Goal: Information Seeking & Learning: Learn about a topic

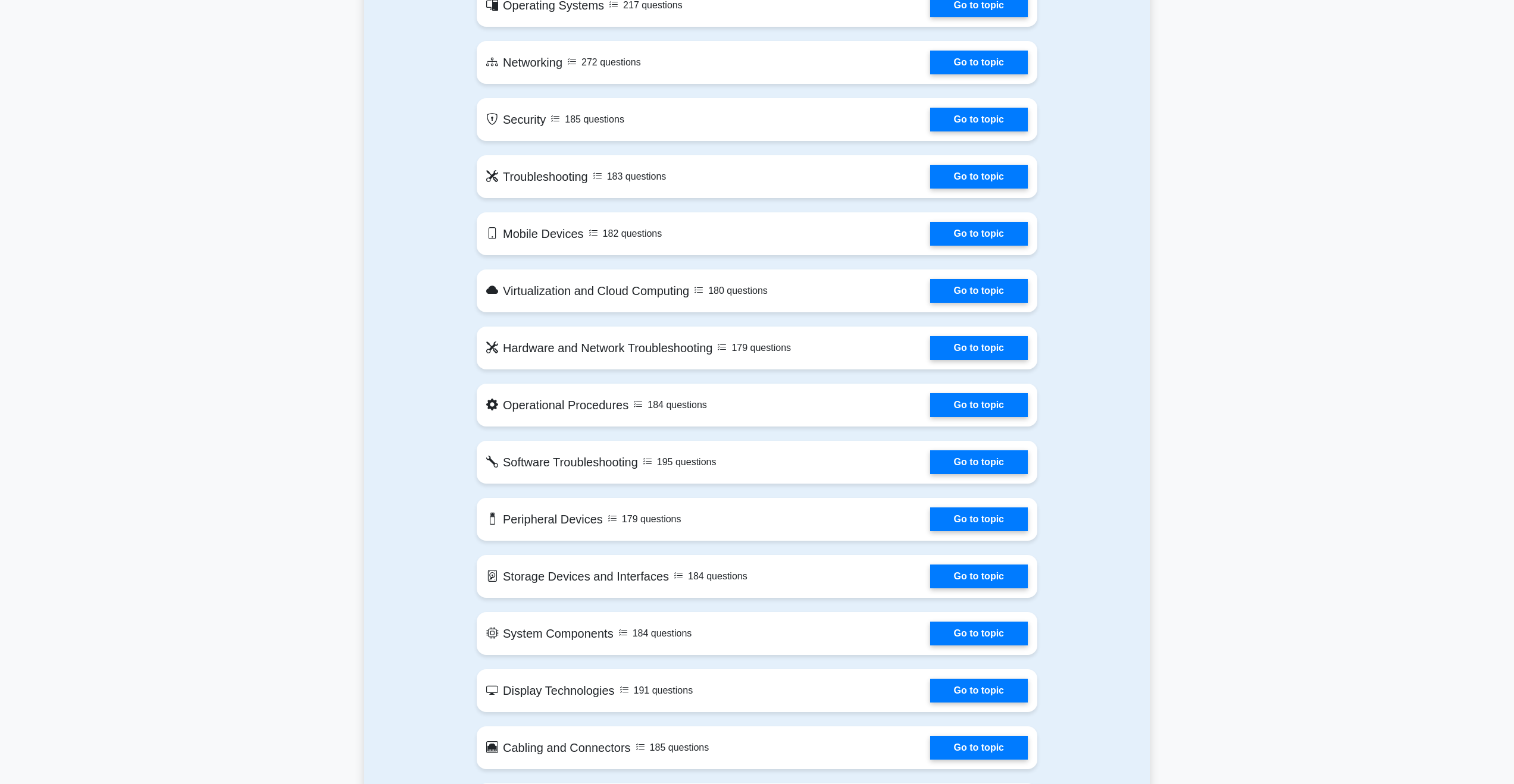
scroll to position [774, 0]
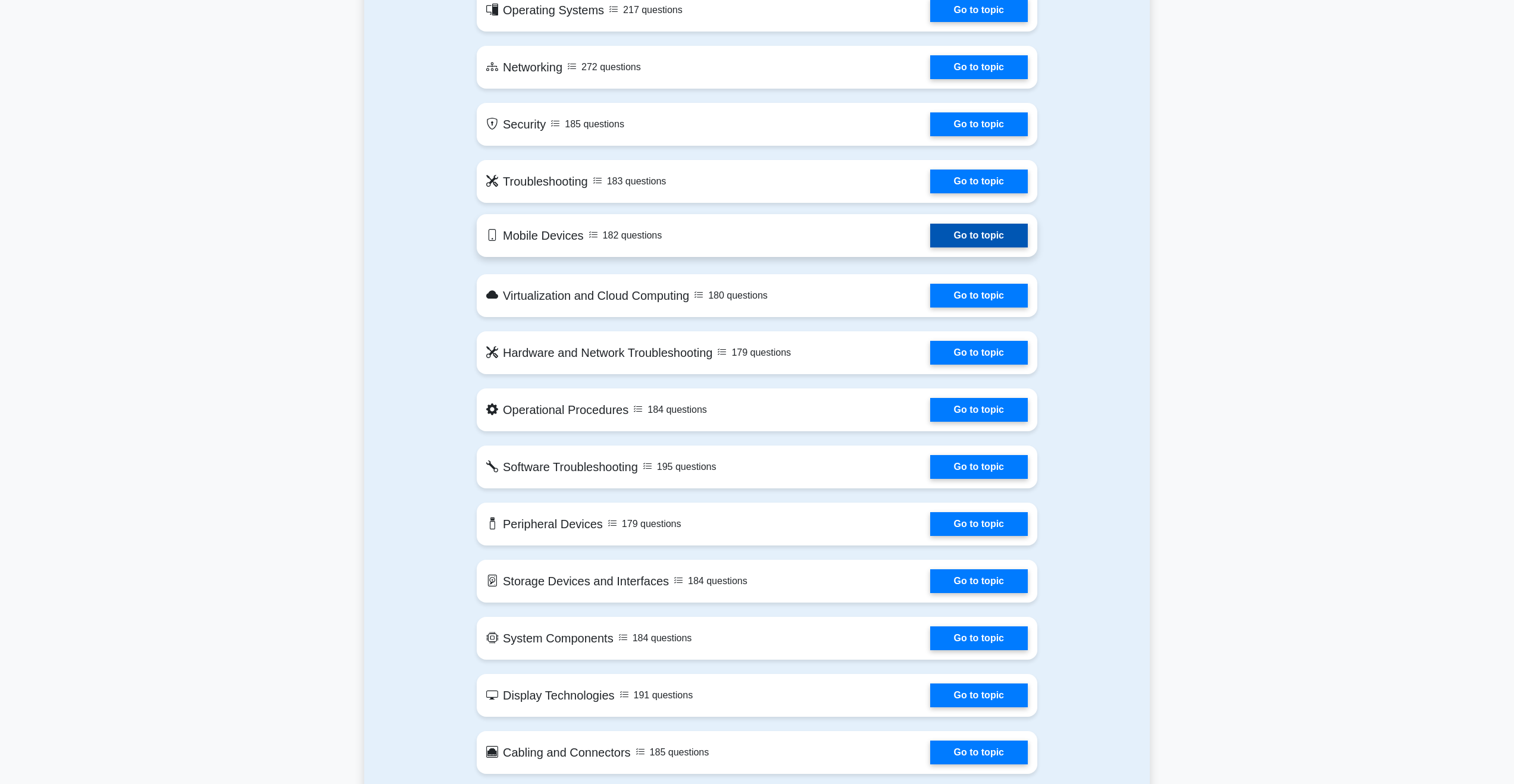
click at [997, 239] on link "Go to topic" at bounding box center [979, 235] width 98 height 24
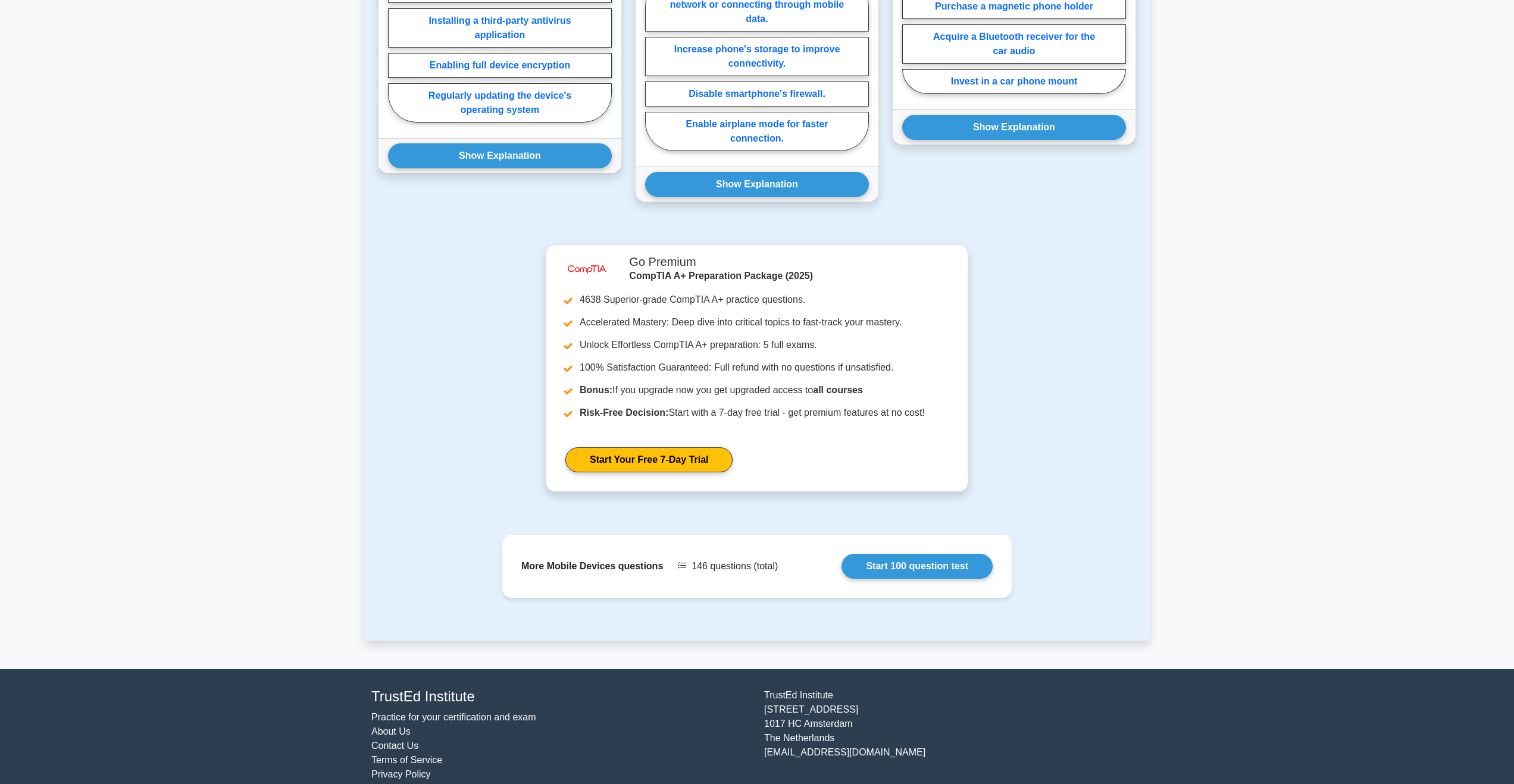
scroll to position [751, 0]
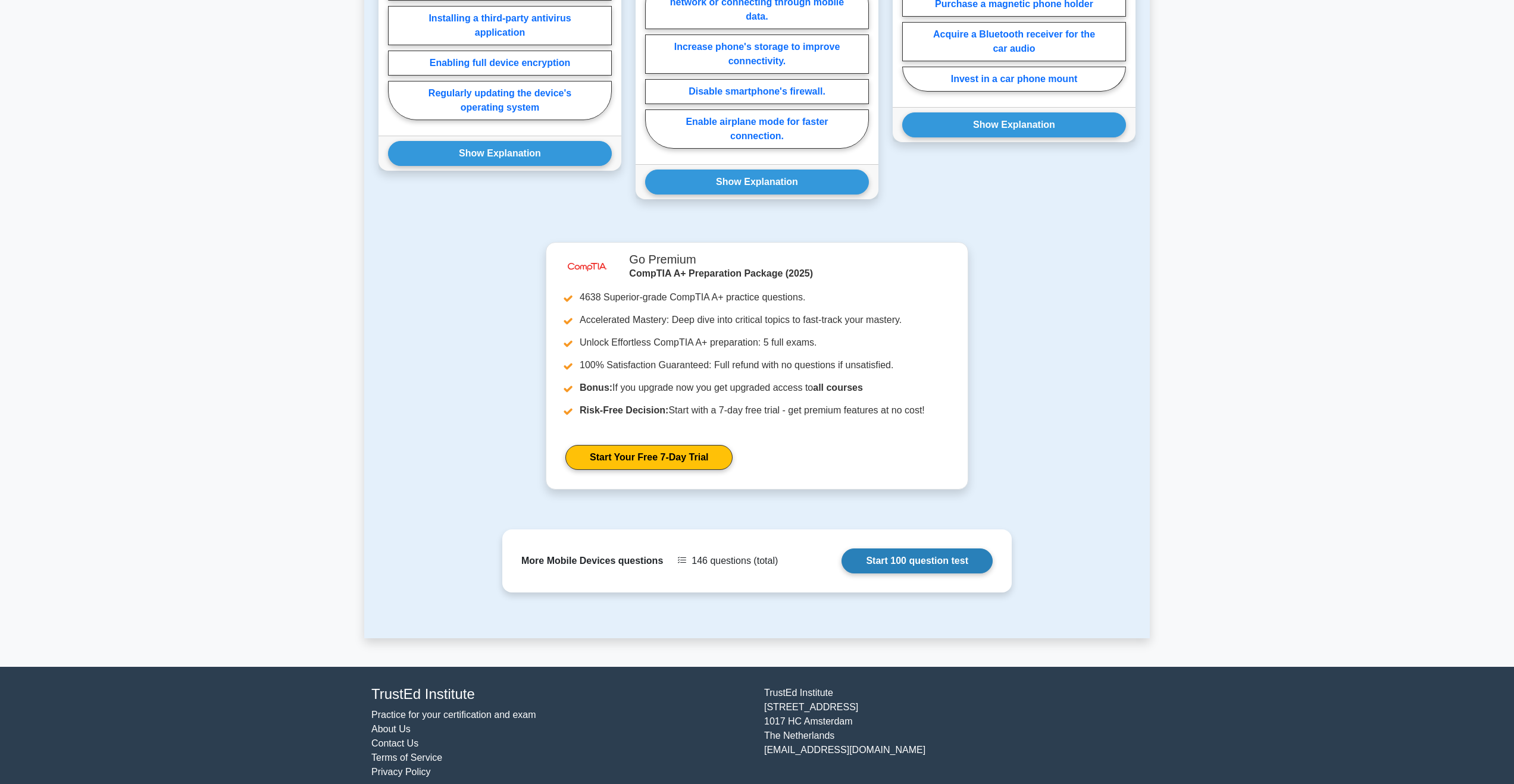
click at [941, 549] on link "Start 100 question test" at bounding box center [917, 561] width 151 height 25
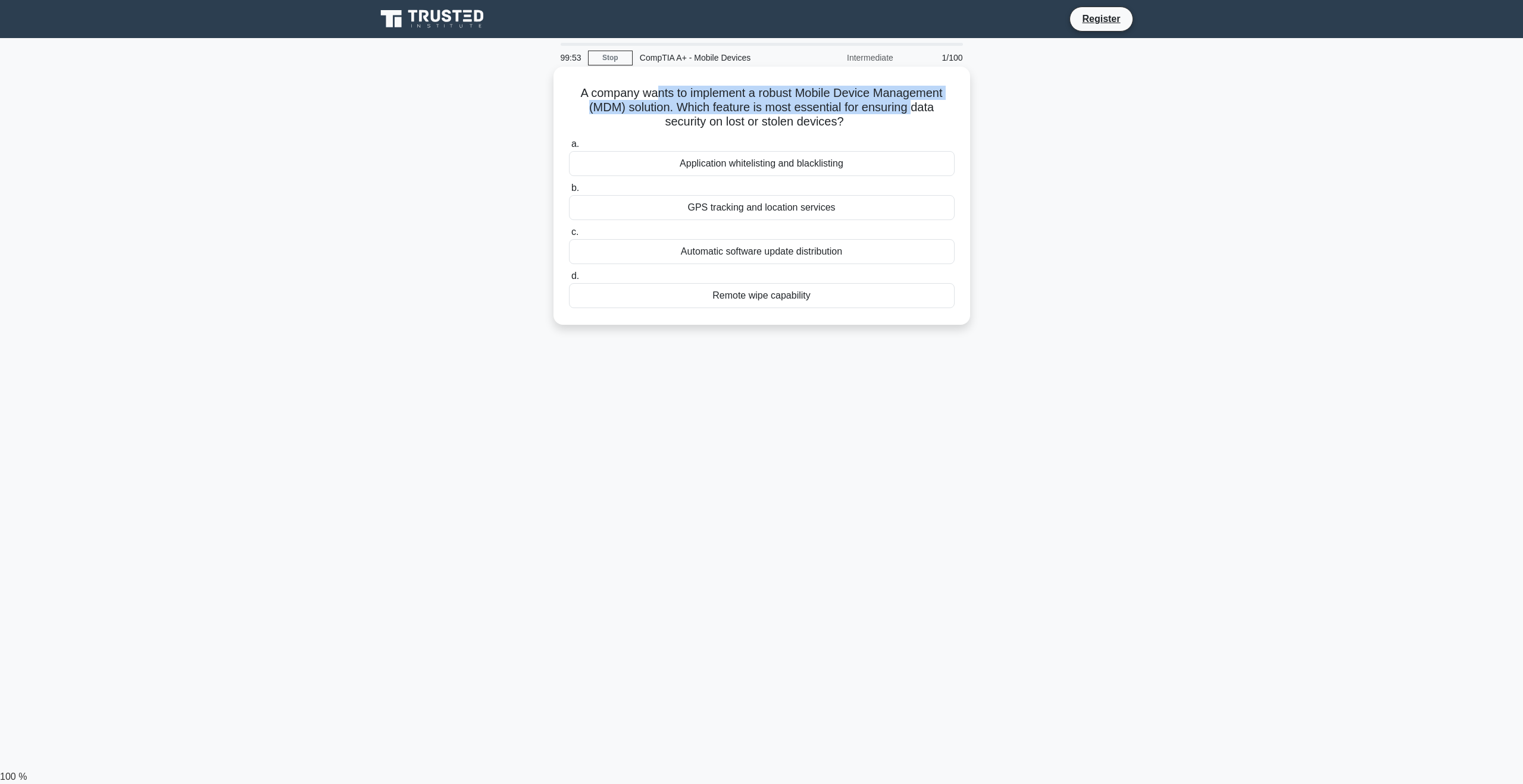
drag, startPoint x: 654, startPoint y: 94, endPoint x: 920, endPoint y: 102, distance: 266.1
click at [920, 102] on h5 "A company wants to implement a robust Mobile Device Management (MDM) solution. …" at bounding box center [762, 108] width 388 height 44
click at [963, 108] on div "A company wants to implement a robust Mobile Device Management (MDM) solution. …" at bounding box center [761, 195] width 407 height 249
drag, startPoint x: 787, startPoint y: 105, endPoint x: 754, endPoint y: 114, distance: 34.2
click at [781, 110] on h5 "A company wants to implement a robust Mobile Device Management (MDM) solution. …" at bounding box center [762, 108] width 388 height 44
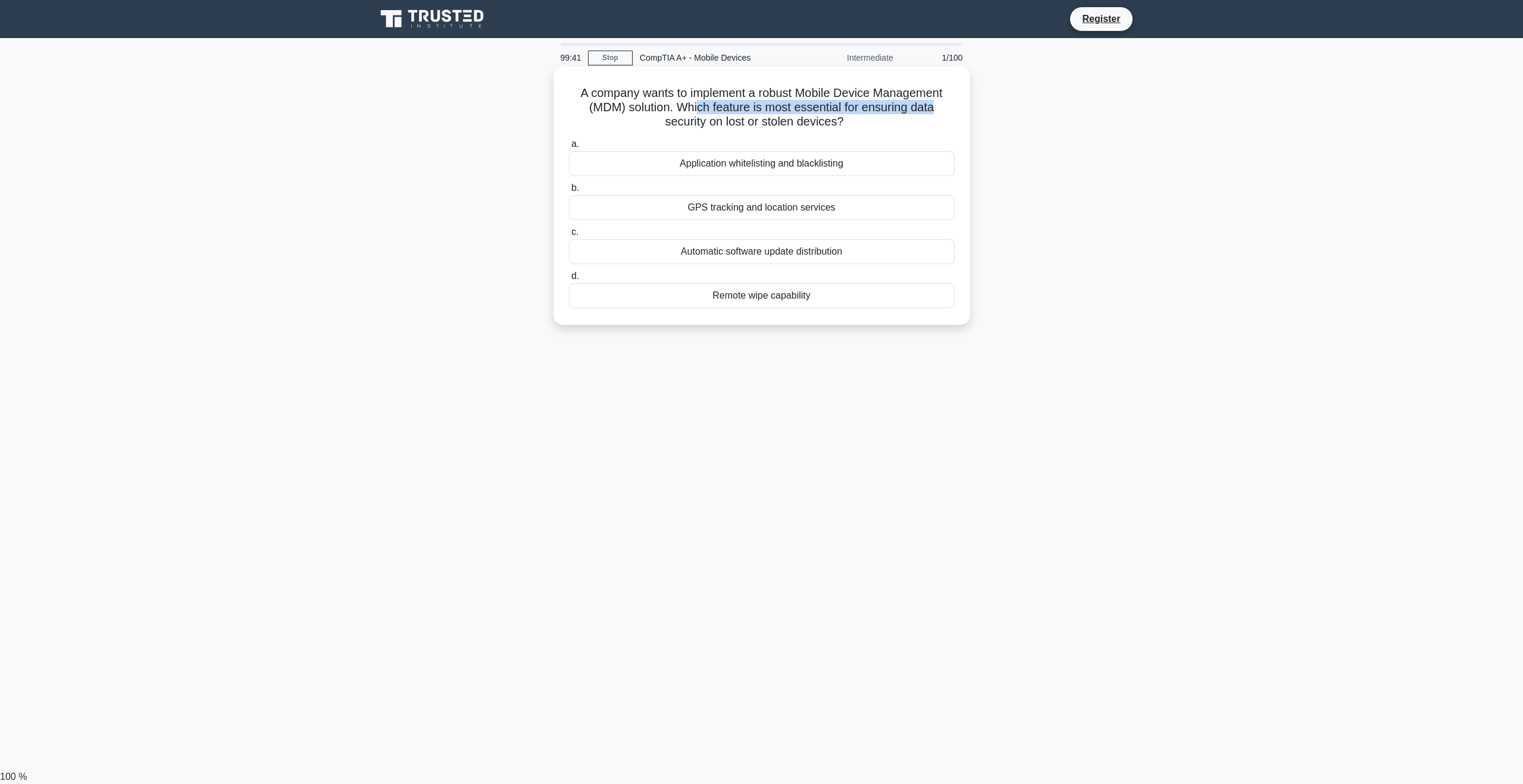
drag, startPoint x: 706, startPoint y: 108, endPoint x: 940, endPoint y: 110, distance: 234.0
click at [940, 110] on h5 "A company wants to implement a robust Mobile Device Management (MDM) solution. …" at bounding box center [762, 108] width 388 height 44
drag, startPoint x: 715, startPoint y: 126, endPoint x: 892, endPoint y: 125, distance: 177.0
click at [892, 125] on h5 "A company wants to implement a robust Mobile Device Management (MDM) solution. …" at bounding box center [762, 108] width 388 height 44
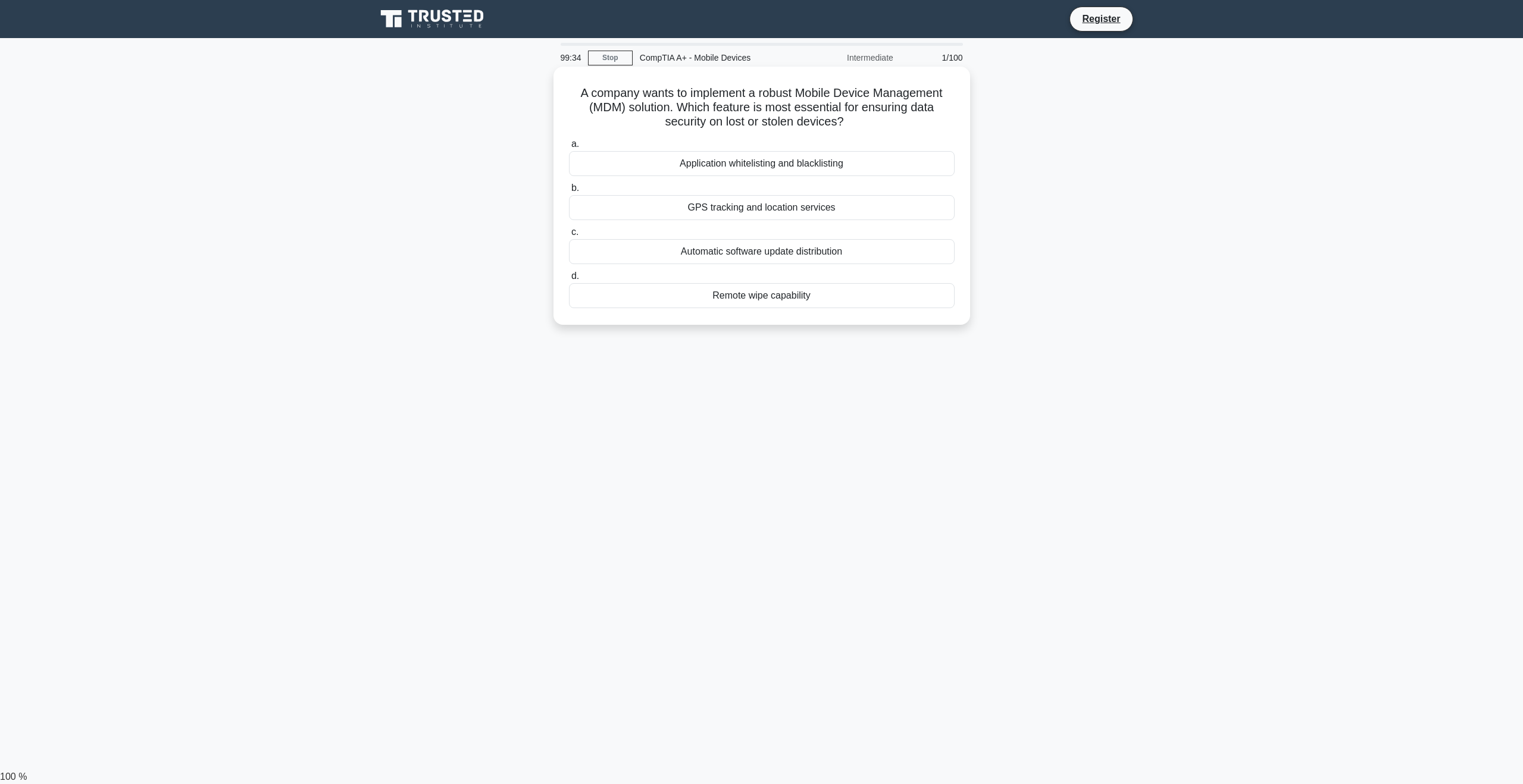
click at [763, 300] on div "Remote wipe capability" at bounding box center [762, 296] width 385 height 25
click at [569, 280] on input "d. Remote wipe capability" at bounding box center [569, 276] width 0 height 8
drag, startPoint x: 698, startPoint y: 91, endPoint x: 788, endPoint y: 91, distance: 90.0
click at [788, 91] on h5 "A user wants to connect their smartphone to their laptop for file transfer. Whi…" at bounding box center [762, 108] width 388 height 44
click at [865, 111] on h5 "A user wants to connect their smartphone to their laptop for file transfer. Whi…" at bounding box center [762, 108] width 388 height 44
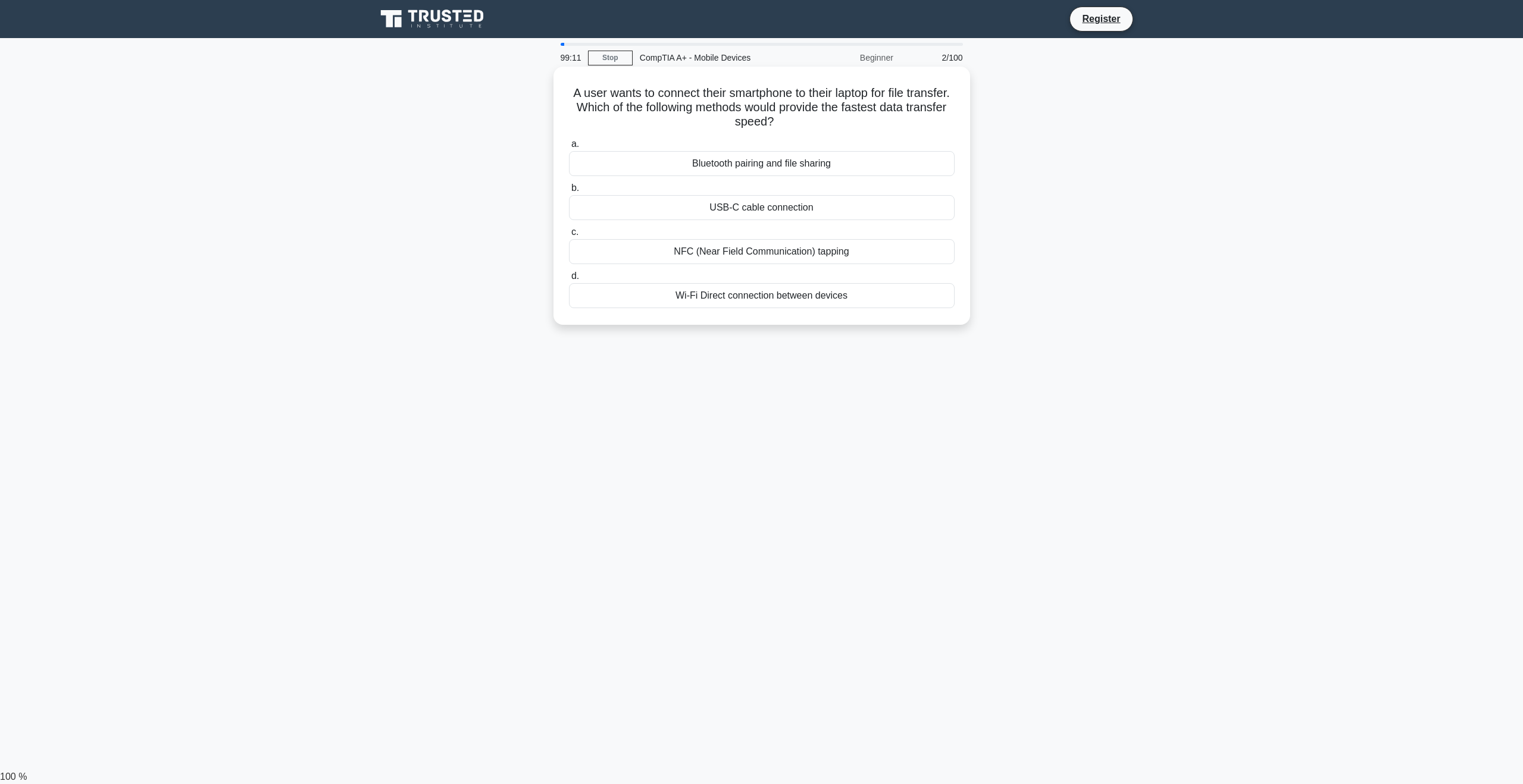
click at [787, 207] on div "USB-C cable connection" at bounding box center [762, 208] width 385 height 25
click at [569, 192] on input "b. USB-C cable connection" at bounding box center [569, 188] width 0 height 8
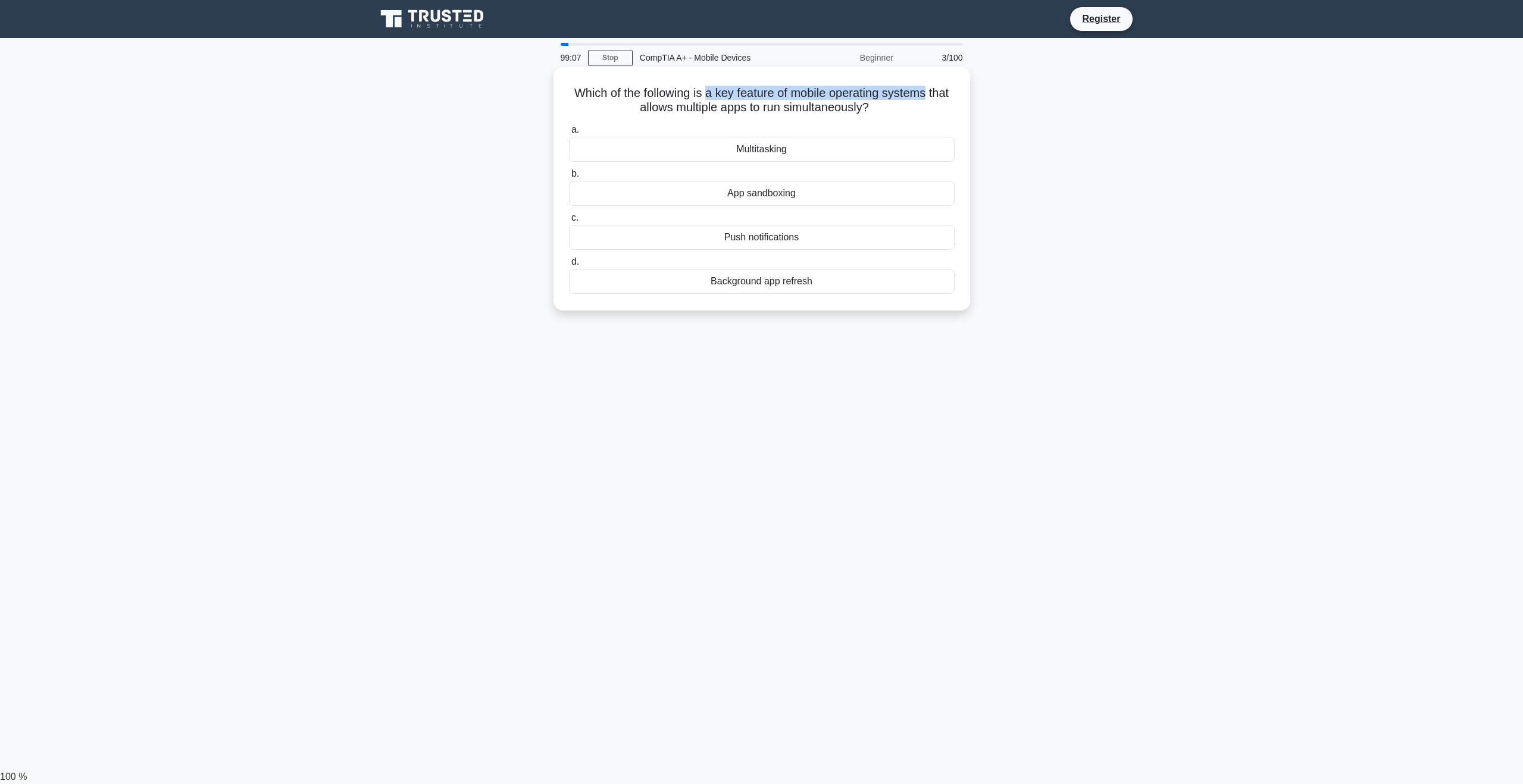
drag, startPoint x: 726, startPoint y: 91, endPoint x: 910, endPoint y: 103, distance: 184.4
click at [960, 95] on div "Which of the following is a key feature of mobile operating systems that allows…" at bounding box center [761, 188] width 407 height 235
drag, startPoint x: 779, startPoint y: 108, endPoint x: 897, endPoint y: 112, distance: 118.1
click at [874, 110] on h5 "Which of the following is a key feature of mobile operating systems that allows…" at bounding box center [762, 101] width 388 height 30
click at [928, 114] on h5 "Which of the following is a key feature of mobile operating systems that allows…" at bounding box center [762, 101] width 388 height 30
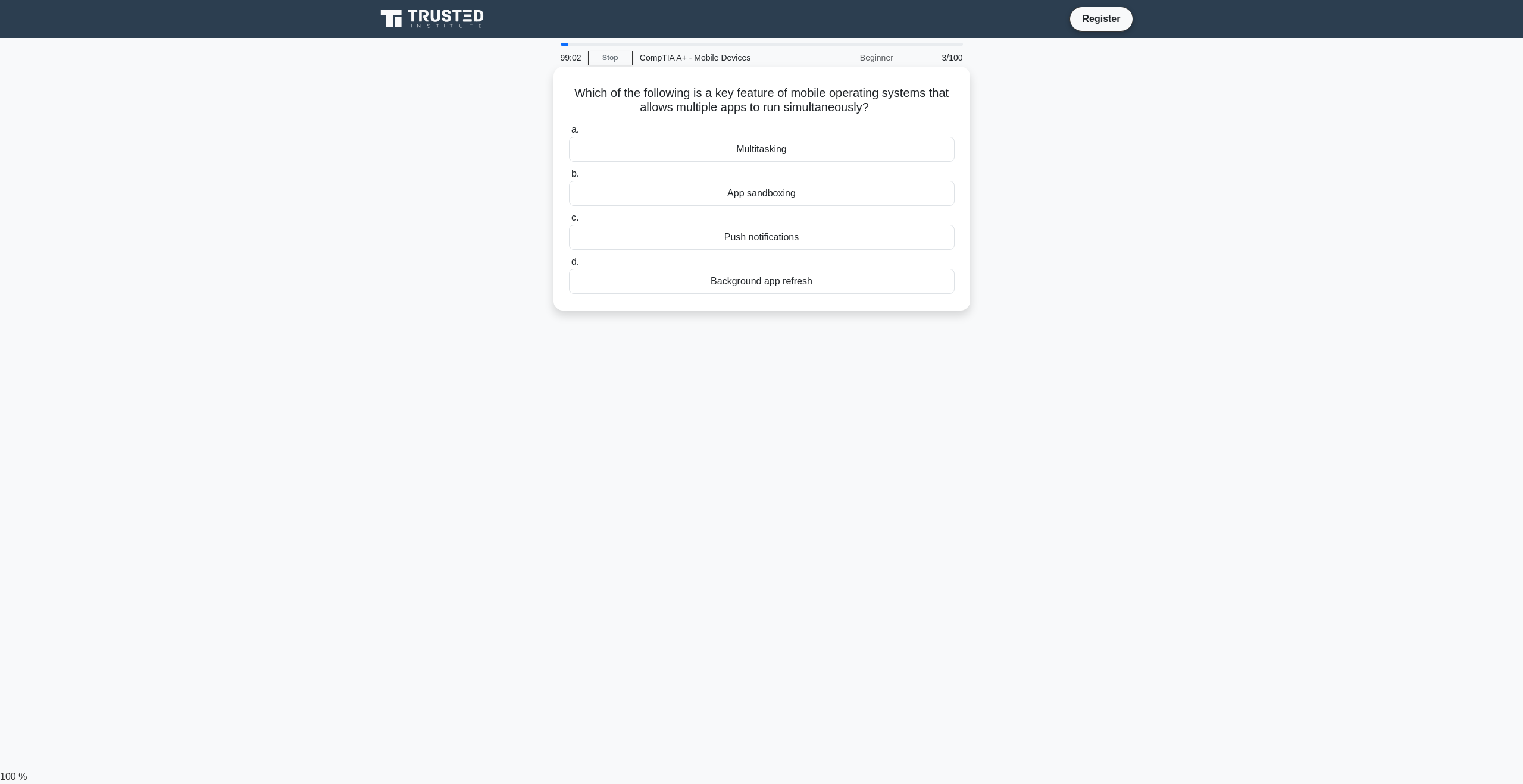
click at [755, 154] on div "Multitasking" at bounding box center [762, 149] width 385 height 25
click at [569, 134] on input "a. Multitasking" at bounding box center [569, 130] width 0 height 8
drag, startPoint x: 642, startPoint y: 94, endPoint x: 957, endPoint y: 95, distance: 315.0
click at [957, 95] on div "Which network troubleshooting tool is used to determine the path that packets t…" at bounding box center [761, 188] width 407 height 235
click at [932, 107] on h5 "Which network troubleshooting tool is used to determine the path that packets t…" at bounding box center [762, 101] width 388 height 30
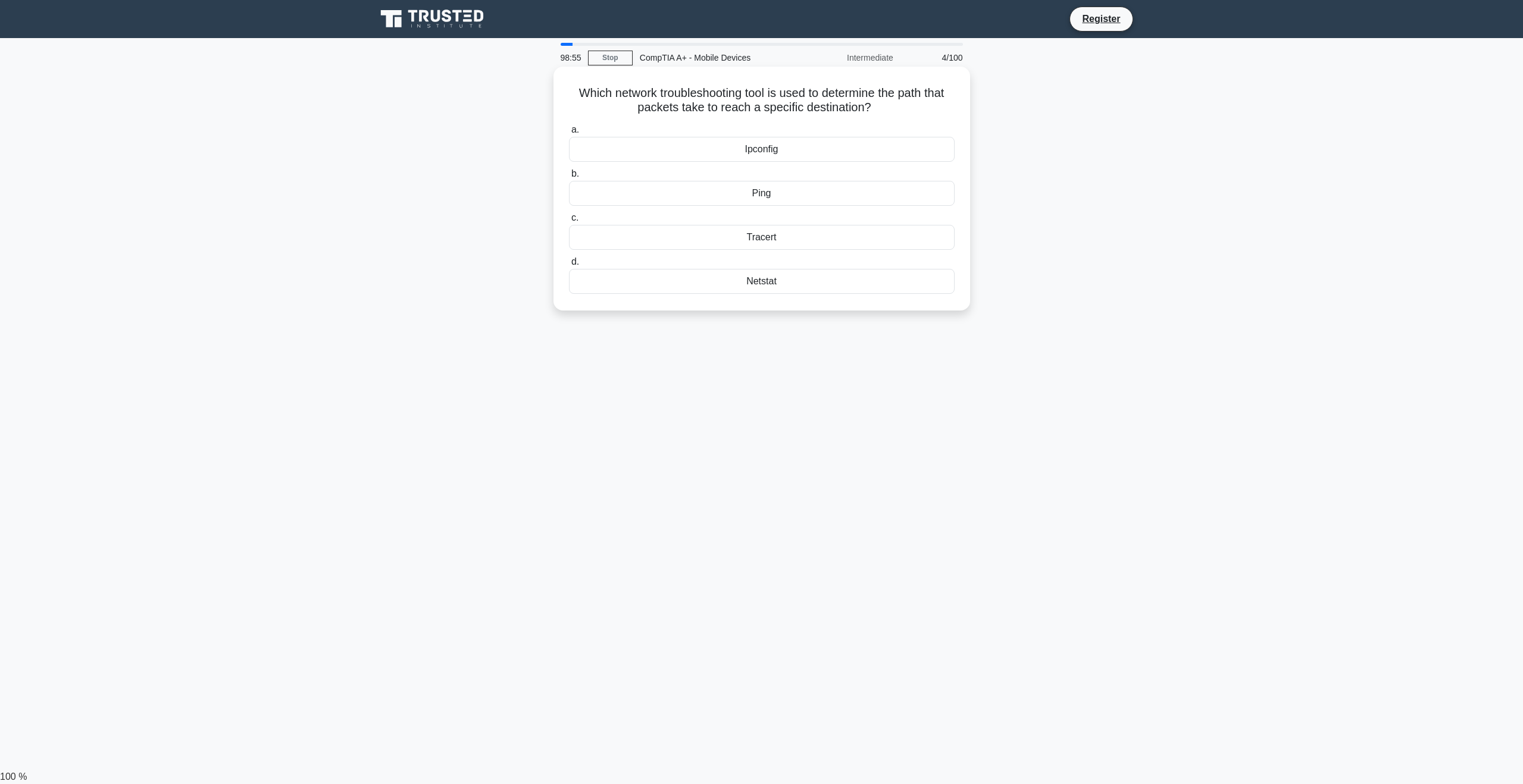
drag, startPoint x: 639, startPoint y: 107, endPoint x: 895, endPoint y: 108, distance: 256.0
click at [895, 108] on h5 "Which network troubleshooting tool is used to determine the path that packets t…" at bounding box center [762, 101] width 388 height 30
click at [935, 112] on h5 "Which network troubleshooting tool is used to determine the path that packets t…" at bounding box center [762, 101] width 388 height 30
click at [803, 194] on div "Ping" at bounding box center [762, 193] width 385 height 25
click at [569, 178] on input "b. Ping" at bounding box center [569, 174] width 0 height 8
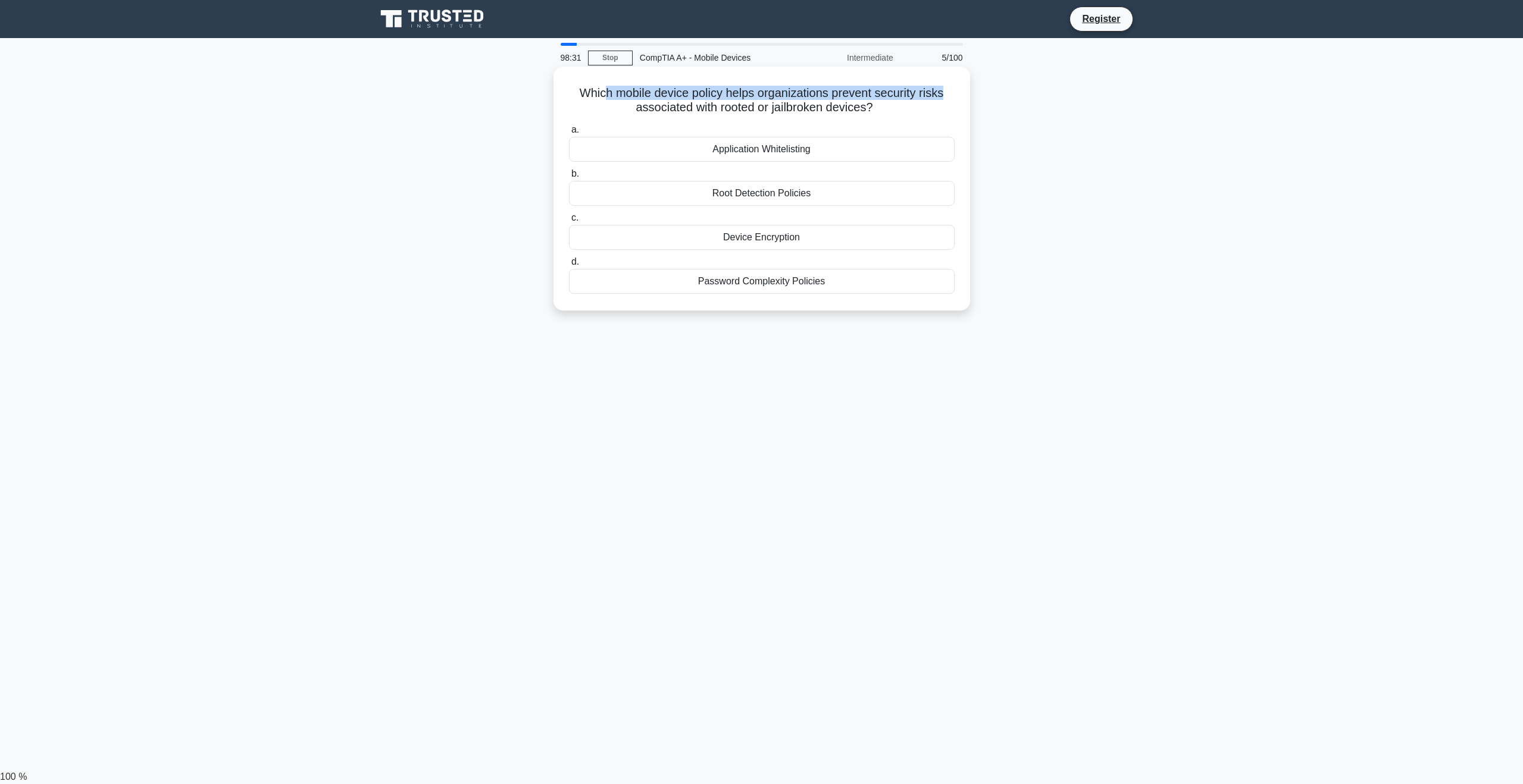
drag, startPoint x: 610, startPoint y: 95, endPoint x: 961, endPoint y: 93, distance: 351.0
click at [961, 93] on div "Which mobile device policy helps organizations prevent security risks associate…" at bounding box center [761, 188] width 407 height 235
click at [900, 111] on h5 "Which mobile device policy helps organizations prevent security risks associate…" at bounding box center [762, 101] width 388 height 30
drag, startPoint x: 733, startPoint y: 98, endPoint x: 612, endPoint y: 108, distance: 121.4
click at [612, 108] on h5 "Which mobile device policy helps organizations prevent security risks associate…" at bounding box center [762, 101] width 388 height 30
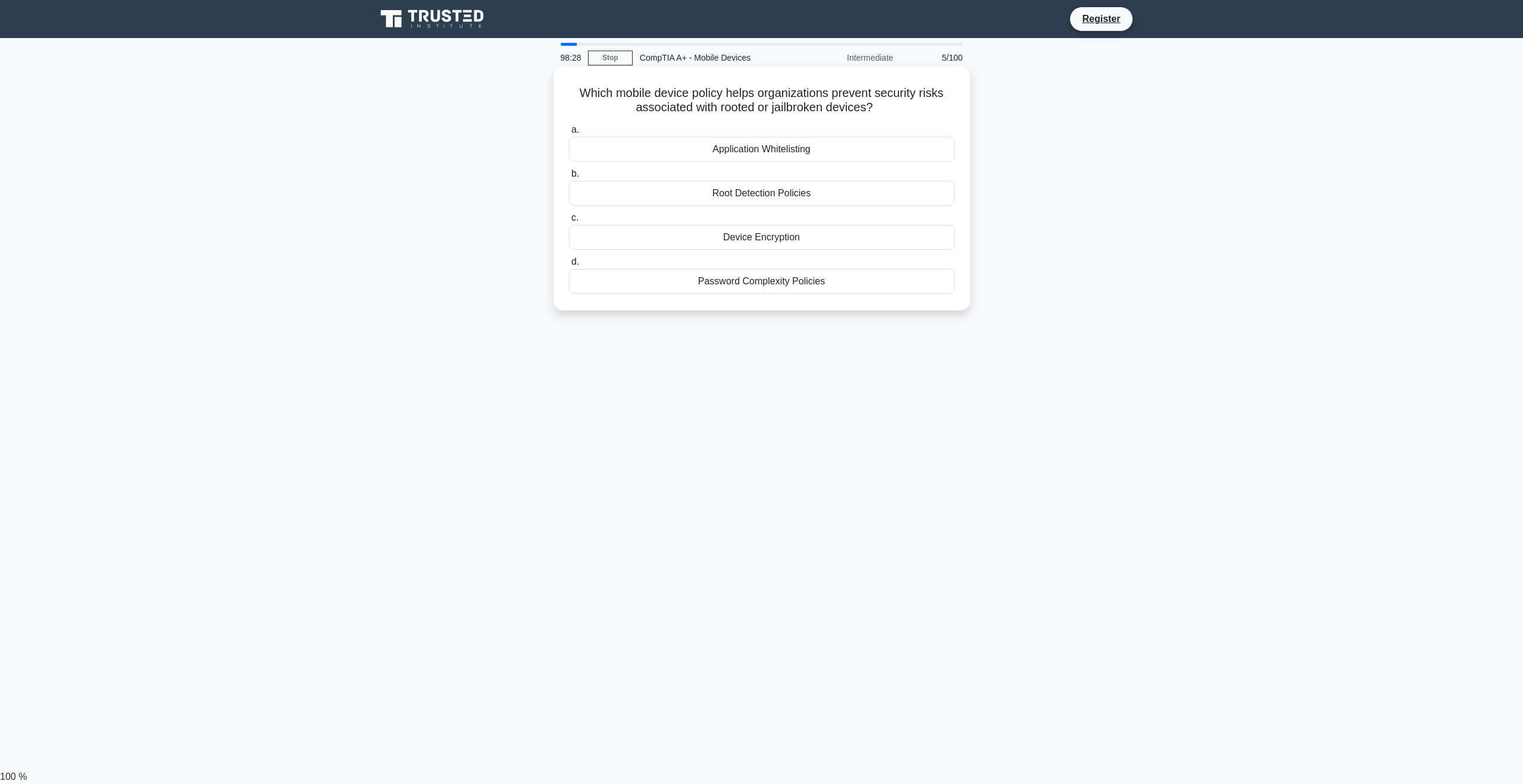
click at [598, 112] on h5 "Which mobile device policy helps organizations prevent security risks associate…" at bounding box center [762, 101] width 388 height 30
drag, startPoint x: 610, startPoint y: 90, endPoint x: 944, endPoint y: 95, distance: 334.0
click at [944, 95] on h5 "Which mobile device policy helps organizations prevent security risks associate…" at bounding box center [762, 101] width 388 height 30
click at [936, 112] on h5 "Which mobile device policy helps organizations prevent security risks associate…" at bounding box center [762, 101] width 388 height 30
click at [731, 183] on div "Root Detection Policies" at bounding box center [762, 193] width 385 height 25
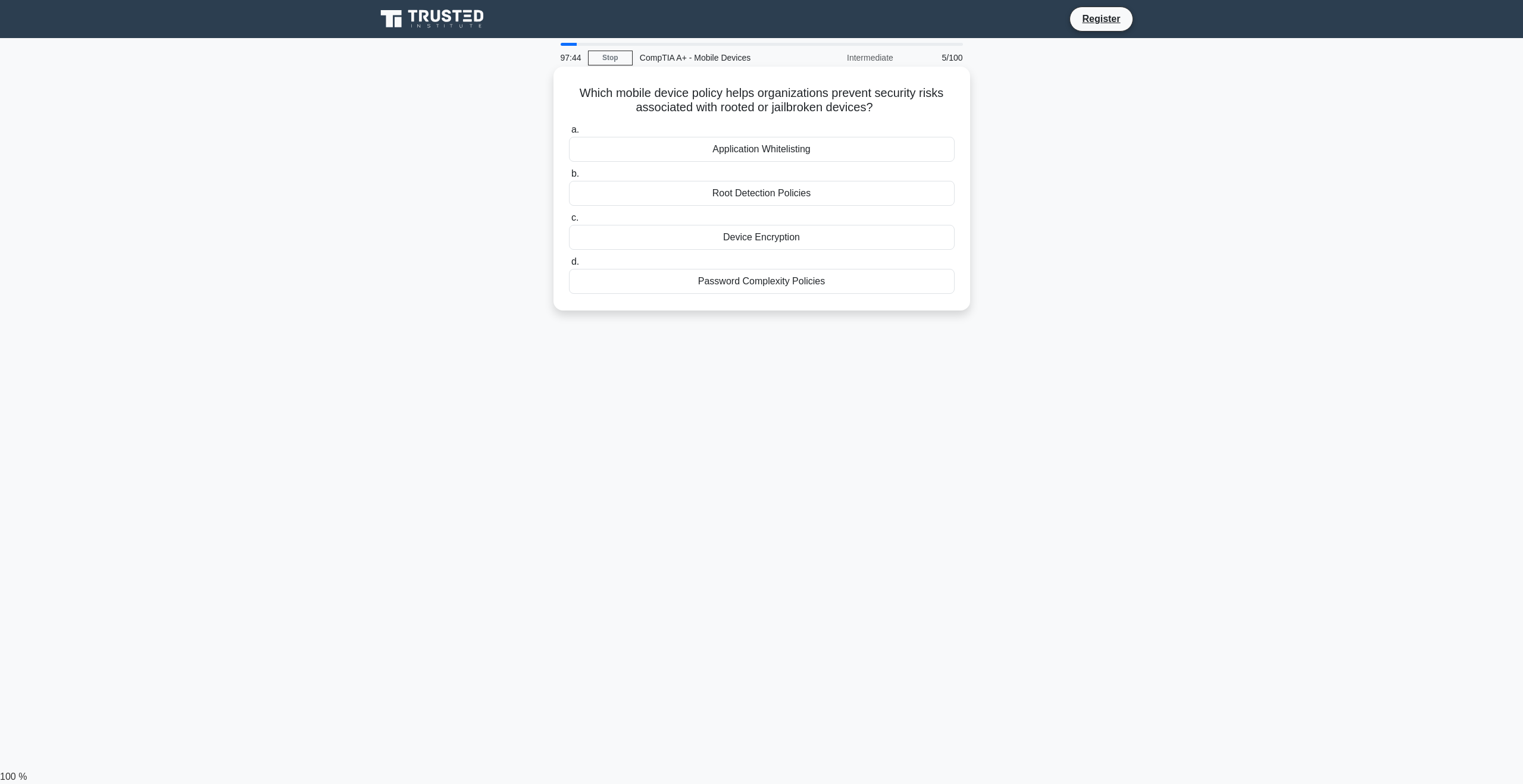
click at [569, 178] on input "b. Root Detection Policies" at bounding box center [569, 174] width 0 height 8
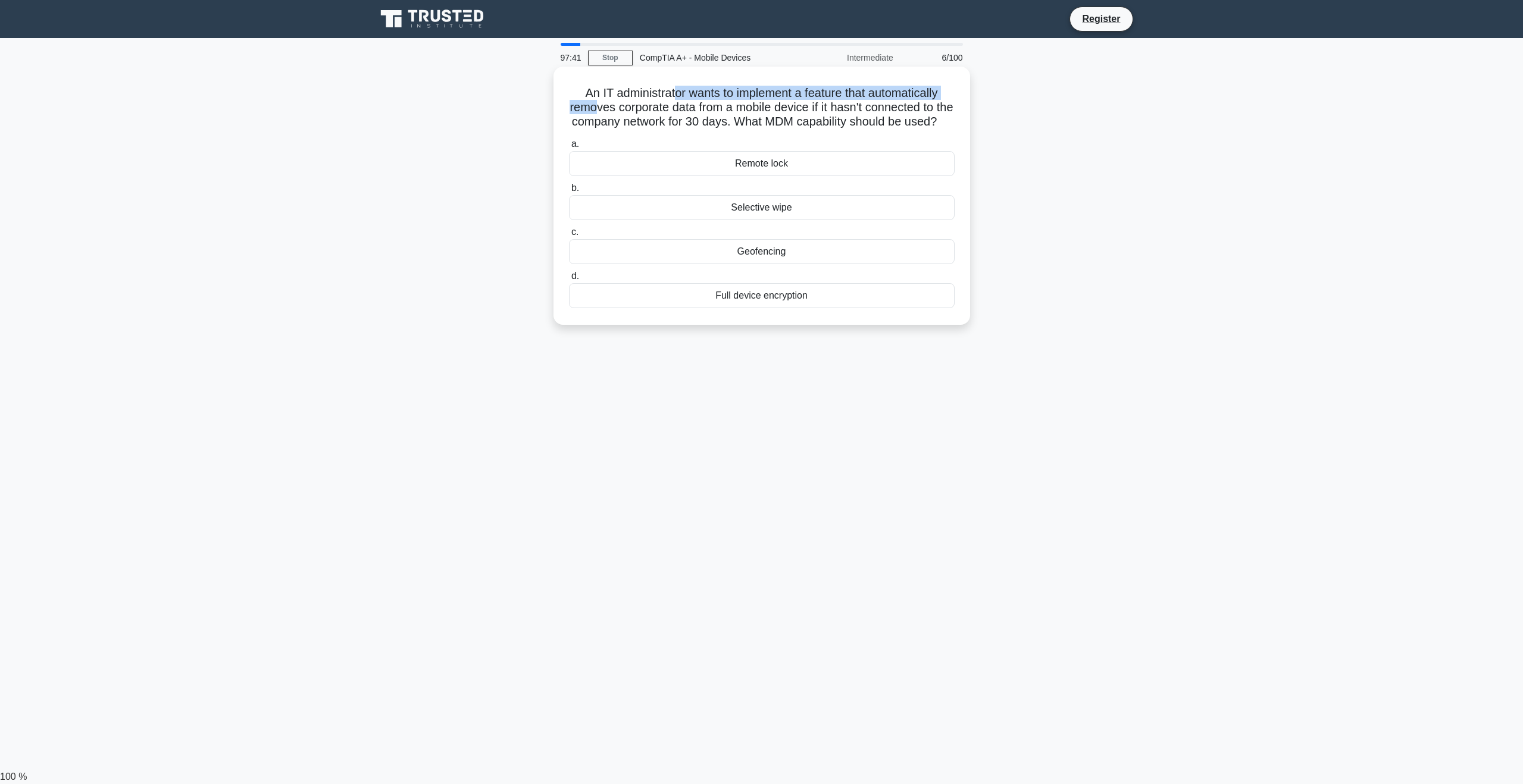
drag, startPoint x: 603, startPoint y: 101, endPoint x: 673, endPoint y: 83, distance: 72.3
click at [673, 83] on div "An IT administrator wants to implement a feature that automatically removes cor…" at bounding box center [761, 195] width 407 height 249
click at [732, 87] on h5 "An IT administrator wants to implement a feature that automatically removes cor…" at bounding box center [762, 108] width 388 height 44
drag, startPoint x: 609, startPoint y: 102, endPoint x: 940, endPoint y: 143, distance: 333.5
click at [940, 130] on h5 "An IT administrator wants to implement a feature that automatically removes cor…" at bounding box center [762, 108] width 388 height 44
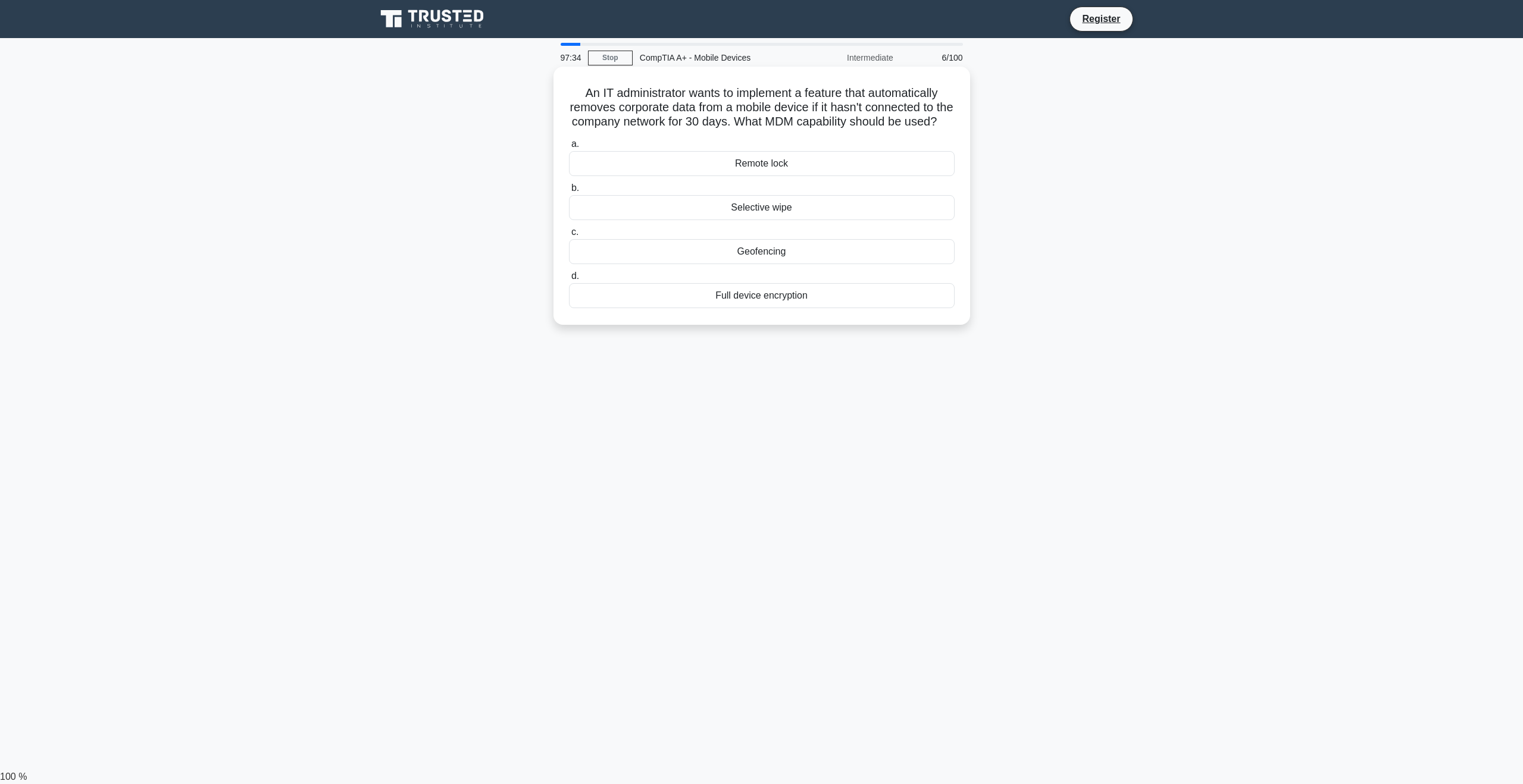
click at [940, 130] on h5 "An IT administrator wants to implement a feature that automatically removes cor…" at bounding box center [762, 108] width 388 height 44
click at [804, 220] on div "Selective wipe" at bounding box center [762, 208] width 385 height 25
click at [569, 192] on input "b. Selective wipe" at bounding box center [569, 188] width 0 height 8
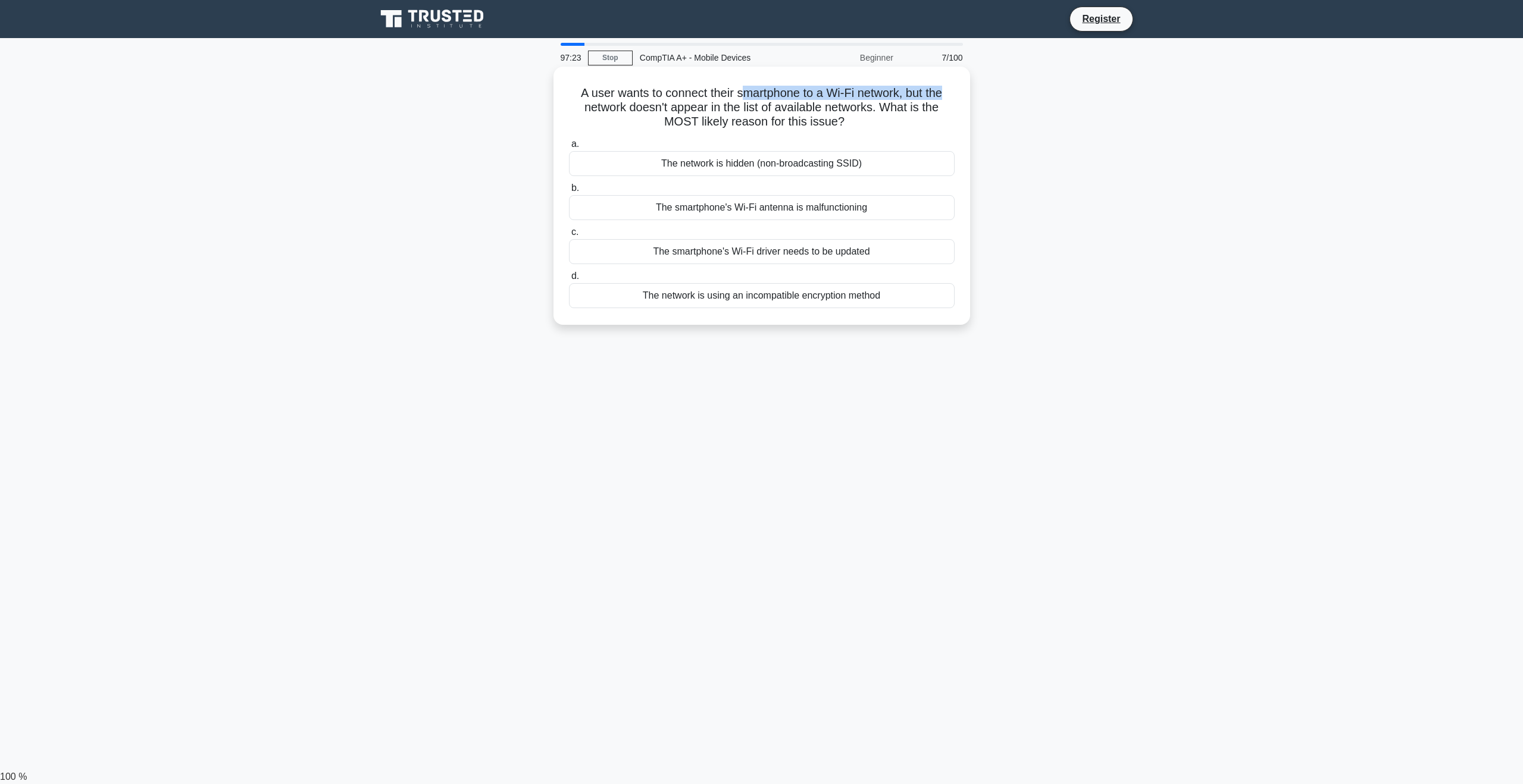
drag, startPoint x: 789, startPoint y: 94, endPoint x: 929, endPoint y: 98, distance: 140.1
click at [950, 94] on h5 "A user wants to connect their smartphone to a Wi-Fi network, but the network do…" at bounding box center [762, 108] width 388 height 44
drag, startPoint x: 622, startPoint y: 103, endPoint x: 941, endPoint y: 103, distance: 319.0
click at [941, 103] on h5 "A user wants to connect their smartphone to a Wi-Fi network, but the network do…" at bounding box center [762, 108] width 388 height 44
click at [921, 126] on h5 "A user wants to connect their smartphone to a Wi-Fi network, but the network do…" at bounding box center [762, 108] width 388 height 44
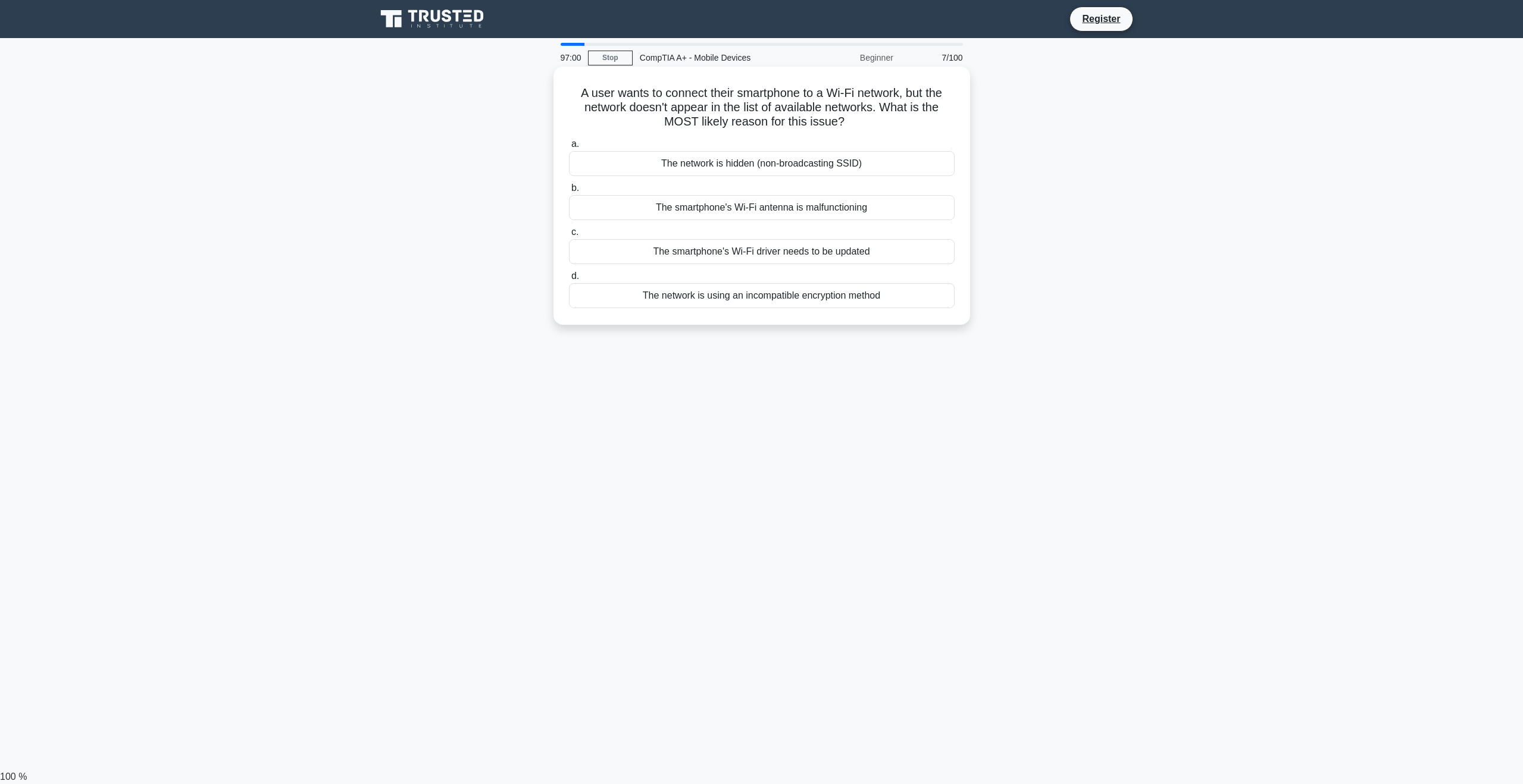
click at [795, 162] on div "The network is hidden (non-broadcasting SSID)" at bounding box center [762, 163] width 385 height 25
click at [569, 148] on input "a. The network is hidden (non-broadcasting SSID)" at bounding box center [569, 144] width 0 height 8
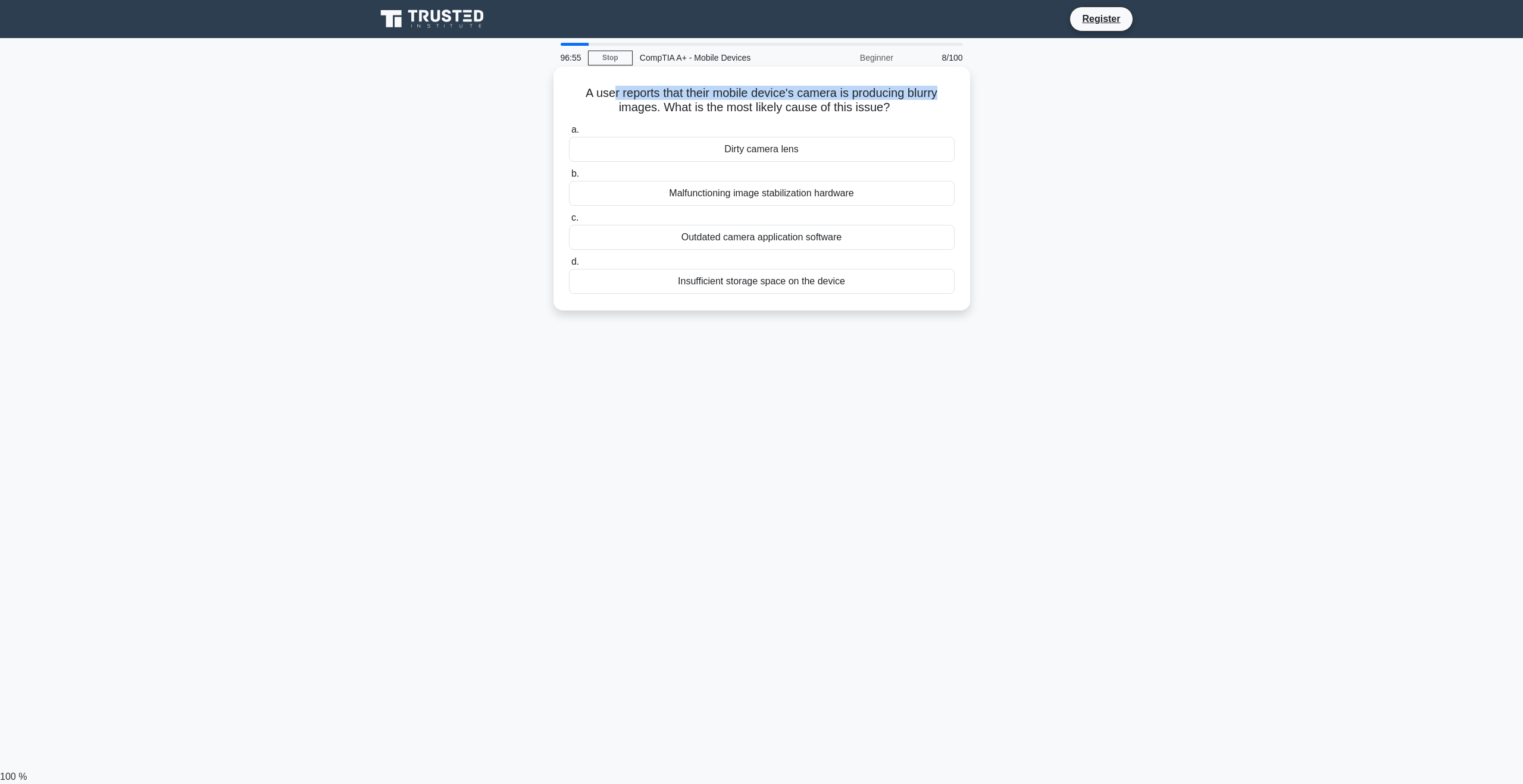
drag, startPoint x: 615, startPoint y: 95, endPoint x: 961, endPoint y: 98, distance: 346.0
click at [961, 98] on div "A user reports that their mobile device's camera is producing blurry images. Wh…" at bounding box center [761, 188] width 407 height 235
click at [871, 127] on label "a. Dirty camera lens" at bounding box center [762, 142] width 385 height 39
click at [569, 127] on input "a. Dirty camera lens" at bounding box center [569, 130] width 0 height 8
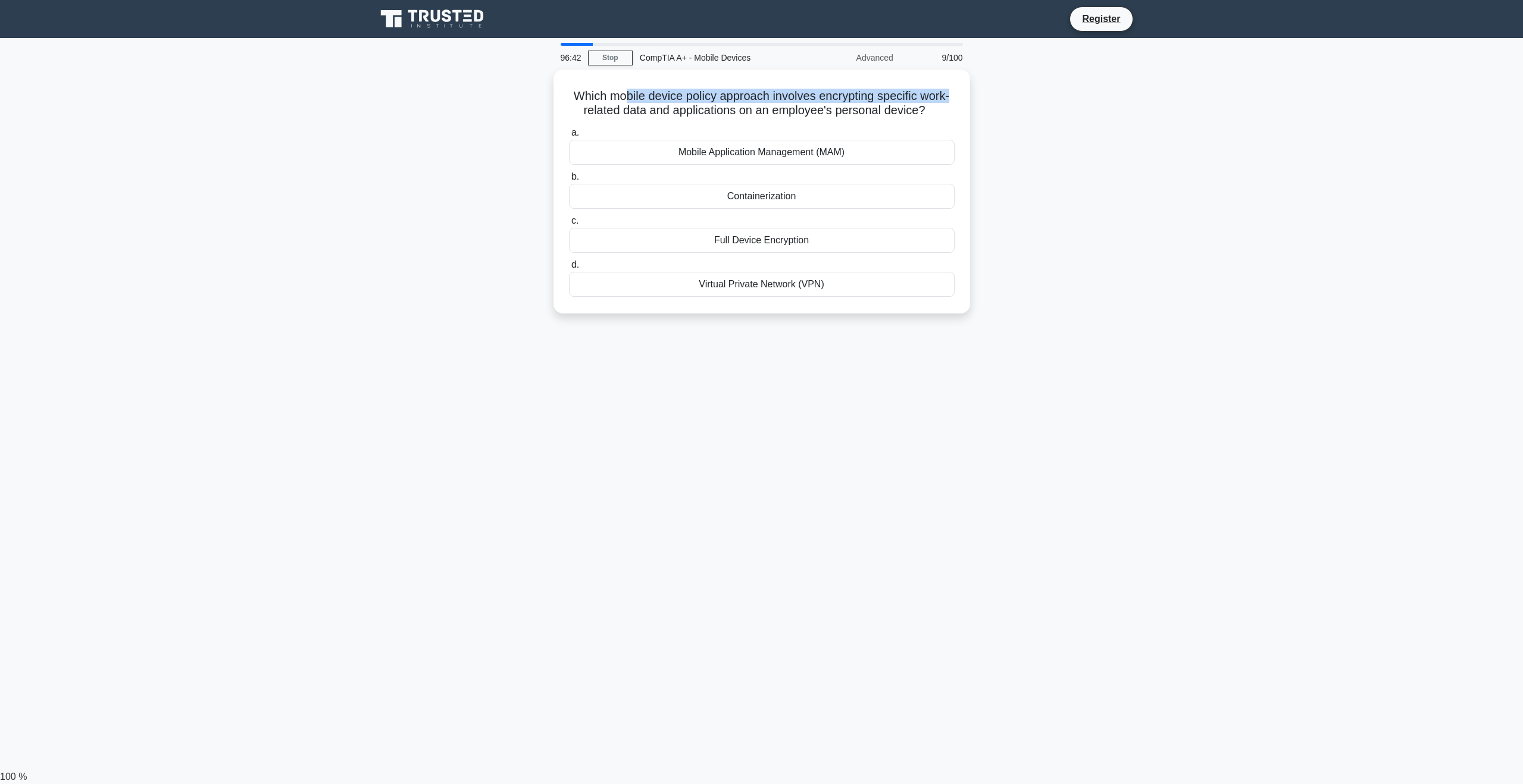
drag, startPoint x: 629, startPoint y: 90, endPoint x: 970, endPoint y: 98, distance: 341.1
click at [970, 98] on div "Which mobile device policy approach involves encrypting specific work-related d…" at bounding box center [761, 199] width 786 height 258
click at [945, 103] on h5 "Which mobile device policy approach involves encrypting specific work-related d…" at bounding box center [762, 101] width 388 height 30
drag, startPoint x: 723, startPoint y: 89, endPoint x: 969, endPoint y: 74, distance: 246.5
click at [969, 74] on div "Which mobile device policy approach involves encrypting specific work-related d…" at bounding box center [762, 188] width 417 height 244
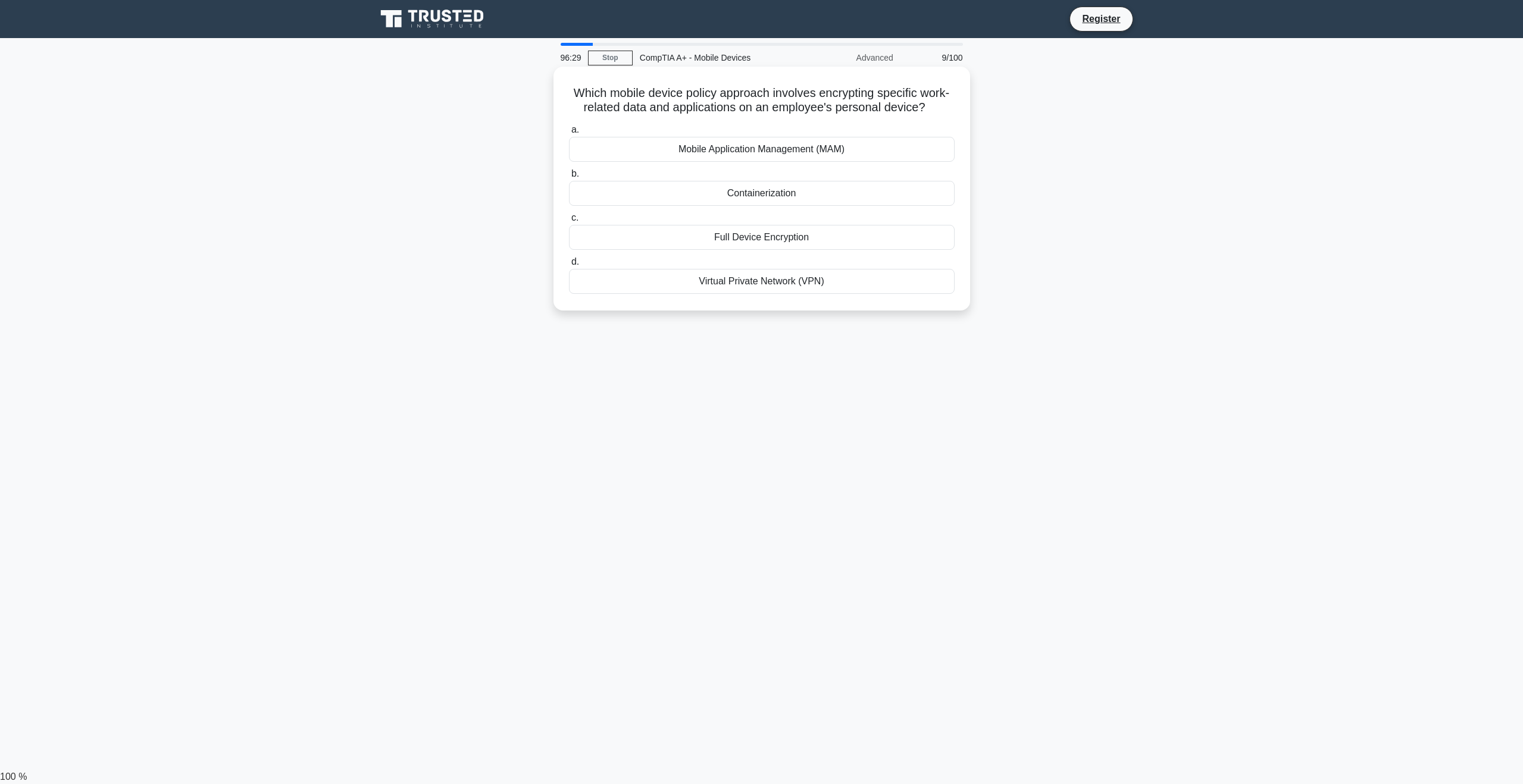
click at [676, 98] on h5 "Which mobile device policy approach involves encrypting specific work-related d…" at bounding box center [762, 101] width 388 height 30
click at [880, 147] on div "Mobile Application Management (MAM)" at bounding box center [762, 149] width 385 height 25
click at [569, 134] on input "a. Mobile Application Management (MAM)" at bounding box center [569, 130] width 0 height 8
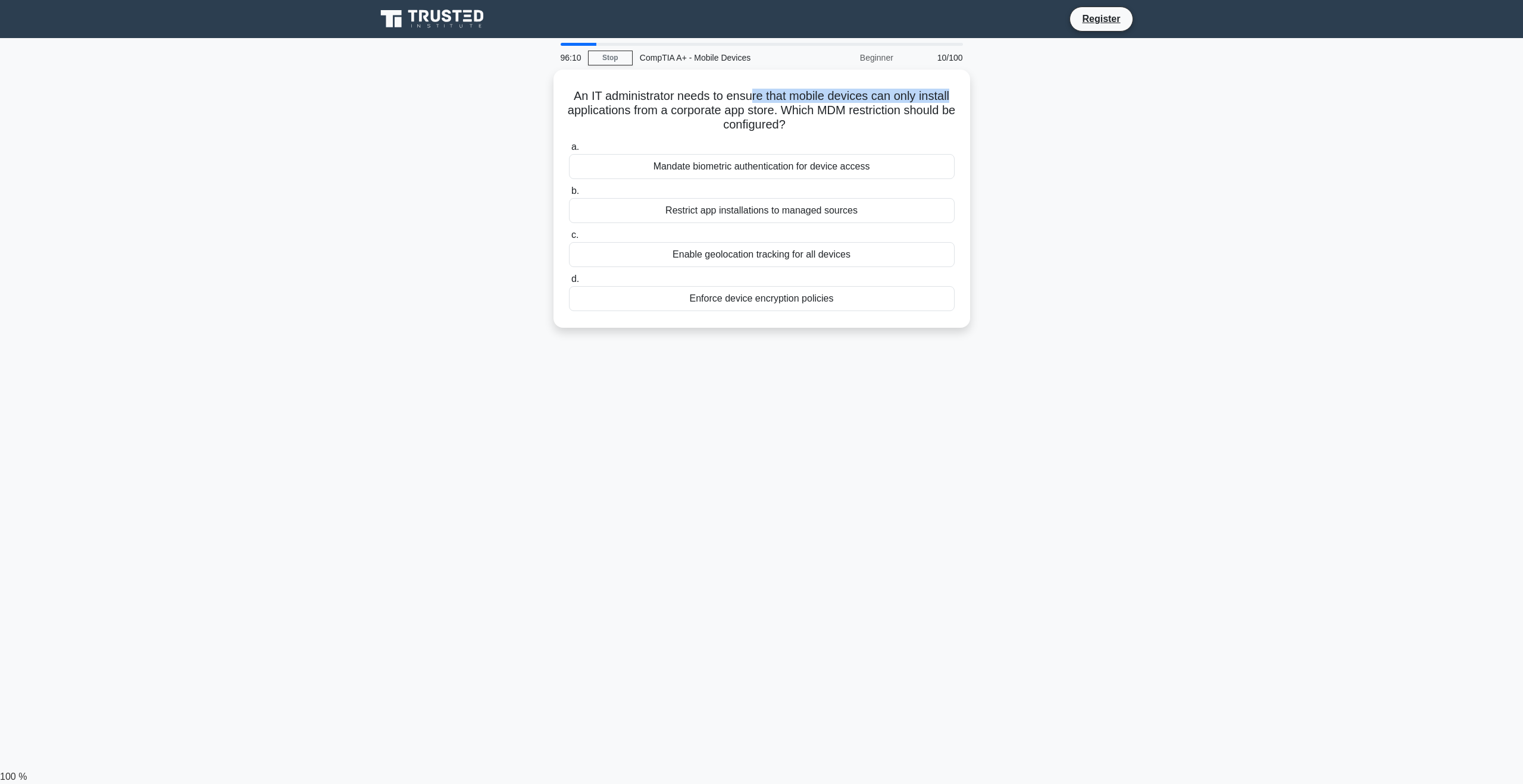
drag, startPoint x: 760, startPoint y: 84, endPoint x: 987, endPoint y: 95, distance: 227.3
click at [987, 95] on div "An IT administrator needs to ensure that mobile devices can only install applic…" at bounding box center [761, 206] width 786 height 272
click at [1012, 117] on div "An IT administrator needs to ensure that mobile devices can only install applic…" at bounding box center [761, 206] width 786 height 272
click at [878, 208] on div "Restrict app installations to managed sources" at bounding box center [762, 208] width 385 height 25
click at [569, 192] on input "b. Restrict app installations to managed sources" at bounding box center [569, 188] width 0 height 8
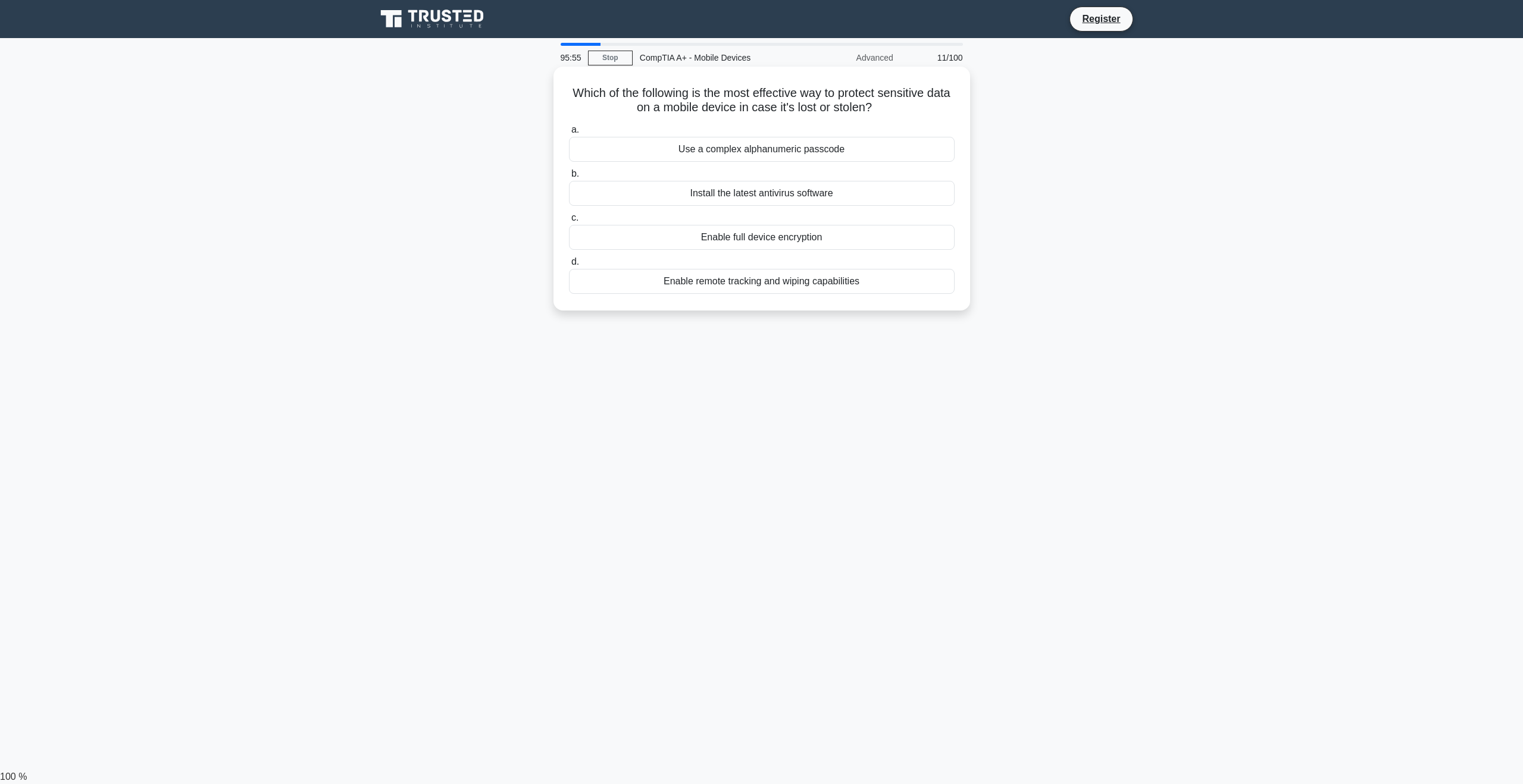
drag, startPoint x: 733, startPoint y: 108, endPoint x: 911, endPoint y: 105, distance: 178.0
click at [911, 105] on h5 "Which of the following is the most effective way to protect sensitive data on a…" at bounding box center [762, 101] width 388 height 30
click at [920, 105] on h5 "Which of the following is the most effective way to protect sensitive data on a…" at bounding box center [762, 101] width 388 height 30
click at [856, 282] on div "Enable remote tracking and wiping capabilities" at bounding box center [762, 281] width 385 height 25
click at [569, 266] on input "d. Enable remote tracking and wiping capabilities" at bounding box center [569, 262] width 0 height 8
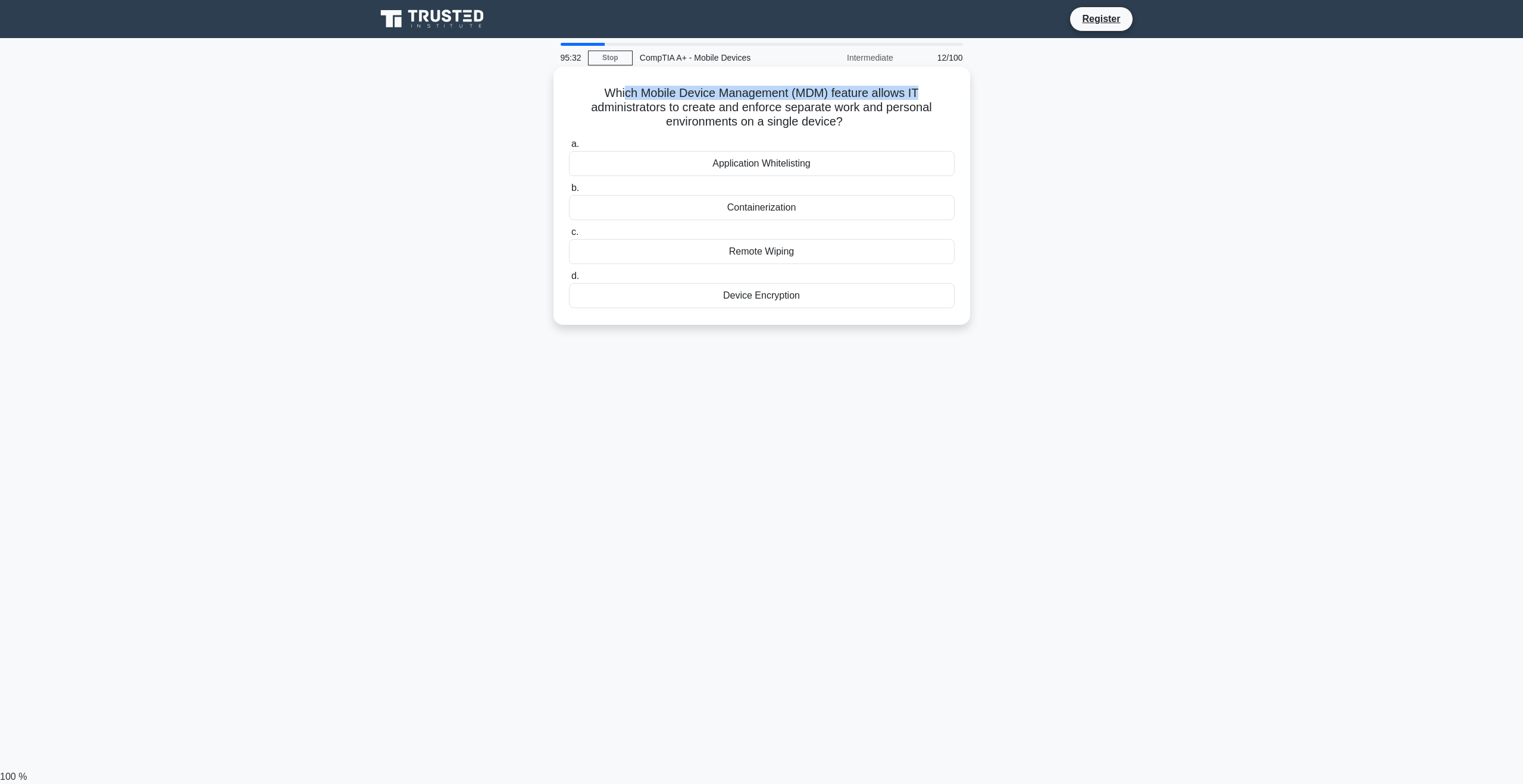
drag, startPoint x: 622, startPoint y: 95, endPoint x: 943, endPoint y: 91, distance: 321.0
click at [943, 91] on h5 "Which Mobile Device Management (MDM) feature allows IT administrators to create…" at bounding box center [762, 108] width 388 height 44
drag, startPoint x: 643, startPoint y: 112, endPoint x: 956, endPoint y: 102, distance: 313.2
click at [956, 102] on div "Which Mobile Device Management (MDM) feature allows IT administrators to create…" at bounding box center [761, 195] width 407 height 249
click at [886, 131] on div "Which Mobile Device Management (MDM) feature allows IT administrators to create…" at bounding box center [761, 195] width 407 height 249
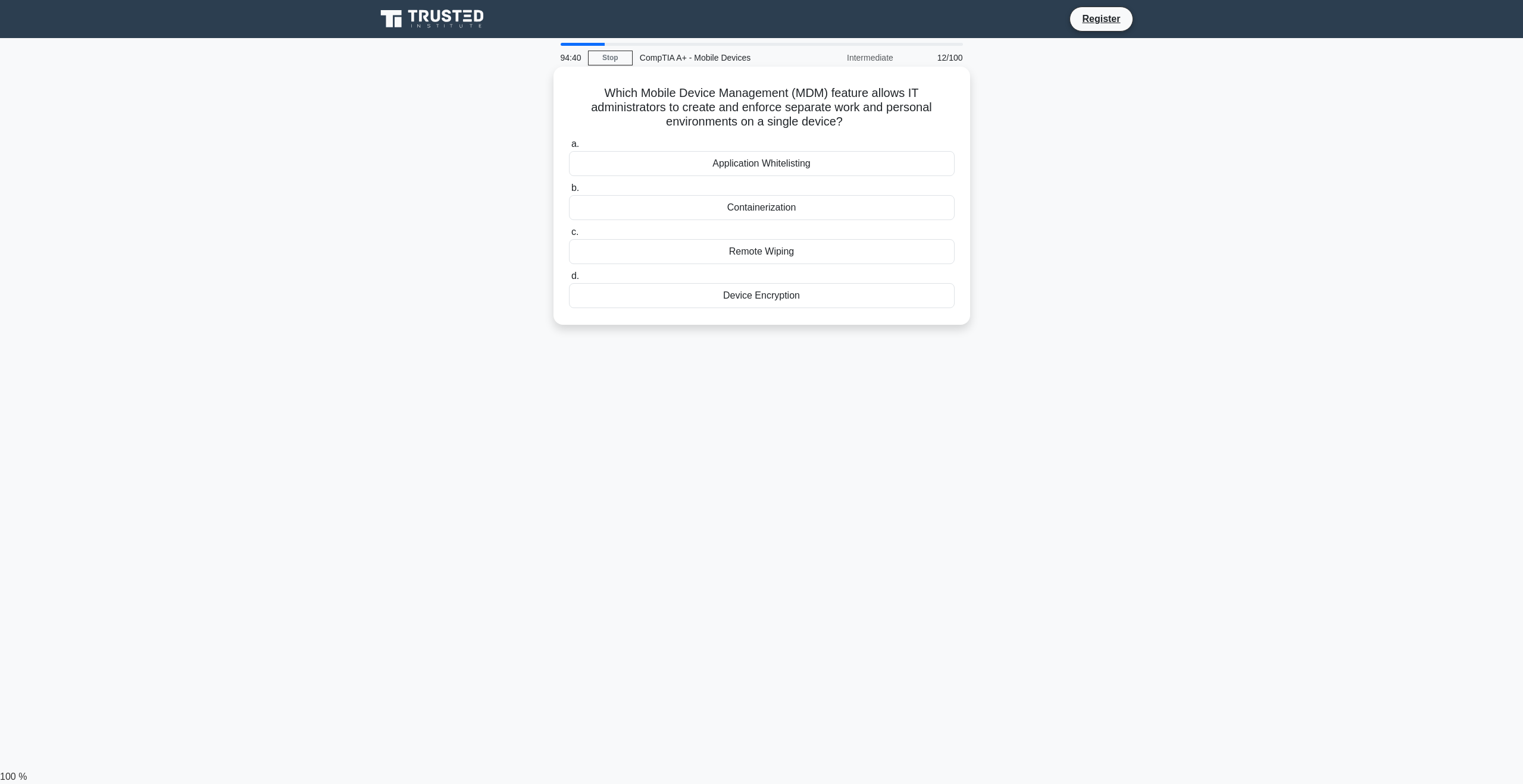
click at [791, 164] on div "Application Whitelisting" at bounding box center [762, 163] width 385 height 25
click at [569, 148] on input "a. Application Whitelisting" at bounding box center [569, 144] width 0 height 8
drag, startPoint x: 634, startPoint y: 98, endPoint x: 944, endPoint y: 93, distance: 310.0
click at [944, 93] on h5 "A user complains that their mobile device's touchscreen is becoming unresponsiv…" at bounding box center [762, 108] width 388 height 44
drag, startPoint x: 630, startPoint y: 108, endPoint x: 900, endPoint y: 112, distance: 270.0
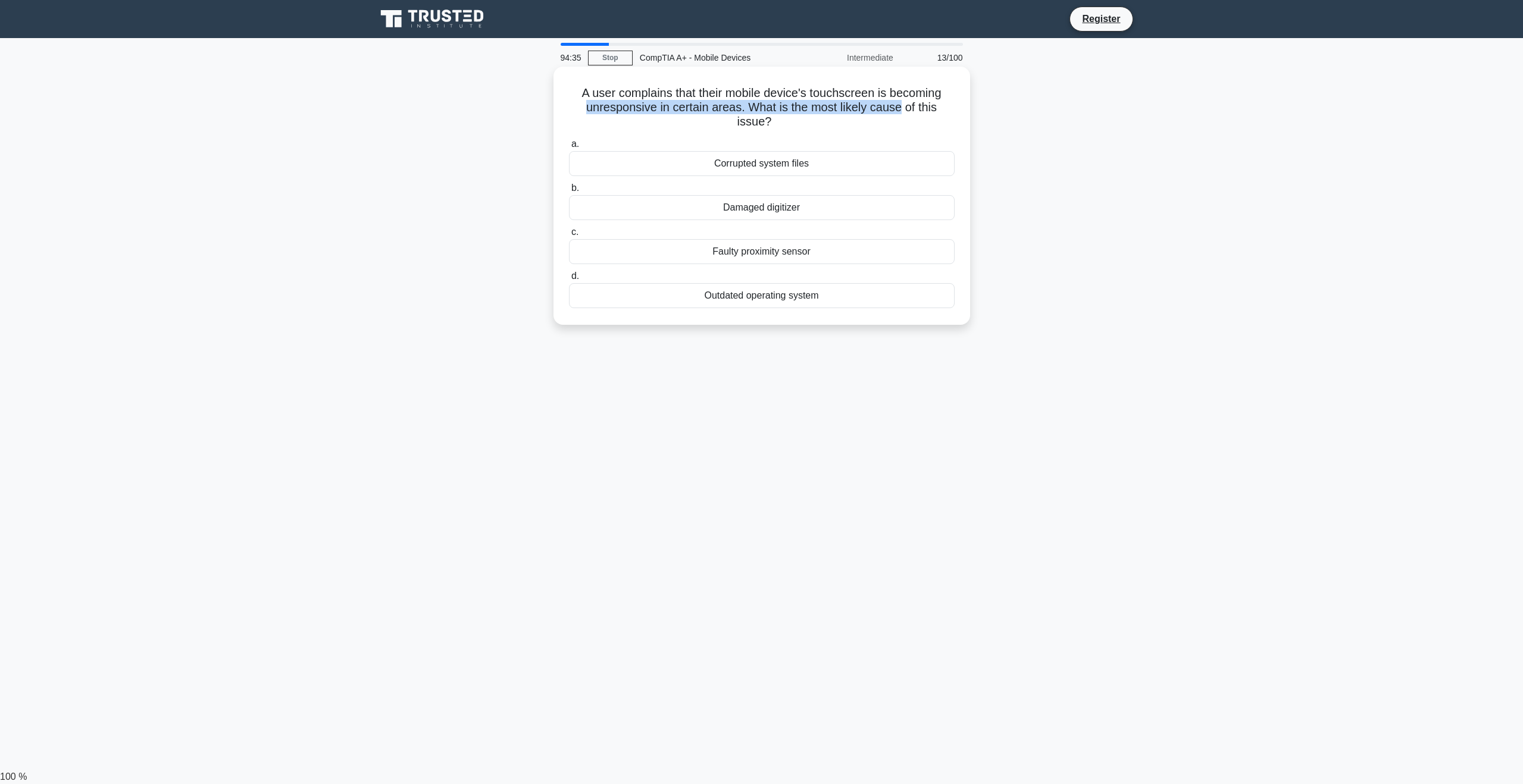
click at [900, 112] on h5 "A user complains that their mobile device's touchscreen is becoming unresponsiv…" at bounding box center [762, 108] width 388 height 44
click at [846, 117] on h5 "A user complains that their mobile device's touchscreen is becoming unresponsiv…" at bounding box center [762, 108] width 388 height 44
click at [832, 250] on div "Faulty proximity sensor" at bounding box center [762, 252] width 385 height 25
click at [569, 236] on input "c. Faulty proximity sensor" at bounding box center [569, 232] width 0 height 8
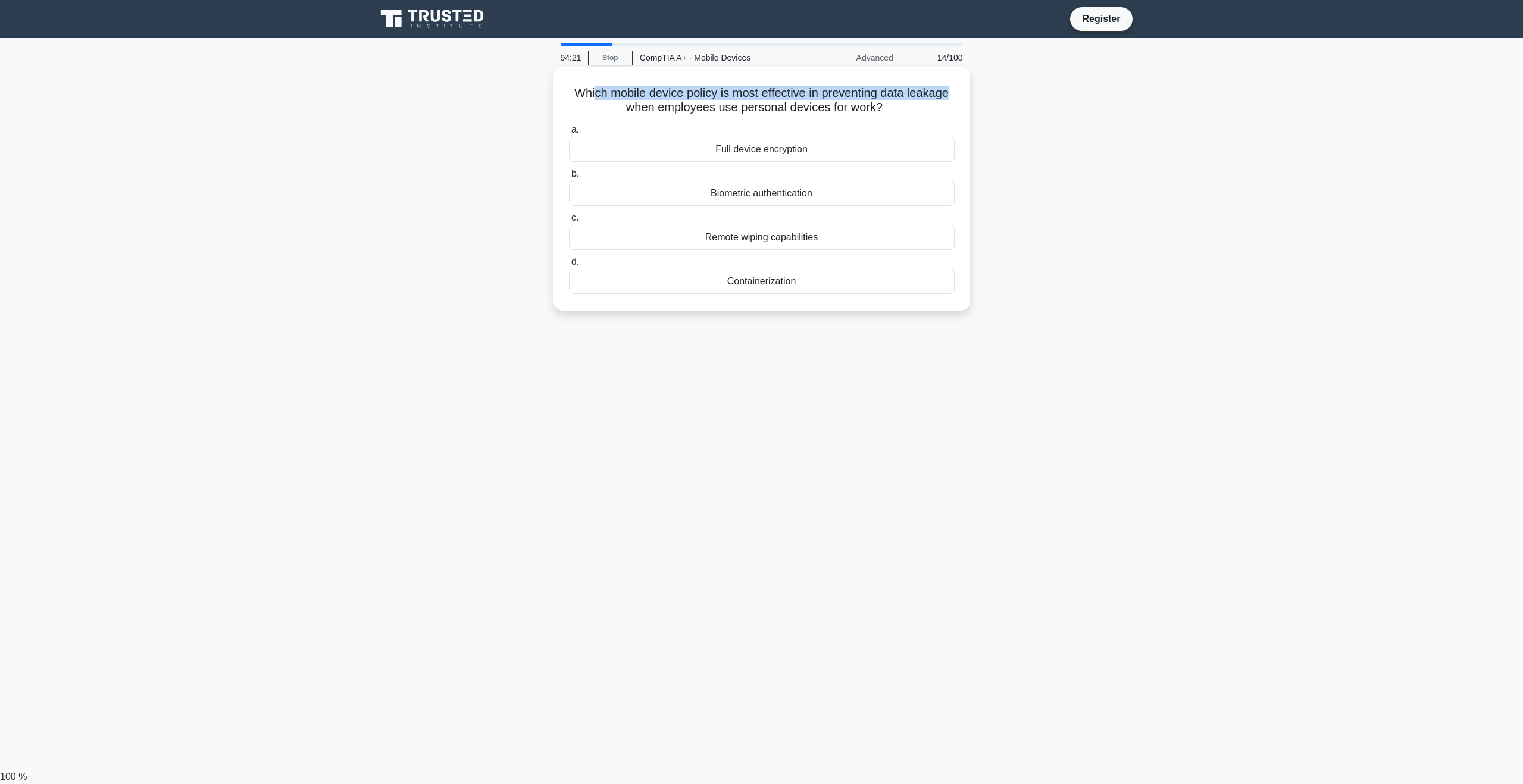
drag, startPoint x: 614, startPoint y: 96, endPoint x: 967, endPoint y: 94, distance: 353.0
click at [967, 94] on div "Which mobile device policy is most effective in preventing data leakage when em…" at bounding box center [762, 188] width 417 height 244
click at [908, 110] on h5 "Which mobile device policy is most effective in preventing data leakage when em…" at bounding box center [762, 101] width 388 height 30
click at [843, 156] on div "Full device encryption" at bounding box center [762, 149] width 385 height 25
click at [569, 134] on input "a. Full device encryption" at bounding box center [569, 130] width 0 height 8
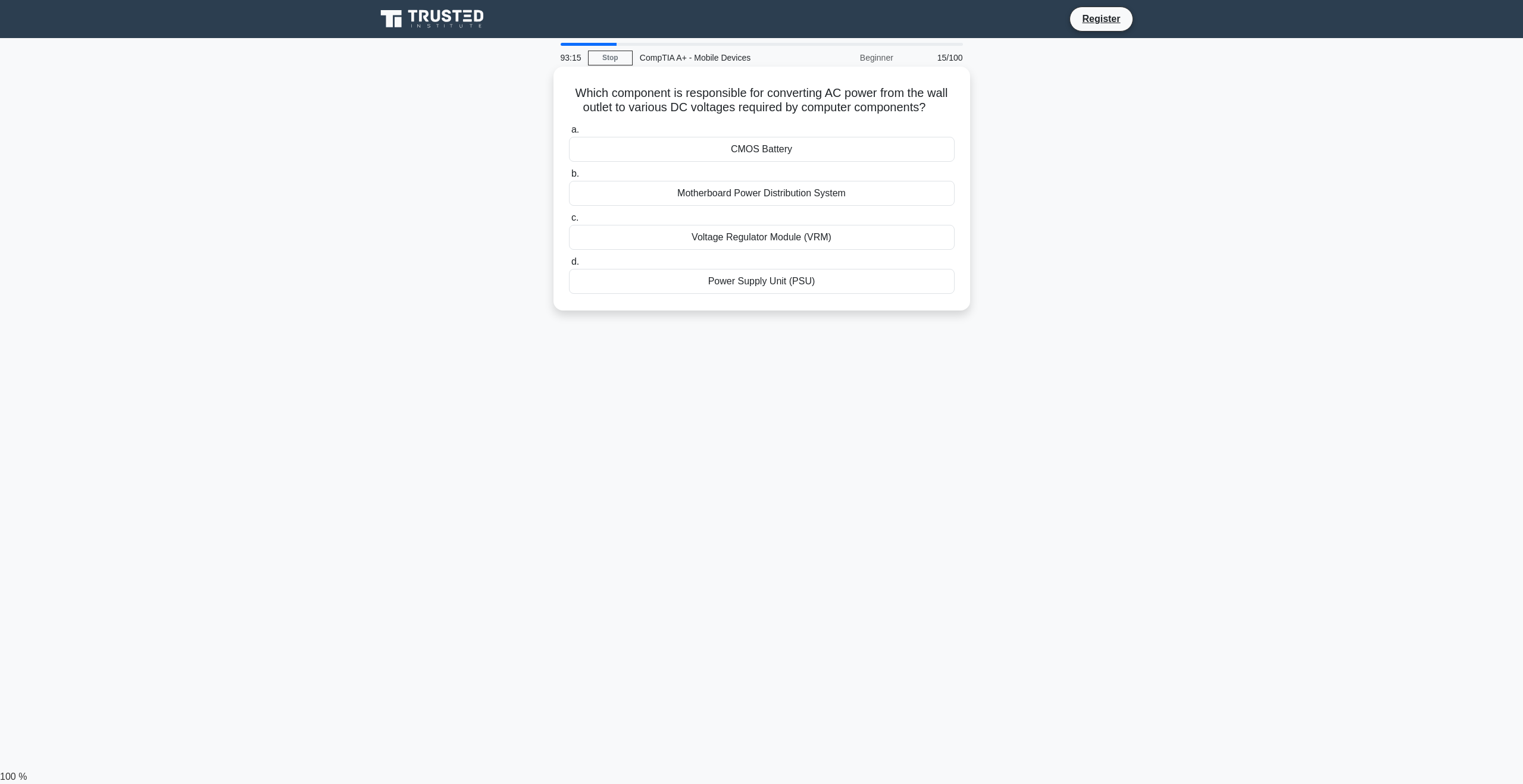
click at [763, 286] on div "Power Supply Unit (PSU)" at bounding box center [762, 281] width 385 height 25
click at [569, 266] on input "d. Power Supply Unit (PSU)" at bounding box center [569, 262] width 0 height 8
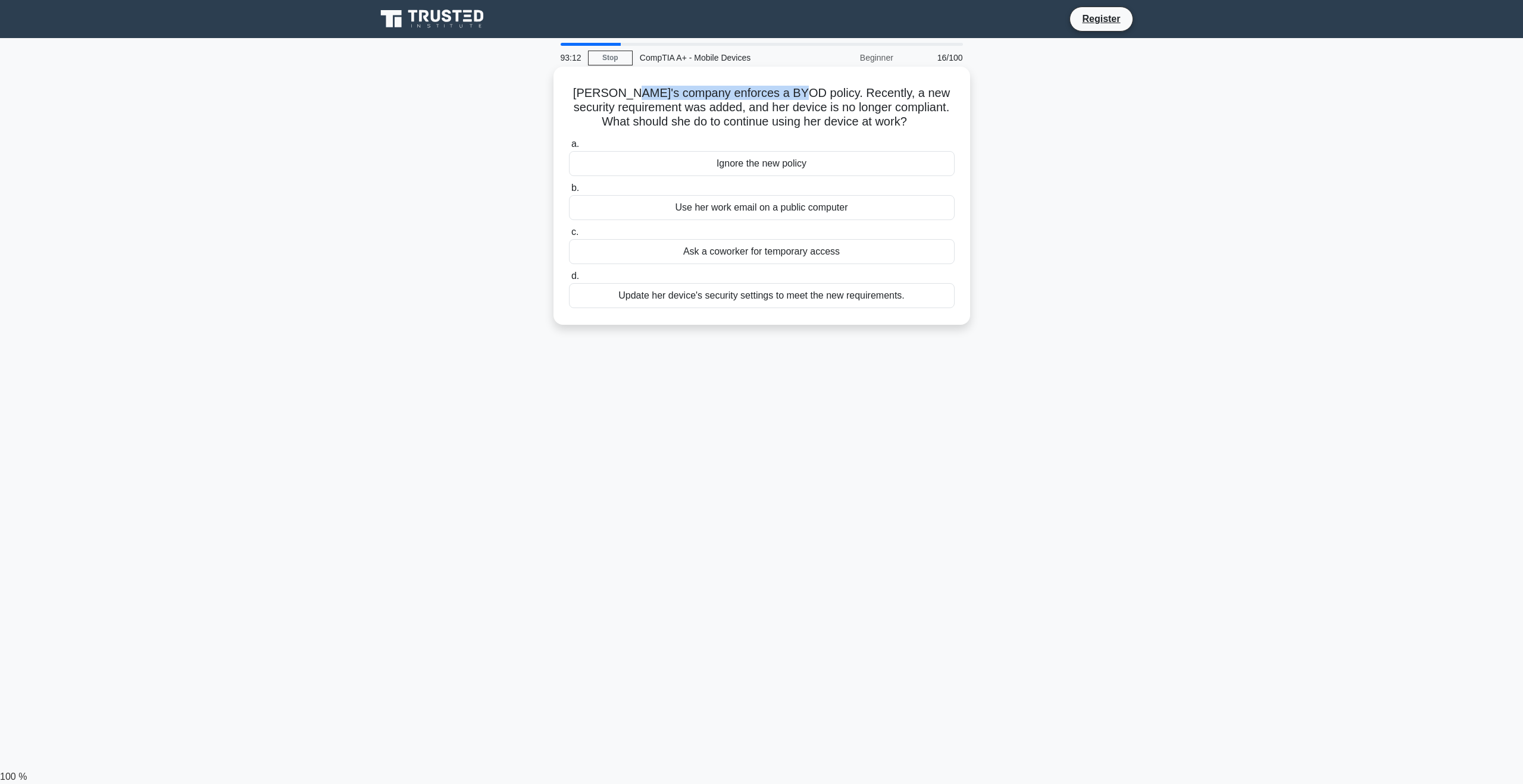
drag, startPoint x: 647, startPoint y: 87, endPoint x: 852, endPoint y: 103, distance: 205.6
click at [806, 94] on h5 "Lucy's company enforces a BYOD policy. Recently, a new security requirement was…" at bounding box center [762, 108] width 388 height 44
click at [852, 103] on h5 "Lucy's company enforces a BYOD policy. Recently, a new security requirement was…" at bounding box center [762, 108] width 388 height 44
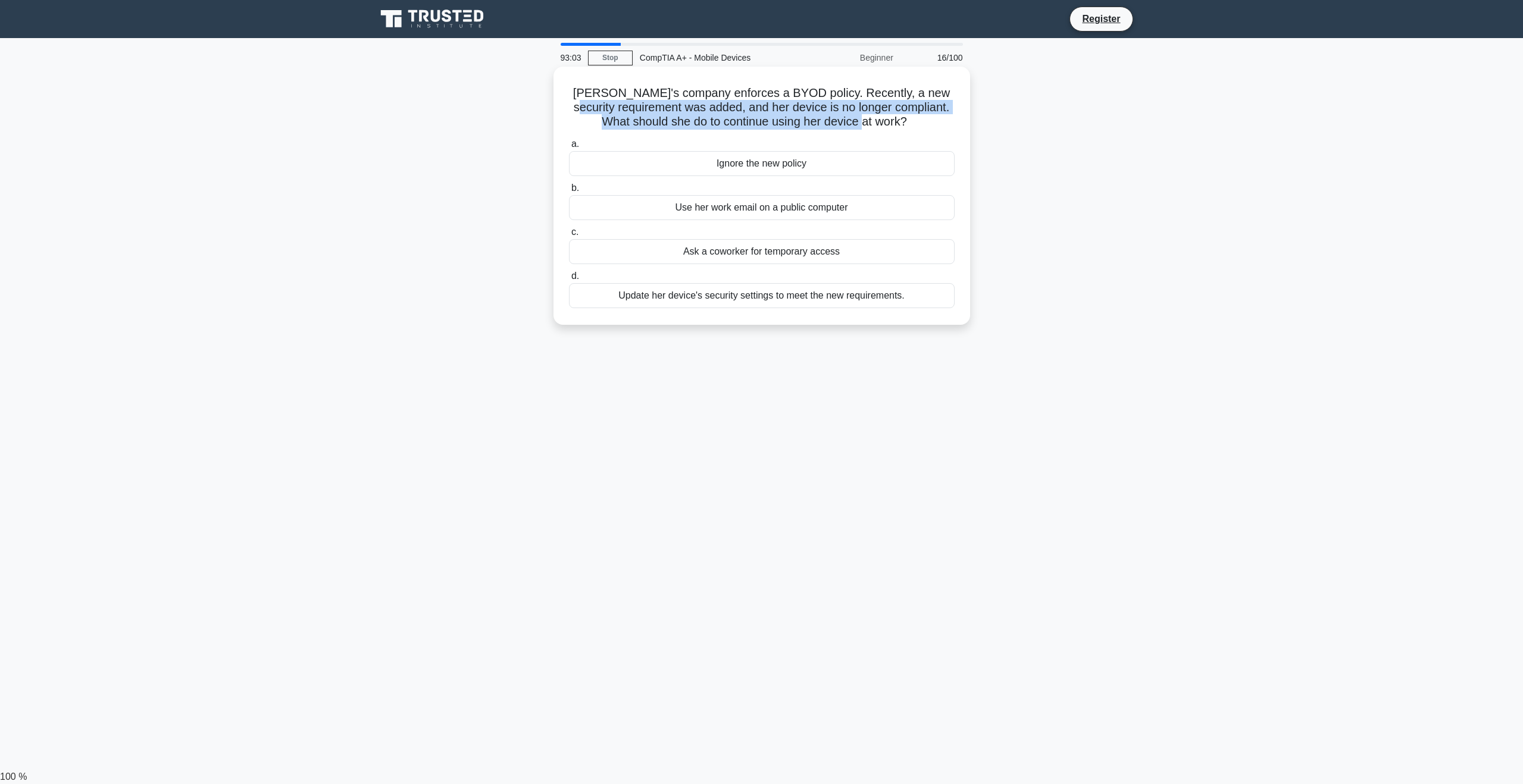
drag, startPoint x: 596, startPoint y: 107, endPoint x: 950, endPoint y: 116, distance: 354.1
click at [950, 116] on h5 "Lucy's company enforces a BYOD policy. Recently, a new security requirement was…" at bounding box center [762, 108] width 388 height 44
click at [929, 128] on h5 "Lucy's company enforces a BYOD policy. Recently, a new security requirement was…" at bounding box center [762, 108] width 388 height 44
click at [809, 291] on div "Update her device's security settings to meet the new requirements." at bounding box center [762, 296] width 385 height 25
click at [569, 280] on input "d. Update her device's security settings to meet the new requirements." at bounding box center [569, 276] width 0 height 8
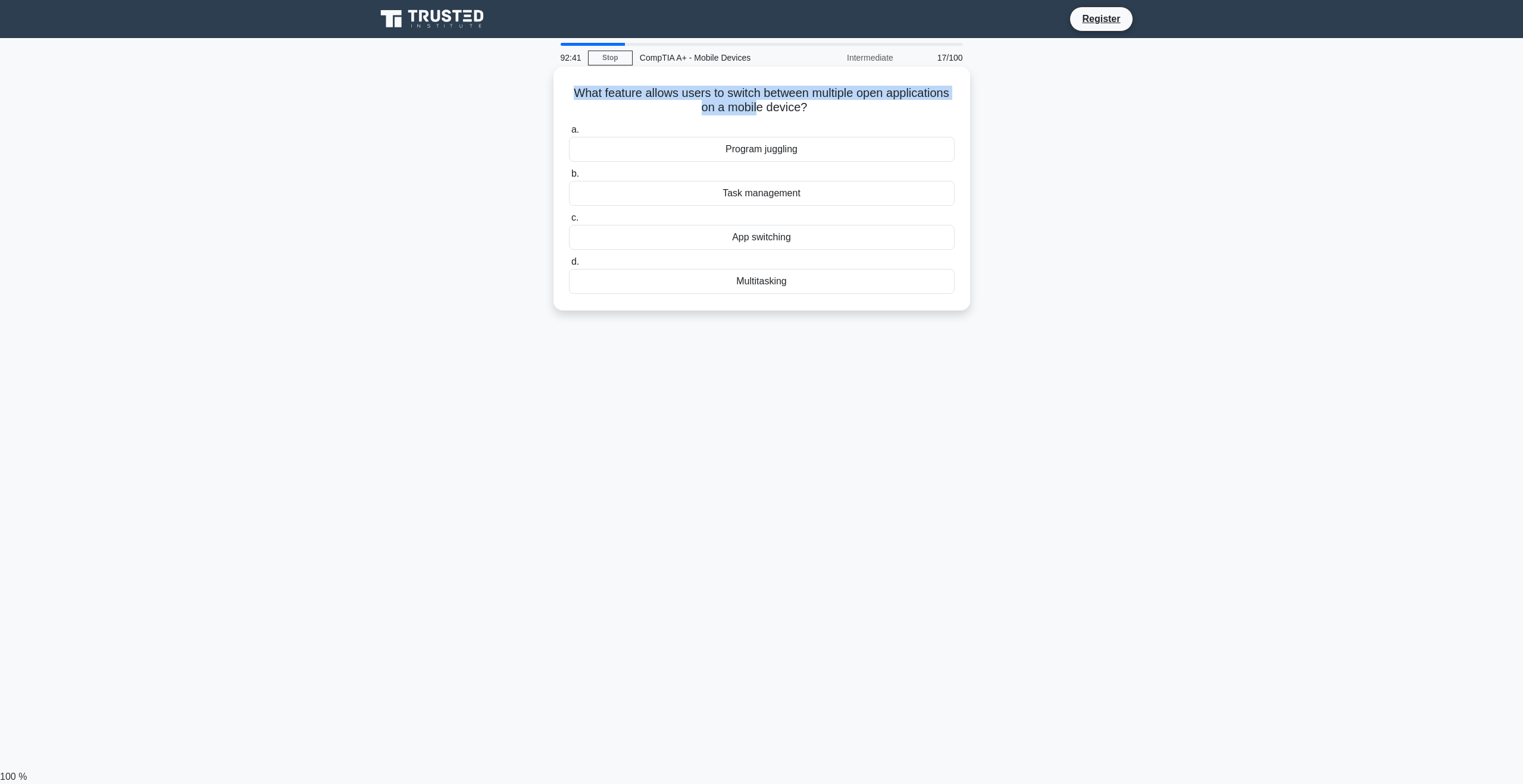
drag, startPoint x: 565, startPoint y: 88, endPoint x: 757, endPoint y: 101, distance: 192.4
click at [757, 101] on div "What feature allows users to switch between multiple open applications on a mob…" at bounding box center [761, 188] width 407 height 235
click at [848, 111] on h5 "What feature allows users to switch between multiple open applications on a mob…" at bounding box center [762, 101] width 388 height 30
click at [797, 239] on div "App switching" at bounding box center [762, 237] width 385 height 25
click at [569, 222] on input "c. App switching" at bounding box center [569, 218] width 0 height 8
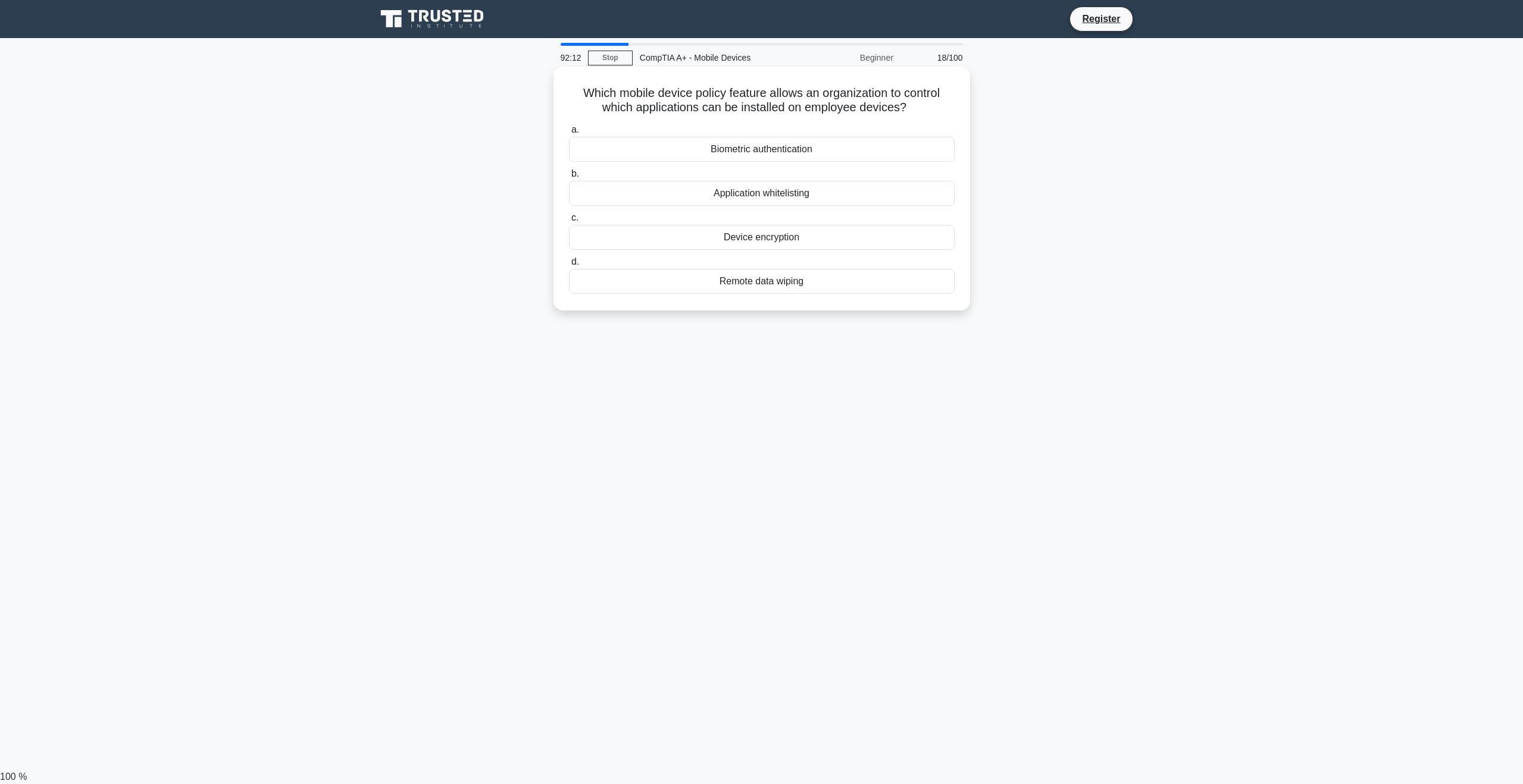
click at [791, 195] on div "Application whitelisting" at bounding box center [762, 193] width 385 height 25
click at [569, 178] on input "b. Application whitelisting" at bounding box center [569, 174] width 0 height 8
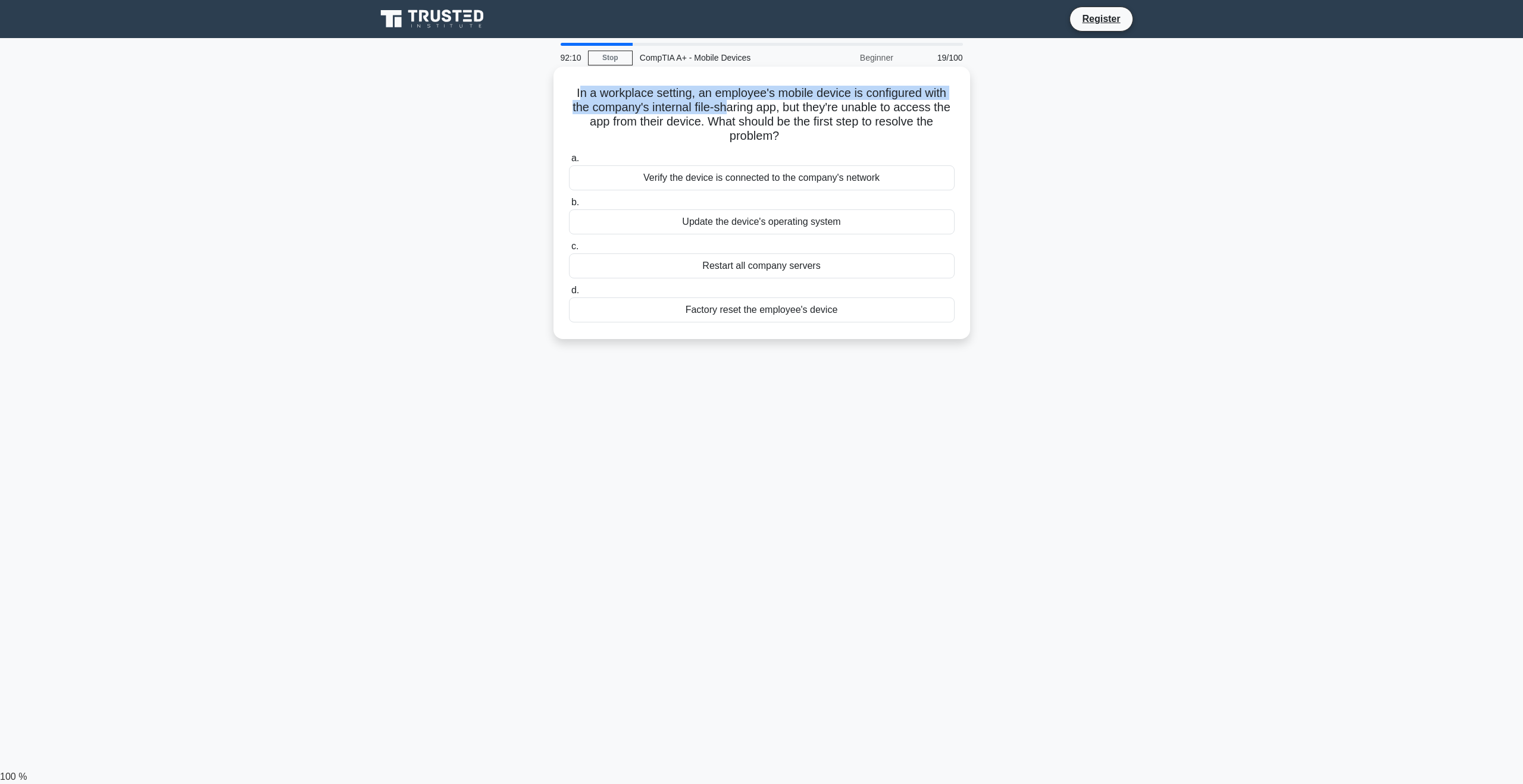
drag, startPoint x: 582, startPoint y: 94, endPoint x: 735, endPoint y: 105, distance: 153.4
click at [735, 105] on h5 "In a workplace setting, an employee's mobile device is configured with the comp…" at bounding box center [762, 115] width 388 height 59
click at [890, 140] on h5 "In a workplace setting, an employee's mobile device is configured with the comp…" at bounding box center [762, 115] width 388 height 59
click at [740, 180] on div "Verify the device is connected to the company's network" at bounding box center [762, 178] width 385 height 25
click at [569, 163] on input "a. Verify the device is connected to the company's network" at bounding box center [569, 158] width 0 height 8
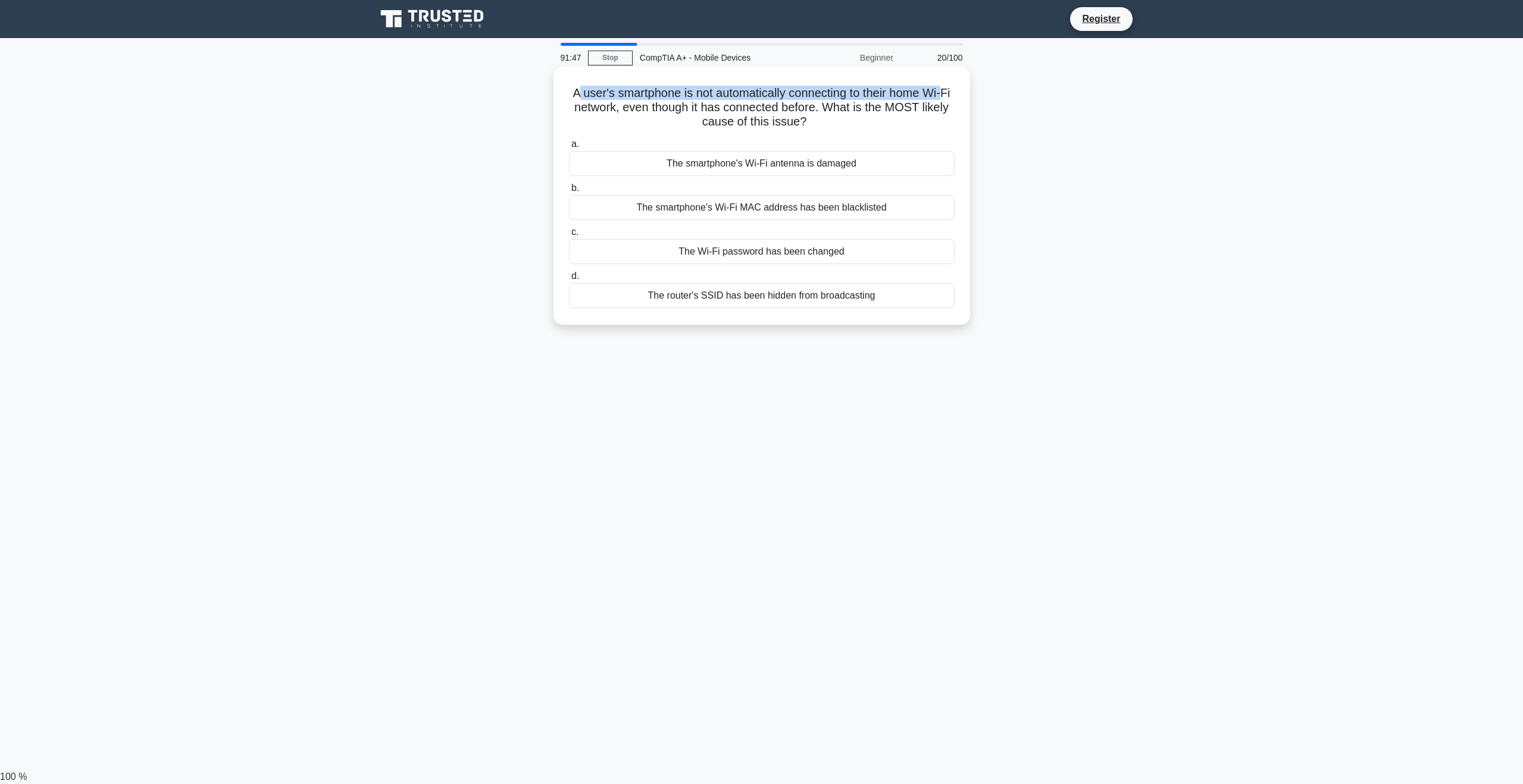
drag, startPoint x: 586, startPoint y: 94, endPoint x: 966, endPoint y: 92, distance: 380.0
click at [966, 92] on div "A user's smartphone is not automatically connecting to their home Wi-Fi network…" at bounding box center [762, 195] width 417 height 258
click at [947, 114] on h5 "A user's smartphone is not automatically connecting to their home Wi-Fi network…" at bounding box center [762, 108] width 388 height 44
drag, startPoint x: 814, startPoint y: 87, endPoint x: 930, endPoint y: 107, distance: 117.7
click at [964, 94] on div "A user's smartphone is not automatically connecting to their home Wi-Fi network…" at bounding box center [761, 195] width 407 height 249
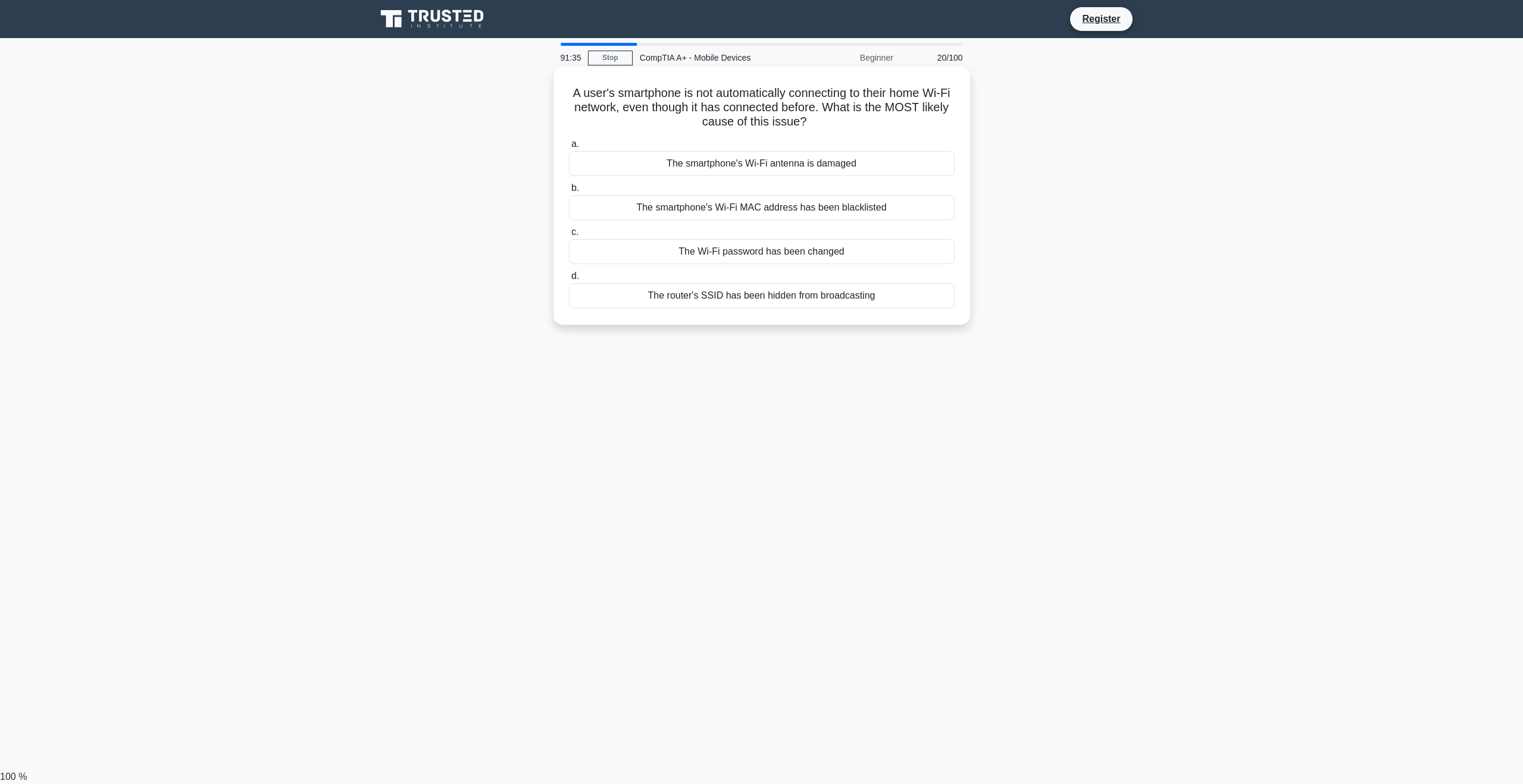
click at [669, 117] on h5 "A user's smartphone is not automatically connecting to their home Wi-Fi network…" at bounding box center [762, 108] width 388 height 44
drag, startPoint x: 696, startPoint y: 111, endPoint x: 871, endPoint y: 114, distance: 175.0
click at [871, 114] on h5 "A user's smartphone is not automatically connecting to their home Wi-Fi network…" at bounding box center [762, 108] width 388 height 44
click at [874, 128] on h5 "A user's smartphone is not automatically connecting to their home Wi-Fi network…" at bounding box center [762, 108] width 388 height 44
click at [879, 161] on div "The smartphone's Wi-Fi antenna is damaged" at bounding box center [762, 163] width 385 height 25
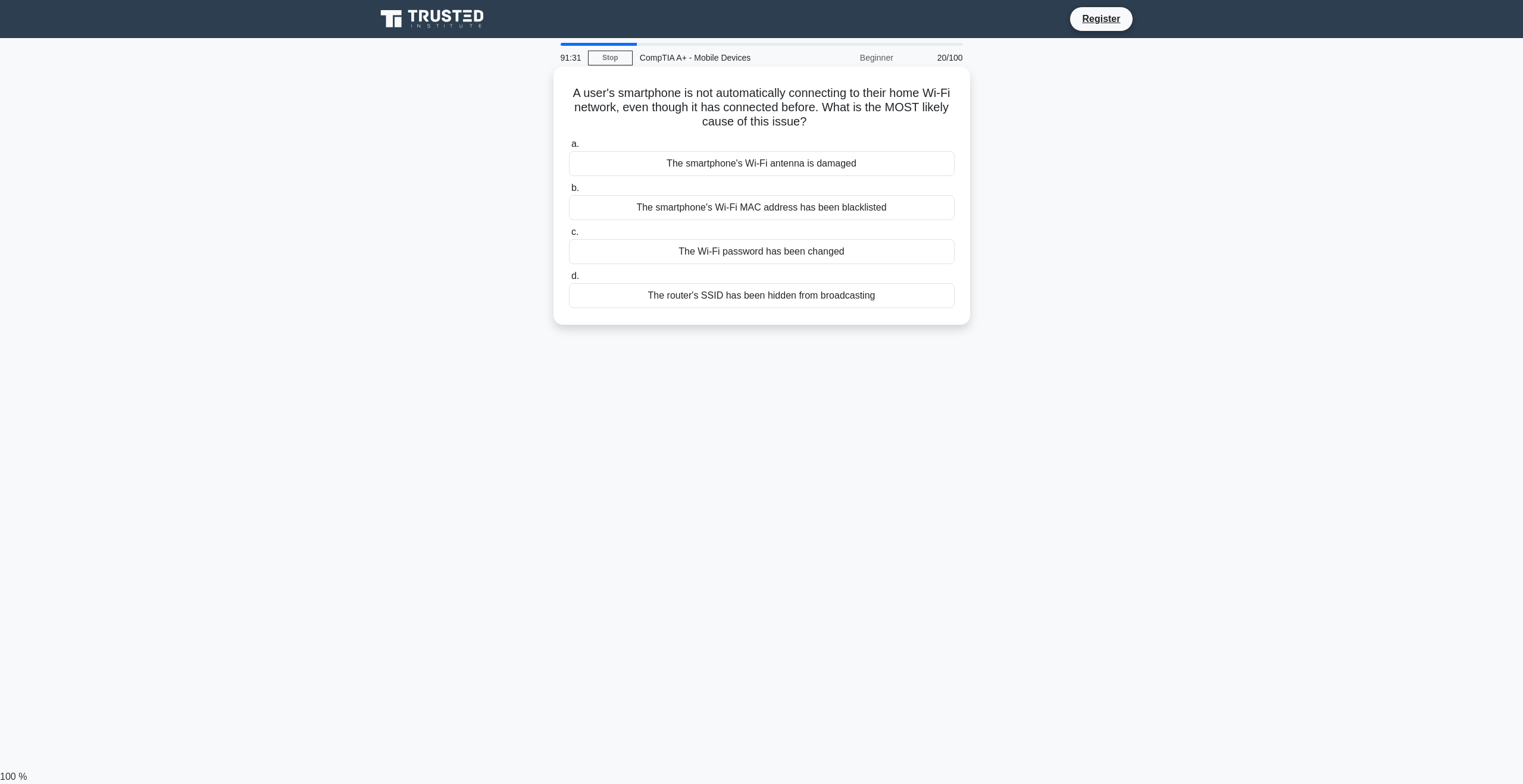
click at [569, 148] on input "a. The smartphone's Wi-Fi antenna is damaged" at bounding box center [569, 144] width 0 height 8
drag, startPoint x: 675, startPoint y: 86, endPoint x: 947, endPoint y: 91, distance: 272.0
click at [947, 91] on h5 "A user reports that their mobile device's fingerprint sensor is not recognizing…" at bounding box center [762, 108] width 388 height 44
click at [950, 119] on h5 "A user reports that their mobile device's fingerprint sensor is not recognizing…" at bounding box center [762, 108] width 388 height 44
drag, startPoint x: 773, startPoint y: 92, endPoint x: 935, endPoint y: 100, distance: 162.2
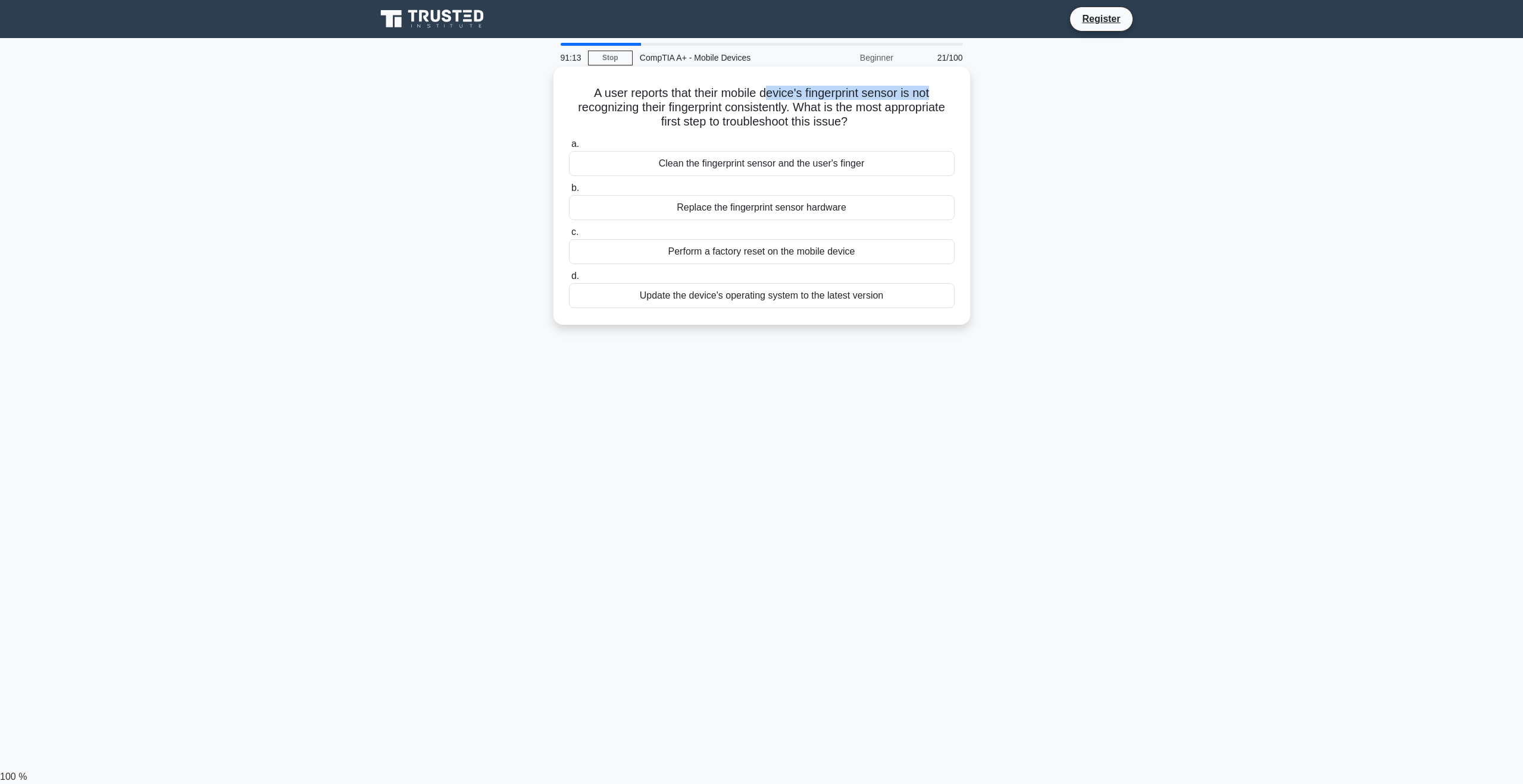
click at [935, 100] on h5 "A user reports that their mobile device's fingerprint sensor is not recognizing…" at bounding box center [762, 108] width 388 height 44
click at [909, 126] on h5 "A user reports that their mobile device's fingerprint sensor is not recognizing…" at bounding box center [762, 108] width 388 height 44
click at [841, 164] on div "Clean the fingerprint sensor and the user's finger" at bounding box center [762, 163] width 385 height 25
click at [569, 148] on input "a. Clean the fingerprint sensor and the user's finger" at bounding box center [569, 144] width 0 height 8
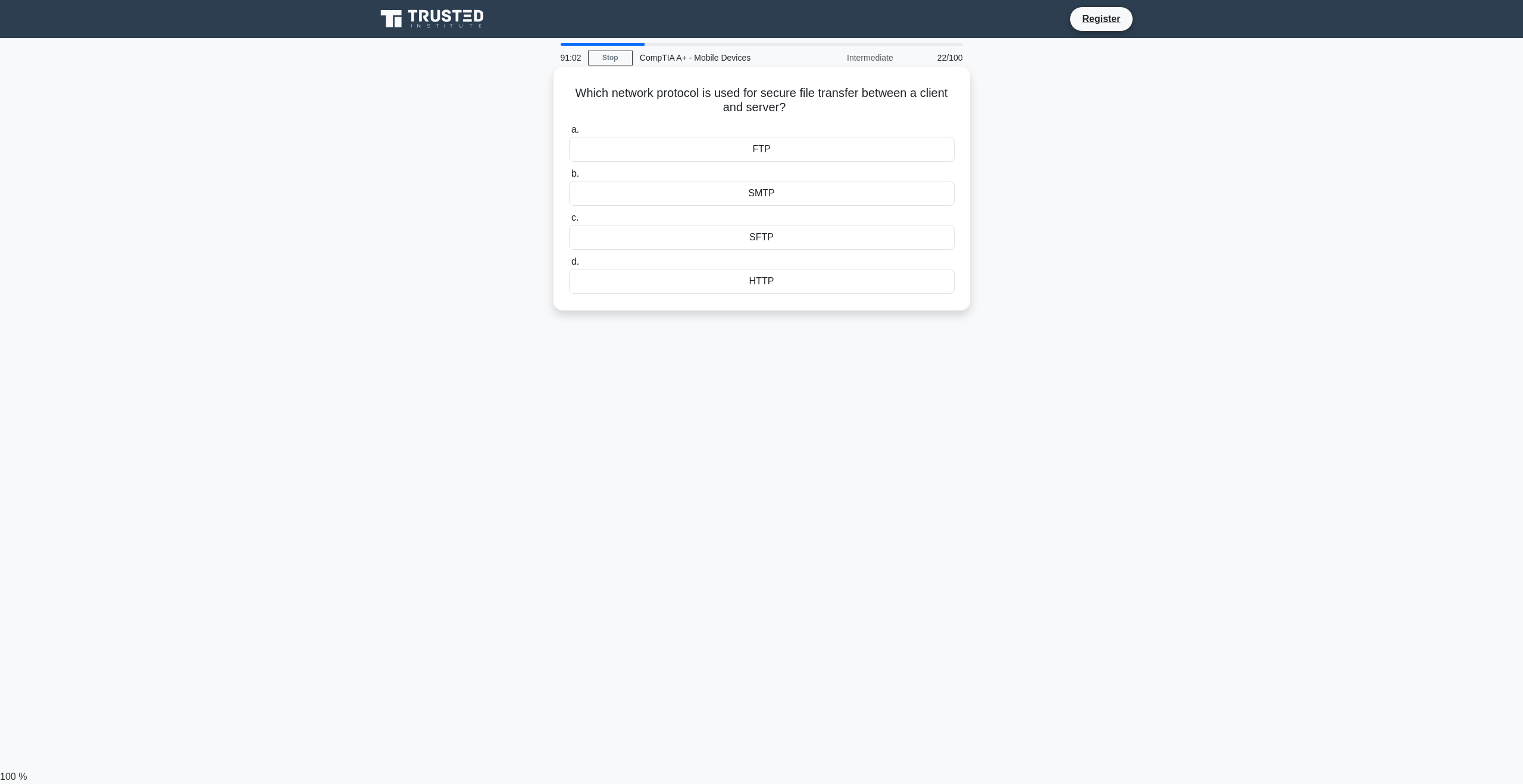
drag, startPoint x: 610, startPoint y: 91, endPoint x: 818, endPoint y: 109, distance: 208.8
click at [802, 105] on h5 "Which network protocol is used for secure file transfer between a client and se…" at bounding box center [762, 101] width 388 height 30
click at [822, 111] on h5 "Which network protocol is used for secure file transfer between a client and se…" at bounding box center [762, 101] width 388 height 30
drag, startPoint x: 566, startPoint y: 88, endPoint x: 864, endPoint y: 98, distance: 298.2
click at [824, 115] on div "Which network protocol is used for secure file transfer between a client and se…" at bounding box center [761, 188] width 407 height 235
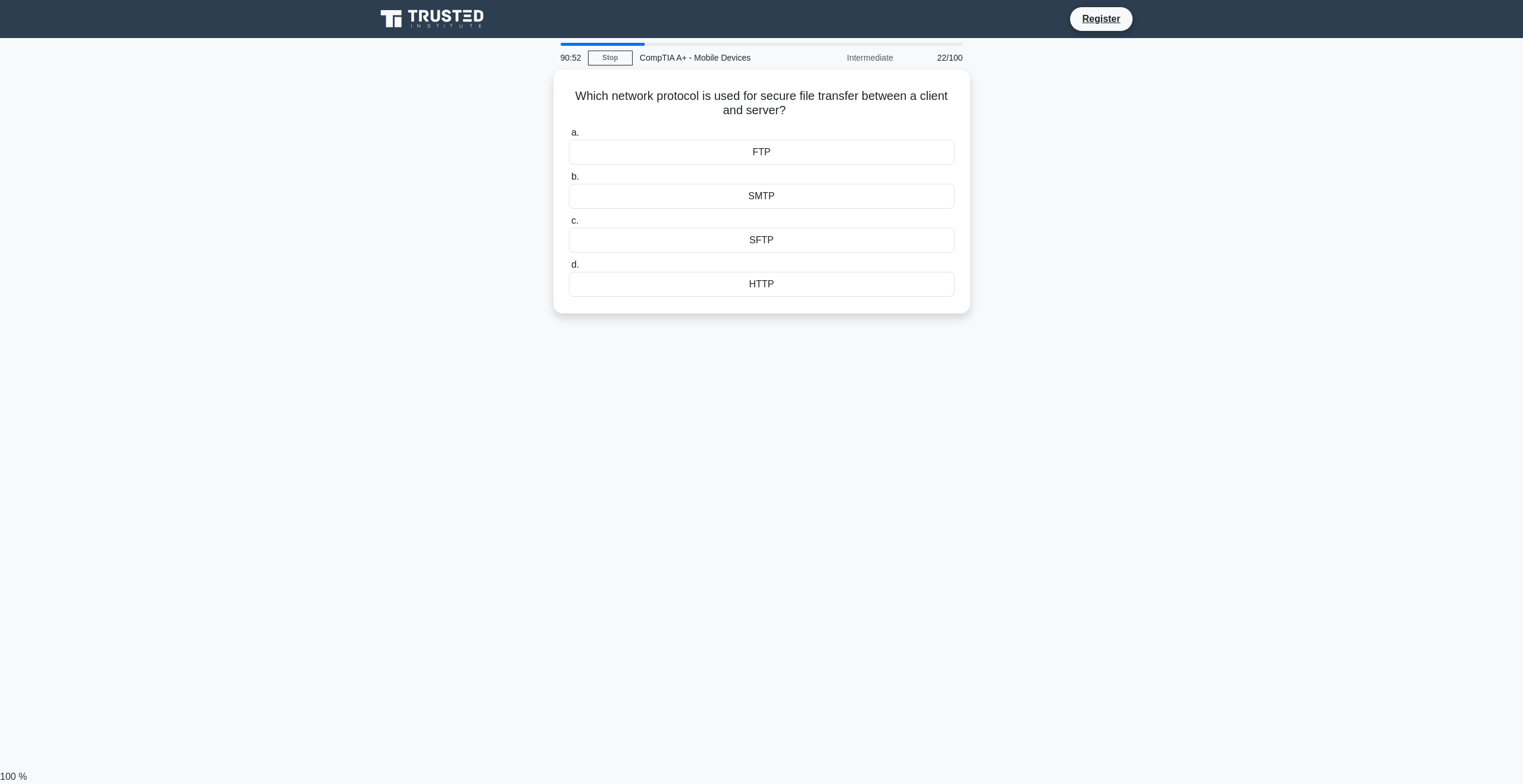
copy h5 "Which network protocol is used for secure file transfer between a client and se…"
click at [797, 239] on div "SFTP" at bounding box center [762, 237] width 385 height 25
click at [569, 222] on input "c. SFTP" at bounding box center [569, 218] width 0 height 8
click at [806, 236] on div "Enable data encryption" at bounding box center [762, 237] width 385 height 25
click at [569, 222] on input "c. Enable data encryption" at bounding box center [569, 218] width 0 height 8
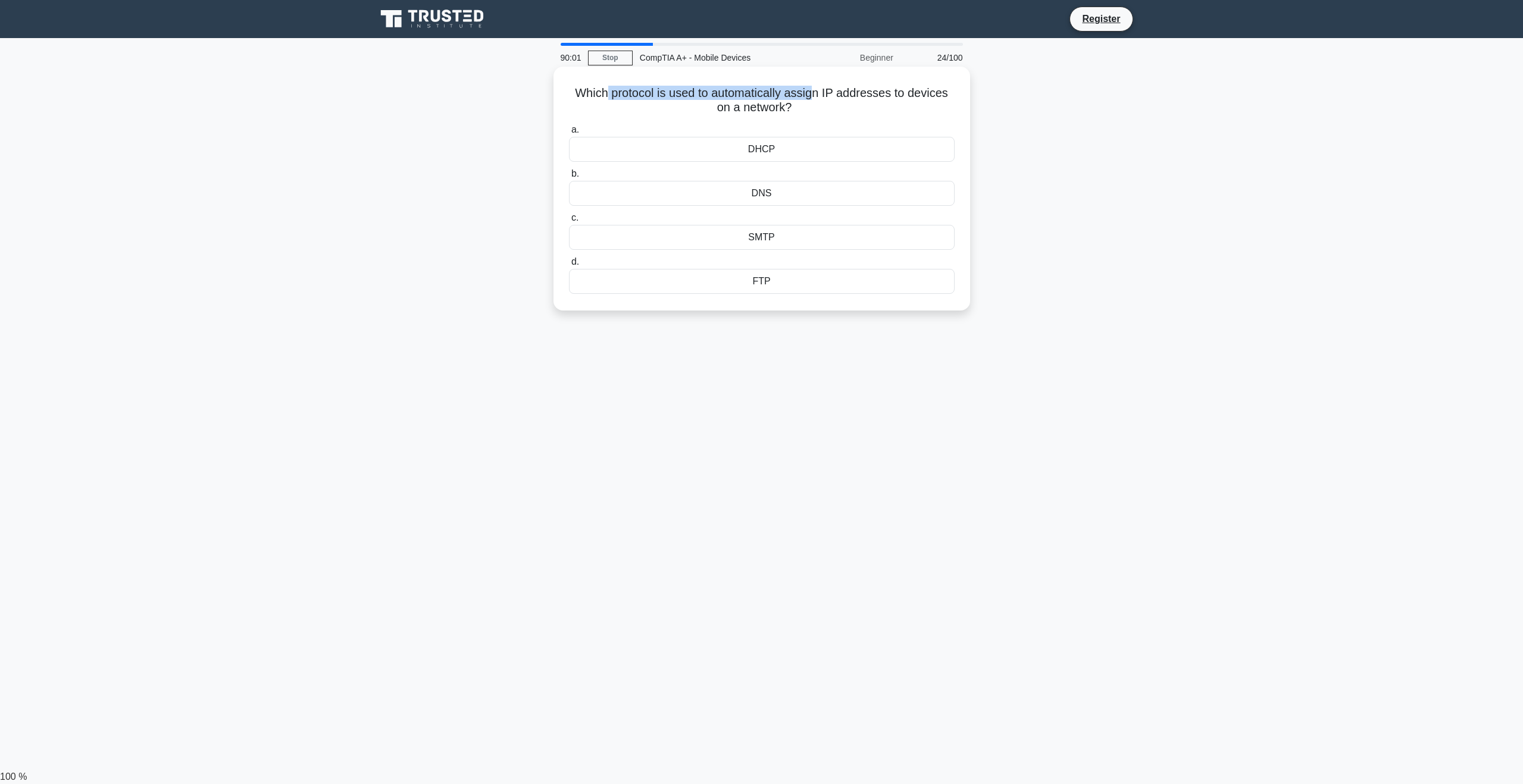
drag, startPoint x: 608, startPoint y: 94, endPoint x: 818, endPoint y: 96, distance: 210.0
click at [818, 96] on h5 "Which protocol is used to automatically assign IP addresses to devices on a net…" at bounding box center [762, 101] width 388 height 30
click at [839, 115] on h5 "Which protocol is used to automatically assign IP addresses to devices on a net…" at bounding box center [762, 101] width 388 height 30
click at [799, 191] on div "DNS" at bounding box center [762, 193] width 385 height 25
click at [569, 178] on input "b. DNS" at bounding box center [569, 174] width 0 height 8
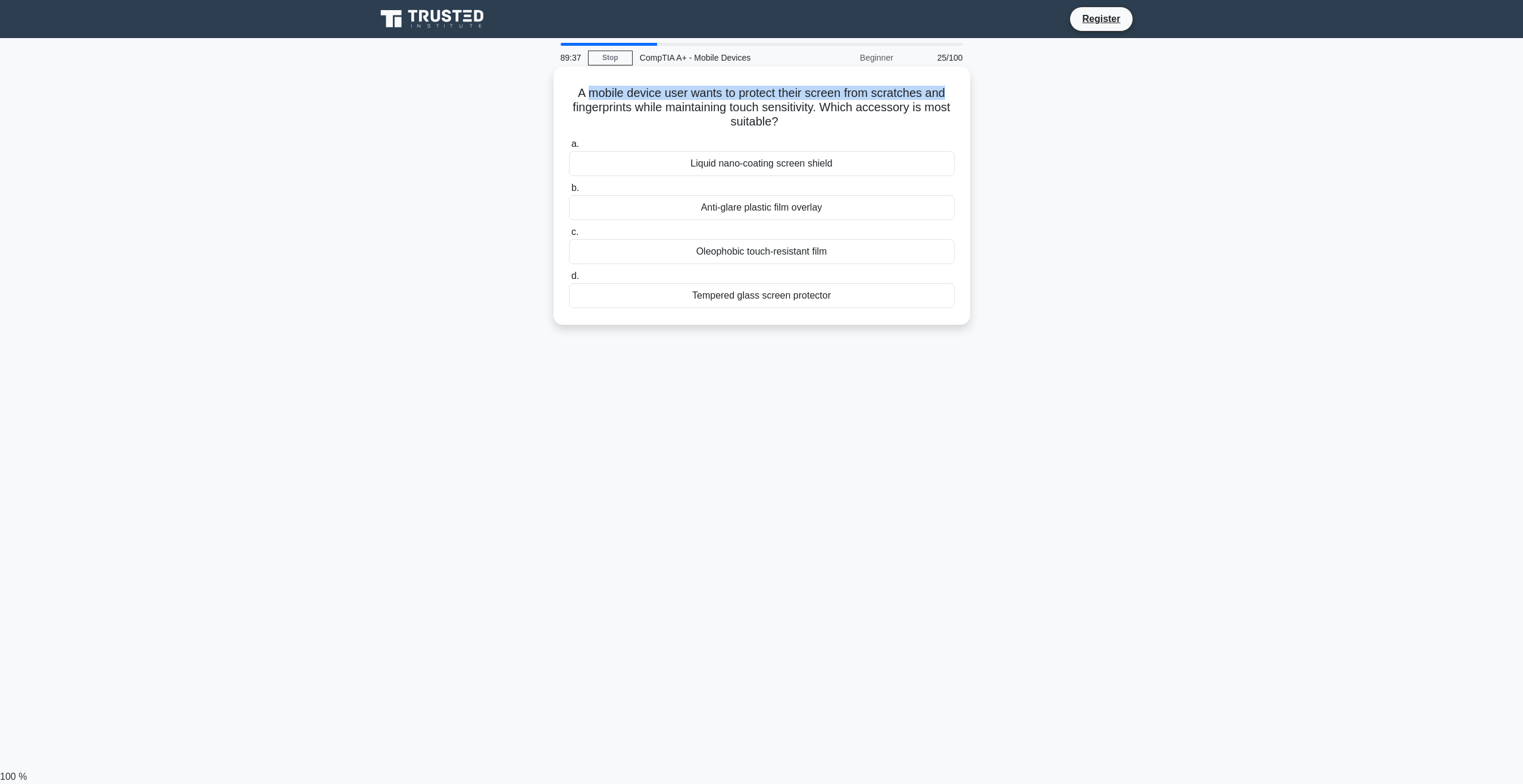
drag, startPoint x: 588, startPoint y: 87, endPoint x: 853, endPoint y: 96, distance: 265.2
click at [950, 89] on h5 "A mobile device user wants to protect their screen from scratches and fingerpri…" at bounding box center [762, 108] width 388 height 44
drag, startPoint x: 670, startPoint y: 105, endPoint x: 837, endPoint y: 119, distance: 167.6
click at [802, 114] on h5 "A mobile device user wants to protect their screen from scratches and fingerpri…" at bounding box center [762, 108] width 388 height 44
click at [844, 122] on h5 "A mobile device user wants to protect their screen from scratches and fingerpri…" at bounding box center [762, 108] width 388 height 44
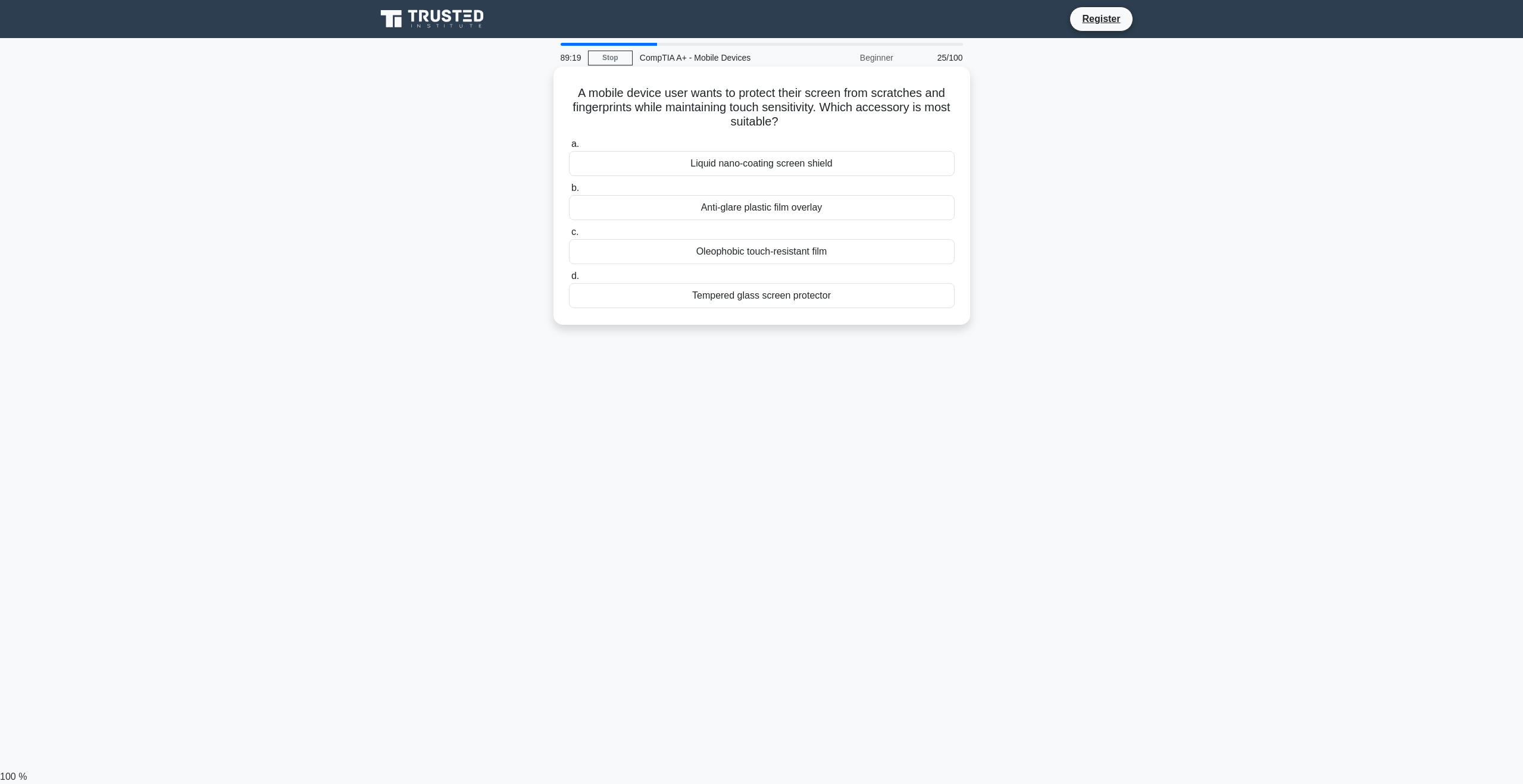
click at [843, 293] on div "Tempered glass screen protector" at bounding box center [762, 296] width 385 height 25
click at [569, 280] on input "d. Tempered glass screen protector" at bounding box center [569, 276] width 0 height 8
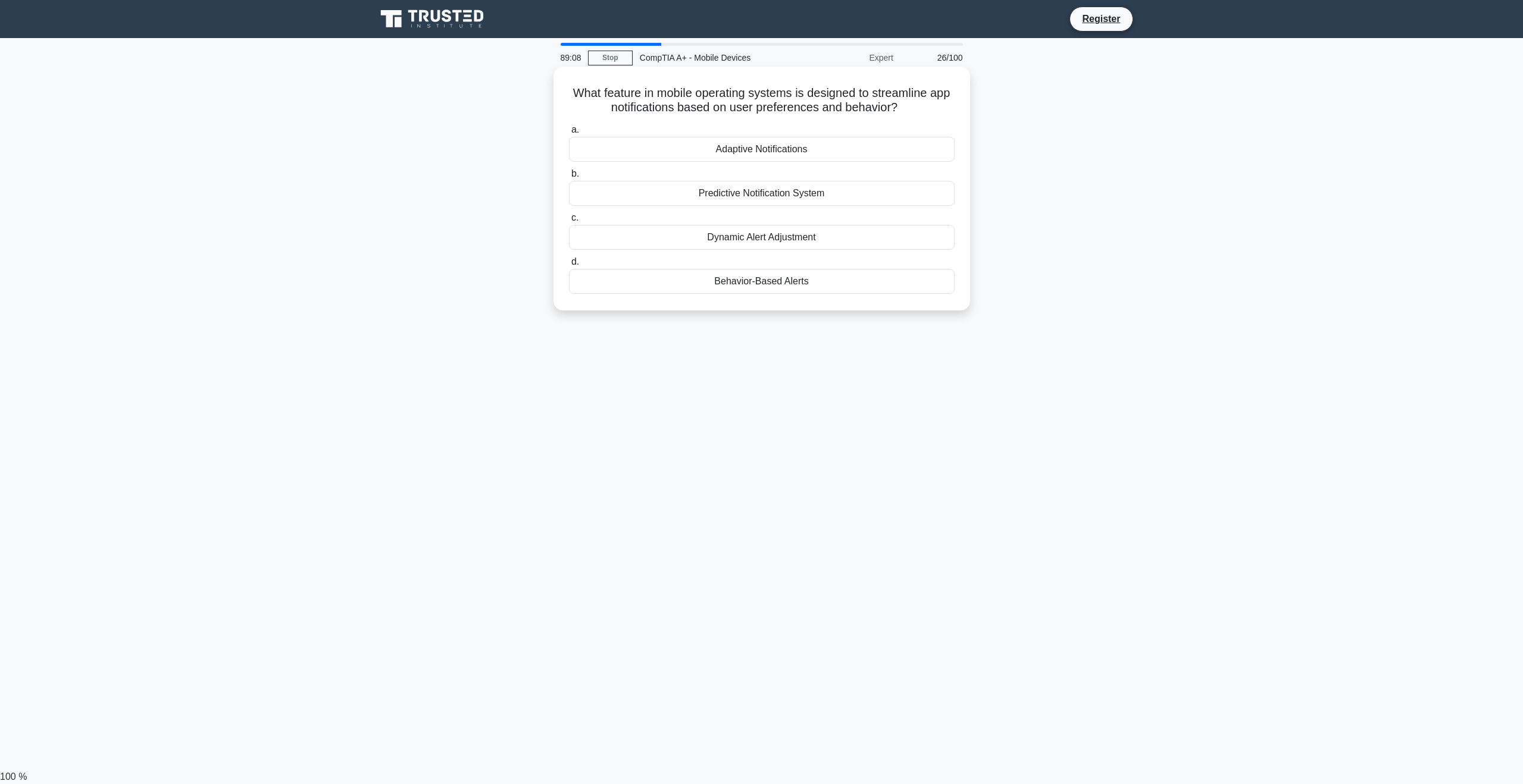
click at [771, 284] on div "Behavior-Based Alerts" at bounding box center [762, 281] width 385 height 25
click at [569, 266] on input "d. Behavior-Based Alerts" at bounding box center [569, 262] width 0 height 8
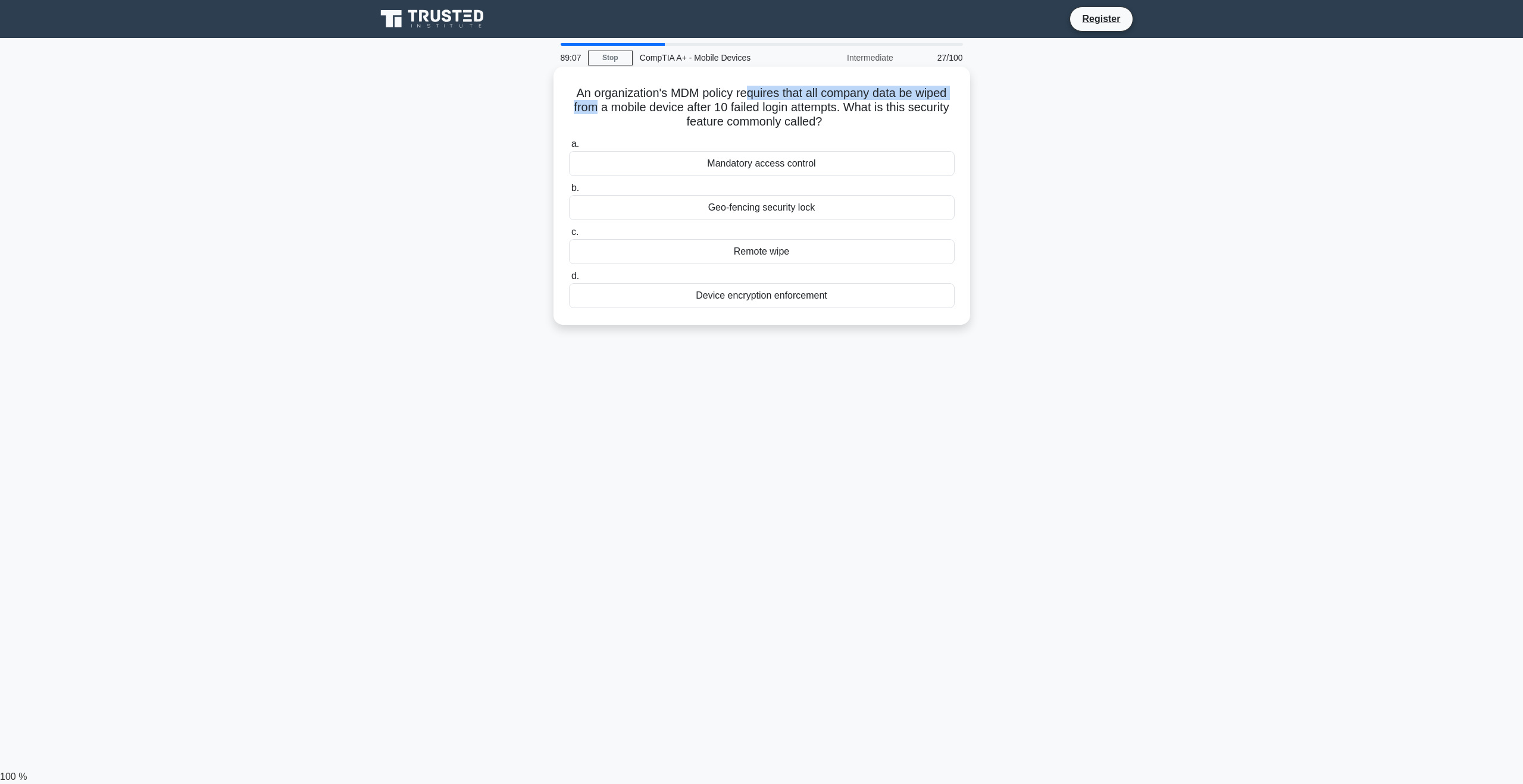
drag, startPoint x: 608, startPoint y: 102, endPoint x: 745, endPoint y: 98, distance: 137.1
click at [745, 98] on h5 "An organization's MDM policy requires that all company data be wiped from a mob…" at bounding box center [762, 108] width 388 height 44
click at [811, 103] on h5 "An organization's MDM policy requires that all company data be wiped from a mob…" at bounding box center [762, 108] width 388 height 44
drag, startPoint x: 758, startPoint y: 94, endPoint x: 768, endPoint y: 121, distance: 28.8
click at [932, 103] on h5 "An organization's MDM policy requires that all company data be wiped from a mob…" at bounding box center [762, 108] width 388 height 44
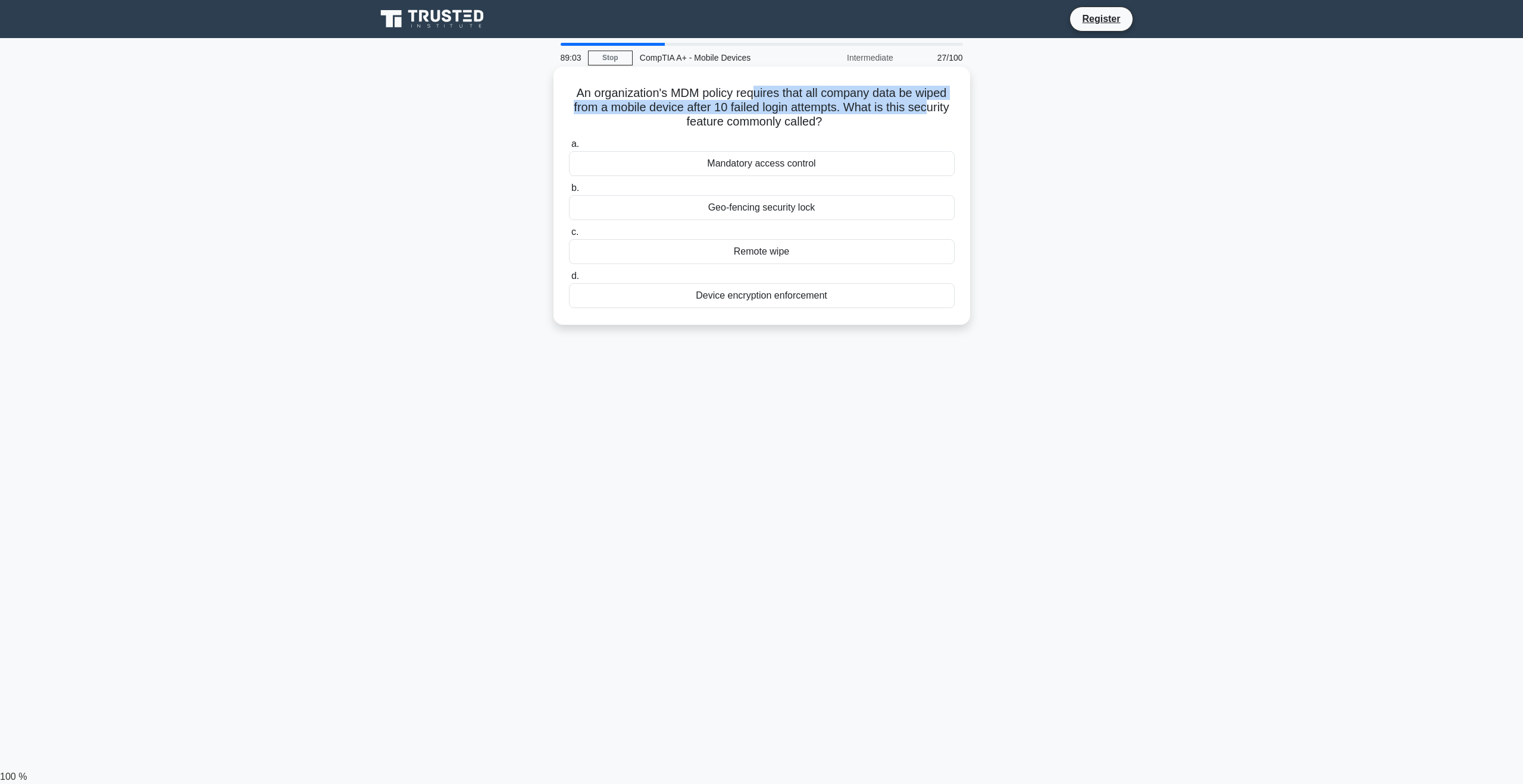
click at [647, 114] on h5 "An organization's MDM policy requires that all company data be wiped from a mob…" at bounding box center [762, 108] width 388 height 44
drag, startPoint x: 692, startPoint y: 111, endPoint x: 787, endPoint y: 114, distance: 95.0
click at [787, 114] on h5 "An organization's MDM policy requires that all company data be wiped from a mob…" at bounding box center [762, 108] width 388 height 44
click at [824, 119] on h5 "An organization's MDM policy requires that all company data be wiped from a mob…" at bounding box center [762, 108] width 388 height 44
click at [799, 294] on div "Device encryption enforcement" at bounding box center [762, 296] width 385 height 25
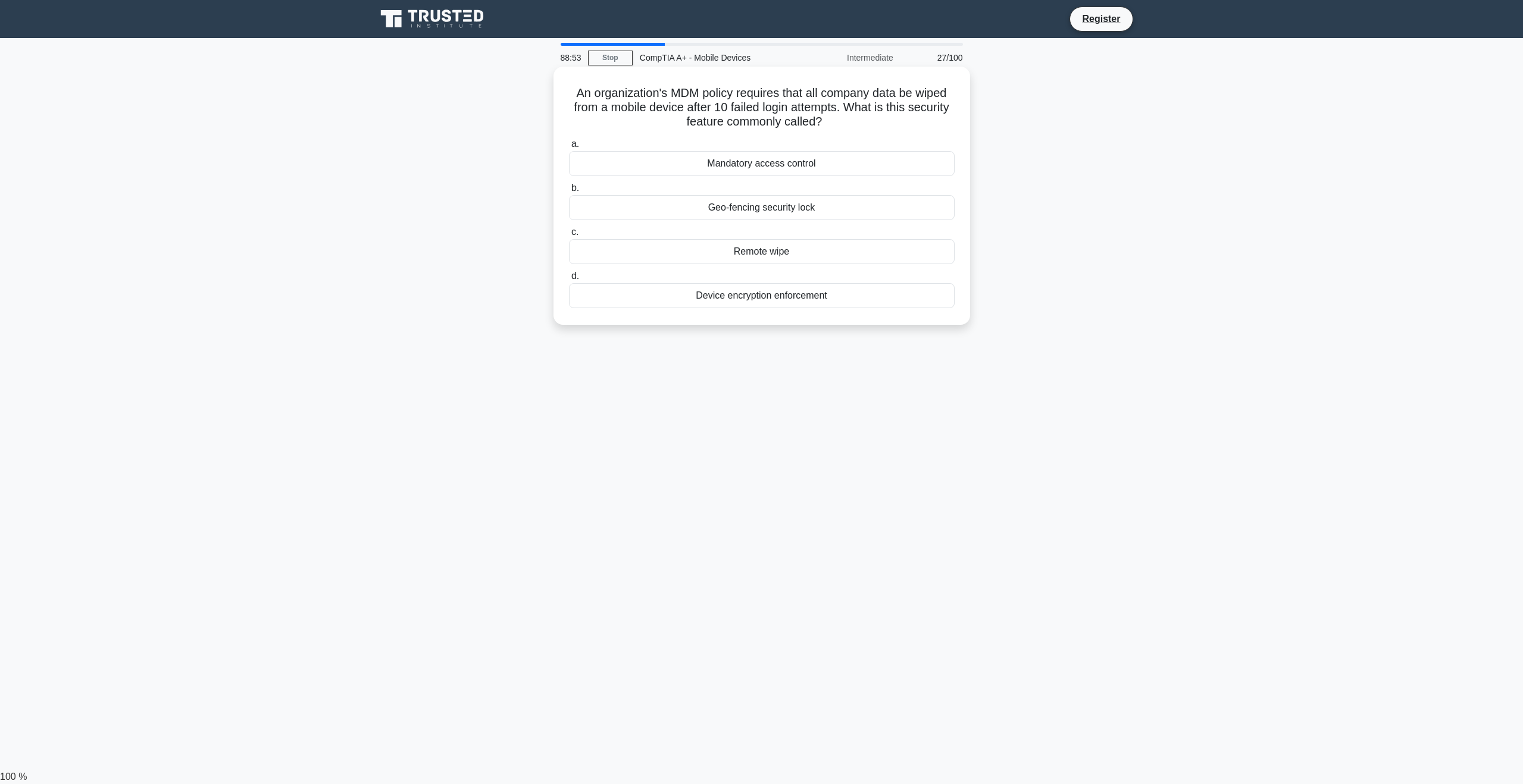
click at [569, 280] on input "d. Device encryption enforcement" at bounding box center [569, 276] width 0 height 8
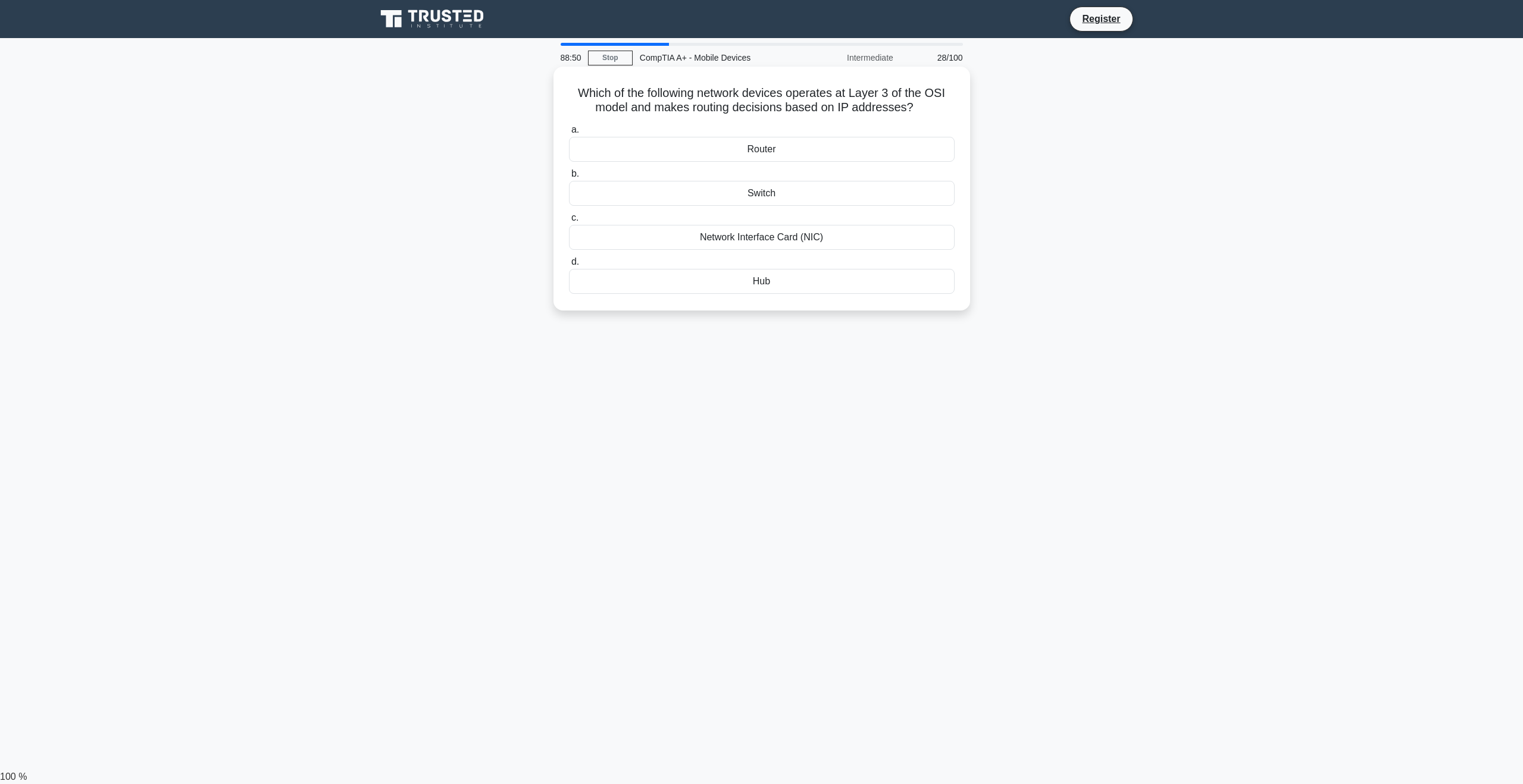
drag, startPoint x: 599, startPoint y: 92, endPoint x: 936, endPoint y: 107, distance: 337.3
click at [936, 107] on h5 "Which of the following network devices operates at Layer 3 of the OSI model and…" at bounding box center [762, 101] width 388 height 30
click at [936, 106] on h5 "Which of the following network devices operates at Layer 3 of the OSI model and…" at bounding box center [762, 101] width 388 height 30
drag, startPoint x: 925, startPoint y: 105, endPoint x: 519, endPoint y: 61, distance: 408.4
click at [489, 73] on div "Which of the following network devices operates at Layer 3 of the OSI model and…" at bounding box center [761, 199] width 786 height 258
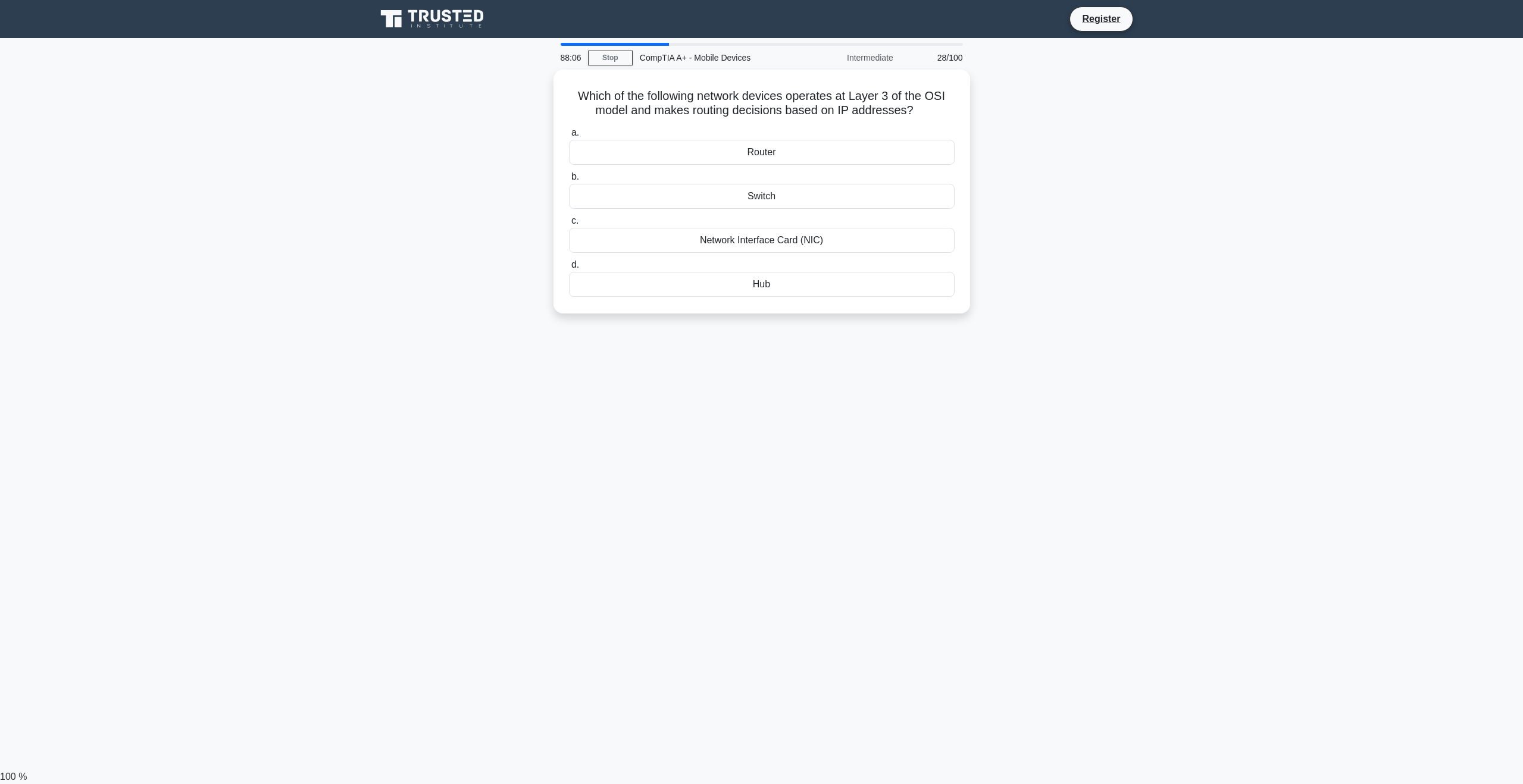
copy h5 "Which of the following network devices operates at Layer 3 of the OSI model and…"
click at [790, 151] on div "Router" at bounding box center [762, 149] width 385 height 25
click at [569, 134] on input "a. Router" at bounding box center [569, 130] width 0 height 8
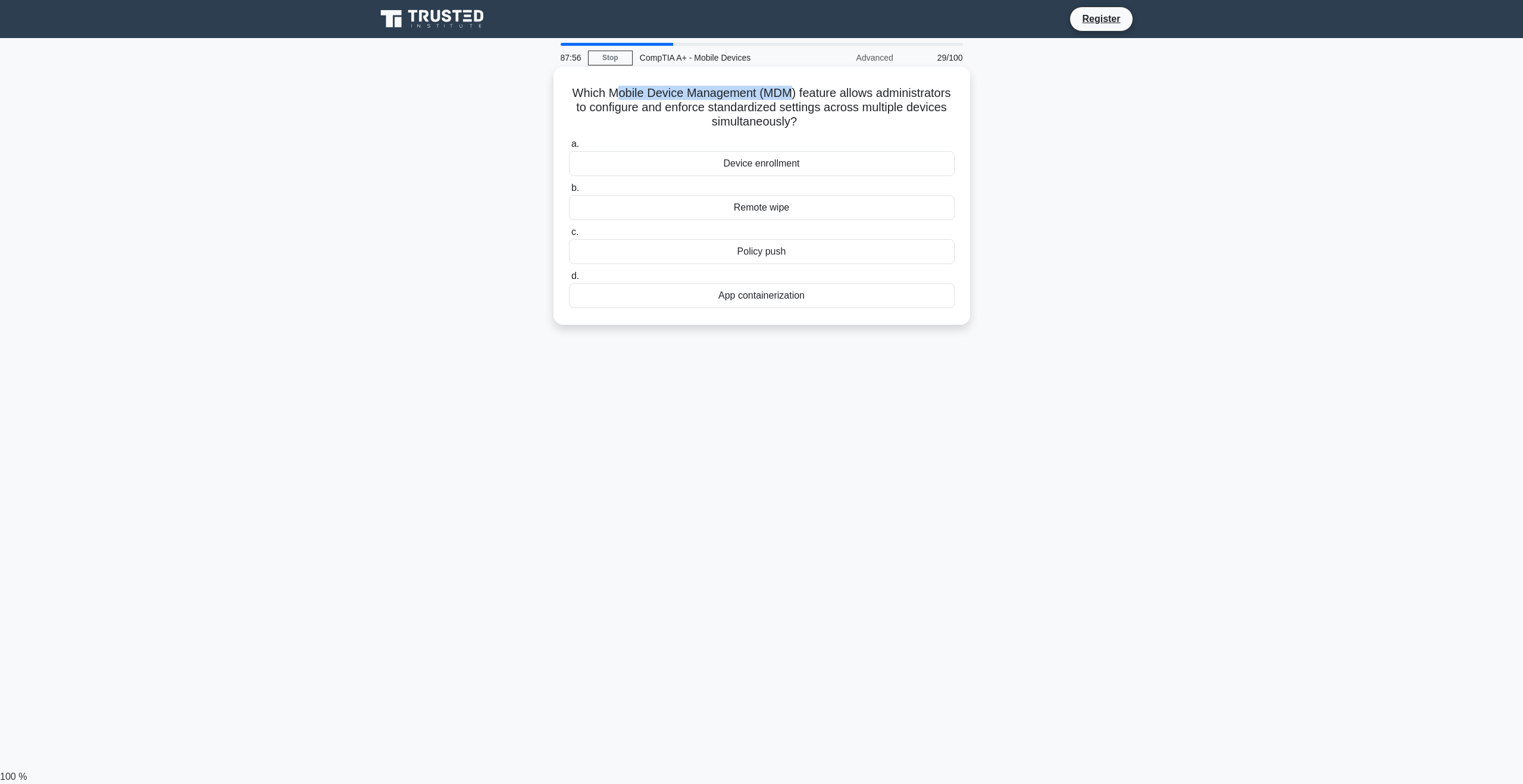
drag, startPoint x: 649, startPoint y: 95, endPoint x: 835, endPoint y: 91, distance: 186.0
click at [835, 91] on h5 "Which Mobile Device Management (MDM) feature allows administrators to configure…" at bounding box center [762, 108] width 388 height 44
drag, startPoint x: 628, startPoint y: 99, endPoint x: 833, endPoint y: 87, distance: 205.4
click at [804, 95] on h5 "Which Mobile Device Management (MDM) feature allows administrators to configure…" at bounding box center [762, 108] width 388 height 44
drag, startPoint x: 871, startPoint y: 121, endPoint x: 793, endPoint y: 119, distance: 78.0
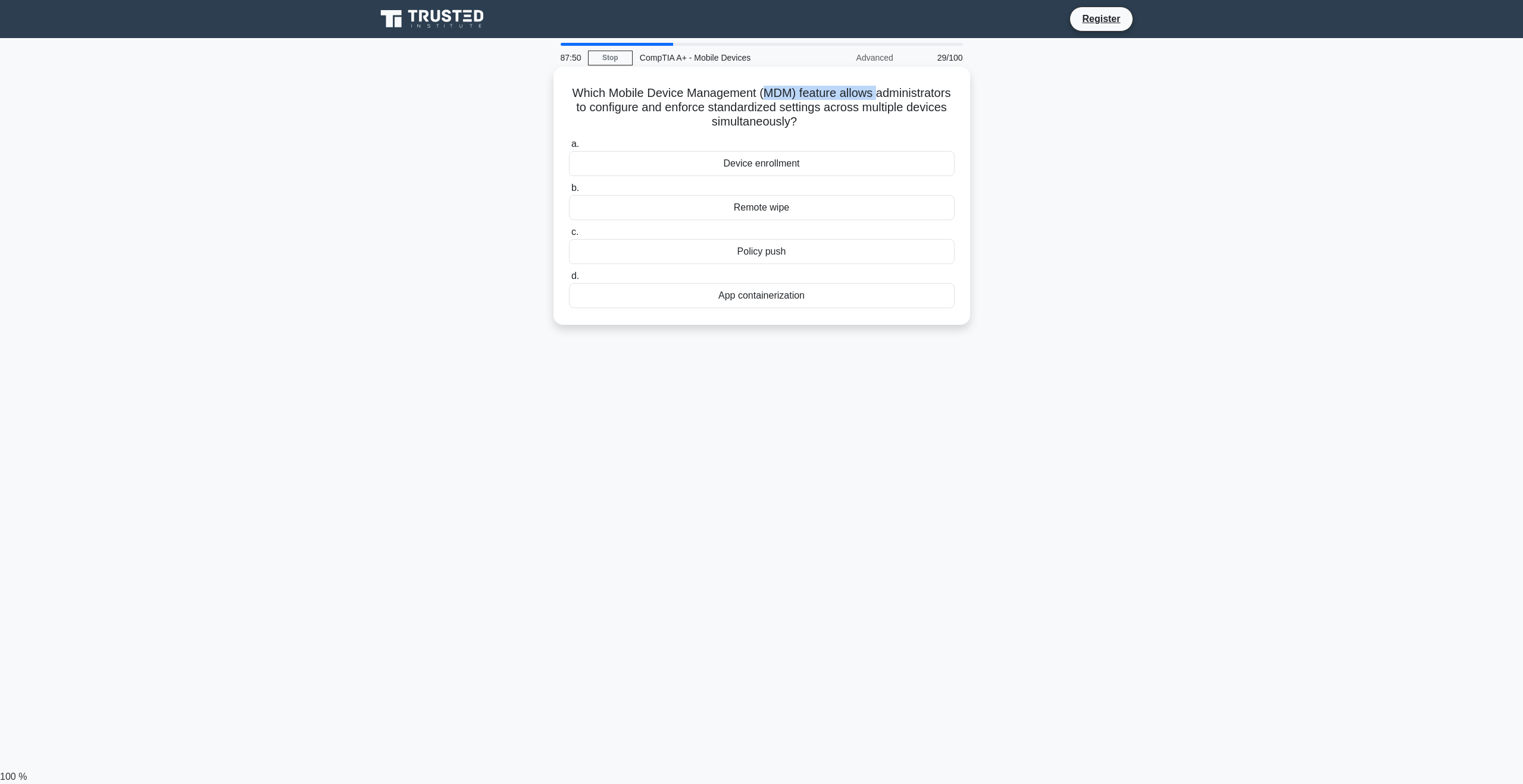
click at [675, 98] on h5 "Which Mobile Device Management (MDM) feature allows administrators to configure…" at bounding box center [762, 108] width 388 height 44
click at [889, 131] on div "Which Mobile Device Management (MDM) feature allows administrators to configure…" at bounding box center [761, 195] width 407 height 249
click at [809, 163] on div "Device enrollment" at bounding box center [762, 163] width 385 height 25
click at [569, 148] on input "a. Device enrollment" at bounding box center [569, 144] width 0 height 8
drag, startPoint x: 821, startPoint y: 124, endPoint x: 591, endPoint y: 75, distance: 235.2
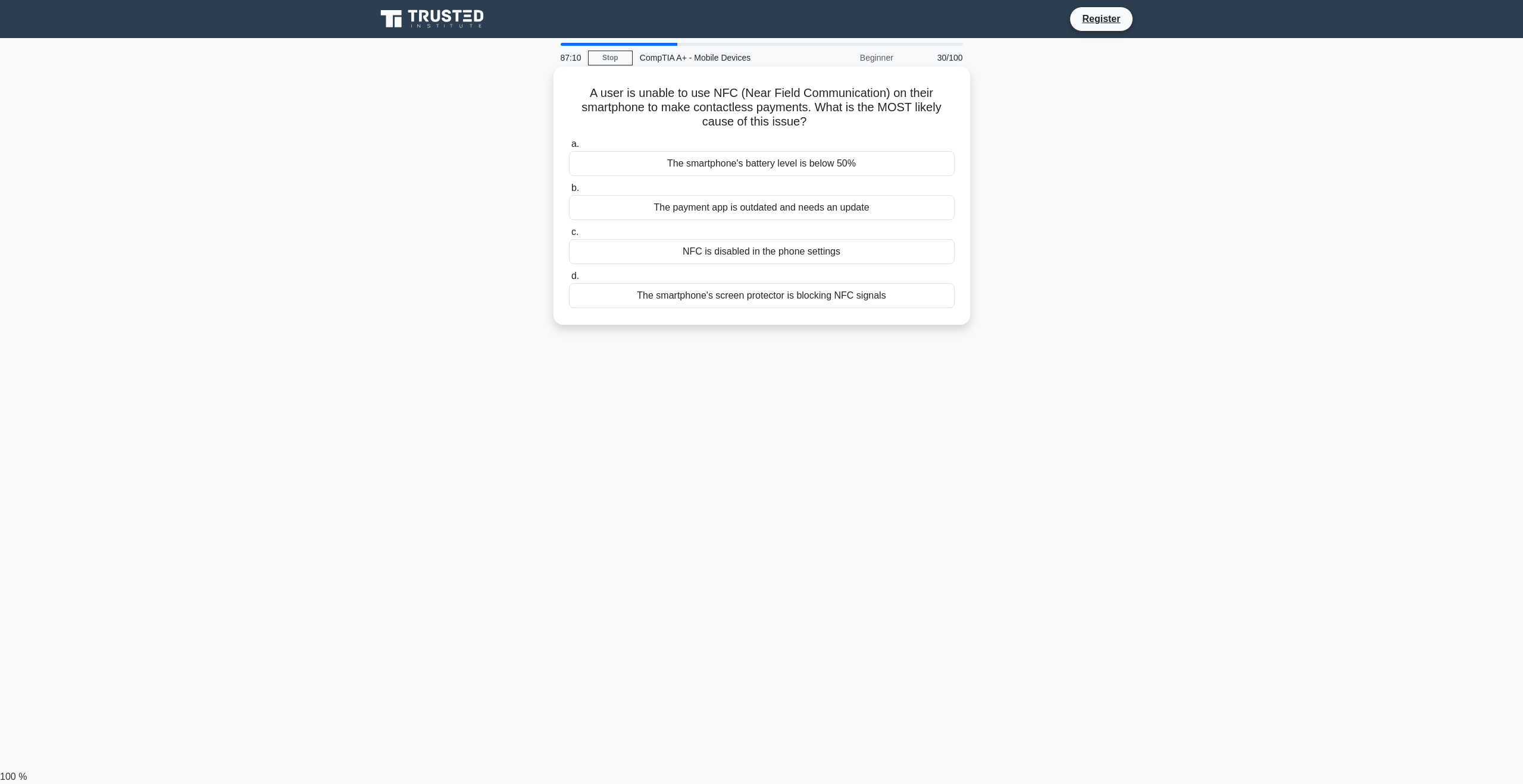
click at [571, 96] on h5 "A user is unable to use NFC (Near Field Communication) on their smartphone to m…" at bounding box center [762, 108] width 388 height 44
copy h5 "A user is unable to use NFC (Near Field Communication) on their smartphone to m…"
click at [724, 251] on div "NFC is disabled in the phone settings" at bounding box center [762, 252] width 385 height 25
click at [569, 236] on input "c. NFC is disabled in the phone settings" at bounding box center [569, 232] width 0 height 8
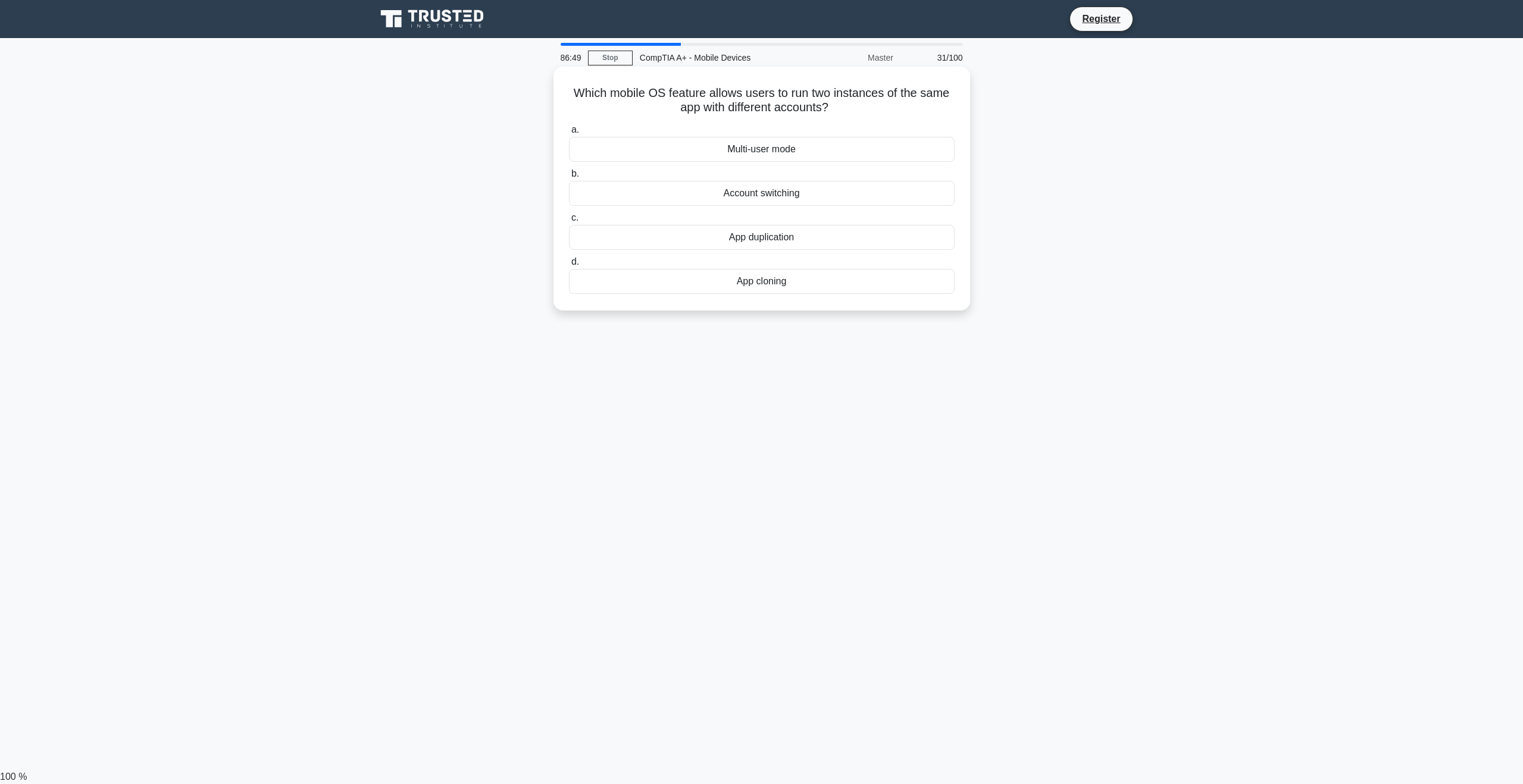
drag, startPoint x: 670, startPoint y: 95, endPoint x: 955, endPoint y: 103, distance: 285.1
click at [955, 103] on h5 "Which mobile OS feature allows users to run two instances of the same app with …" at bounding box center [762, 101] width 388 height 30
click at [900, 106] on h5 "Which mobile OS feature allows users to run two instances of the same app with …" at bounding box center [762, 101] width 388 height 30
click at [824, 147] on div "Multi-user mode" at bounding box center [762, 149] width 385 height 25
click at [569, 134] on input "a. Multi-user mode" at bounding box center [569, 130] width 0 height 8
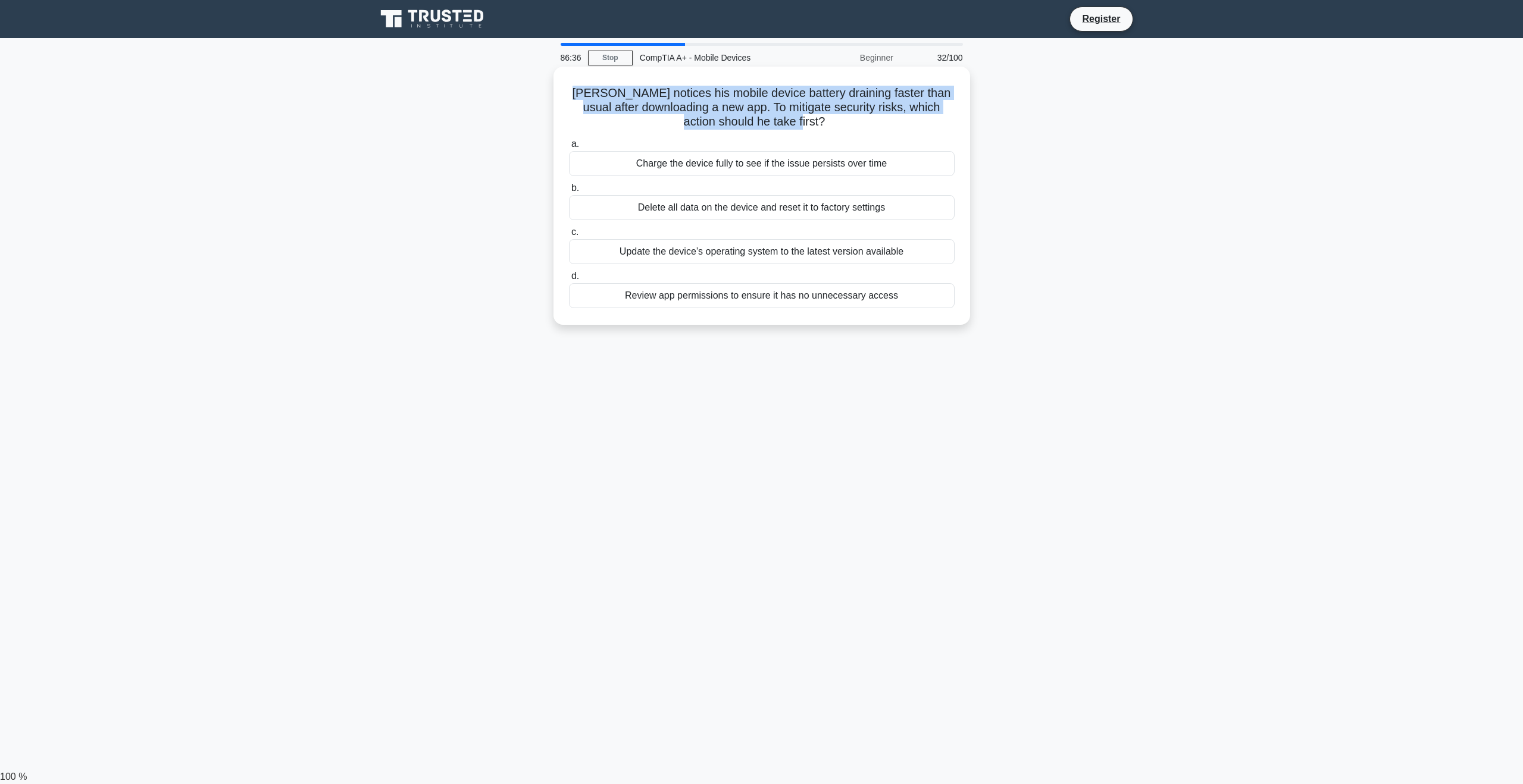
drag, startPoint x: 612, startPoint y: 96, endPoint x: 948, endPoint y: 120, distance: 336.9
click at [948, 120] on h5 "Michael notices his mobile device battery draining faster than usual after down…" at bounding box center [762, 108] width 388 height 44
click at [1069, 192] on div "Michael notices his mobile device battery draining faster than usual after down…" at bounding box center [761, 206] width 786 height 272
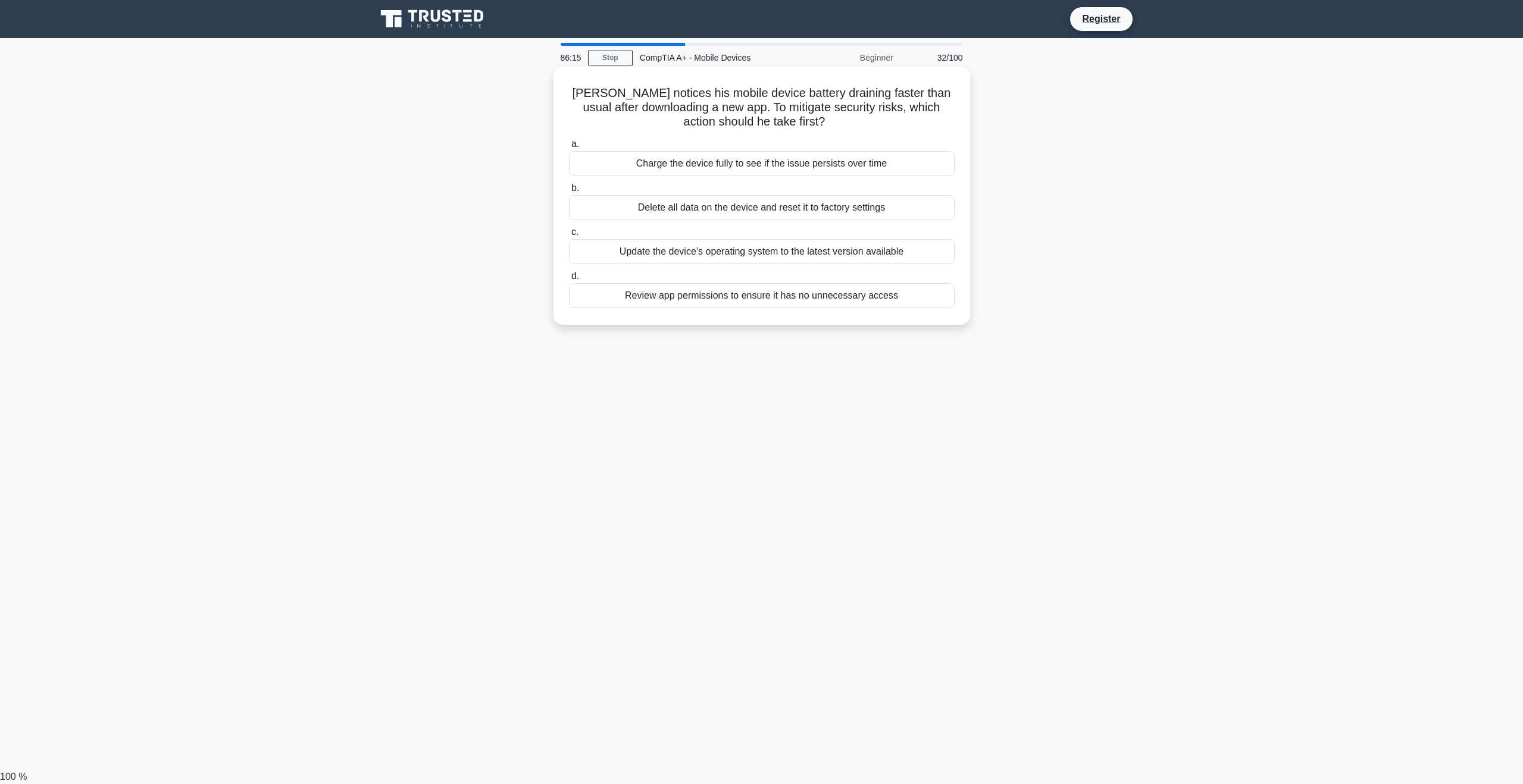
click at [856, 297] on div "Review app permissions to ensure it has no unnecessary access" at bounding box center [762, 296] width 385 height 25
click at [569, 280] on input "d. Review app permissions to ensure it has no unnecessary access" at bounding box center [569, 276] width 0 height 8
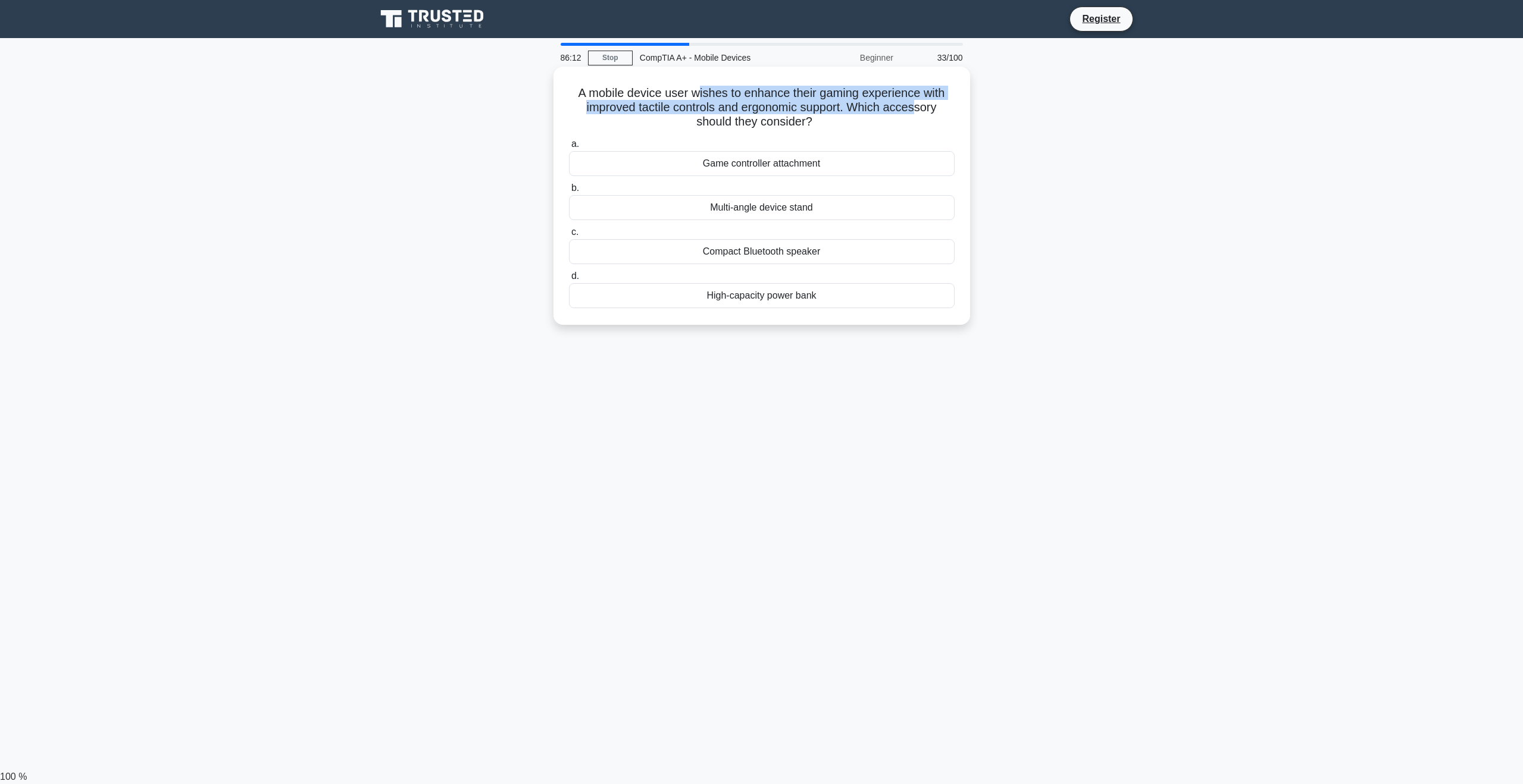
drag, startPoint x: 702, startPoint y: 96, endPoint x: 917, endPoint y: 108, distance: 215.3
click at [917, 108] on h5 "A mobile device user wishes to enhance their gaming experience with improved ta…" at bounding box center [762, 108] width 388 height 44
click at [908, 129] on h5 "A mobile device user wishes to enhance their gaming experience with improved ta…" at bounding box center [762, 108] width 388 height 44
click at [787, 170] on div "Game controller attachment" at bounding box center [762, 163] width 385 height 25
click at [569, 148] on input "a. Game controller attachment" at bounding box center [569, 144] width 0 height 8
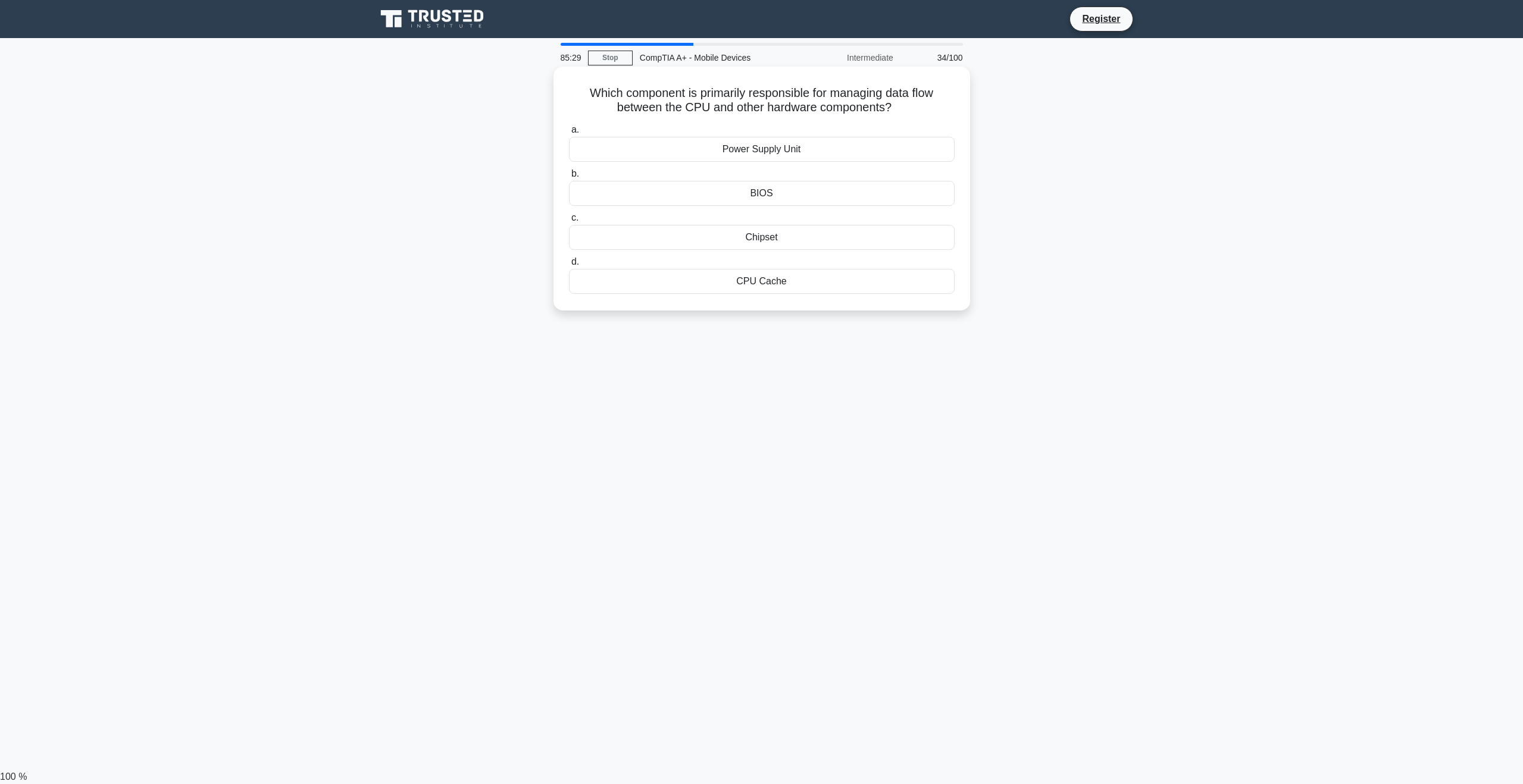
click at [780, 239] on div "Chipset" at bounding box center [762, 237] width 385 height 25
click at [569, 222] on input "c. Chipset" at bounding box center [569, 218] width 0 height 8
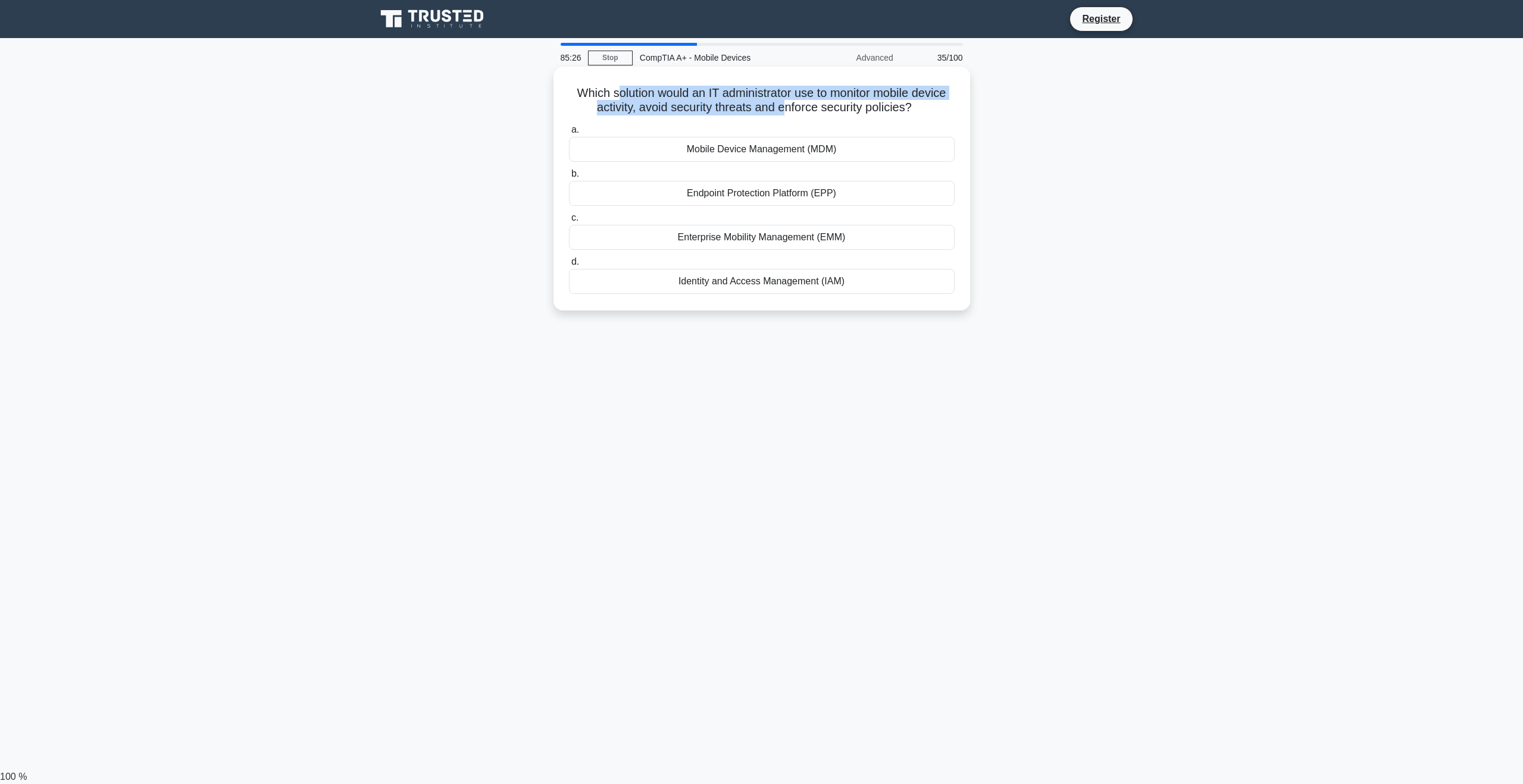
drag, startPoint x: 694, startPoint y: 104, endPoint x: 787, endPoint y: 111, distance: 93.3
click at [787, 111] on h5 "Which solution would an IT administrator use to monitor mobile device activity,…" at bounding box center [762, 101] width 388 height 30
click at [669, 91] on h5 "Which solution would an IT administrator use to monitor mobile device activity,…" at bounding box center [762, 101] width 388 height 30
click at [579, 92] on h5 "Which solution would an IT administrator use to monitor mobile device activity,…" at bounding box center [762, 101] width 388 height 30
drag, startPoint x: 628, startPoint y: 94, endPoint x: 944, endPoint y: 104, distance: 316.2
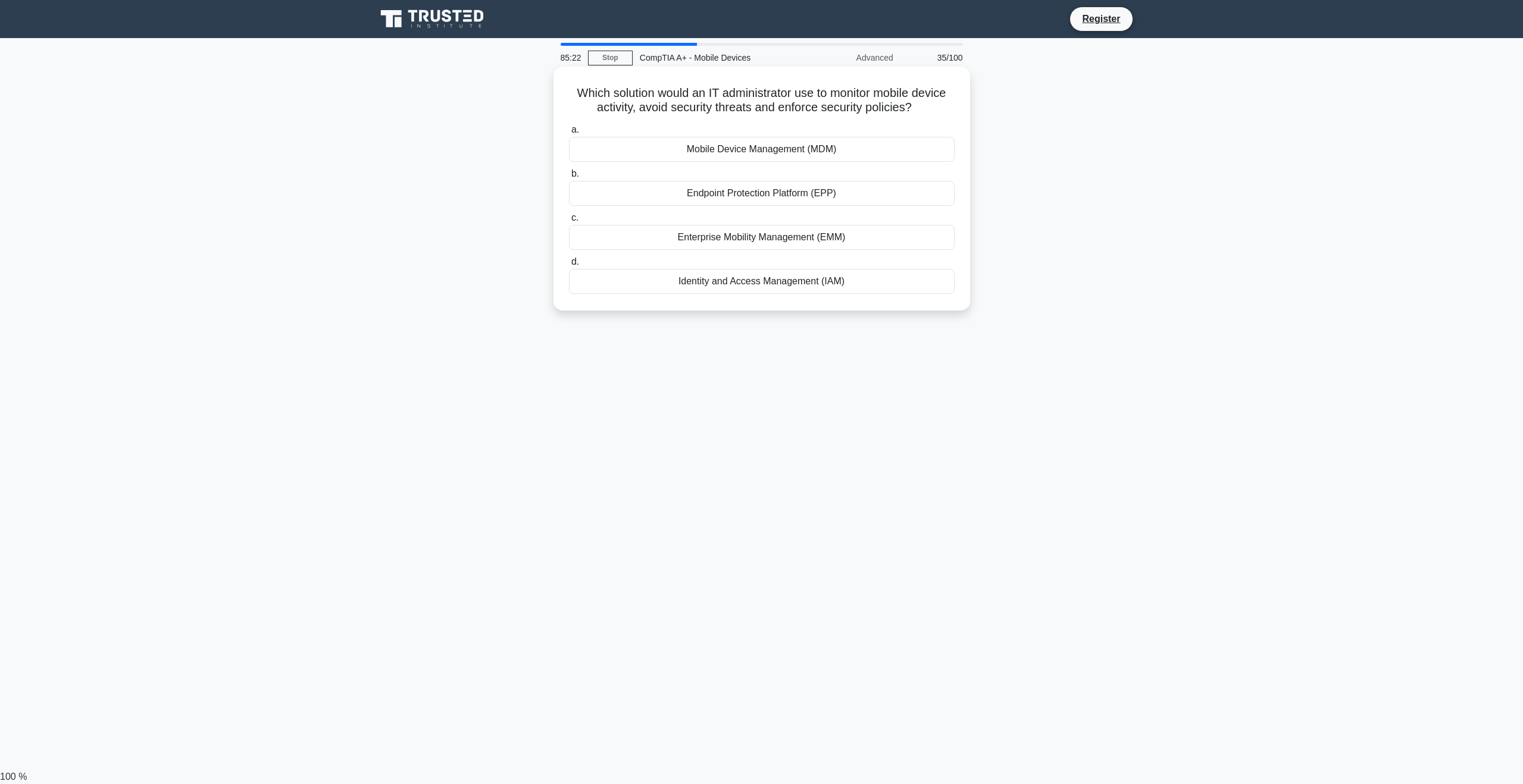
click at [944, 104] on h5 "Which solution would an IT administrator use to monitor mobile device activity,…" at bounding box center [762, 101] width 388 height 30
click at [943, 103] on h5 "Which solution would an IT administrator use to monitor mobile device activity,…" at bounding box center [762, 101] width 388 height 30
click at [855, 147] on div "Mobile Device Management (MDM)" at bounding box center [762, 149] width 385 height 25
click at [569, 134] on input "a. Mobile Device Management (MDM)" at bounding box center [569, 130] width 0 height 8
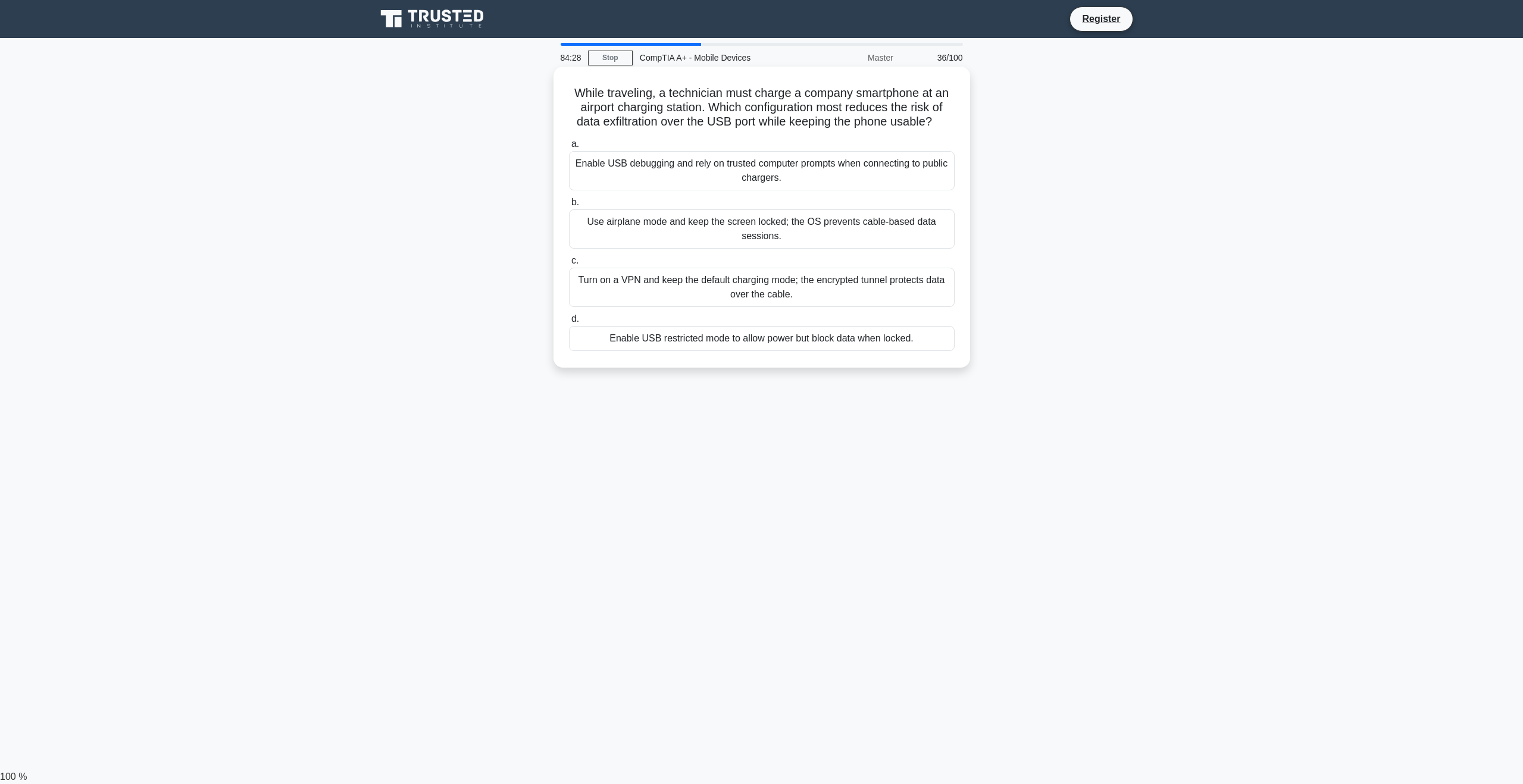
click at [845, 341] on div "Enable USB restricted mode to allow power but block data when locked." at bounding box center [762, 339] width 385 height 25
click at [569, 323] on input "d. Enable USB restricted mode to allow power but block data when locked." at bounding box center [569, 319] width 0 height 8
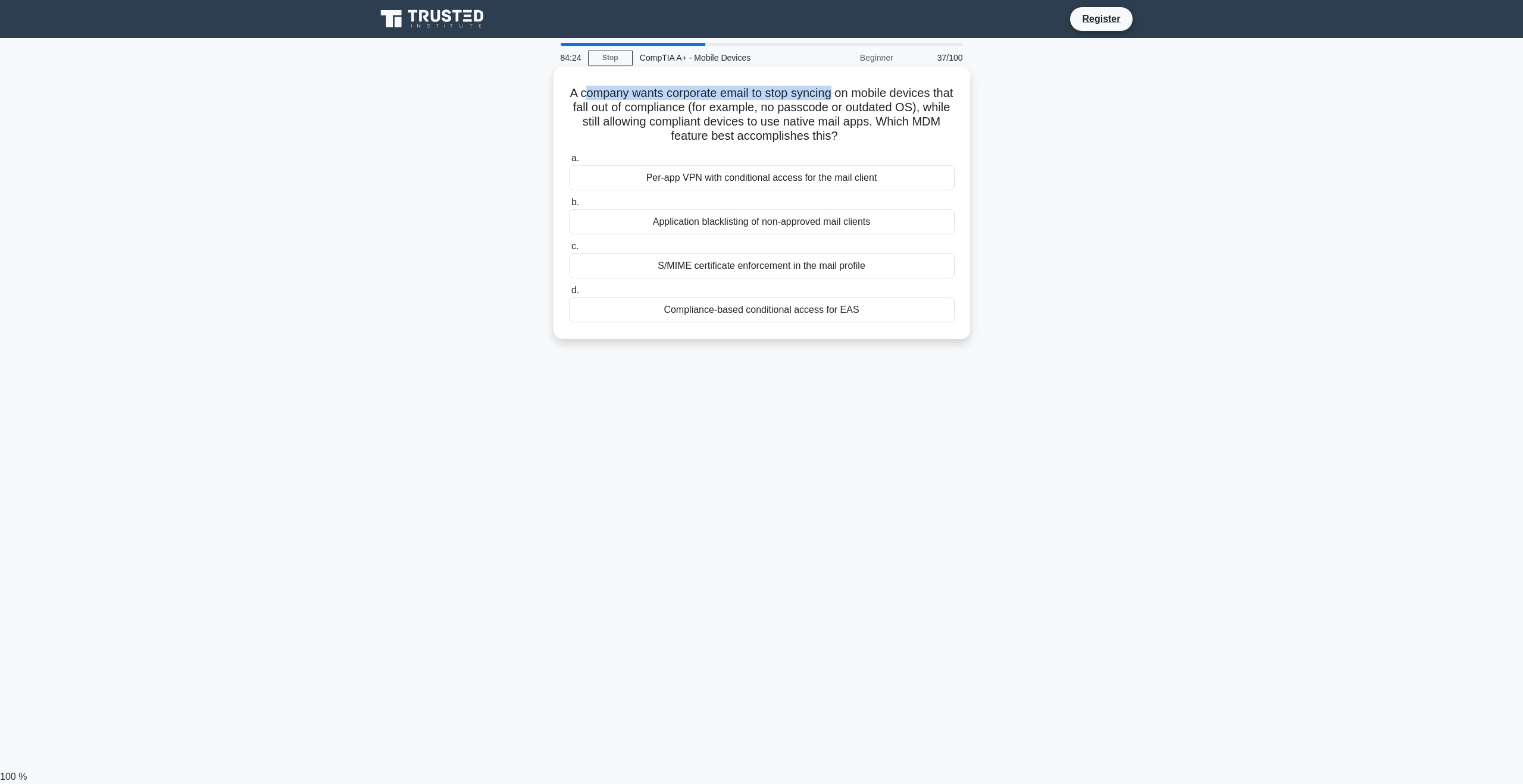
drag, startPoint x: 594, startPoint y: 92, endPoint x: 847, endPoint y: 97, distance: 253.0
click at [847, 97] on h5 "A company wants corporate email to stop syncing on mobile devices that fall out…" at bounding box center [762, 115] width 388 height 59
click at [932, 115] on h5 "A company wants corporate email to stop syncing on mobile devices that fall out…" at bounding box center [762, 115] width 388 height 59
drag, startPoint x: 617, startPoint y: 119, endPoint x: 952, endPoint y: 120, distance: 335.0
click at [952, 120] on h5 "A company wants corporate email to stop syncing on mobile devices that fall out…" at bounding box center [762, 115] width 388 height 59
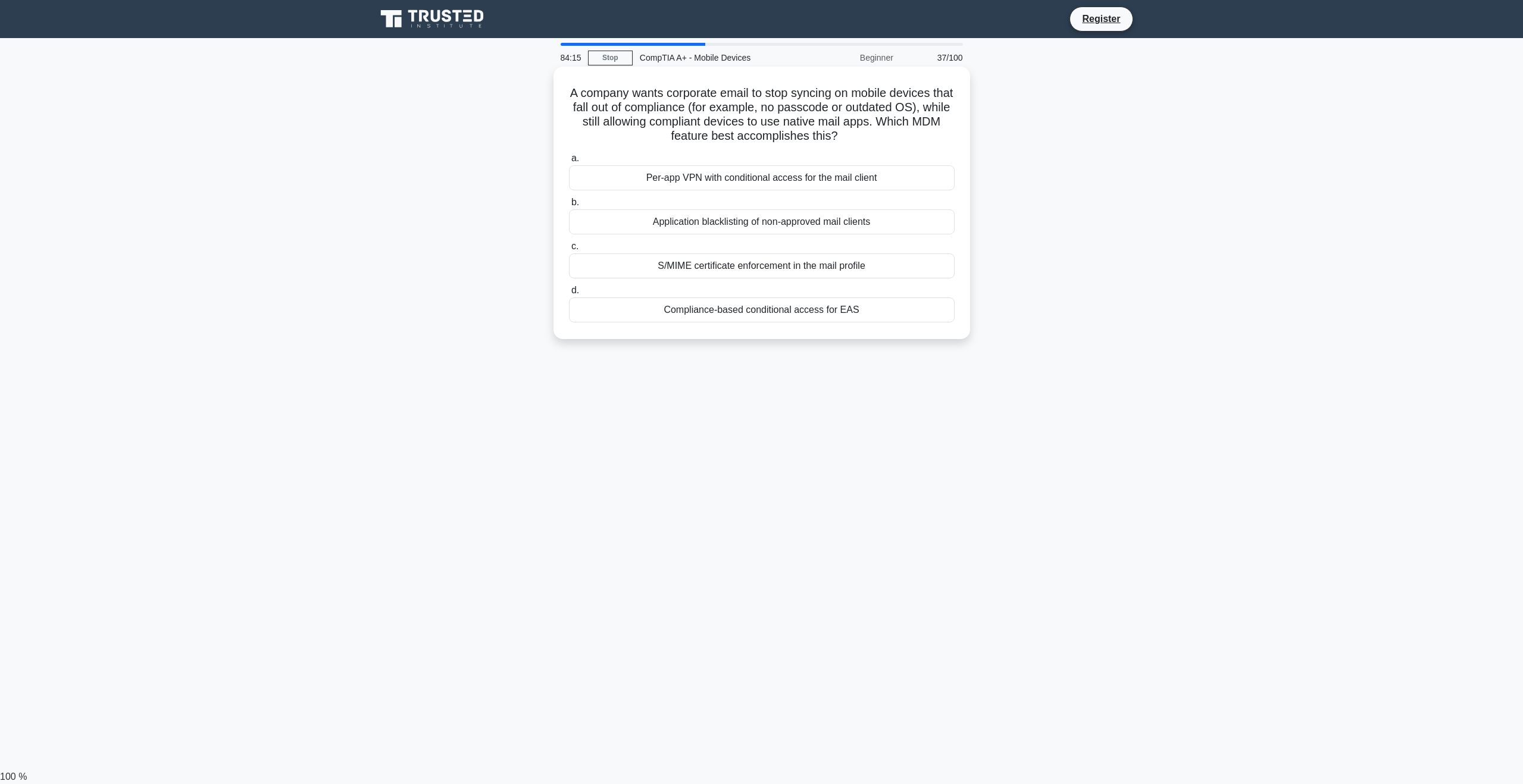
click at [901, 131] on h5 "A company wants corporate email to stop syncing on mobile devices that fall out…" at bounding box center [762, 115] width 388 height 59
drag, startPoint x: 901, startPoint y: 131, endPoint x: 627, endPoint y: 133, distance: 274.0
click at [598, 135] on h5 "A company wants corporate email to stop syncing on mobile devices that fall out…" at bounding box center [762, 115] width 388 height 59
click at [911, 149] on div "a. Per-app VPN with conditional access for the mail client b. Application black…" at bounding box center [761, 237] width 400 height 176
click at [896, 225] on div "Application blacklisting of non-approved mail clients" at bounding box center [762, 222] width 385 height 25
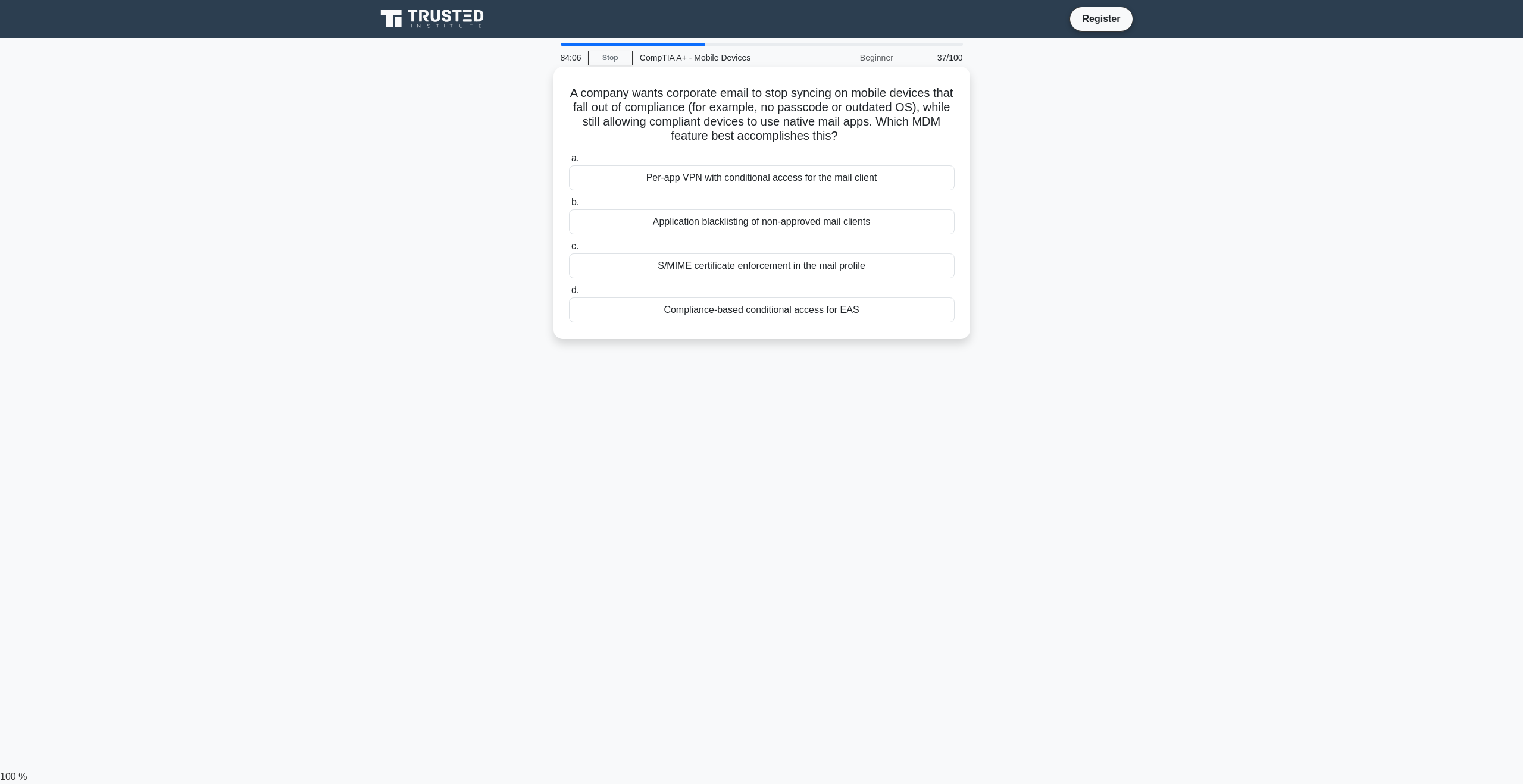
click at [569, 207] on input "b. Application blacklisting of non-approved mail clients" at bounding box center [569, 202] width 0 height 8
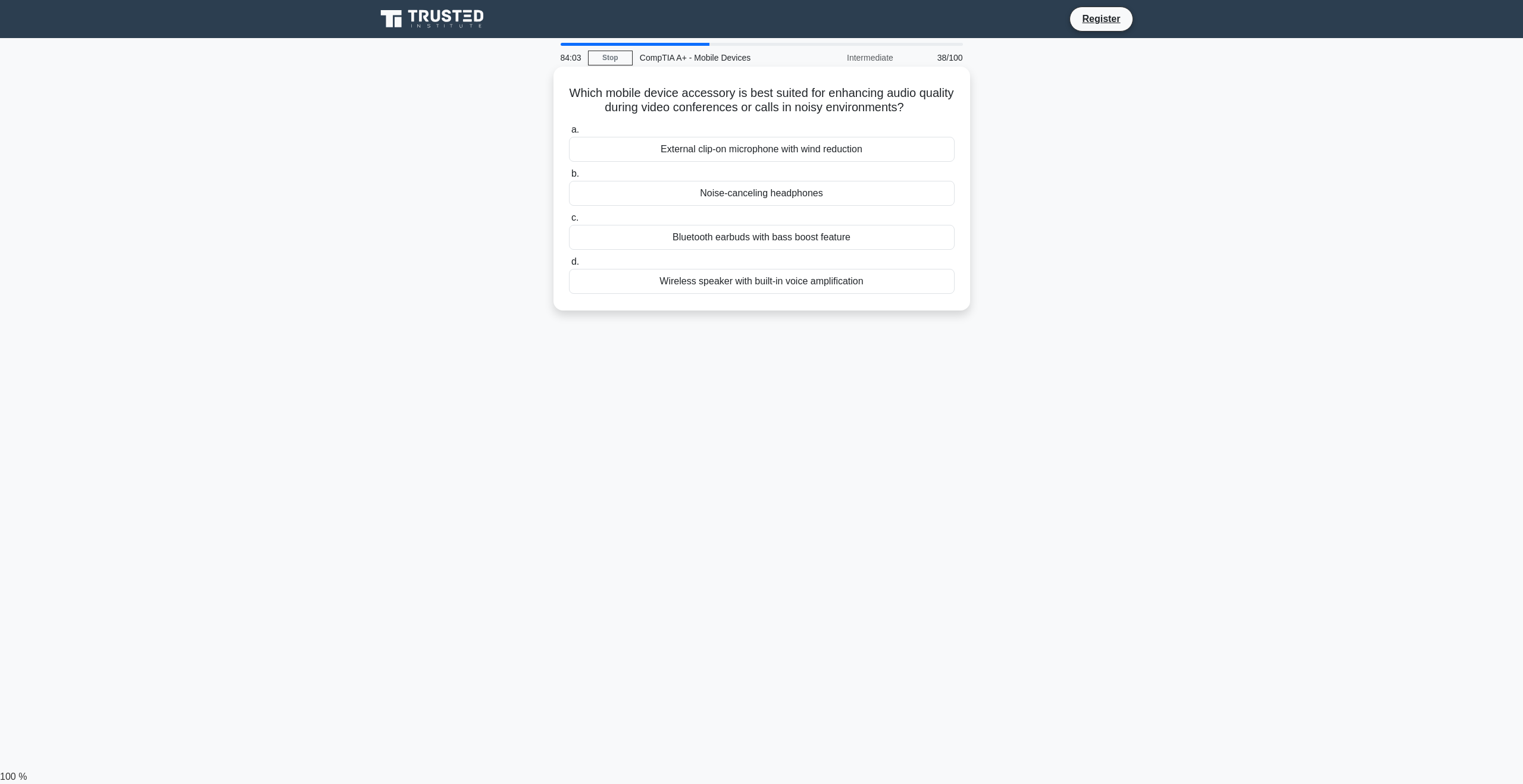
drag, startPoint x: 589, startPoint y: 90, endPoint x: 942, endPoint y: 107, distance: 353.4
click at [942, 107] on h5 "Which mobile device accessory is best suited for enhancing audio quality during…" at bounding box center [762, 101] width 388 height 30
click at [1105, 130] on div "Which mobile device accessory is best suited for enhancing audio quality during…" at bounding box center [761, 199] width 786 height 258
click at [841, 190] on div "Noise-canceling headphones" at bounding box center [762, 193] width 385 height 25
click at [569, 178] on input "b. Noise-canceling headphones" at bounding box center [569, 174] width 0 height 8
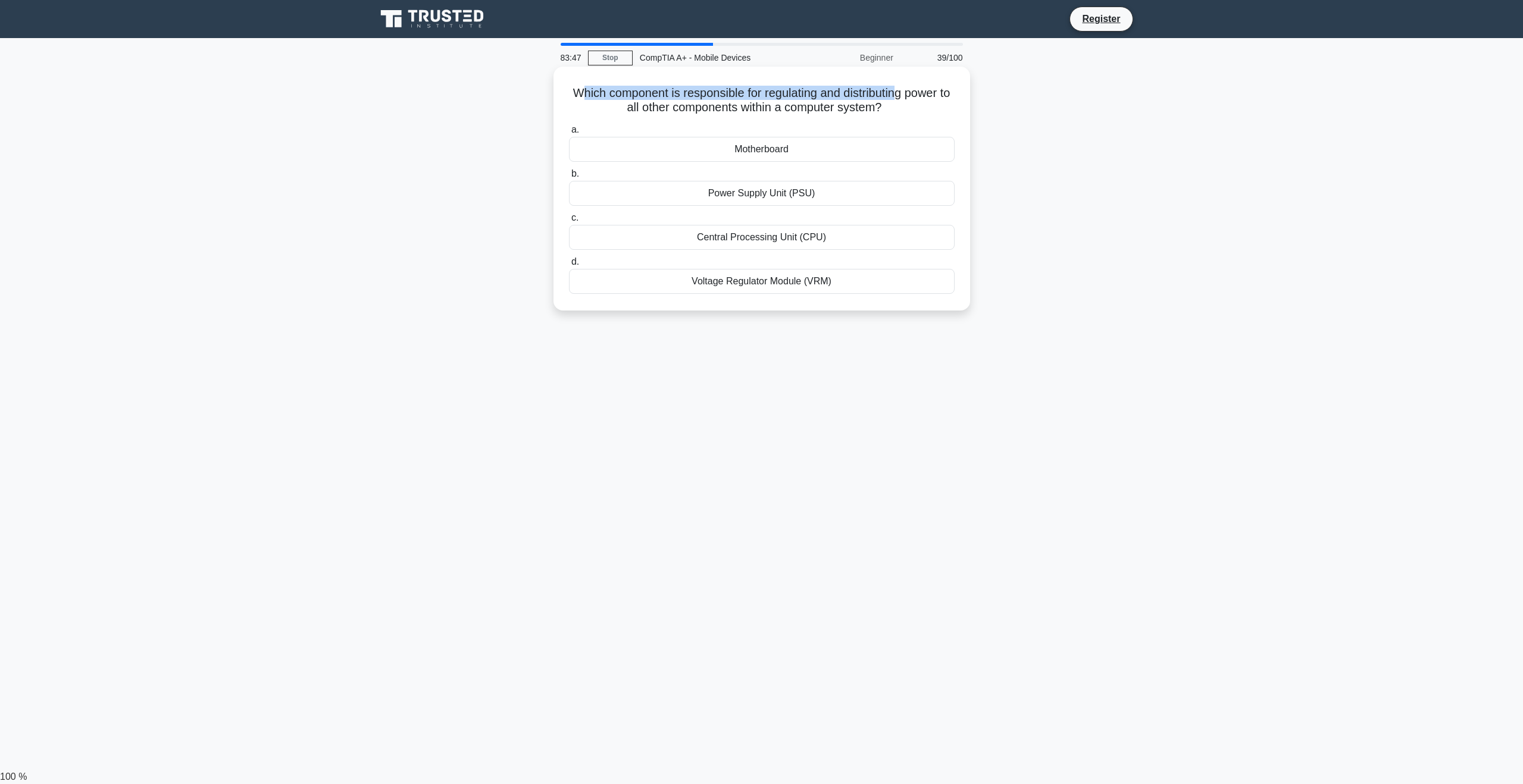
drag, startPoint x: 603, startPoint y: 92, endPoint x: 909, endPoint y: 98, distance: 306.1
click at [905, 98] on h5 "Which component is responsible for regulating and distributing power to all oth…" at bounding box center [762, 101] width 388 height 30
click at [922, 103] on h5 "Which component is responsible for regulating and distributing power to all oth…" at bounding box center [762, 101] width 388 height 30
click at [795, 190] on div "Power Supply Unit (PSU)" at bounding box center [762, 193] width 385 height 25
click at [569, 178] on input "b. Power Supply Unit (PSU)" at bounding box center [569, 174] width 0 height 8
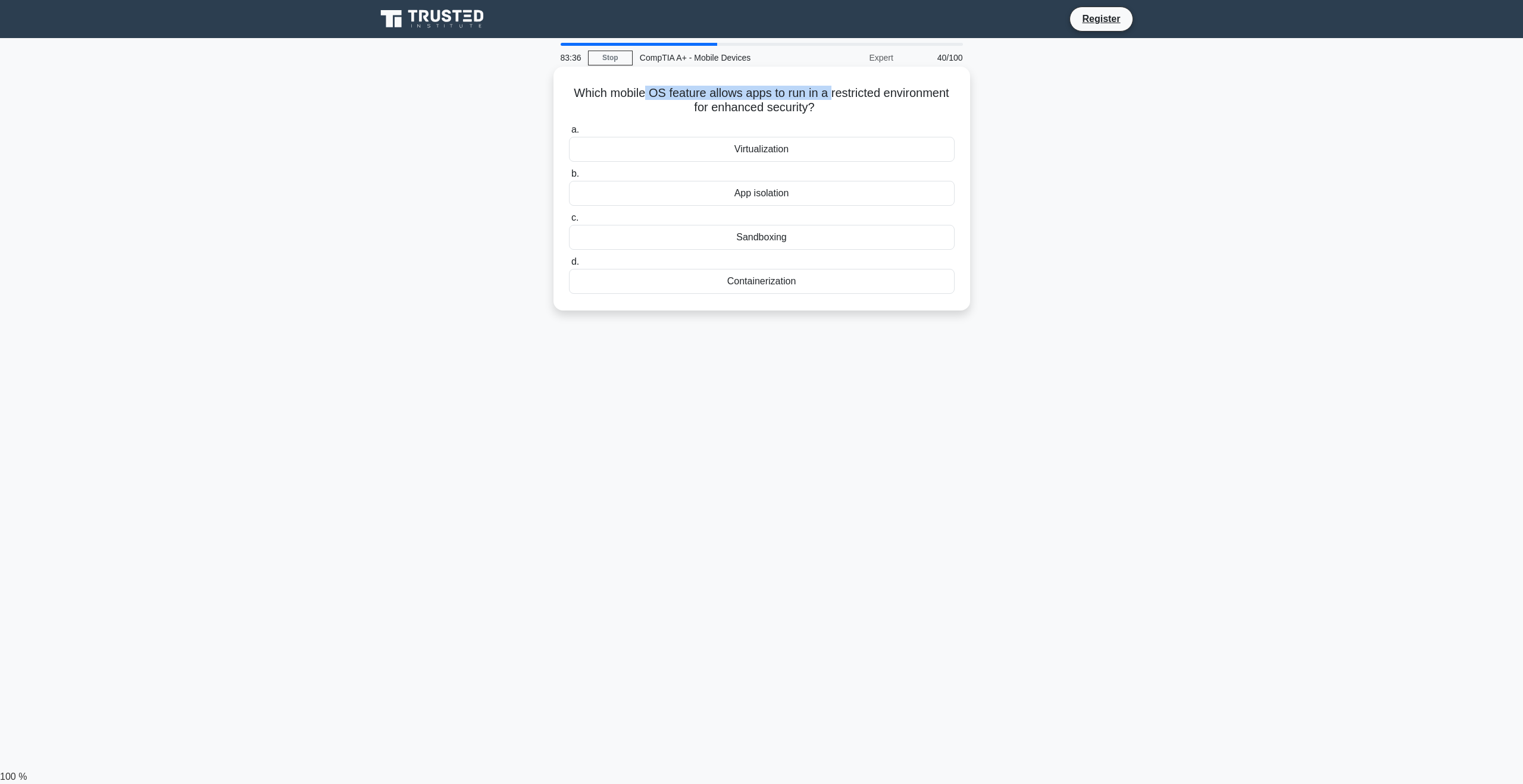
drag, startPoint x: 665, startPoint y: 85, endPoint x: 837, endPoint y: 75, distance: 172.3
click at [835, 75] on div "Which mobile OS feature allows apps to run in a restricted environment for enha…" at bounding box center [761, 188] width 407 height 235
click at [876, 109] on h5 "Which mobile OS feature allows apps to run in a restricted environment for enha…" at bounding box center [762, 101] width 388 height 30
drag, startPoint x: 827, startPoint y: 108, endPoint x: 605, endPoint y: 50, distance: 229.5
click at [473, 89] on div "Which mobile OS feature allows apps to run in a restricted environment for enha…" at bounding box center [761, 199] width 786 height 258
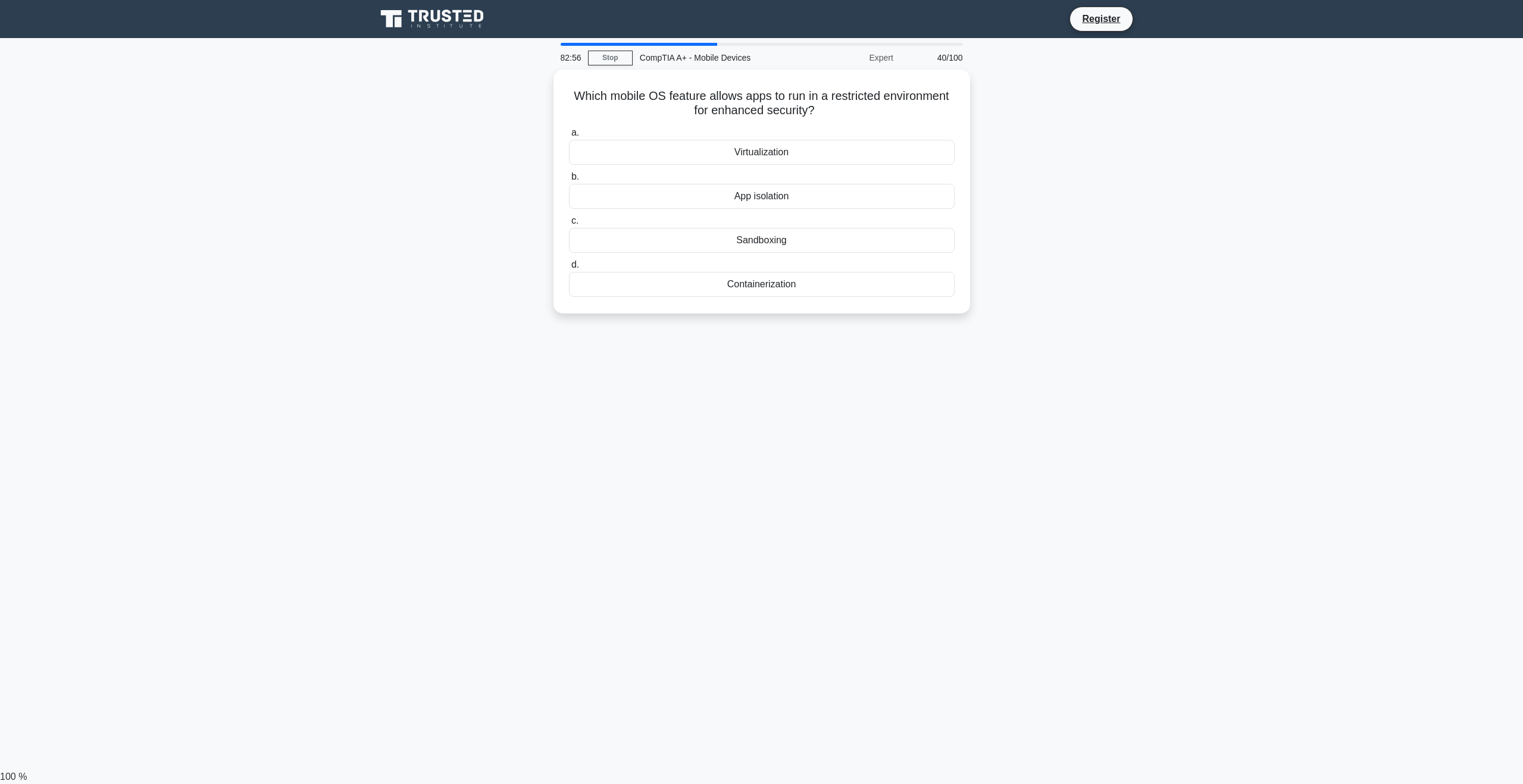
copy h5 "Which mobile OS feature allows apps to run in a restricted environment for enha…"
click at [731, 229] on div "Sandboxing" at bounding box center [762, 237] width 385 height 25
click at [569, 222] on input "c. Sandboxing" at bounding box center [569, 218] width 0 height 8
click at [848, 245] on div "Check network cable connections" at bounding box center [762, 237] width 385 height 25
click at [569, 222] on input "c. Check network cable connections" at bounding box center [569, 218] width 0 height 8
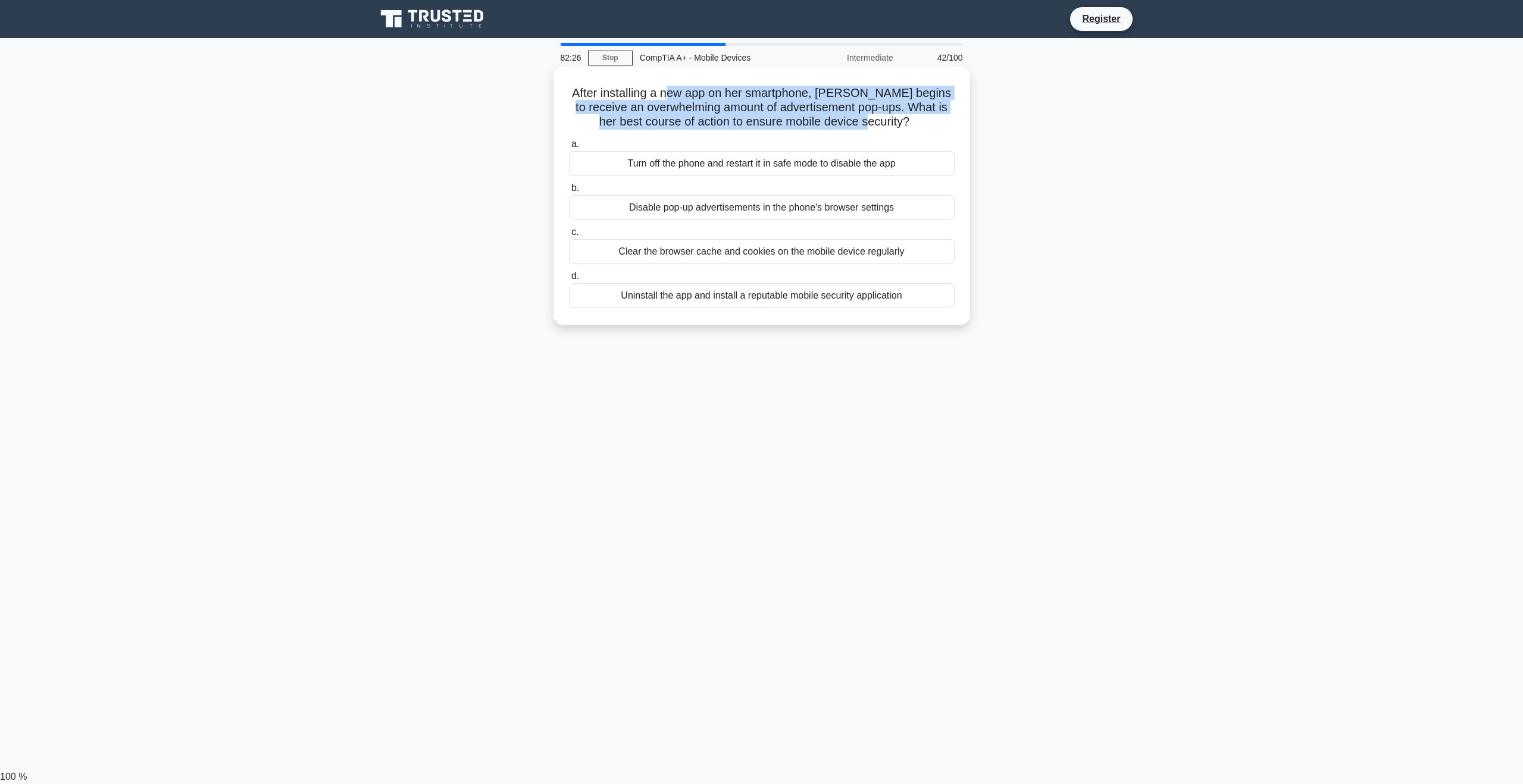
drag, startPoint x: 681, startPoint y: 93, endPoint x: 945, endPoint y: 125, distance: 265.9
click at [945, 125] on h5 "After installing a new app on her smartphone, Jane begins to receive an overwhe…" at bounding box center [762, 108] width 388 height 44
click at [1016, 131] on div "After installing a new app on her smartphone, Jane begins to receive an overwhe…" at bounding box center [761, 206] width 786 height 272
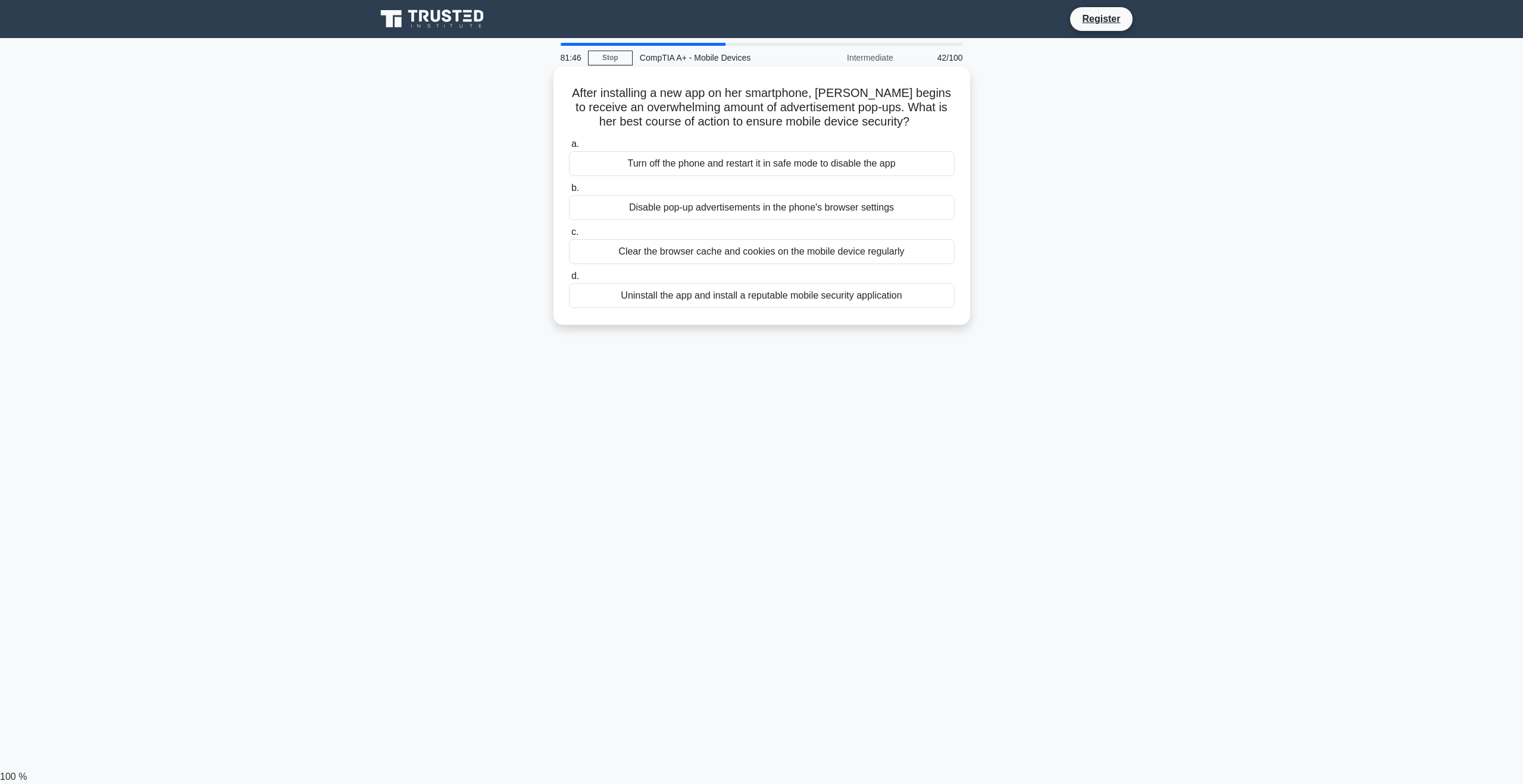
click at [891, 302] on div "Uninstall the app and install a reputable mobile security application" at bounding box center [762, 296] width 385 height 25
click at [569, 280] on input "d. Uninstall the app and install a reputable mobile security application" at bounding box center [569, 276] width 0 height 8
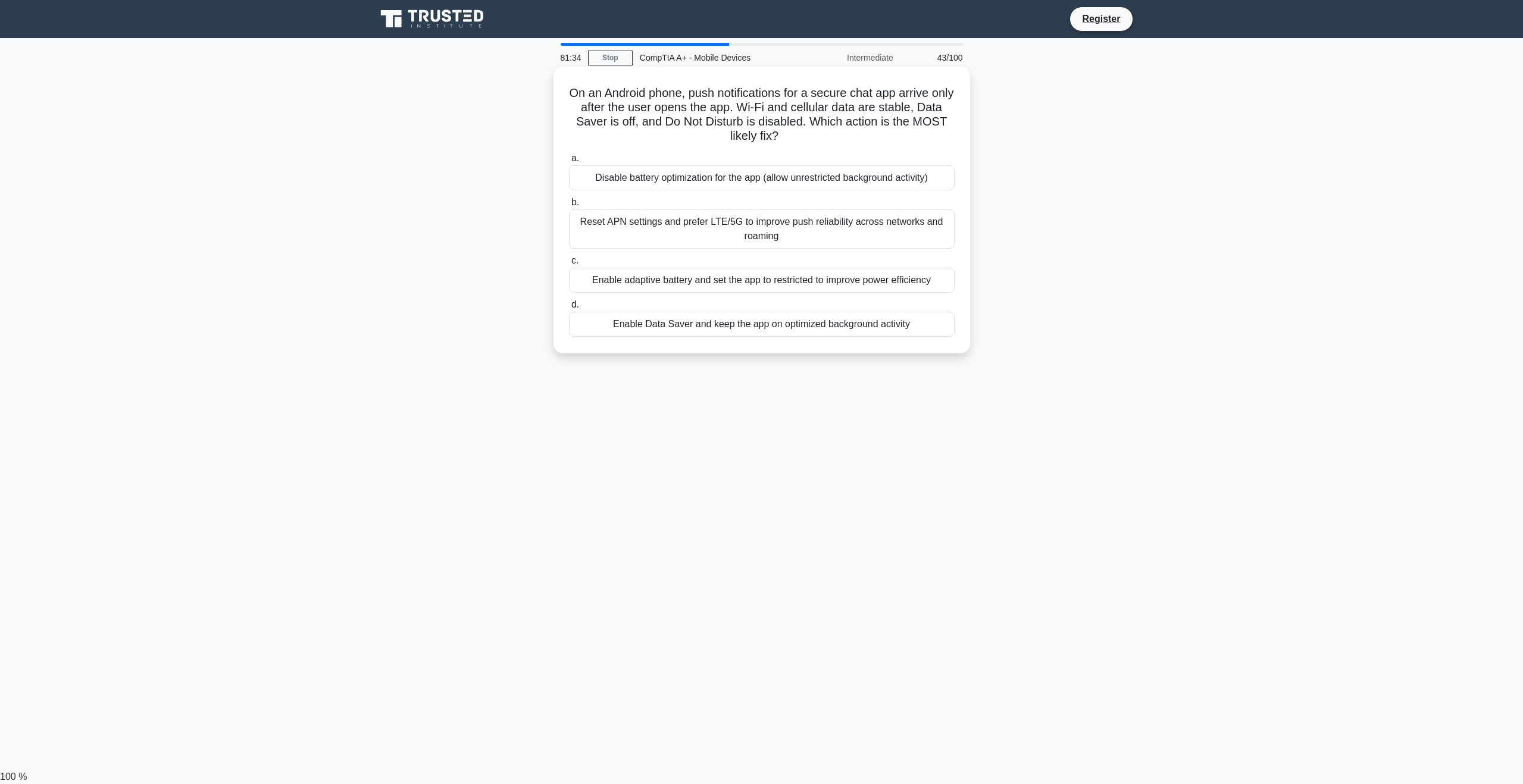
drag, startPoint x: 707, startPoint y: 88, endPoint x: 866, endPoint y: 135, distance: 165.8
click at [860, 138] on h5 "On an Android phone, push notifications for a secure chat app arrive only after…" at bounding box center [762, 115] width 388 height 59
click at [1075, 140] on div "On an Android phone, push notifications for a secure chat app arrive only after…" at bounding box center [761, 220] width 786 height 301
drag, startPoint x: 822, startPoint y: 133, endPoint x: 515, endPoint y: 78, distance: 311.9
click at [515, 78] on div "On an Android phone, push notifications for a secure chat app arrive only after…" at bounding box center [761, 220] width 786 height 301
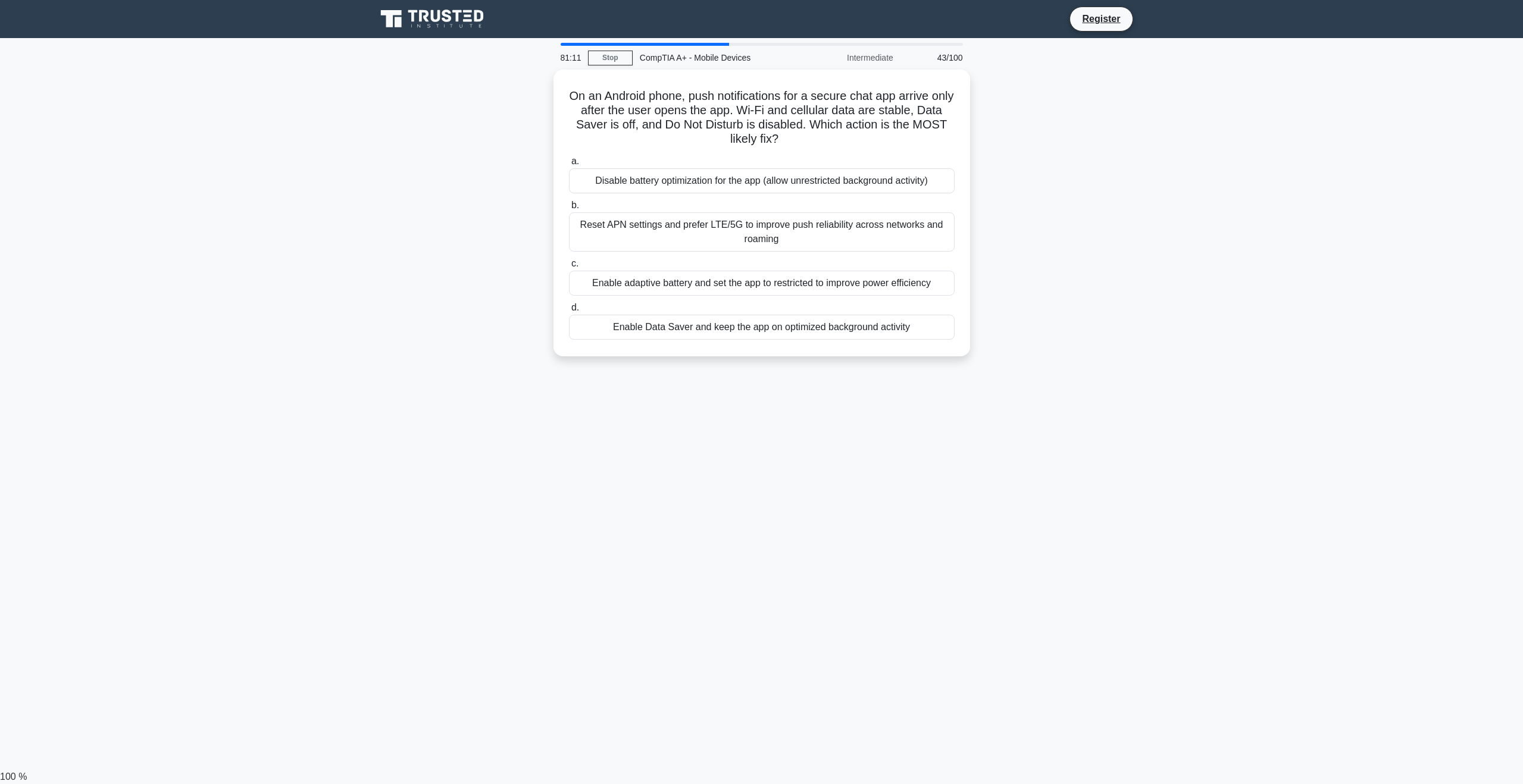
copy h5 "On an Android phone, push notifications for a secure chat app arrive only after…"
click at [666, 179] on div "Disable battery optimization for the app (allow unrestricted background activit…" at bounding box center [762, 178] width 385 height 25
click at [569, 163] on input "a. Disable battery optimization for the app (allow unrestricted background acti…" at bounding box center [569, 158] width 0 height 8
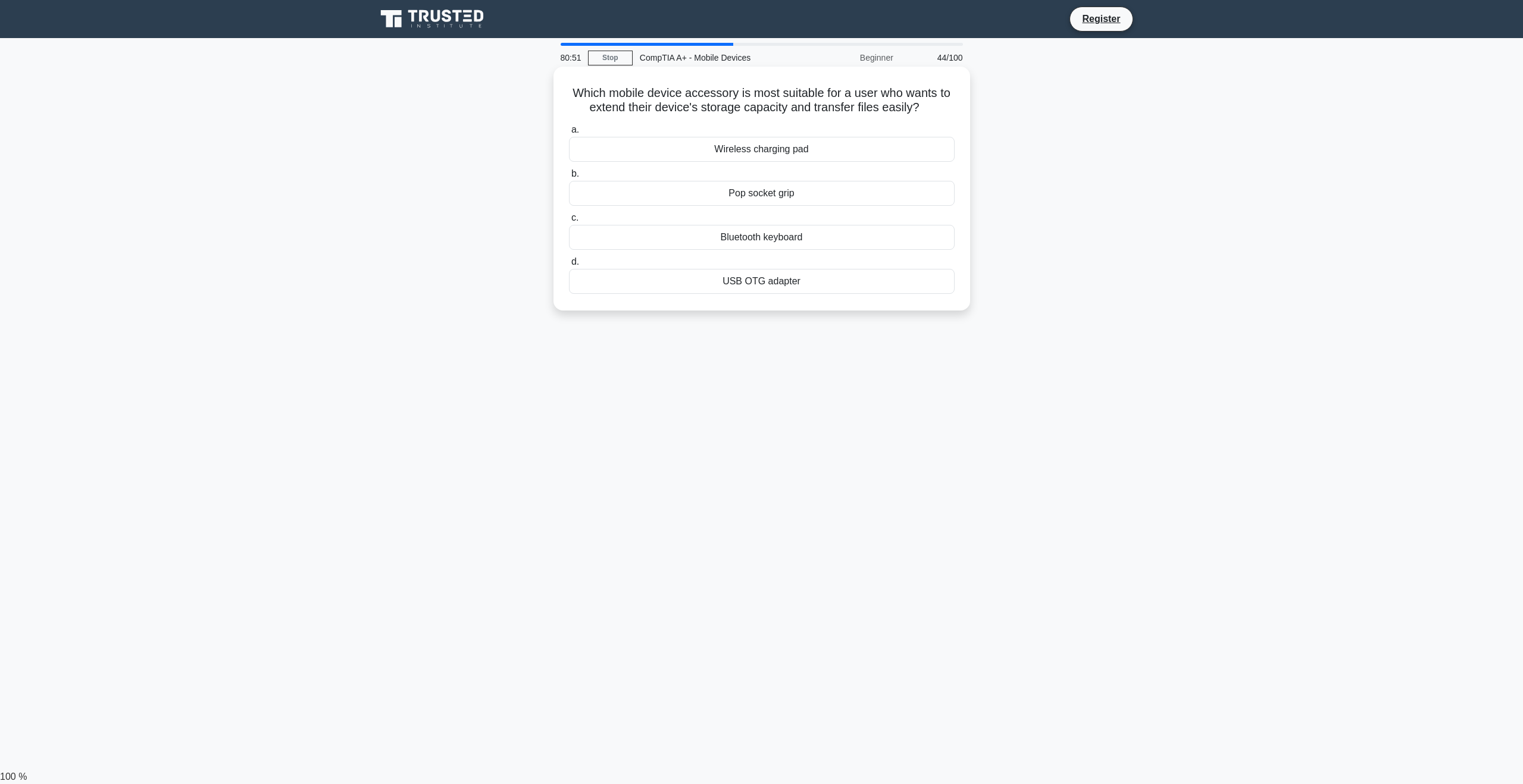
drag, startPoint x: 663, startPoint y: 82, endPoint x: 947, endPoint y: 115, distance: 285.9
click at [947, 115] on div "Which mobile device accessory is most suitable for a user who wants to extend t…" at bounding box center [761, 188] width 407 height 235
click at [947, 115] on h5 "Which mobile device accessory is most suitable for a user who wants to extend t…" at bounding box center [762, 101] width 388 height 30
click at [777, 286] on div "USB OTG adapter" at bounding box center [762, 281] width 385 height 25
click at [569, 266] on input "d. USB OTG adapter" at bounding box center [569, 262] width 0 height 8
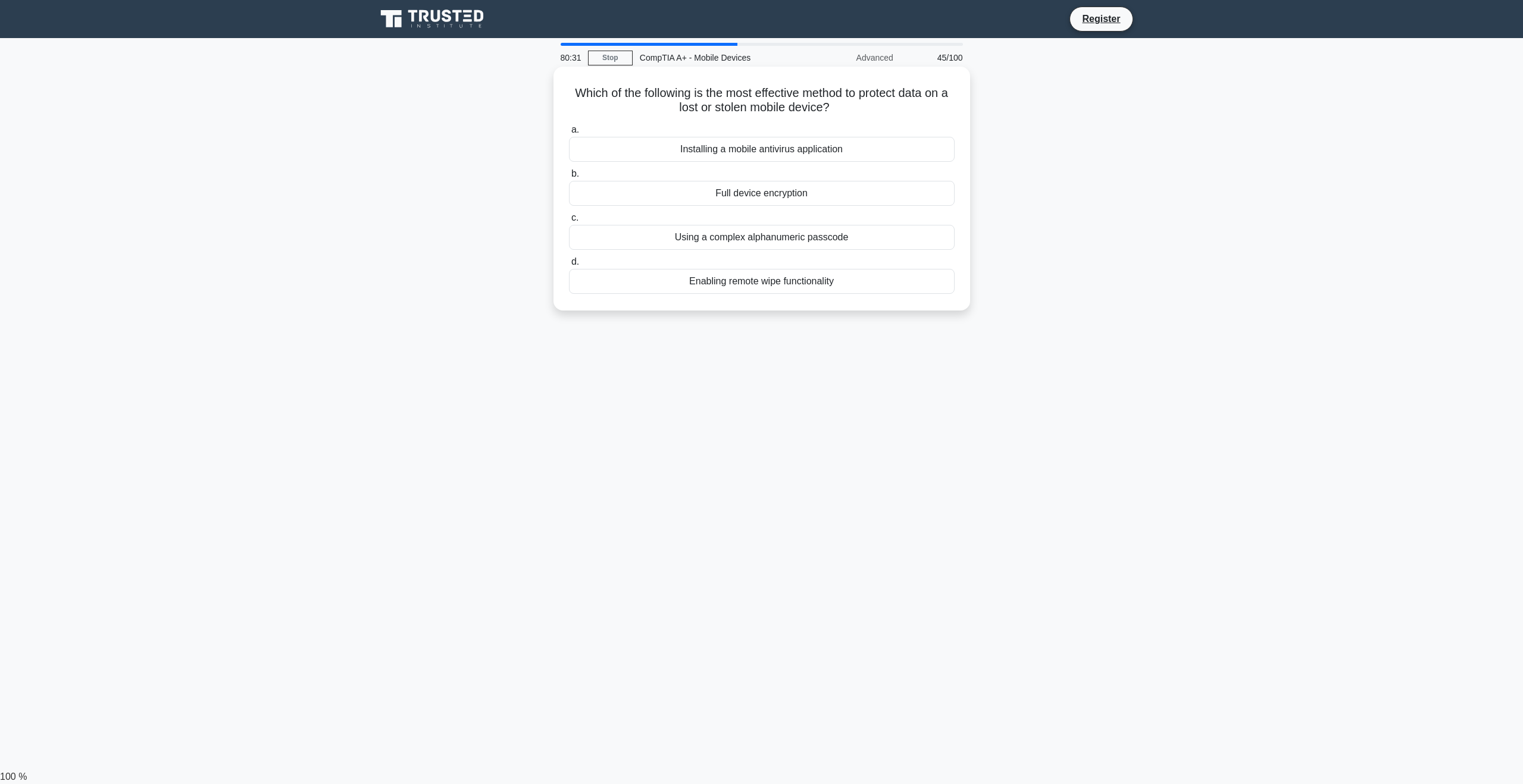
drag, startPoint x: 608, startPoint y: 101, endPoint x: 850, endPoint y: 106, distance: 242.1
click at [850, 106] on h5 "Which of the following is the most effective method to protect data on a lost o…" at bounding box center [762, 101] width 388 height 30
click at [872, 105] on h5 "Which of the following is the most effective method to protect data on a lost o…" at bounding box center [762, 101] width 388 height 30
click at [792, 198] on div "Full device encryption" at bounding box center [762, 193] width 385 height 25
click at [569, 178] on input "b. Full device encryption" at bounding box center [569, 174] width 0 height 8
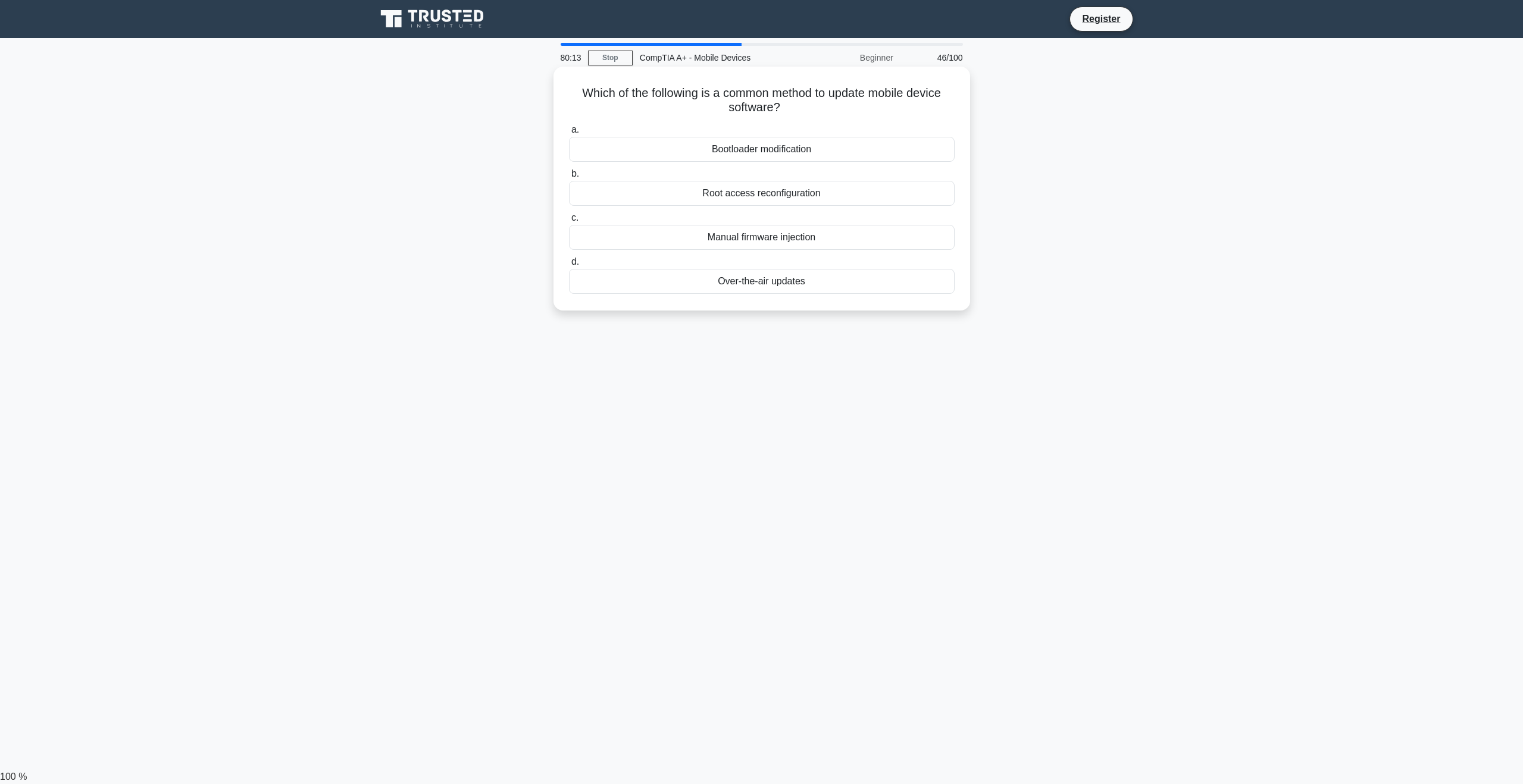
drag, startPoint x: 583, startPoint y: 89, endPoint x: 811, endPoint y: 104, distance: 228.5
click at [811, 104] on h5 "Which of the following is a common method to update mobile device software? .sp…" at bounding box center [762, 101] width 388 height 30
drag, startPoint x: 828, startPoint y: 109, endPoint x: 429, endPoint y: 91, distance: 399.4
click at [429, 91] on div "Which of the following is a common method to update mobile device software? .sp…" at bounding box center [761, 199] width 786 height 258
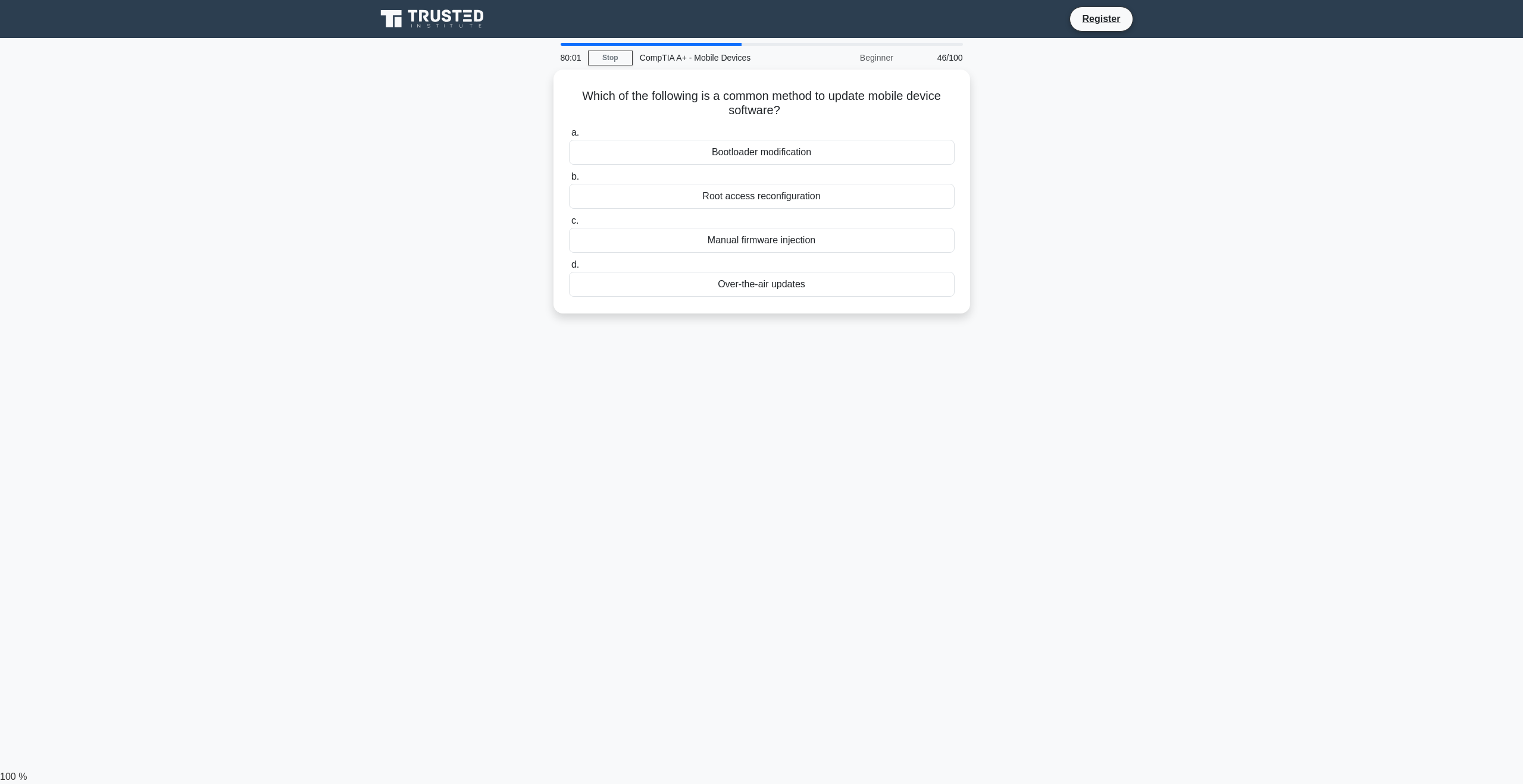
copy h5 "Which of the following is a common method to update mobile device software?"
click at [753, 289] on div "Over-the-air updates" at bounding box center [762, 281] width 385 height 25
click at [569, 266] on input "d. Over-the-air updates" at bounding box center [569, 262] width 0 height 8
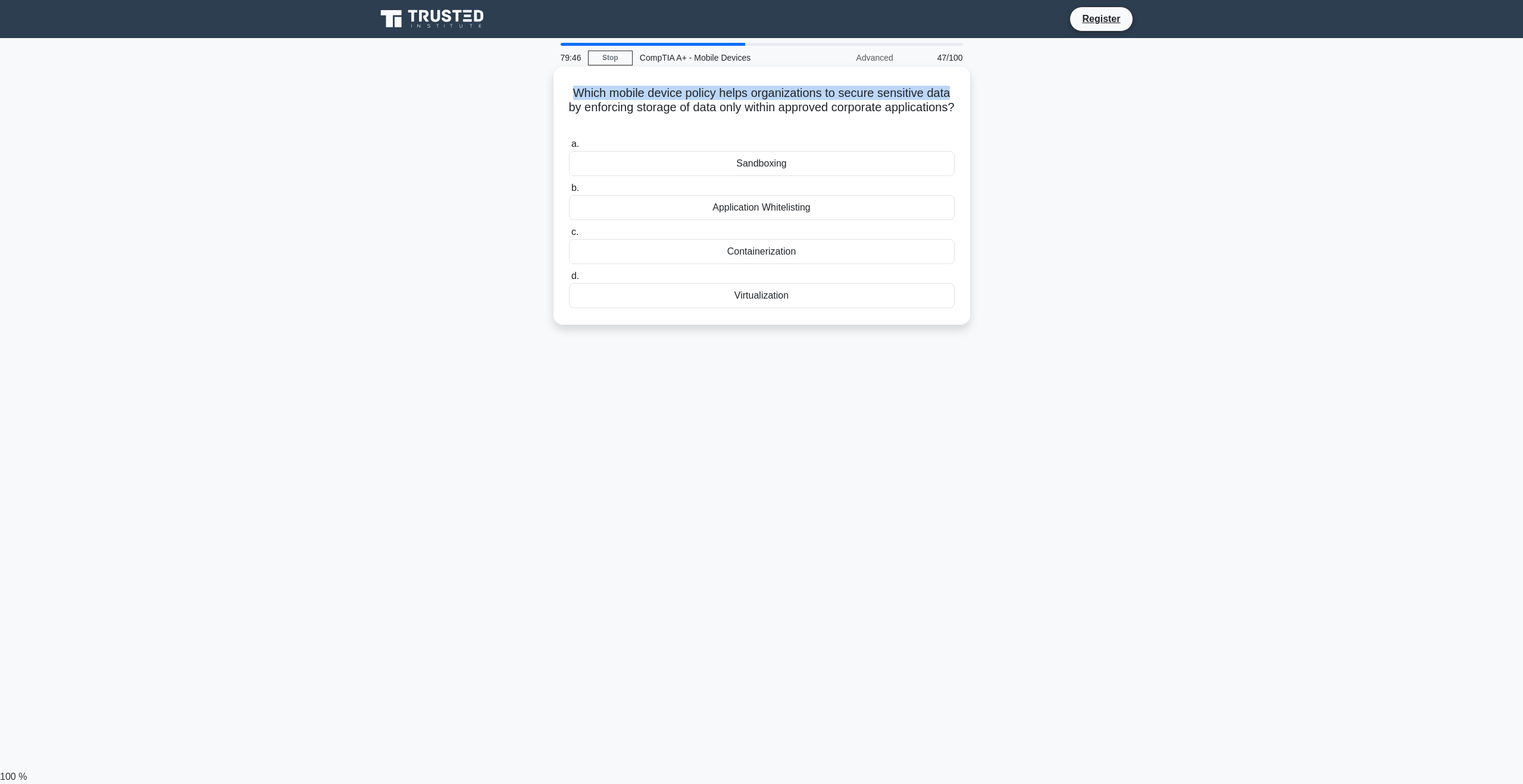
drag, startPoint x: 569, startPoint y: 94, endPoint x: 959, endPoint y: 87, distance: 390.1
click at [959, 87] on div "Which mobile device policy helps organizations to secure sensitive data by enfo…" at bounding box center [761, 195] width 407 height 249
drag, startPoint x: 600, startPoint y: 113, endPoint x: 959, endPoint y: 114, distance: 359.0
click at [959, 114] on div "Which mobile device policy helps organizations to secure sensitive data by enfo…" at bounding box center [761, 195] width 407 height 249
click at [844, 123] on h5 "Which mobile device policy helps organizations to secure sensitive data by enfo…" at bounding box center [762, 108] width 388 height 44
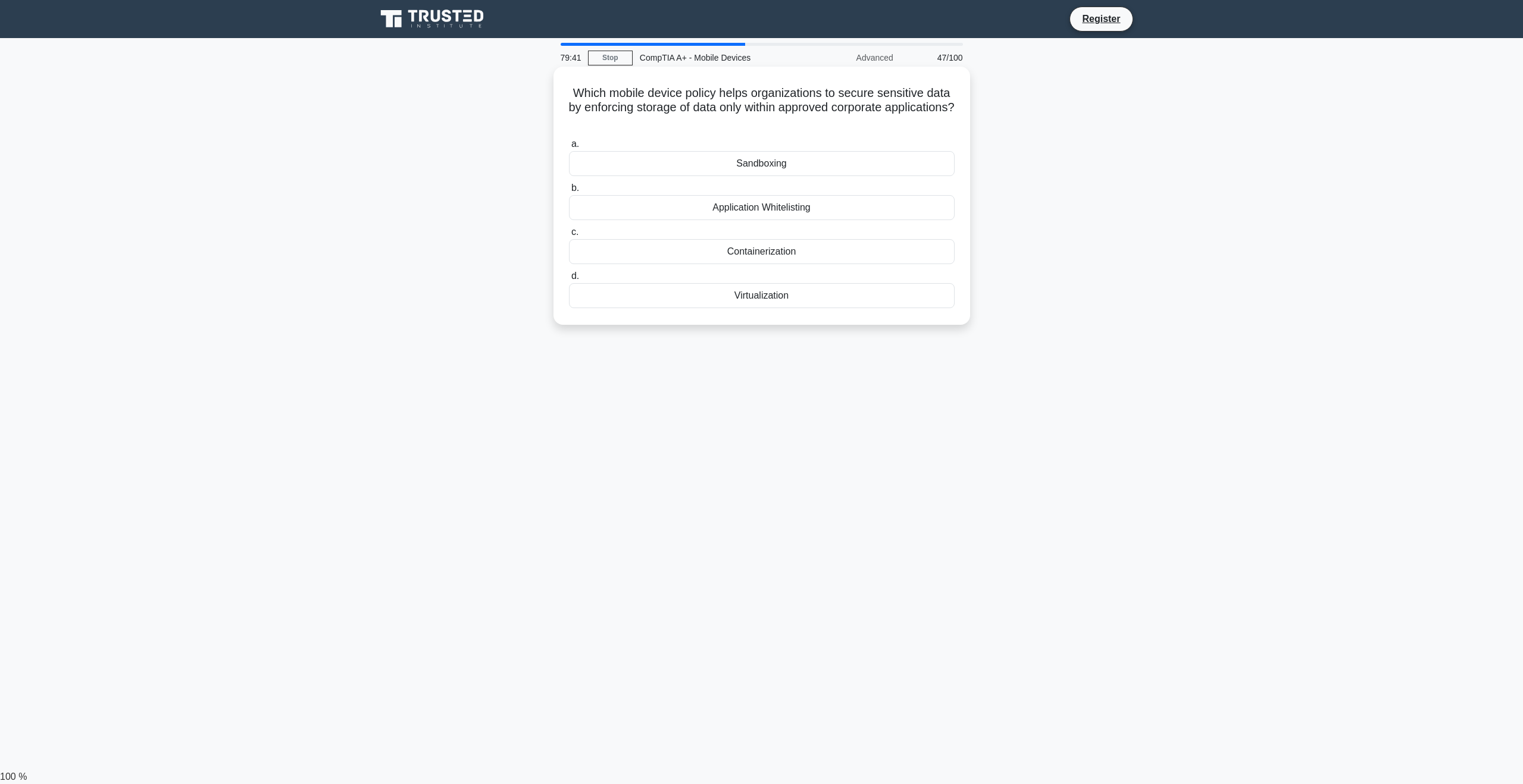
click at [814, 202] on div "Application Whitelisting" at bounding box center [762, 208] width 385 height 25
click at [569, 192] on input "b. Application Whitelisting" at bounding box center [569, 188] width 0 height 8
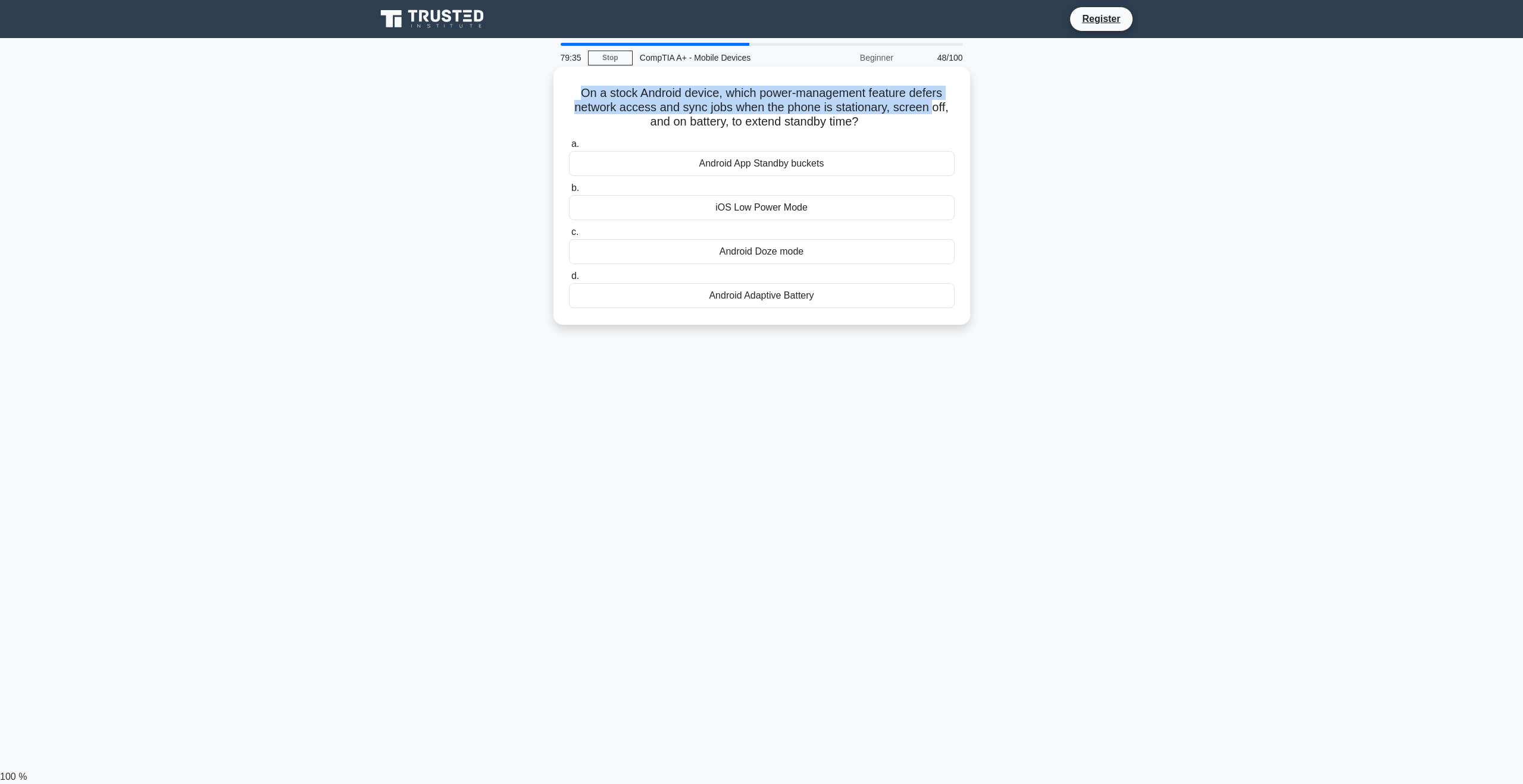
drag, startPoint x: 577, startPoint y: 94, endPoint x: 933, endPoint y: 107, distance: 356.2
click at [933, 107] on h5 "On a stock Android device, which power-management feature defers network access…" at bounding box center [762, 108] width 388 height 44
click at [872, 124] on icon ".spinner_0XTQ{transform-origin:center;animation:spinner_y6GP .75s linear infini…" at bounding box center [865, 122] width 14 height 14
drag, startPoint x: 668, startPoint y: 85, endPoint x: 953, endPoint y: 92, distance: 285.1
click at [953, 92] on h5 "On a stock Android device, which power-management feature defers network access…" at bounding box center [762, 108] width 388 height 44
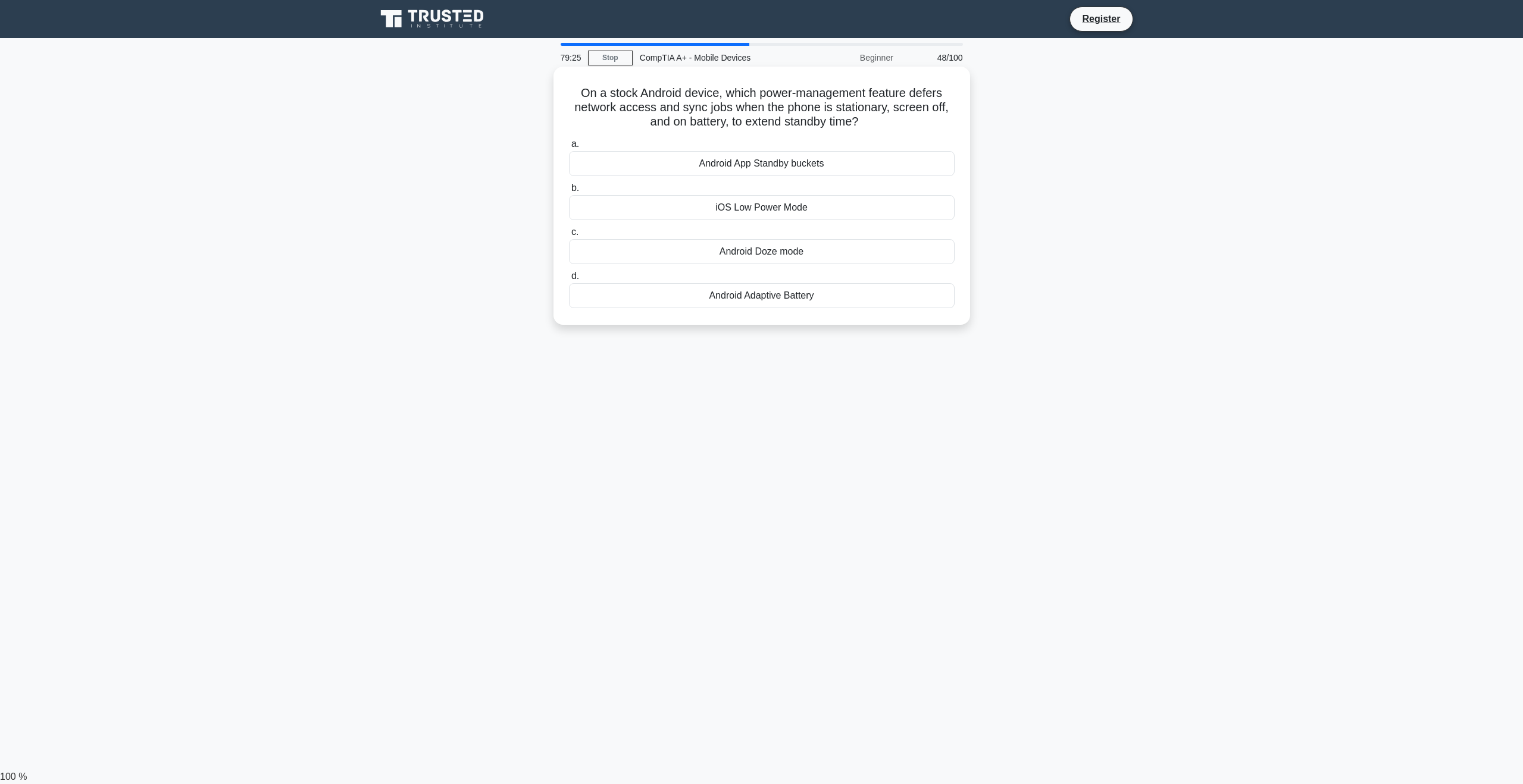
click at [883, 135] on div "a. Android App Standby buckets b. iOS Low Power Mode" at bounding box center [761, 223] width 400 height 176
drag, startPoint x: 580, startPoint y: 91, endPoint x: 948, endPoint y: 110, distance: 368.5
click at [948, 110] on h5 "On a stock Android device, which power-management feature defers network access…" at bounding box center [762, 108] width 388 height 44
click at [872, 118] on icon ".spinner_0XTQ{transform-origin:center;animation:spinner_y6GP .75s linear infini…" at bounding box center [865, 122] width 14 height 14
drag, startPoint x: 894, startPoint y: 124, endPoint x: 568, endPoint y: 93, distance: 327.5
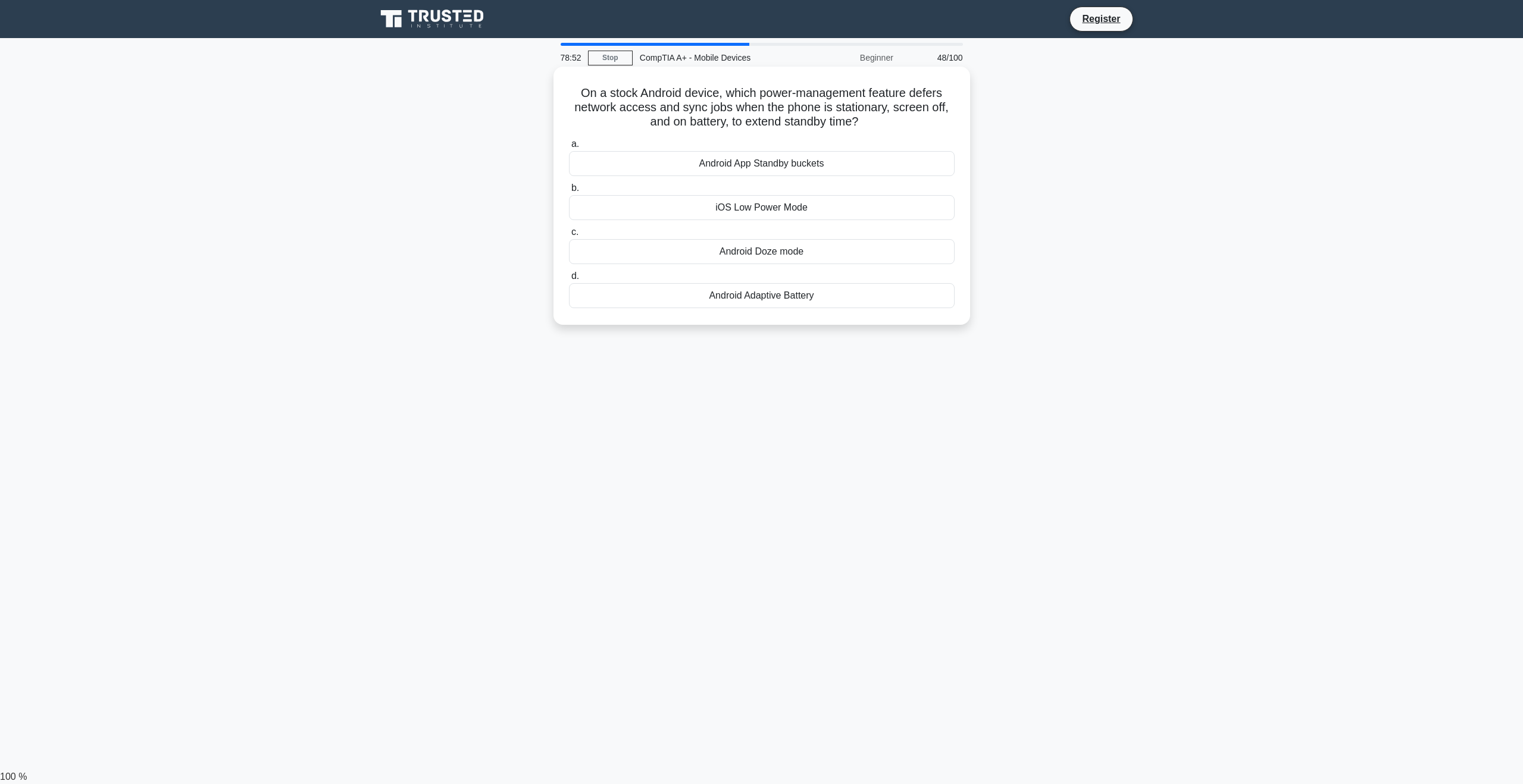
click at [568, 93] on h5 "On a stock Android device, which power-management feature defers network access…" at bounding box center [762, 108] width 388 height 44
copy h5 "On a stock Android device, which power-management feature defers network access…"
click at [750, 251] on div "Android Doze mode" at bounding box center [762, 252] width 385 height 25
click at [569, 236] on input "c. Android Doze mode" at bounding box center [569, 232] width 0 height 8
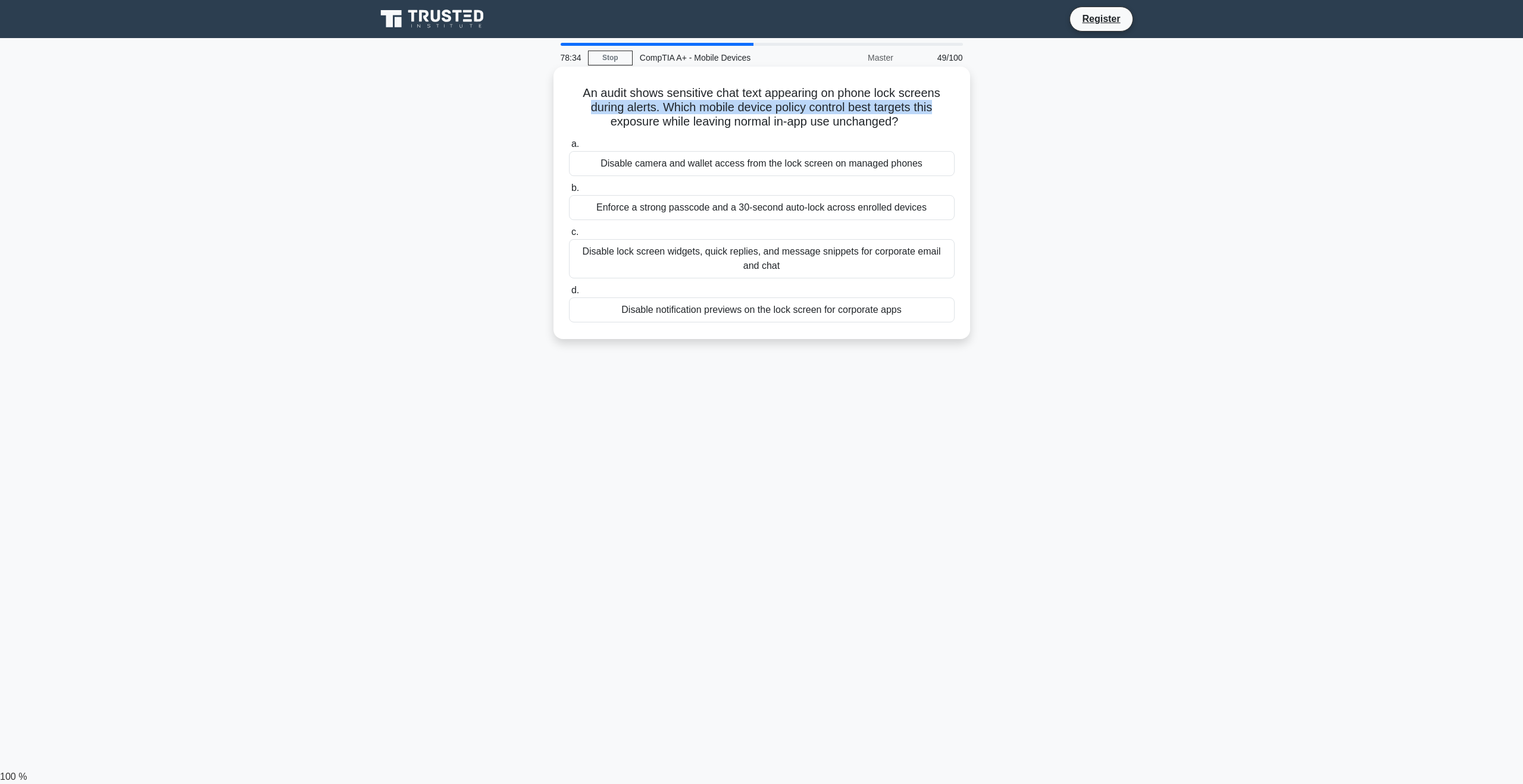
drag, startPoint x: 612, startPoint y: 101, endPoint x: 946, endPoint y: 113, distance: 334.2
click at [946, 113] on h5 "An audit shows sensitive chat text appearing on phone lock screens during alert…" at bounding box center [762, 108] width 388 height 44
drag, startPoint x: 915, startPoint y: 120, endPoint x: 909, endPoint y: 123, distance: 6.7
click at [909, 123] on icon ".spinner_0XTQ{transform-origin:center;animation:spinner_y6GP .75s linear infini…" at bounding box center [905, 122] width 14 height 14
click at [910, 123] on icon ".spinner_0XTQ{transform-origin:center;animation:spinner_y6GP .75s linear infini…" at bounding box center [905, 122] width 14 height 14
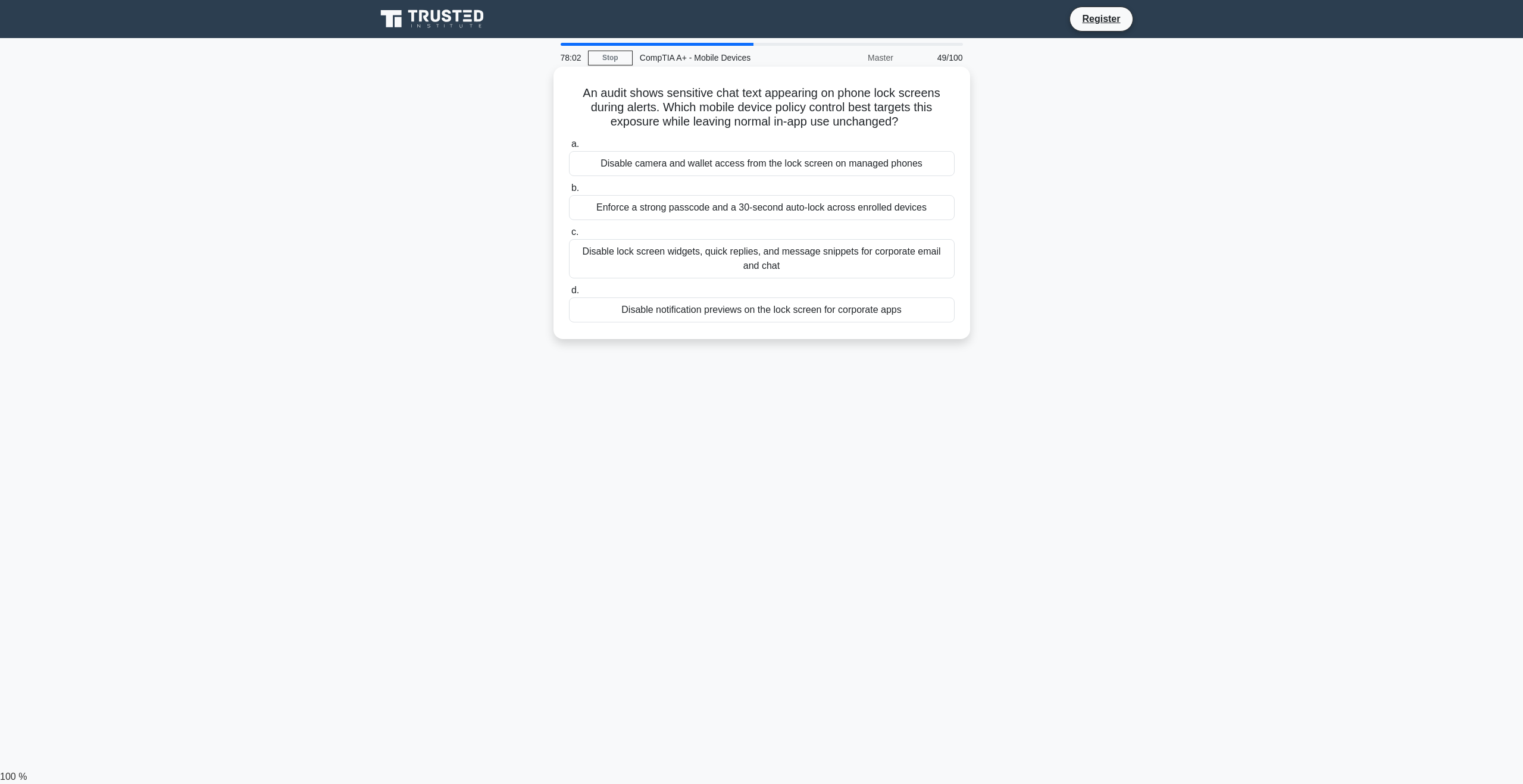
click at [665, 310] on div "Disable notification previews on the lock screen for corporate apps" at bounding box center [762, 310] width 385 height 25
click at [569, 295] on input "d. Disable notification previews on the lock screen for corporate apps" at bounding box center [569, 290] width 0 height 8
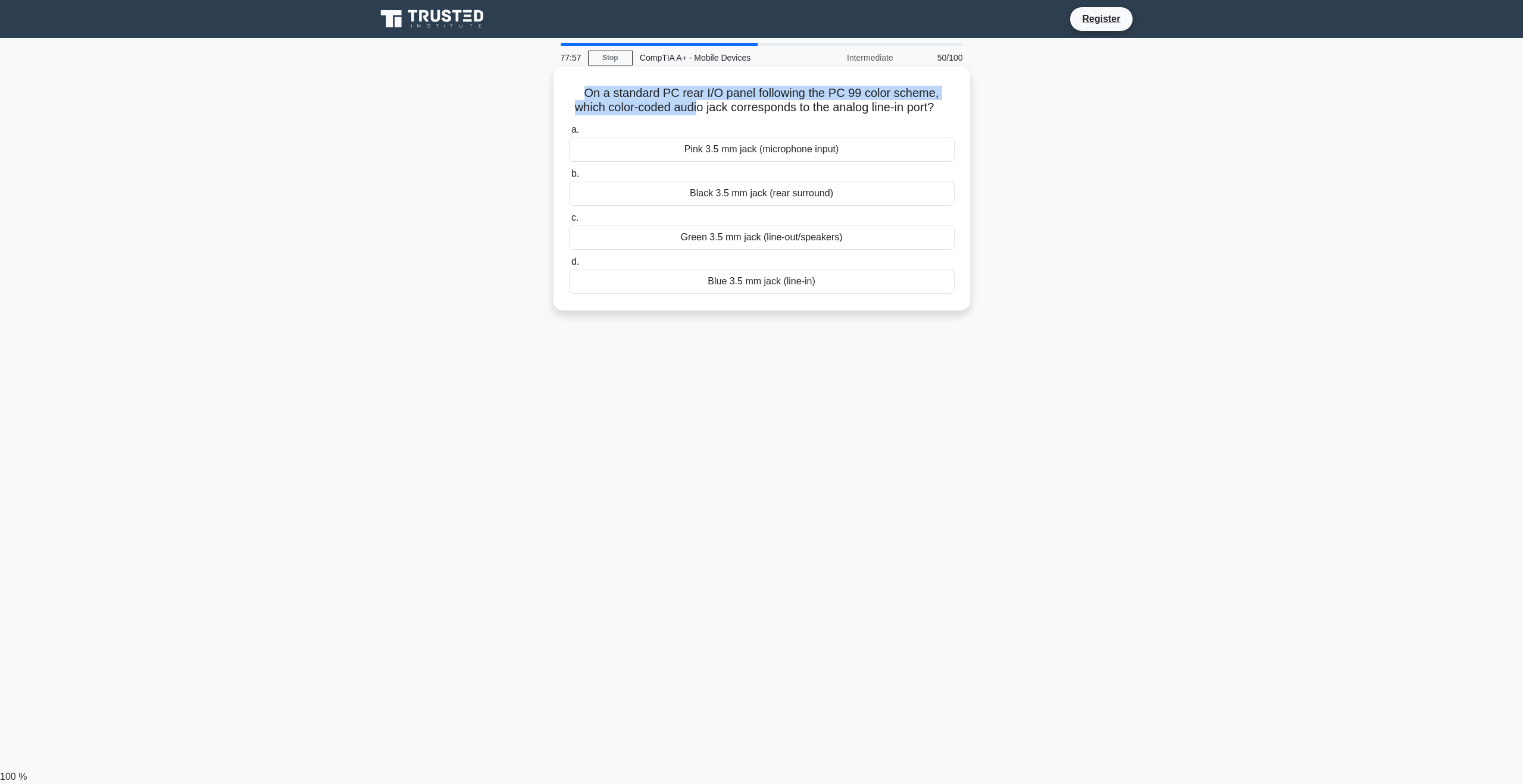
drag, startPoint x: 590, startPoint y: 88, endPoint x: 702, endPoint y: 110, distance: 114.1
click at [702, 110] on h5 "On a standard PC rear I/O panel following the PC 99 color scheme, which color-c…" at bounding box center [762, 101] width 388 height 30
drag, startPoint x: 950, startPoint y: 109, endPoint x: 518, endPoint y: 102, distance: 432.1
click at [518, 102] on div "On a standard PC rear I/O panel following the PC 99 color scheme, which color-c…" at bounding box center [761, 199] width 786 height 258
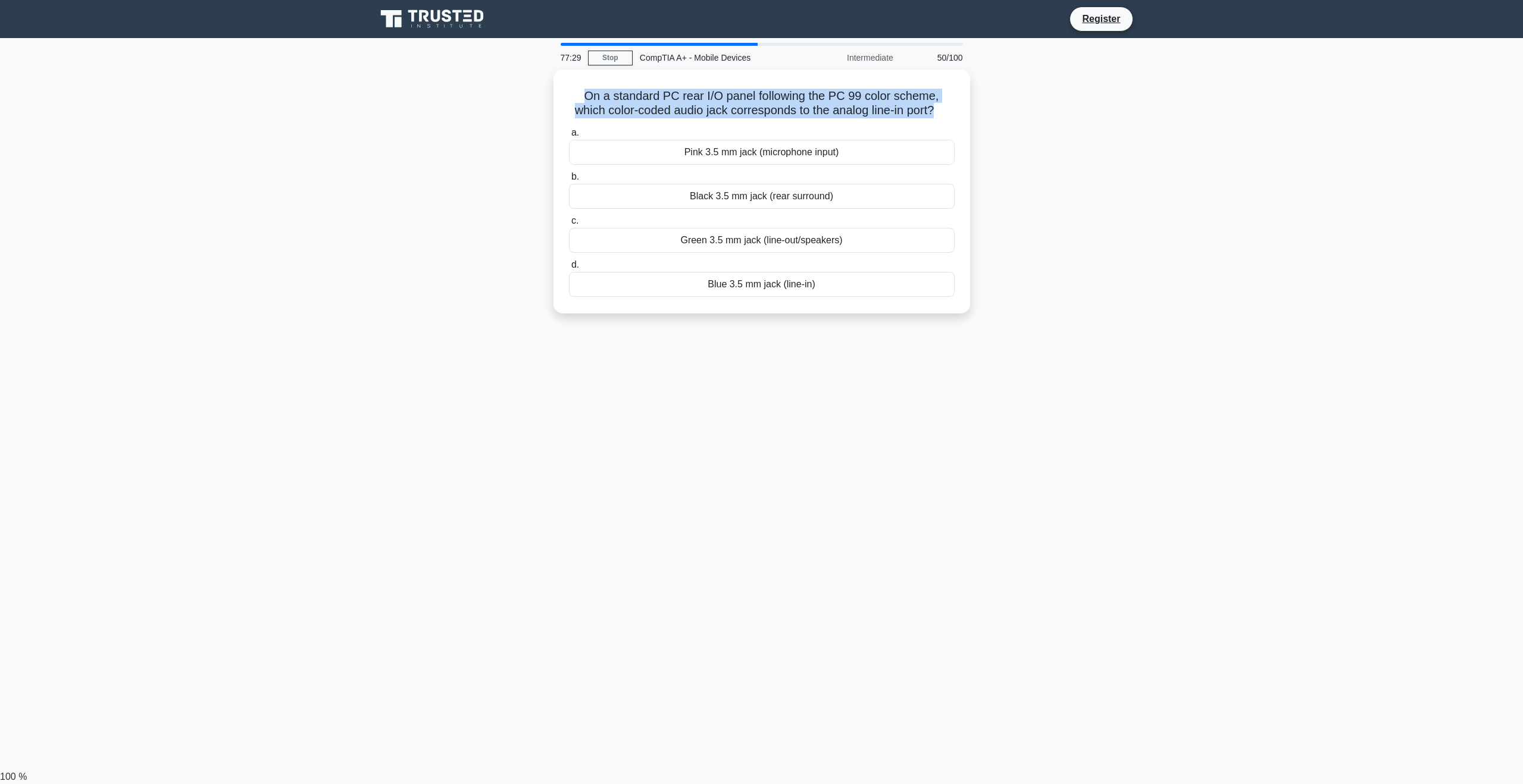
copy h5 "On a standard PC rear I/O panel following the PC 99 color scheme, which color-c…"
click at [836, 294] on div "Blue 3.5 mm jack (line-in)" at bounding box center [762, 281] width 385 height 25
click at [569, 266] on input "d. Blue 3.5 mm jack (line-in)" at bounding box center [569, 262] width 0 height 8
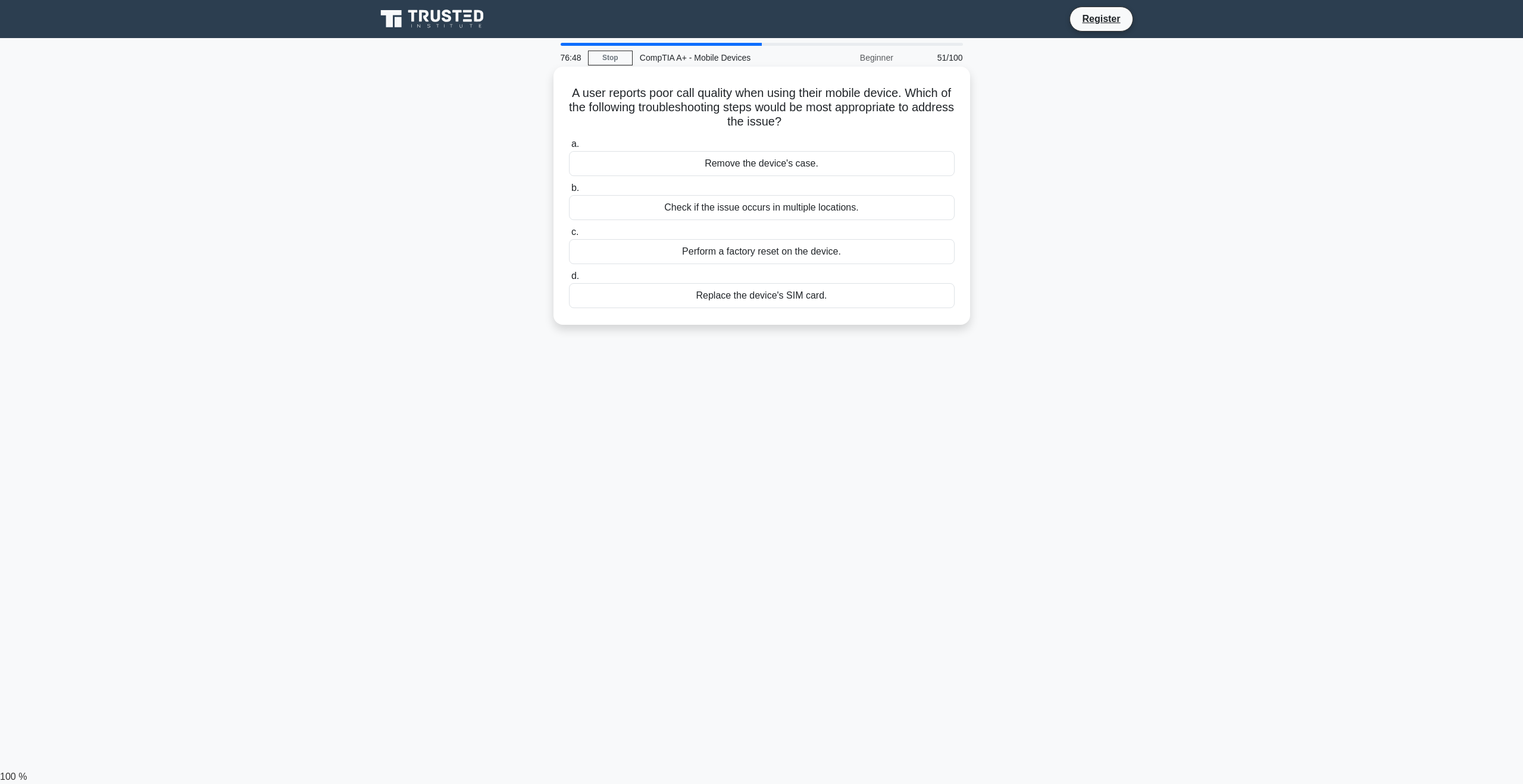
click at [844, 165] on div "Remove the device's case." at bounding box center [762, 163] width 385 height 25
click at [569, 148] on input "a. Remove the device's case." at bounding box center [569, 144] width 0 height 8
drag, startPoint x: 559, startPoint y: 87, endPoint x: 948, endPoint y: 130, distance: 391.4
click at [948, 130] on div "A user's mobile device is failing to recognize a newly installed microSD card. …" at bounding box center [761, 195] width 407 height 249
click at [1138, 156] on div "A user's mobile device is failing to recognize a newly installed microSD card. …" at bounding box center [761, 206] width 786 height 272
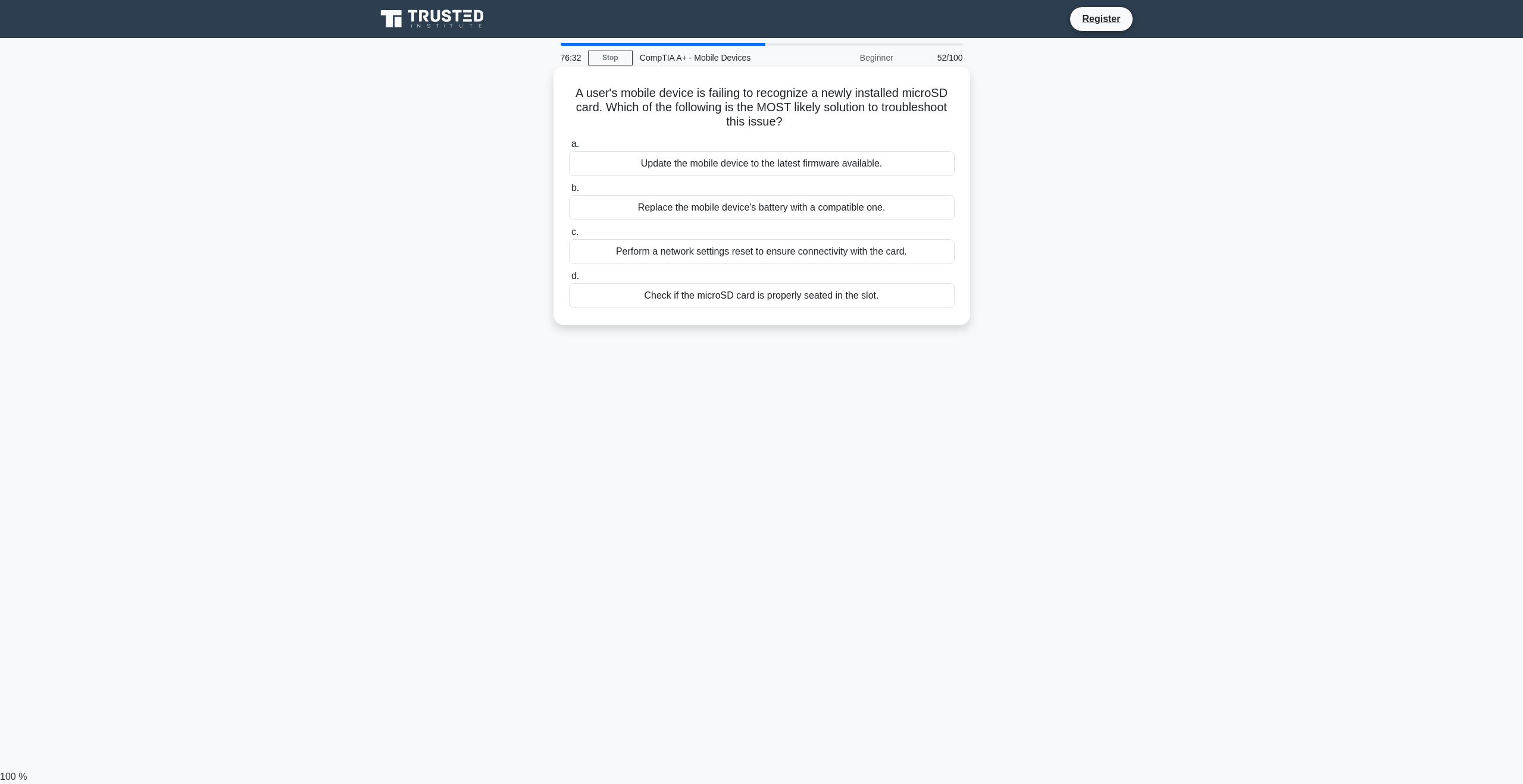
click at [866, 297] on div "Check if the microSD card is properly seated in the slot." at bounding box center [762, 296] width 385 height 25
click at [569, 280] on input "d. Check if the microSD card is properly seated in the slot." at bounding box center [569, 276] width 0 height 8
drag, startPoint x: 568, startPoint y: 86, endPoint x: 959, endPoint y: 117, distance: 392.2
click at [959, 117] on div "A security team mandates that corporate smartphones connect only to company‑app…" at bounding box center [761, 195] width 407 height 249
click at [1136, 170] on div "A security team mandates that corporate smartphones connect only to company‑app…" at bounding box center [761, 206] width 786 height 272
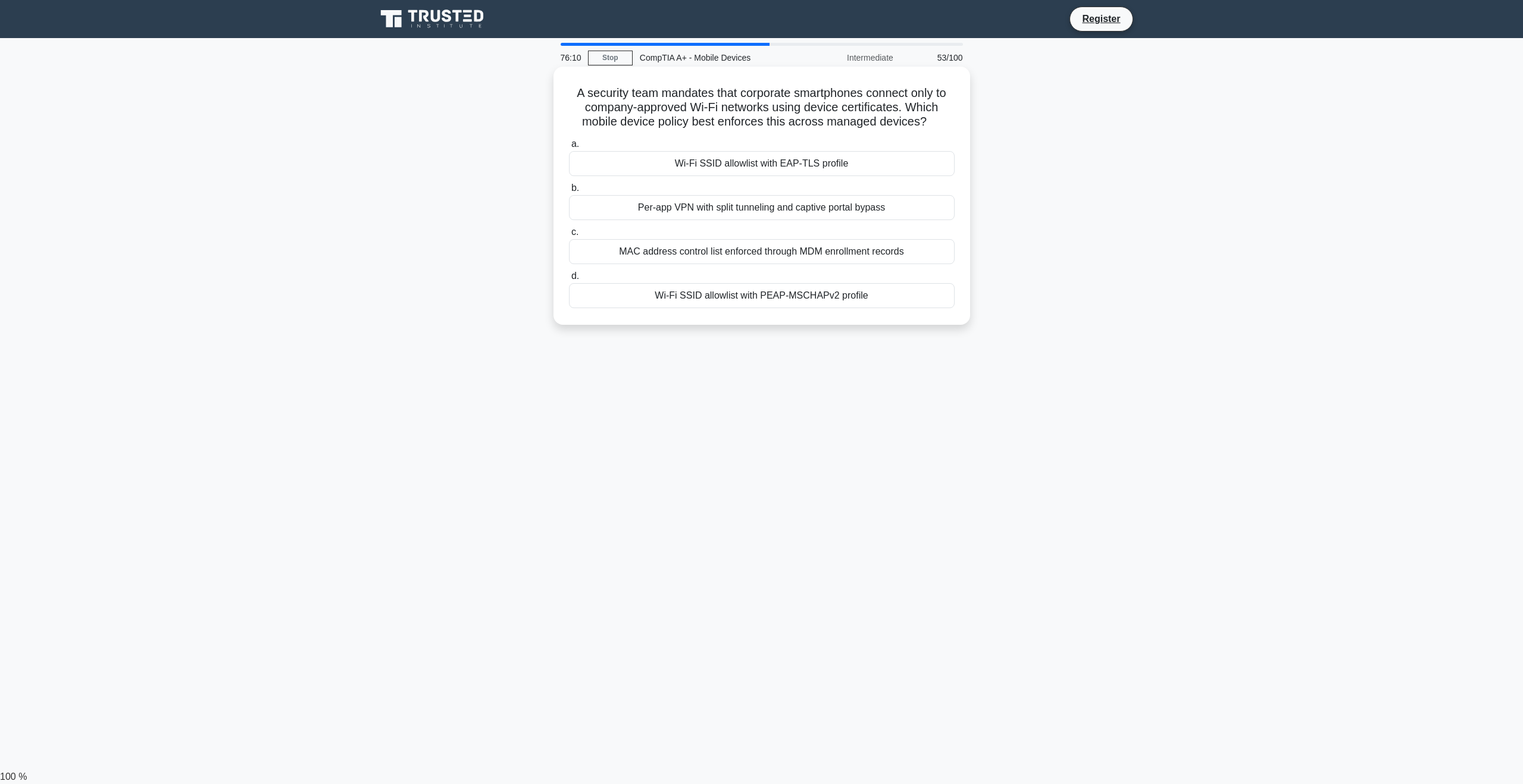
click at [928, 251] on div "MAC address control list enforced through MDM enrollment records" at bounding box center [762, 252] width 385 height 25
click at [569, 236] on input "c. MAC address control list enforced through MDM enrollment records" at bounding box center [569, 232] width 0 height 8
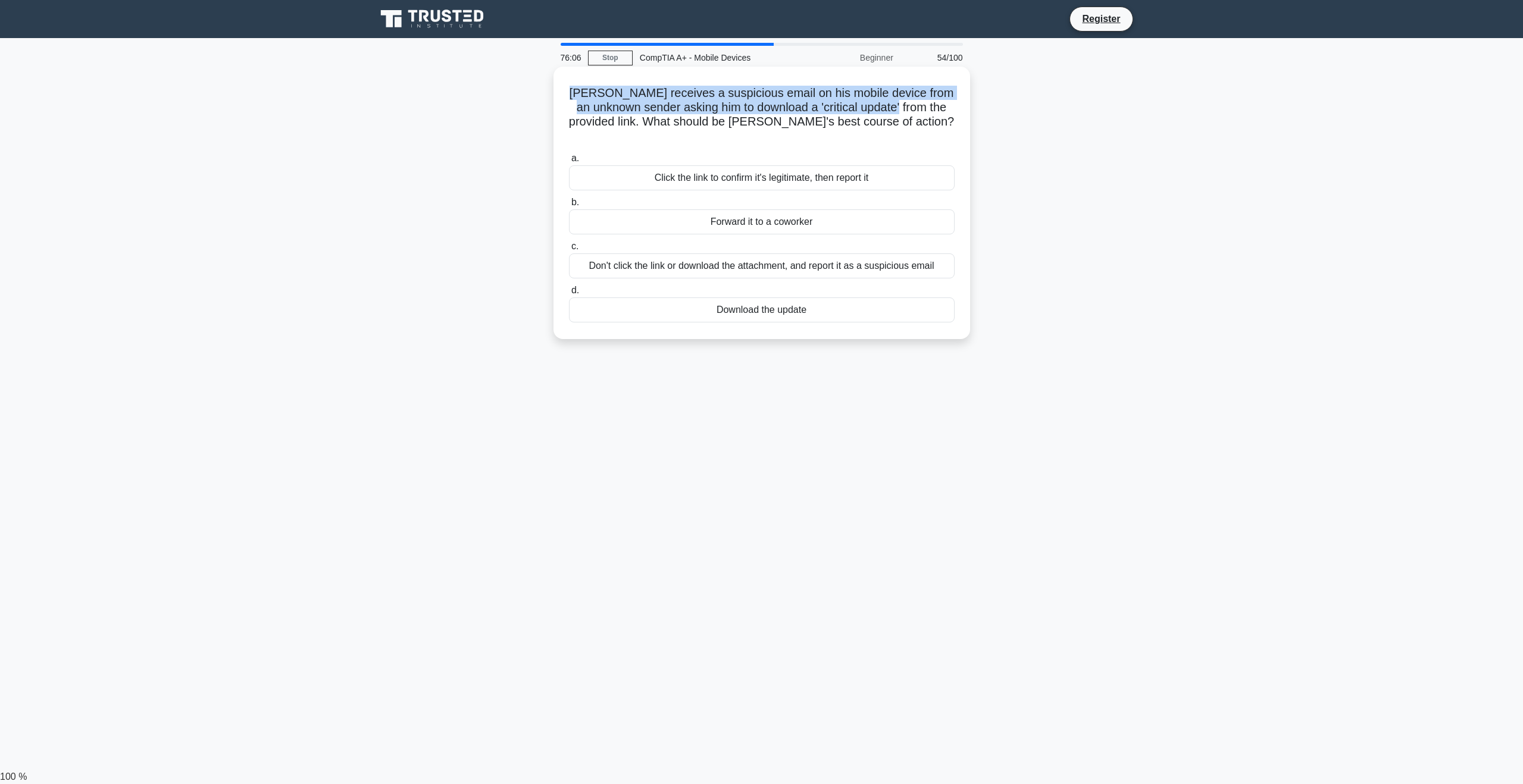
drag, startPoint x: 615, startPoint y: 94, endPoint x: 957, endPoint y: 106, distance: 342.2
click at [957, 106] on div "Mark receives a suspicious email on his mobile device from an unknown sender as…" at bounding box center [761, 202] width 407 height 263
click at [1119, 188] on div "Mark receives a suspicious email on his mobile device from an unknown sender as…" at bounding box center [761, 213] width 786 height 287
drag, startPoint x: 591, startPoint y: 104, endPoint x: 950, endPoint y: 117, distance: 359.2
click at [950, 117] on h5 "Mark receives a suspicious email on his mobile device from an unknown sender as…" at bounding box center [762, 115] width 388 height 59
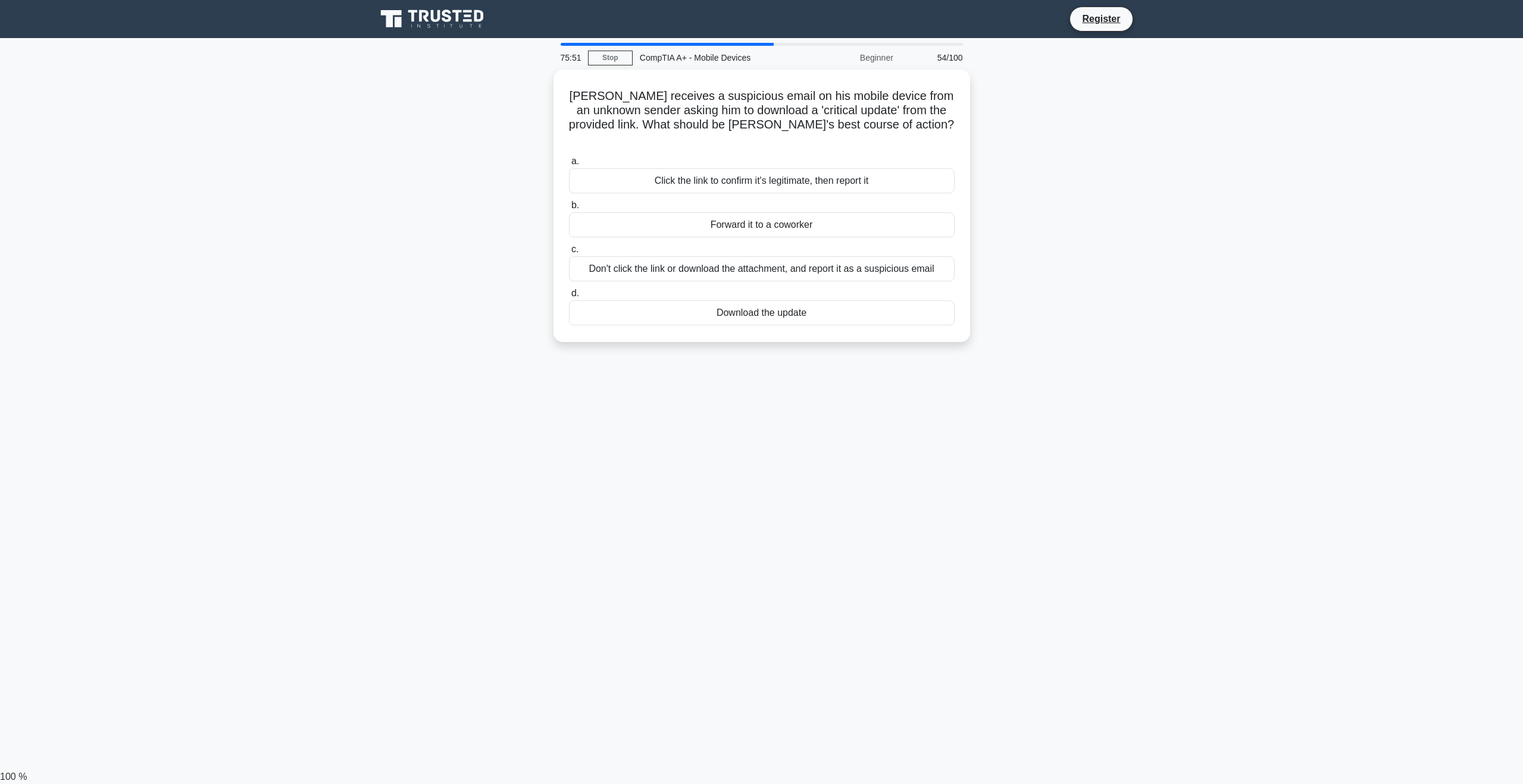
click at [1155, 159] on main "75:51 Stop CompTIA A+ - Mobile Devices Beginner 54/100 Mark receives a suspicio…" at bounding box center [761, 404] width 1523 height 732
click at [869, 253] on div "Don't click the link or download the attachment, and report it as a suspicious …" at bounding box center [762, 266] width 385 height 25
click at [569, 251] on input "c. Don't click the link or download the attachment, and report it as a suspicio…" at bounding box center [569, 246] width 0 height 8
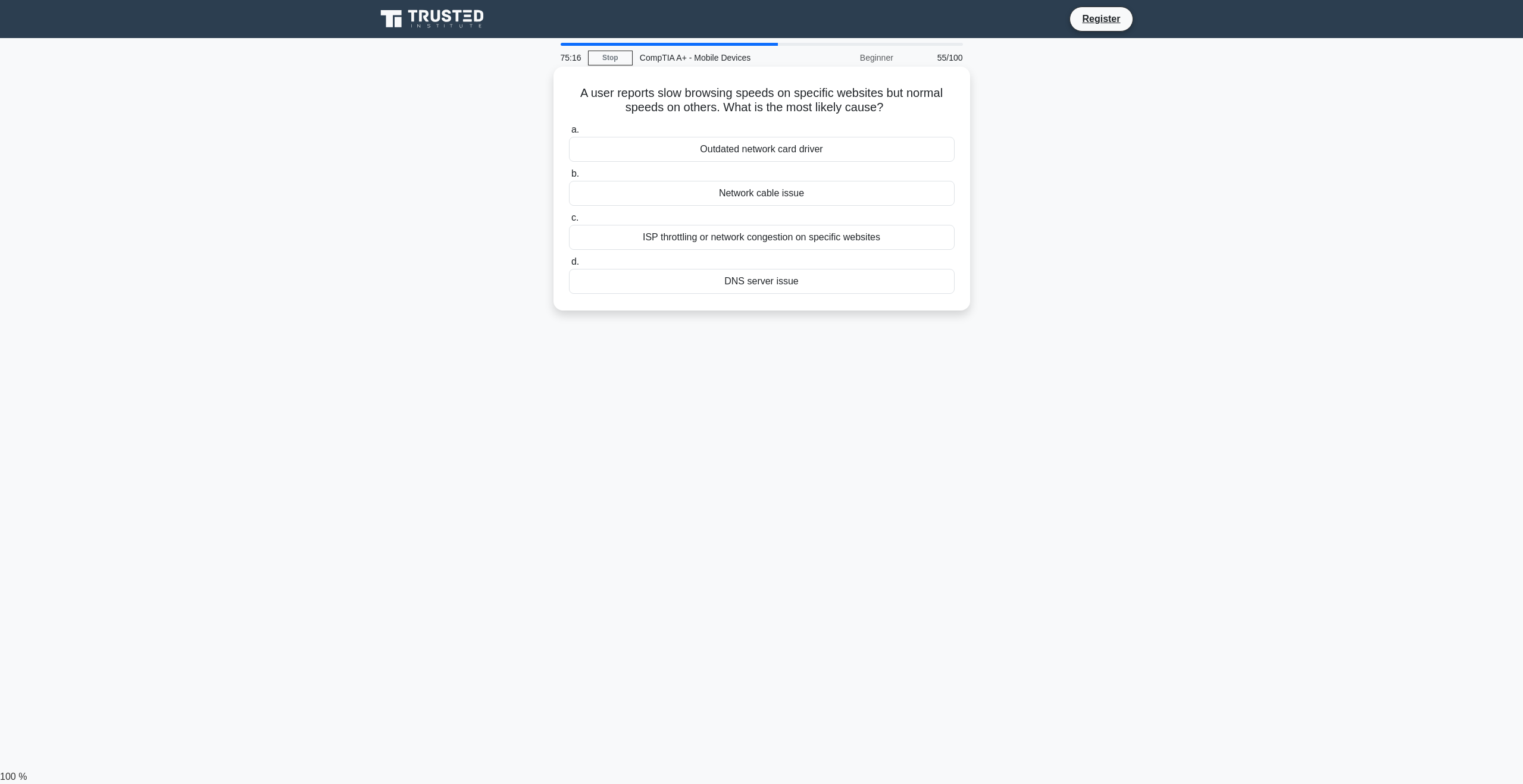
click at [786, 239] on div "ISP throttling or network congestion on specific websites" at bounding box center [762, 237] width 385 height 25
click at [569, 222] on input "c. ISP throttling or network congestion on specific websites" at bounding box center [569, 218] width 0 height 8
drag, startPoint x: 589, startPoint y: 94, endPoint x: 912, endPoint y: 113, distance: 323.6
click at [912, 113] on div "Which mobile OS feature allows users to interact with their device using voice …" at bounding box center [761, 188] width 407 height 235
click at [949, 101] on h5 "Which mobile OS feature allows users to interact with their device using voice …" at bounding box center [762, 101] width 388 height 30
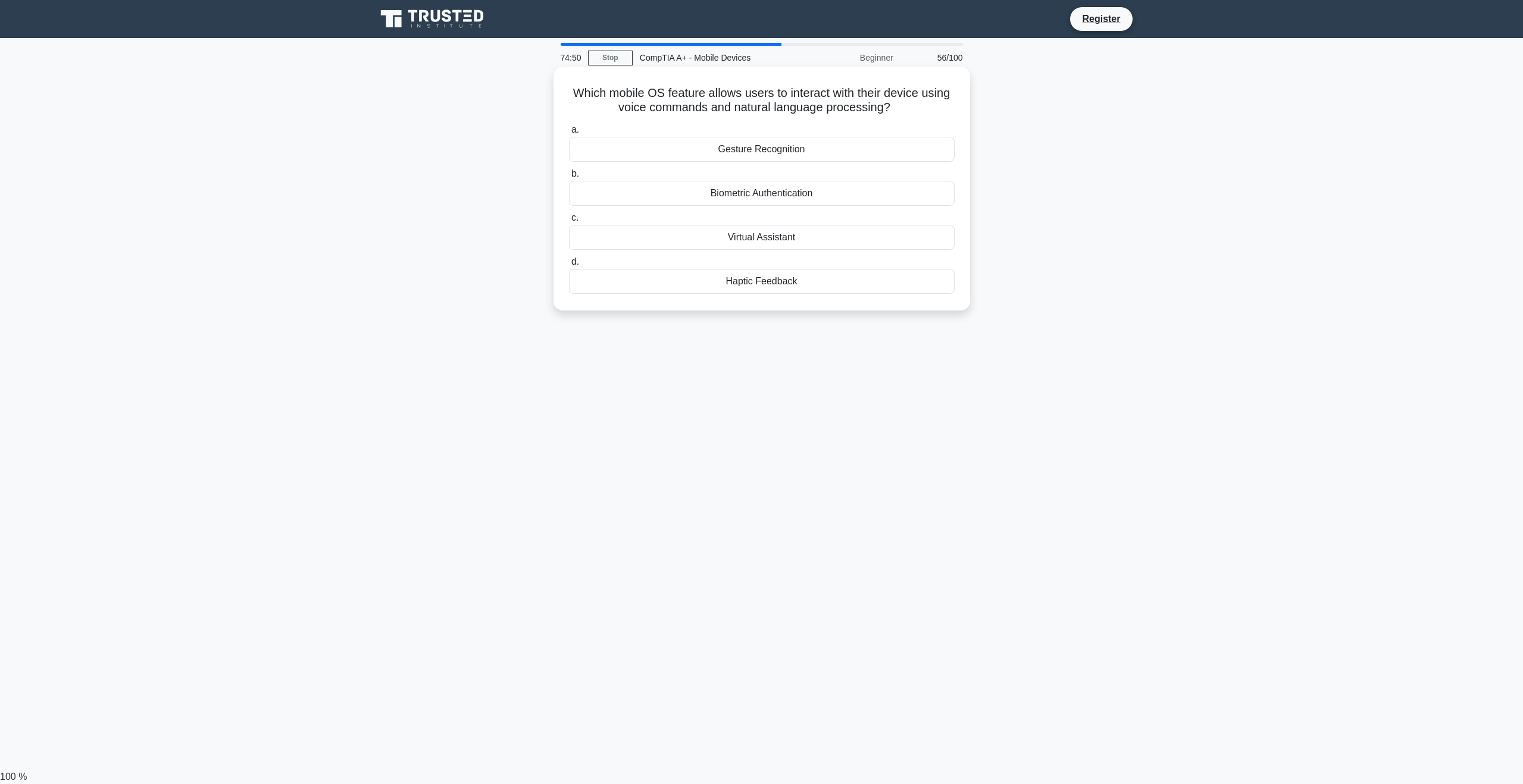
click at [797, 239] on div "Virtual Assistant" at bounding box center [762, 237] width 385 height 25
click at [569, 222] on input "c. Virtual Assistant" at bounding box center [569, 218] width 0 height 8
click at [773, 283] on div "Password Policy Enforcement" at bounding box center [762, 281] width 385 height 25
click at [569, 266] on input "d. Password Policy Enforcement" at bounding box center [569, 262] width 0 height 8
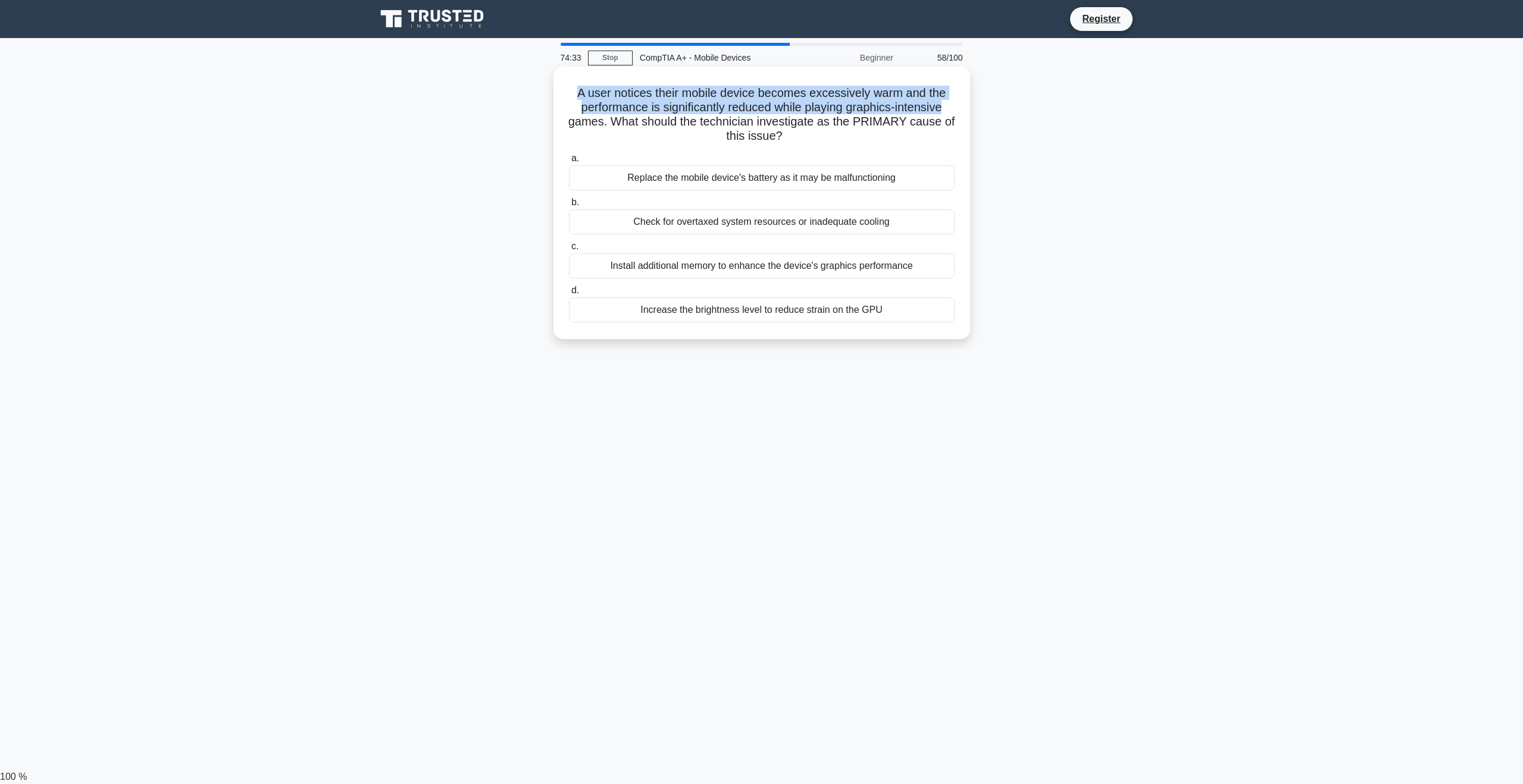
drag, startPoint x: 586, startPoint y: 91, endPoint x: 956, endPoint y: 108, distance: 370.4
click at [956, 108] on div "A user notices their mobile device becomes excessively warm and the performance…" at bounding box center [761, 202] width 407 height 263
drag, startPoint x: 668, startPoint y: 122, endPoint x: 947, endPoint y: 133, distance: 279.2
click at [947, 133] on h5 "A user notices their mobile device becomes excessively warm and the performance…" at bounding box center [762, 115] width 388 height 59
click at [1095, 172] on div "A user notices their mobile device becomes excessively warm and the performance…" at bounding box center [761, 213] width 786 height 287
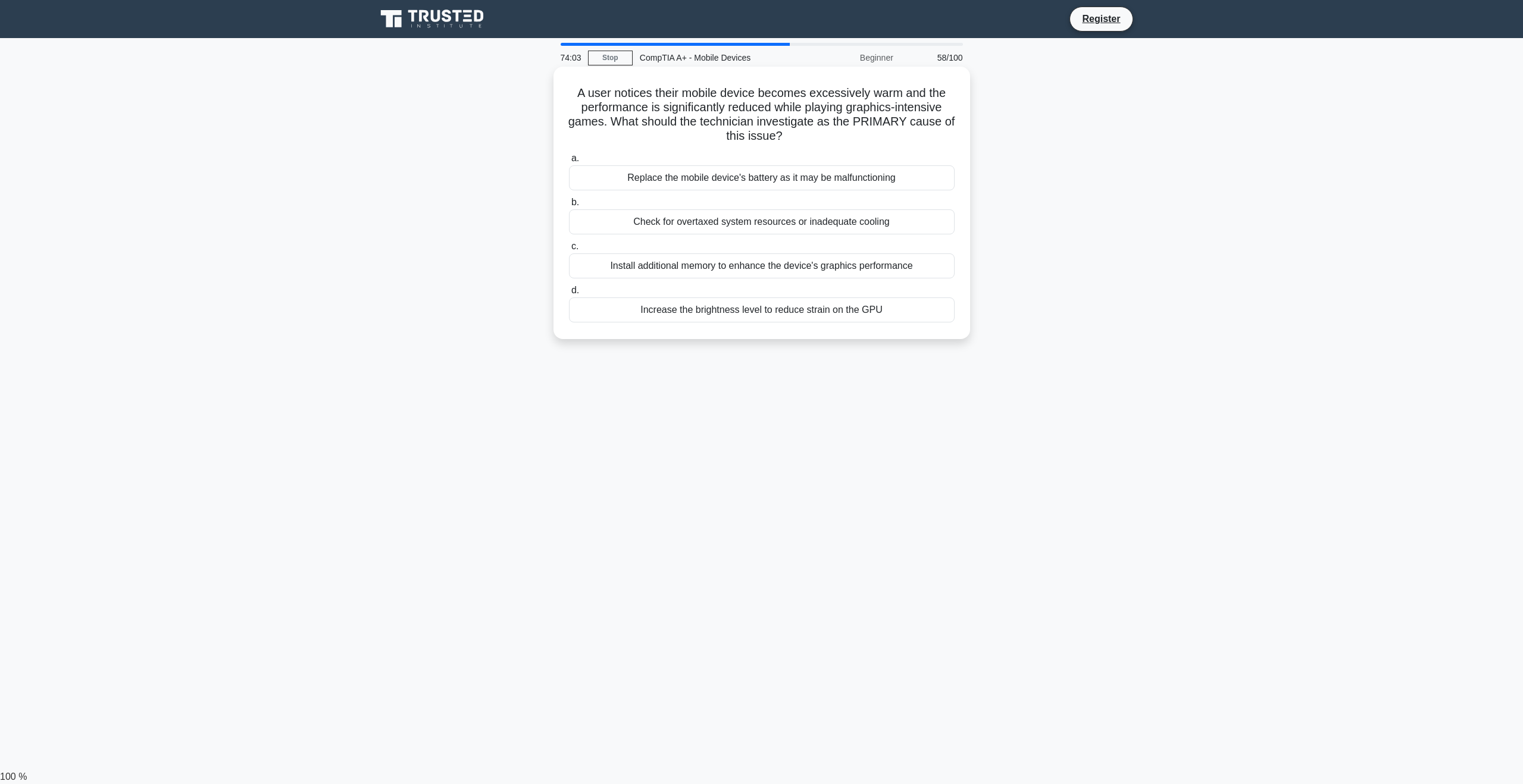
click at [867, 225] on div "Check for overtaxed system resources or inadequate cooling" at bounding box center [762, 222] width 385 height 25
click at [569, 207] on input "b. Check for overtaxed system resources or inadequate cooling" at bounding box center [569, 202] width 0 height 8
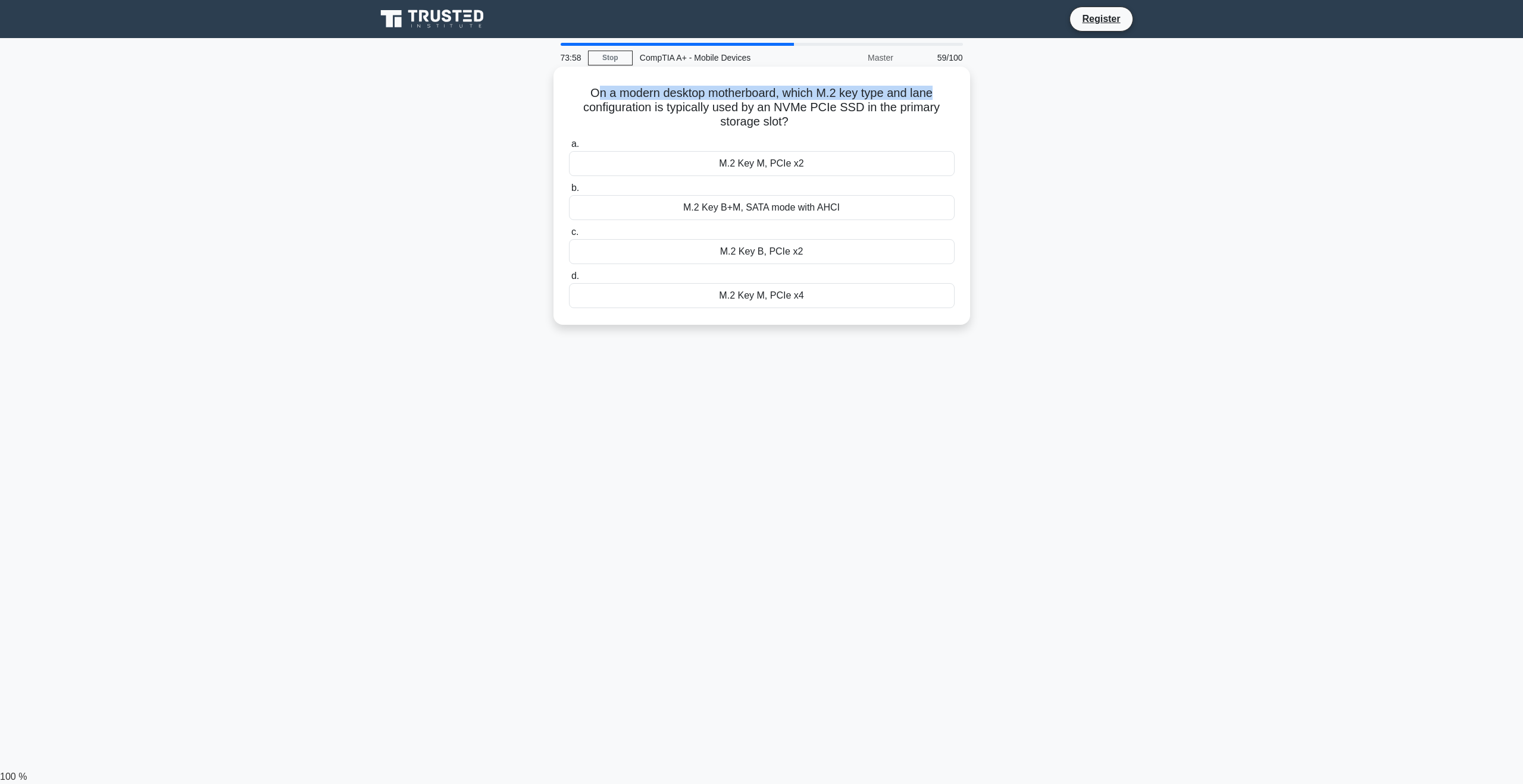
drag, startPoint x: 592, startPoint y: 89, endPoint x: 941, endPoint y: 98, distance: 349.1
click at [941, 98] on h5 "On a modern desktop motherboard, which M.2 key type and lane configuration is t…" at bounding box center [762, 108] width 388 height 44
click at [916, 125] on h5 "On a modern desktop motherboard, which M.2 key type and lane configuration is t…" at bounding box center [762, 108] width 388 height 44
drag, startPoint x: 721, startPoint y: 108, endPoint x: 858, endPoint y: 110, distance: 137.0
click at [858, 109] on h5 "On a modern desktop motherboard, which M.2 key type and lane configuration is t…" at bounding box center [762, 108] width 388 height 44
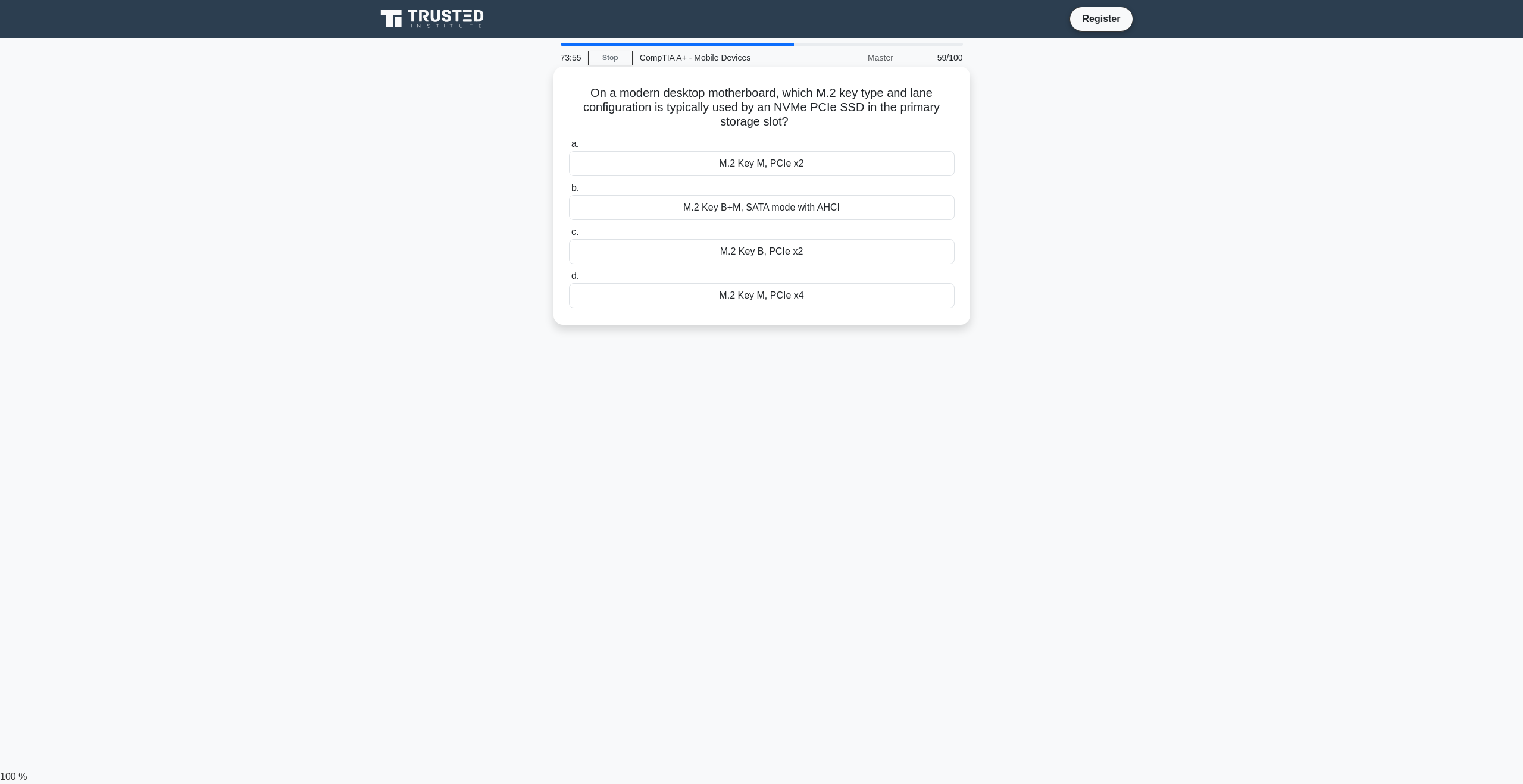
click at [871, 128] on h5 "On a modern desktop motherboard, which M.2 key type and lane configuration is t…" at bounding box center [762, 108] width 388 height 44
drag, startPoint x: 861, startPoint y: 105, endPoint x: 781, endPoint y: 112, distance: 80.3
click at [781, 112] on h5 "On a modern desktop motherboard, which M.2 key type and lane configuration is t…" at bounding box center [762, 108] width 388 height 44
copy h5 "NVMe PCIe SSD"
click at [1270, 384] on main "73:21 Stop CompTIA A+ - Mobile Devices Master 59/100 On a modern desktop mother…" at bounding box center [761, 404] width 1523 height 732
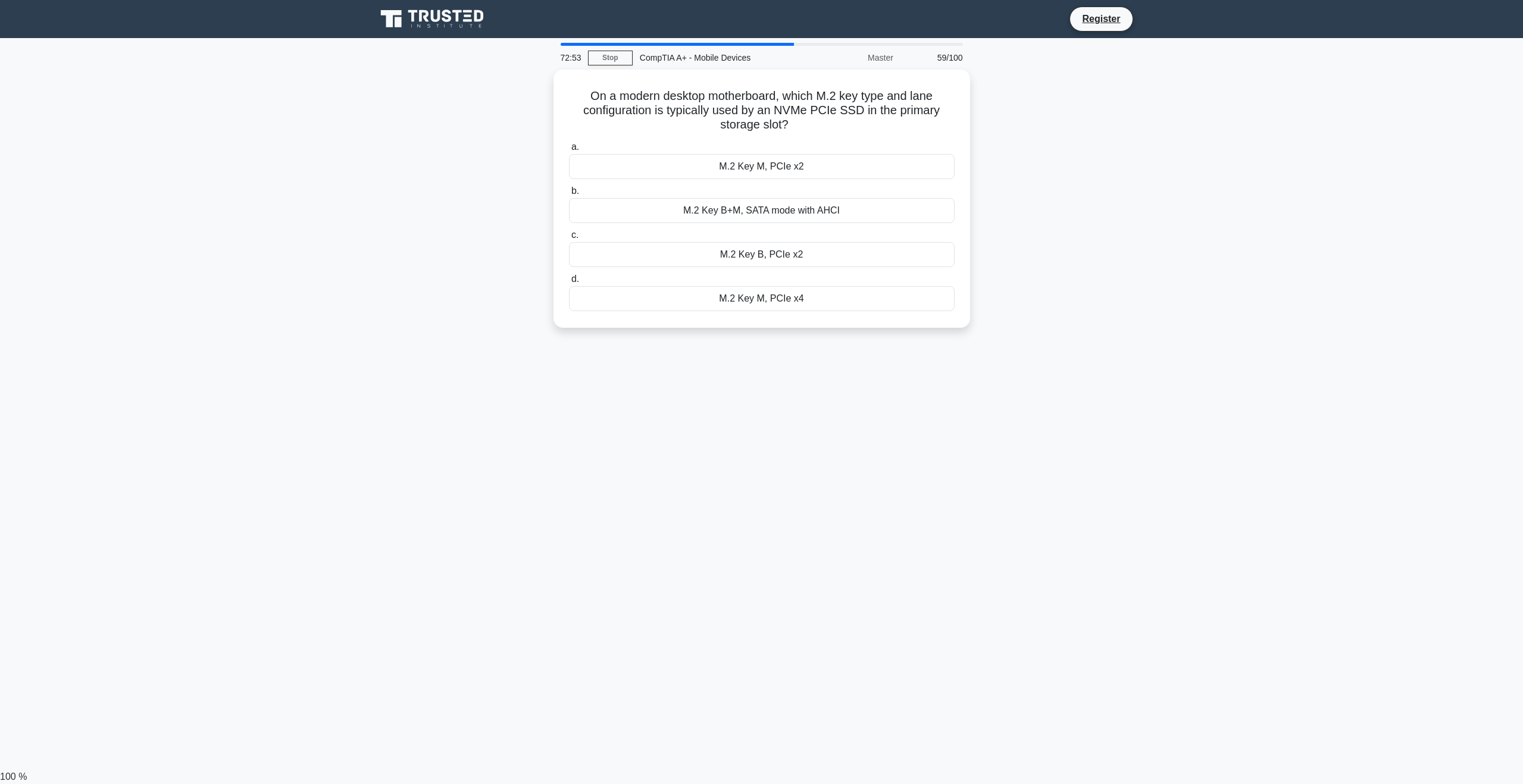
drag, startPoint x: 797, startPoint y: 120, endPoint x: 487, endPoint y: 81, distance: 312.4
click at [487, 81] on div "On a modern desktop motherboard, which M.2 key type and lane configuration is t…" at bounding box center [761, 206] width 786 height 272
copy h5 "On a modern desktop motherboard, which M.2 key type and lane configuration is t…"
click at [723, 291] on div "M.2 Key M, PCIe x4" at bounding box center [762, 296] width 385 height 25
click at [569, 280] on input "d. M.2 Key M, PCIe x4" at bounding box center [569, 276] width 0 height 8
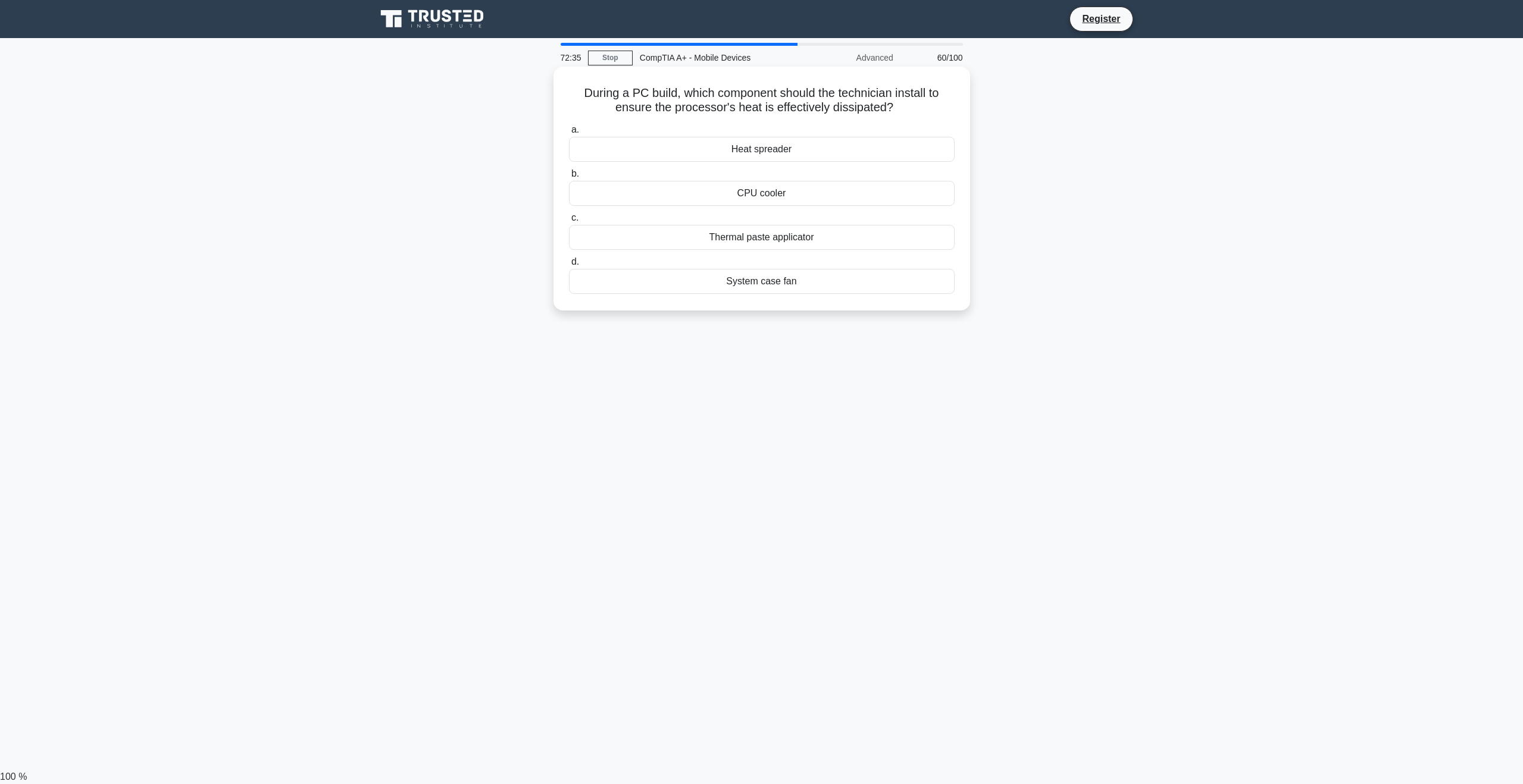
drag, startPoint x: 575, startPoint y: 93, endPoint x: 920, endPoint y: 109, distance: 345.4
click at [920, 109] on h5 "During a PC build, which component should the technician install to ensure the …" at bounding box center [762, 101] width 388 height 30
click at [920, 110] on h5 "During a PC build, which component should the technician install to ensure the …" at bounding box center [762, 101] width 388 height 30
drag, startPoint x: 906, startPoint y: 109, endPoint x: 511, endPoint y: 99, distance: 395.1
click at [511, 99] on div "During a PC build, which component should the technician install to ensure the …" at bounding box center [761, 199] width 786 height 258
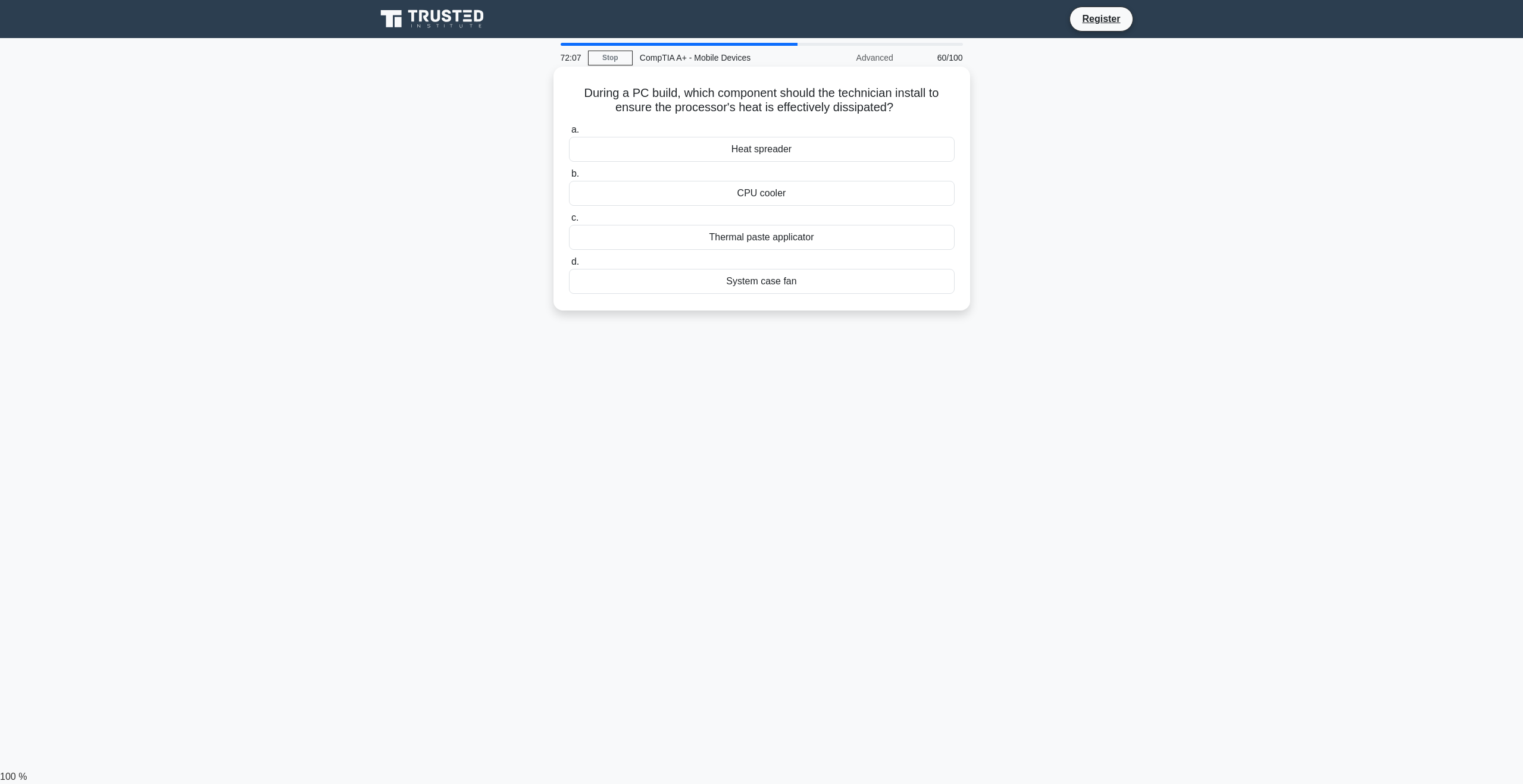
click at [811, 191] on div "CPU cooler" at bounding box center [762, 193] width 385 height 25
click at [569, 178] on input "b. CPU cooler" at bounding box center [569, 174] width 0 height 8
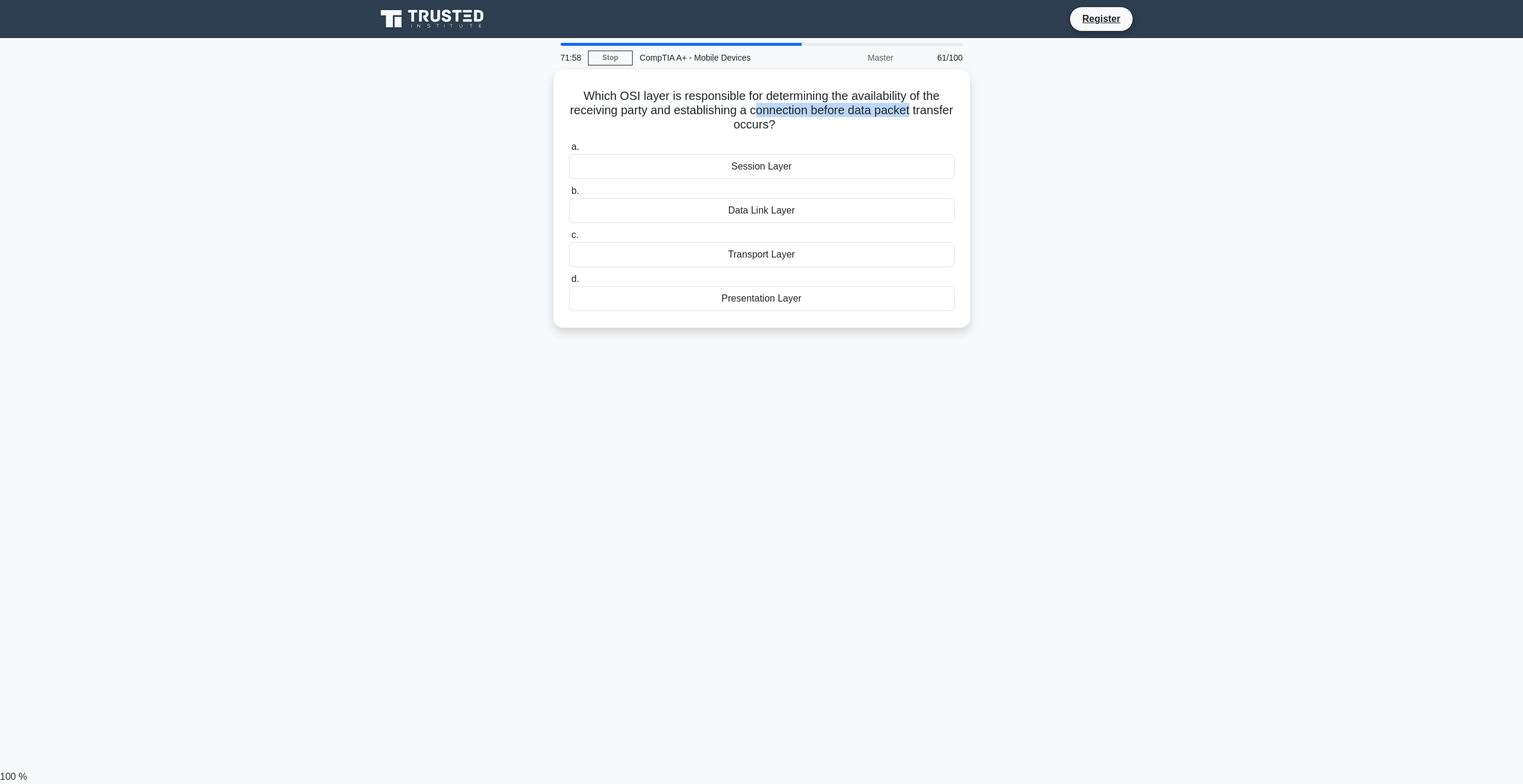
drag, startPoint x: 777, startPoint y: 103, endPoint x: 982, endPoint y: 113, distance: 205.2
click at [982, 113] on div "Which OSI layer is responsible for determining the availability of the receivin…" at bounding box center [761, 206] width 786 height 272
click at [934, 111] on h5 "Which OSI layer is responsible for determining the availability of the receivin…" at bounding box center [762, 108] width 388 height 44
click at [888, 117] on h5 "Which OSI layer is responsible for determining the availability of the receivin…" at bounding box center [762, 108] width 388 height 44
drag, startPoint x: 615, startPoint y: 91, endPoint x: 687, endPoint y: 80, distance: 72.8
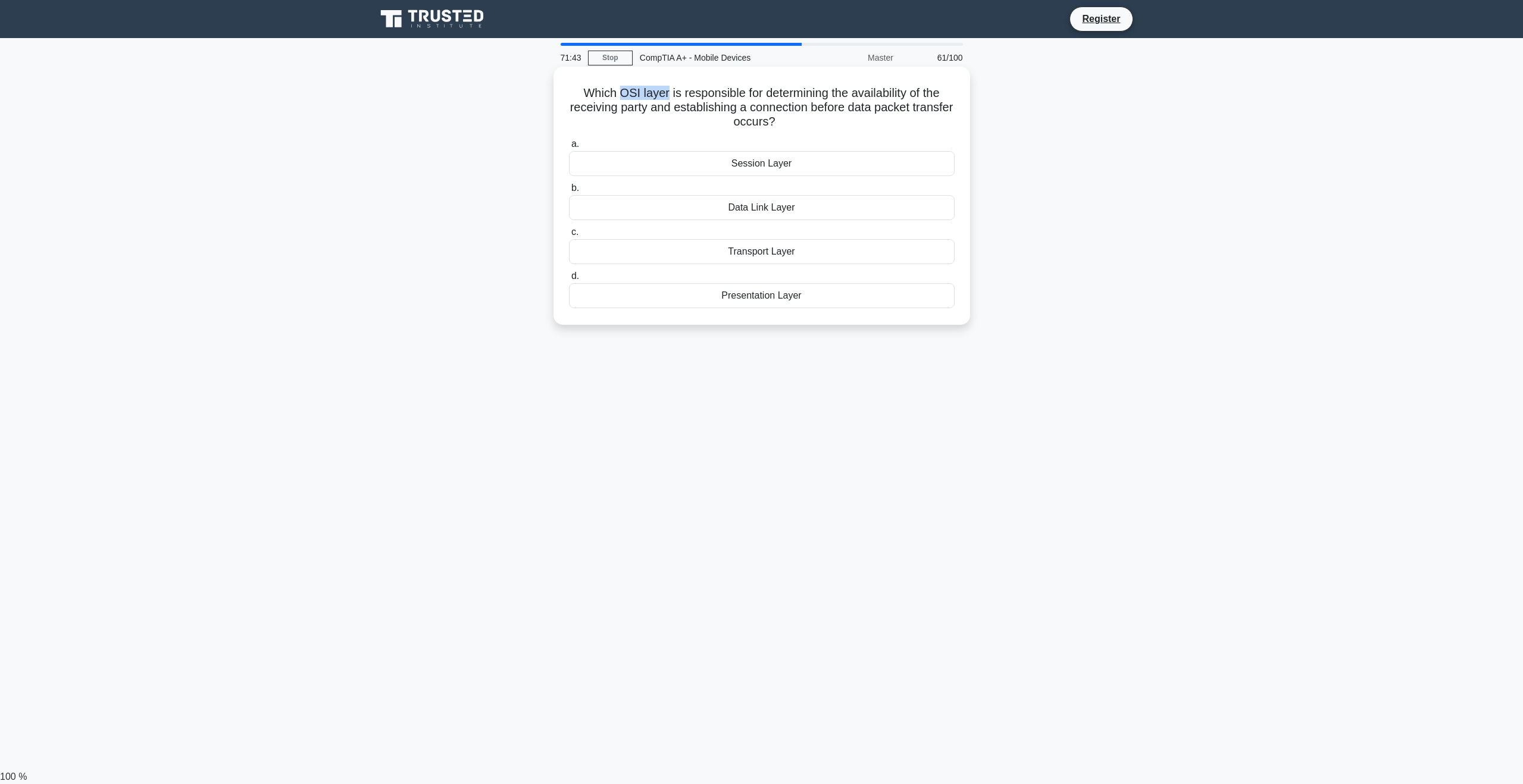
click at [663, 98] on h5 "Which OSI layer is responsible for determining the availability of the receivin…" at bounding box center [762, 108] width 388 height 44
drag, startPoint x: 816, startPoint y: 123, endPoint x: 490, endPoint y: 98, distance: 327.0
click at [490, 98] on div "Which OSI layer is responsible for determining the availability of the receivin…" at bounding box center [761, 206] width 786 height 272
click at [787, 163] on div "Session Layer" at bounding box center [762, 163] width 385 height 25
click at [569, 148] on input "a. Session Layer" at bounding box center [569, 144] width 0 height 8
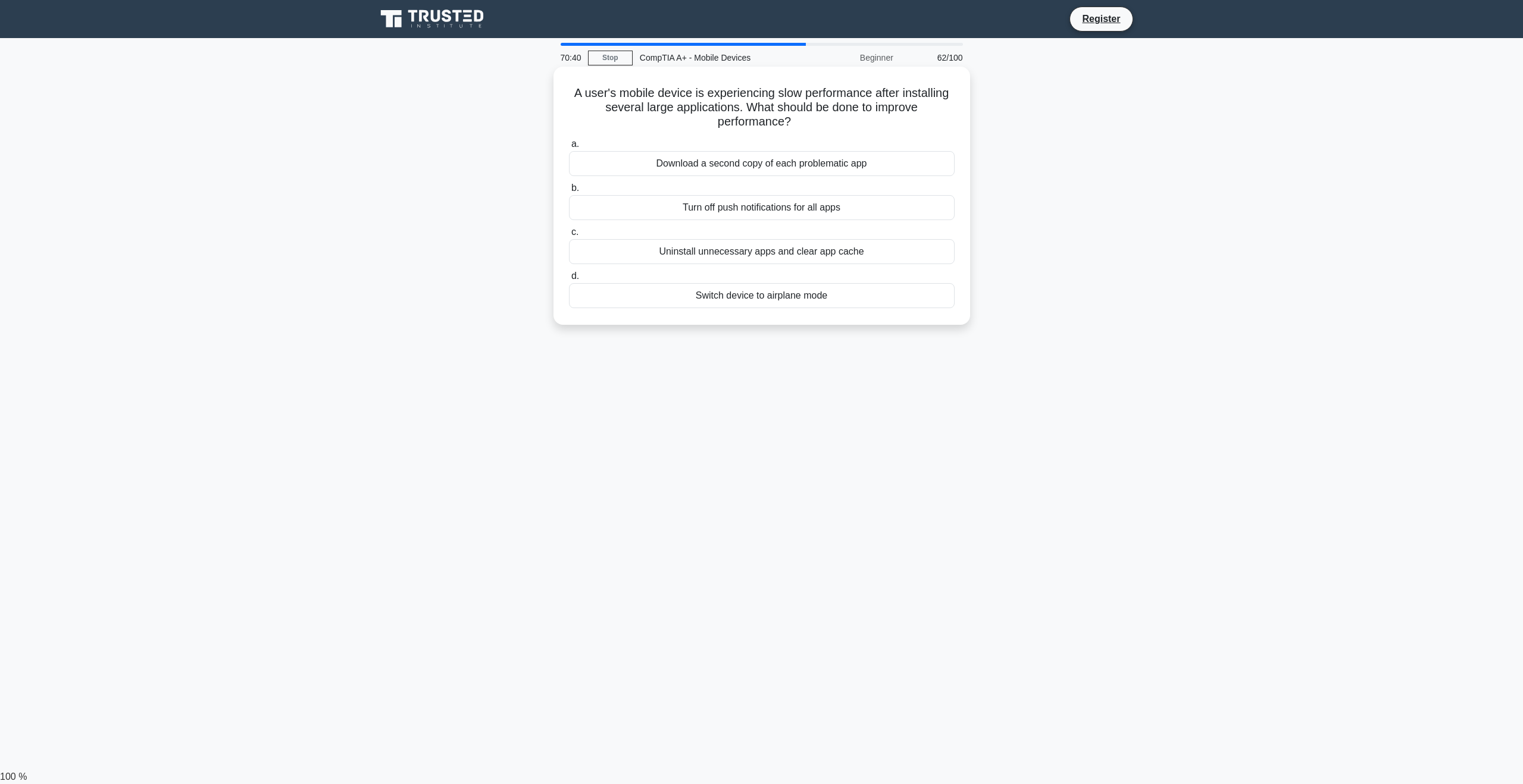
click at [843, 256] on div "Uninstall unnecessary apps and clear app cache" at bounding box center [762, 252] width 385 height 25
click at [569, 236] on input "c. Uninstall unnecessary apps and clear app cache" at bounding box center [569, 232] width 0 height 8
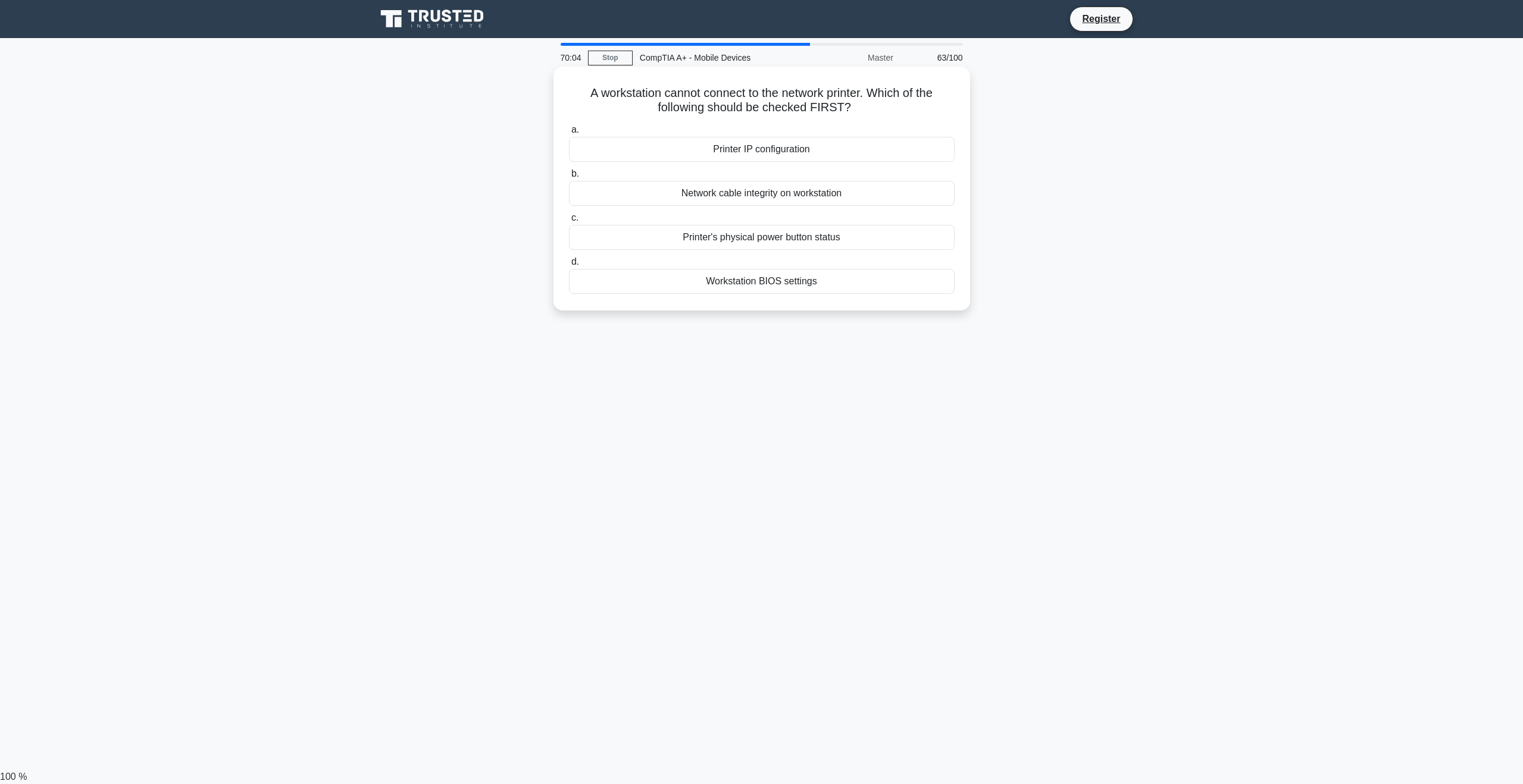
click at [816, 198] on div "Network cable integrity on workstation" at bounding box center [762, 193] width 385 height 25
click at [569, 178] on input "b. Network cable integrity on workstation" at bounding box center [569, 174] width 0 height 8
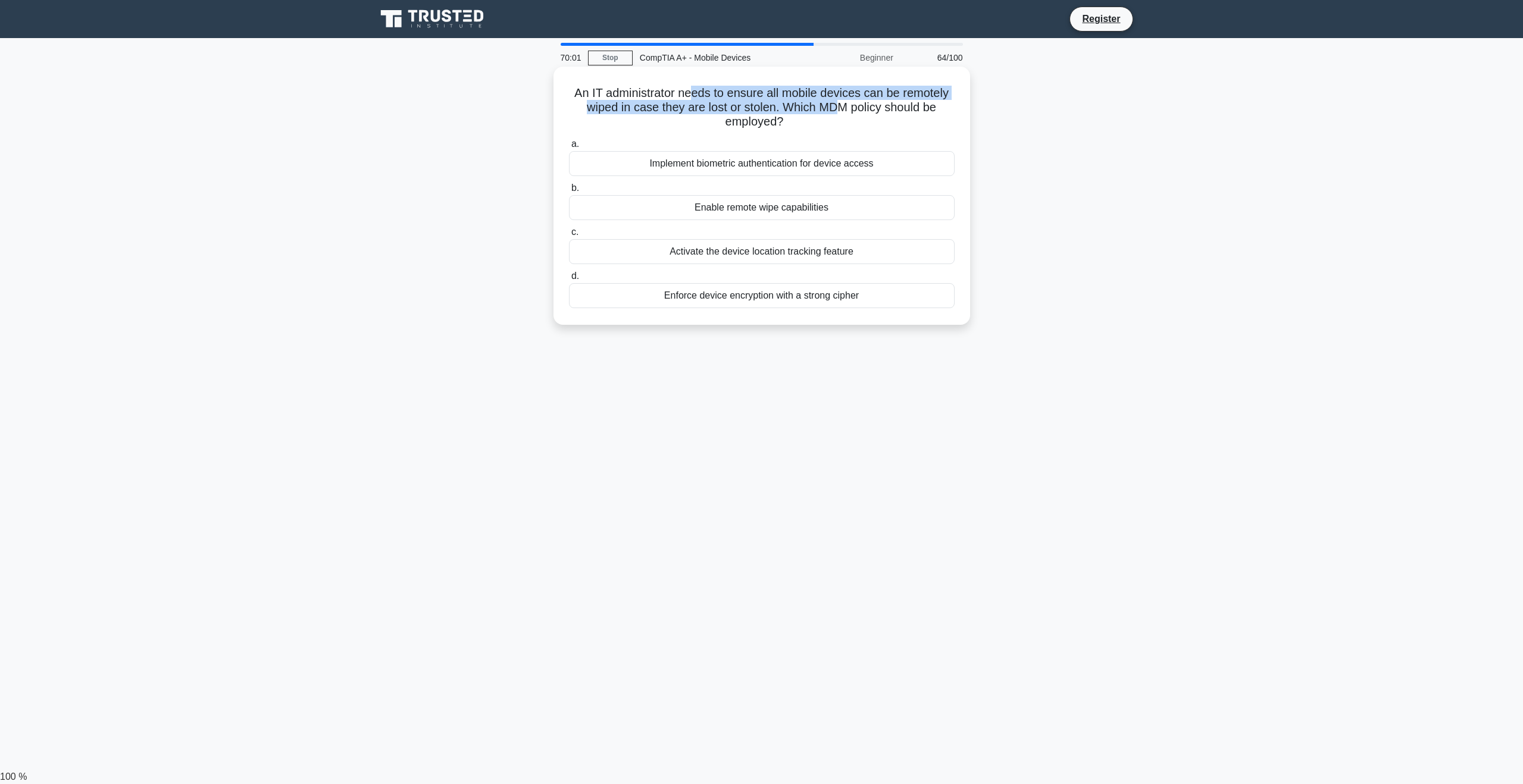
drag, startPoint x: 730, startPoint y: 98, endPoint x: 839, endPoint y: 103, distance: 109.1
click at [839, 103] on h5 "An IT administrator needs to ensure all mobile devices can be remotely wiped in…" at bounding box center [762, 108] width 388 height 44
click at [890, 126] on h5 "An IT administrator needs to ensure all mobile devices can be remotely wiped in…" at bounding box center [762, 108] width 388 height 44
click at [800, 212] on div "Enable remote wipe capabilities" at bounding box center [762, 208] width 385 height 25
click at [569, 192] on input "b. Enable remote wipe capabilities" at bounding box center [569, 188] width 0 height 8
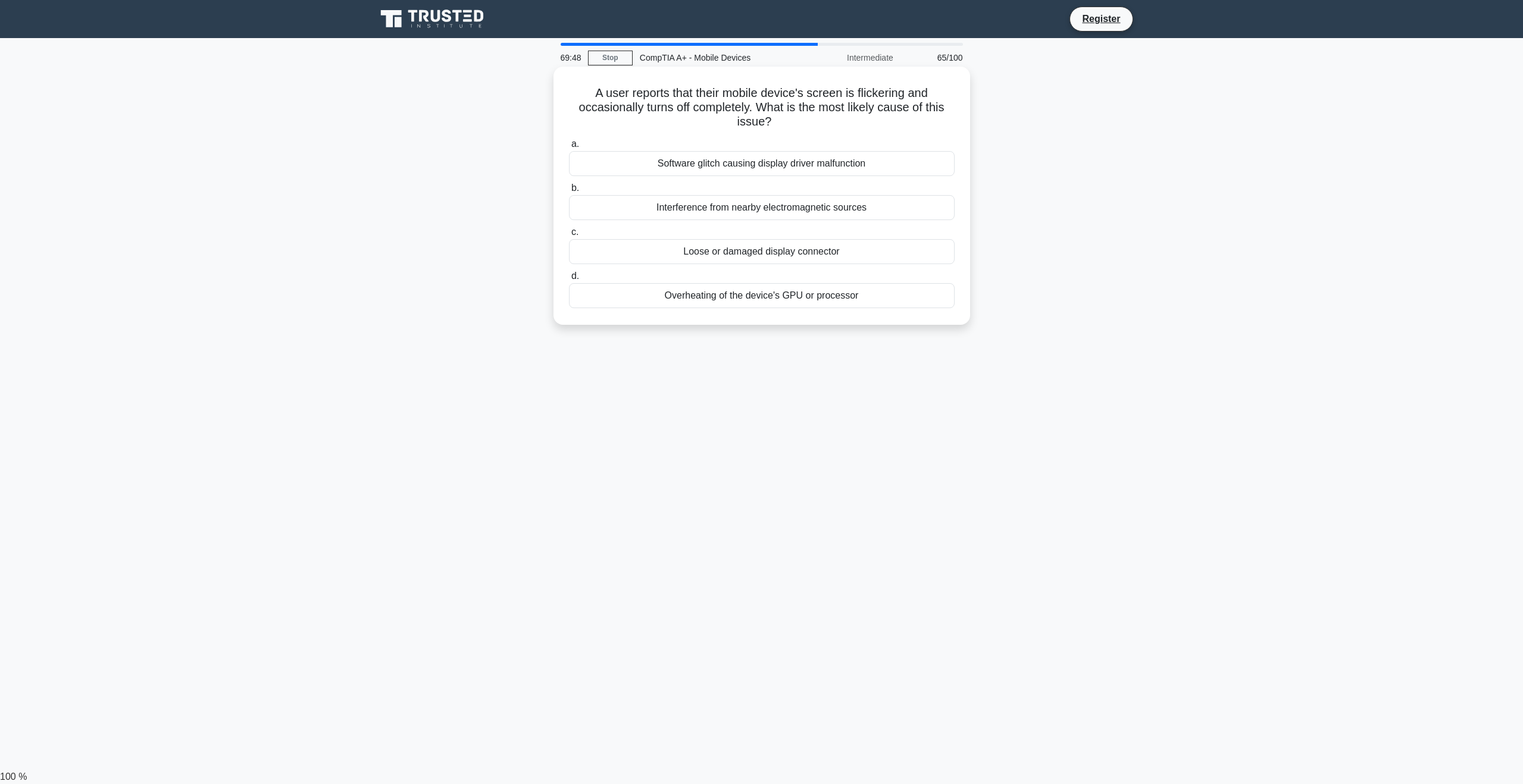
drag, startPoint x: 615, startPoint y: 95, endPoint x: 961, endPoint y: 118, distance: 346.8
click at [961, 118] on div "A user reports that their mobile device's screen is flickering and occasionally…" at bounding box center [761, 195] width 407 height 249
click at [916, 120] on h5 "A user reports that their mobile device's screen is flickering and occasionally…" at bounding box center [762, 108] width 388 height 44
click at [873, 250] on div "Loose or damaged display connector" at bounding box center [762, 252] width 385 height 25
click at [569, 236] on input "c. Loose or damaged display connector" at bounding box center [569, 232] width 0 height 8
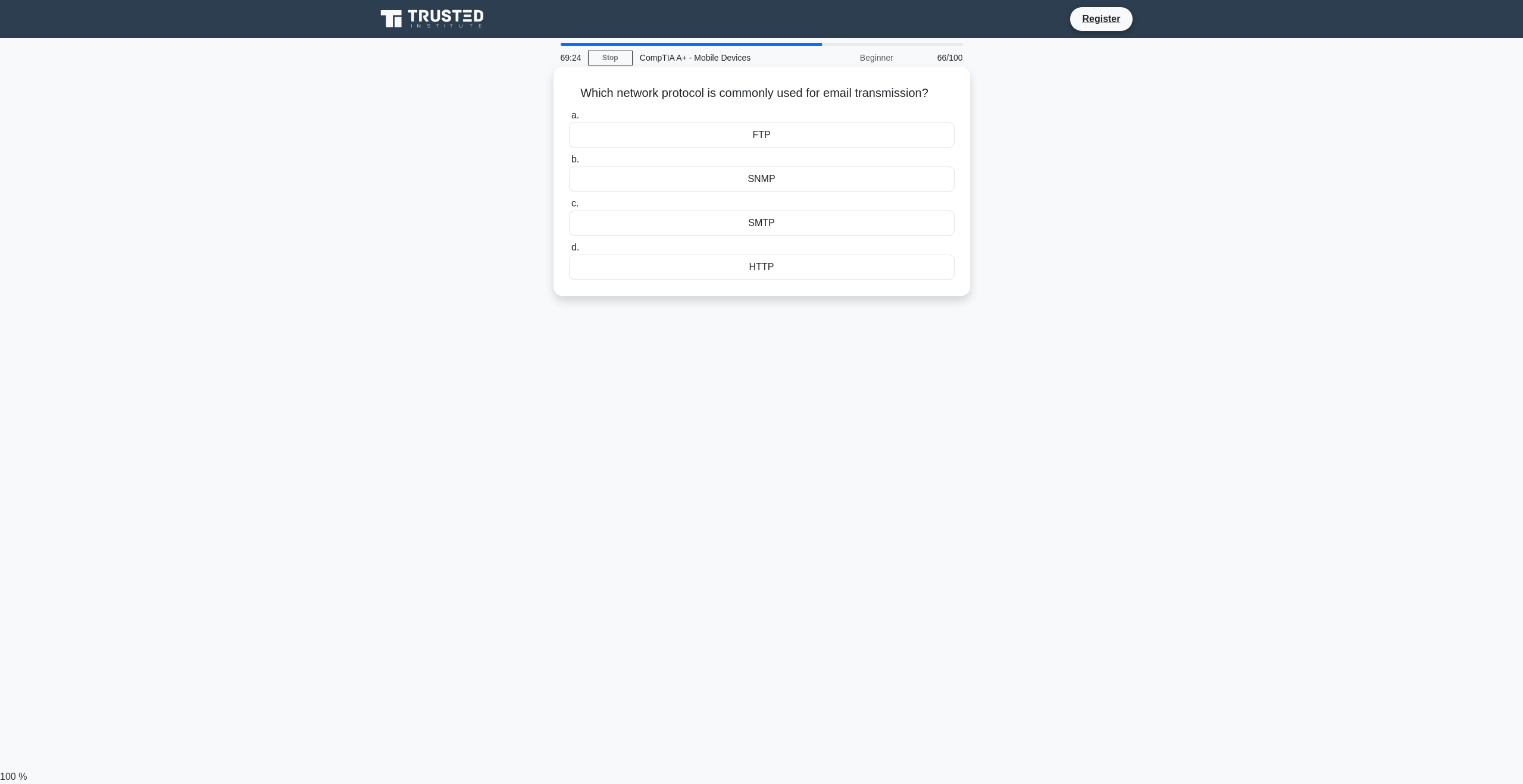
drag, startPoint x: 951, startPoint y: 96, endPoint x: 570, endPoint y: 99, distance: 381.0
click at [570, 99] on h5 "Which network protocol is commonly used for email transmission? .spinner_0XTQ{t…" at bounding box center [762, 94] width 388 height 15
click at [796, 225] on div "SMTP" at bounding box center [762, 223] width 385 height 25
click at [569, 207] on input "c. SMTP" at bounding box center [569, 203] width 0 height 8
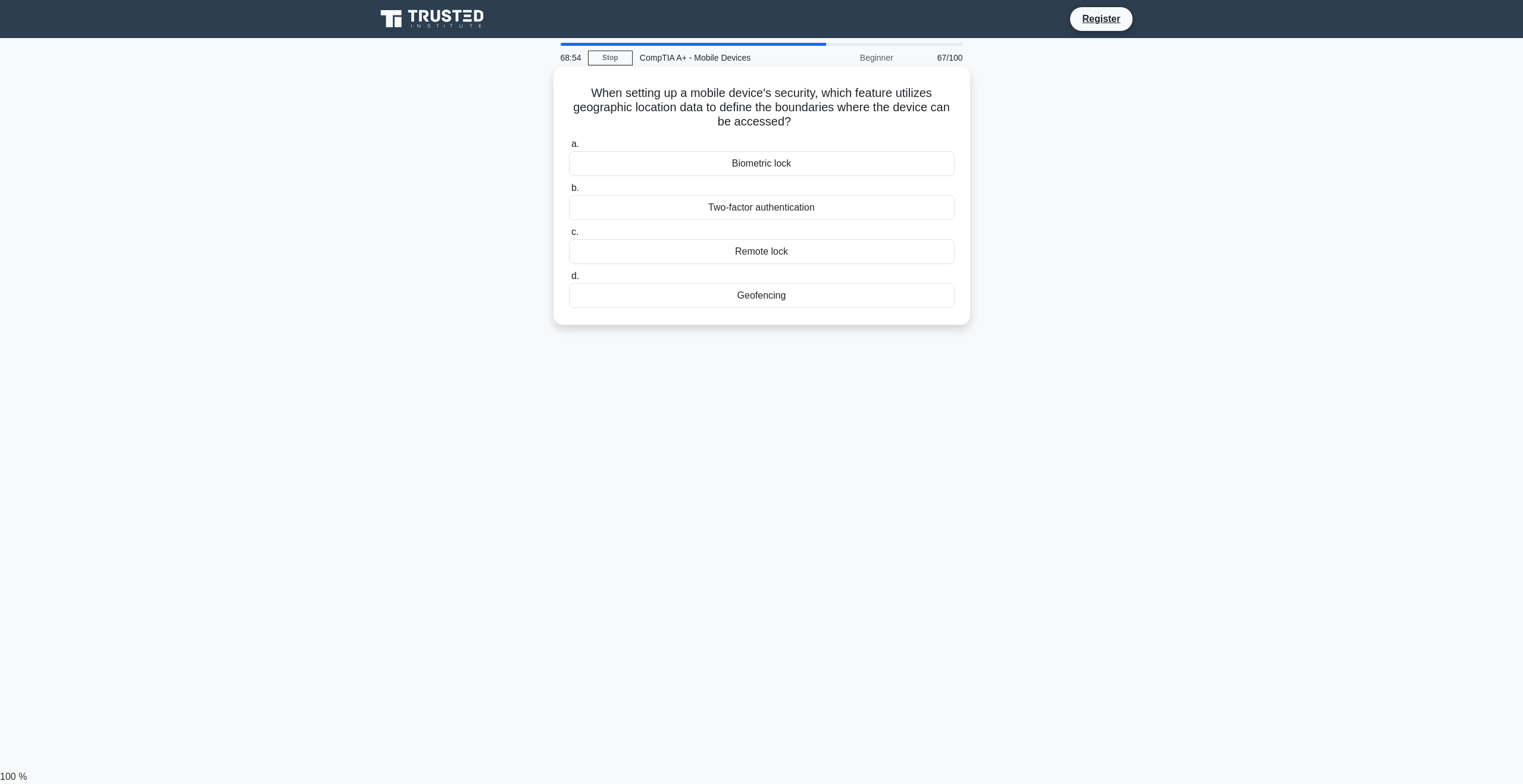
click at [893, 289] on div "Geofencing" at bounding box center [762, 296] width 385 height 25
click at [569, 280] on input "d. Geofencing" at bounding box center [569, 276] width 0 height 8
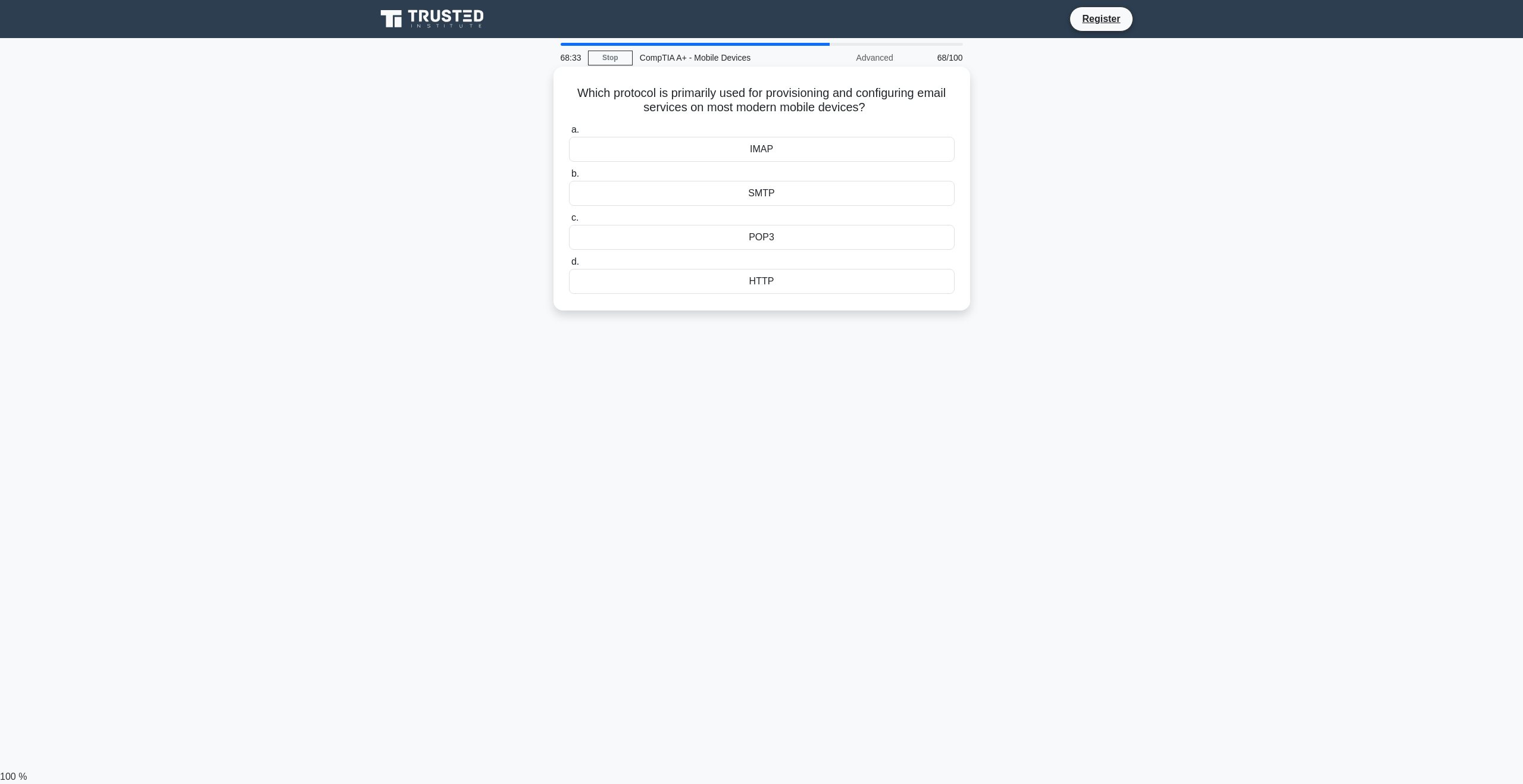
click at [792, 190] on div "SMTP" at bounding box center [762, 193] width 385 height 25
click at [569, 178] on input "b. SMTP" at bounding box center [569, 174] width 0 height 8
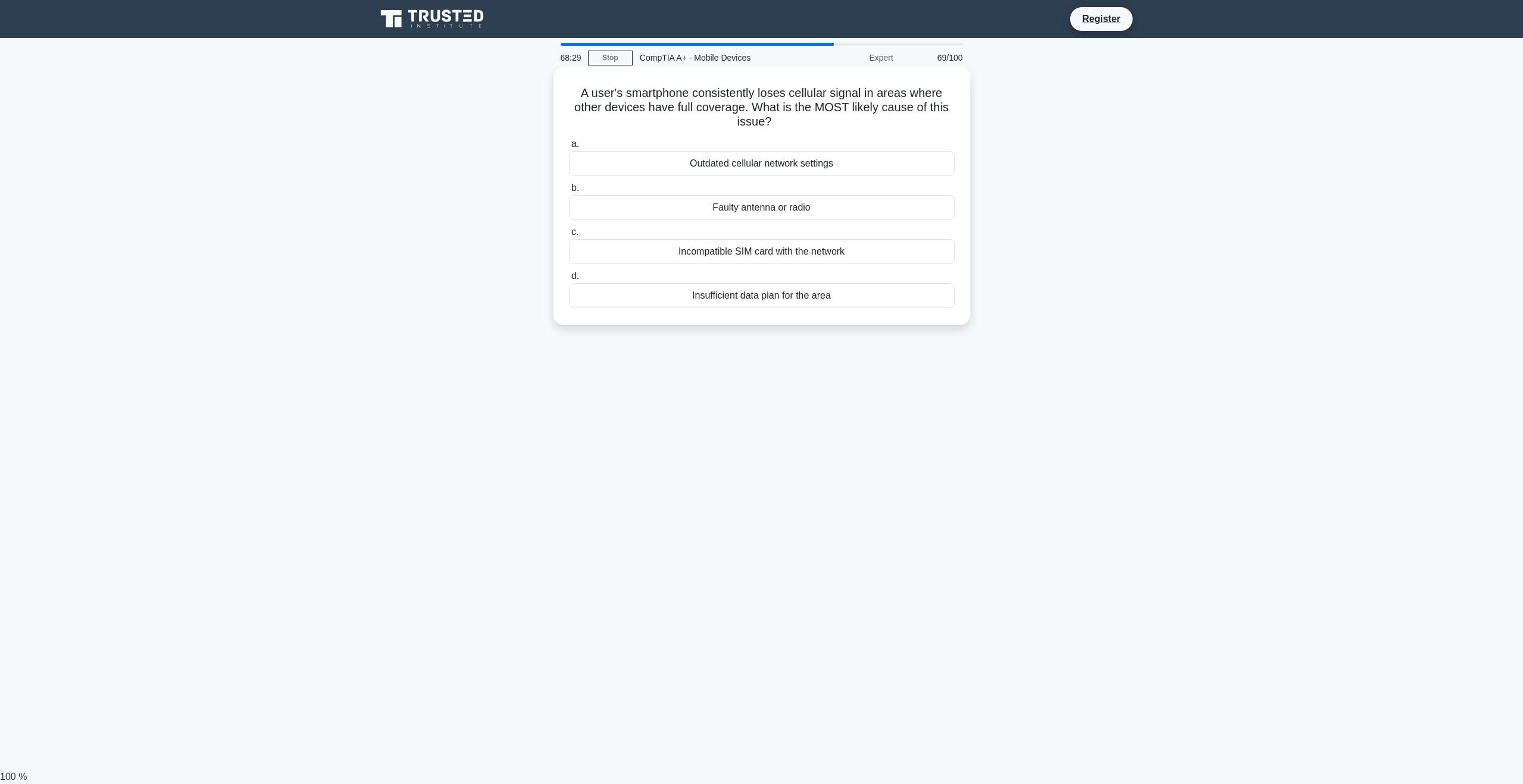
drag, startPoint x: 594, startPoint y: 89, endPoint x: 919, endPoint y: 131, distance: 327.7
click at [920, 131] on div "A user's smartphone consistently loses cellular signal in areas where other dev…" at bounding box center [761, 195] width 407 height 249
click at [919, 131] on div "A user's smartphone consistently loses cellular signal in areas where other dev…" at bounding box center [761, 195] width 407 height 249
drag, startPoint x: 803, startPoint y: 124, endPoint x: 531, endPoint y: 90, distance: 274.1
click at [531, 90] on div "A user's smartphone consistently loses cellular signal in areas where other dev…" at bounding box center [761, 206] width 786 height 272
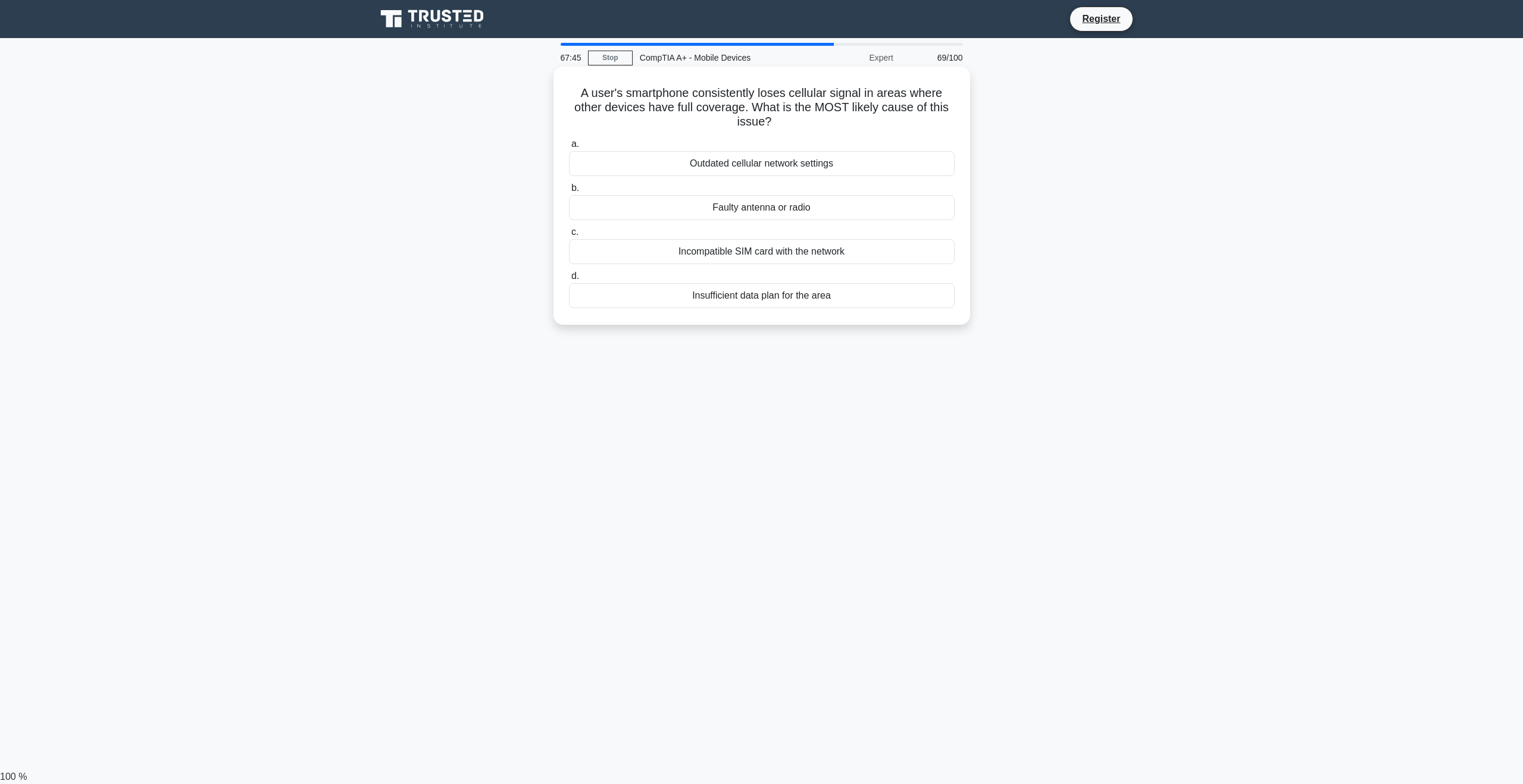
click at [814, 213] on div "Faulty antenna or radio" at bounding box center [762, 208] width 385 height 25
click at [569, 192] on input "b. Faulty antenna or radio" at bounding box center [569, 188] width 0 height 8
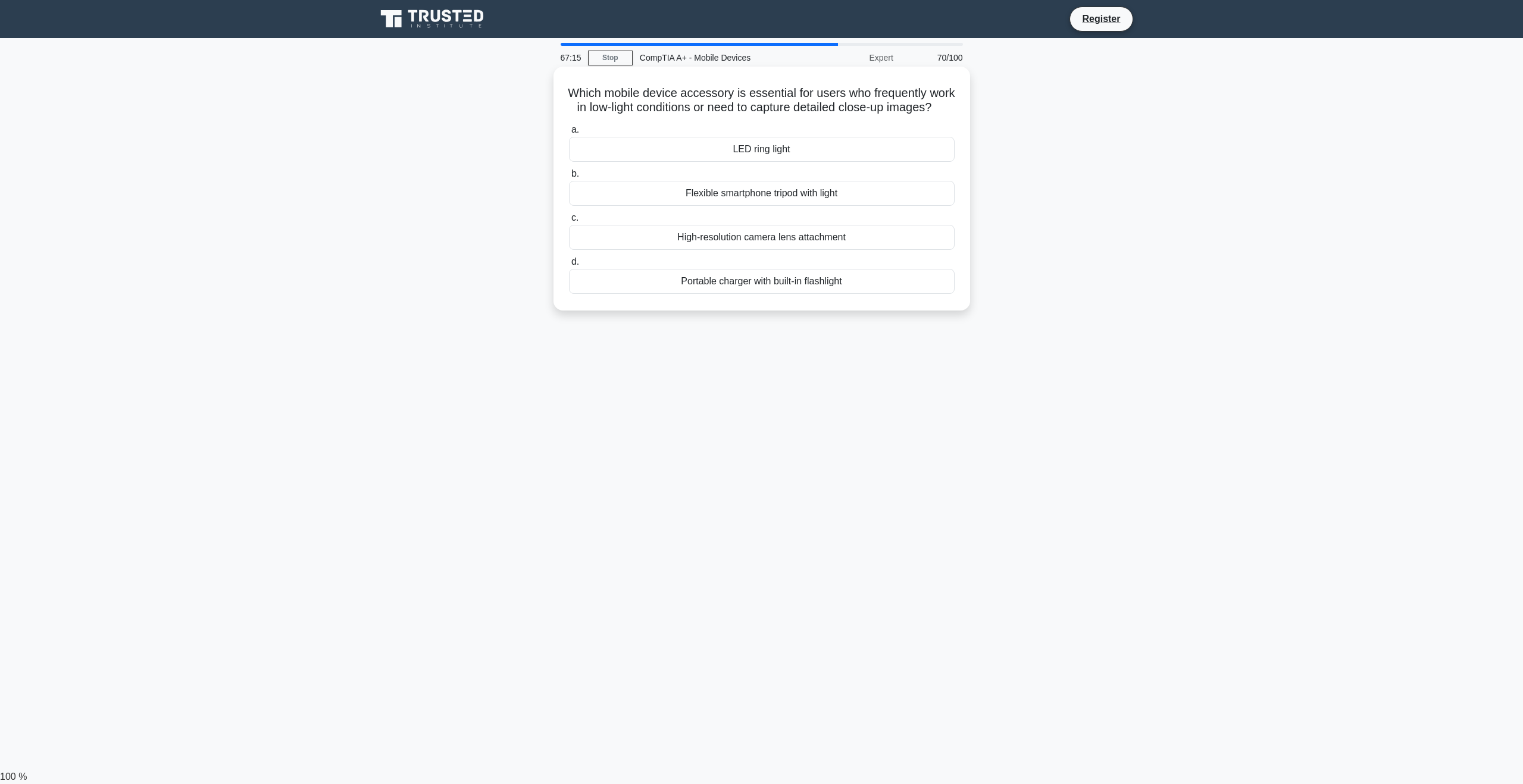
click at [871, 250] on div "High-resolution camera lens attachment" at bounding box center [762, 237] width 385 height 25
click at [569, 222] on input "c. High-resolution camera lens attachment" at bounding box center [569, 218] width 0 height 8
click at [873, 242] on div "Install and run a trusted anti-malware app" at bounding box center [762, 237] width 385 height 25
click at [569, 222] on input "c. Install and run a trusted anti-malware app" at bounding box center [569, 218] width 0 height 8
drag, startPoint x: 590, startPoint y: 91, endPoint x: 925, endPoint y: 111, distance: 335.6
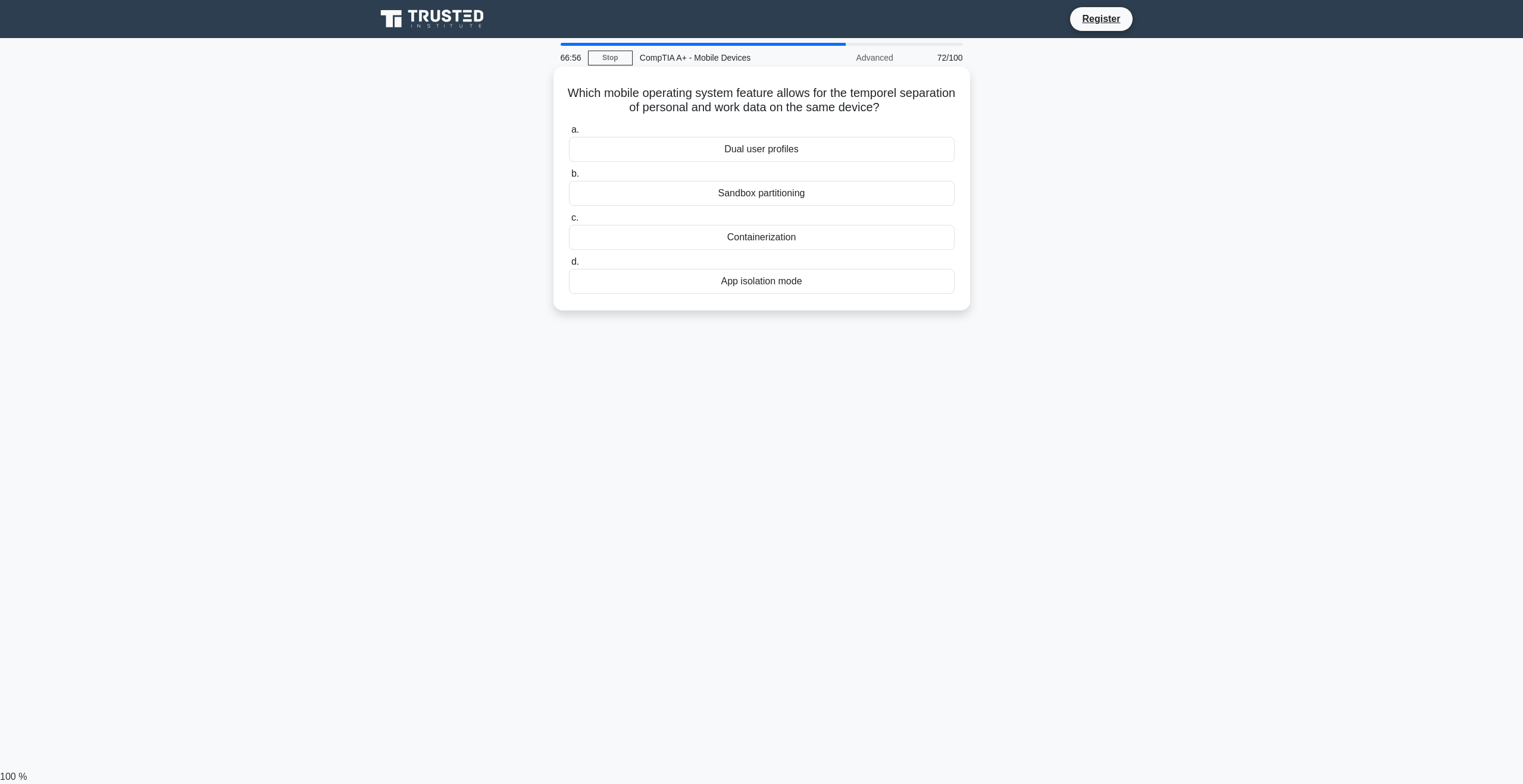
click at [925, 111] on h5 "Which mobile operating system feature allows for the temporel separation of per…" at bounding box center [762, 101] width 388 height 30
click at [894, 111] on icon ".spinner_0XTQ{transform-origin:center;animation:spinner_y6GP .75s linear infini…" at bounding box center [887, 108] width 14 height 14
click at [841, 145] on div "Dual user profiles" at bounding box center [762, 149] width 385 height 25
click at [569, 134] on input "a. Dual user profiles" at bounding box center [569, 130] width 0 height 8
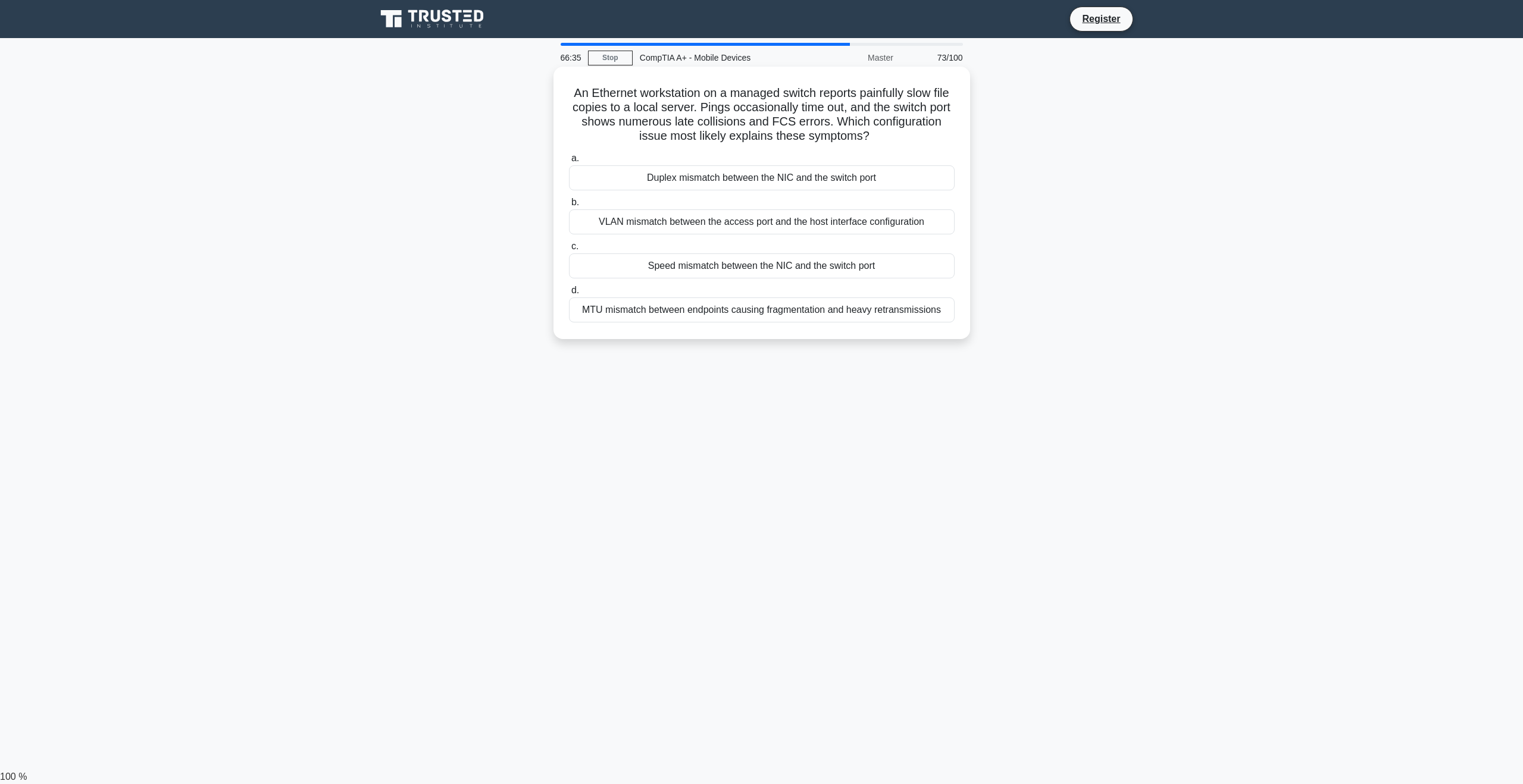
drag, startPoint x: 568, startPoint y: 87, endPoint x: 929, endPoint y: 133, distance: 363.9
click at [929, 133] on h5 "An Ethernet workstation on a managed switch reports painfully slow file copies …" at bounding box center [762, 115] width 388 height 59
click at [929, 134] on h5 "An Ethernet workstation on a managed switch reports painfully slow file copies …" at bounding box center [762, 115] width 388 height 59
drag, startPoint x: 925, startPoint y: 131, endPoint x: 522, endPoint y: 78, distance: 406.5
click at [522, 78] on div "An Ethernet workstation on a managed switch reports painfully slow file copies …" at bounding box center [761, 213] width 786 height 287
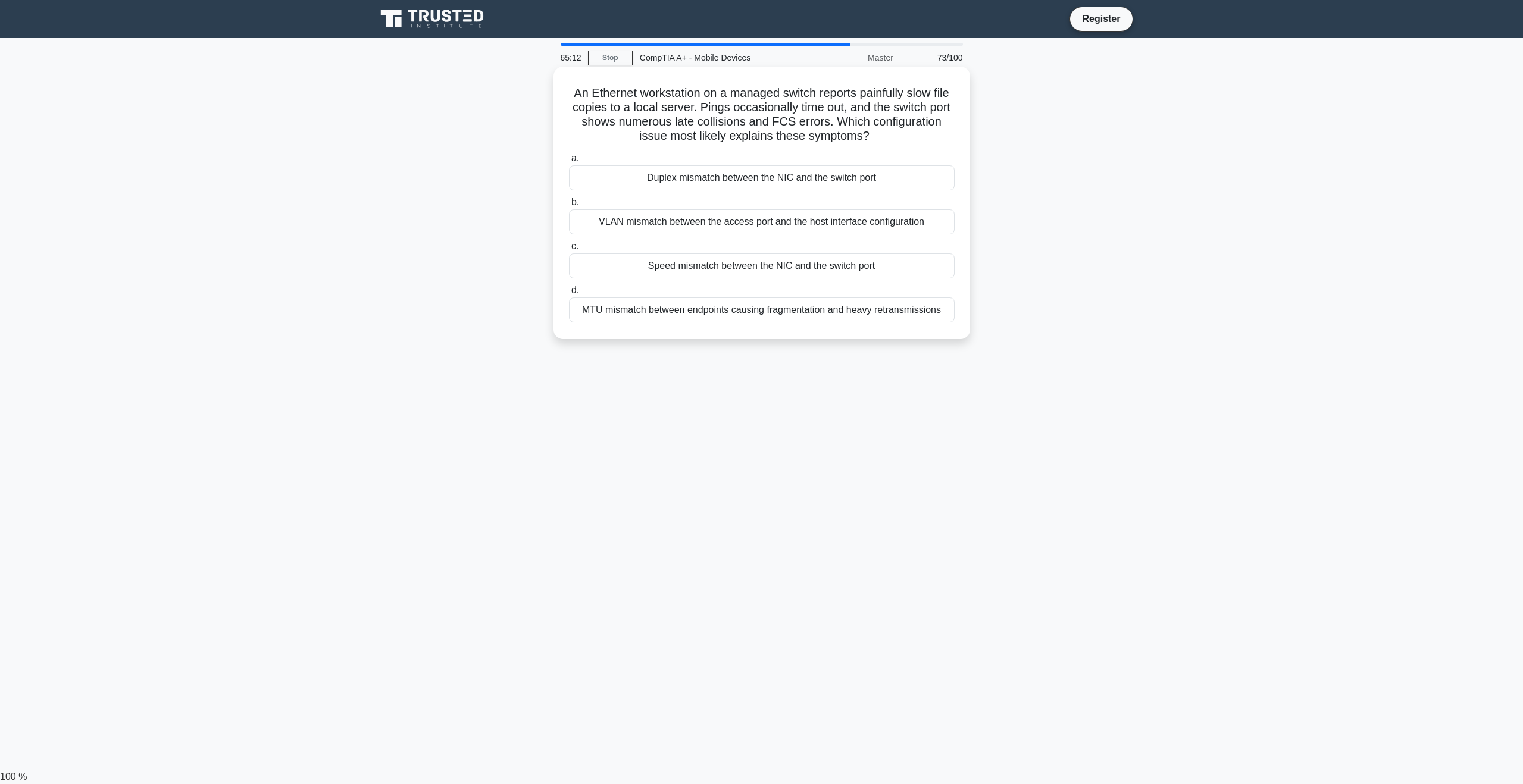
click at [809, 221] on div "VLAN mismatch between the access port and the host interface configuration" at bounding box center [762, 222] width 385 height 25
click at [569, 207] on input "b. VLAN mismatch between the access port and the host interface configuration" at bounding box center [569, 202] width 0 height 8
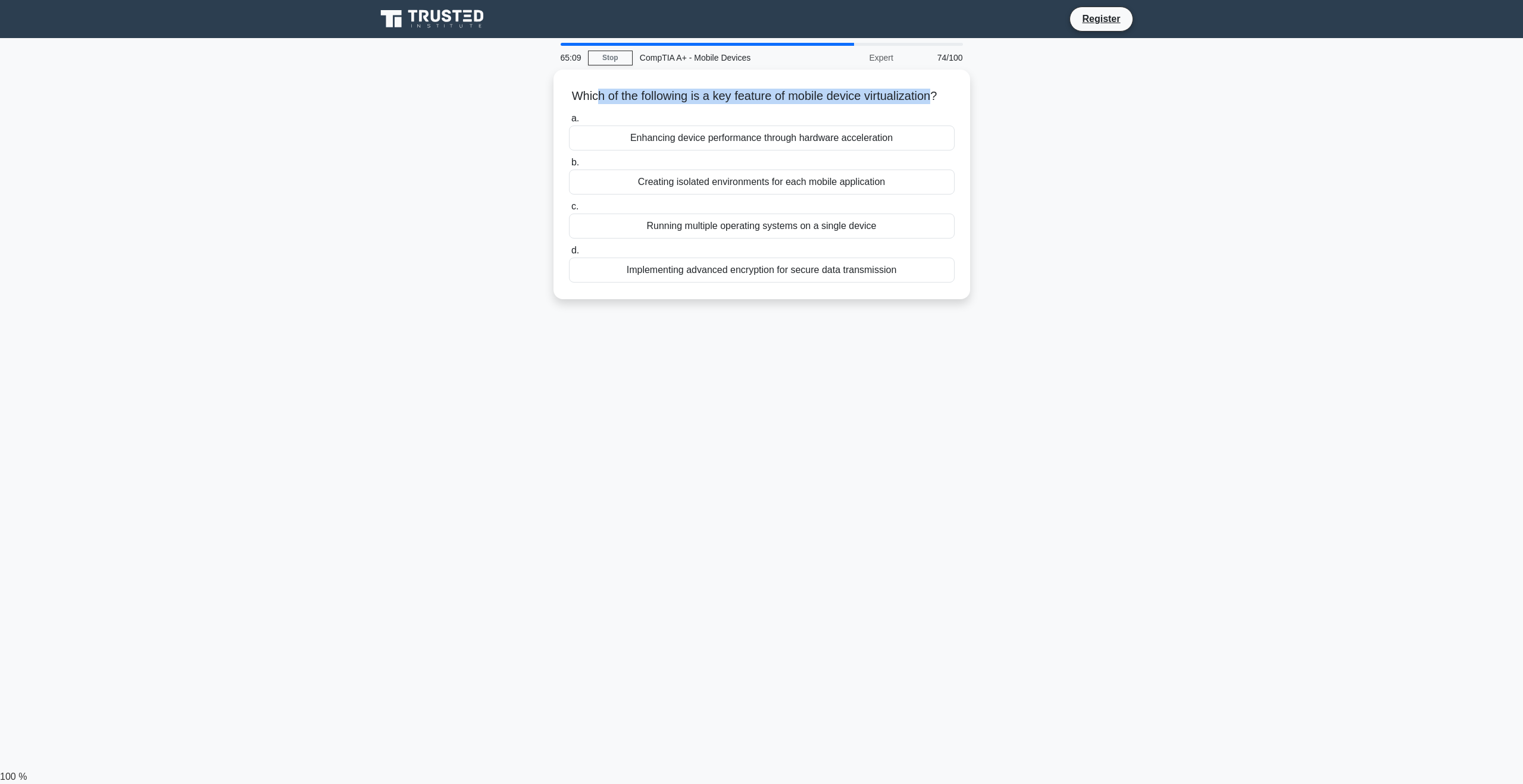
drag, startPoint x: 599, startPoint y: 95, endPoint x: 980, endPoint y: 86, distance: 381.1
click at [948, 82] on div "Which of the following is a key feature of mobile device virtualization? .spinn…" at bounding box center [761, 184] width 407 height 220
click at [1052, 108] on div "Which of the following is a key feature of mobile device virtualization? .spinn…" at bounding box center [761, 191] width 786 height 244
click at [827, 191] on div "Creating isolated environments for each mobile application" at bounding box center [762, 179] width 385 height 25
click at [569, 163] on input "b. Creating isolated environments for each mobile application" at bounding box center [569, 159] width 0 height 8
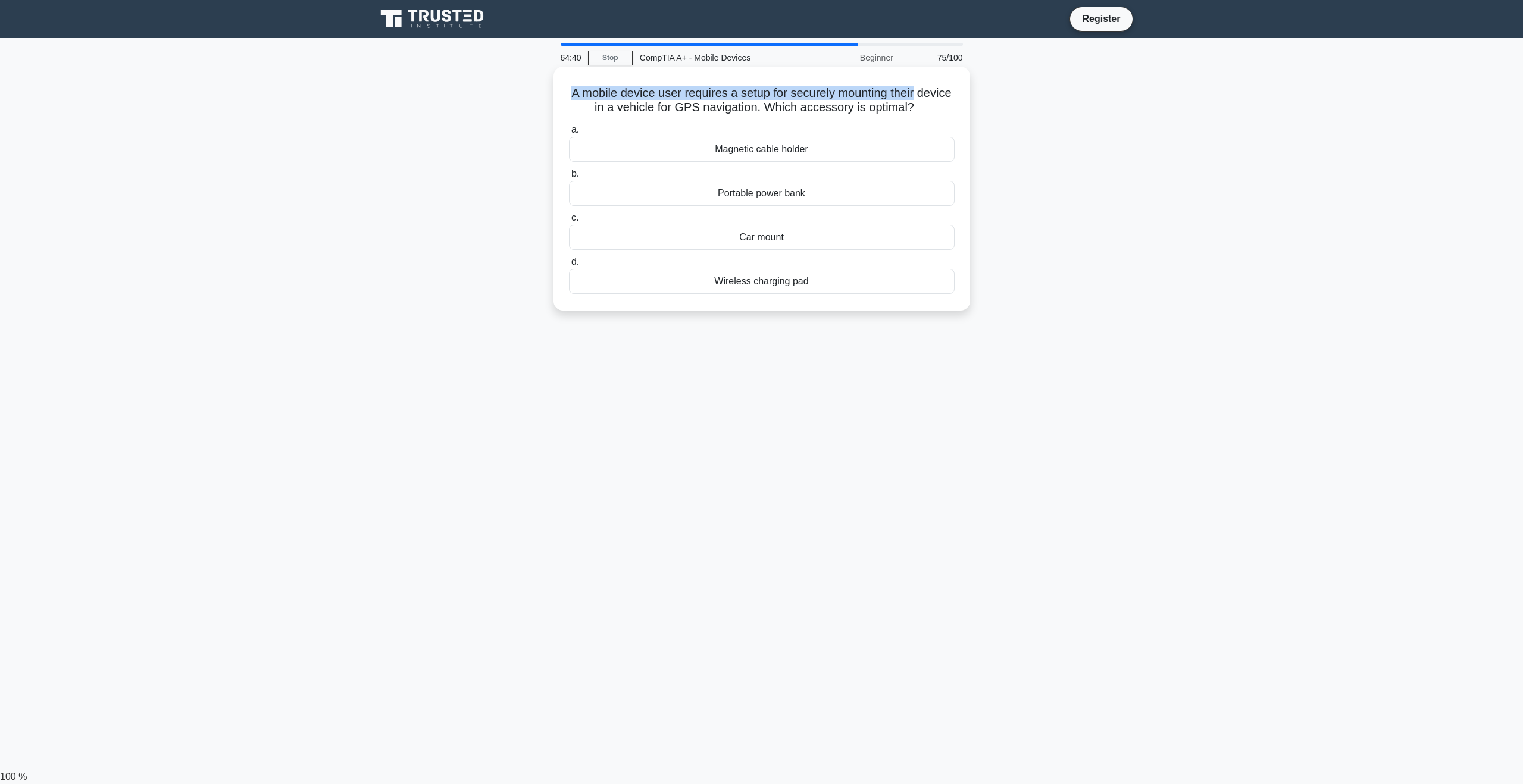
drag, startPoint x: 582, startPoint y: 94, endPoint x: 945, endPoint y: 94, distance: 363.0
click at [945, 94] on h5 "A mobile device user requires a setup for securely mounting their device in a v…" at bounding box center [762, 101] width 388 height 30
drag, startPoint x: 670, startPoint y: 103, endPoint x: 960, endPoint y: 104, distance: 290.0
click at [960, 104] on div "A mobile device user requires a setup for securely mounting their device in a v…" at bounding box center [761, 188] width 407 height 235
click at [1135, 214] on div "A mobile device user requires a setup for securely mounting their device in a v…" at bounding box center [761, 199] width 786 height 258
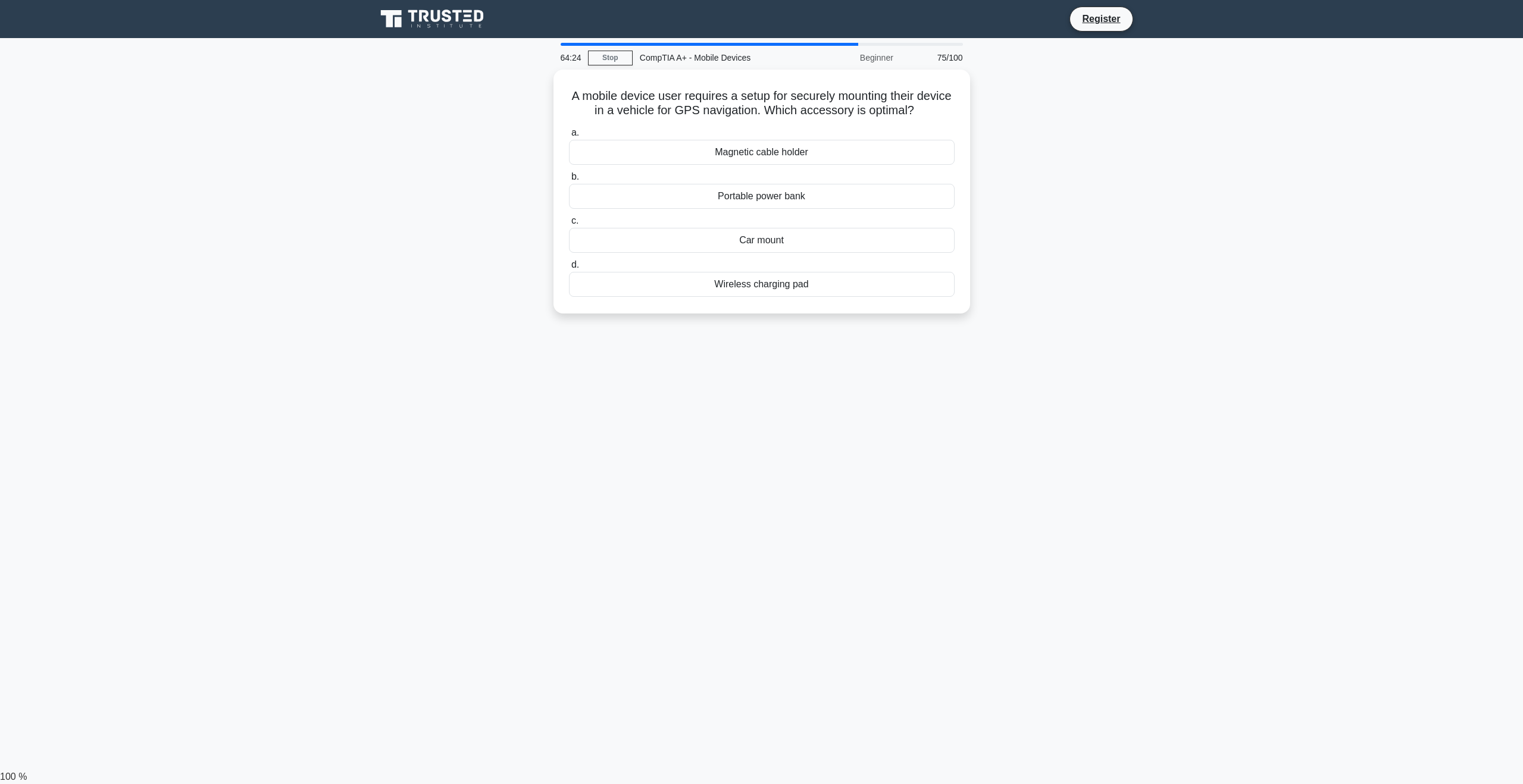
click at [1096, 185] on div "A mobile device user requires a setup for securely mounting their device in a v…" at bounding box center [761, 199] width 786 height 258
drag, startPoint x: 943, startPoint y: 103, endPoint x: 537, endPoint y: 87, distance: 406.3
click at [537, 87] on div "A mobile device user requires a setup for securely mounting their device in a v…" at bounding box center [761, 199] width 786 height 258
click at [789, 244] on div "Car mount" at bounding box center [762, 237] width 385 height 25
click at [569, 222] on input "c. Car mount" at bounding box center [569, 218] width 0 height 8
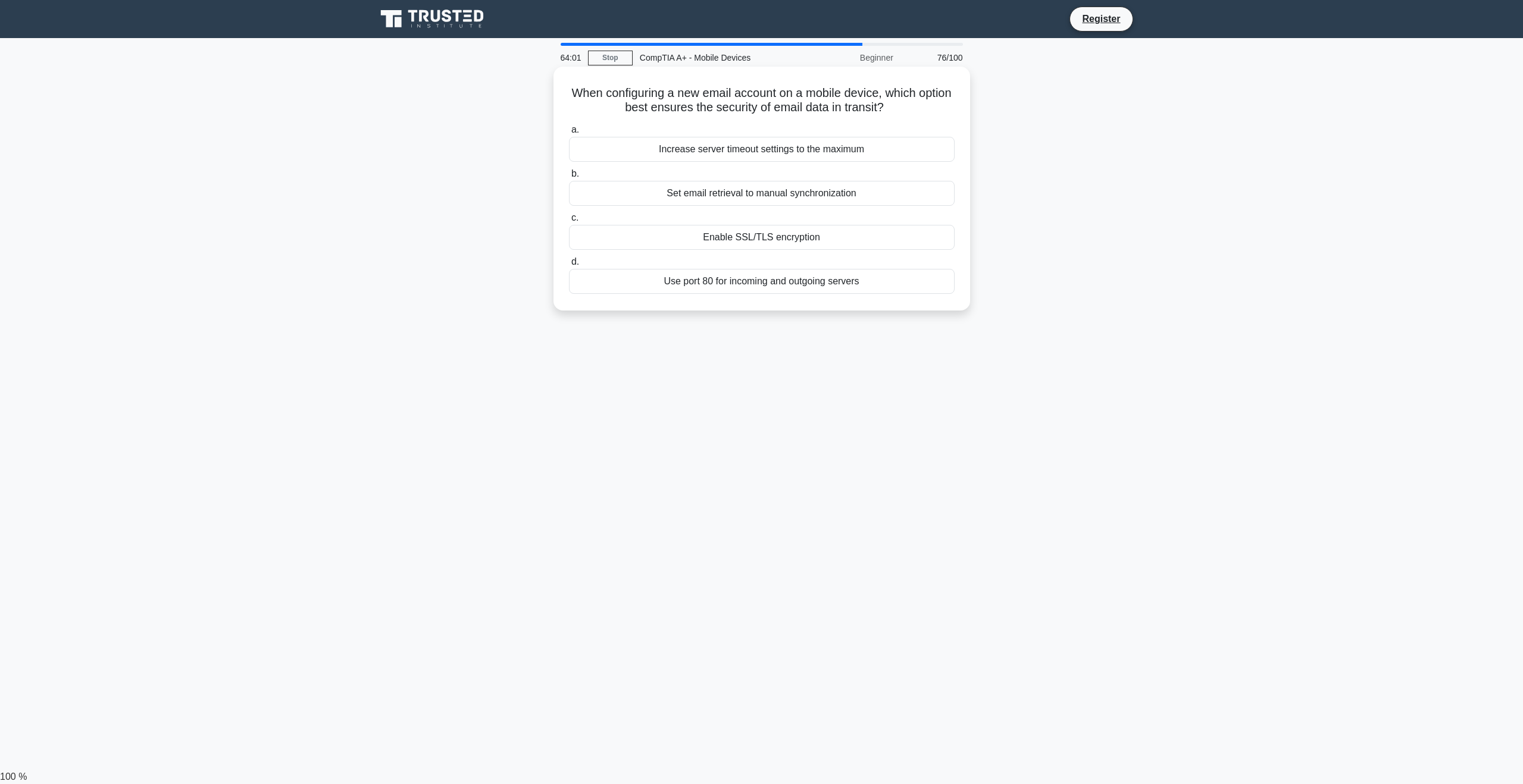
drag, startPoint x: 684, startPoint y: 88, endPoint x: 929, endPoint y: 108, distance: 245.8
click at [929, 108] on h5 "When configuring a new email account on a mobile device, which option best ensu…" at bounding box center [762, 101] width 388 height 30
click at [841, 239] on div "Enable SSL/TLS encryption" at bounding box center [762, 237] width 385 height 25
click at [569, 222] on input "c. Enable SSL/TLS encryption" at bounding box center [569, 218] width 0 height 8
drag, startPoint x: 563, startPoint y: 98, endPoint x: 936, endPoint y: 105, distance: 373.1
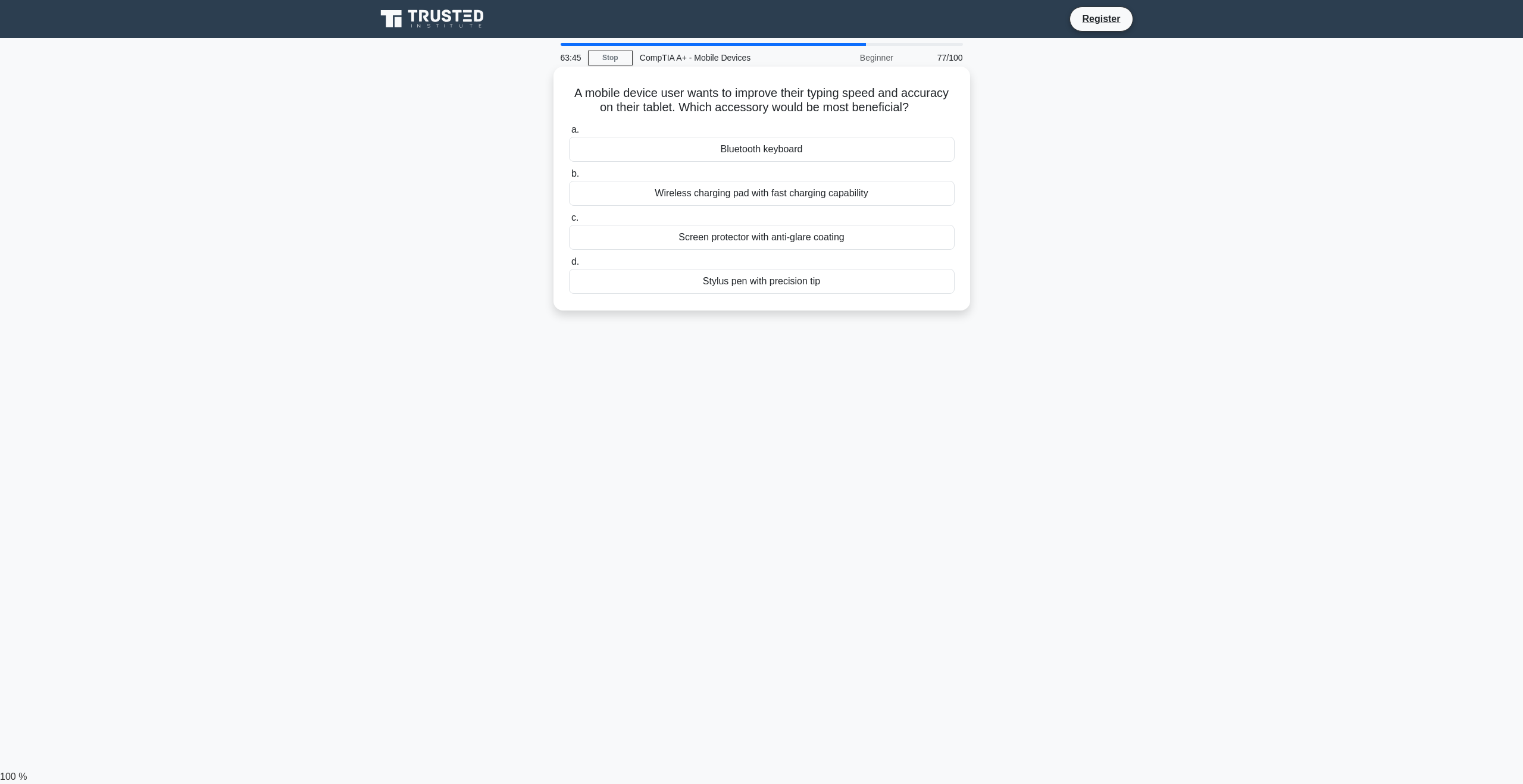
click at [936, 105] on div "A mobile device user wants to improve their typing speed and accuracy on their …" at bounding box center [761, 188] width 407 height 235
click at [936, 105] on h5 "A mobile device user wants to improve their typing speed and accuracy on their …" at bounding box center [762, 101] width 388 height 30
click at [776, 287] on div "Stylus pen with precision tip" at bounding box center [762, 281] width 385 height 25
click at [569, 266] on input "d. Stylus pen with precision tip" at bounding box center [569, 262] width 0 height 8
drag, startPoint x: 580, startPoint y: 93, endPoint x: 931, endPoint y: 94, distance: 351.0
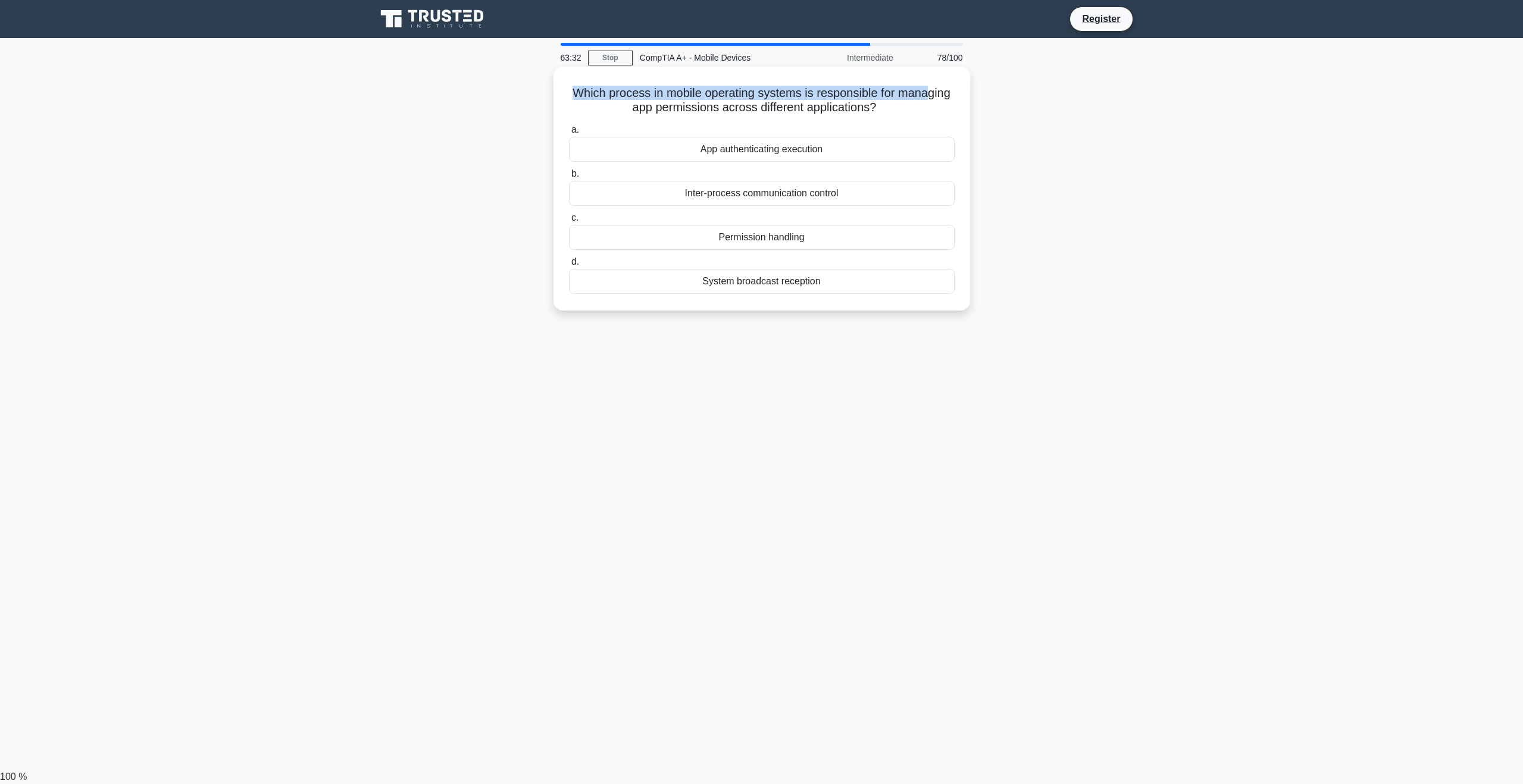
click at [931, 94] on h5 "Which process in mobile operating systems is responsible for managing app permi…" at bounding box center [762, 101] width 388 height 30
click at [904, 113] on h5 "Which process in mobile operating systems is responsible for managing app permi…" at bounding box center [762, 101] width 388 height 30
click at [824, 232] on div "Permission handling" at bounding box center [762, 237] width 385 height 25
click at [569, 222] on input "c. Permission handling" at bounding box center [569, 218] width 0 height 8
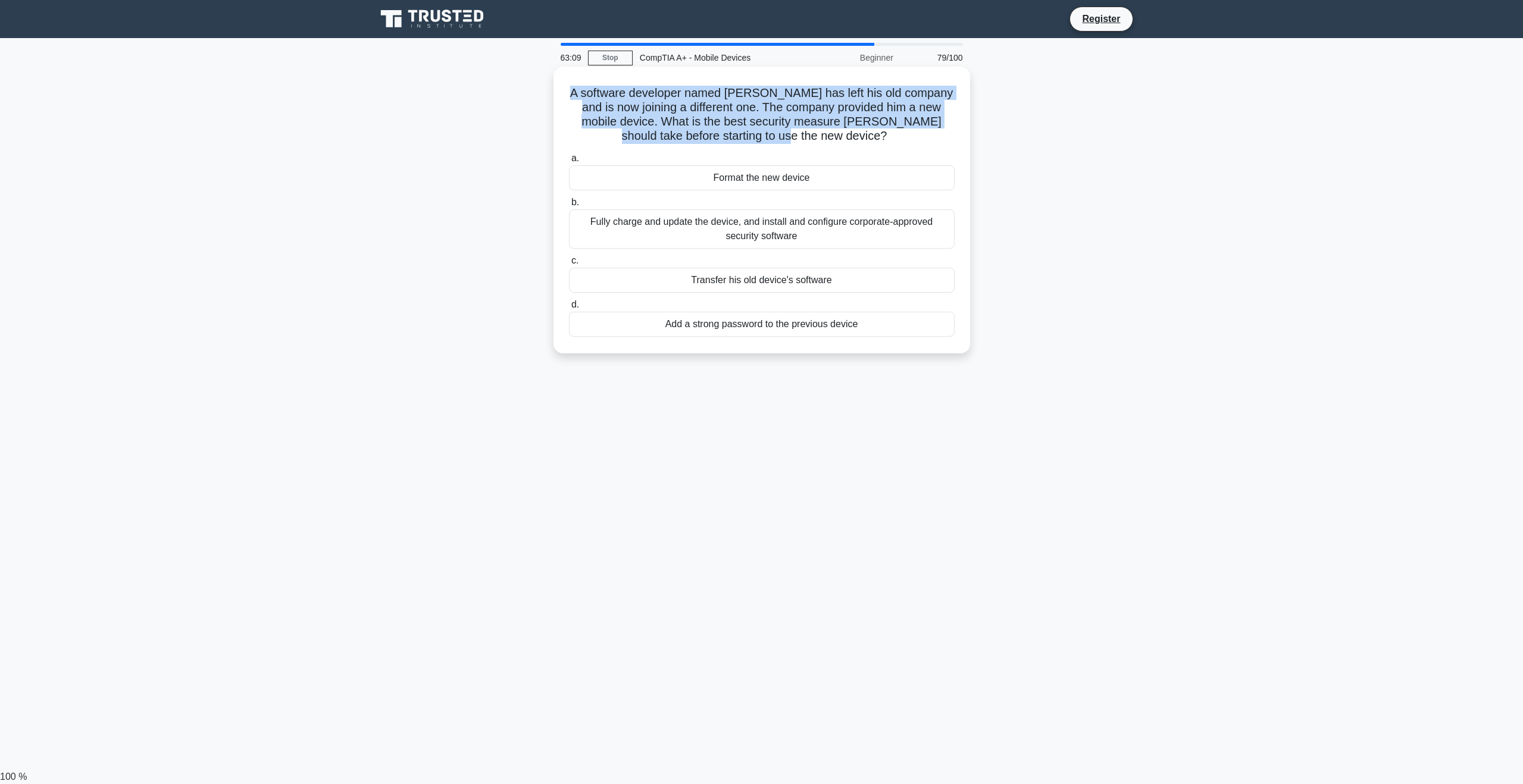
drag, startPoint x: 573, startPoint y: 92, endPoint x: 908, endPoint y: 135, distance: 337.7
click at [908, 135] on h5 "A software developer named Alex has left his old company and is now joining a d…" at bounding box center [762, 115] width 388 height 59
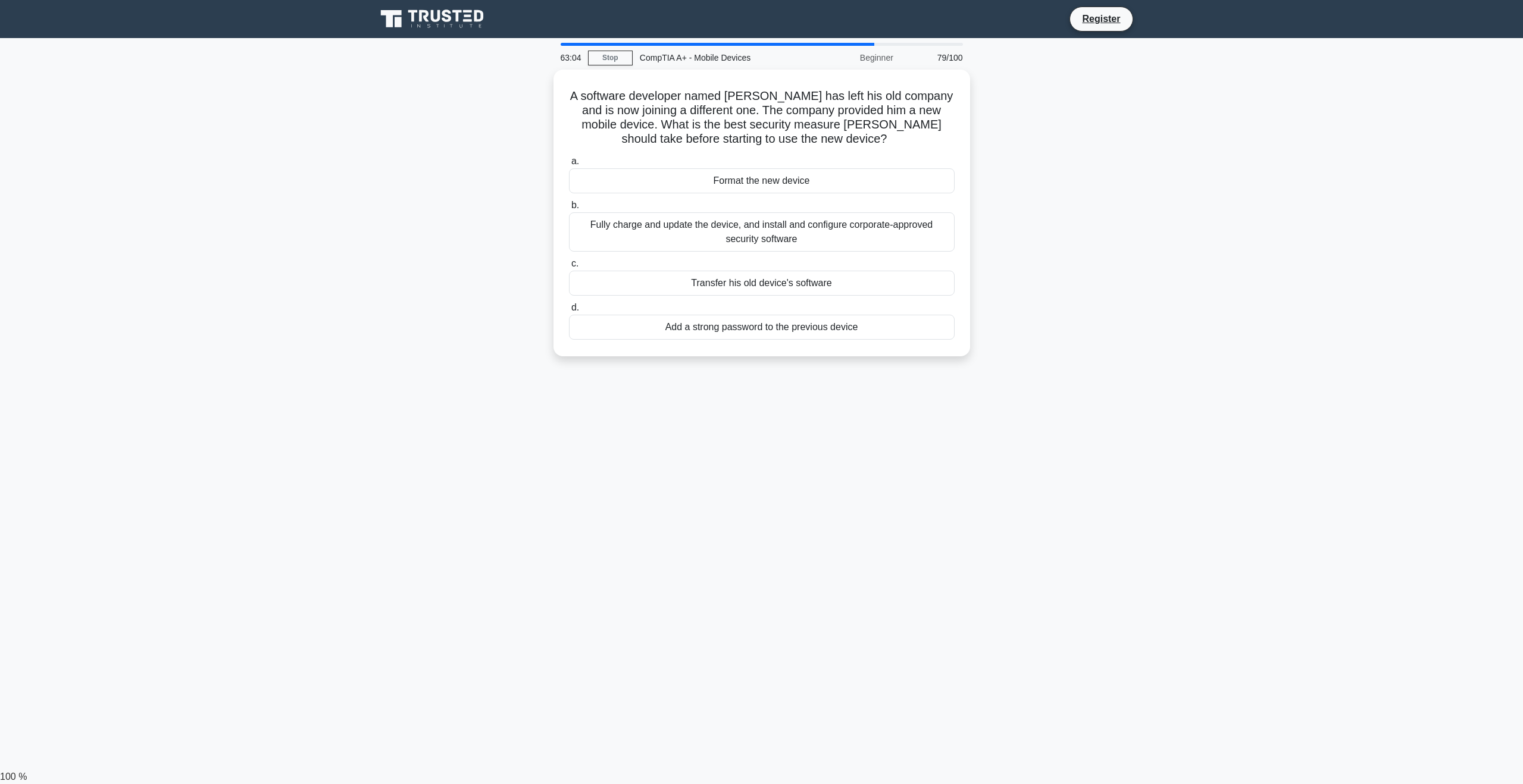
click at [1029, 151] on div "A software developer named Alex has left his old company and is now joining a d…" at bounding box center [761, 220] width 786 height 301
click at [876, 235] on div "Fully charge and update the device, and install and configure corporate-approve…" at bounding box center [762, 229] width 385 height 39
click at [569, 207] on input "b. Fully charge and update the device, and install and configure corporate-appr…" at bounding box center [569, 202] width 0 height 8
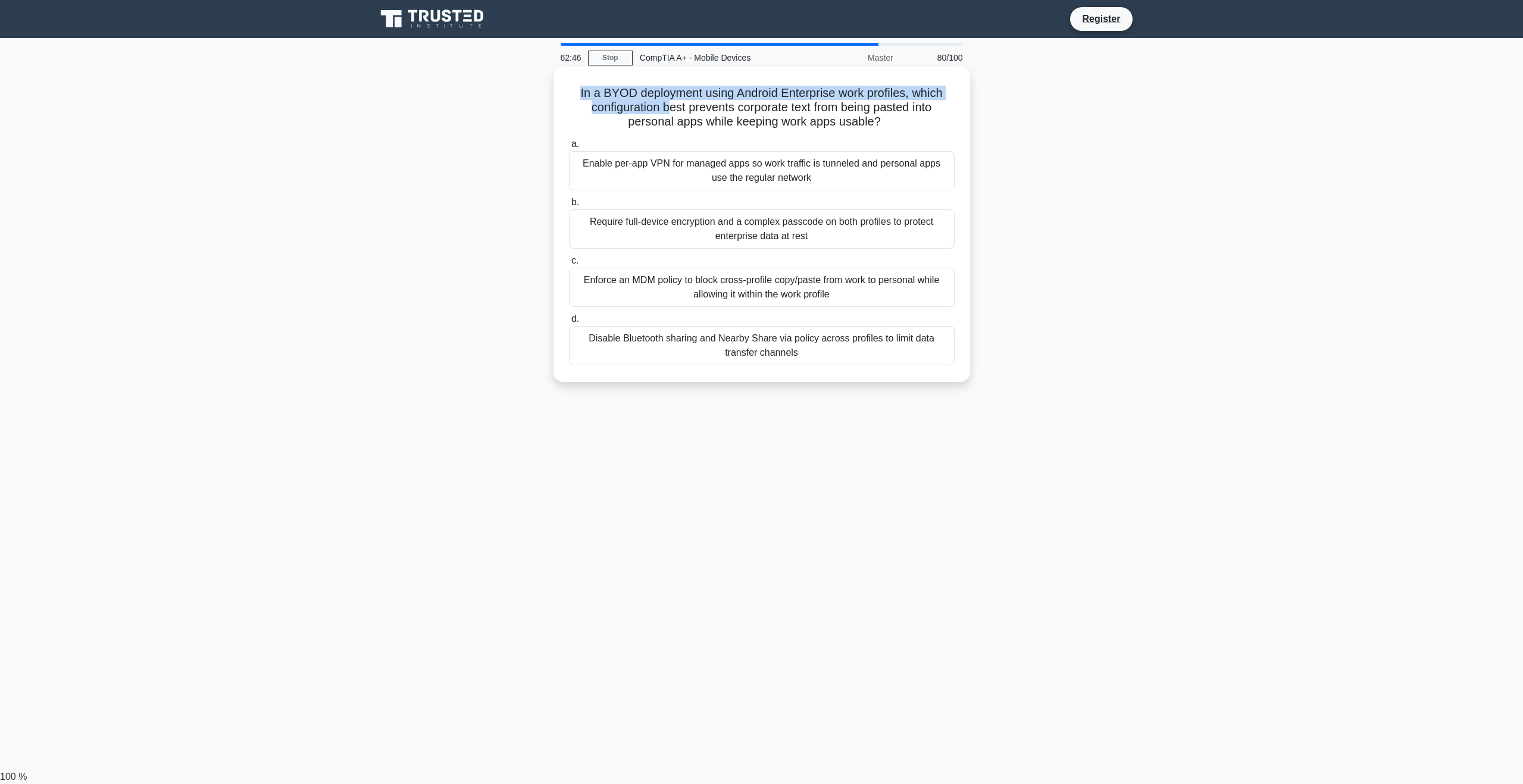
drag, startPoint x: 577, startPoint y: 92, endPoint x: 744, endPoint y: 96, distance: 167.0
click at [675, 101] on h5 "In a BYOD deployment using Android Enterprise work profiles, which configuratio…" at bounding box center [762, 108] width 388 height 44
click at [642, 103] on h5 "In a BYOD deployment using Android Enterprise work profiles, which configuratio…" at bounding box center [762, 108] width 388 height 44
drag, startPoint x: 561, startPoint y: 88, endPoint x: 932, endPoint y: 115, distance: 372.0
click at [932, 115] on div "In a BYOD deployment using Android Enterprise work profiles, which configuratio…" at bounding box center [761, 224] width 407 height 306
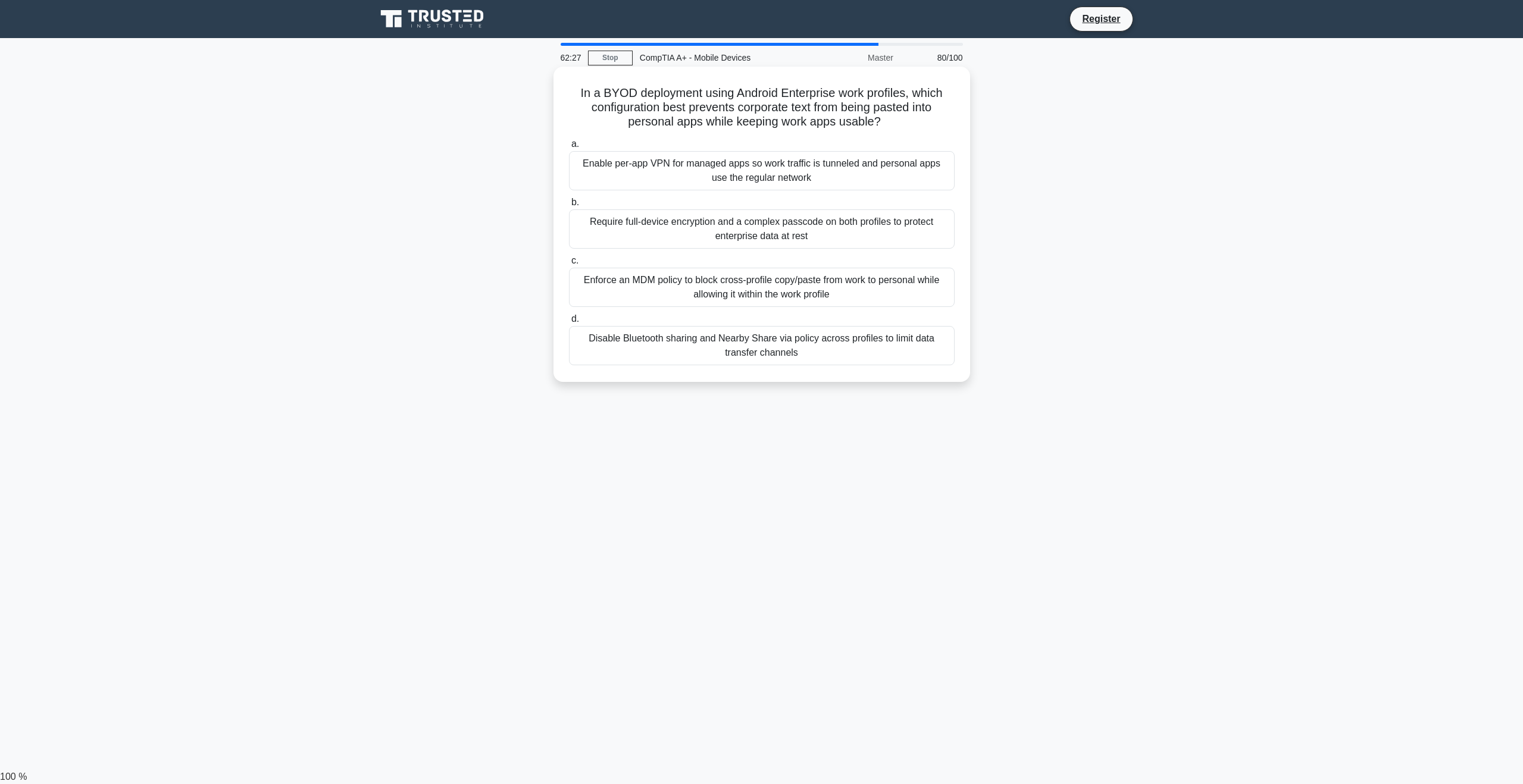
click at [945, 128] on h5 "In a BYOD deployment using Android Enterprise work profiles, which configuratio…" at bounding box center [762, 108] width 388 height 44
click at [774, 290] on div "Enforce an MDM policy to block cross-profile copy/paste from work to personal w…" at bounding box center [762, 287] width 385 height 39
click at [569, 265] on input "c. Enforce an MDM policy to block cross-profile copy/paste from work to persona…" at bounding box center [569, 260] width 0 height 8
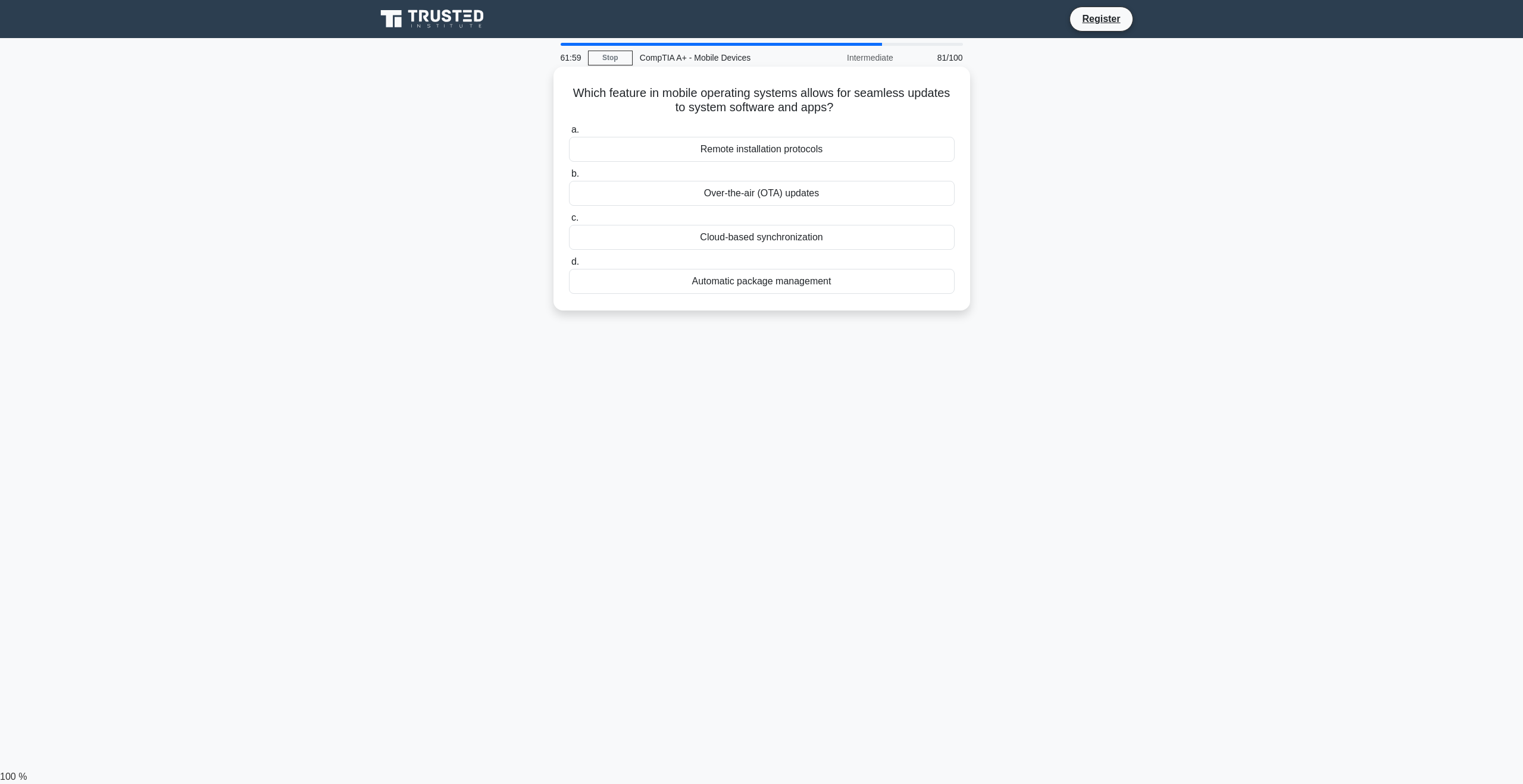
drag, startPoint x: 567, startPoint y: 97, endPoint x: 890, endPoint y: 109, distance: 323.2
click at [890, 109] on h5 "Which feature in mobile operating systems allows for seamless updates to system…" at bounding box center [762, 101] width 388 height 30
drag, startPoint x: 660, startPoint y: 95, endPoint x: 892, endPoint y: 103, distance: 232.1
click at [892, 103] on h5 "Which feature in mobile operating systems allows for seamless updates to system…" at bounding box center [762, 101] width 388 height 30
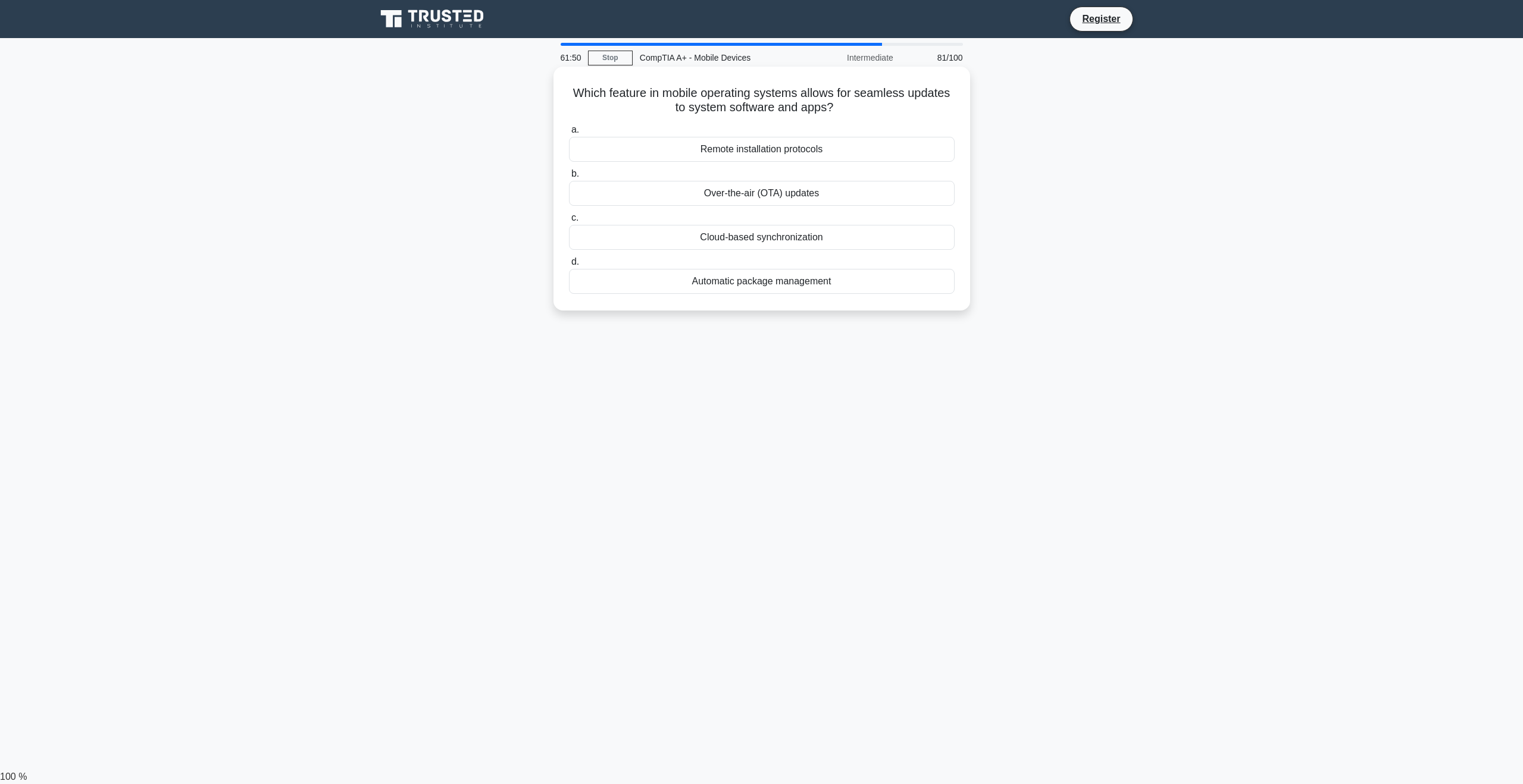
click at [884, 109] on h5 "Which feature in mobile operating systems allows for seamless updates to system…" at bounding box center [762, 101] width 388 height 30
drag, startPoint x: 839, startPoint y: 114, endPoint x: 538, endPoint y: 91, distance: 301.9
click at [538, 91] on div "Which feature in mobile operating systems allows for seamless updates to system…" at bounding box center [761, 199] width 786 height 258
click at [768, 196] on div "Over-the-air (OTA) updates" at bounding box center [762, 193] width 385 height 25
click at [569, 178] on input "b. Over-the-air (OTA) updates" at bounding box center [569, 174] width 0 height 8
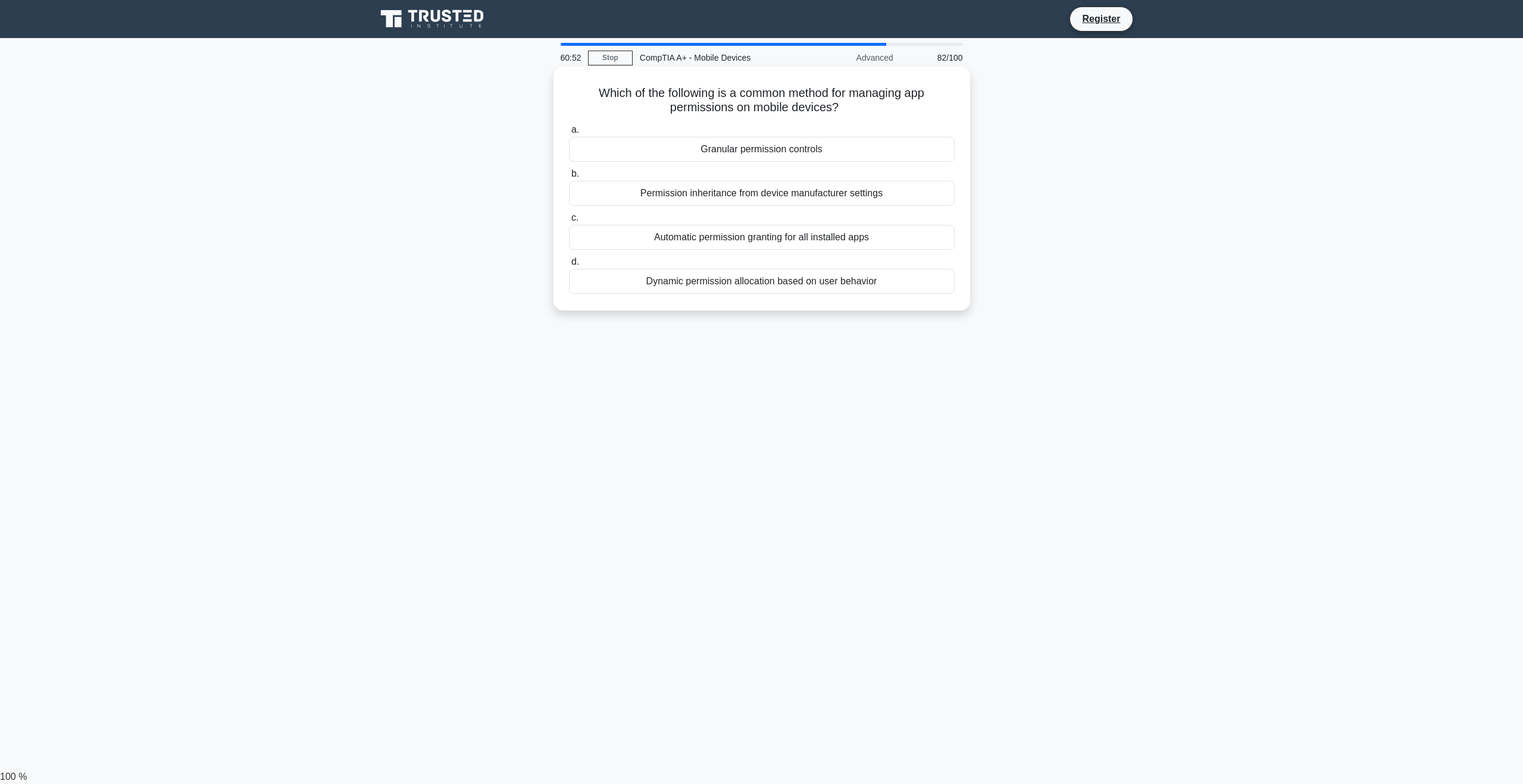
drag, startPoint x: 584, startPoint y: 87, endPoint x: 898, endPoint y: 109, distance: 314.8
click at [898, 109] on h5 "Which of the following is a common method for managing app permissions on mobil…" at bounding box center [762, 101] width 388 height 30
drag, startPoint x: 869, startPoint y: 106, endPoint x: 554, endPoint y: 92, distance: 315.3
click at [554, 92] on div "Which of the following is a common method for managing app permissions on mobil…" at bounding box center [762, 188] width 417 height 244
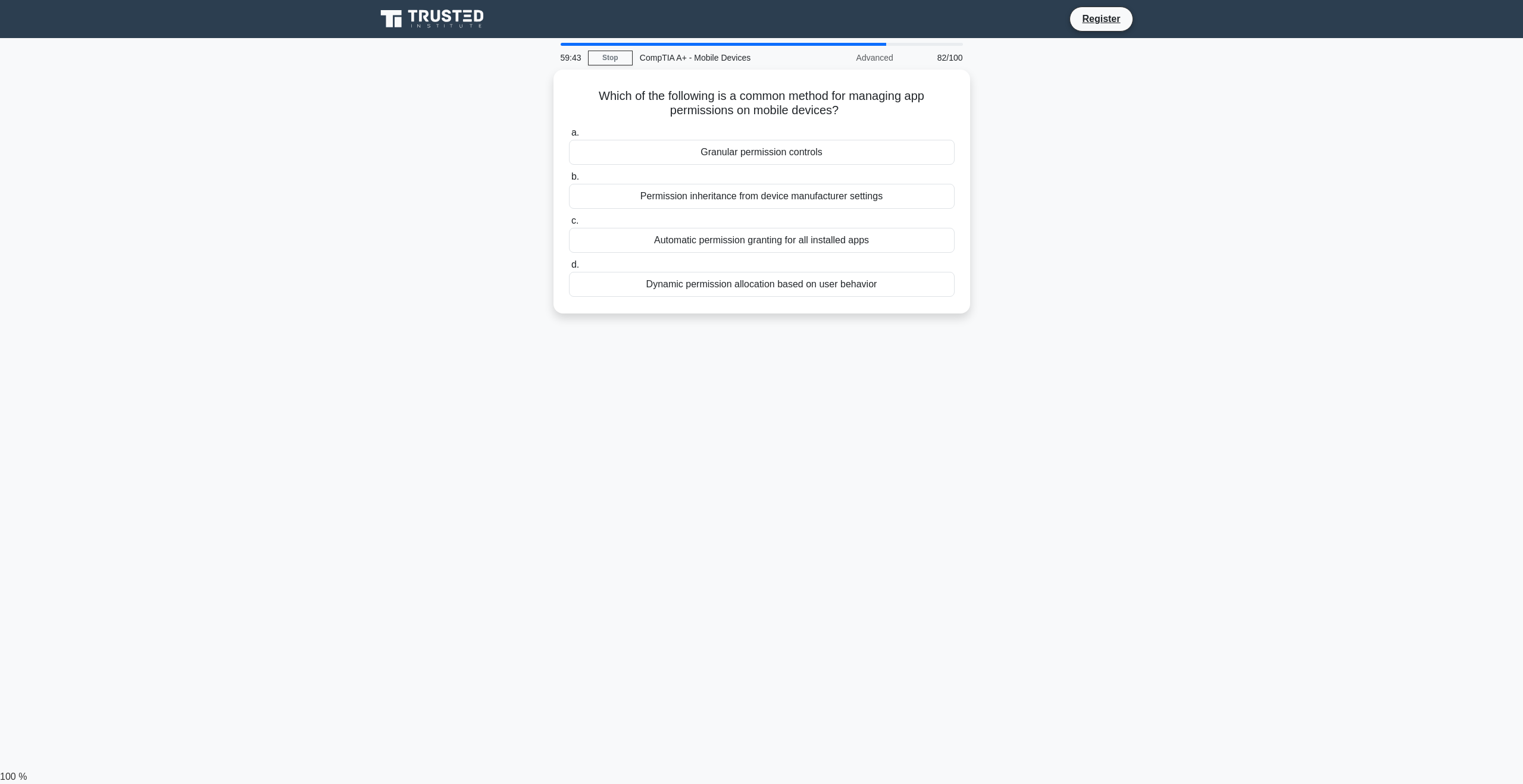
click at [1085, 175] on div "Which of the following is a common method for managing app permissions on mobil…" at bounding box center [761, 199] width 786 height 258
click at [764, 142] on div "Granular permission controls" at bounding box center [762, 149] width 385 height 25
click at [569, 134] on input "a. Granular permission controls" at bounding box center [569, 130] width 0 height 8
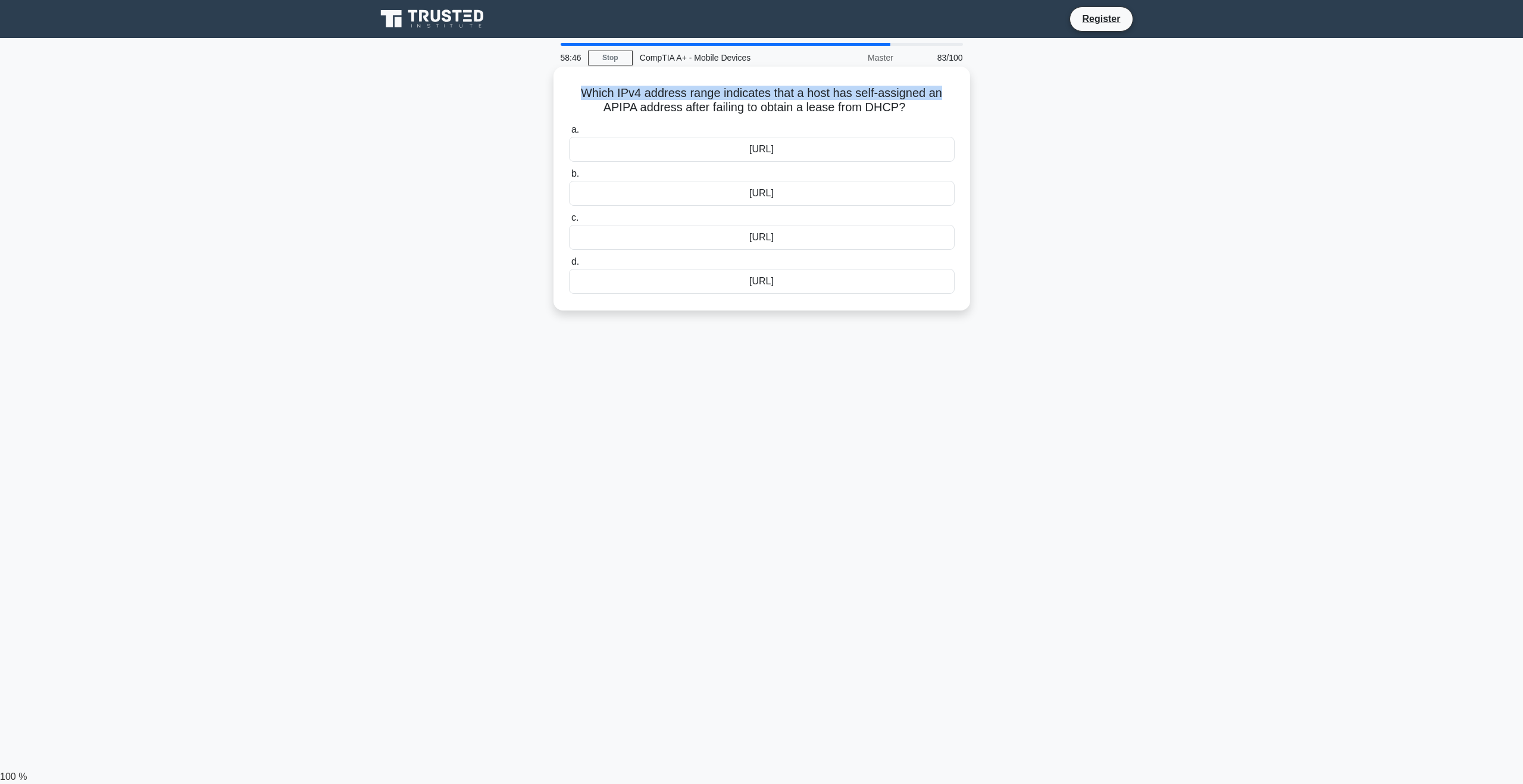
drag, startPoint x: 941, startPoint y: 98, endPoint x: 691, endPoint y: 88, distance: 250.2
click at [538, 88] on div "Which IPv4 address range indicates that a host has self-assigned an APIPA addre…" at bounding box center [761, 199] width 786 height 258
drag, startPoint x: 922, startPoint y: 112, endPoint x: 534, endPoint y: 71, distance: 390.2
click at [487, 94] on div "Which IPv4 address range indicates that a host has self-assigned an APIPA addre…" at bounding box center [761, 199] width 786 height 258
click at [1114, 388] on div "57:54 Stop CompTIA A+ - Mobile Devices Master 83/100 Which IPv4 address range i…" at bounding box center [761, 340] width 786 height 595
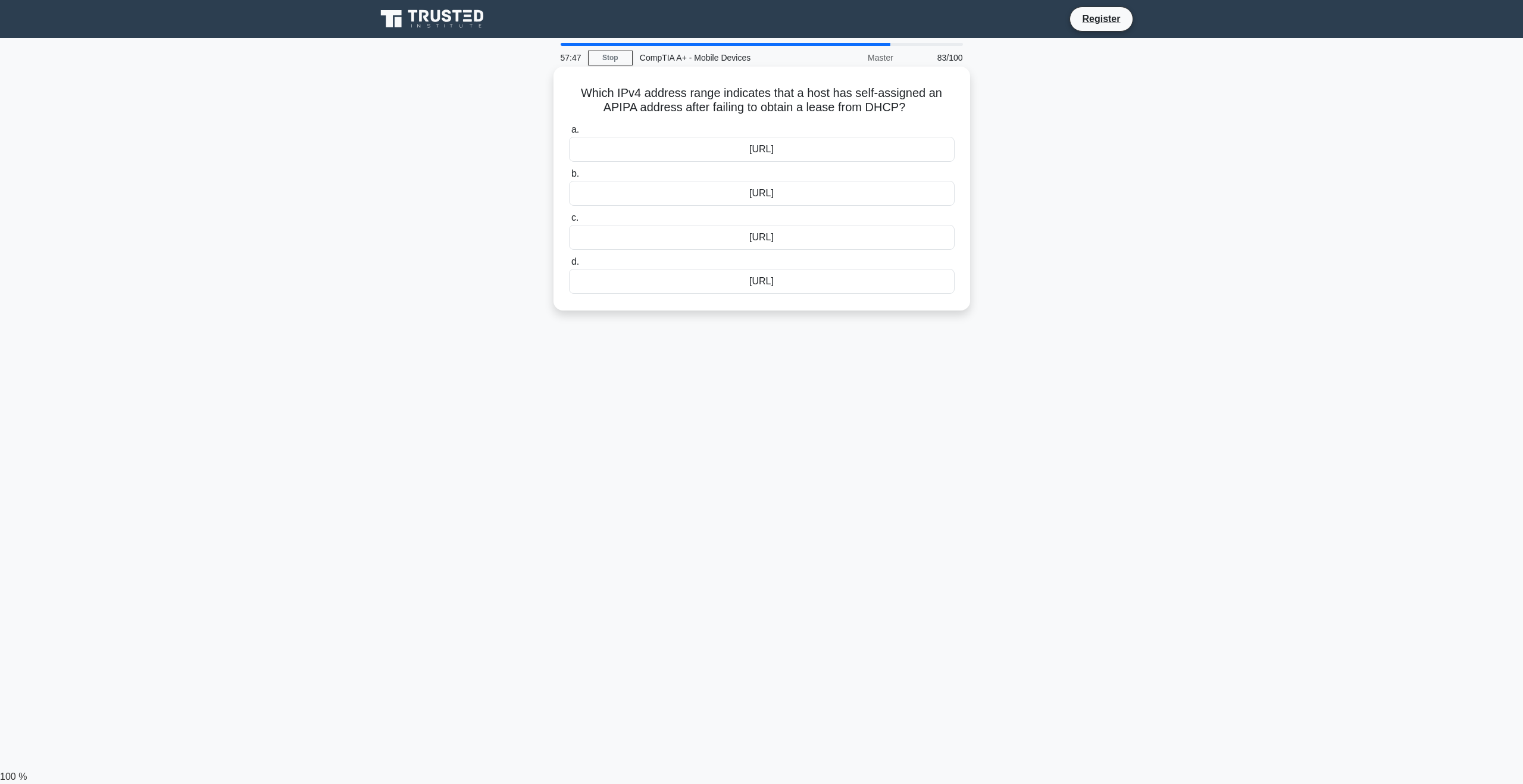
click at [803, 195] on div "169.254.0.0/24" at bounding box center [762, 193] width 385 height 25
click at [569, 178] on input "b. 169.254.0.0/24" at bounding box center [569, 174] width 0 height 8
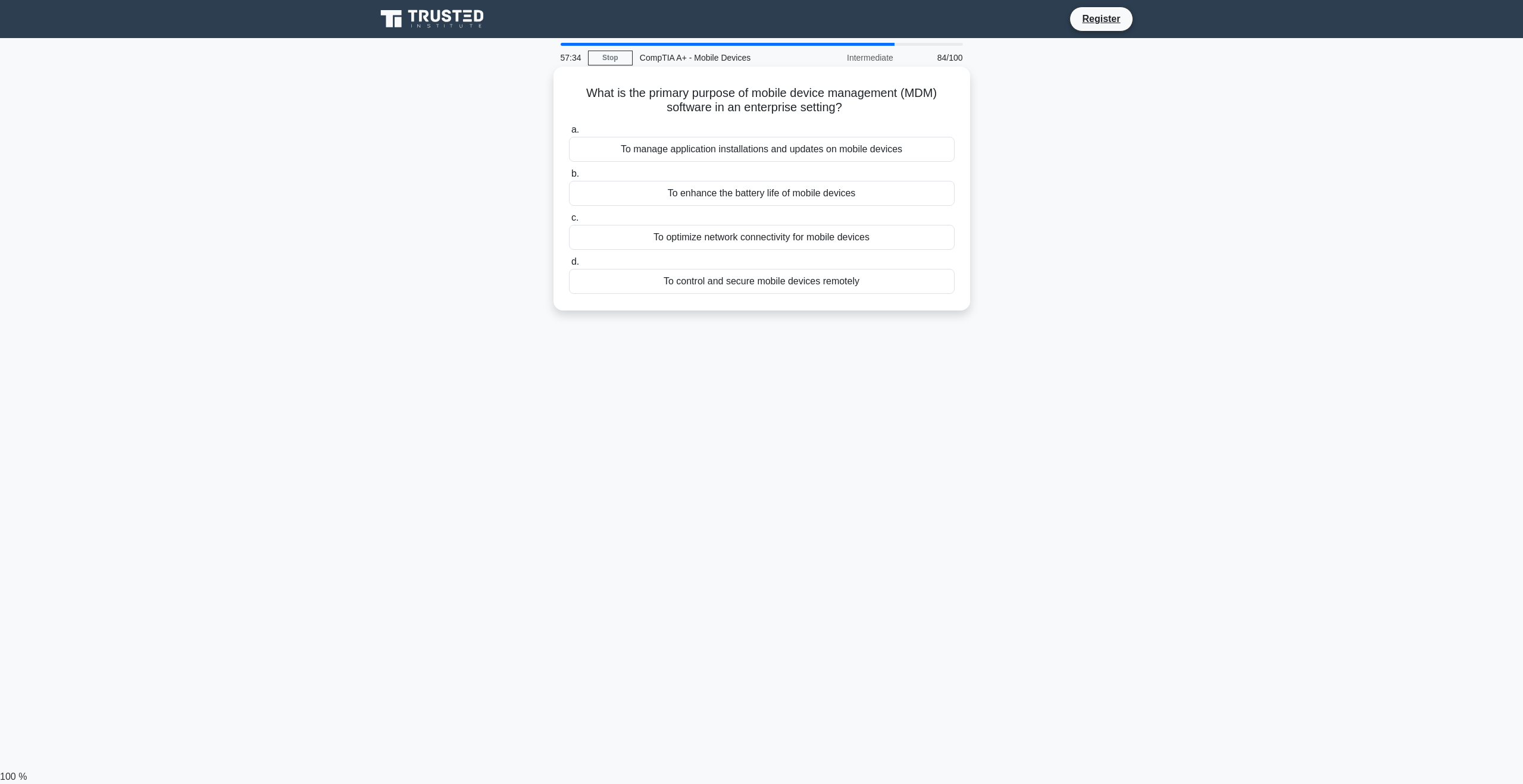
click at [791, 286] on div "To control and secure mobile devices remotely" at bounding box center [762, 281] width 385 height 25
click at [569, 266] on input "d. To control and secure mobile devices remotely" at bounding box center [569, 262] width 0 height 8
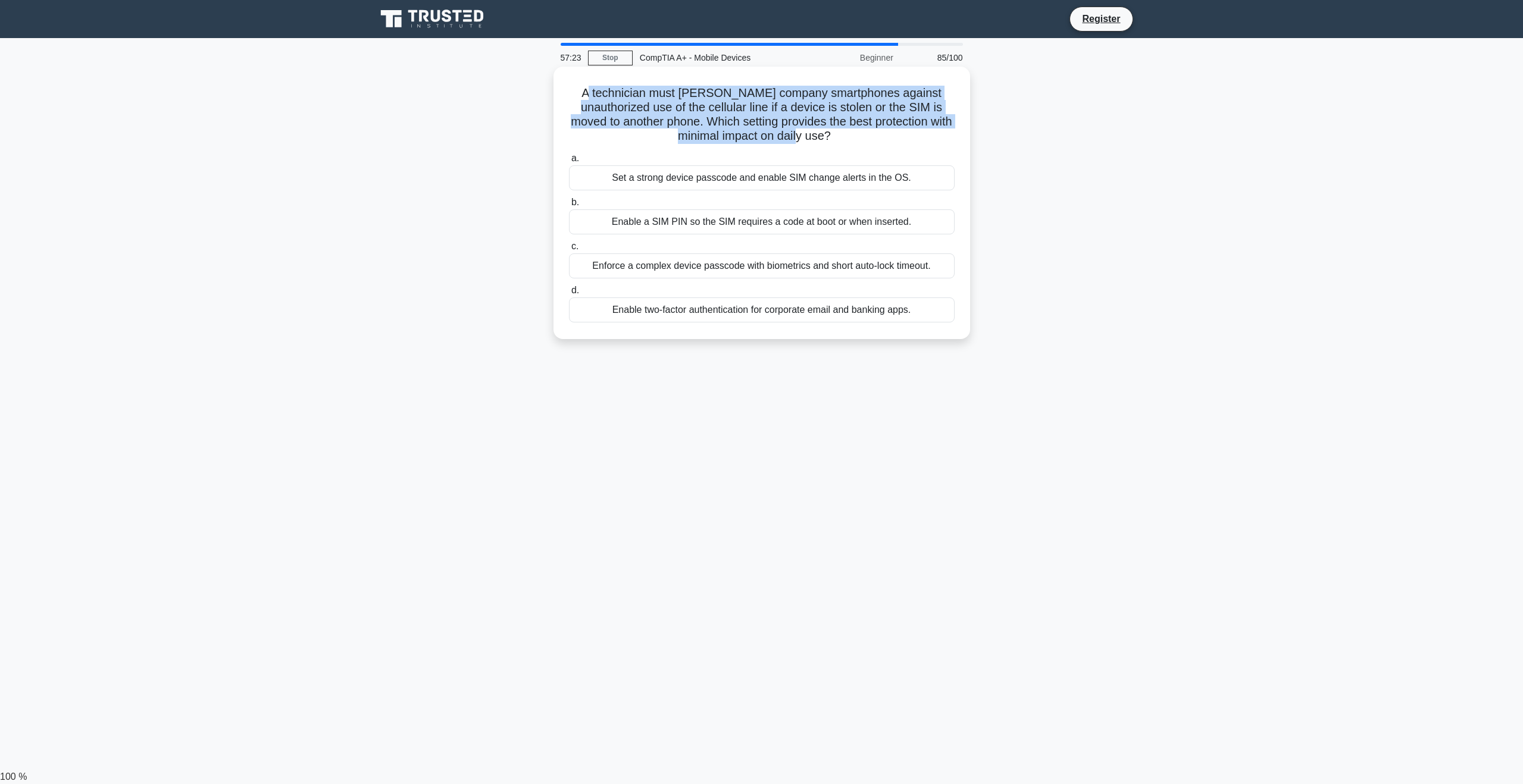
drag, startPoint x: 617, startPoint y: 94, endPoint x: 945, endPoint y: 135, distance: 330.6
click at [945, 135] on h5 "A technician must harden company smartphones against unauthorized use of the ce…" at bounding box center [762, 115] width 388 height 59
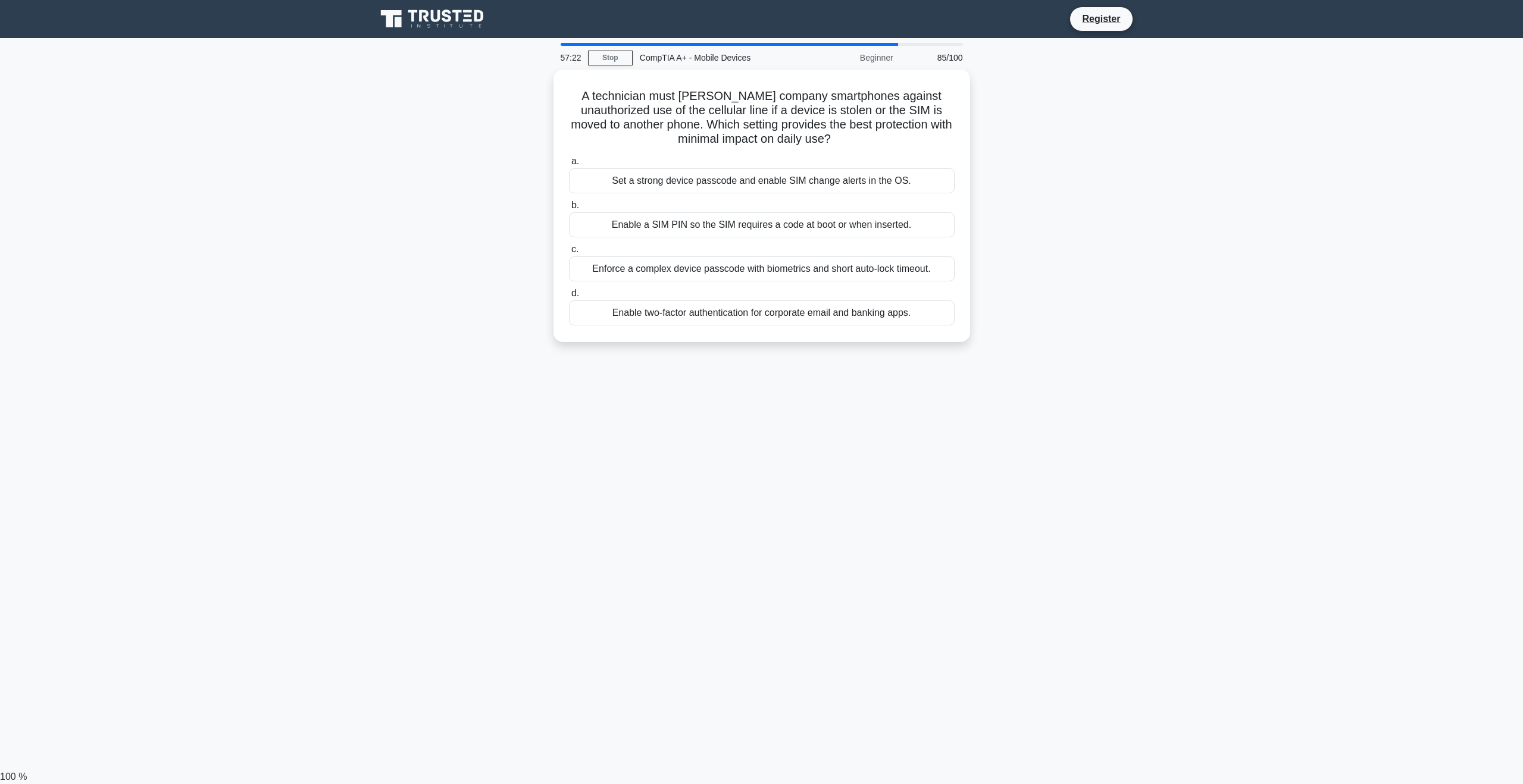
click at [1140, 197] on div "A technician must harden company smartphones against unauthorized use of the ce…" at bounding box center [761, 213] width 786 height 287
click at [781, 316] on div "Enable two-factor authentication for corporate email and banking apps." at bounding box center [762, 310] width 385 height 25
click at [569, 295] on input "d. Enable two-factor authentication for corporate email and banking apps." at bounding box center [569, 290] width 0 height 8
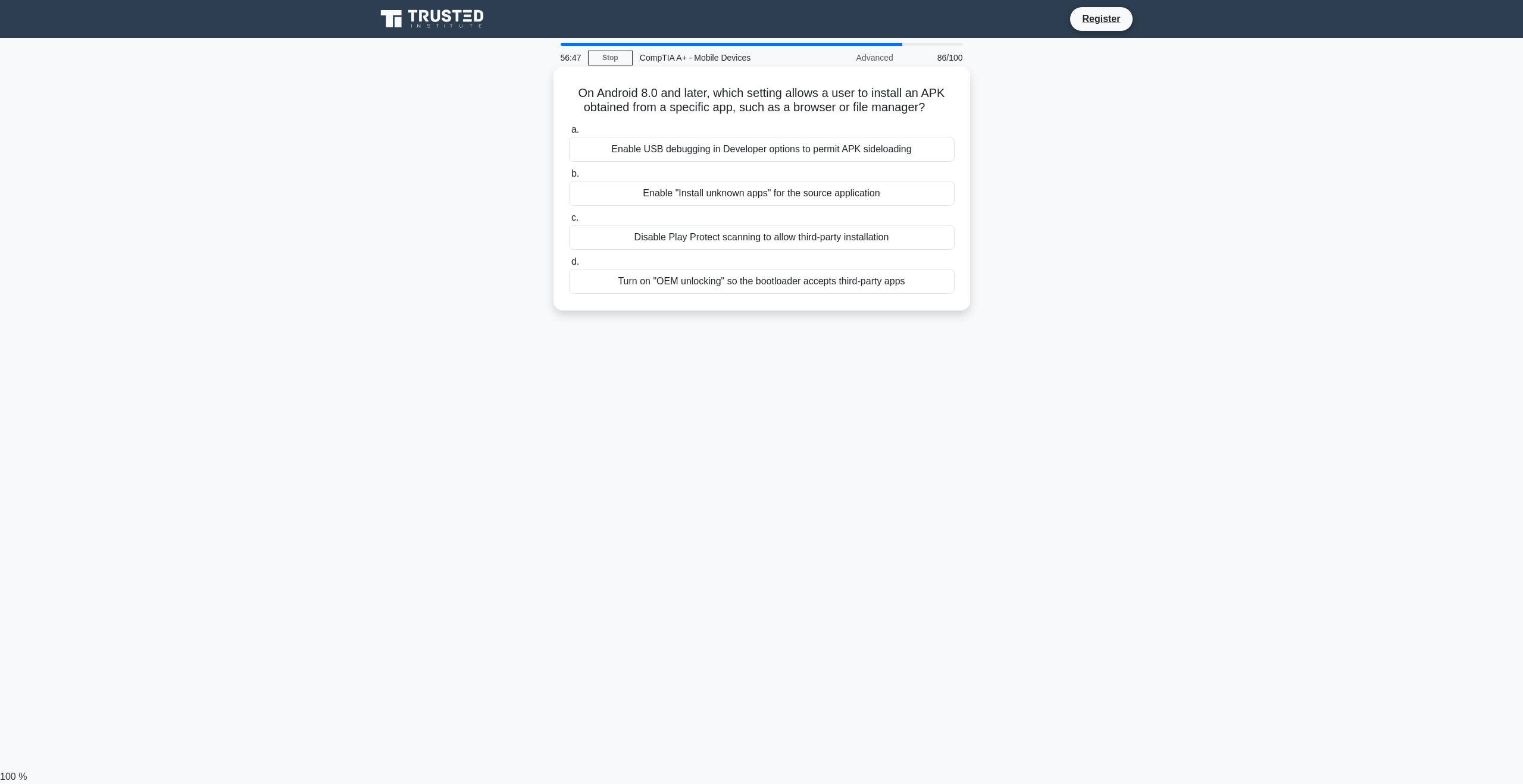
drag, startPoint x: 571, startPoint y: 95, endPoint x: 948, endPoint y: 109, distance: 377.3
click at [948, 109] on h5 "On Android 8.0 and later, which setting allows a user to install an APK obtaine…" at bounding box center [762, 101] width 388 height 30
drag, startPoint x: 1133, startPoint y: 177, endPoint x: 1121, endPoint y: 176, distance: 12.0
click at [1133, 177] on div "On Android 8.0 and later, which setting allows a user to install an APK obtaine…" at bounding box center [761, 199] width 786 height 258
click at [845, 193] on div "Enable "Install unknown apps" for the source application" at bounding box center [762, 193] width 385 height 25
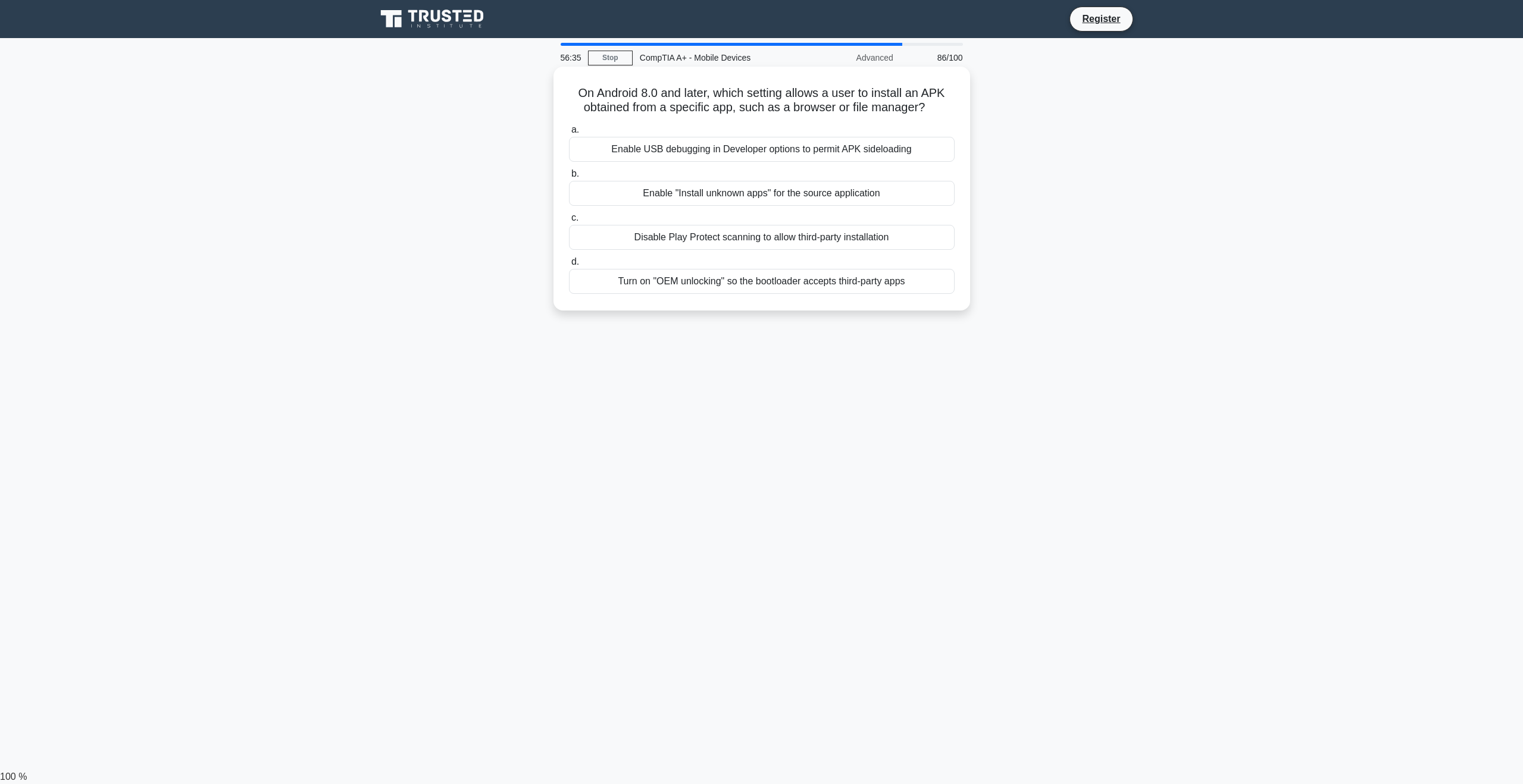
click at [569, 178] on input "b. Enable "Install unknown apps" for the source application" at bounding box center [569, 174] width 0 height 8
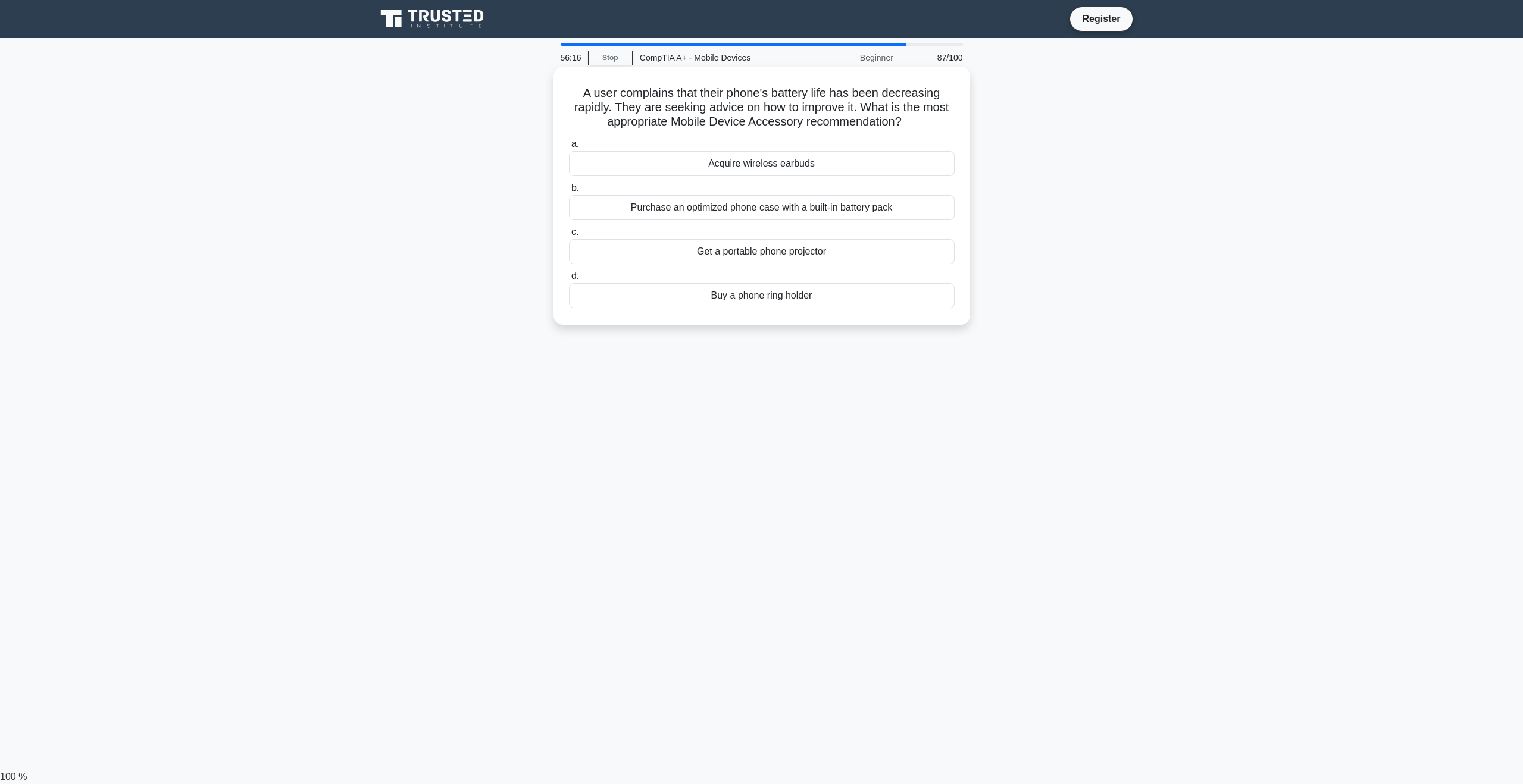
click at [628, 145] on label "a. Acquire wireless earbuds" at bounding box center [762, 156] width 385 height 39
click at [569, 145] on input "a. Acquire wireless earbuds" at bounding box center [569, 144] width 0 height 8
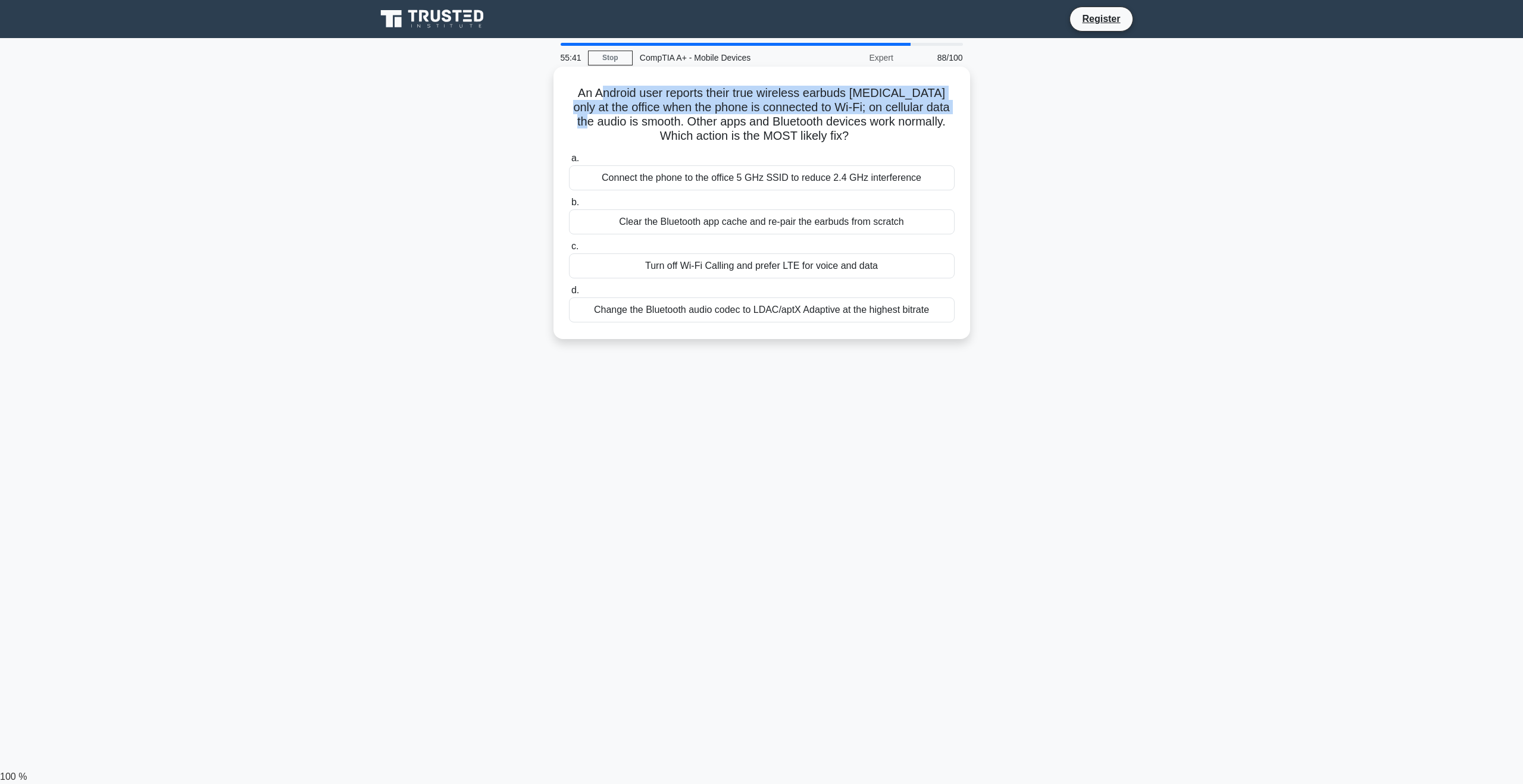
drag, startPoint x: 601, startPoint y: 94, endPoint x: 969, endPoint y: 114, distance: 368.5
click at [969, 114] on div "An Android user reports their true wireless earbuds stutter only at the office …" at bounding box center [762, 202] width 417 height 272
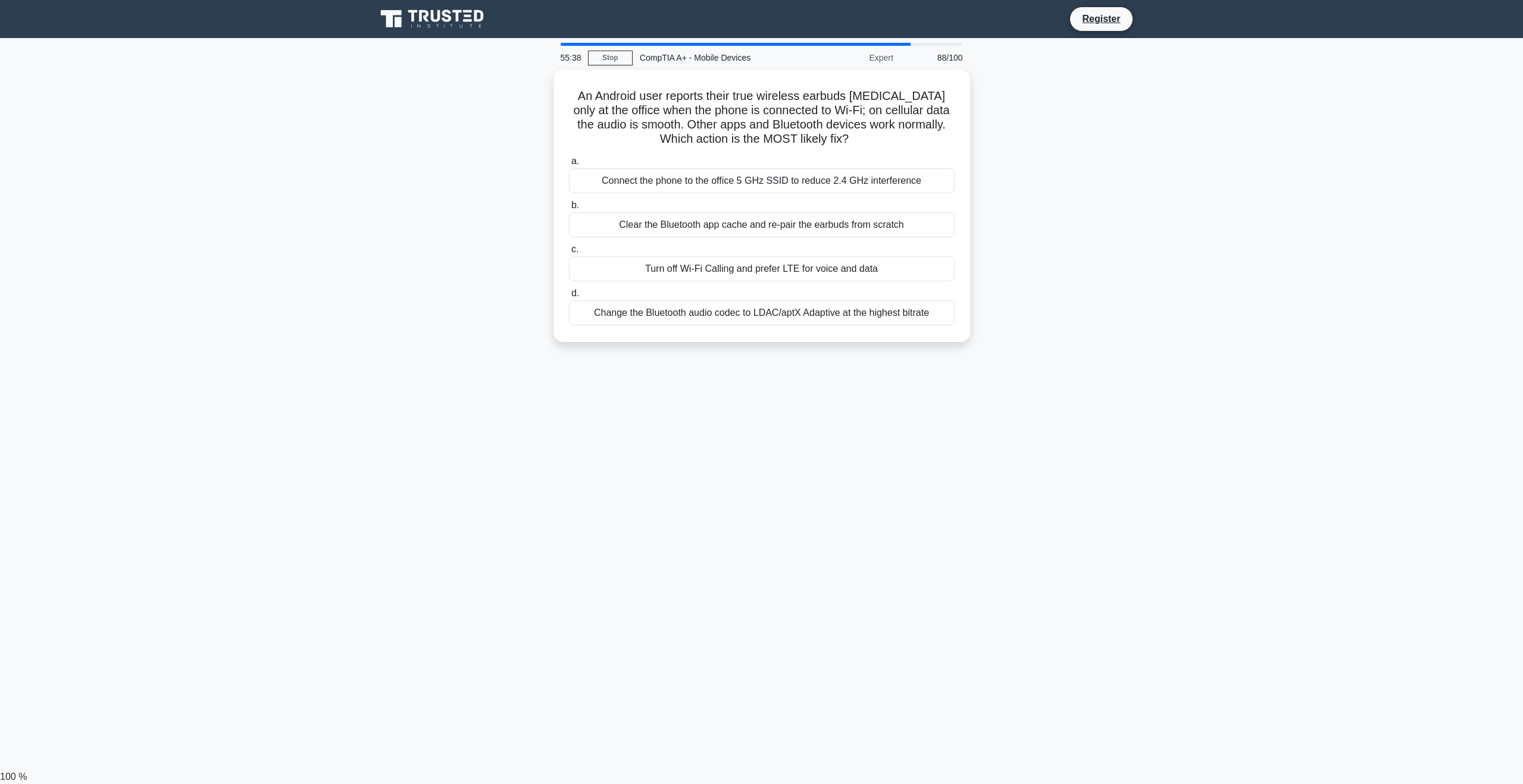
click at [1128, 195] on div "An Android user reports their true wireless earbuds stutter only at the office …" at bounding box center [761, 213] width 786 height 287
click at [751, 318] on div "Change the Bluetooth audio codec to LDAC/aptX Adaptive at the highest bitrate" at bounding box center [762, 310] width 385 height 25
click at [569, 295] on input "d. Change the Bluetooth audio codec to LDAC/aptX Adaptive at the highest bitrate" at bounding box center [569, 290] width 0 height 8
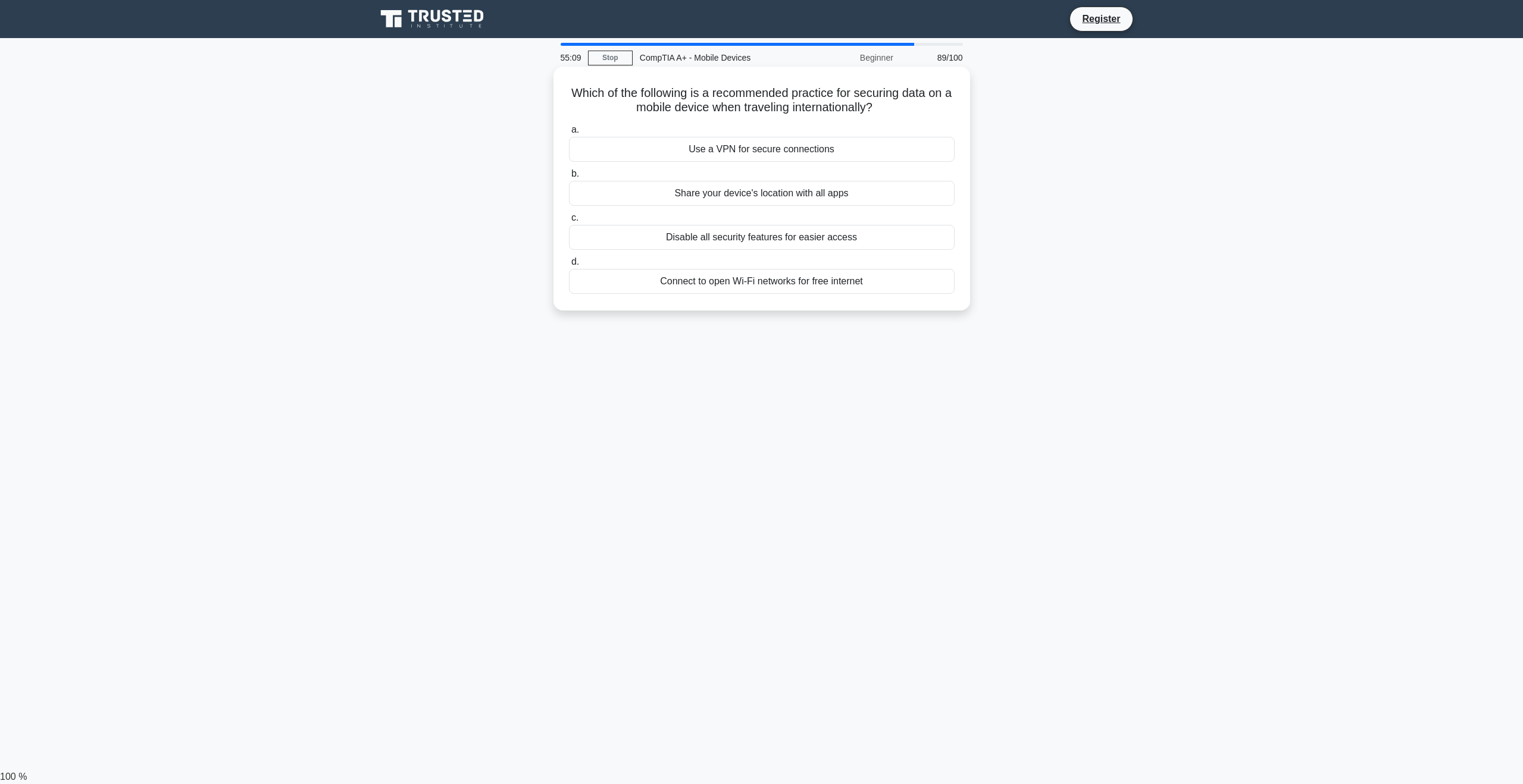
click at [660, 148] on div "Use a VPN for secure connections" at bounding box center [762, 149] width 385 height 25
click at [569, 134] on input "a. Use a VPN for secure connections" at bounding box center [569, 130] width 0 height 8
drag, startPoint x: 592, startPoint y: 92, endPoint x: 941, endPoint y: 112, distance: 349.6
click at [941, 112] on div "A user reports that their mobile device is overheating and the battery is drain…" at bounding box center [761, 188] width 407 height 235
click at [1122, 156] on div "A user reports that their mobile device is overheating and the battery is drain…" at bounding box center [761, 199] width 786 height 258
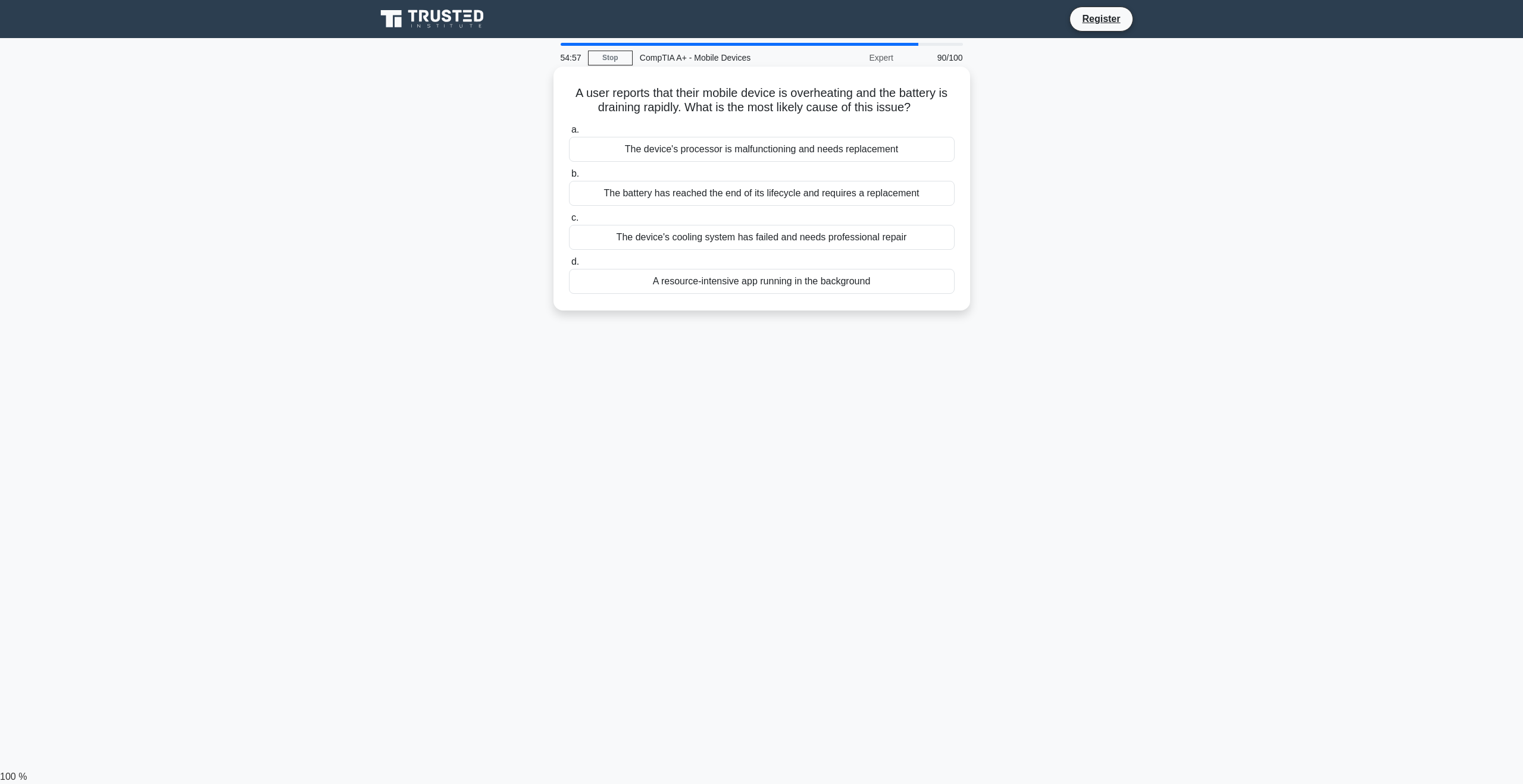
click at [927, 198] on div "The battery has reached the end of its lifecycle and requires a replacement" at bounding box center [762, 193] width 385 height 25
click at [569, 178] on input "b. The battery has reached the end of its lifecycle and requires a replacement" at bounding box center [569, 174] width 0 height 8
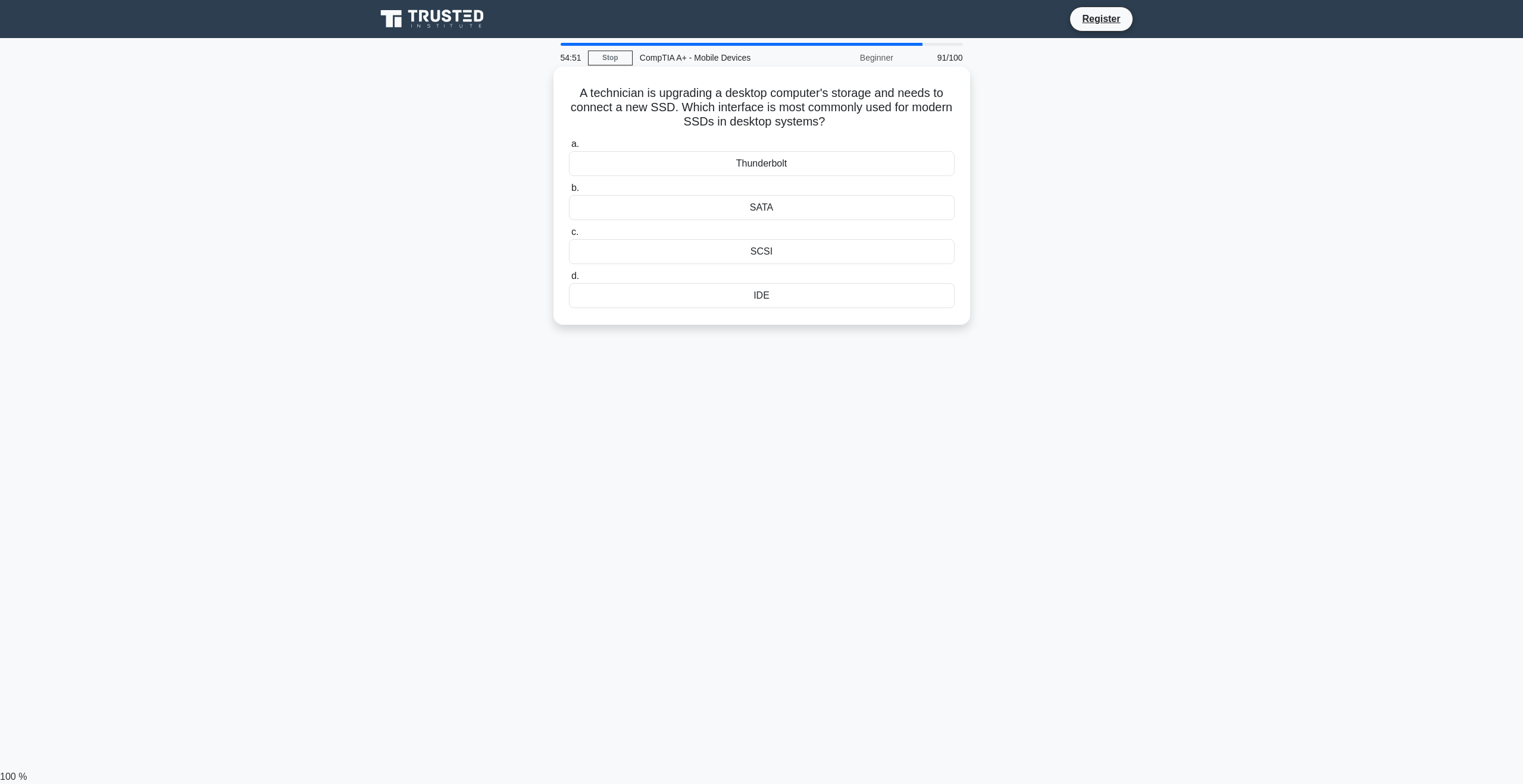
drag, startPoint x: 599, startPoint y: 87, endPoint x: 940, endPoint y: 116, distance: 342.2
click at [940, 116] on h5 "A technician is upgrading a desktop computer's storage and needs to connect a n…" at bounding box center [762, 108] width 388 height 44
drag, startPoint x: 1057, startPoint y: 147, endPoint x: 1145, endPoint y: 170, distance: 91.0
click at [1057, 148] on div "A technician is upgrading a desktop computer's storage and needs to connect a n…" at bounding box center [761, 206] width 786 height 272
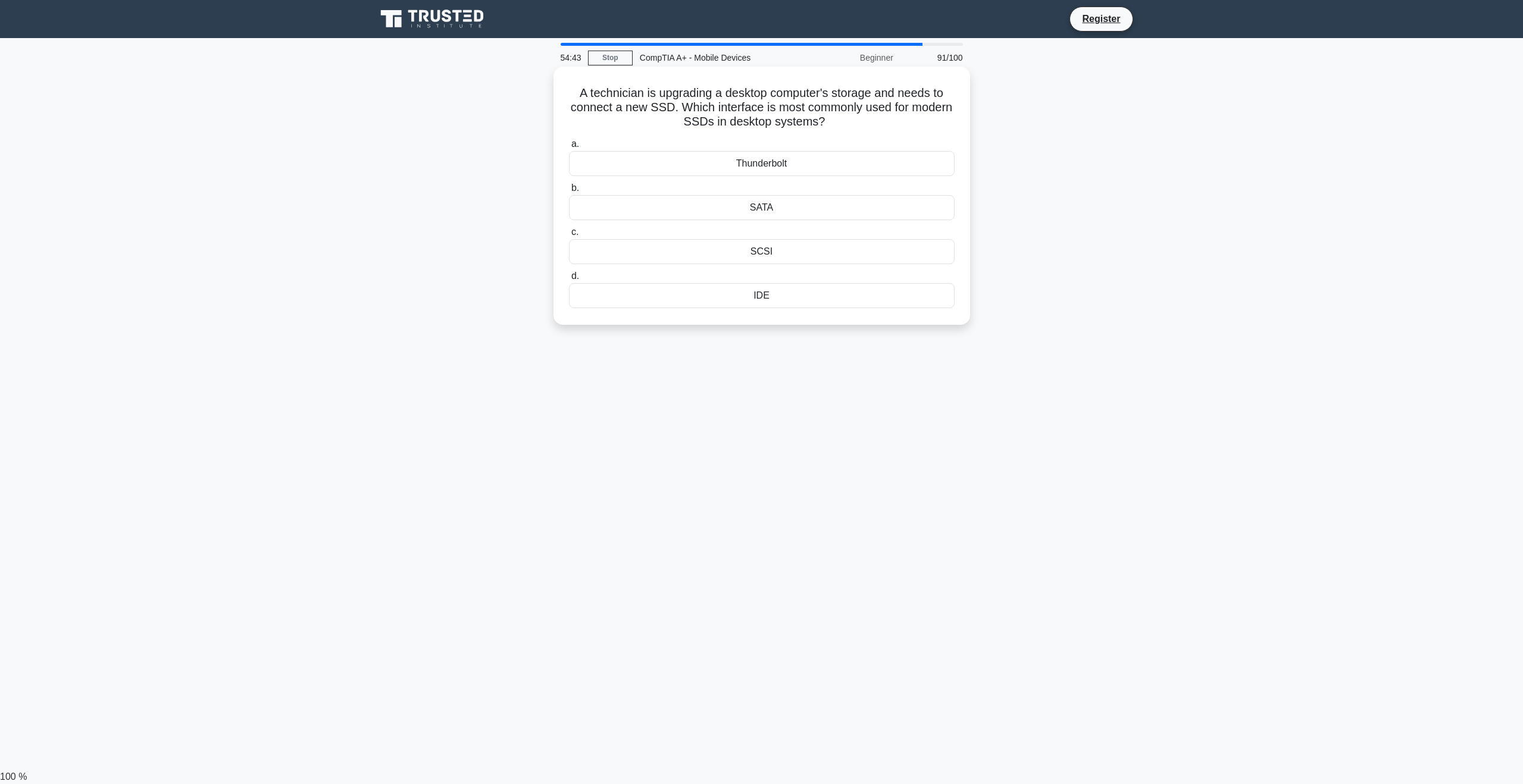
click at [823, 209] on div "SATA" at bounding box center [762, 208] width 385 height 25
click at [569, 192] on input "b. SATA" at bounding box center [569, 188] width 0 height 8
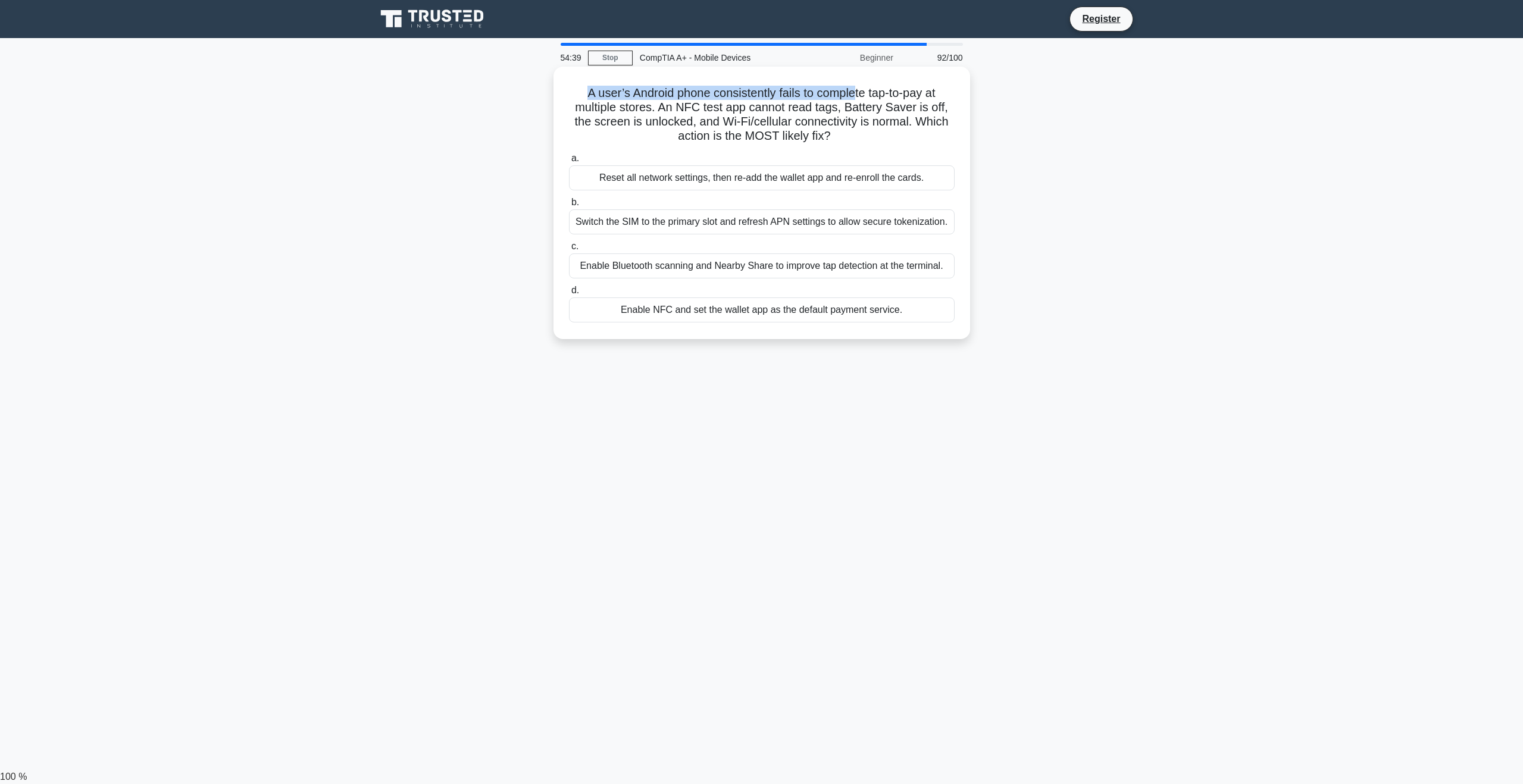
drag, startPoint x: 576, startPoint y: 96, endPoint x: 857, endPoint y: 99, distance: 281.0
click at [857, 99] on h5 "A user’s Android phone consistently fails to complete tap-to-pay at multiple st…" at bounding box center [762, 115] width 388 height 59
click at [1216, 135] on main "54:38 Stop CompTIA A+ - Mobile Devices Beginner 92/100 A user’s Android phone c…" at bounding box center [761, 404] width 1523 height 732
click at [684, 312] on div "Enable NFC and set the wallet app as the default payment service." at bounding box center [762, 310] width 385 height 25
click at [569, 295] on input "d. Enable NFC and set the wallet app as the default payment service." at bounding box center [569, 290] width 0 height 8
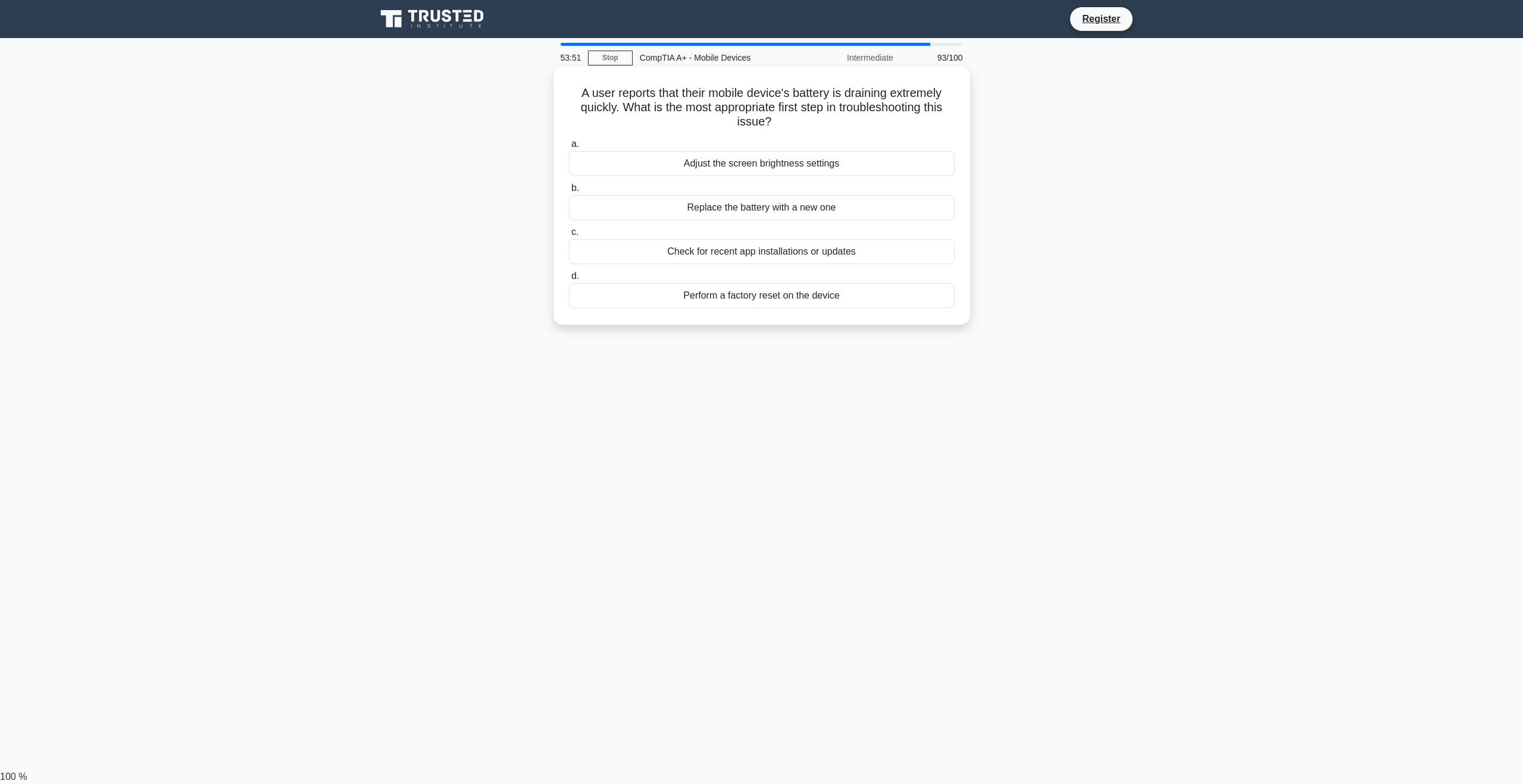
click at [783, 249] on div "Check for recent app installations or updates" at bounding box center [762, 252] width 385 height 25
click at [569, 236] on input "c. Check for recent app installations or updates" at bounding box center [569, 232] width 0 height 8
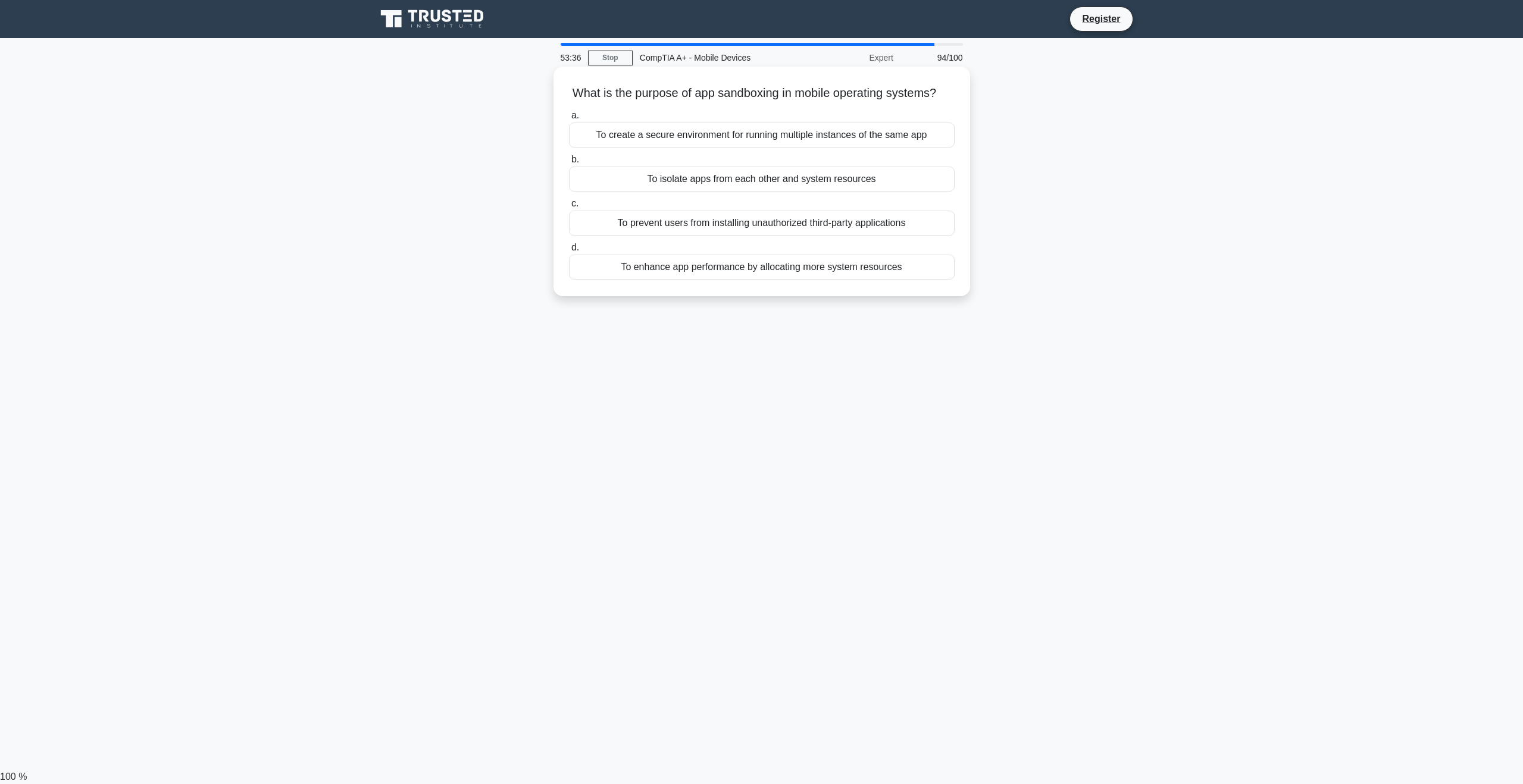
click at [812, 280] on div "To enhance app performance by allocating more system resources" at bounding box center [762, 267] width 385 height 25
click at [569, 251] on input "d. To enhance app performance by allocating more system resources" at bounding box center [569, 247] width 0 height 8
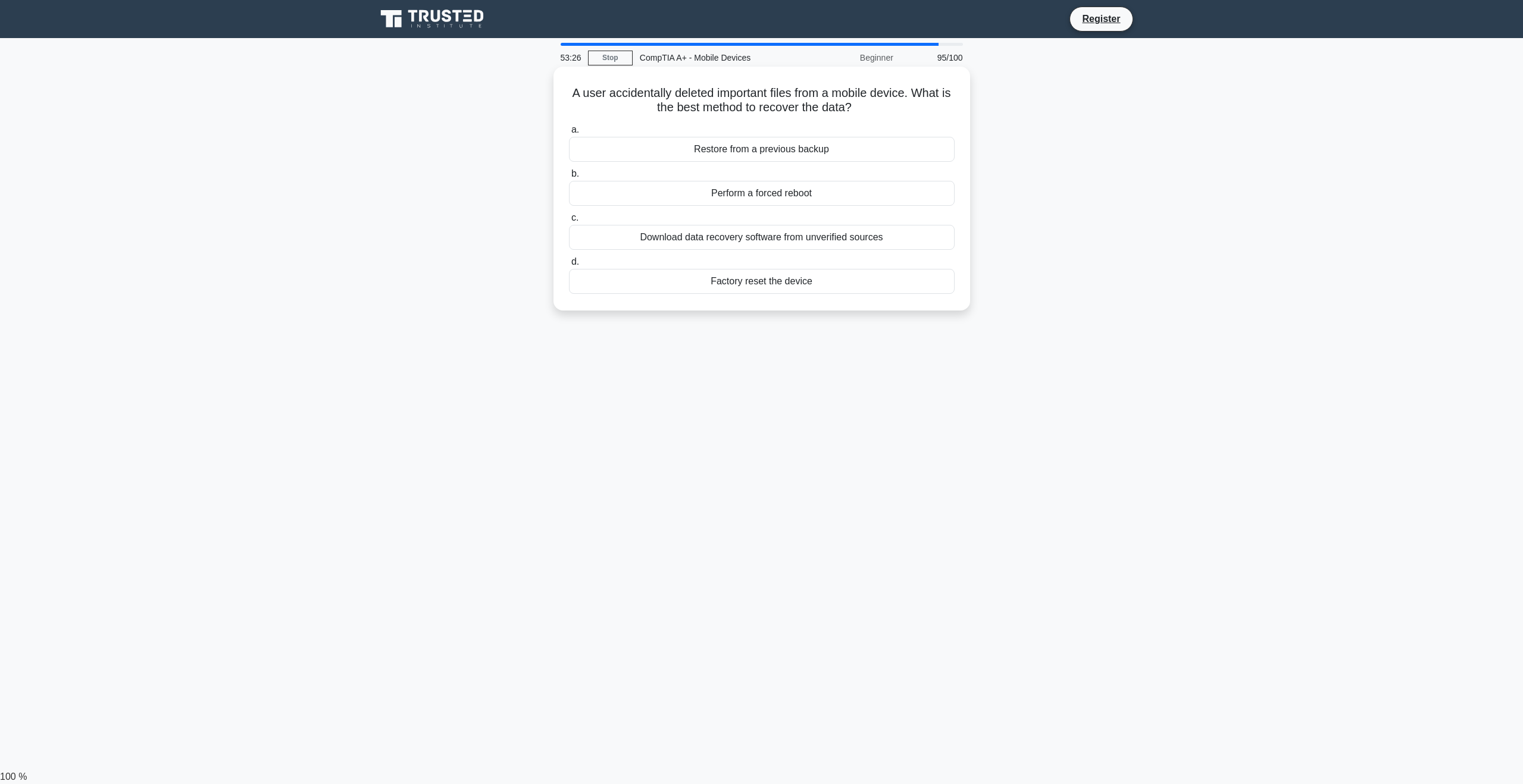
click at [822, 145] on div "Restore from a previous backup" at bounding box center [762, 149] width 385 height 25
click at [569, 134] on input "a. Restore from a previous backup" at bounding box center [569, 130] width 0 height 8
click at [596, 239] on div "In-built performance monitoring tools and third-party apps" at bounding box center [762, 237] width 385 height 25
click at [569, 222] on input "c. In-built performance monitoring tools and third-party apps" at bounding box center [569, 218] width 0 height 8
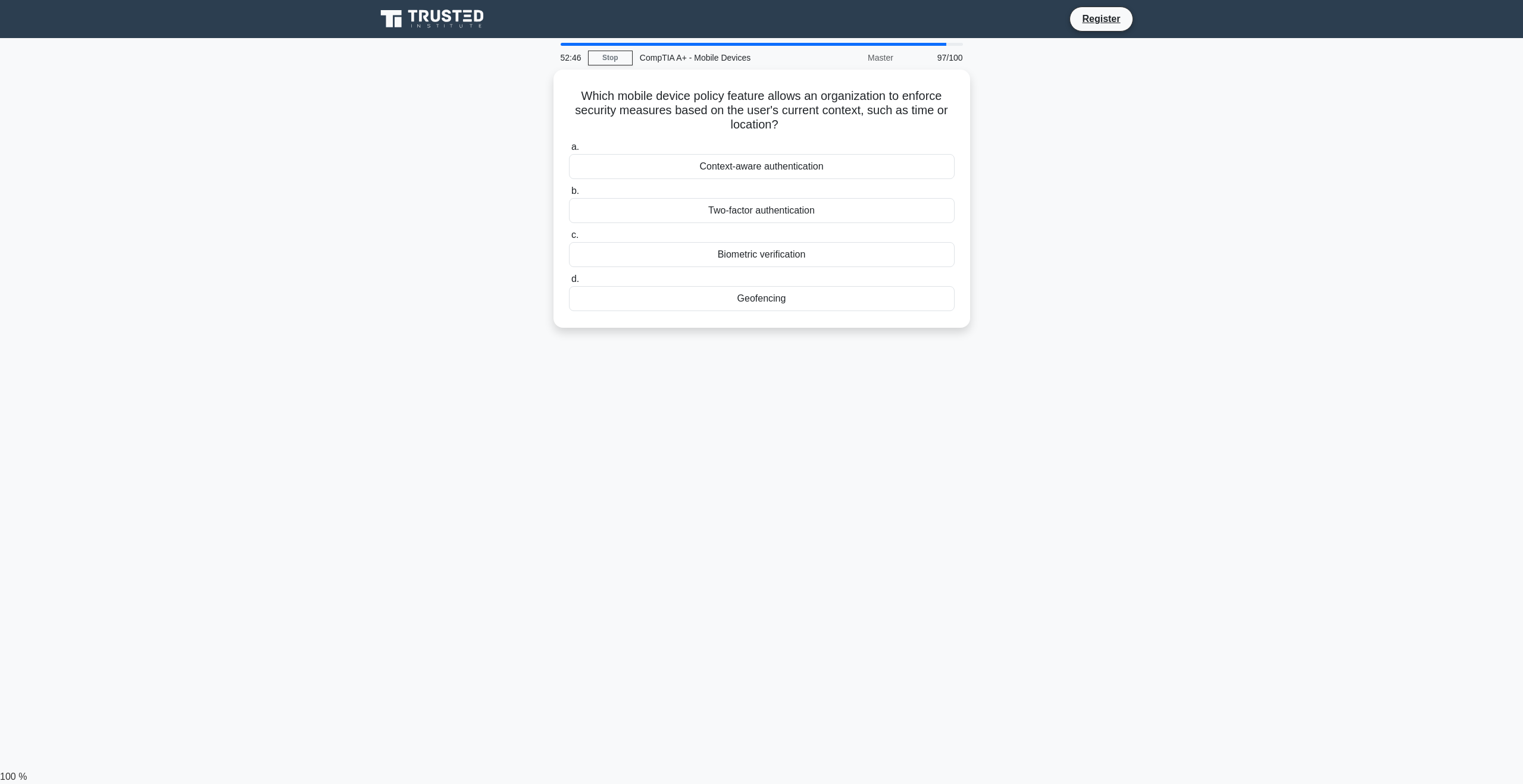
drag, startPoint x: 713, startPoint y: 107, endPoint x: 534, endPoint y: 82, distance: 180.7
click at [534, 82] on div "Which mobile device policy feature allows an organization to enforce security m…" at bounding box center [761, 206] width 786 height 272
click at [835, 163] on div "Context-aware authentication" at bounding box center [762, 163] width 385 height 25
click at [569, 148] on input "a. Context-aware authentication" at bounding box center [569, 144] width 0 height 8
click at [865, 212] on div "Bluetooth remote shutter" at bounding box center [762, 208] width 385 height 25
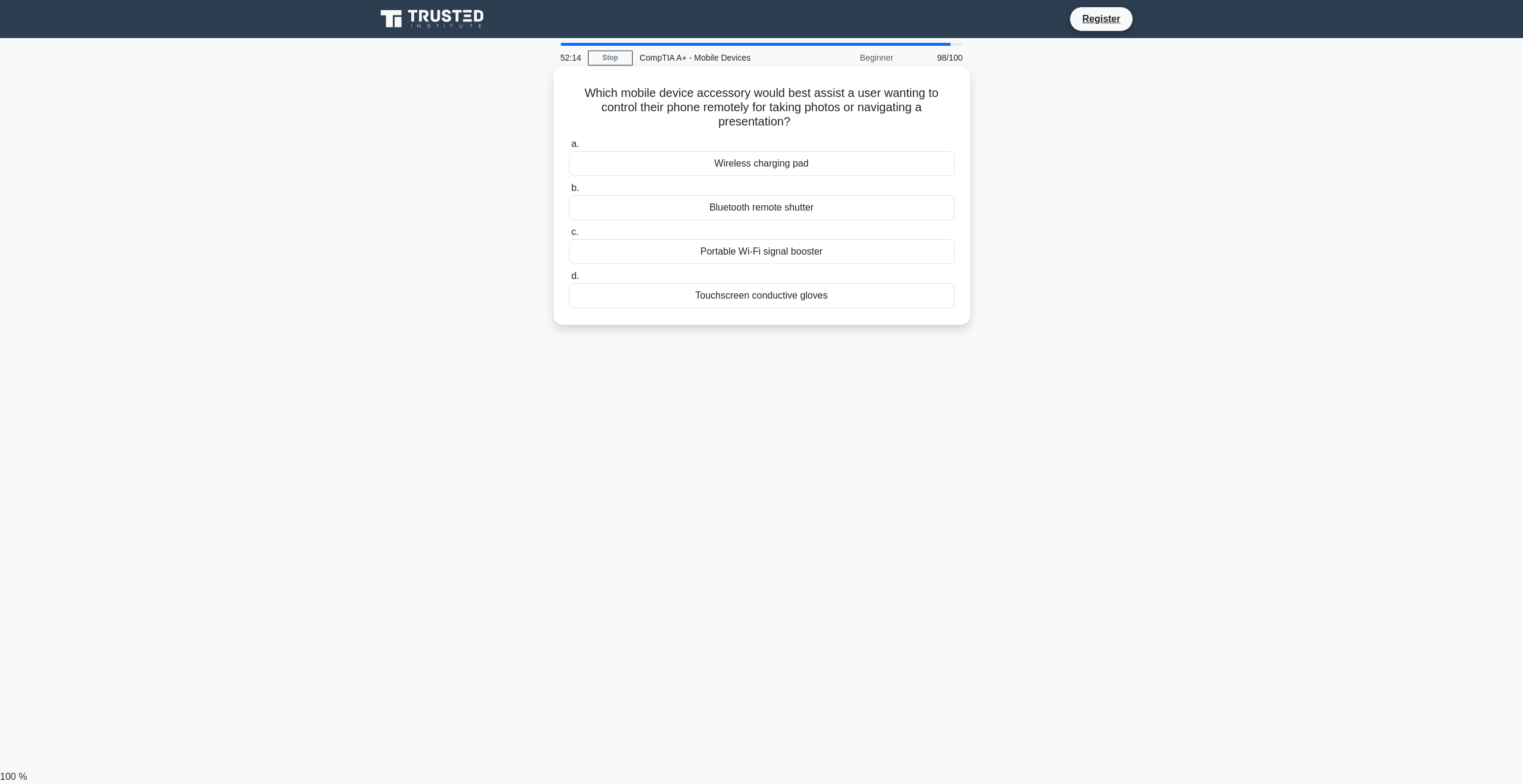
click at [569, 192] on input "b. Bluetooth remote shutter" at bounding box center [569, 188] width 0 height 8
drag, startPoint x: 823, startPoint y: 119, endPoint x: 536, endPoint y: 91, distance: 288.4
click at [536, 91] on div "A user's smartphone can browse the web over cellular data, but picture messages…" at bounding box center [761, 206] width 786 height 272
click at [824, 207] on div "Switch network mode to LTE/5G auto" at bounding box center [762, 208] width 385 height 25
click at [569, 192] on input "b. Switch network mode to LTE/5G auto" at bounding box center [569, 188] width 0 height 8
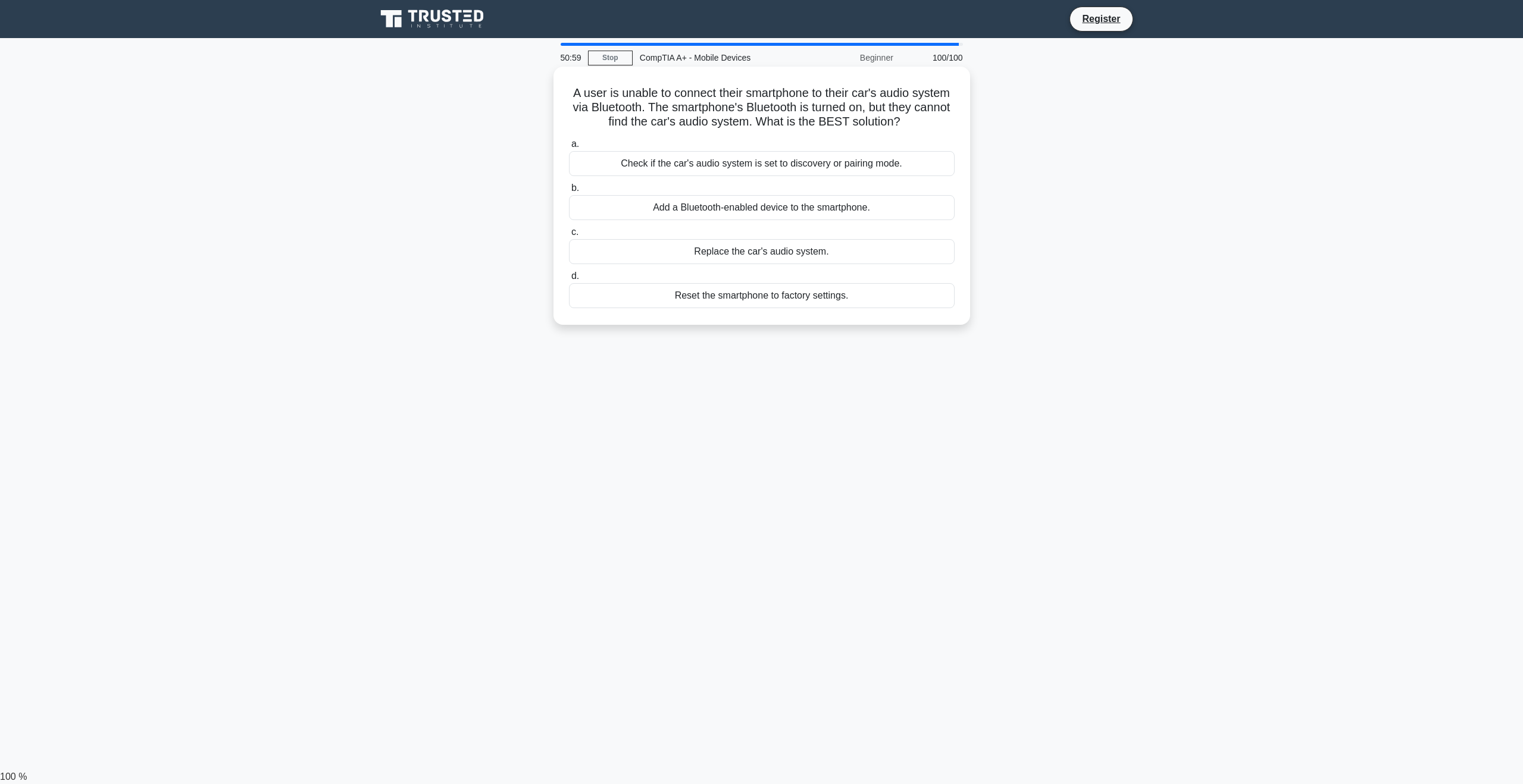
click at [719, 158] on div "Check if the car's audio system is set to discovery or pairing mode." at bounding box center [762, 163] width 385 height 25
click at [569, 148] on input "a. Check if the car's audio system is set to discovery or pairing mode." at bounding box center [569, 144] width 0 height 8
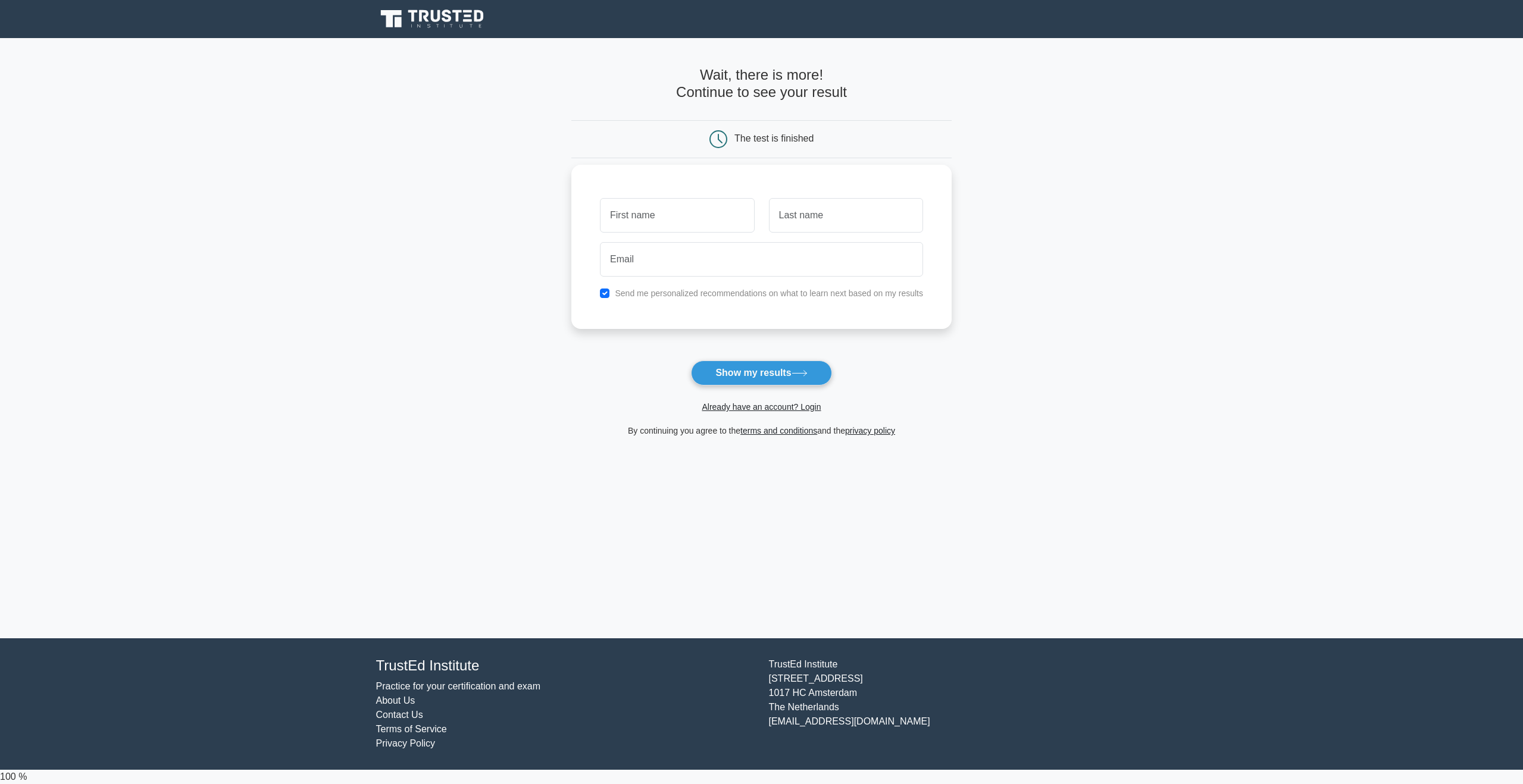
type input "W"
type input "Sanjay"
click at [836, 228] on input "text" at bounding box center [846, 215] width 154 height 34
type input "Singh"
click at [770, 262] on input "email" at bounding box center [761, 259] width 323 height 34
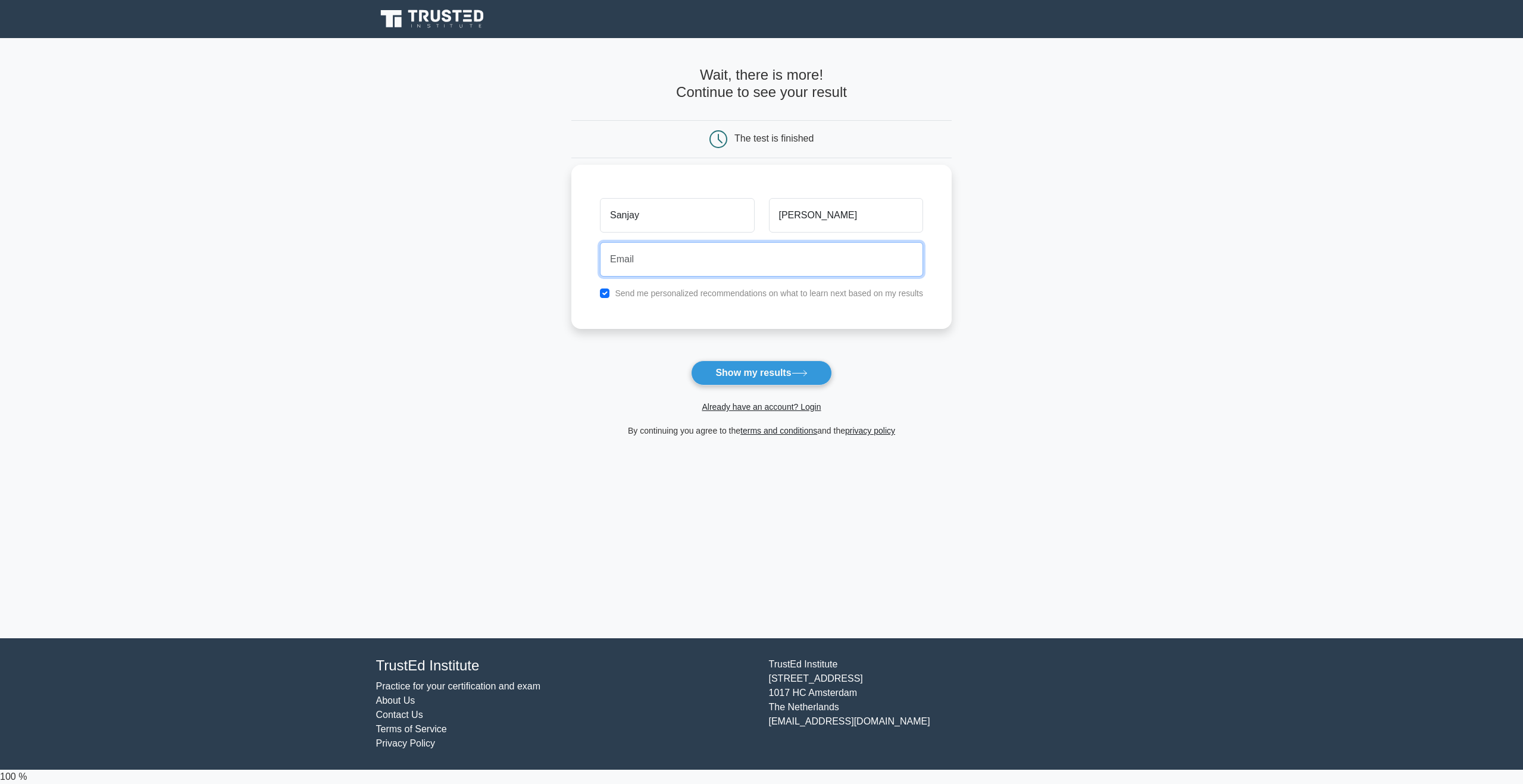
type input "aracania63@gmail.com"
click at [748, 378] on button "Show my results" at bounding box center [760, 373] width 140 height 25
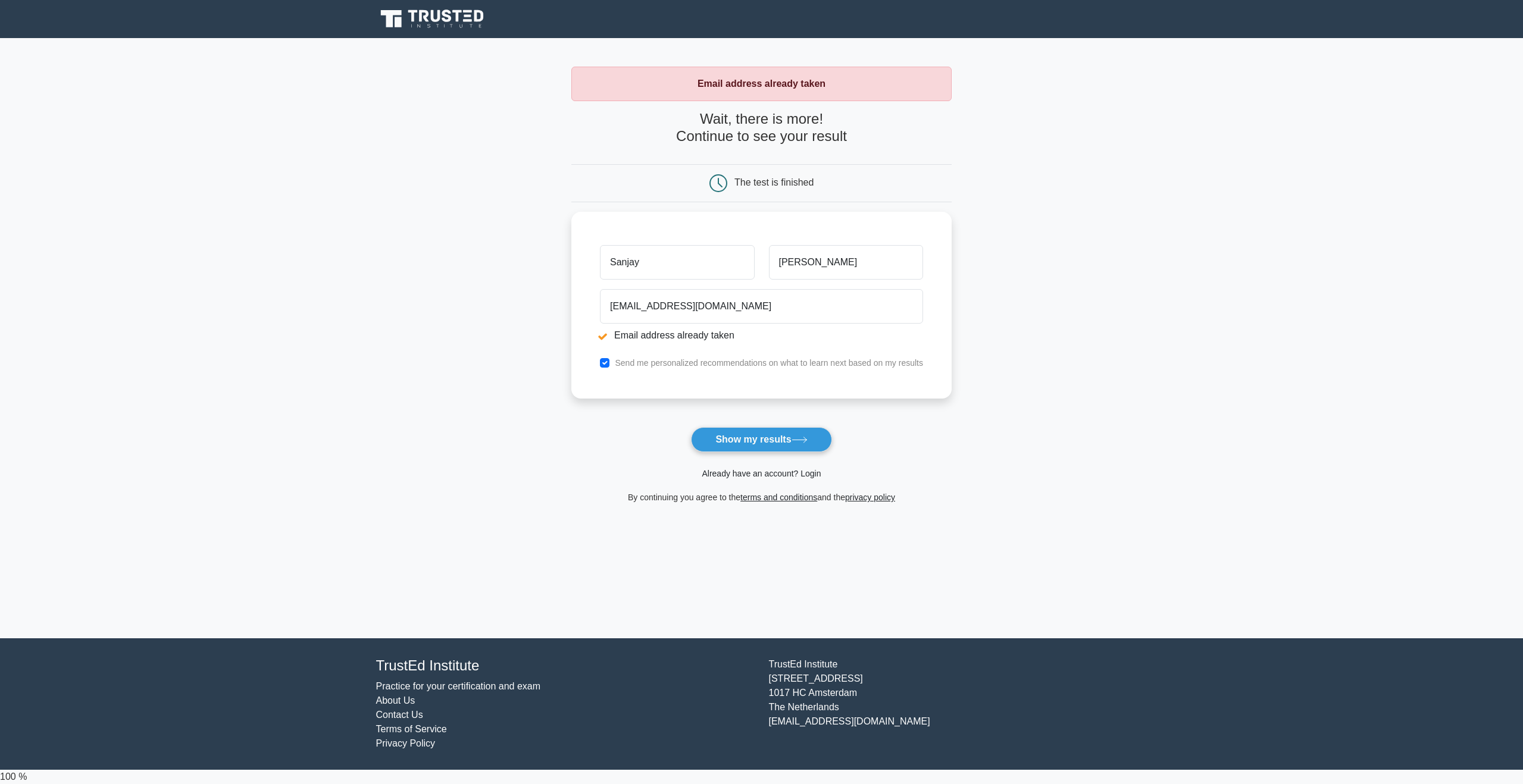
click at [793, 476] on link "Already have an account? Login" at bounding box center [761, 474] width 119 height 10
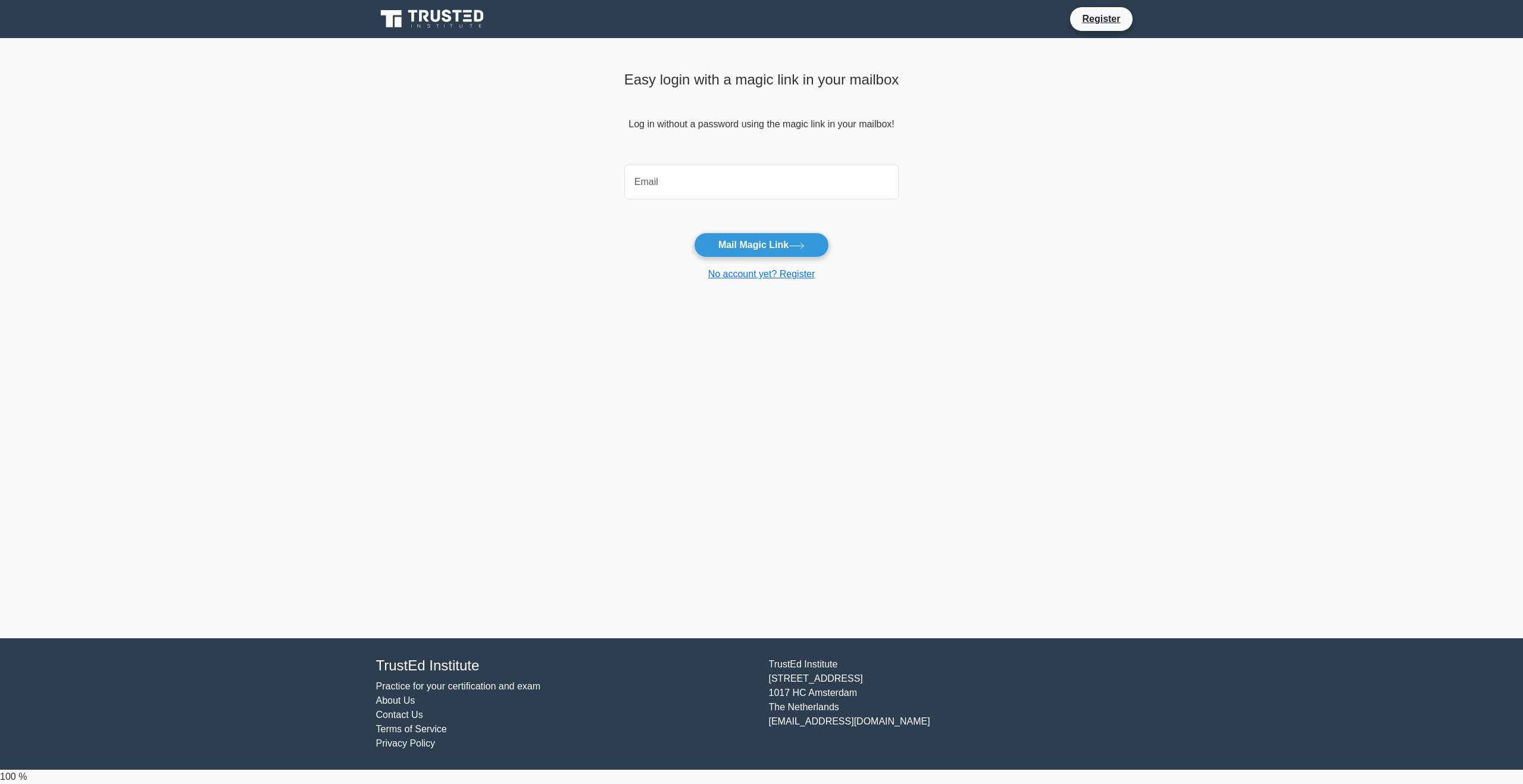
click at [697, 188] on input "email" at bounding box center [762, 182] width 275 height 34
type input "[EMAIL_ADDRESS][DOMAIN_NAME]"
click at [742, 249] on button "Mail Magic Link" at bounding box center [761, 245] width 135 height 25
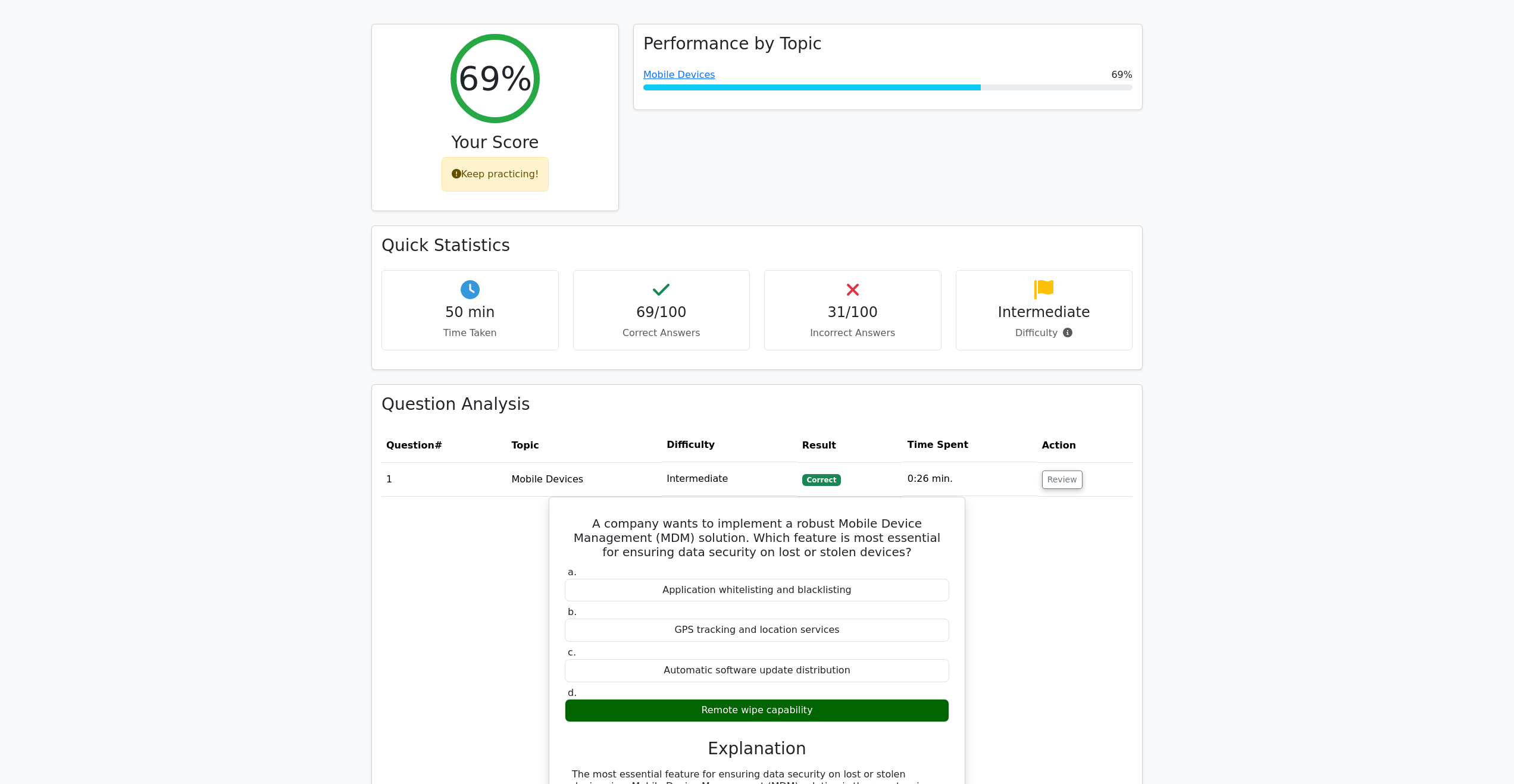
scroll to position [297, 0]
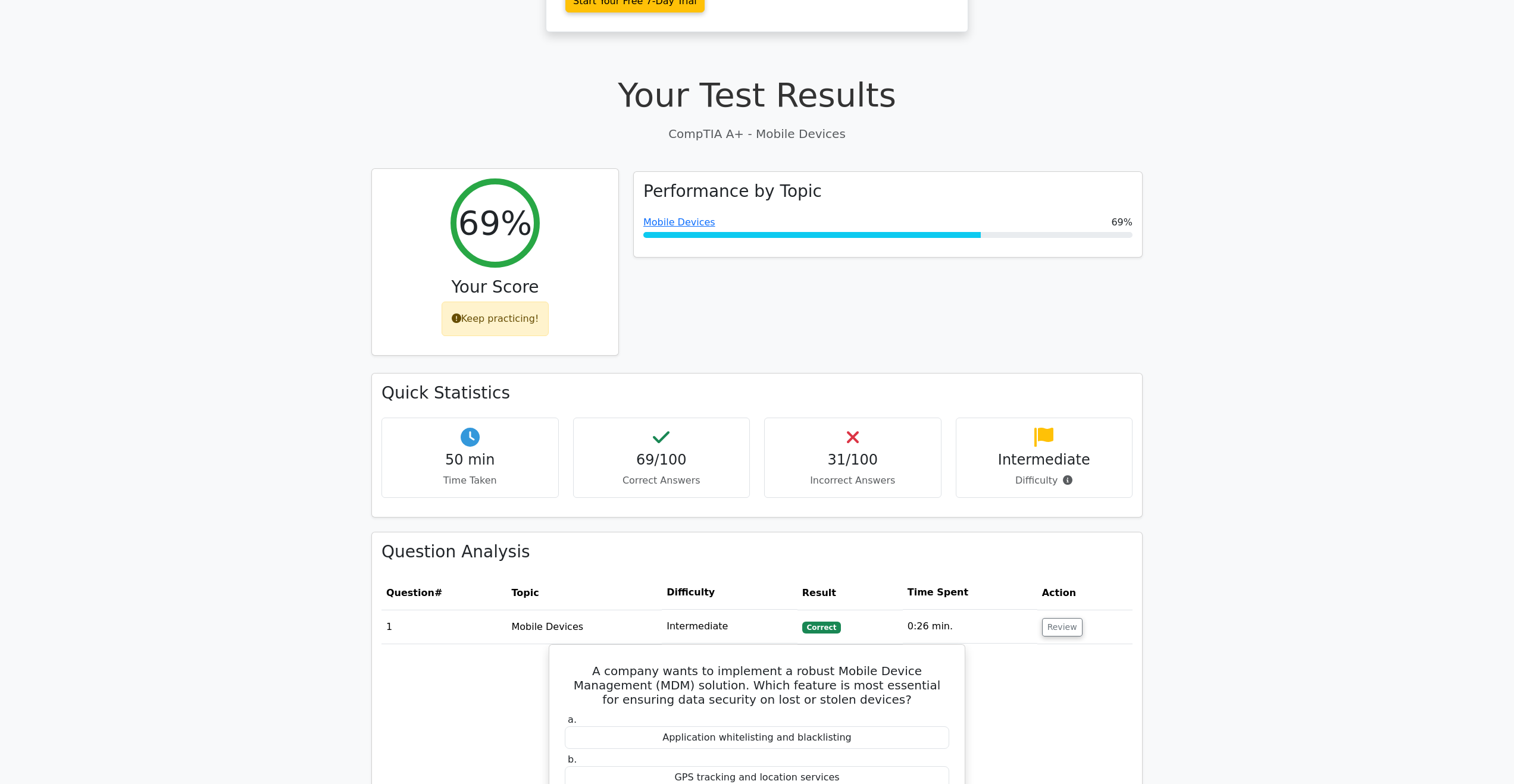
click at [502, 317] on div "Keep practicing!" at bounding box center [495, 318] width 108 height 34
click at [502, 318] on div "Keep practicing!" at bounding box center [495, 318] width 108 height 34
drag, startPoint x: 633, startPoint y: 332, endPoint x: 579, endPoint y: 333, distance: 54.0
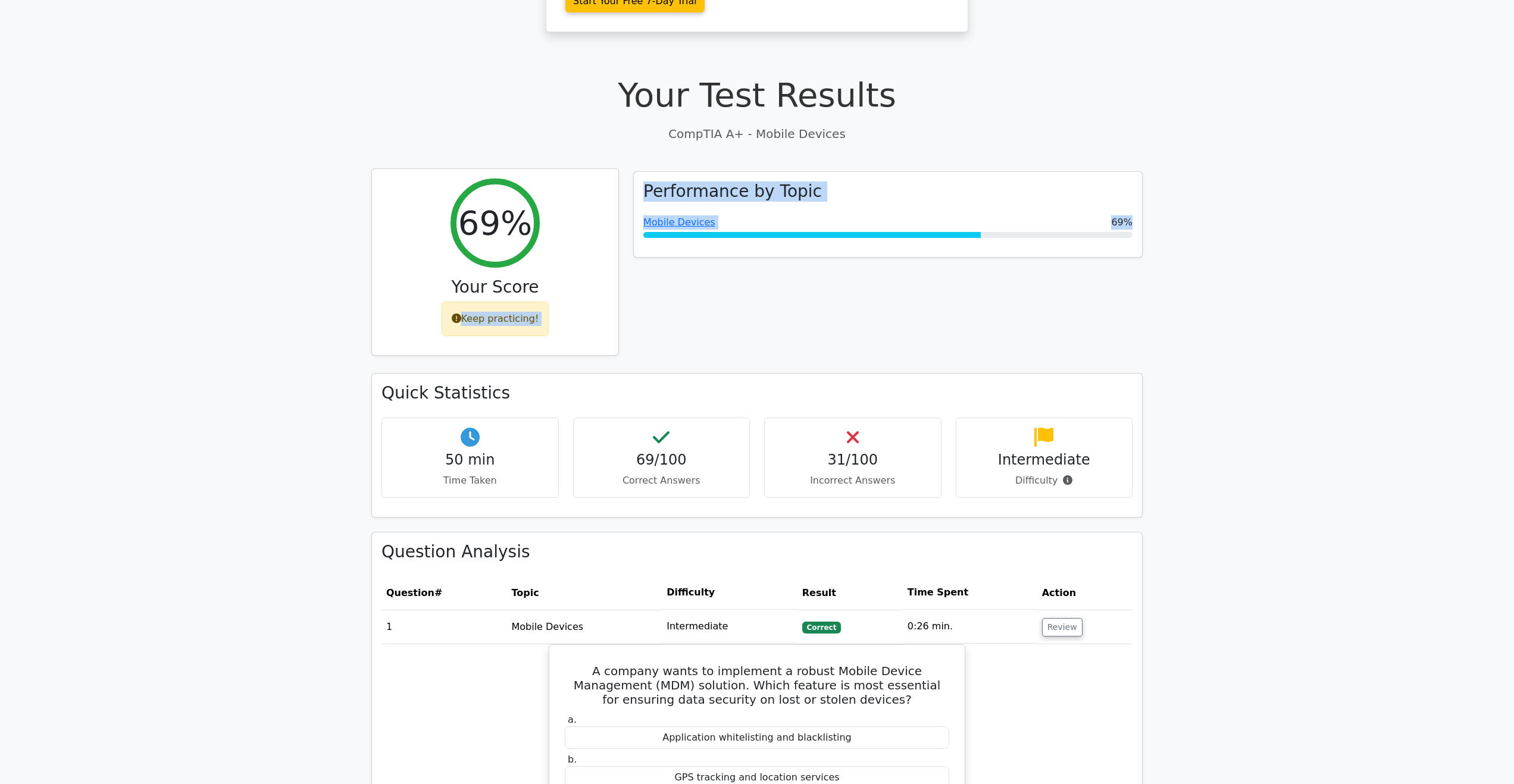
click at [460, 319] on icon at bounding box center [457, 318] width 10 height 10
click at [457, 319] on icon at bounding box center [457, 318] width 10 height 10
click at [457, 319] on icon at bounding box center [457, 318] width 10 height 10
click at [458, 319] on icon at bounding box center [457, 318] width 10 height 10
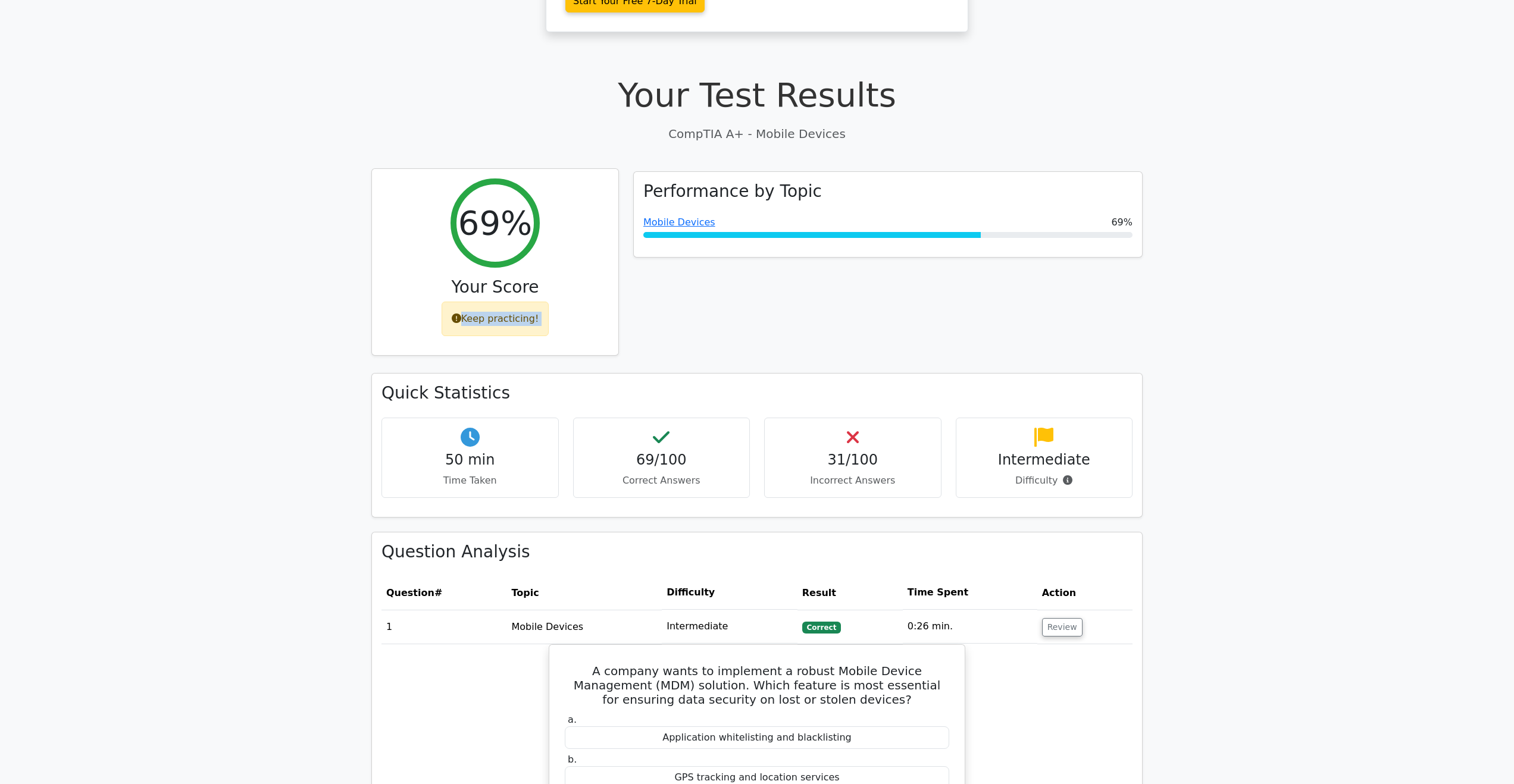
click at [458, 319] on icon at bounding box center [457, 318] width 10 height 10
click at [460, 319] on icon at bounding box center [457, 318] width 10 height 10
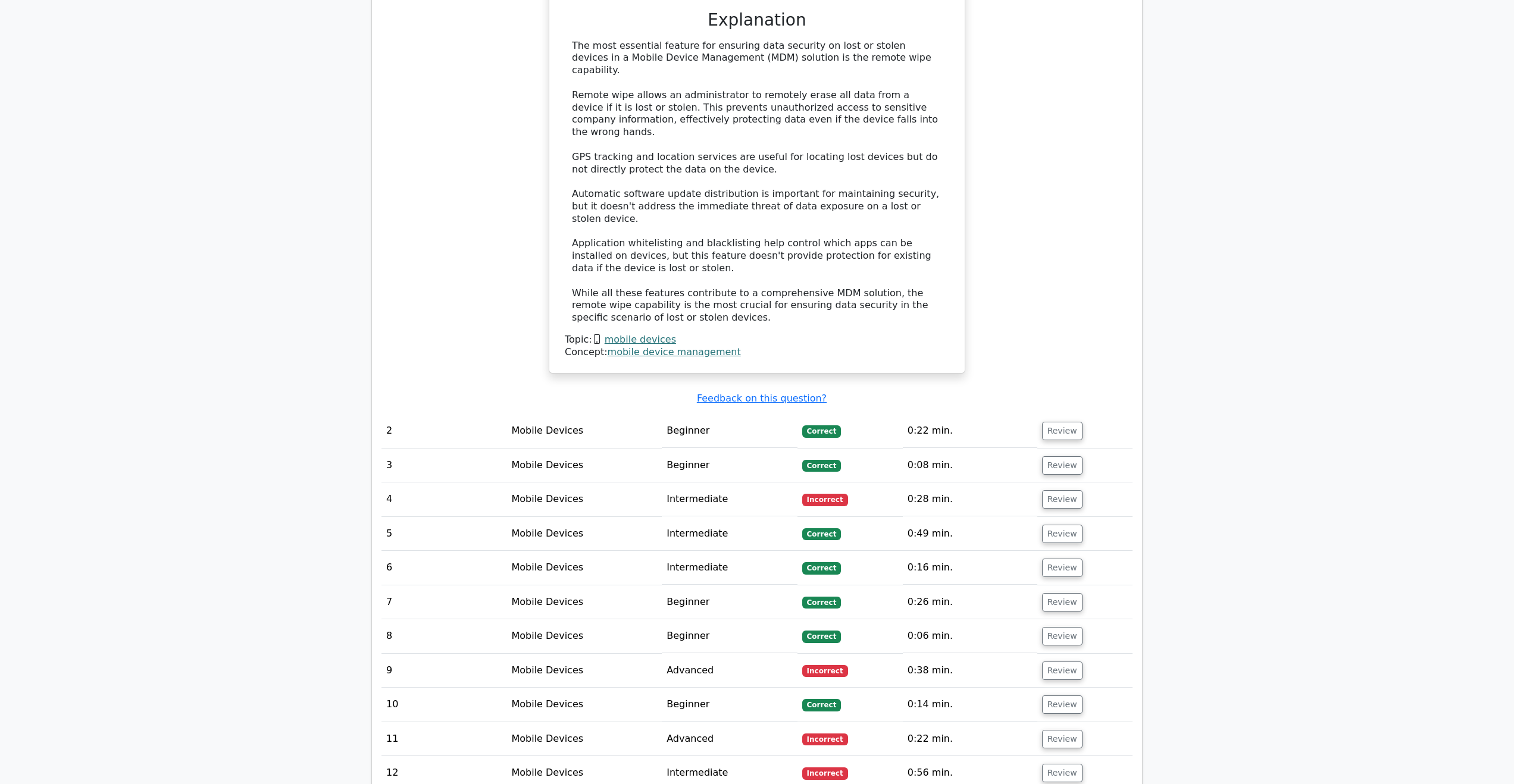
scroll to position [1190, 0]
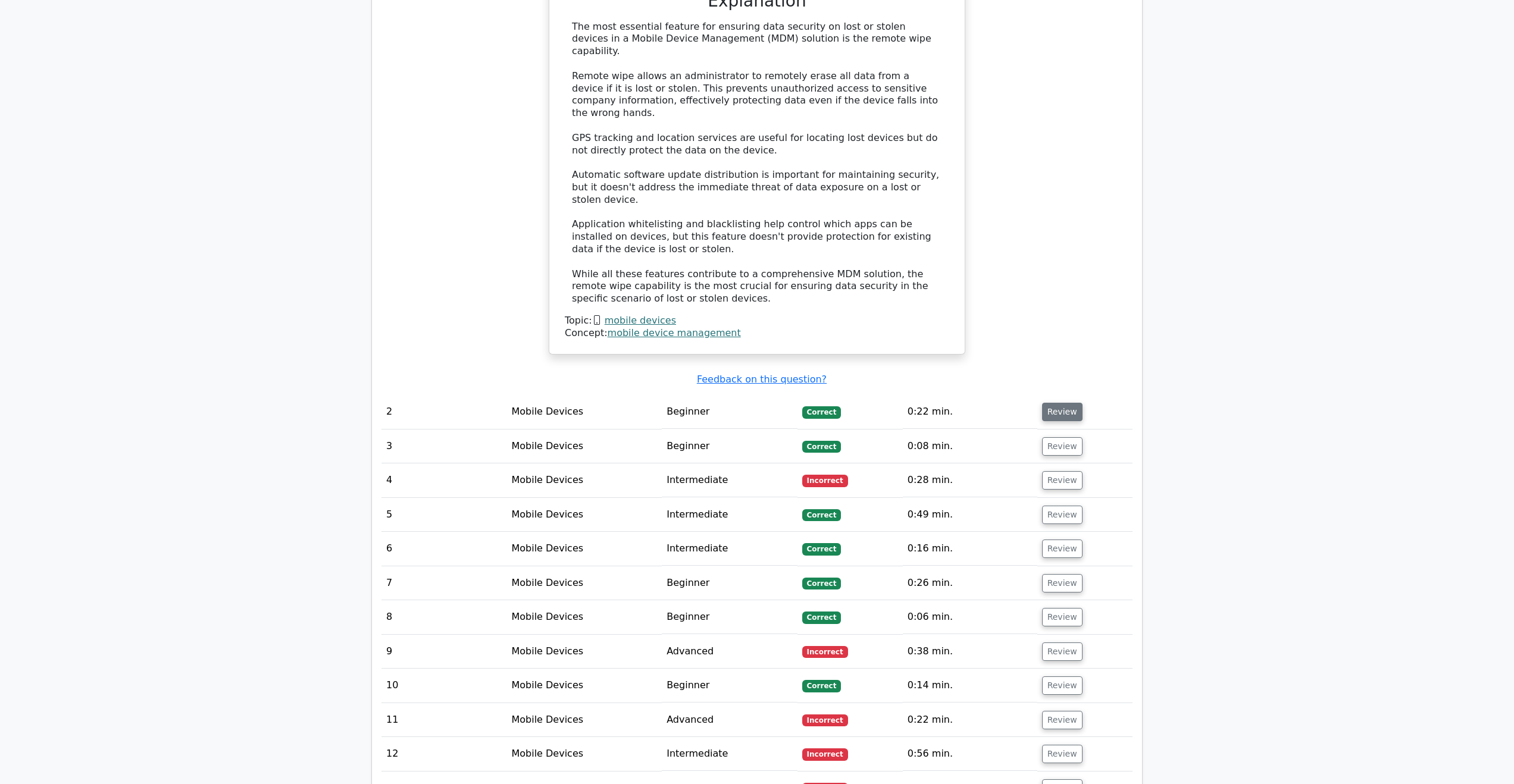
click at [1059, 403] on button "Review" at bounding box center [1062, 412] width 41 height 18
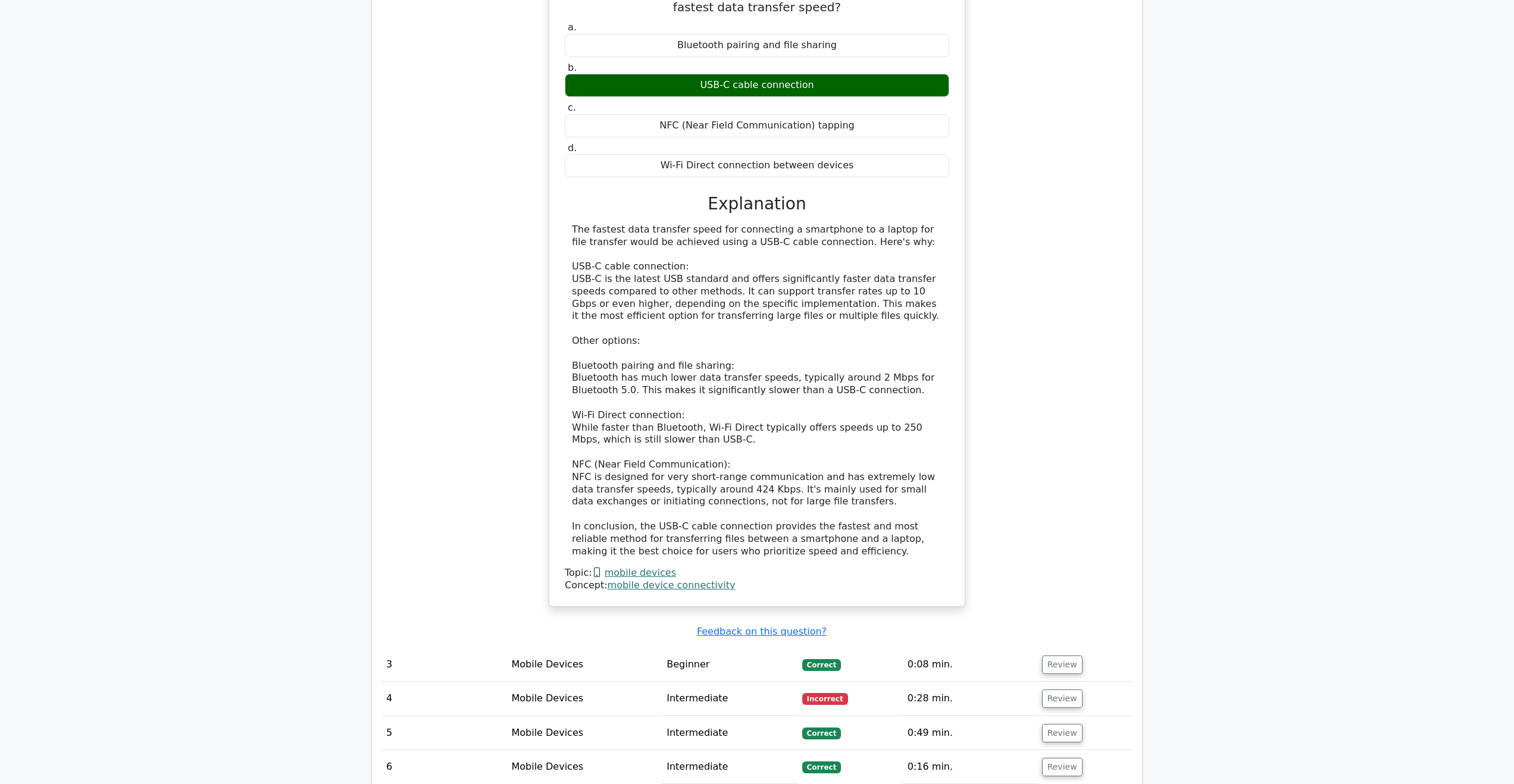
scroll to position [1904, 0]
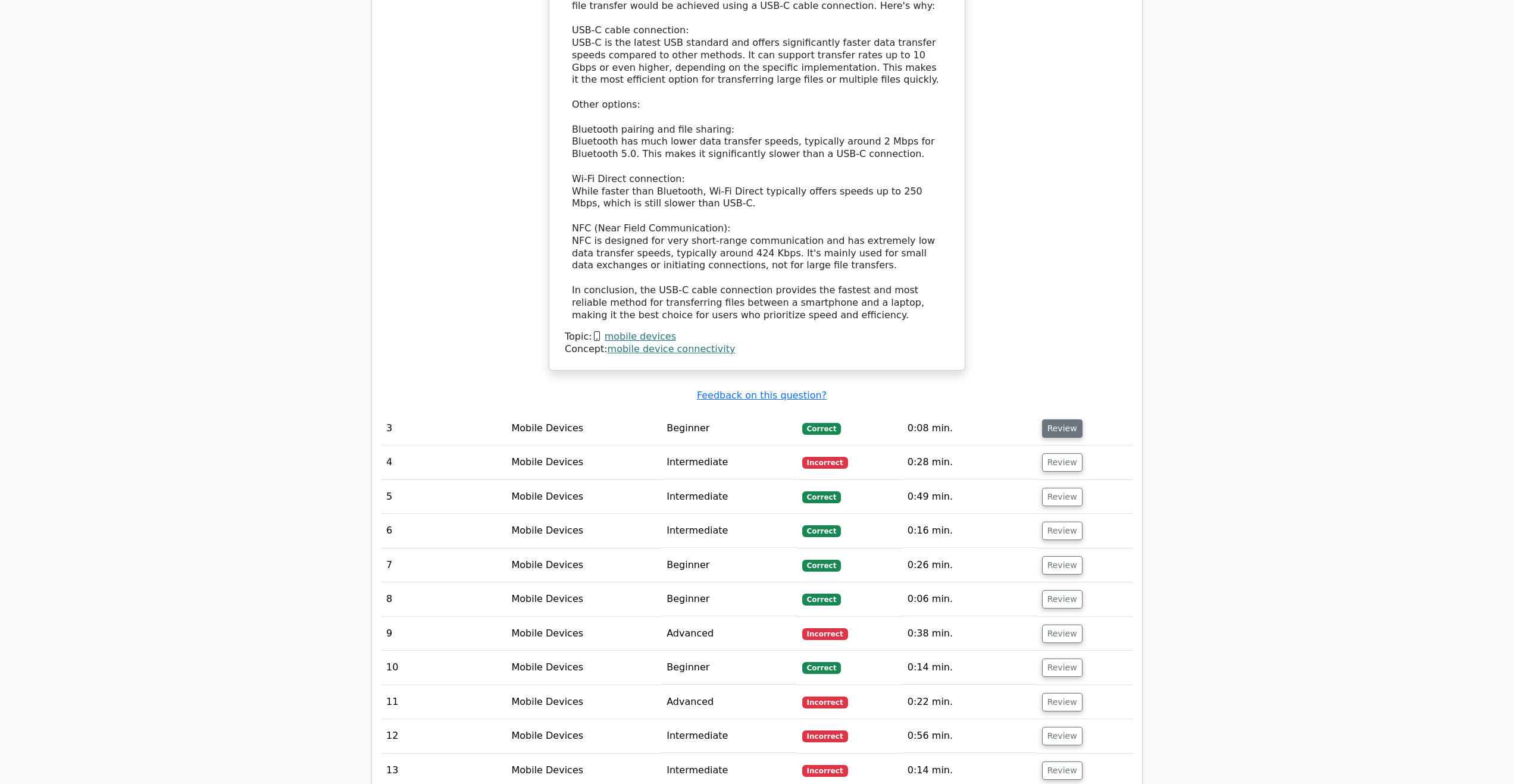
click at [1066, 420] on button "Review" at bounding box center [1062, 429] width 41 height 18
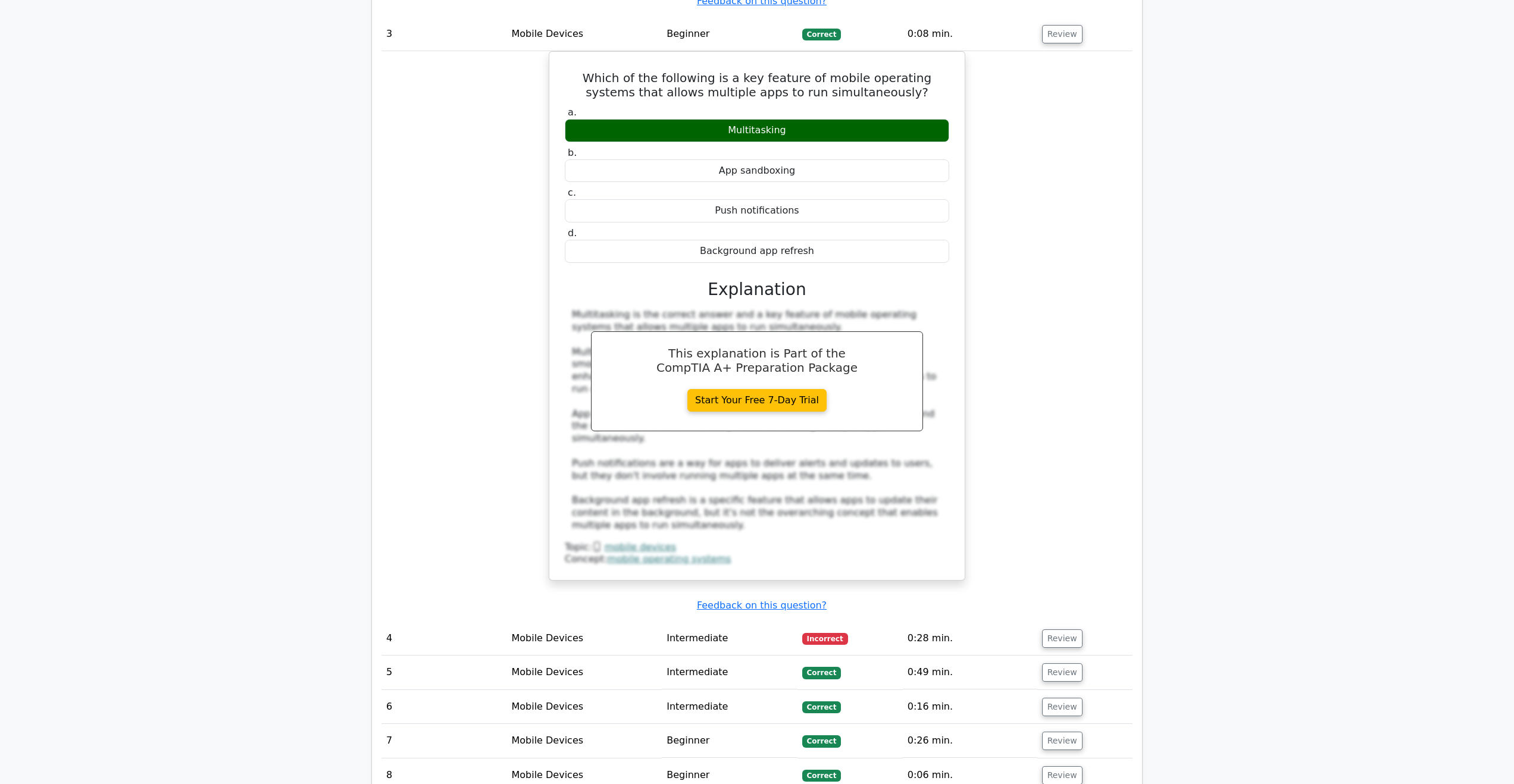
scroll to position [2380, 0]
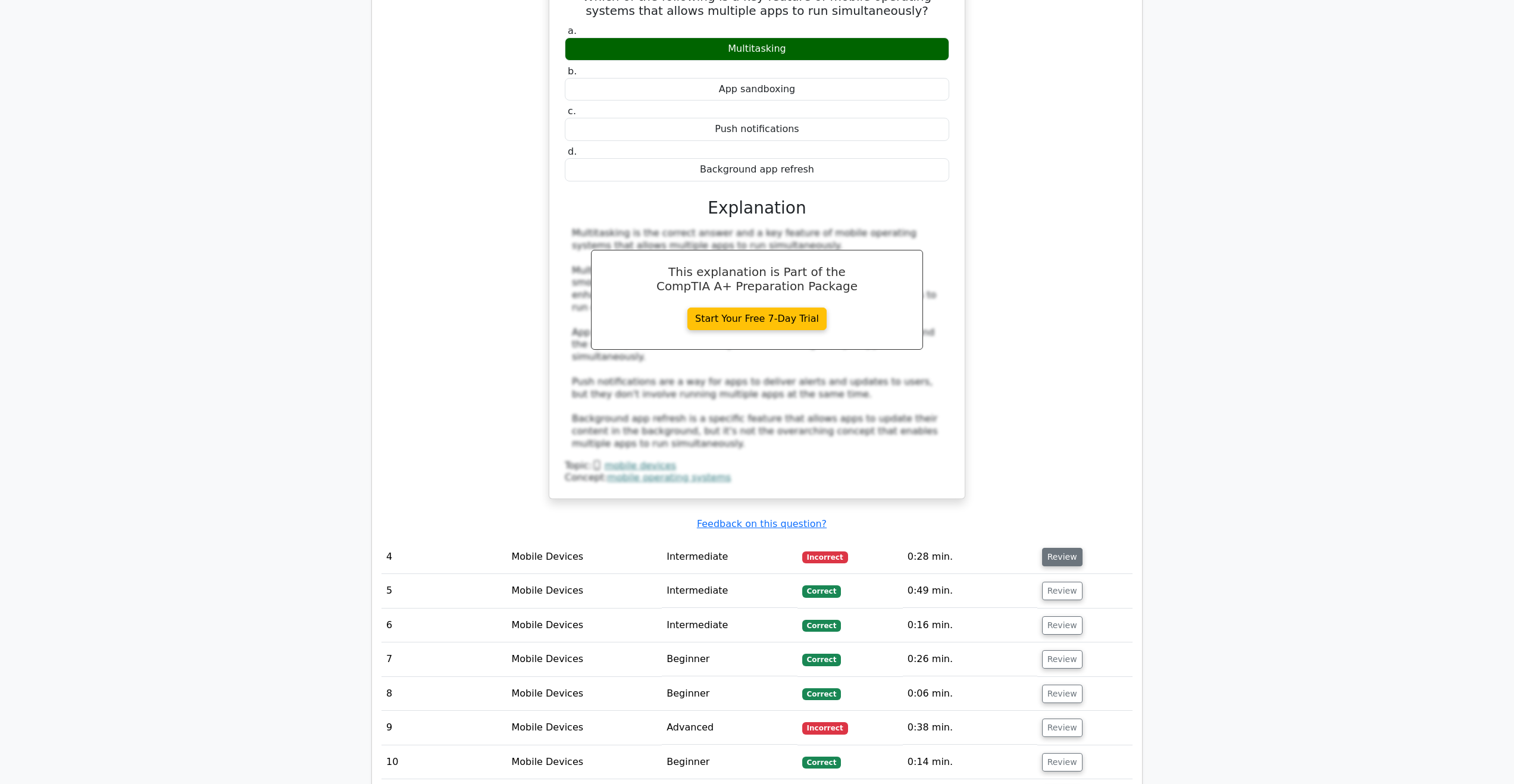
click at [1057, 548] on button "Review" at bounding box center [1062, 557] width 41 height 18
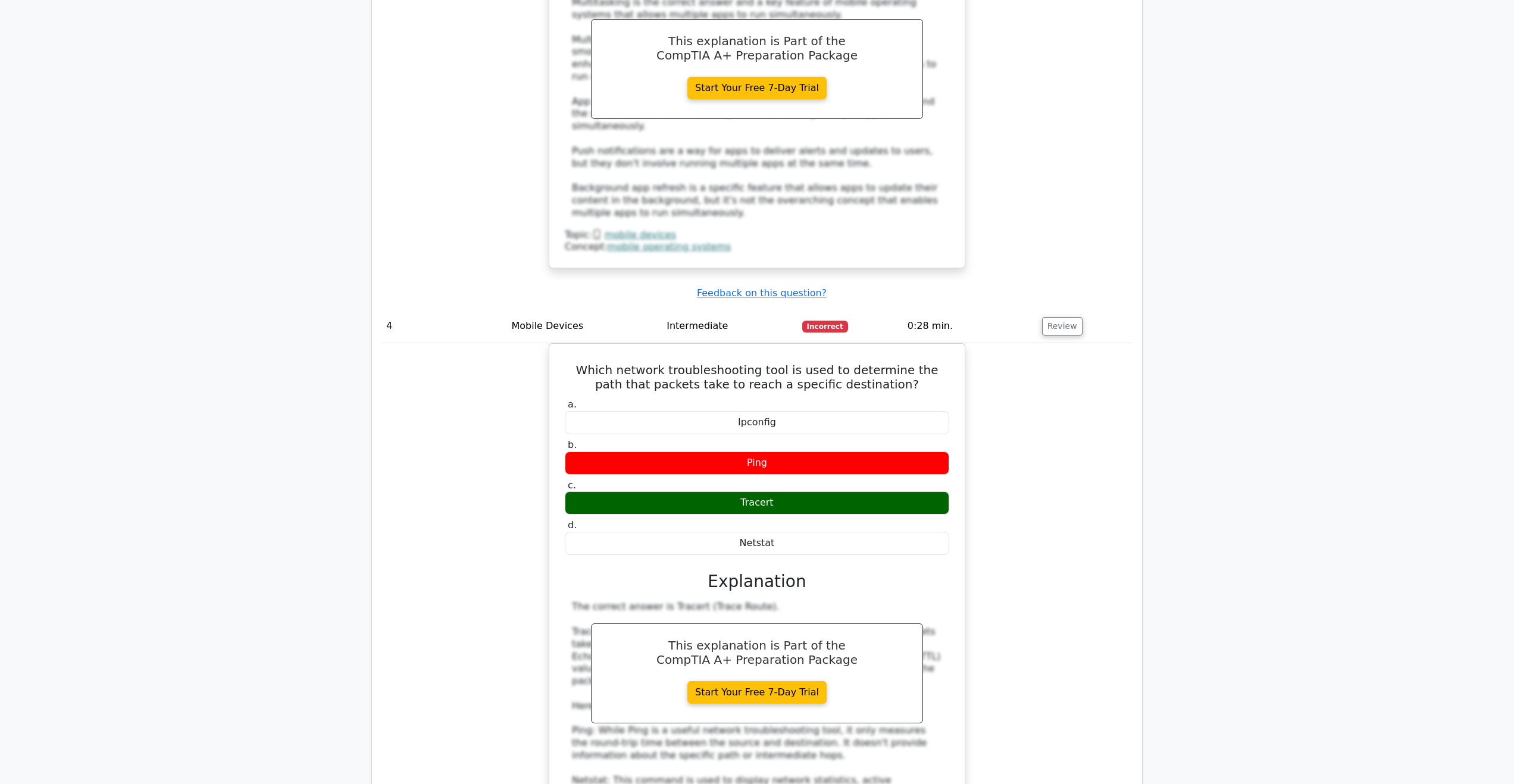
scroll to position [2677, 0]
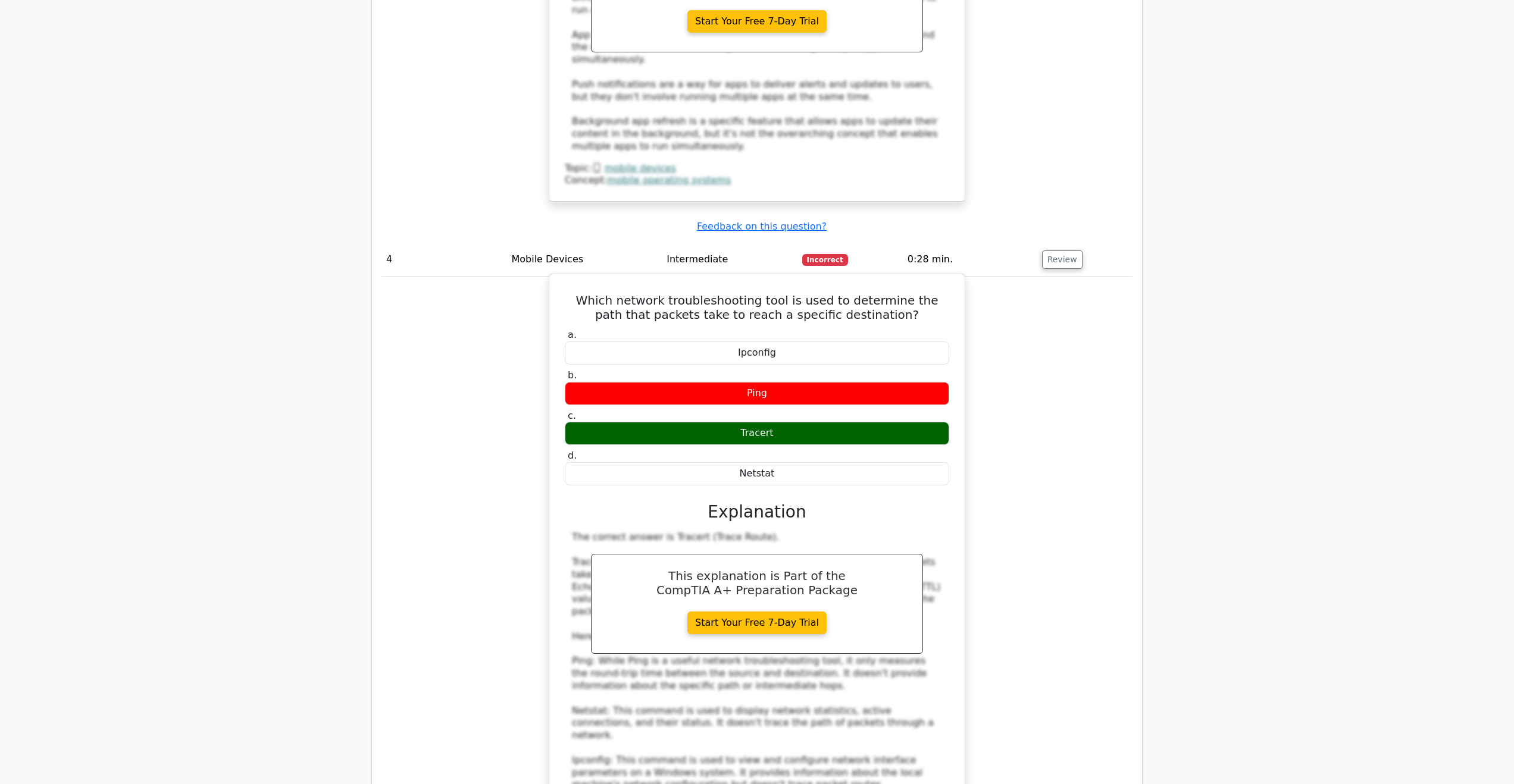
drag, startPoint x: 765, startPoint y: 374, endPoint x: 714, endPoint y: 380, distance: 51.4
click at [714, 422] on div "Tracert" at bounding box center [757, 433] width 385 height 23
click at [791, 422] on div "Tracert" at bounding box center [757, 433] width 385 height 23
drag, startPoint x: 791, startPoint y: 372, endPoint x: 714, endPoint y: 376, distance: 77.1
click at [714, 422] on div "Tracert" at bounding box center [757, 433] width 385 height 23
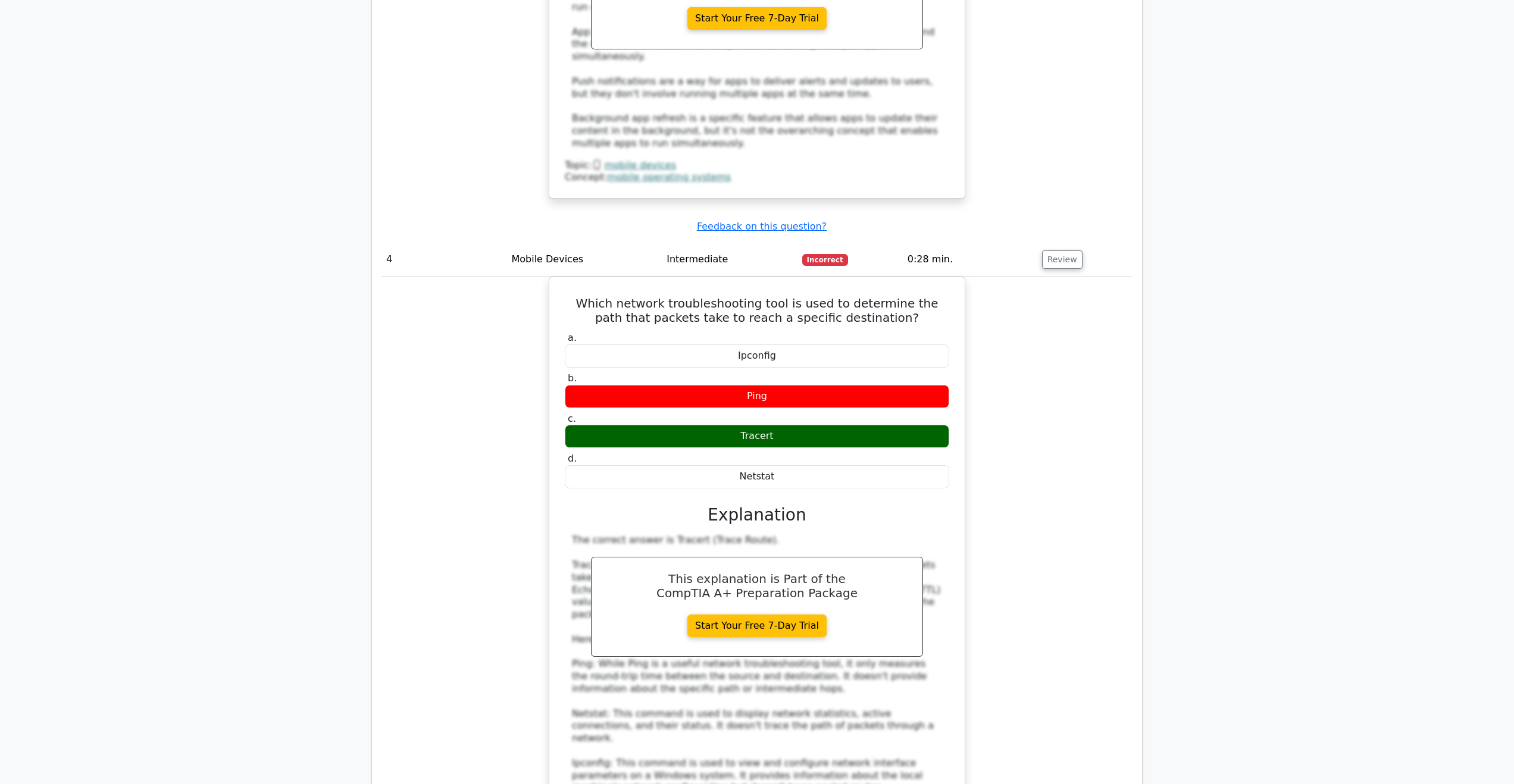
copy div "Tracert"
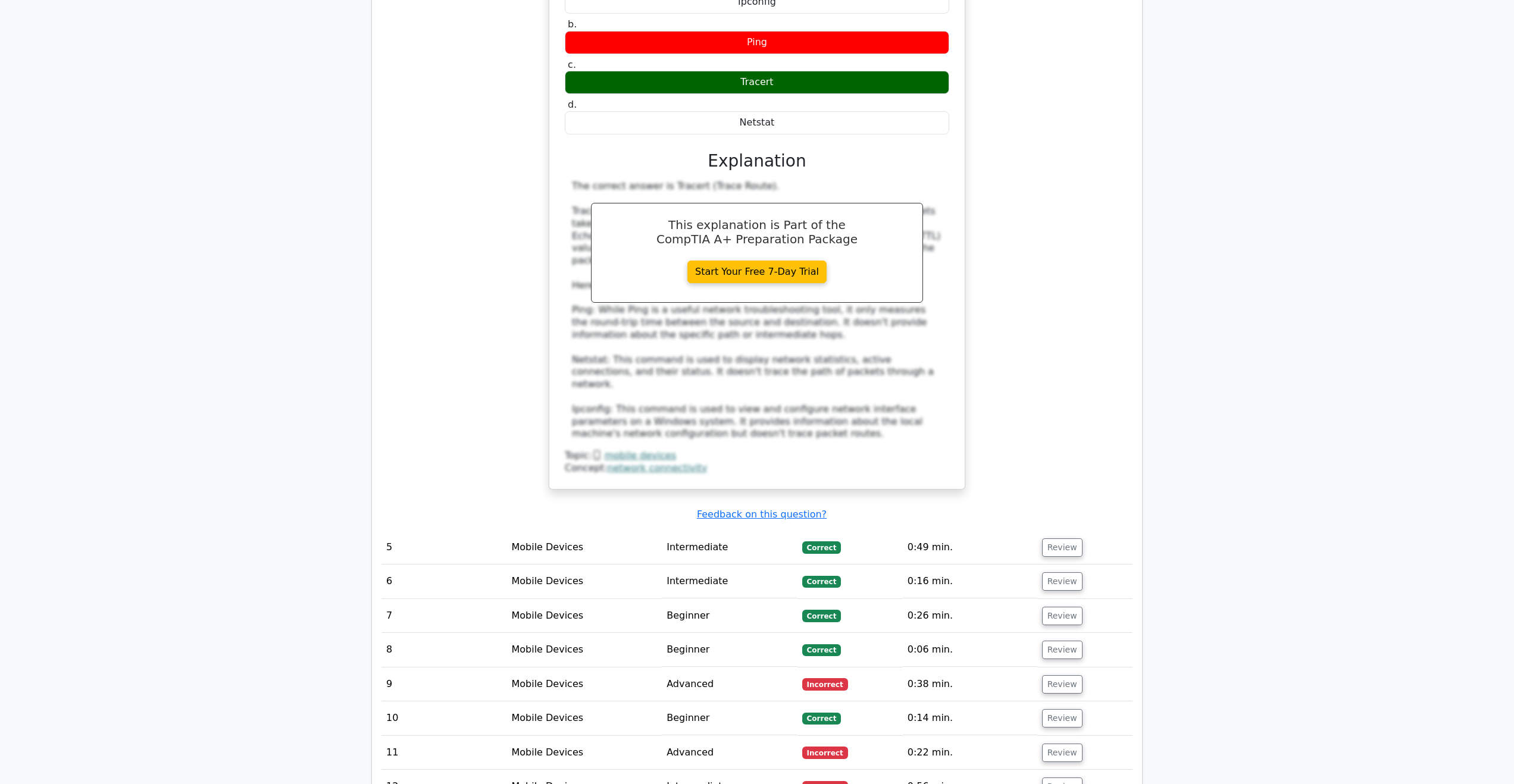
click at [355, 418] on main "image/svg+xml 🎓 Unlock Premium Access CompTIA A+ + ALL Certifications 🎓 Access …" at bounding box center [757, 628] width 1514 height 7249
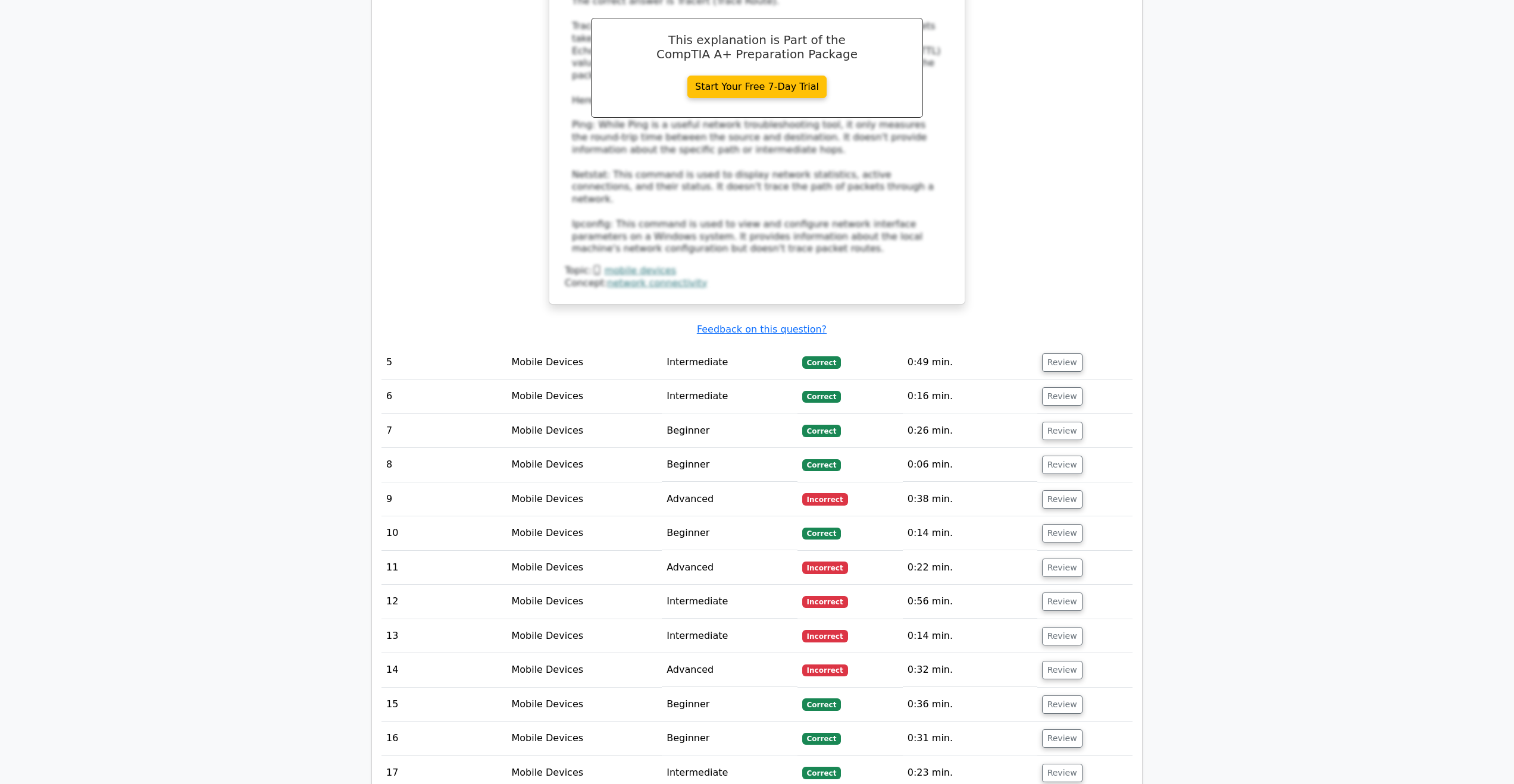
scroll to position [3272, 0]
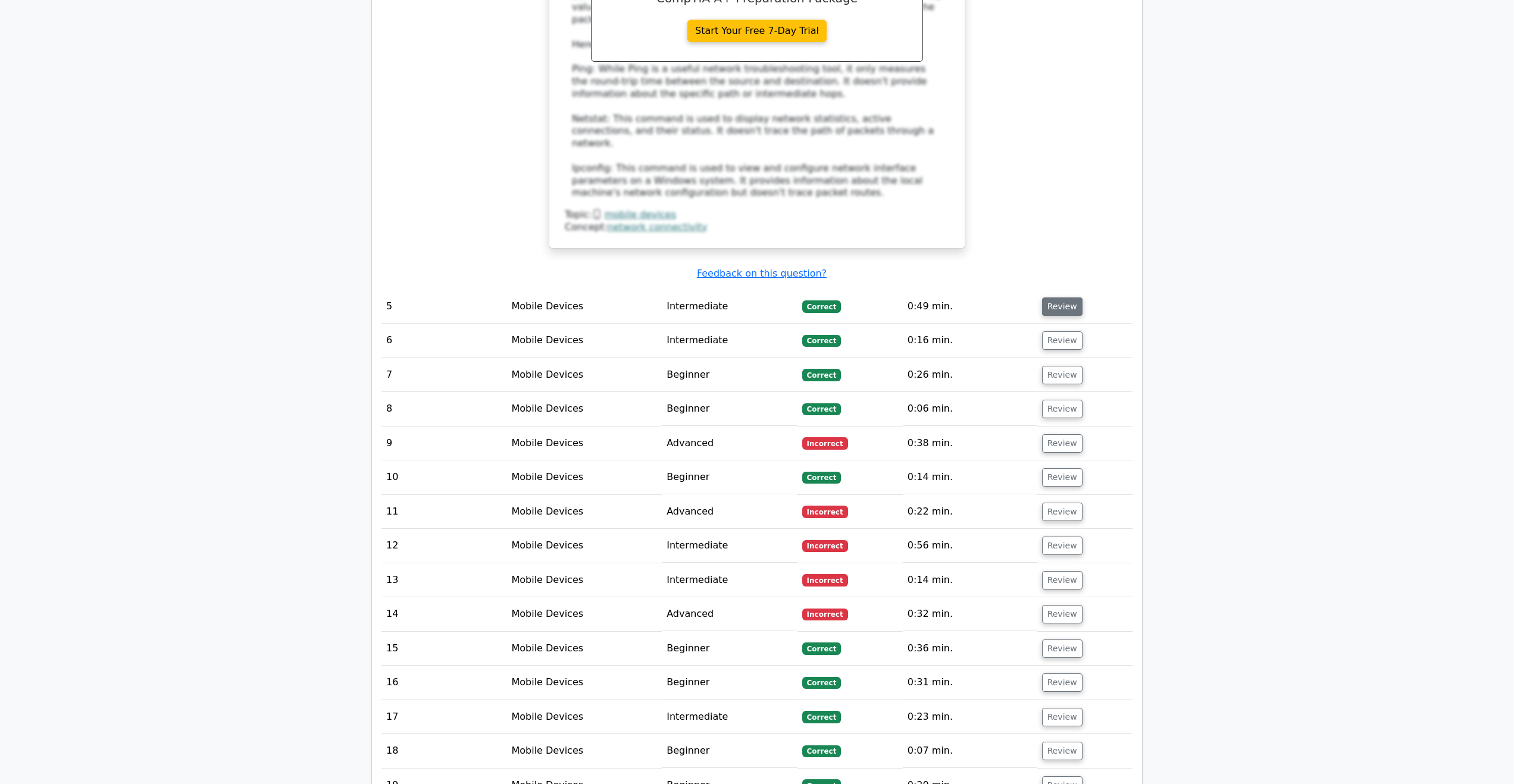
click at [1069, 297] on button "Review" at bounding box center [1062, 306] width 41 height 18
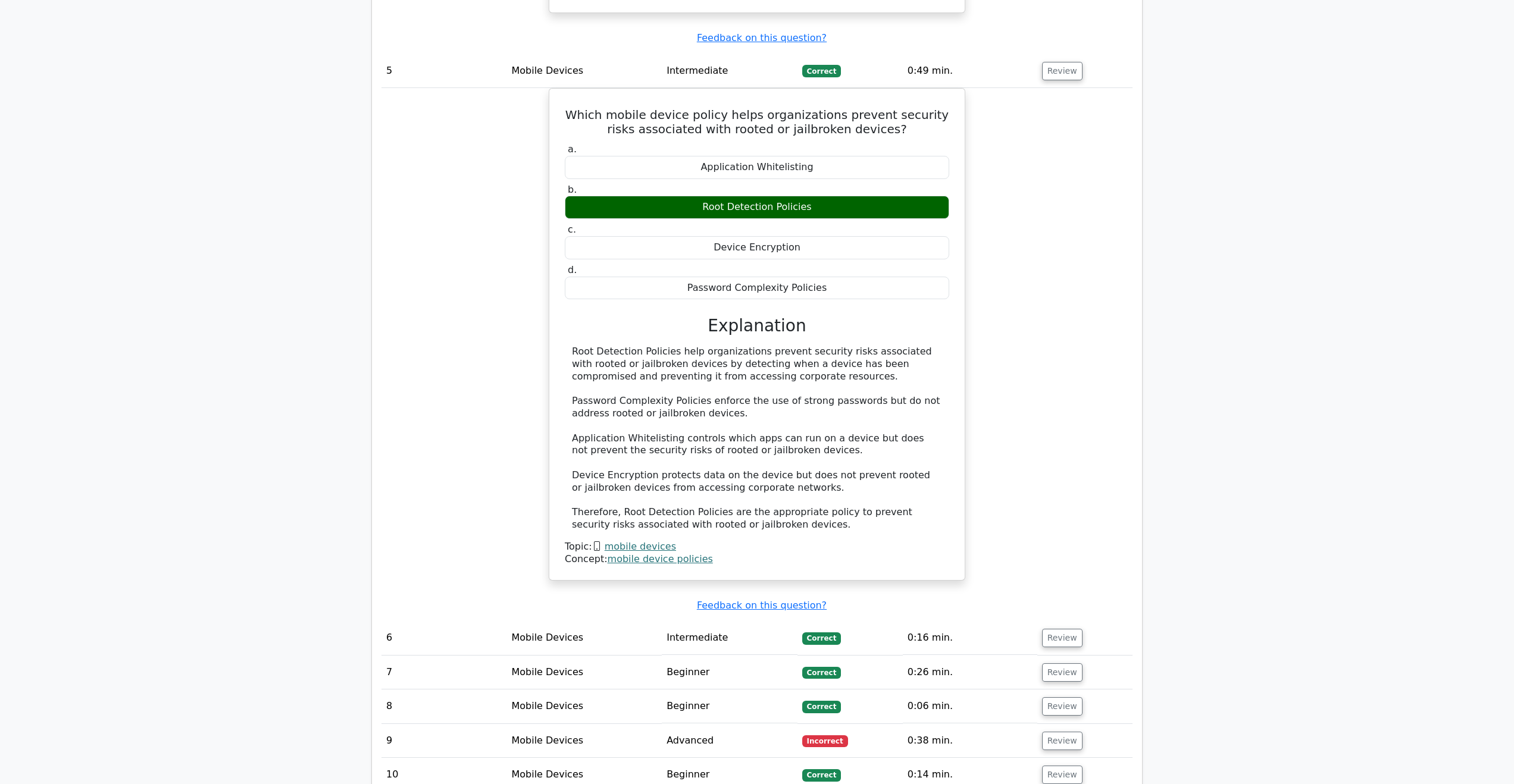
scroll to position [3510, 0]
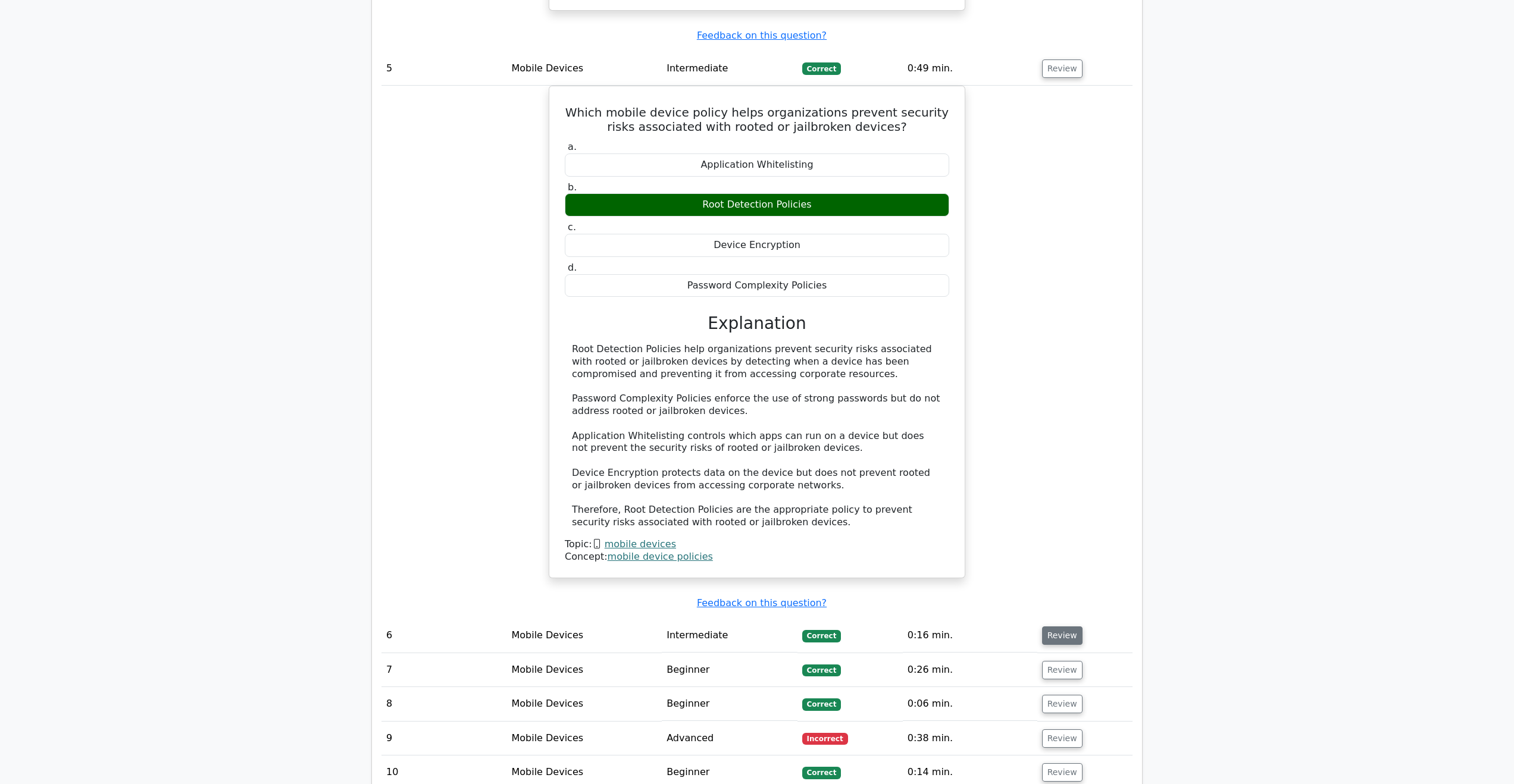
click at [1063, 626] on button "Review" at bounding box center [1062, 635] width 41 height 18
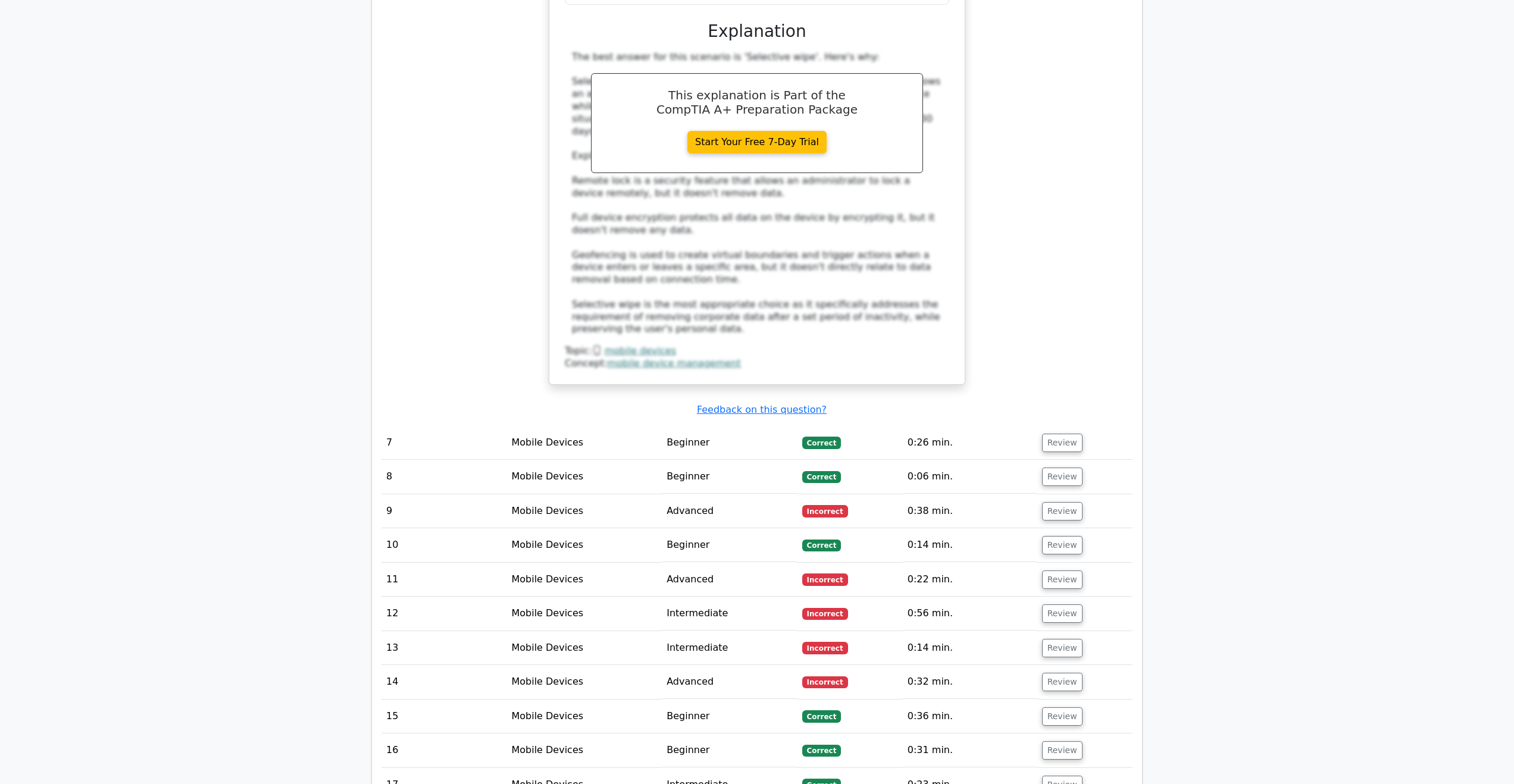
scroll to position [4402, 0]
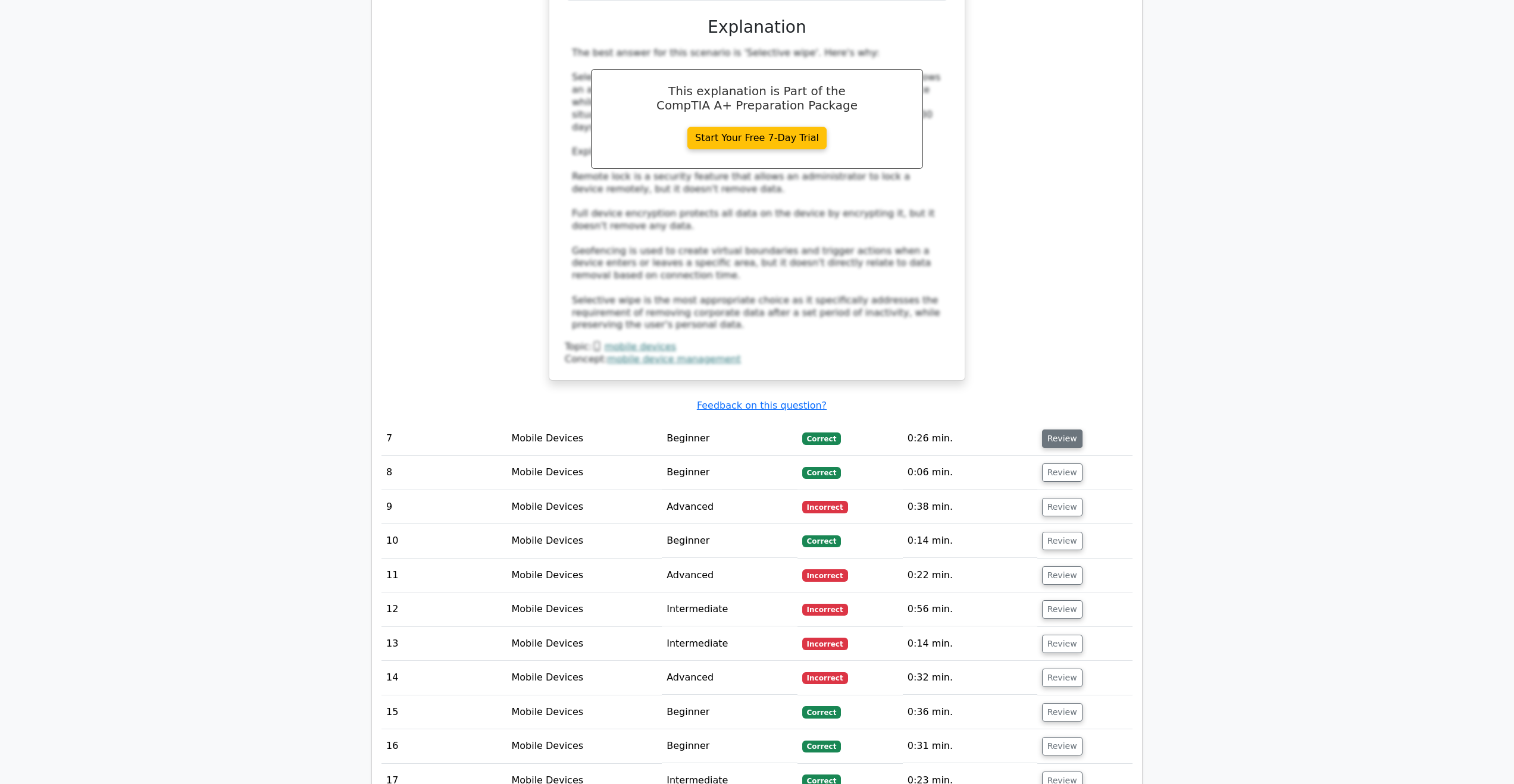
click at [1069, 429] on button "Review" at bounding box center [1062, 438] width 41 height 18
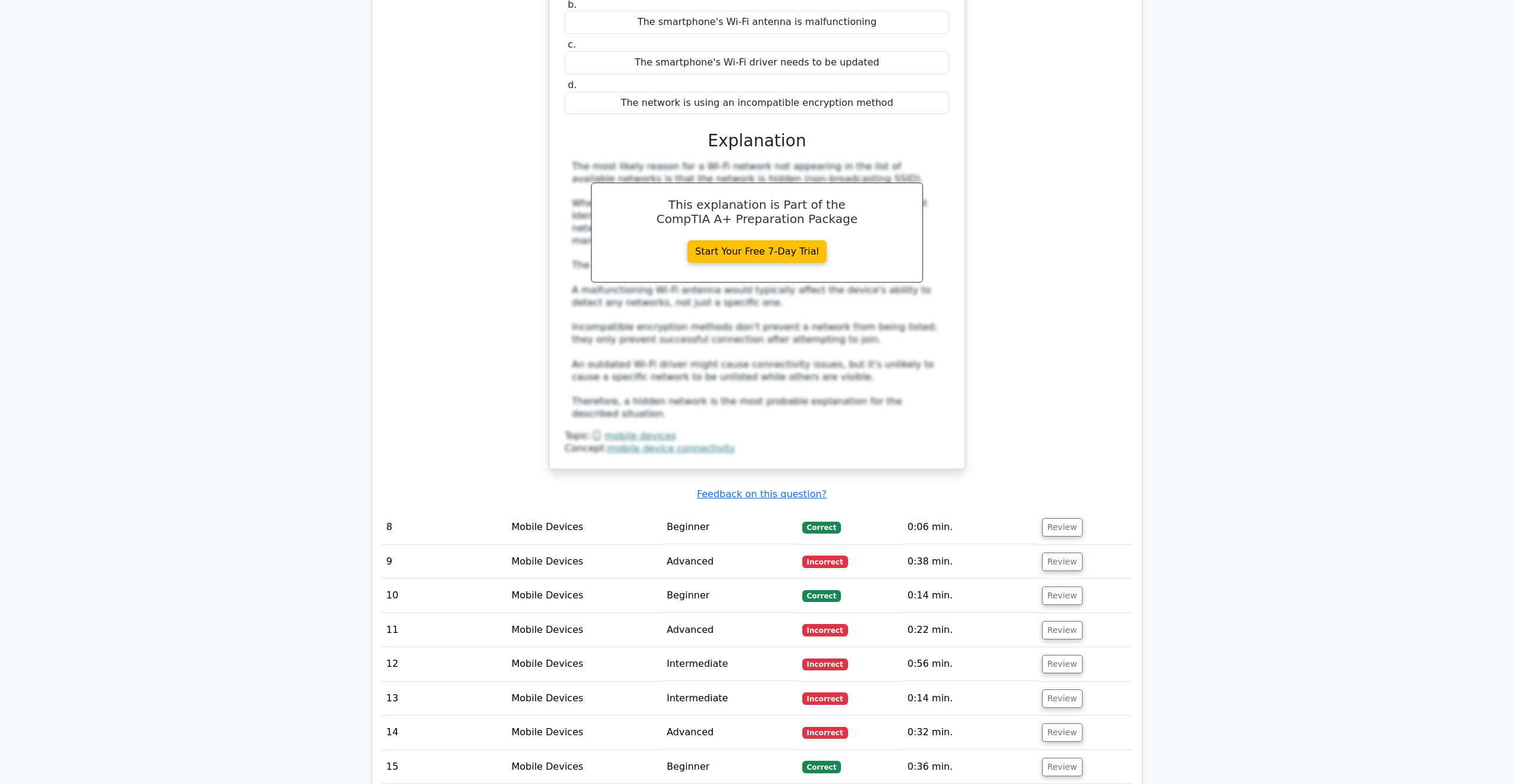
scroll to position [4998, 0]
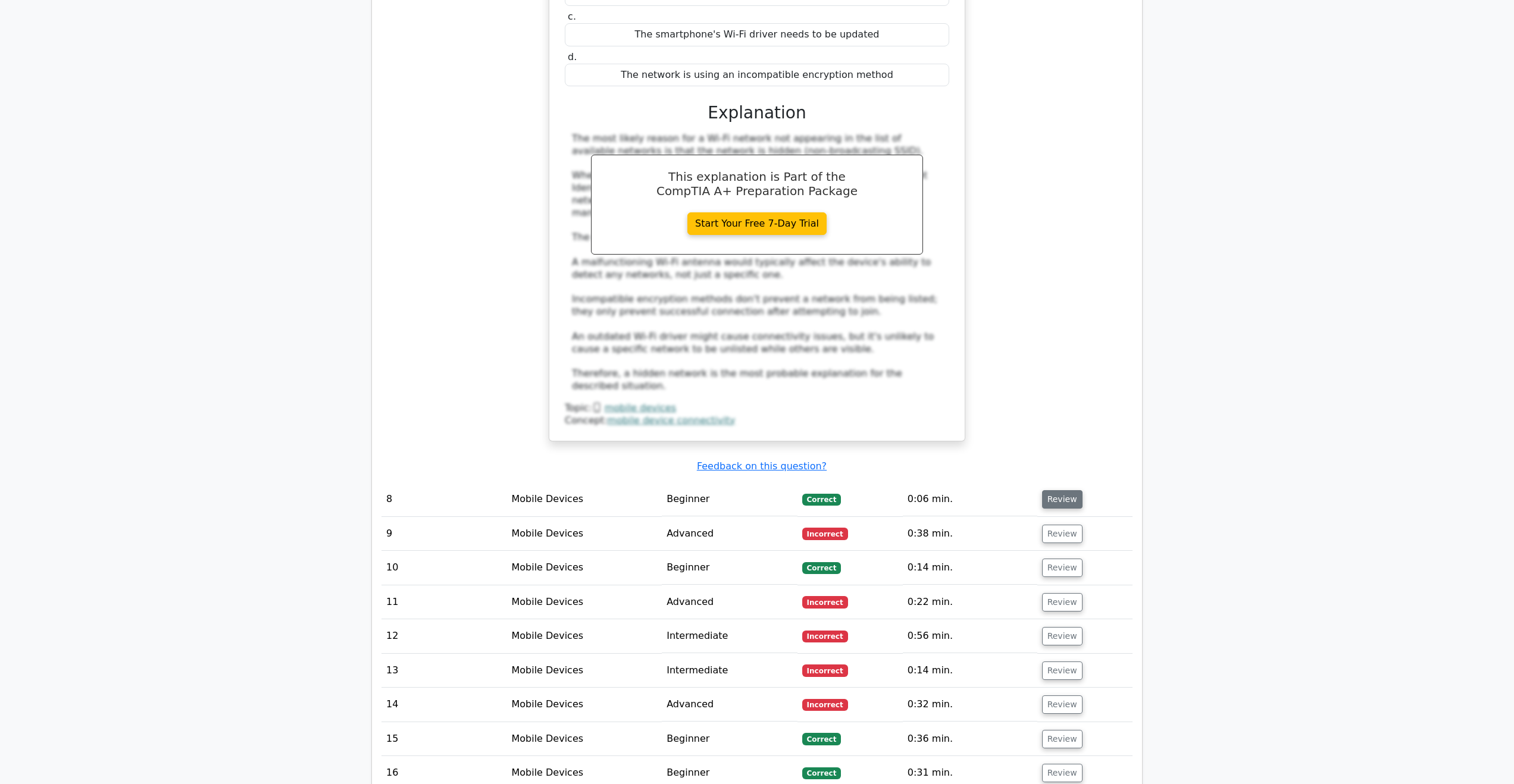
click at [1065, 490] on button "Review" at bounding box center [1062, 499] width 41 height 18
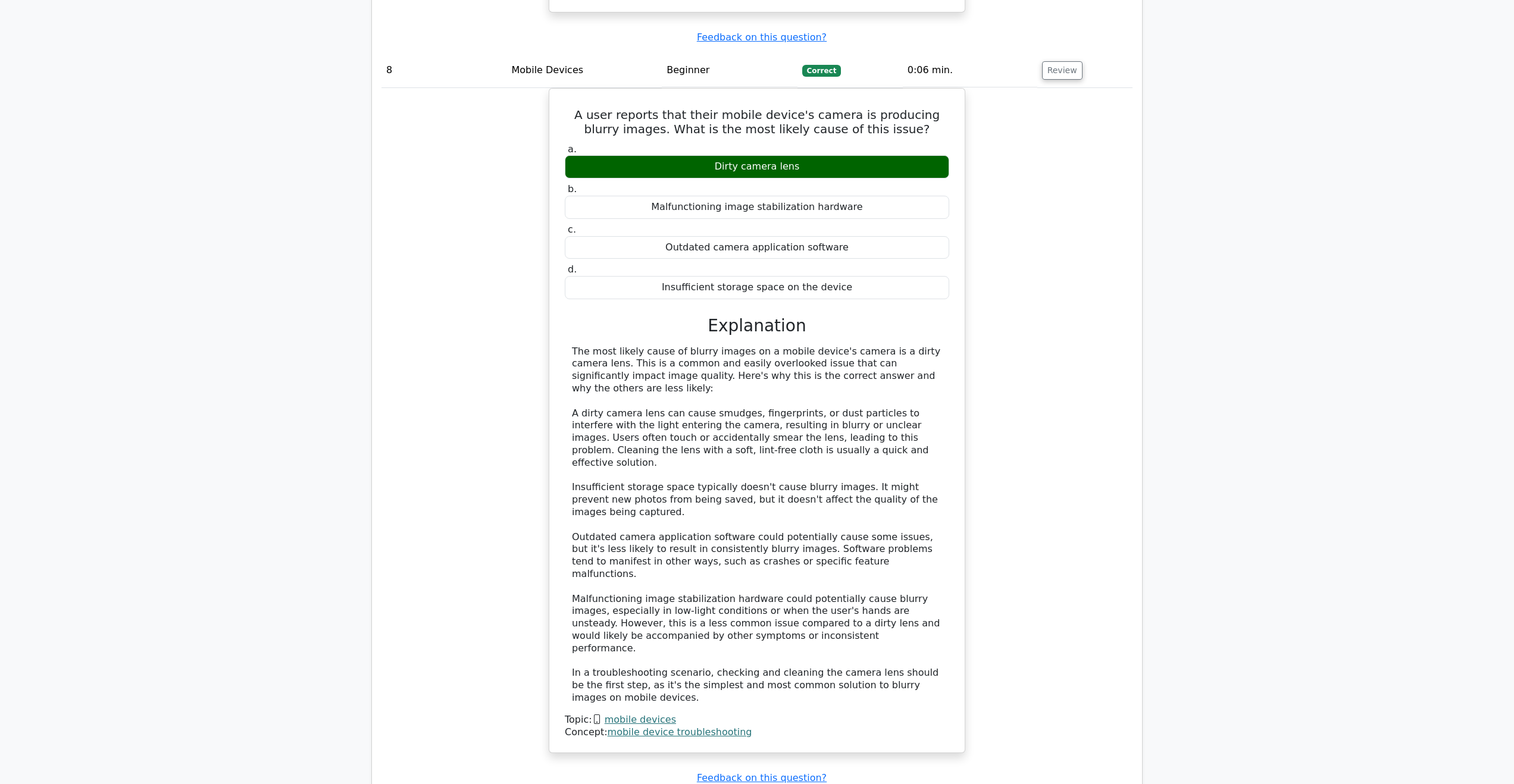
scroll to position [5652, 0]
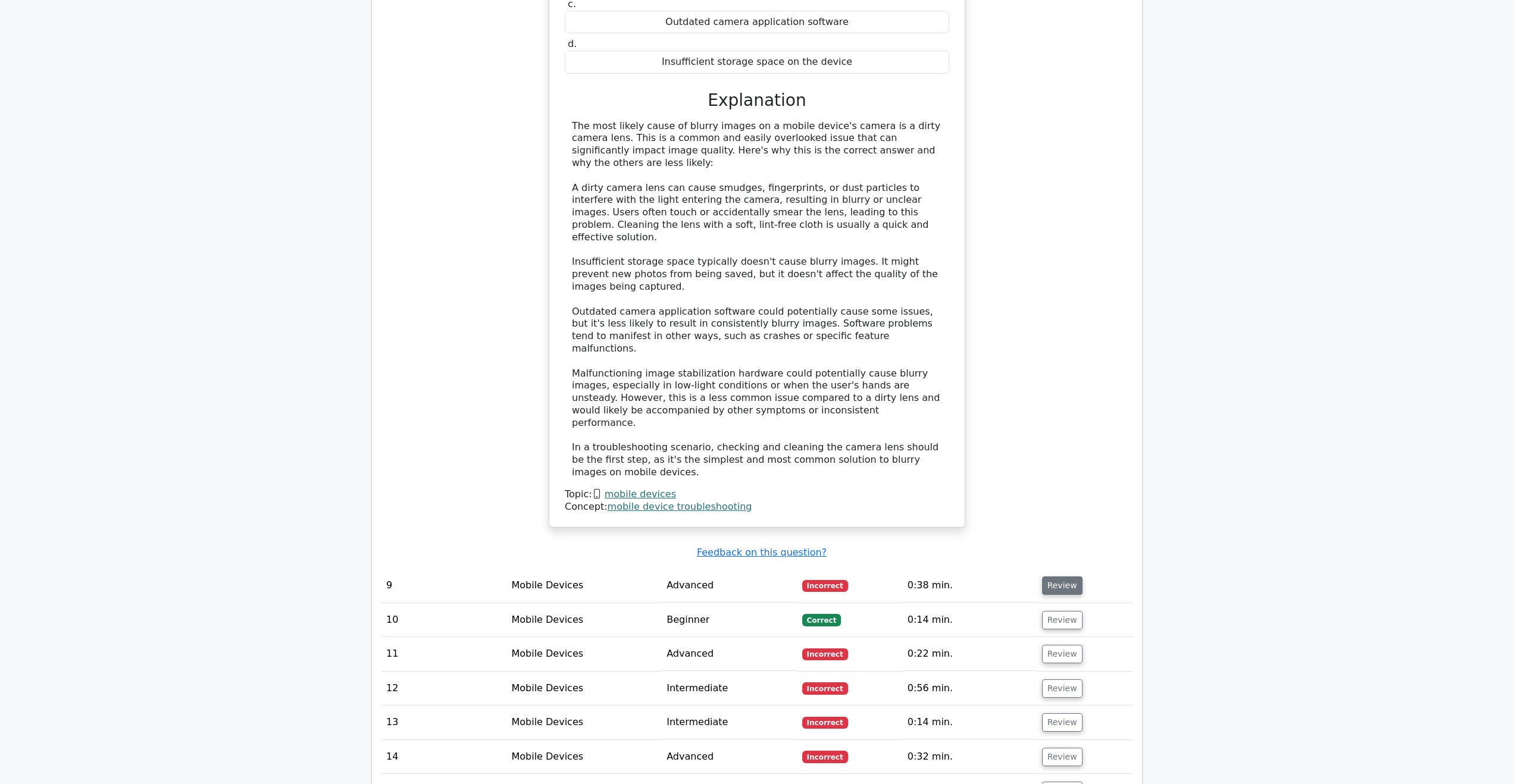
click at [1069, 577] on button "Review" at bounding box center [1062, 586] width 41 height 18
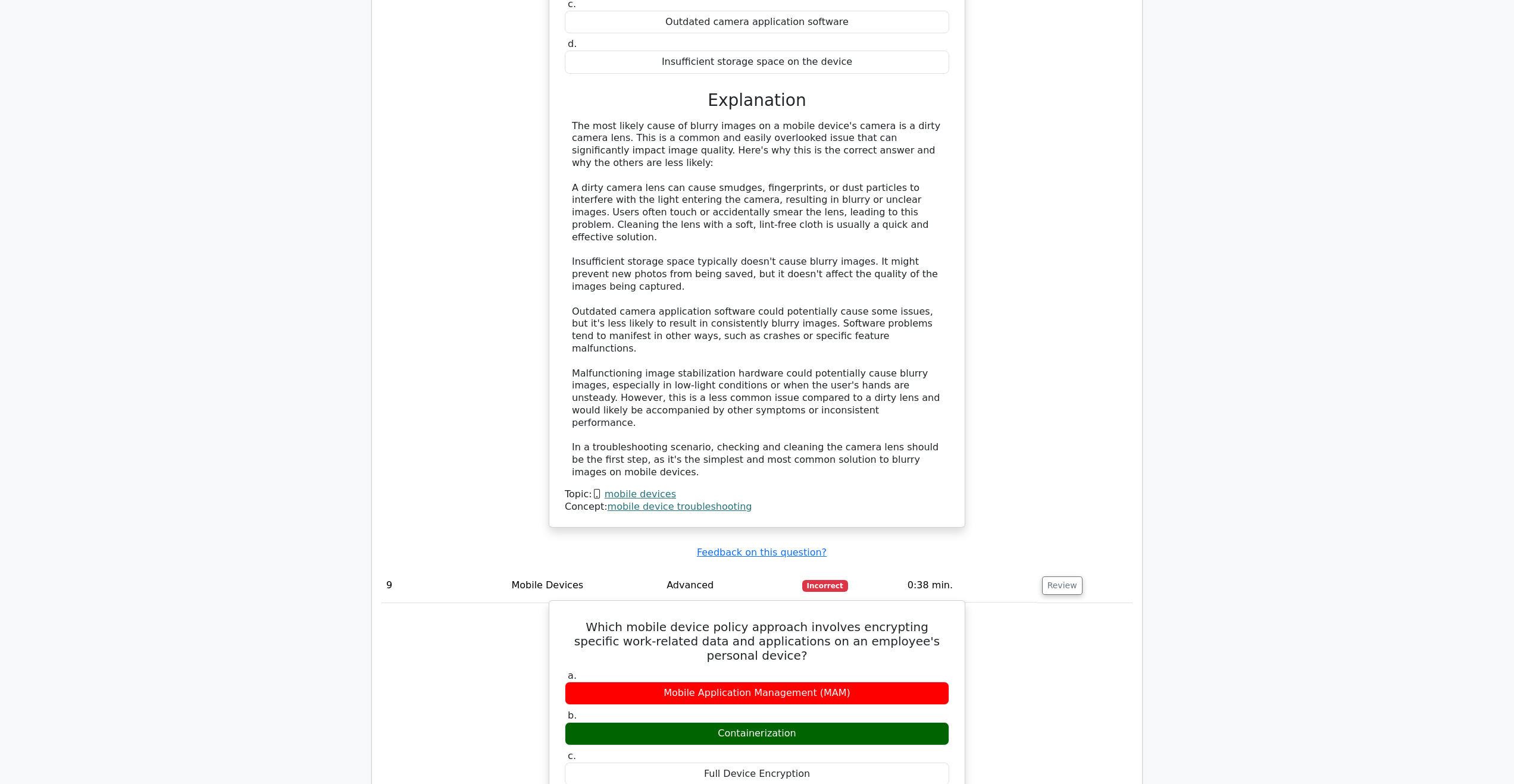
drag, startPoint x: 805, startPoint y: 531, endPoint x: 951, endPoint y: 537, distance: 146.1
click at [951, 667] on div "a. Mobile Application Management (MAM) b. Containerization c. d." at bounding box center [757, 748] width 399 height 161
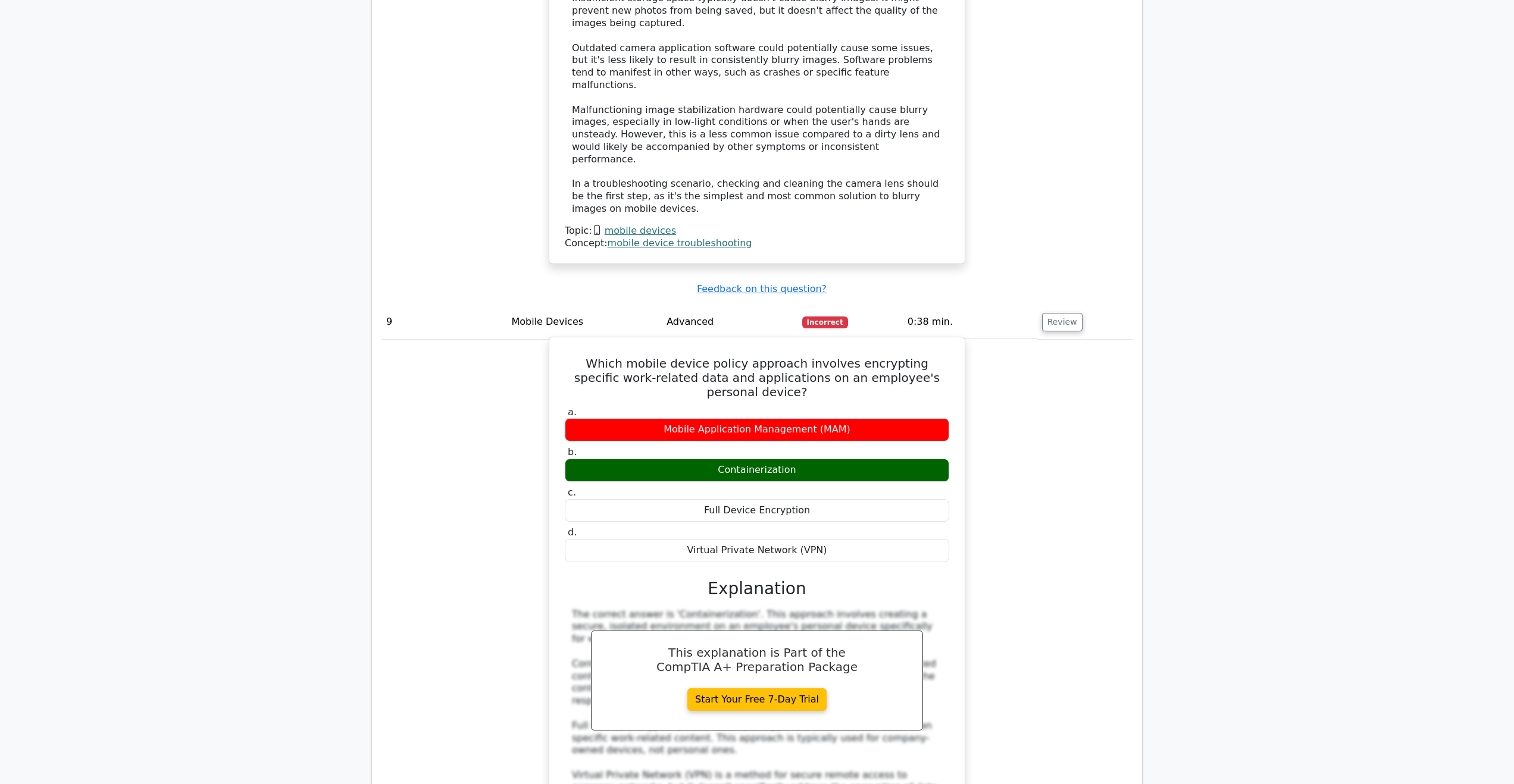
scroll to position [5890, 0]
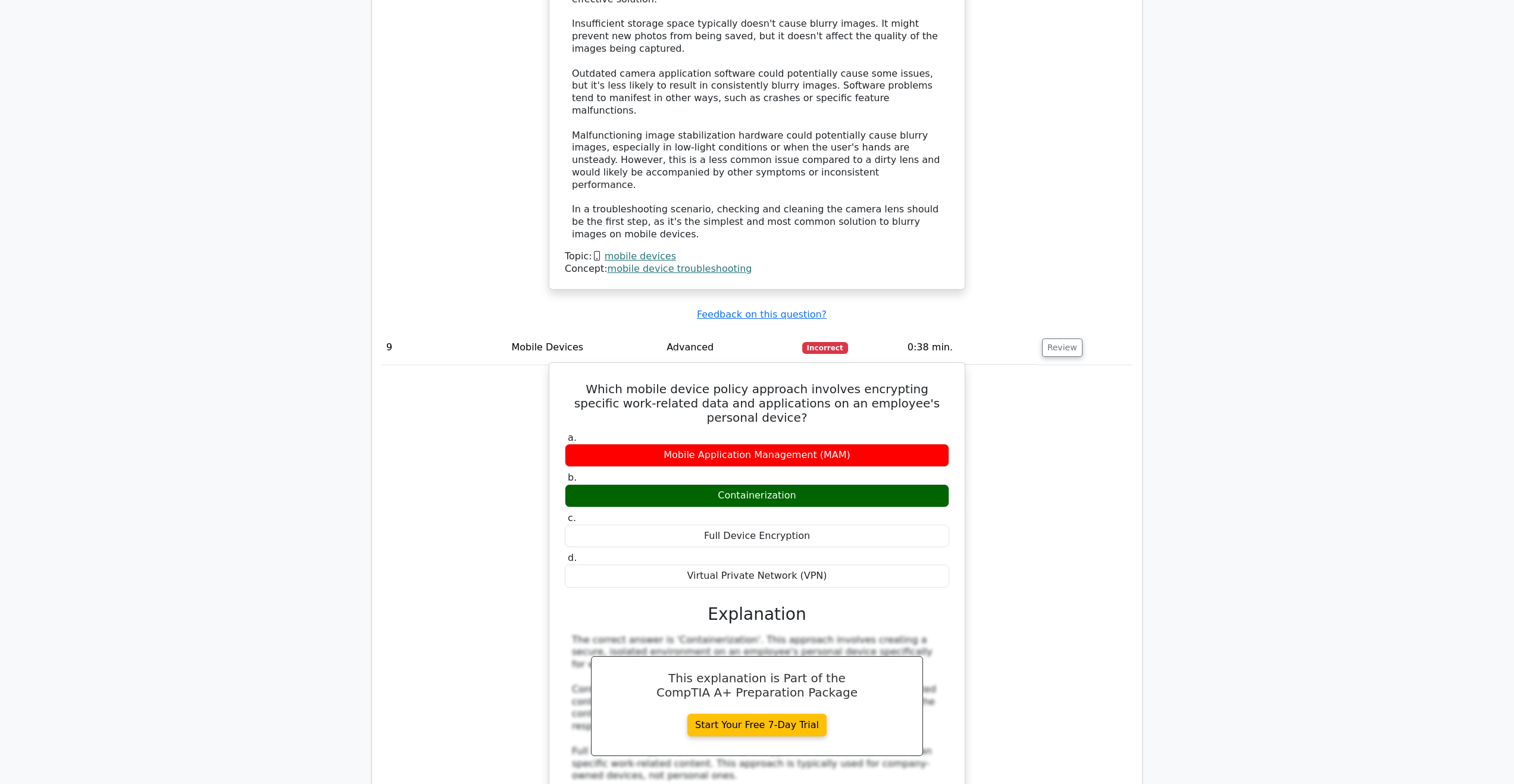
drag, startPoint x: 659, startPoint y: 306, endPoint x: 826, endPoint y: 330, distance: 168.7
click at [826, 472] on label "b. Containerization" at bounding box center [757, 489] width 385 height 36
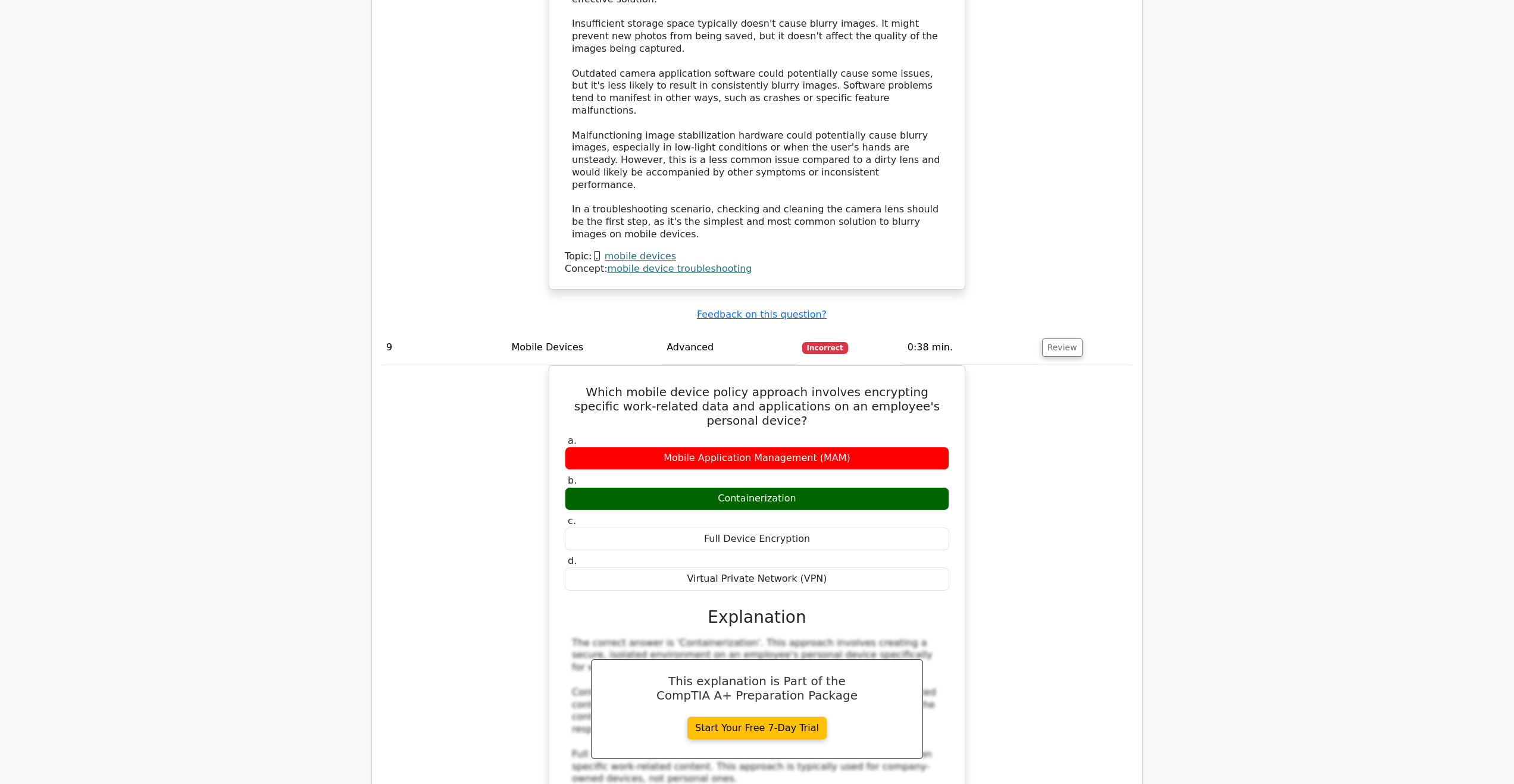
click at [1059, 433] on div "Which mobile device policy approach involves encrypting specific work-related d…" at bounding box center [756, 663] width 751 height 595
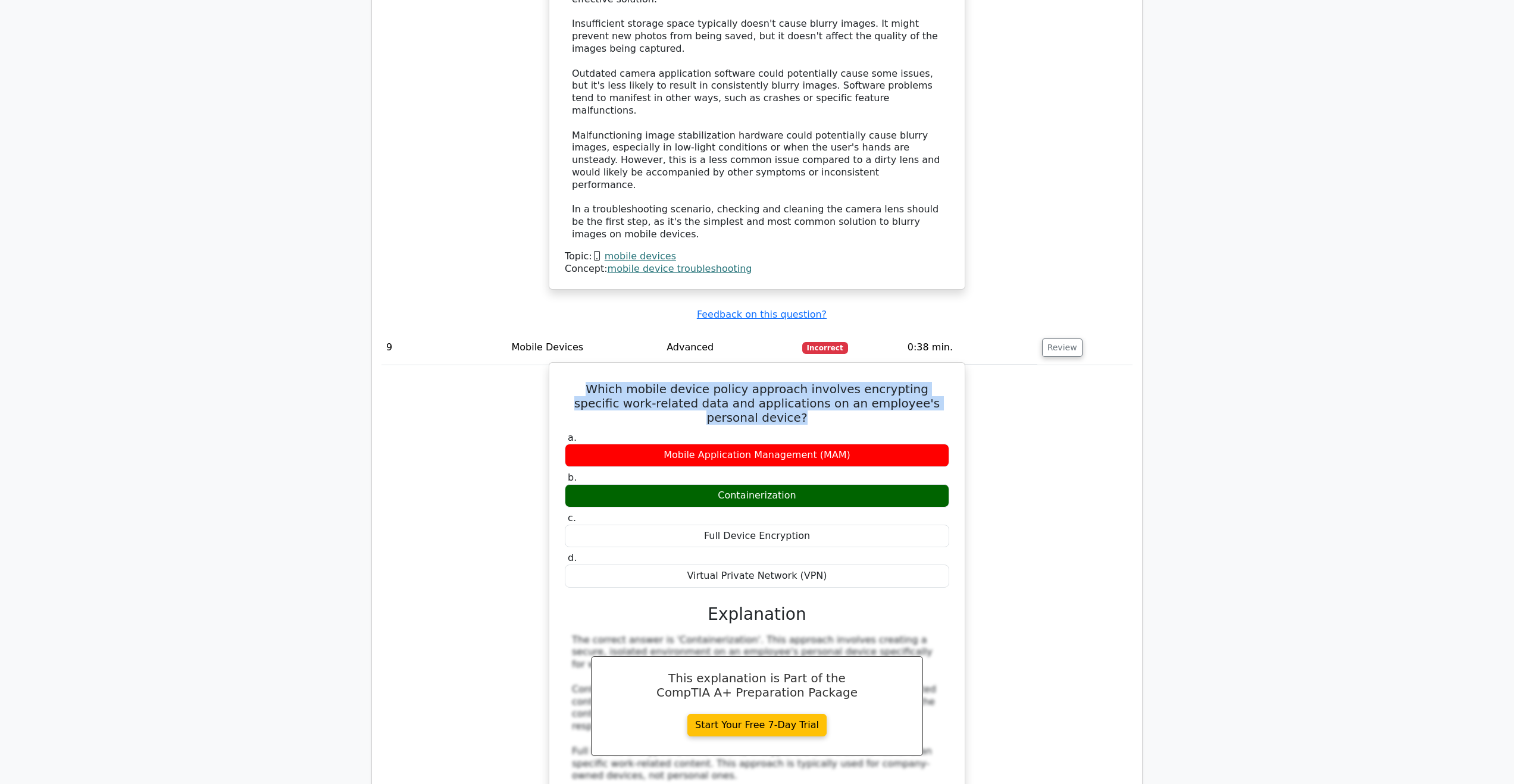
drag, startPoint x: 638, startPoint y: 230, endPoint x: 947, endPoint y: 242, distance: 309.2
click at [947, 382] on h5 "Which mobile device policy approach involves encrypting specific work-related d…" at bounding box center [757, 403] width 387 height 43
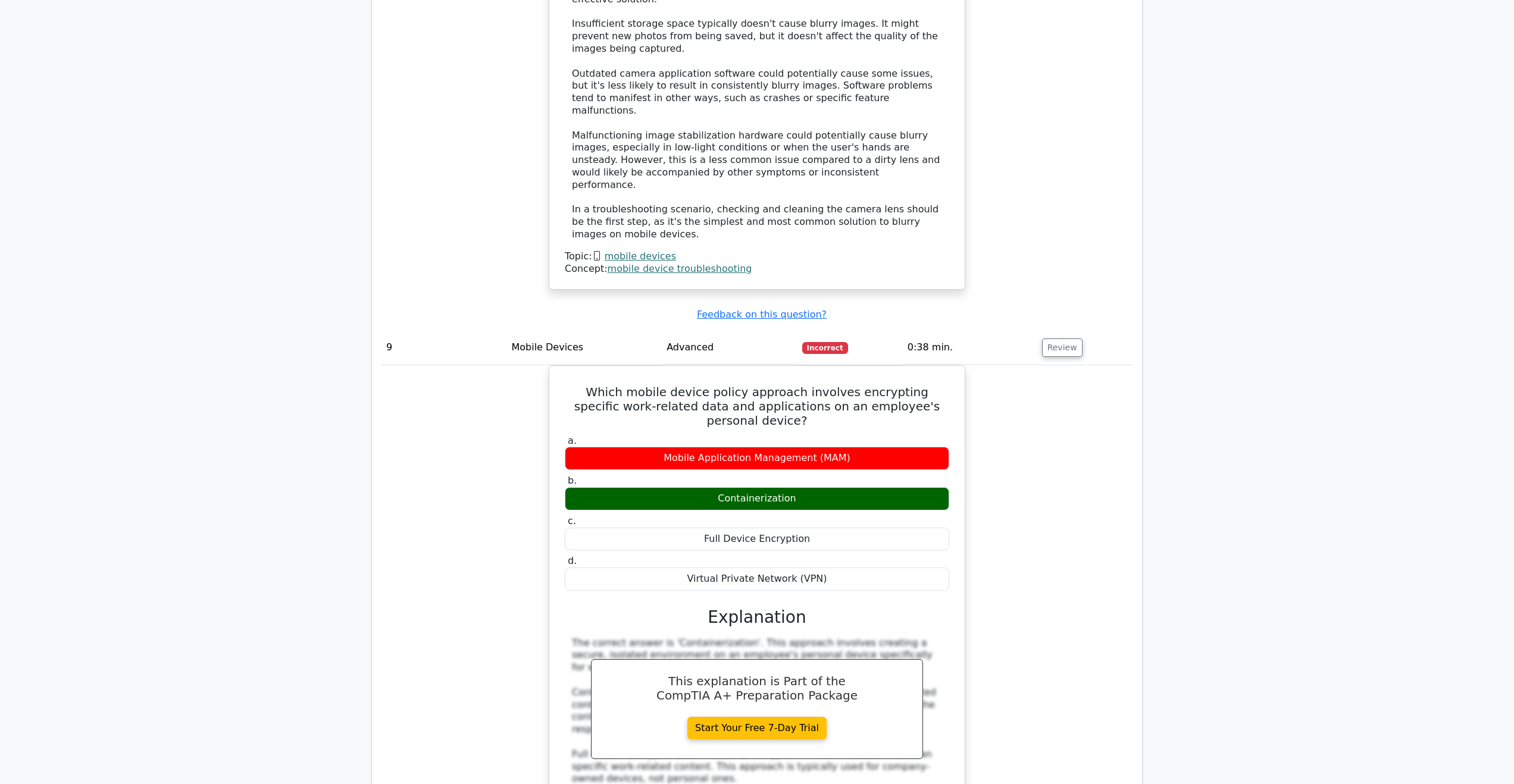
click at [1083, 404] on div "Which mobile device policy approach involves encrypting specific work-related d…" at bounding box center [756, 663] width 751 height 595
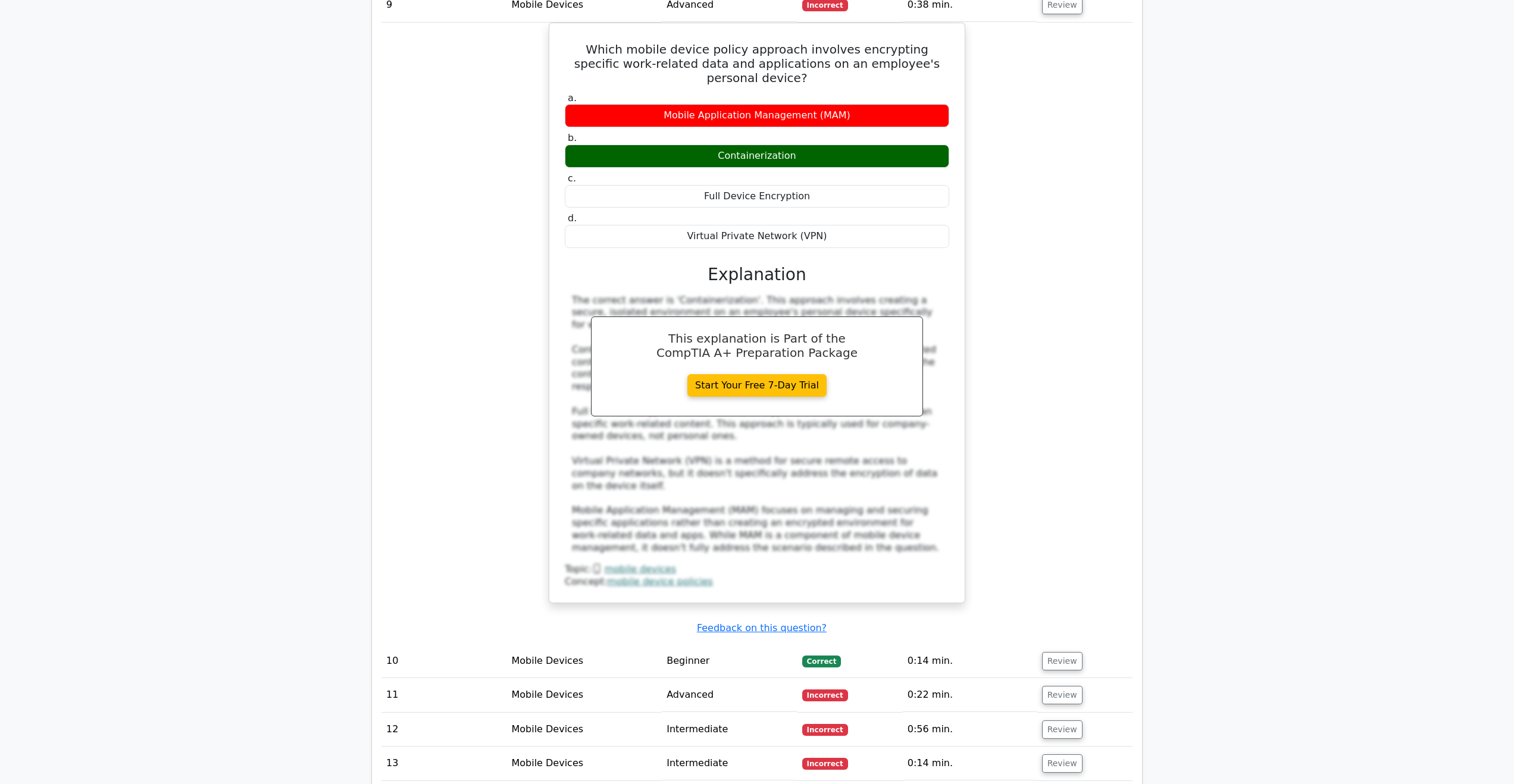
scroll to position [6366, 0]
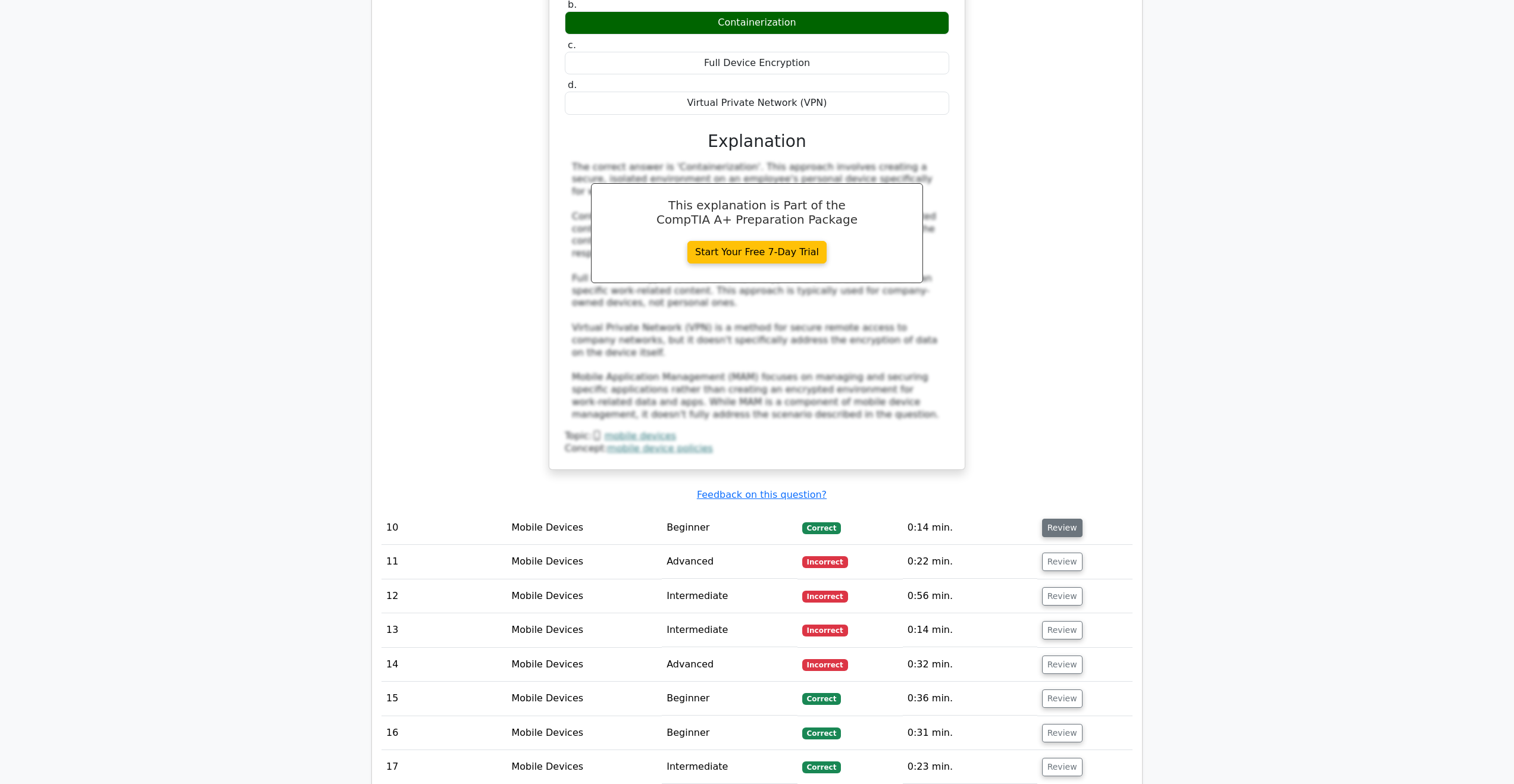
click at [1066, 519] on button "Review" at bounding box center [1062, 528] width 41 height 18
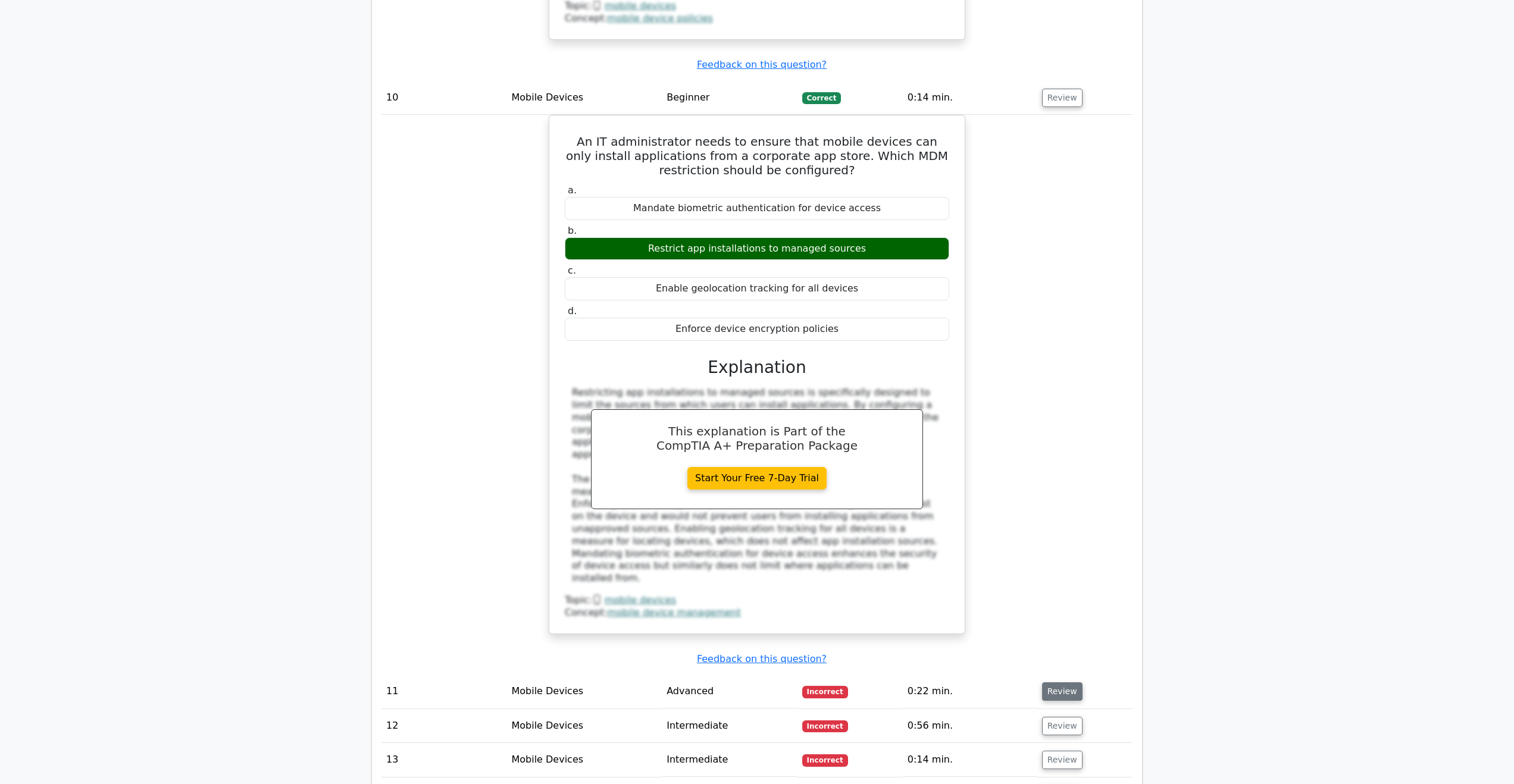
scroll to position [6782, 0]
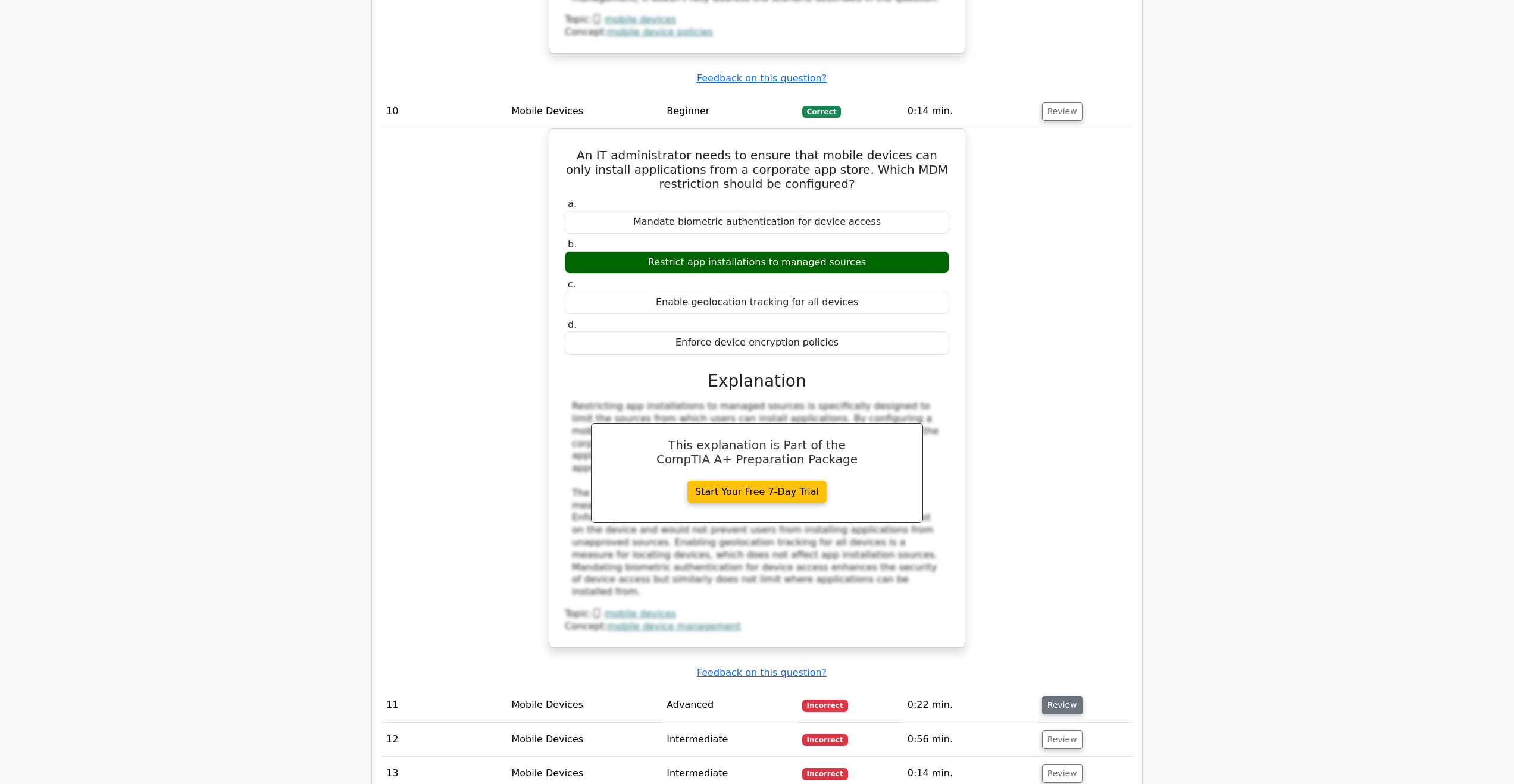
click at [1057, 696] on button "Review" at bounding box center [1062, 705] width 41 height 18
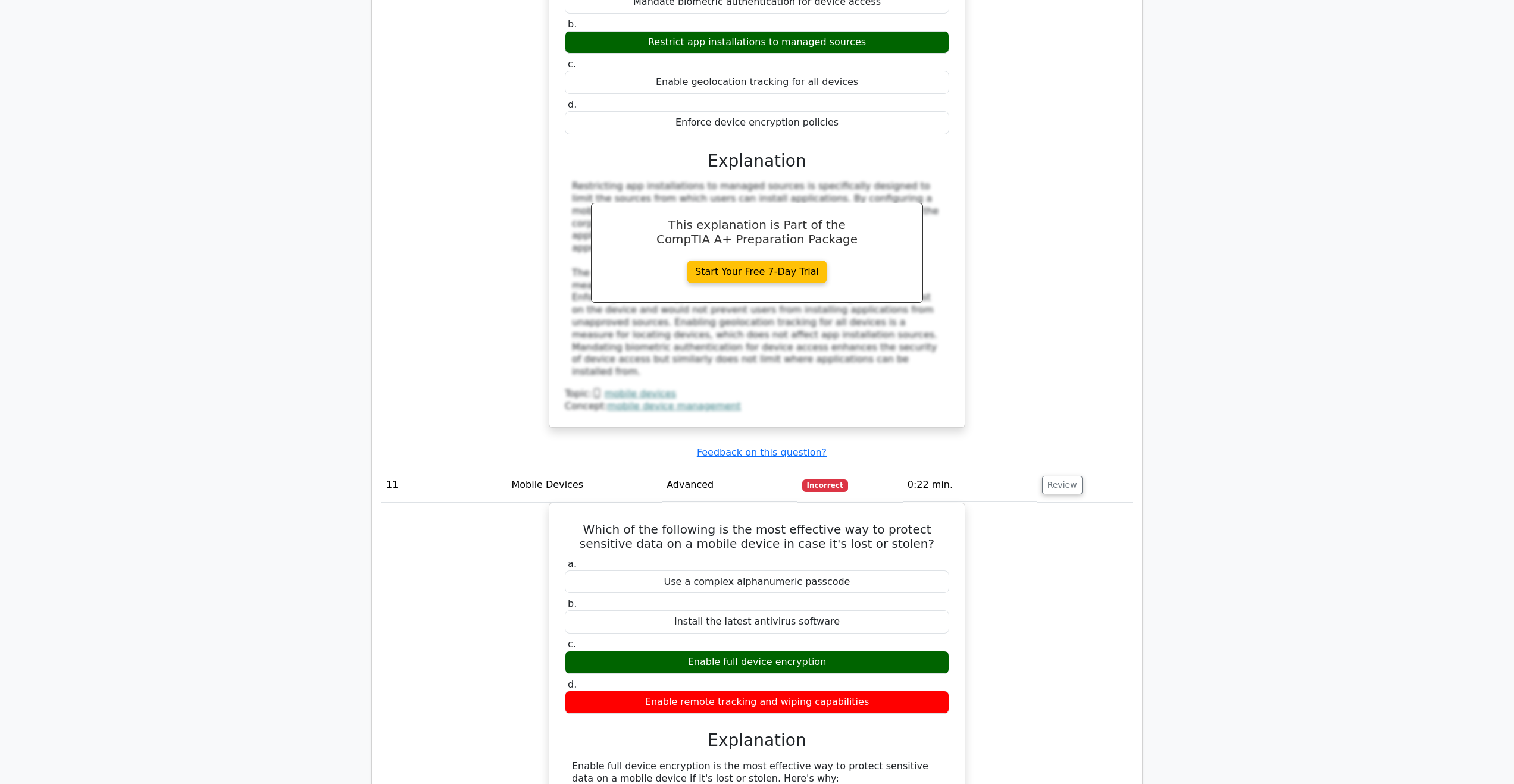
scroll to position [7080, 0]
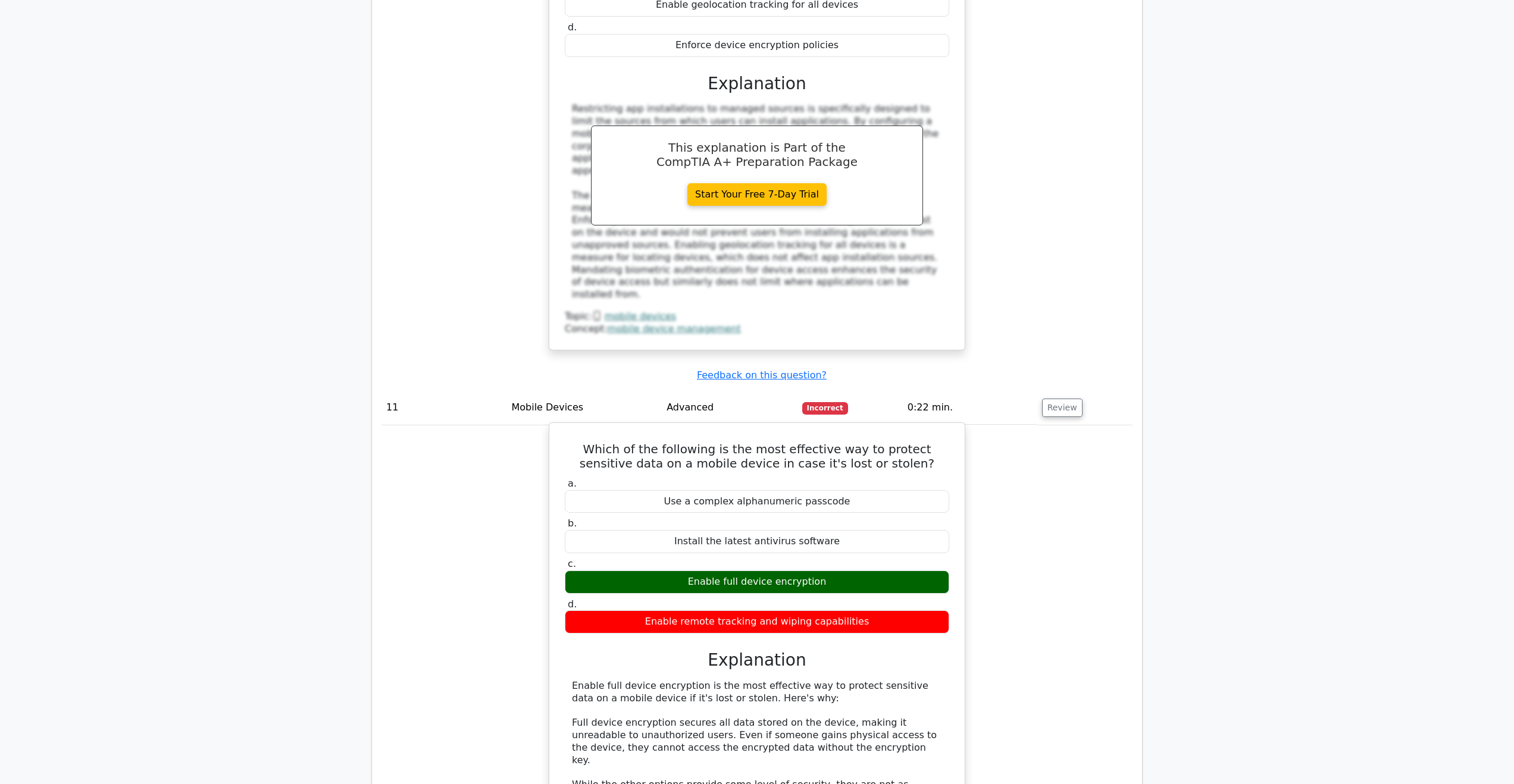
drag, startPoint x: 860, startPoint y: 422, endPoint x: 668, endPoint y: 397, distance: 193.6
click at [631, 598] on label "d. Enable remote tracking and wiping capabilities" at bounding box center [757, 616] width 385 height 36
click at [876, 570] on div "Enable full device encryption" at bounding box center [757, 582] width 385 height 23
drag, startPoint x: 762, startPoint y: 384, endPoint x: 663, endPoint y: 377, distance: 99.2
click at [663, 570] on div "Enable full device encryption" at bounding box center [757, 582] width 385 height 23
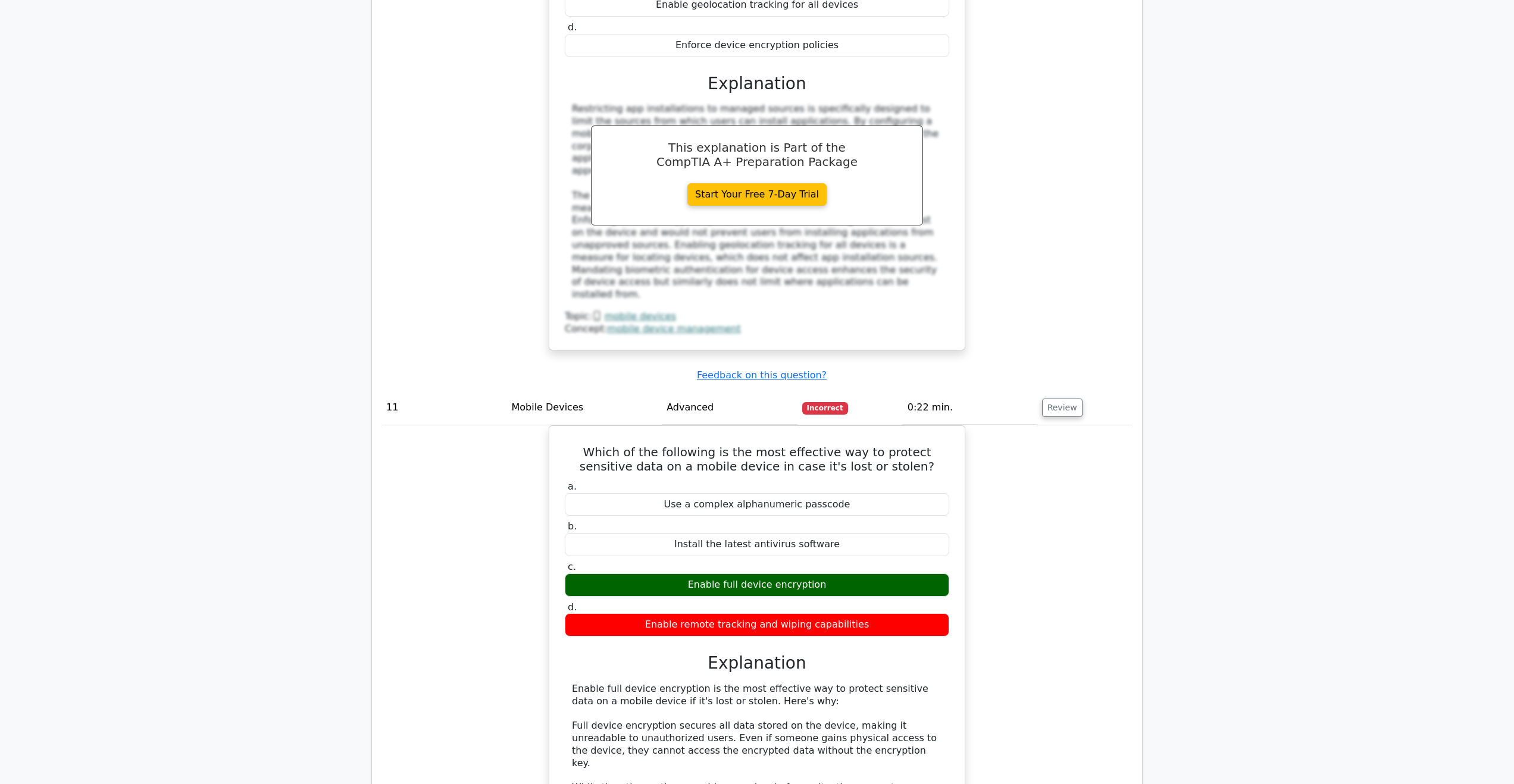
click at [1061, 465] on div "Which of the following is the most effective way to protect sensitive data on a…" at bounding box center [756, 734] width 751 height 618
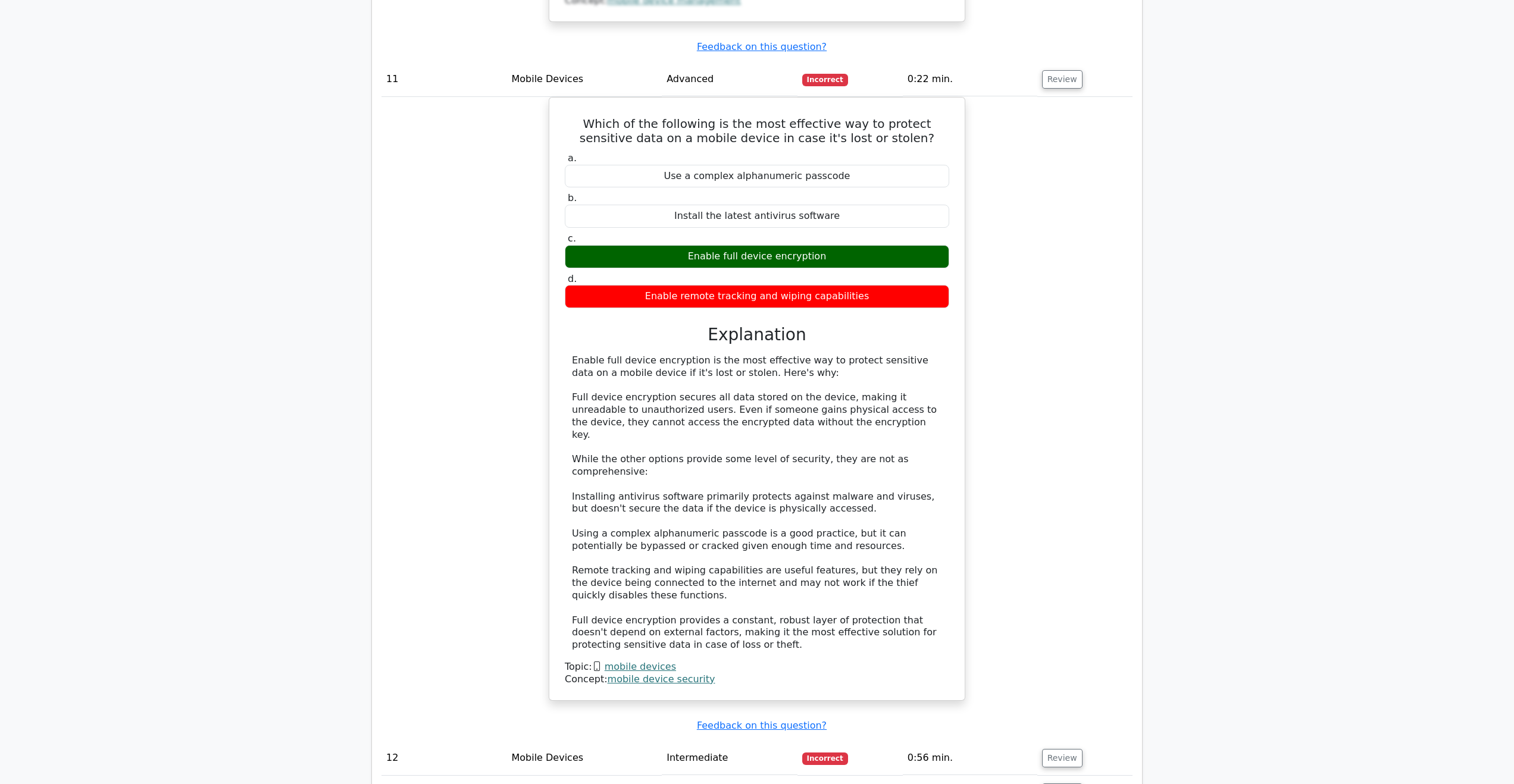
scroll to position [7497, 0]
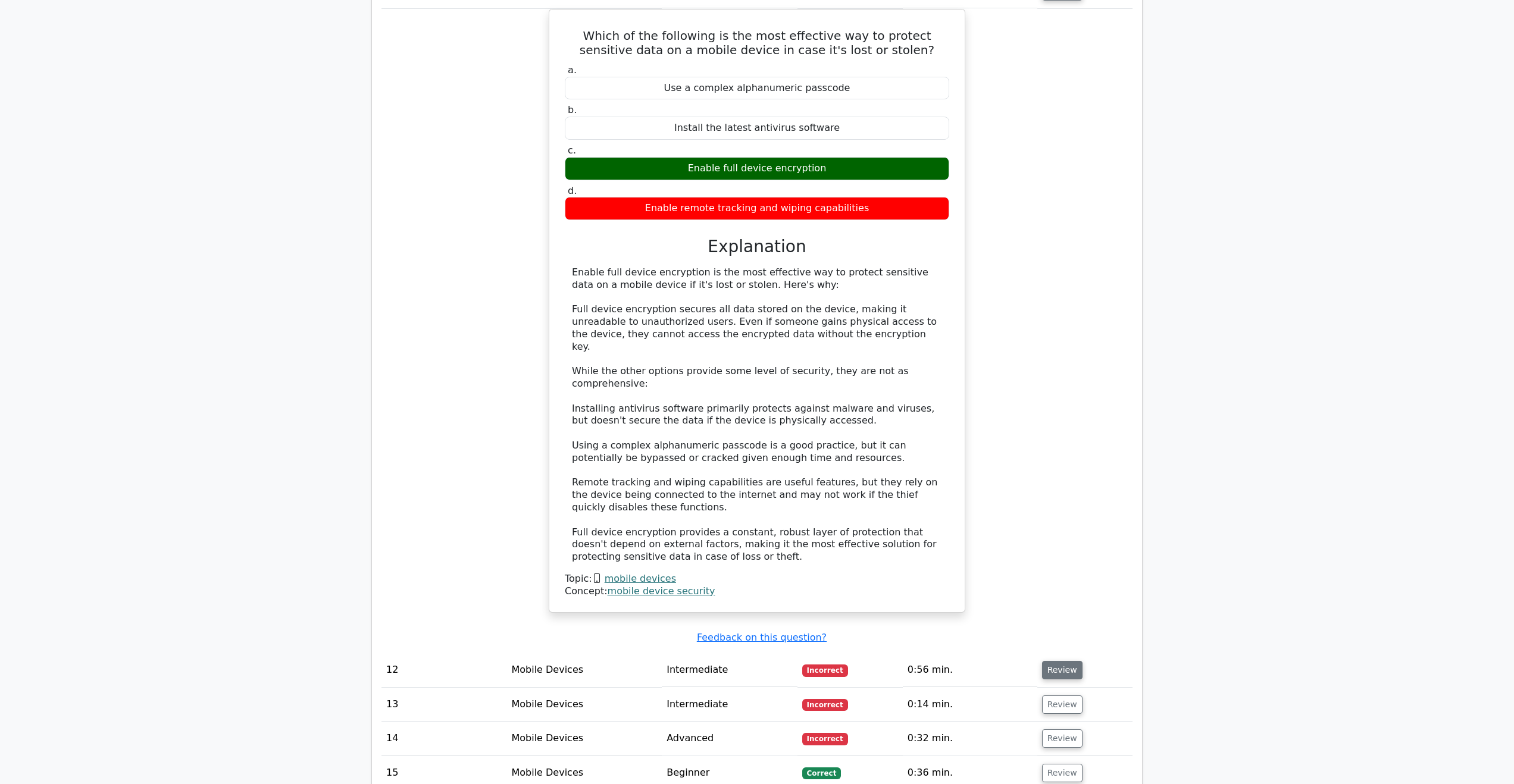
click at [1066, 661] on button "Review" at bounding box center [1062, 670] width 41 height 18
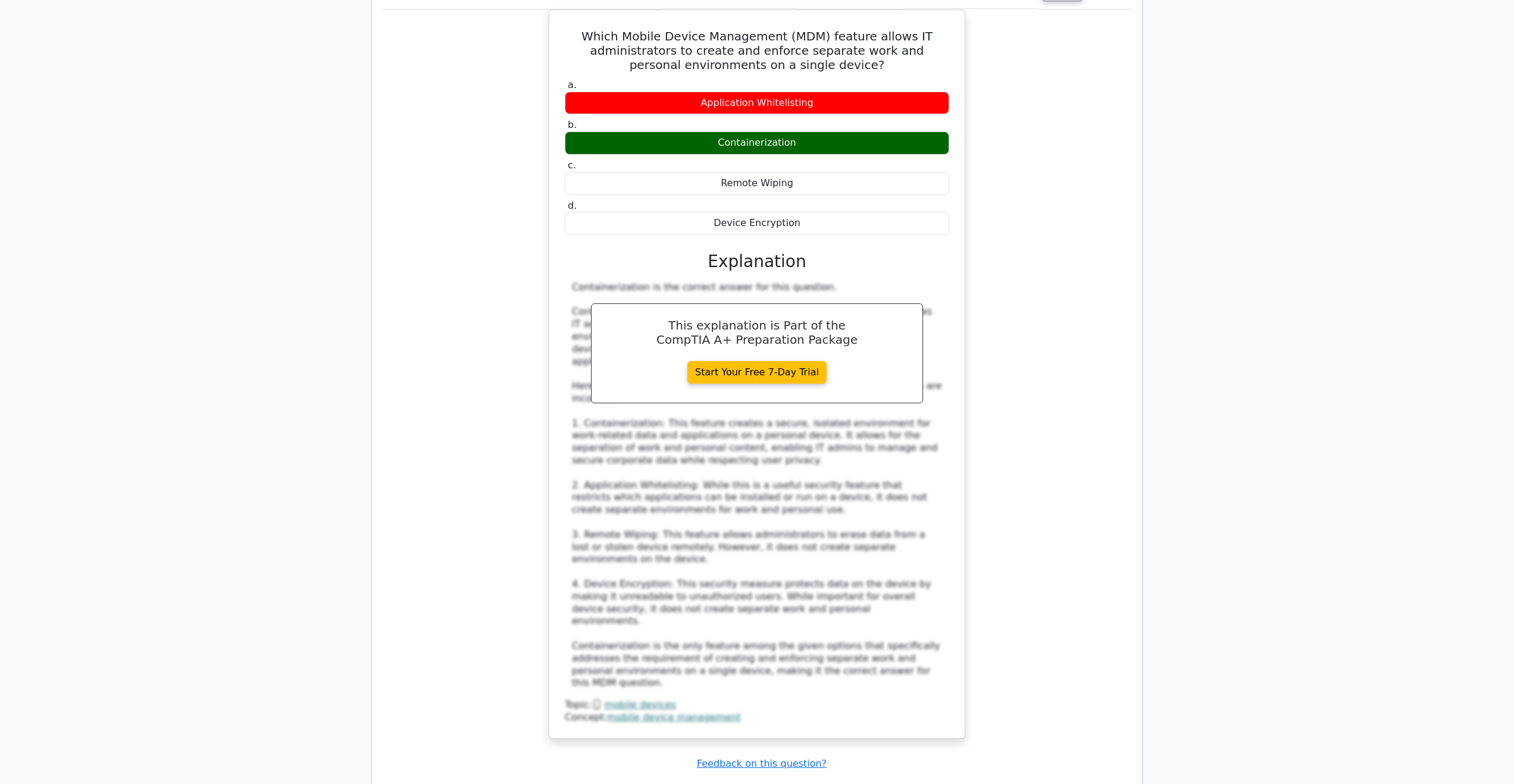
scroll to position [8210, 0]
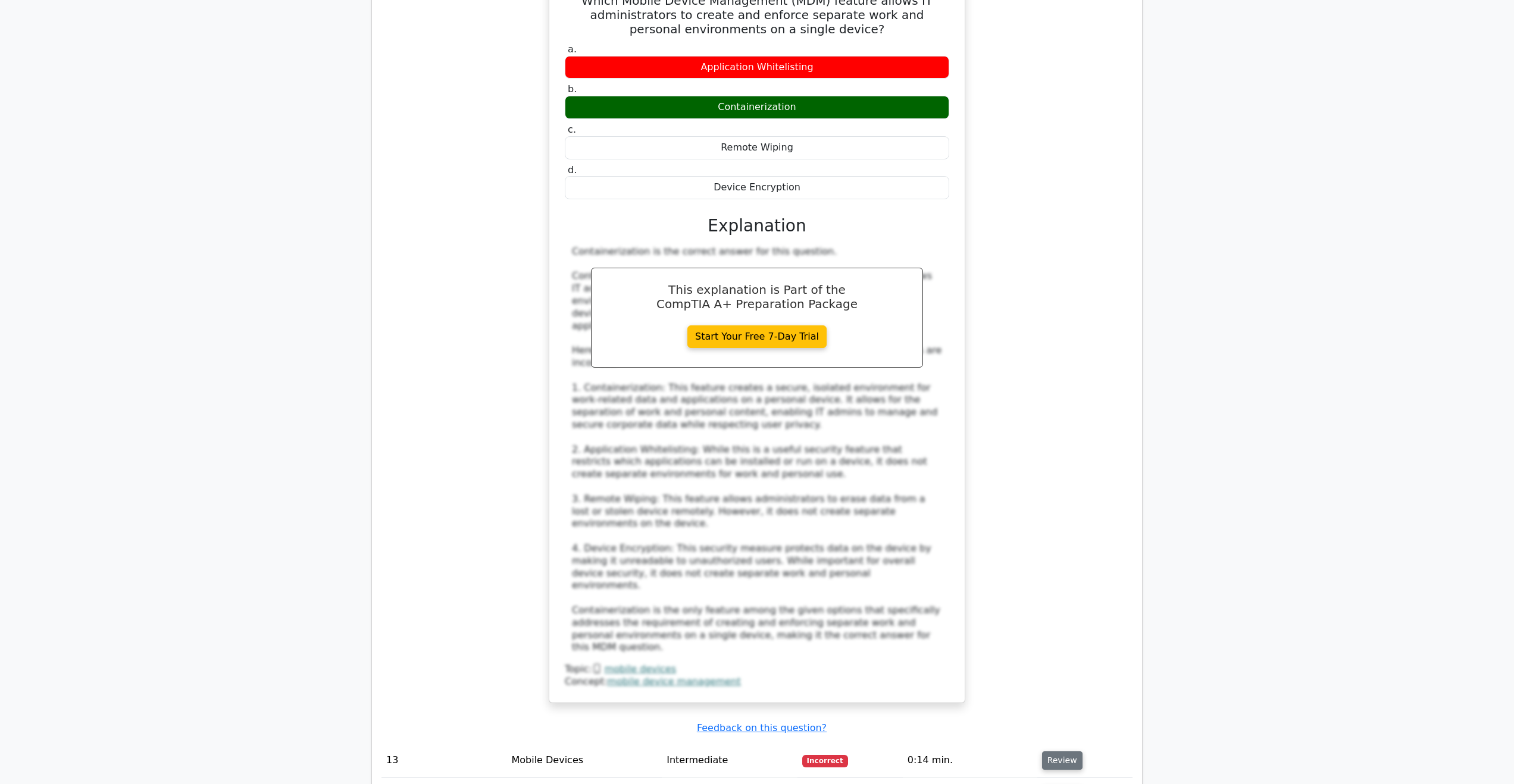
click at [1072, 751] on button "Review" at bounding box center [1062, 760] width 41 height 18
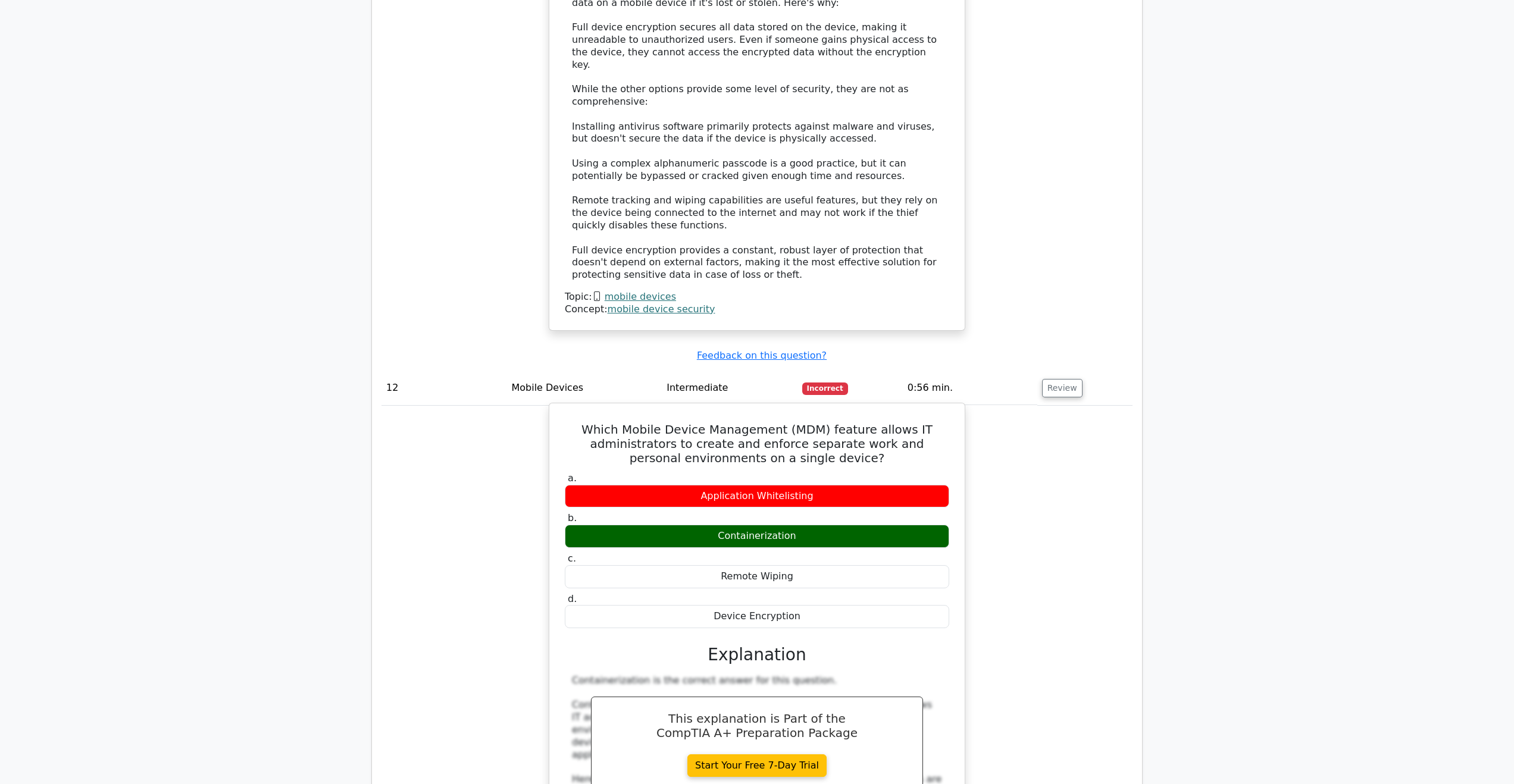
scroll to position [7735, 0]
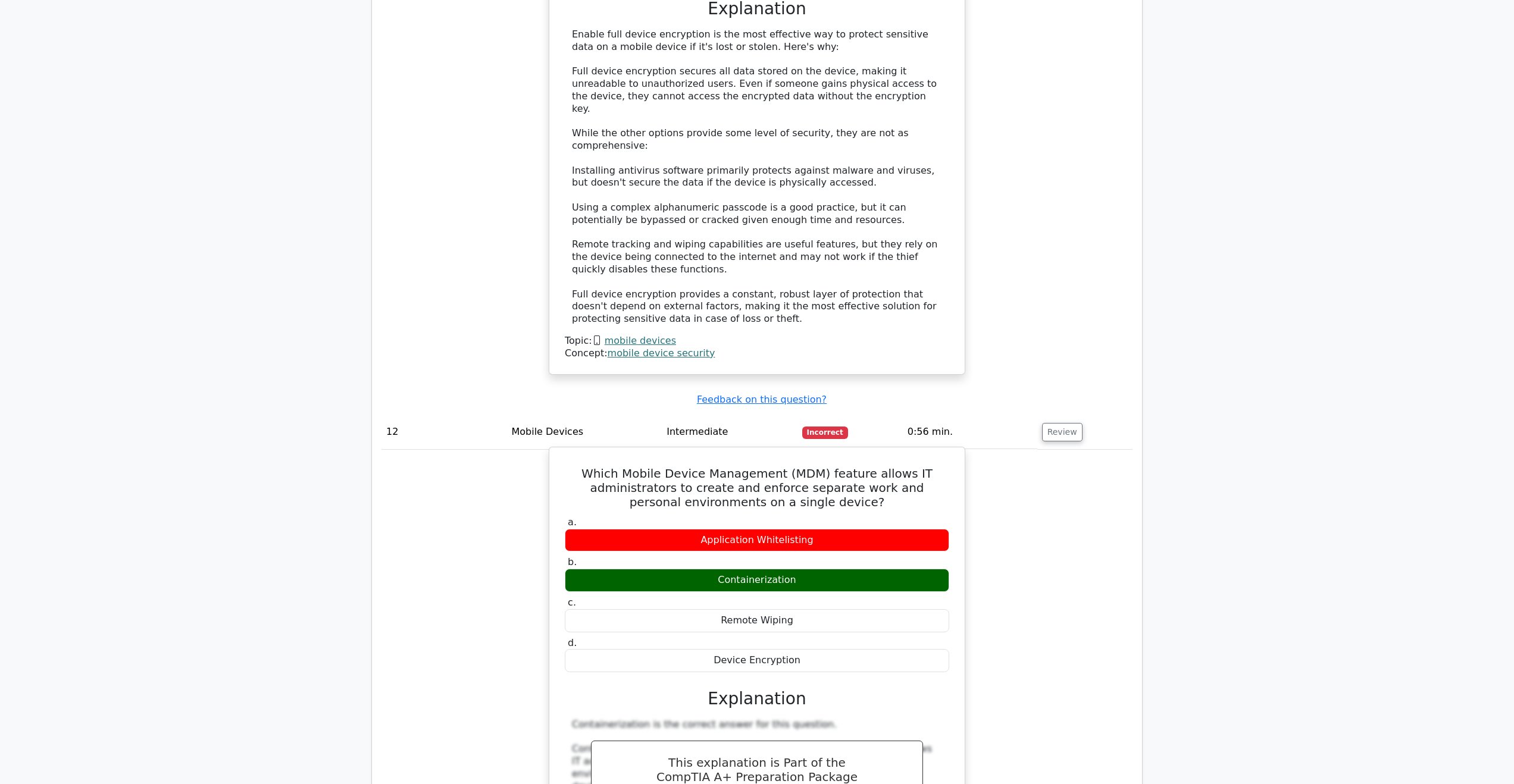
drag, startPoint x: 791, startPoint y: 303, endPoint x: 848, endPoint y: 320, distance: 59.5
click at [848, 517] on label "a. Application Whitelisting" at bounding box center [757, 534] width 385 height 36
drag, startPoint x: 869, startPoint y: 269, endPoint x: 882, endPoint y: 267, distance: 13.2
click at [882, 466] on h5 "Which Mobile Device Management (MDM) feature allows IT administrators to create…" at bounding box center [757, 487] width 387 height 43
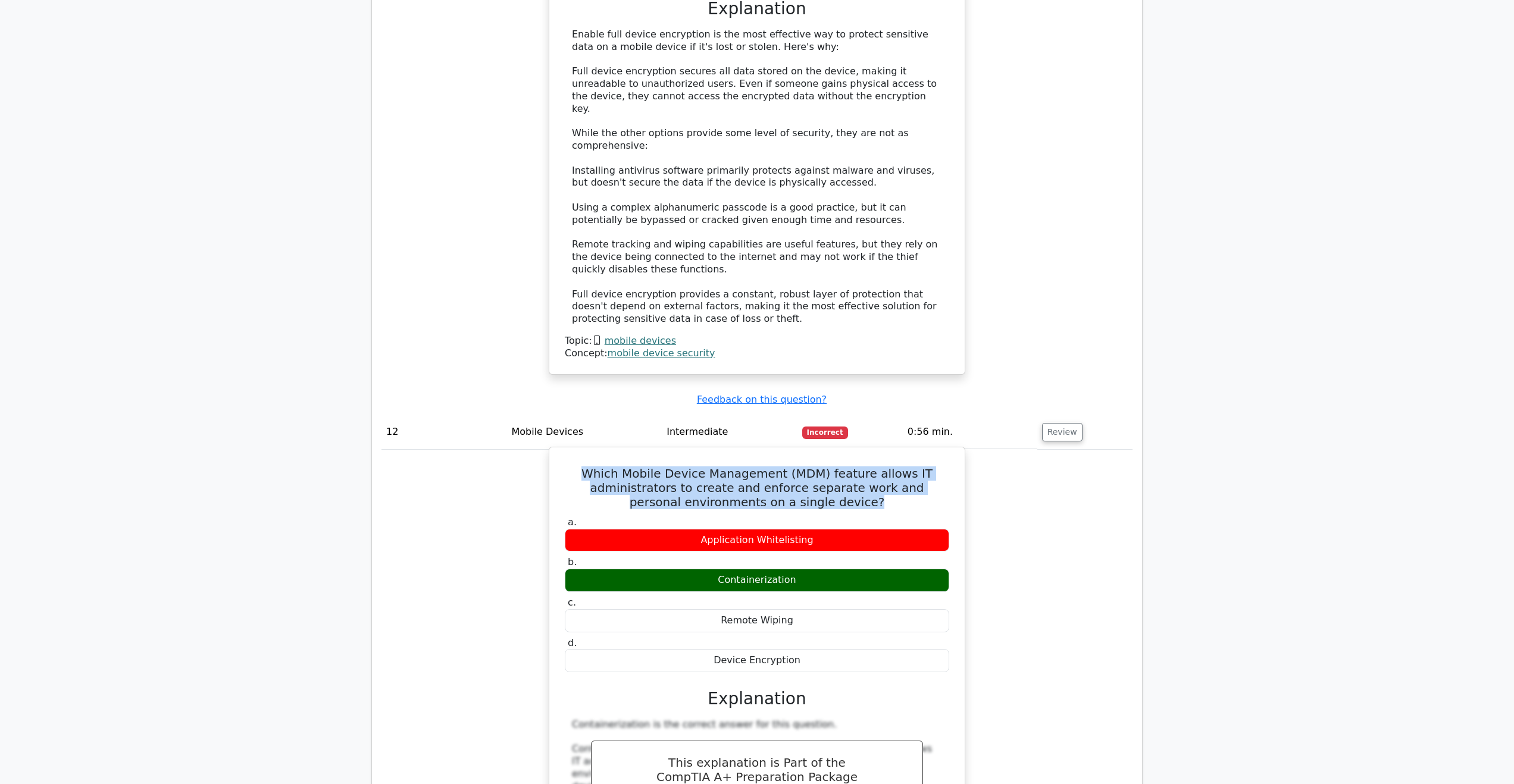
drag, startPoint x: 868, startPoint y: 279, endPoint x: 568, endPoint y: 253, distance: 301.1
click at [568, 466] on h5 "Which Mobile Device Management (MDM) feature allows IT administrators to create…" at bounding box center [757, 487] width 387 height 43
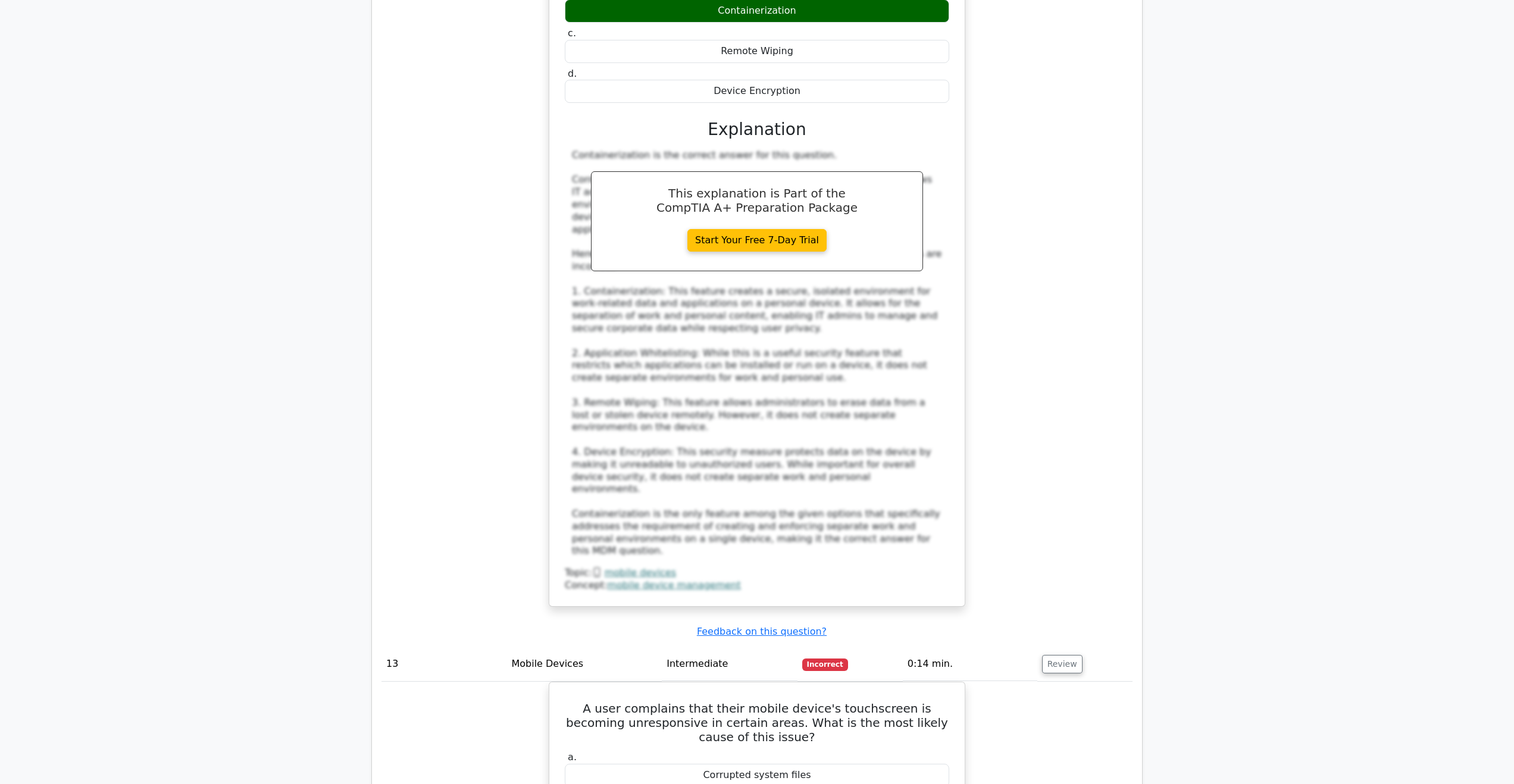
scroll to position [8329, 0]
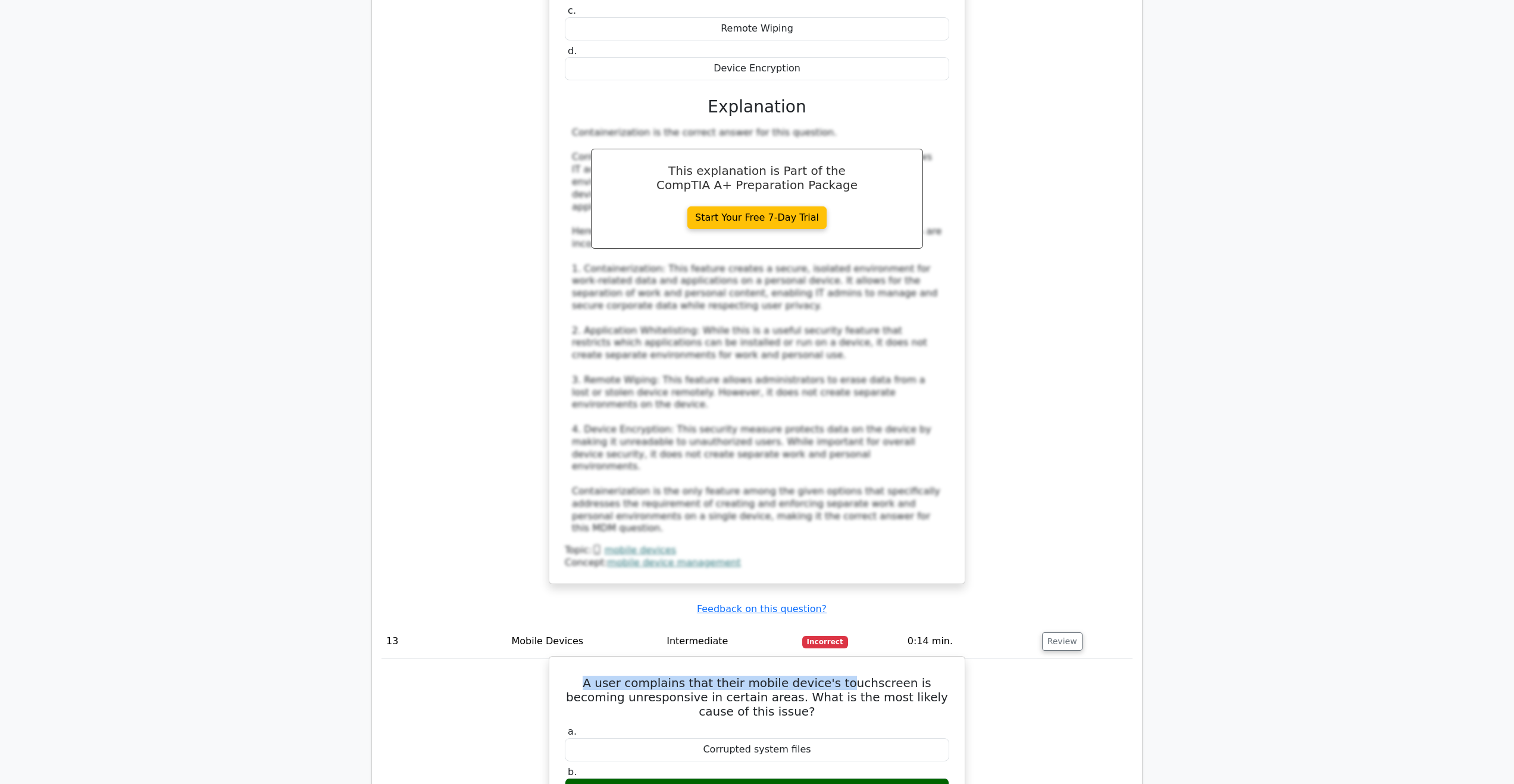
drag, startPoint x: 575, startPoint y: 410, endPoint x: 821, endPoint y: 413, distance: 246.0
click at [820, 676] on h5 "A user complains that their mobile device's touchscreen is becoming unresponsiv…" at bounding box center [757, 697] width 387 height 43
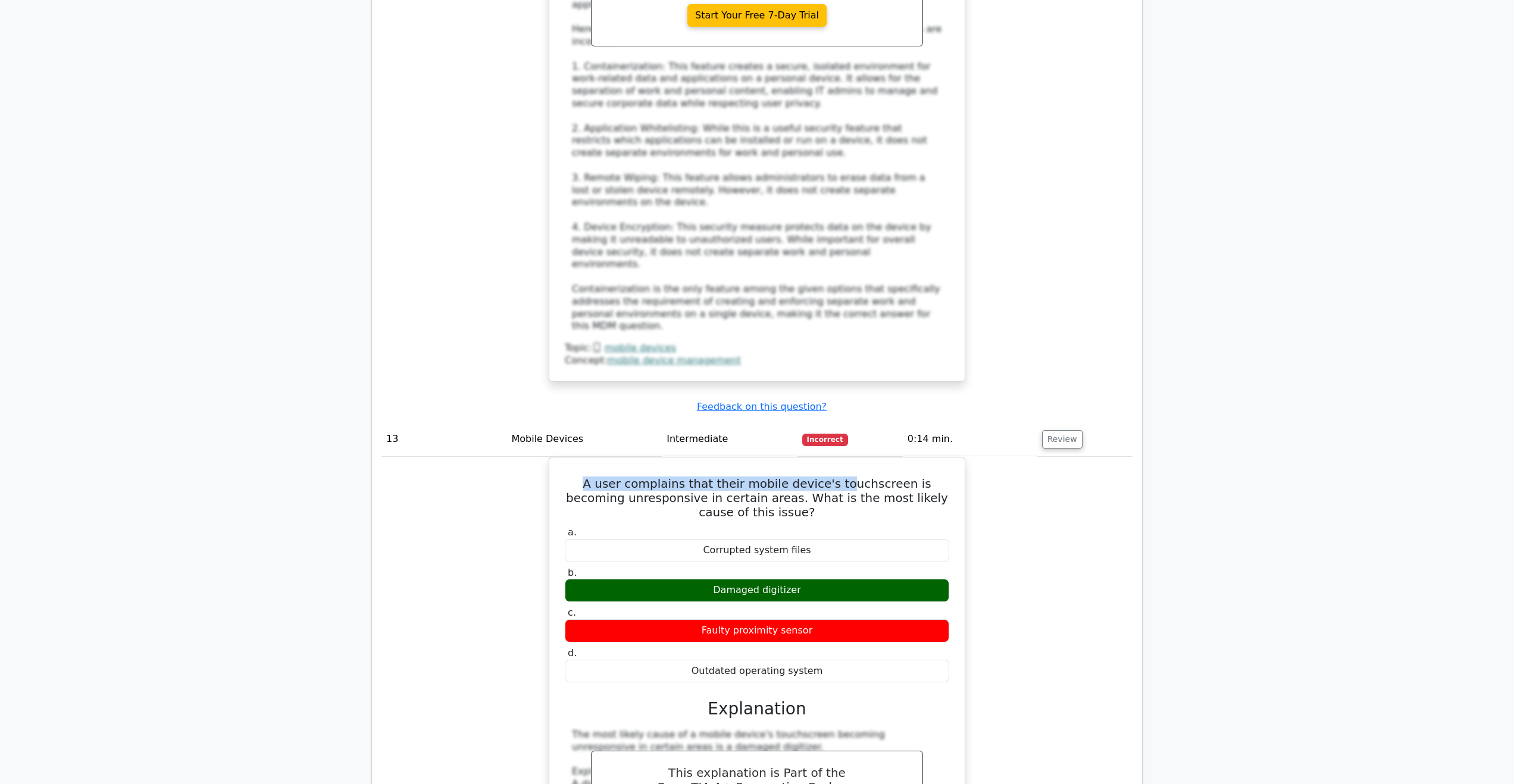
scroll to position [8508, 0]
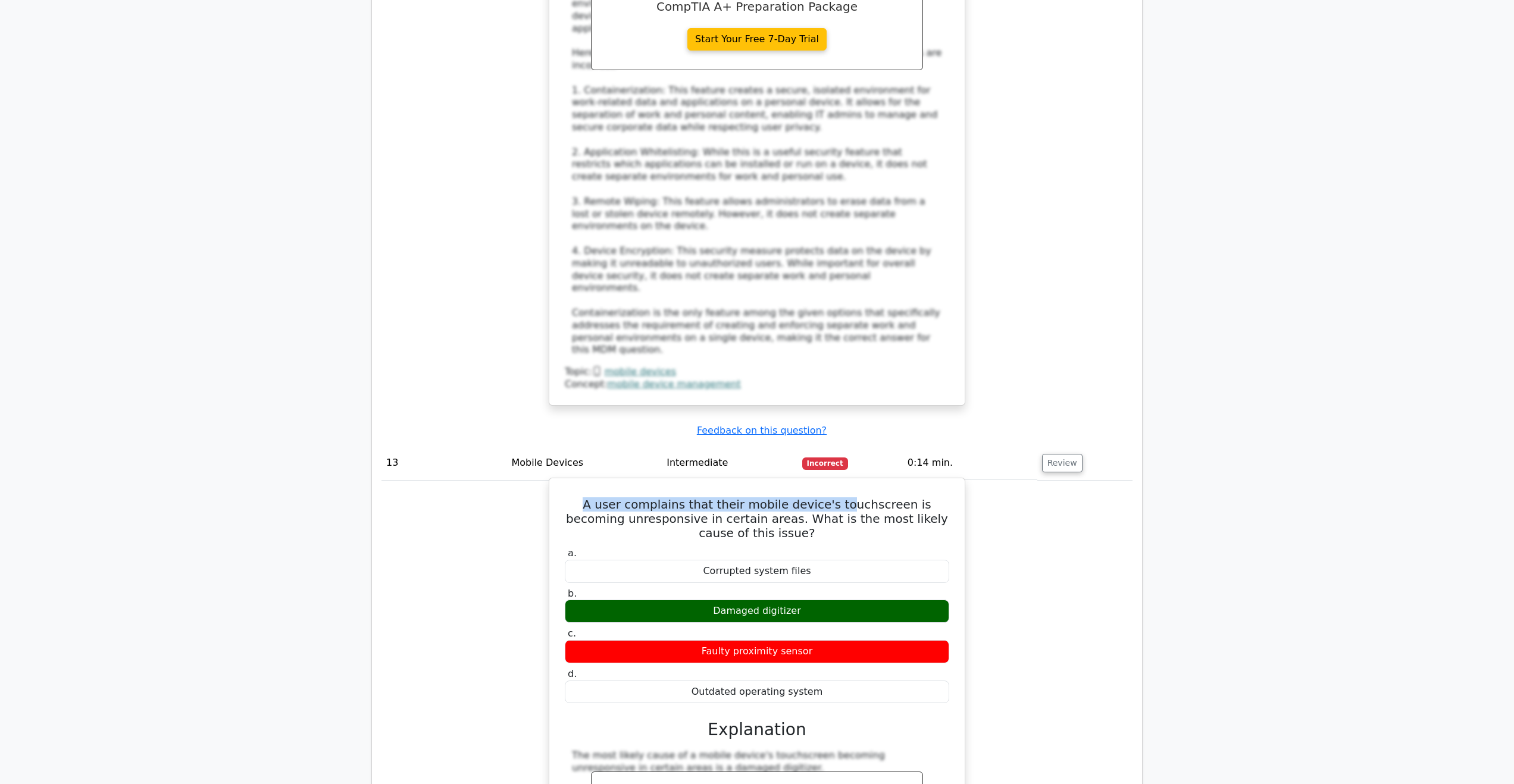
click at [583, 497] on h5 "A user complains that their mobile device's touchscreen is becoming unresponsiv…" at bounding box center [757, 518] width 387 height 43
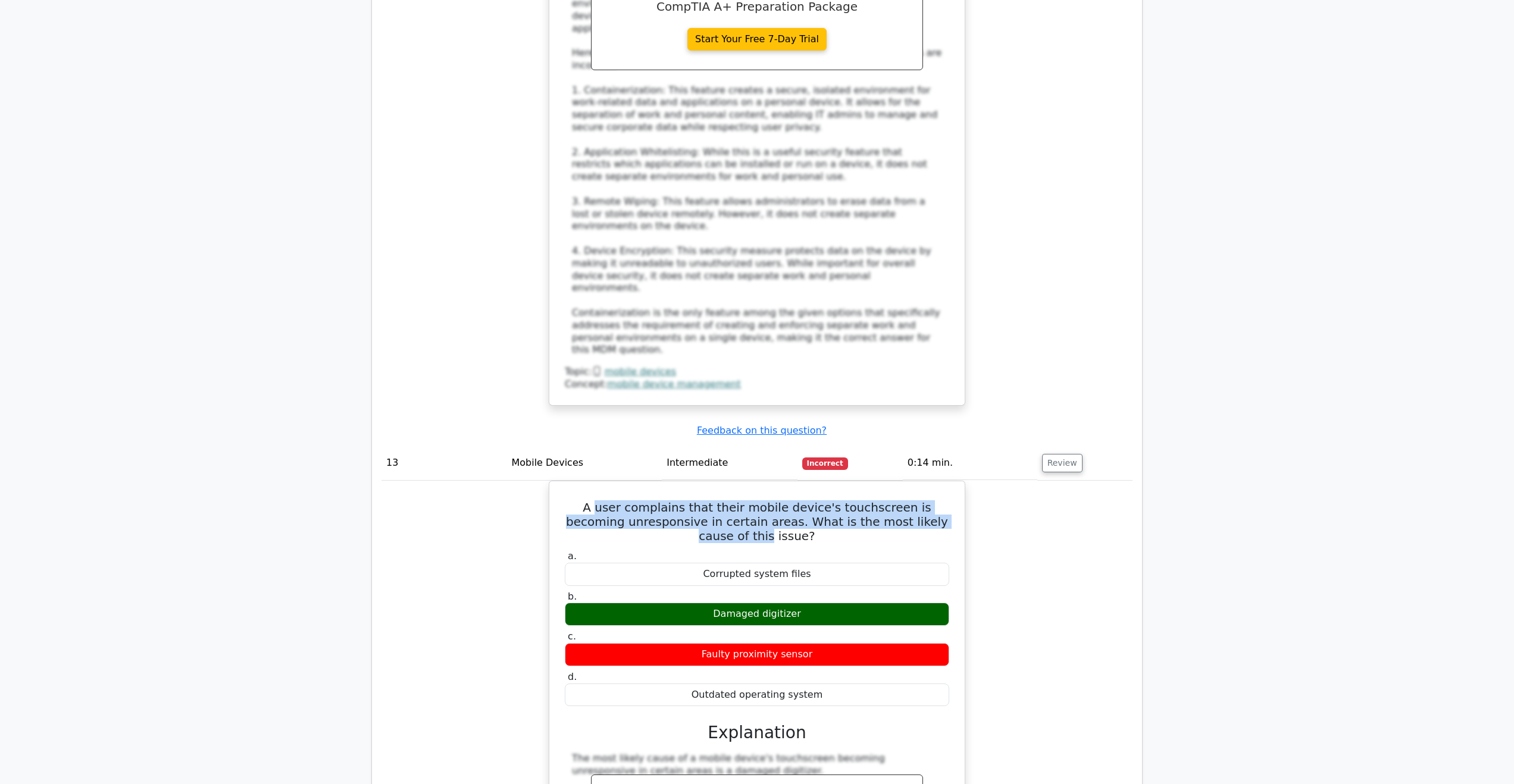
drag, startPoint x: 700, startPoint y: 237, endPoint x: 978, endPoint y: 244, distance: 278.1
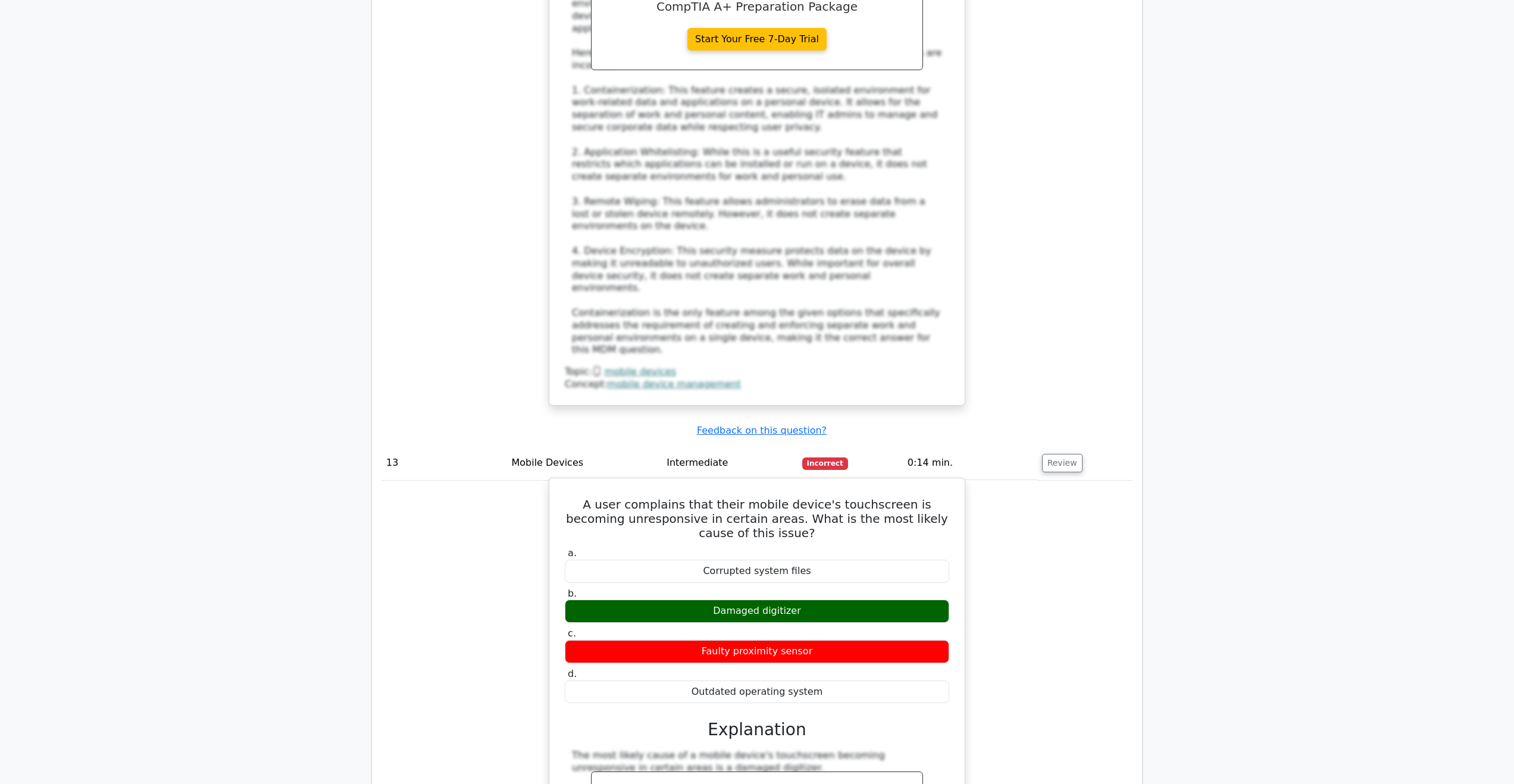
drag, startPoint x: 818, startPoint y: 378, endPoint x: 673, endPoint y: 364, distance: 145.7
click at [673, 628] on label "c. Faulty proximity sensor" at bounding box center [757, 645] width 385 height 36
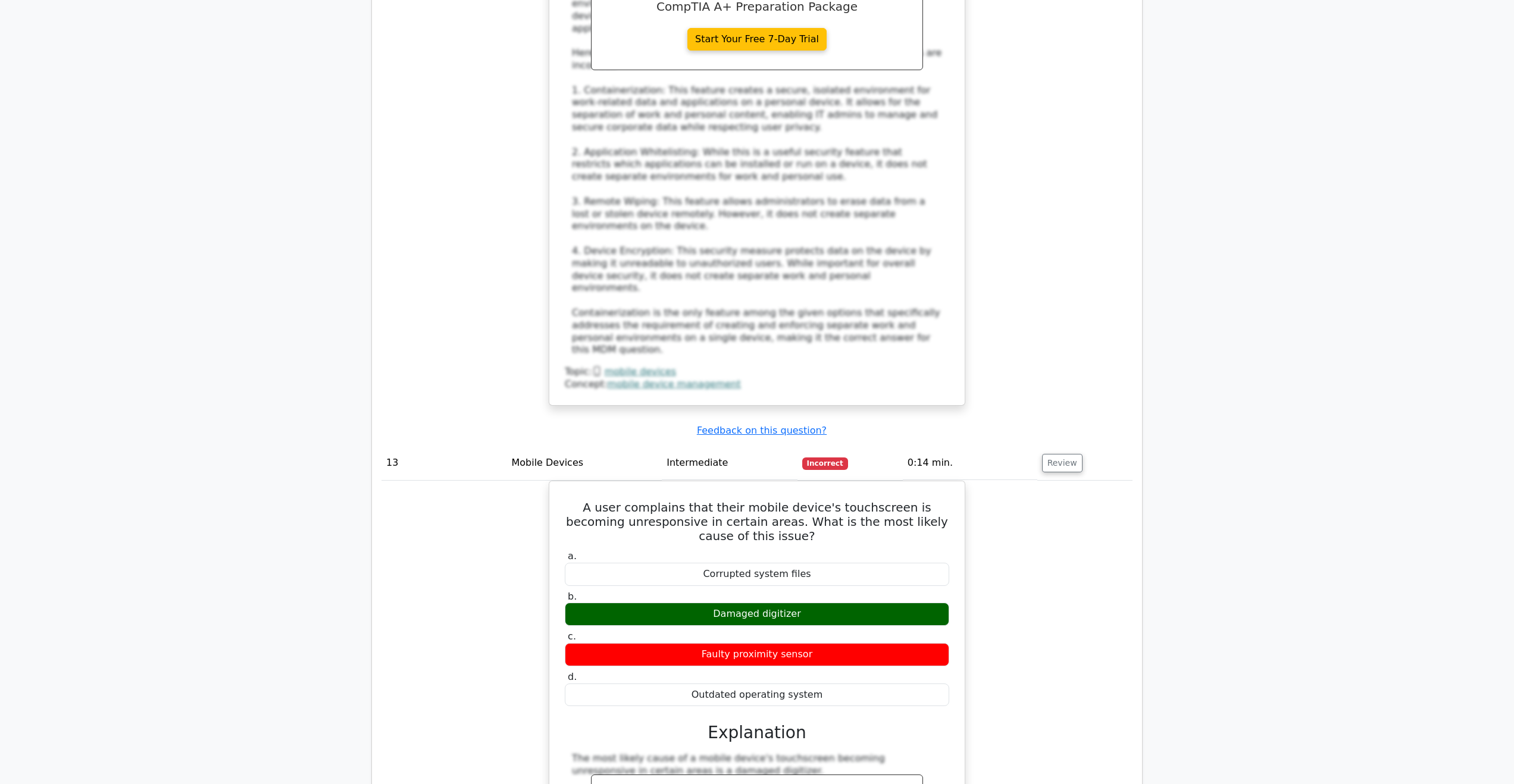
drag, startPoint x: 844, startPoint y: 334, endPoint x: 453, endPoint y: 326, distance: 391.1
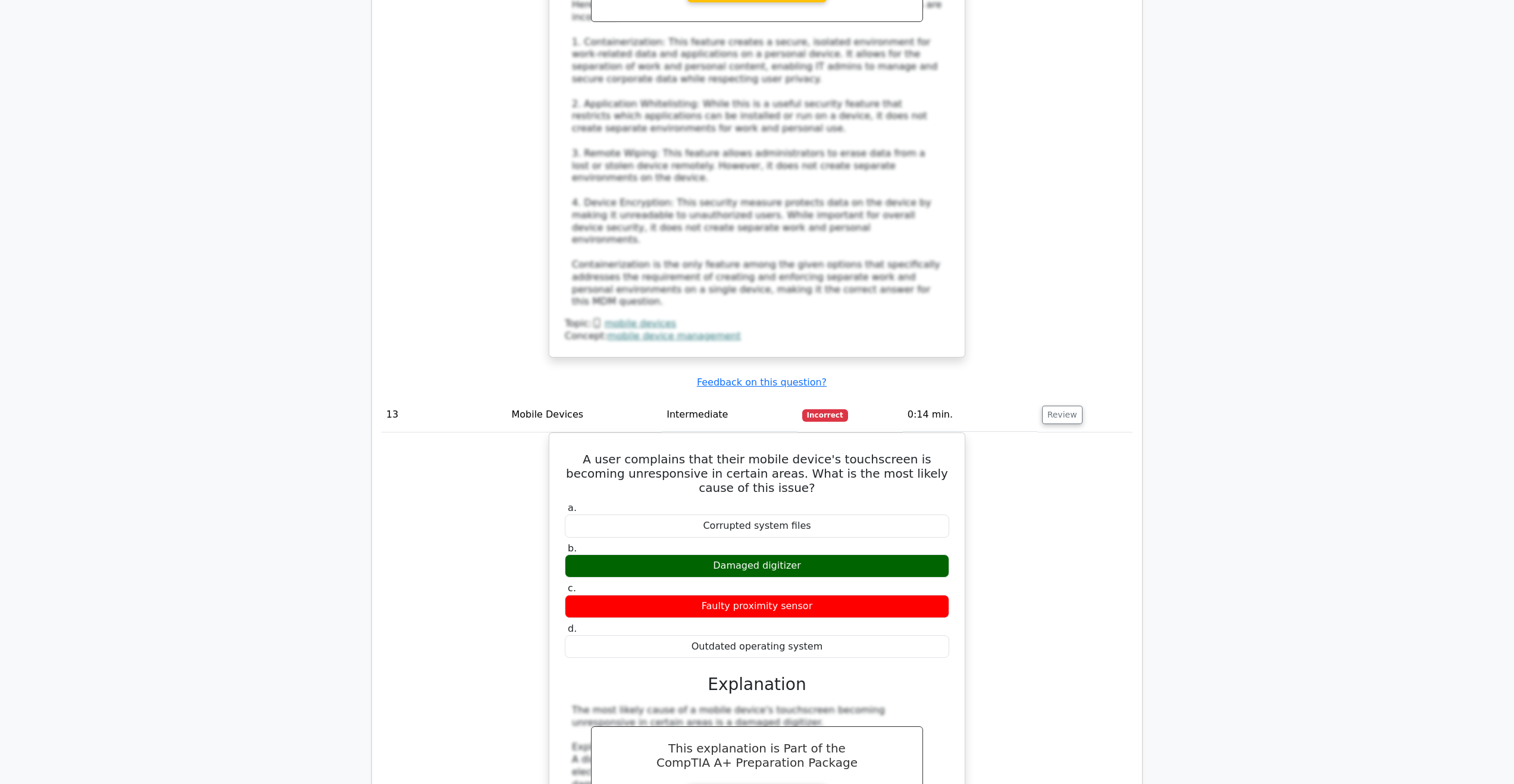
scroll to position [8865, 0]
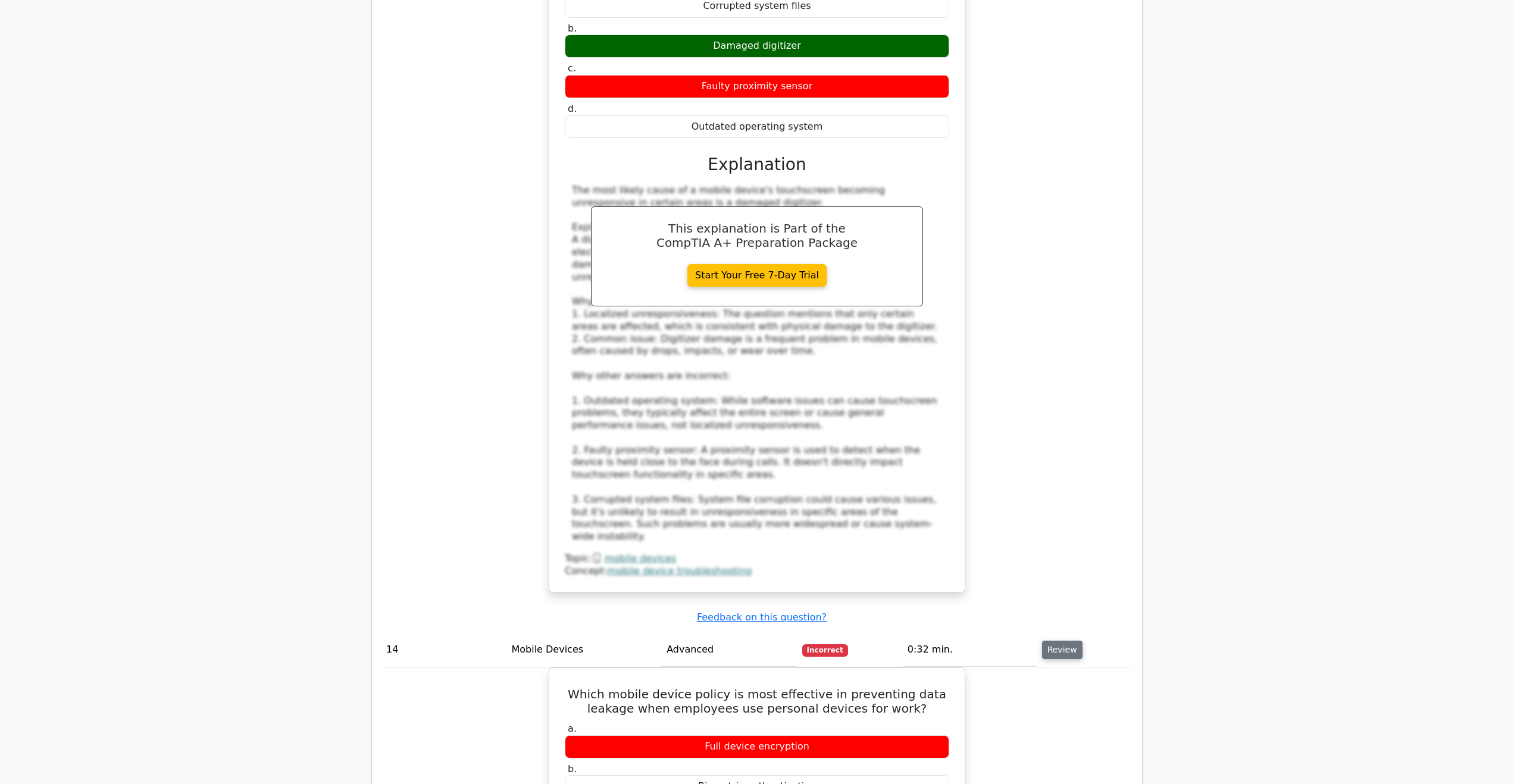
scroll to position [9103, 0]
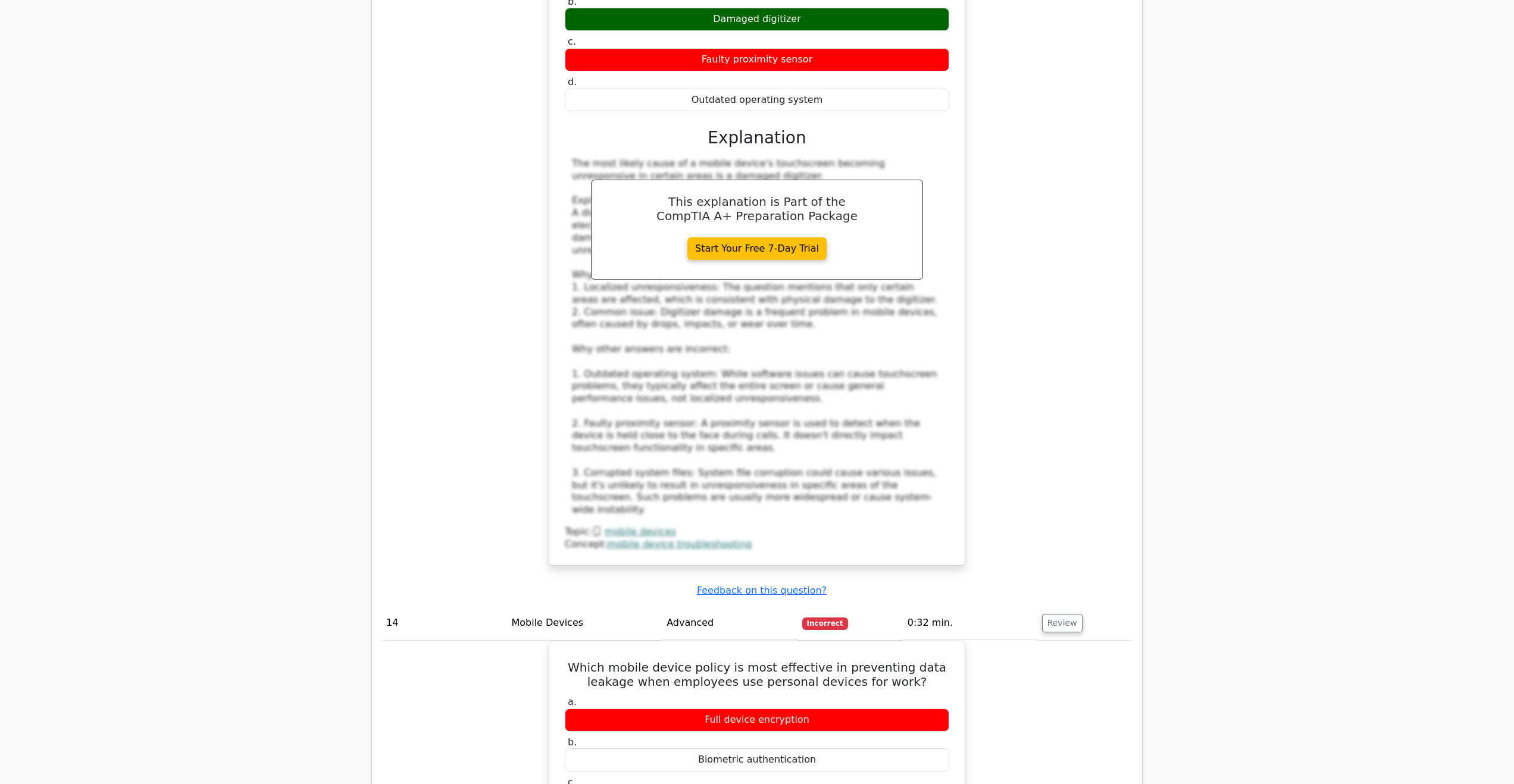
drag, startPoint x: 820, startPoint y: 527, endPoint x: 492, endPoint y: 413, distance: 347.2
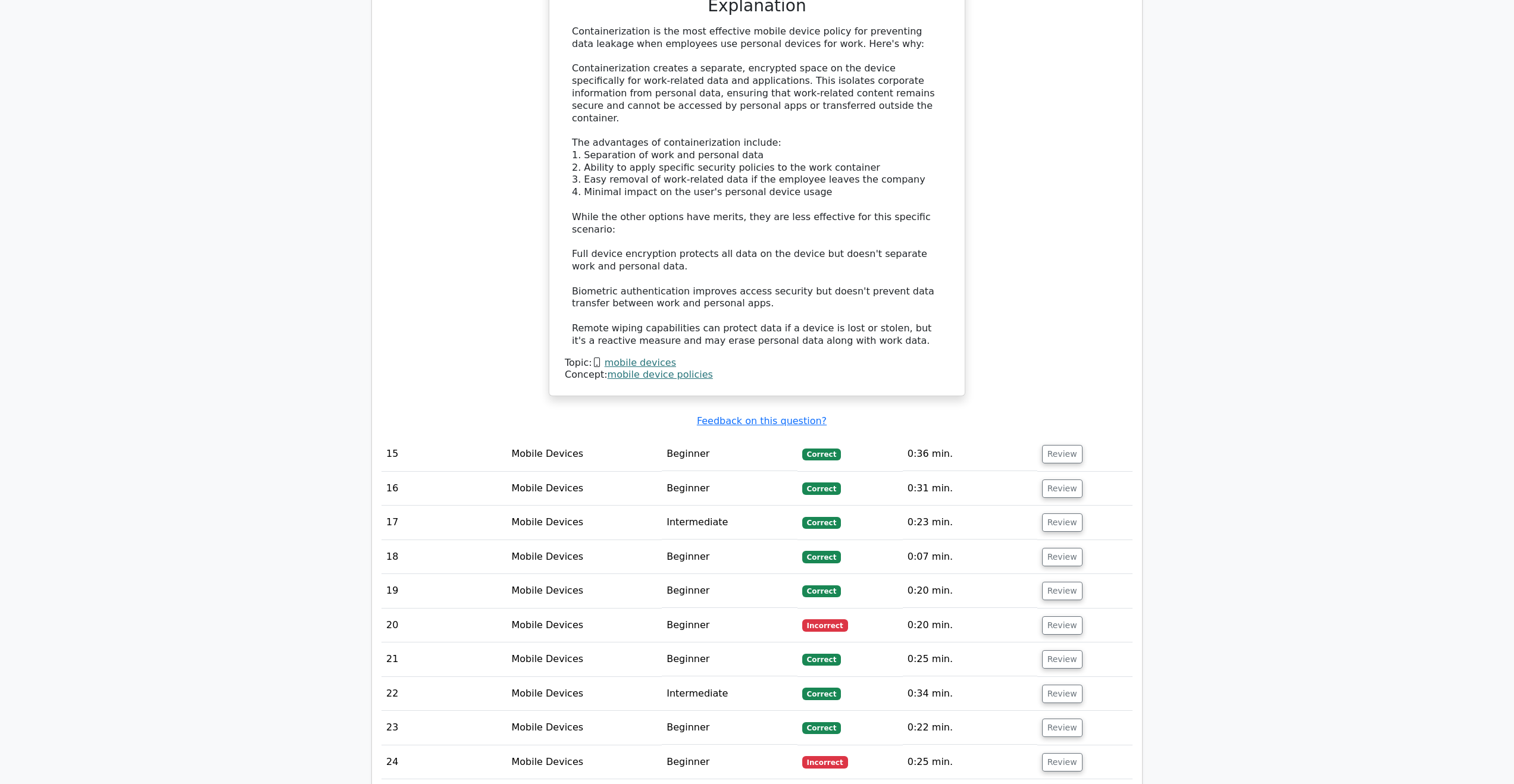
scroll to position [9995, 0]
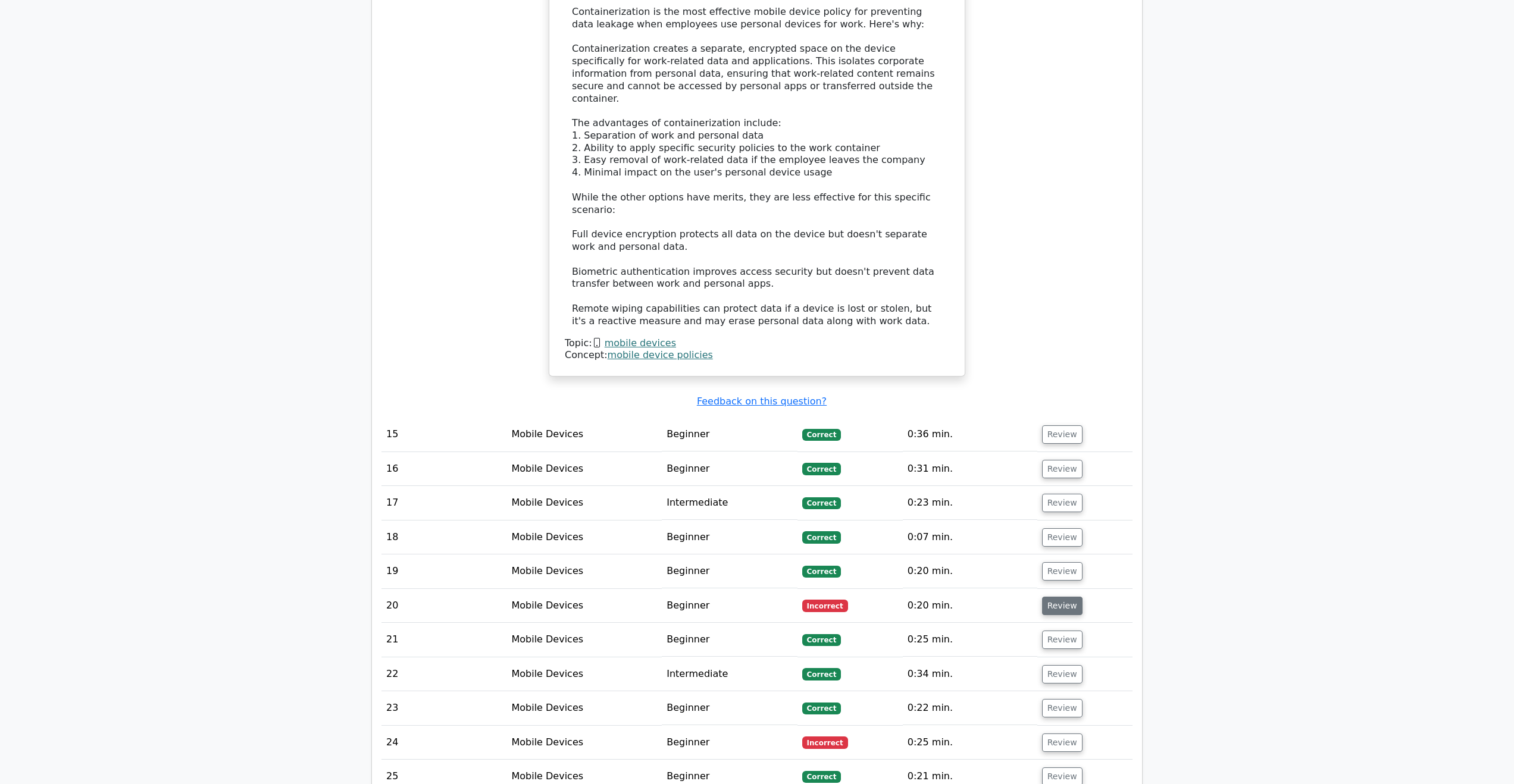
click at [1067, 597] on button "Review" at bounding box center [1062, 606] width 41 height 18
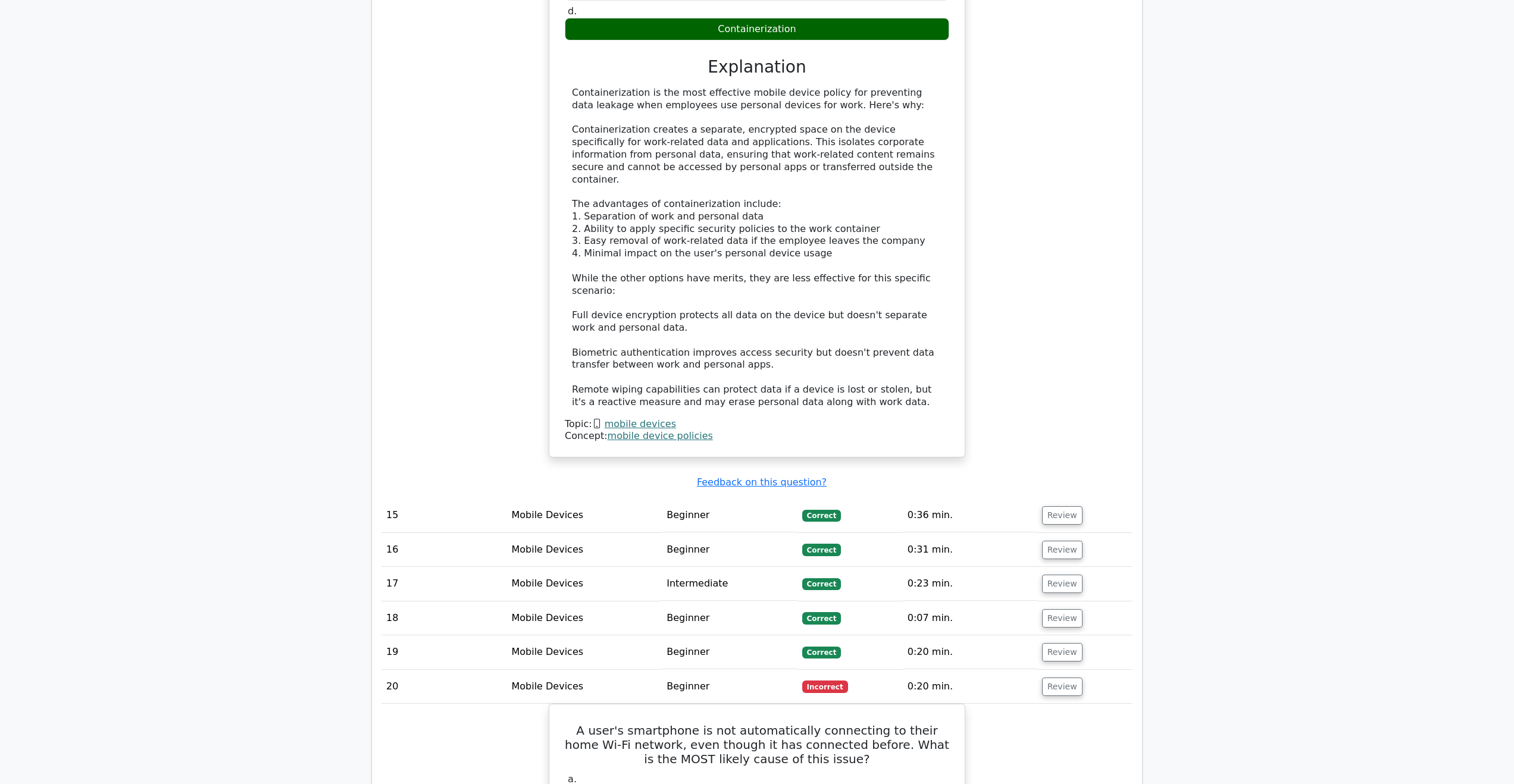
scroll to position [9876, 0]
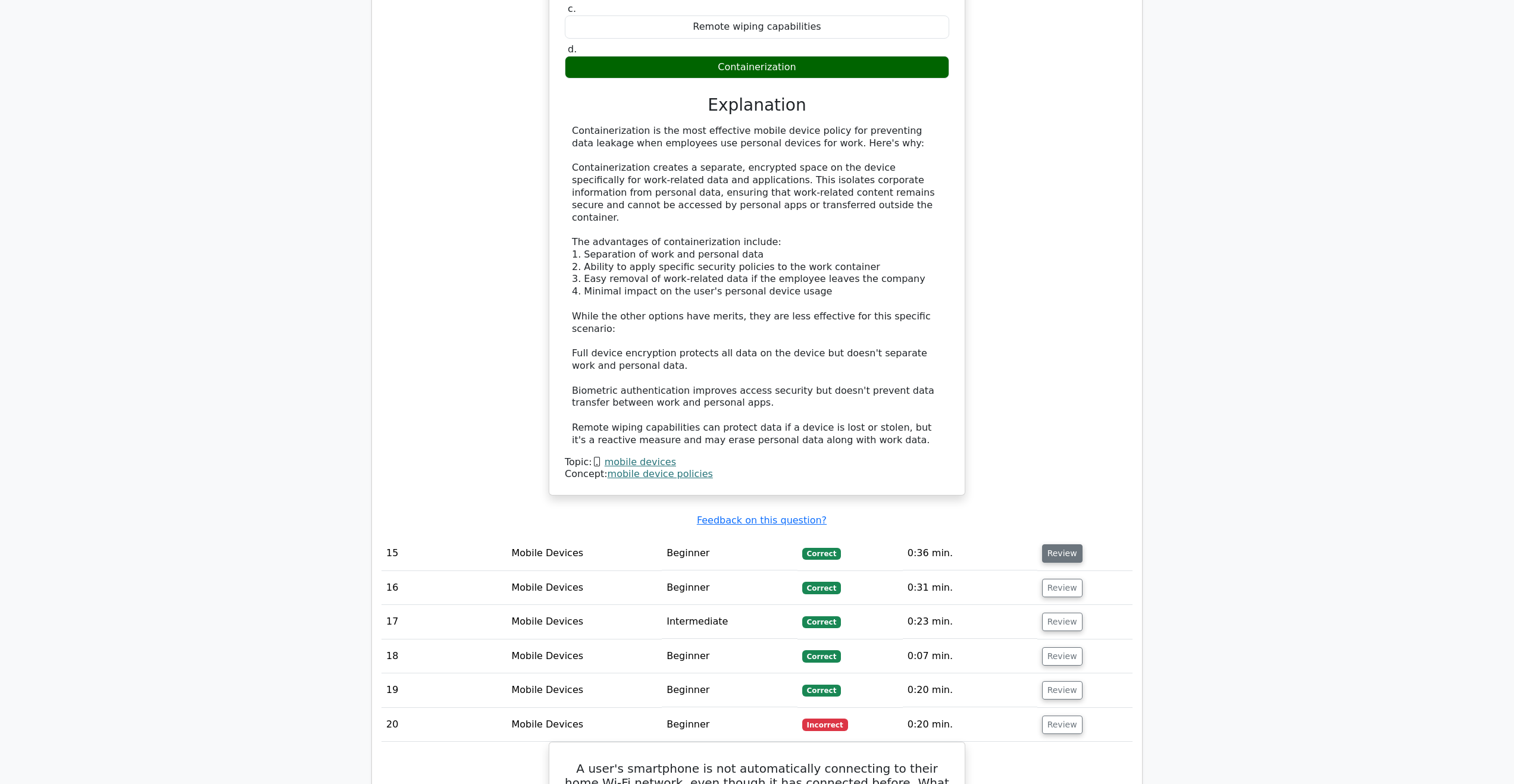
click at [1061, 545] on button "Review" at bounding box center [1062, 554] width 41 height 18
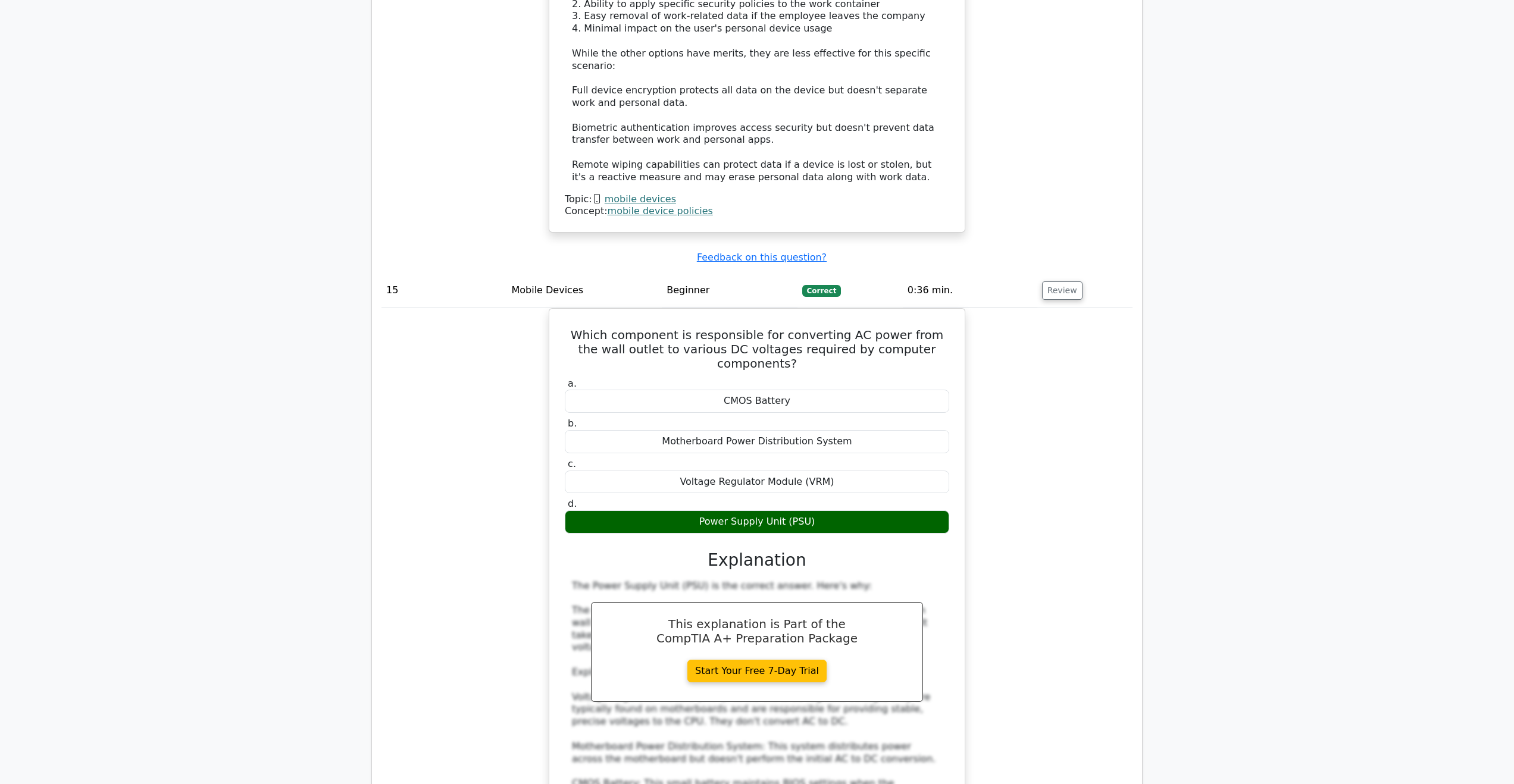
scroll to position [10233, 0]
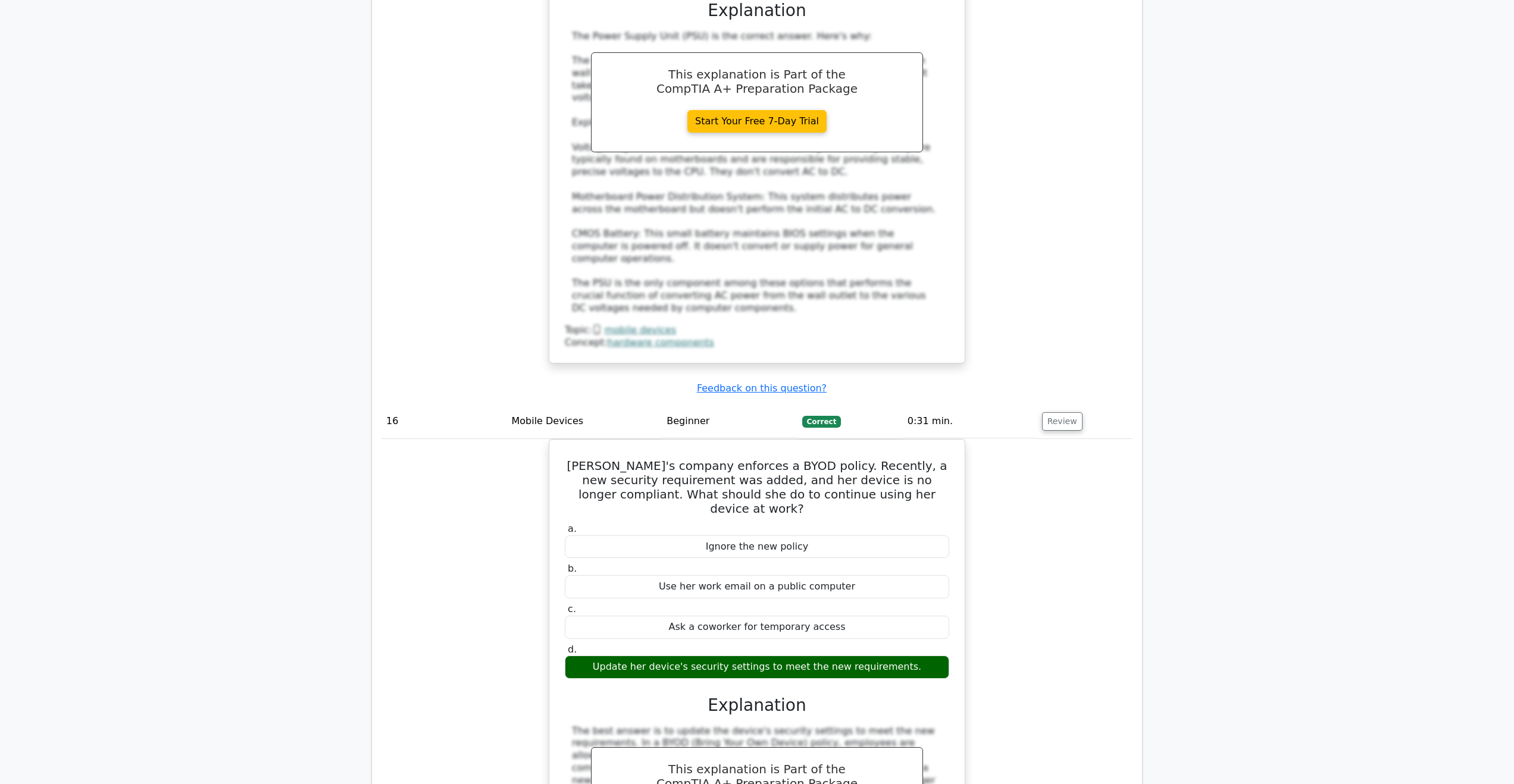
scroll to position [10709, 0]
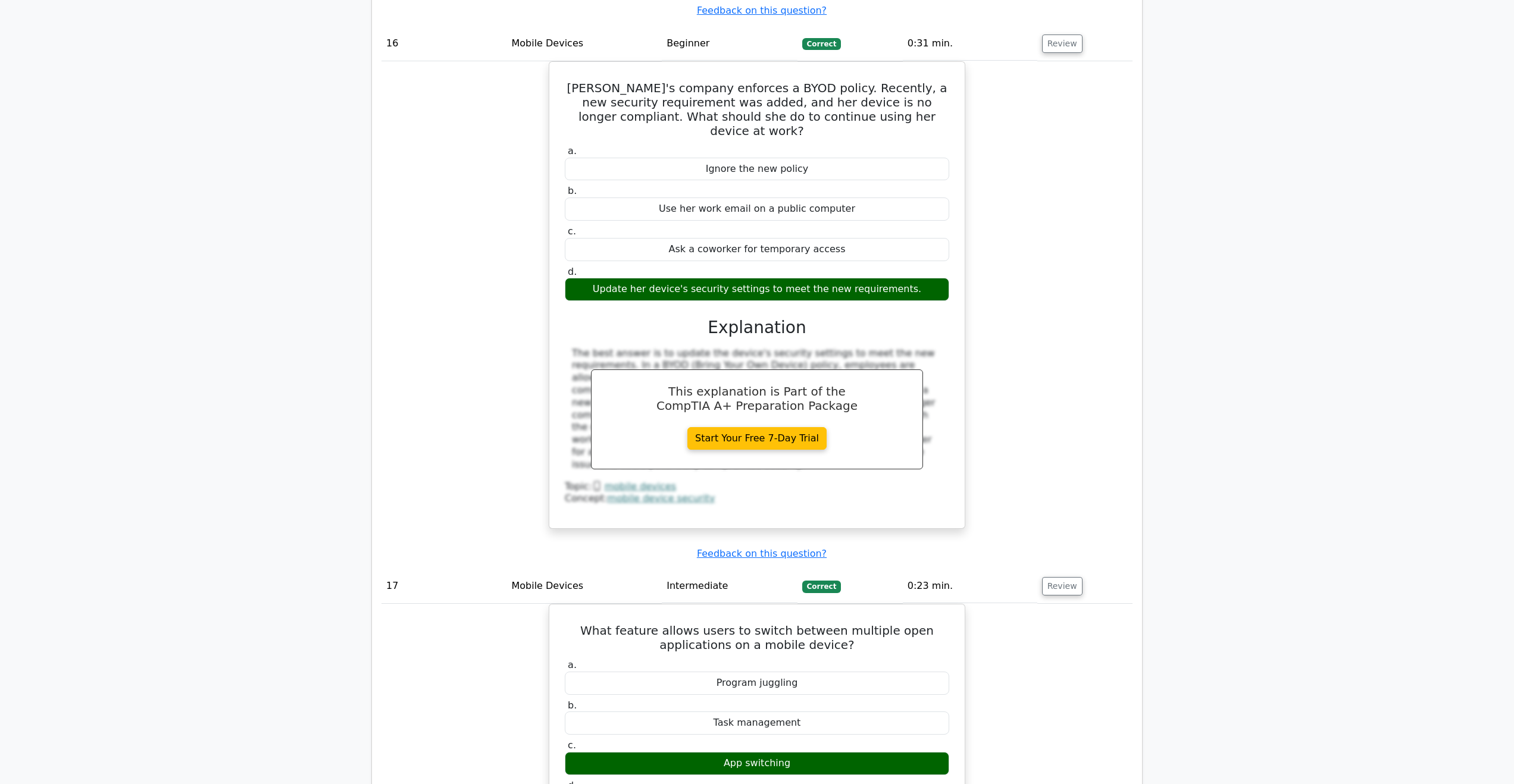
scroll to position [11125, 0]
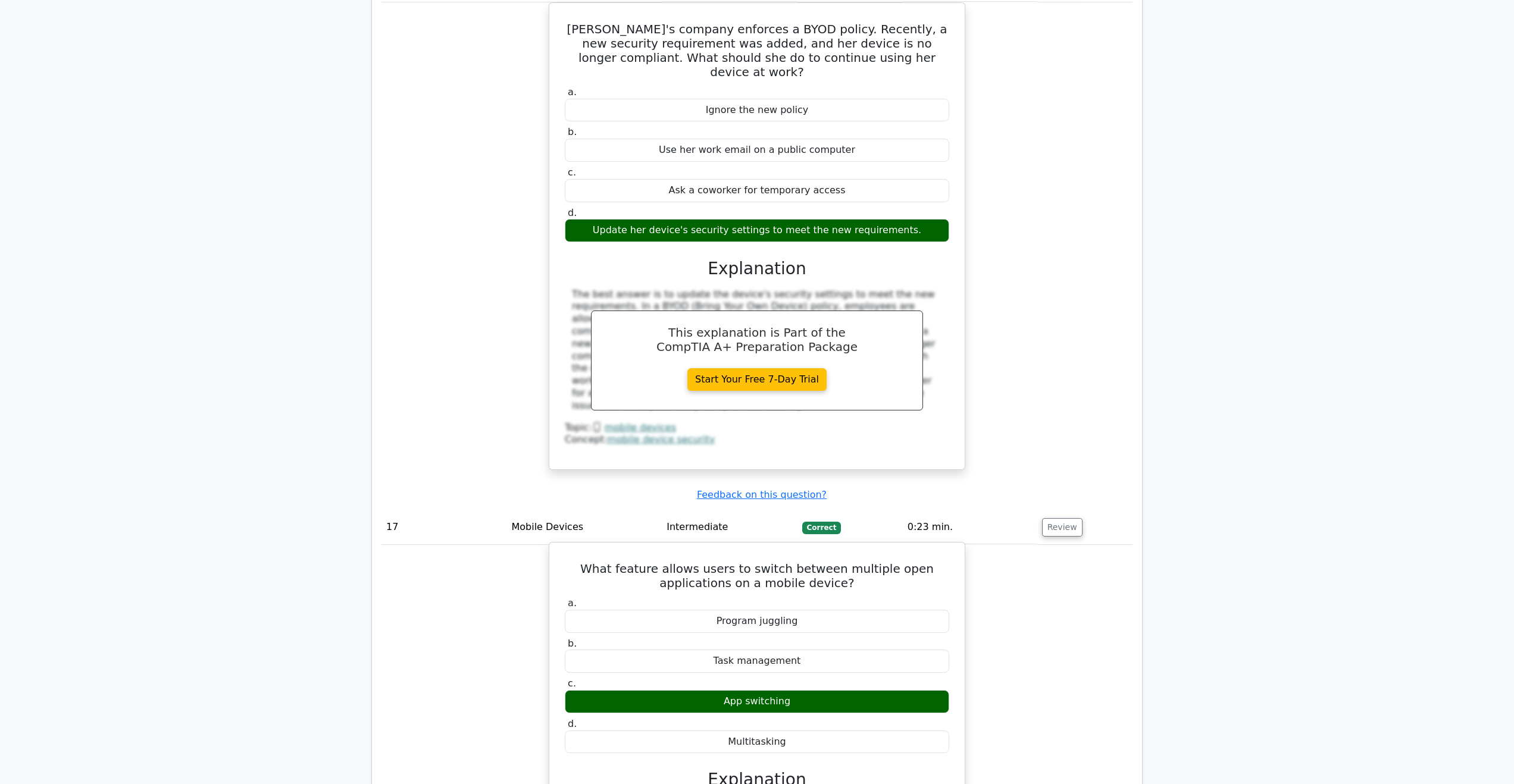
click at [742, 690] on div "App switching" at bounding box center [757, 702] width 385 height 23
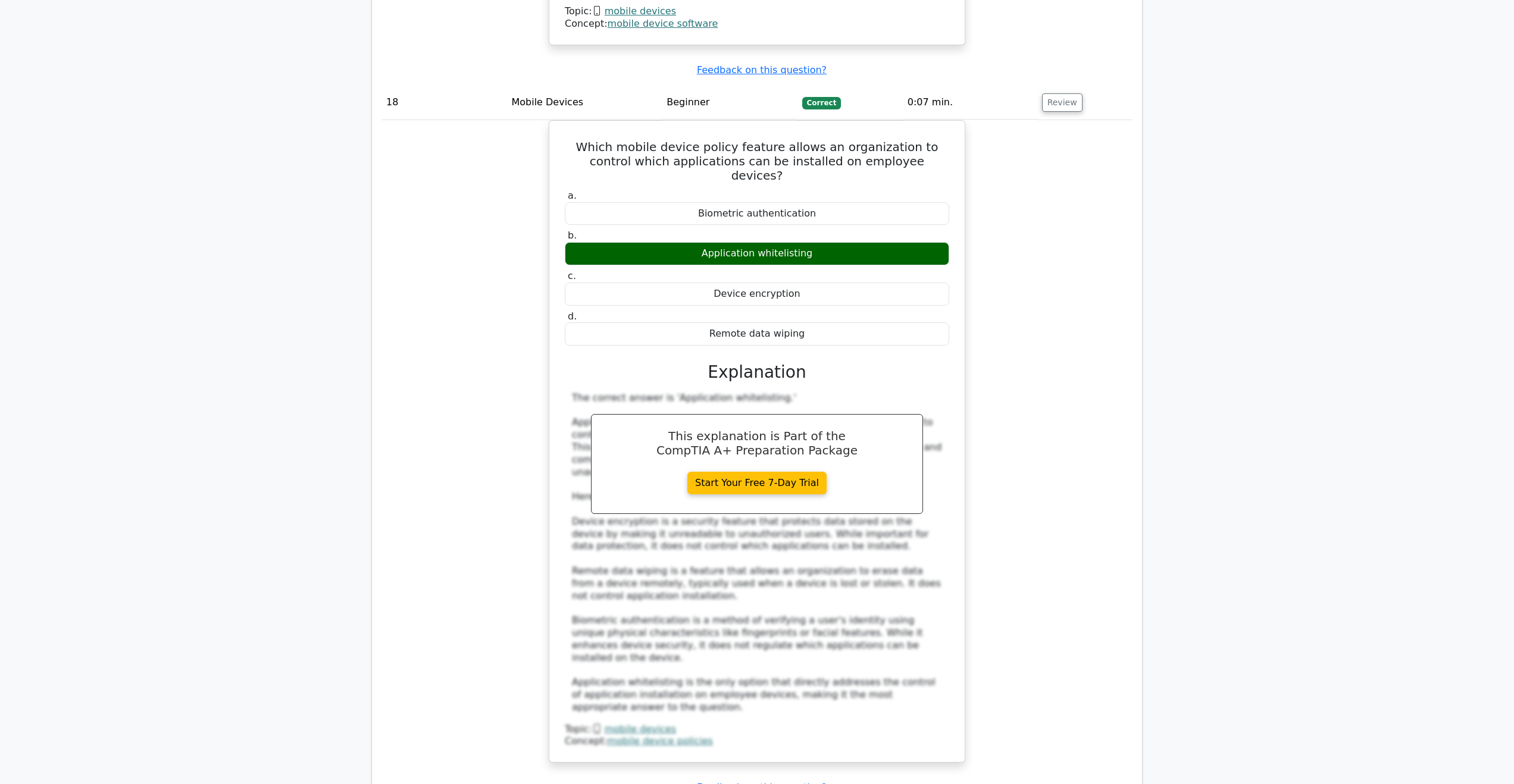
scroll to position [12078, 0]
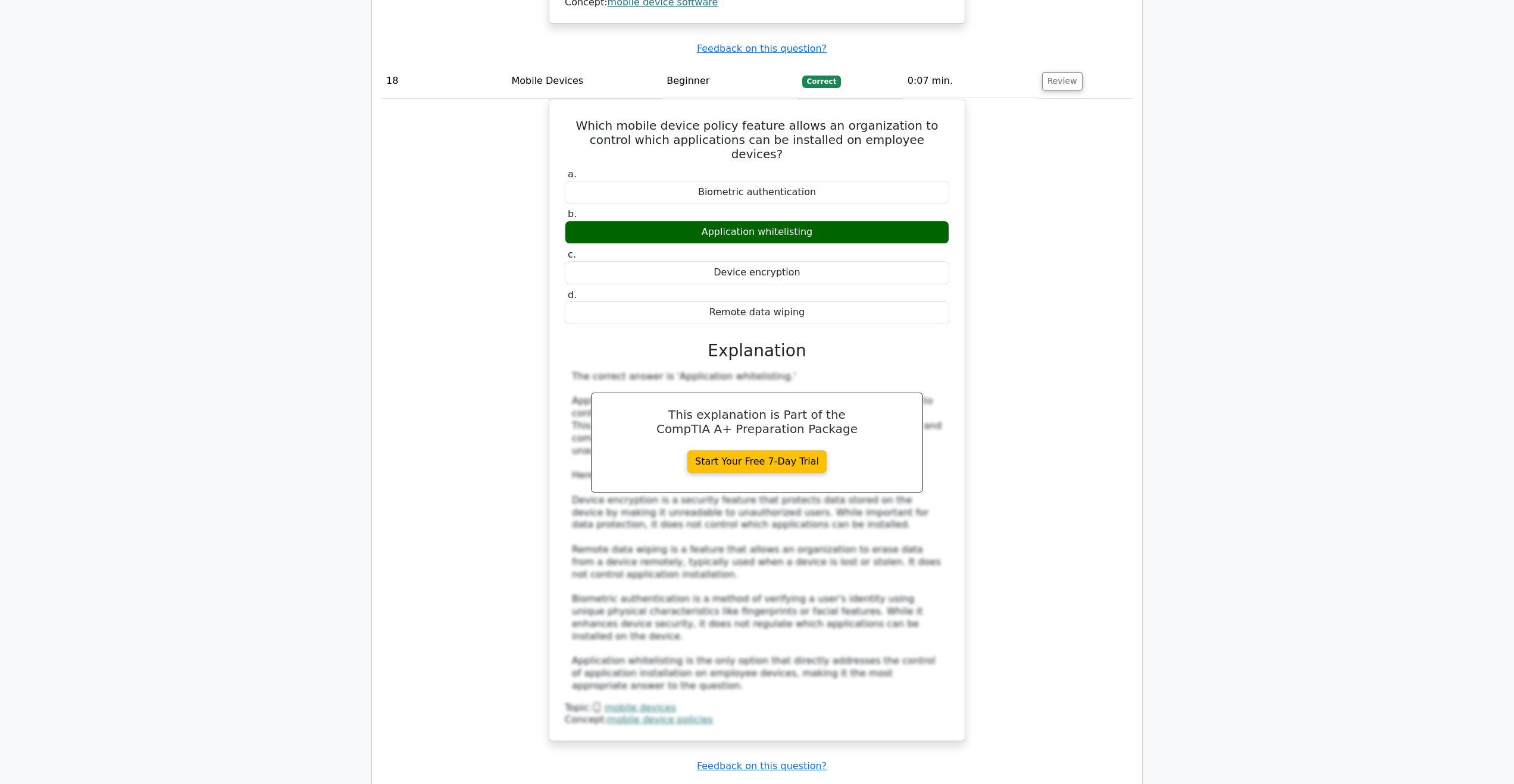
click at [1056, 783] on button "Review" at bounding box center [1062, 799] width 41 height 18
click at [1071, 783] on button "Review" at bounding box center [1062, 799] width 41 height 18
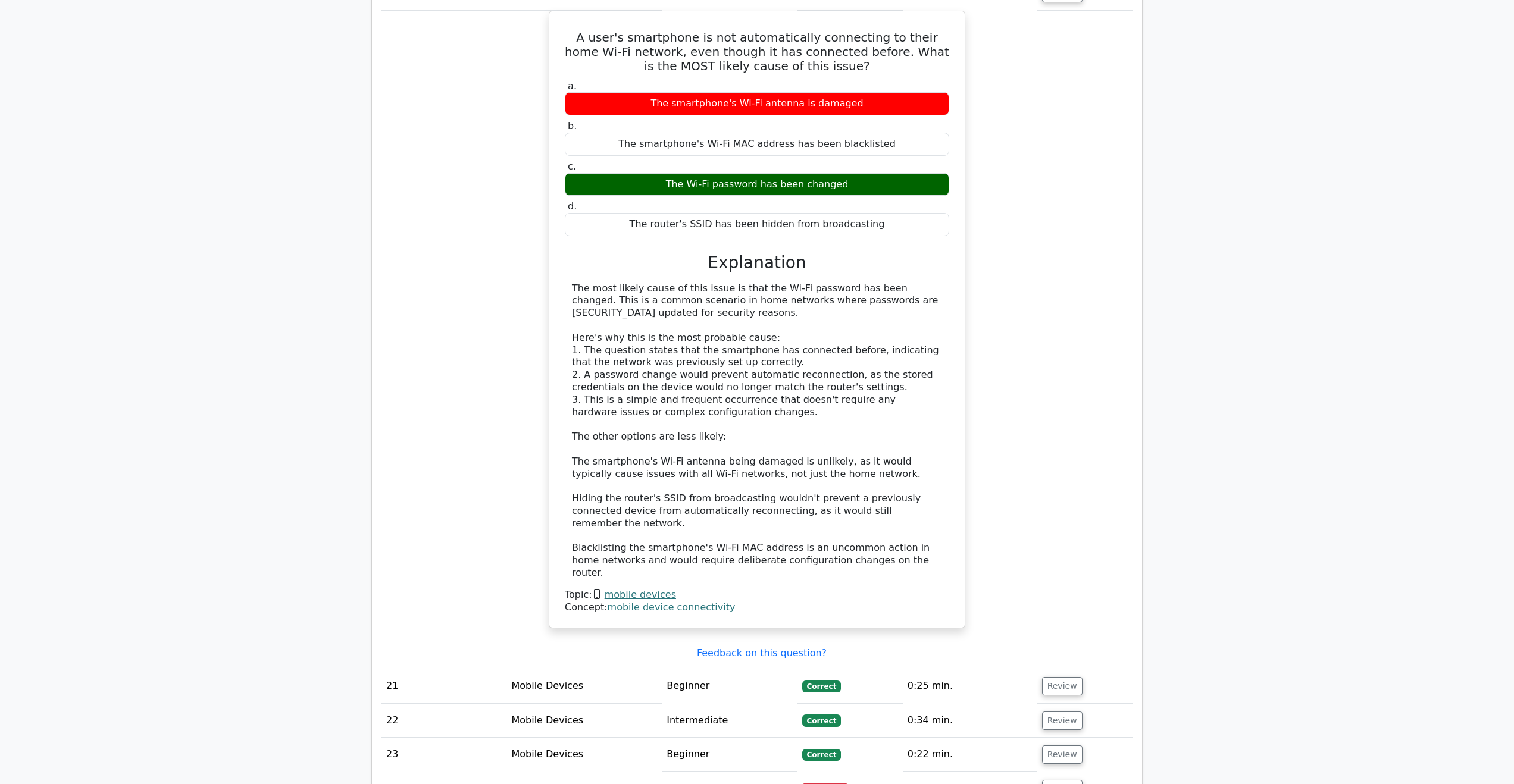
scroll to position [13387, 0]
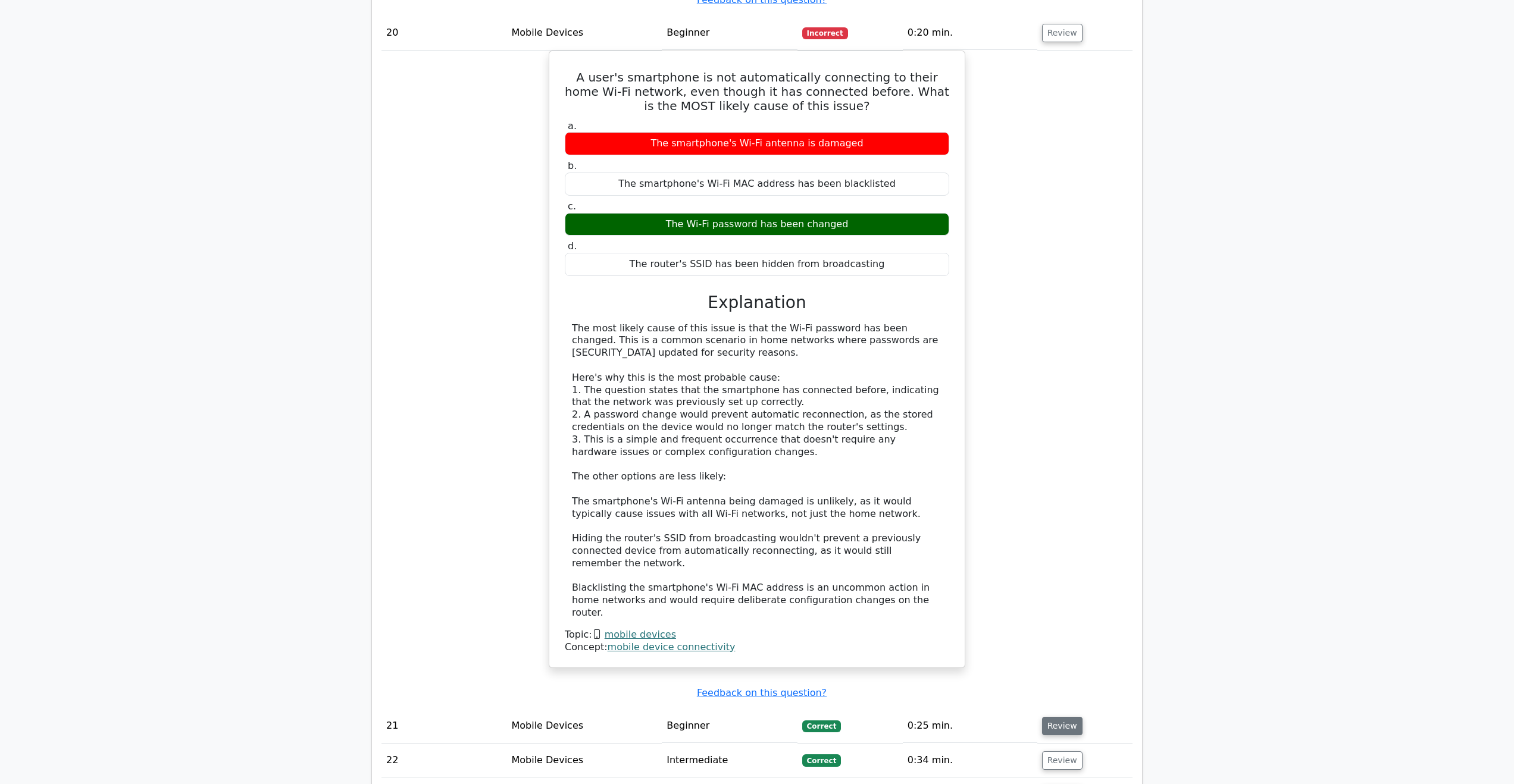
click at [1061, 717] on button "Review" at bounding box center [1062, 726] width 41 height 18
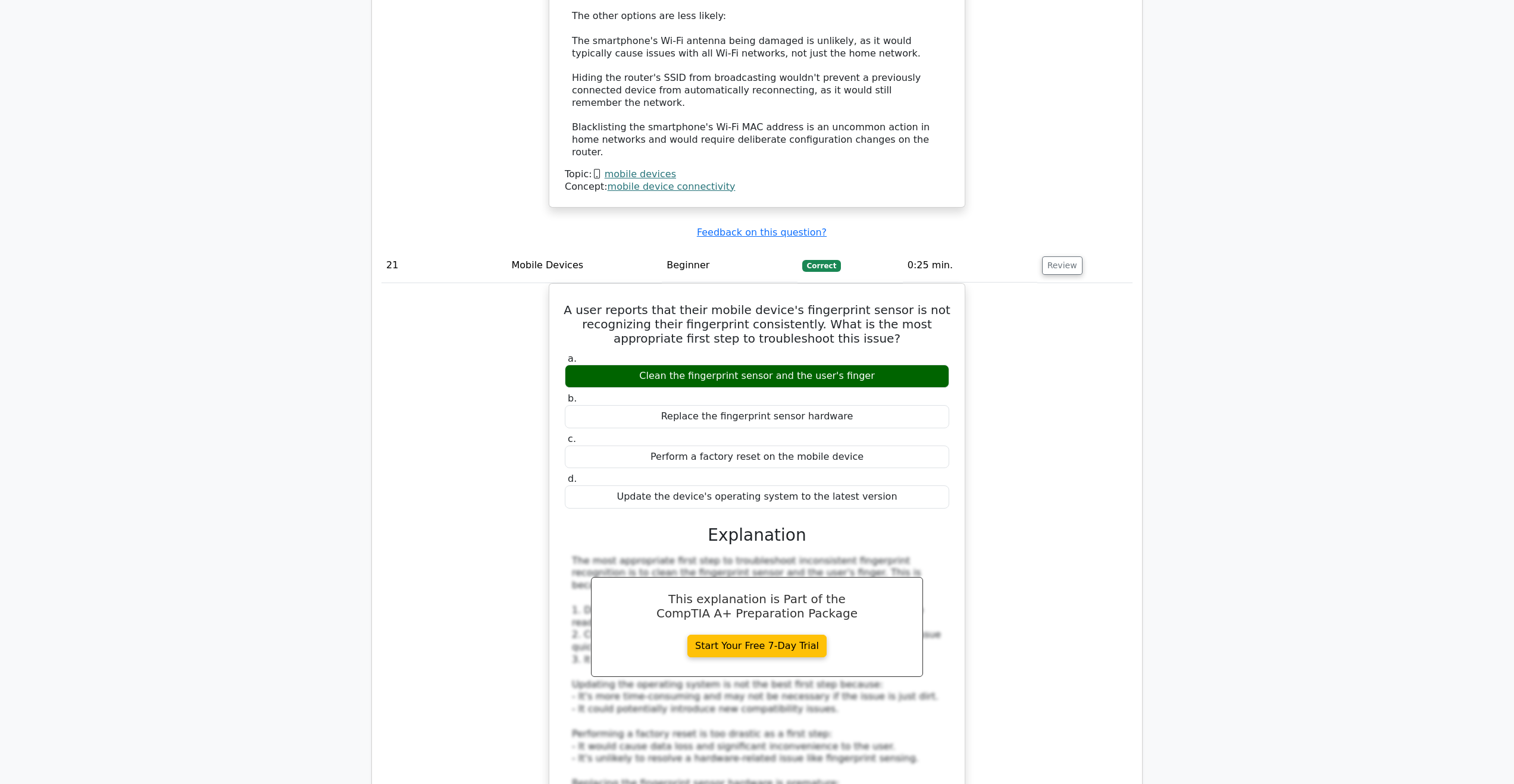
scroll to position [13862, 0]
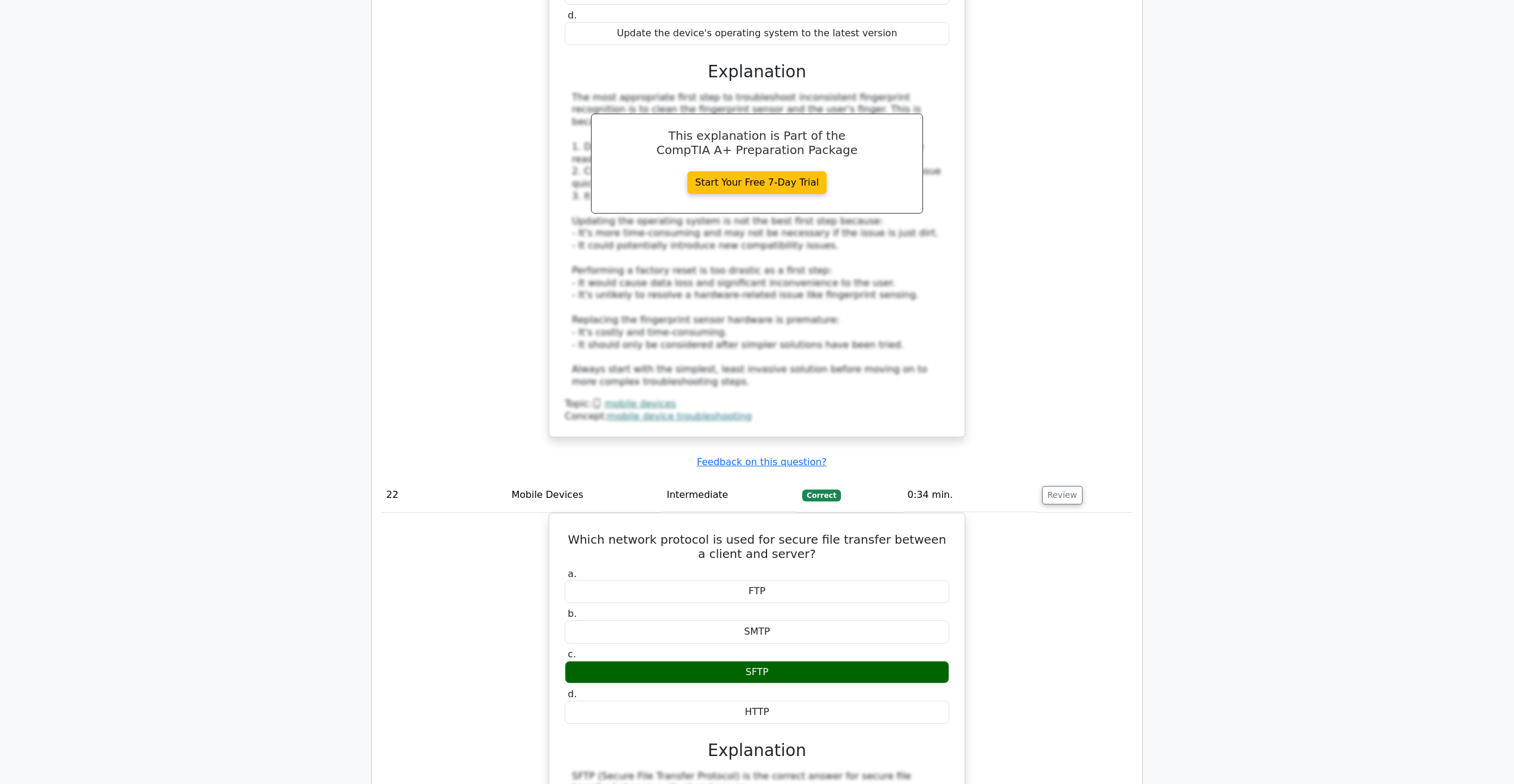
scroll to position [14338, 0]
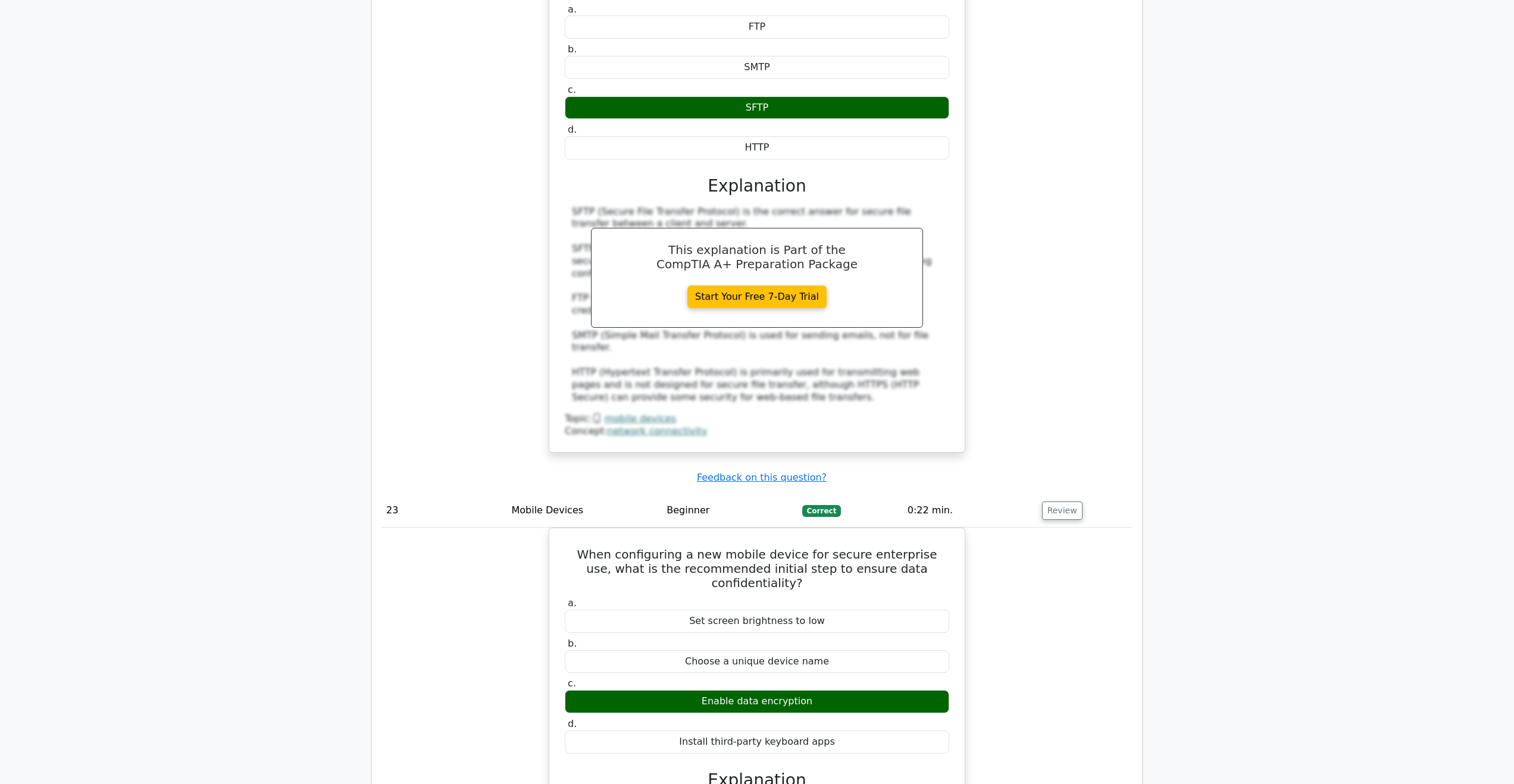
scroll to position [14874, 0]
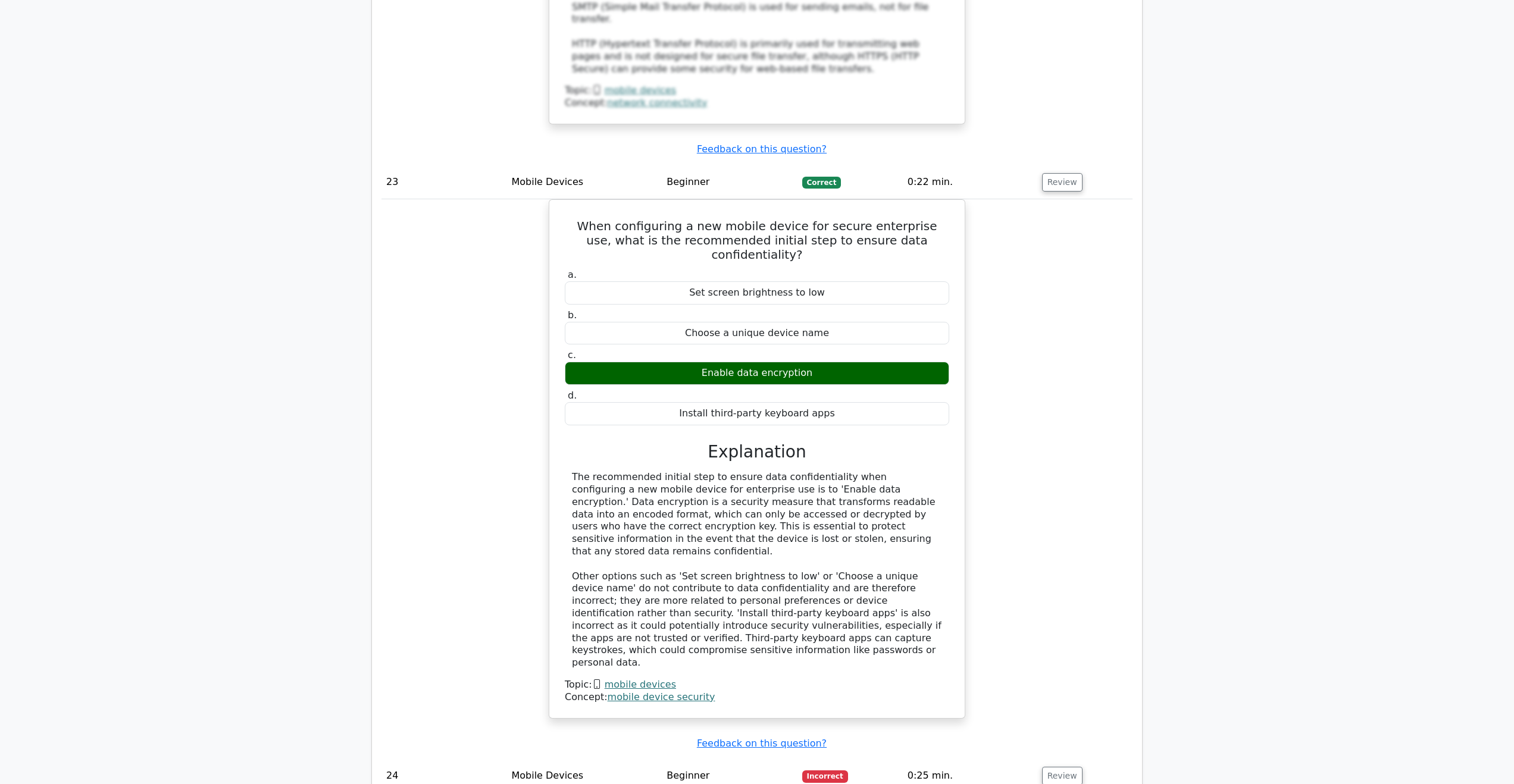
scroll to position [15230, 0]
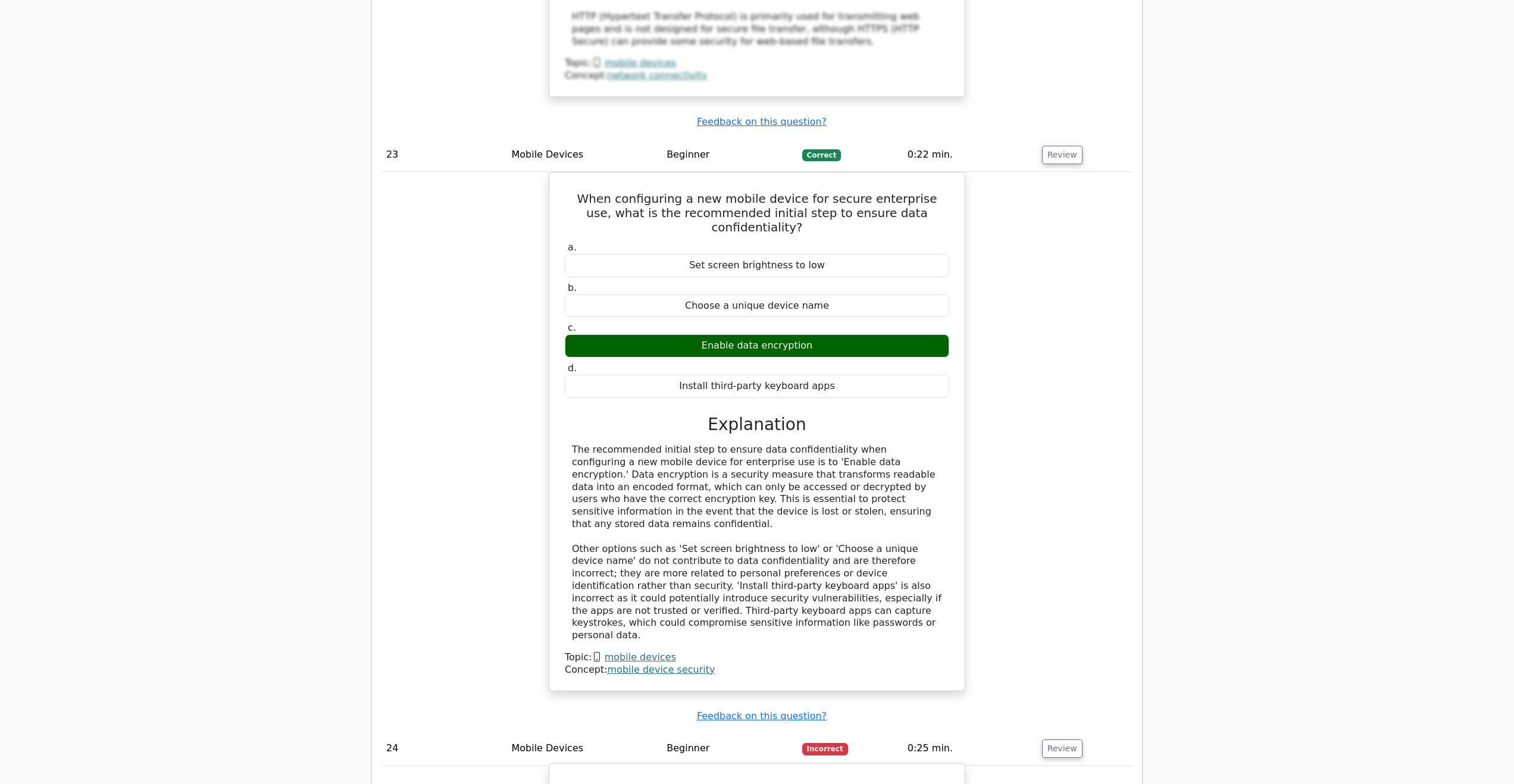
drag, startPoint x: 727, startPoint y: 313, endPoint x: 844, endPoint y: 320, distance: 117.2
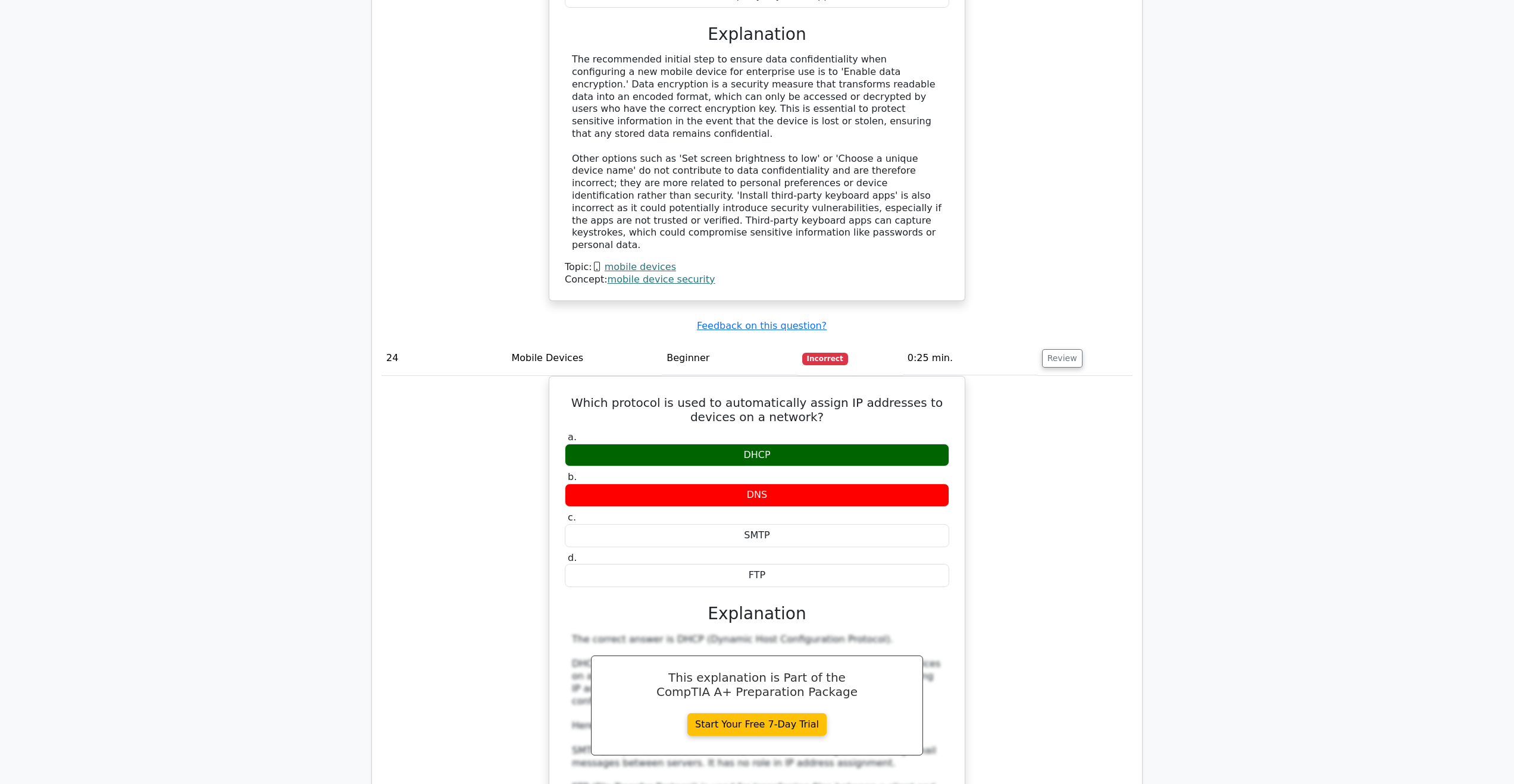
scroll to position [15647, 0]
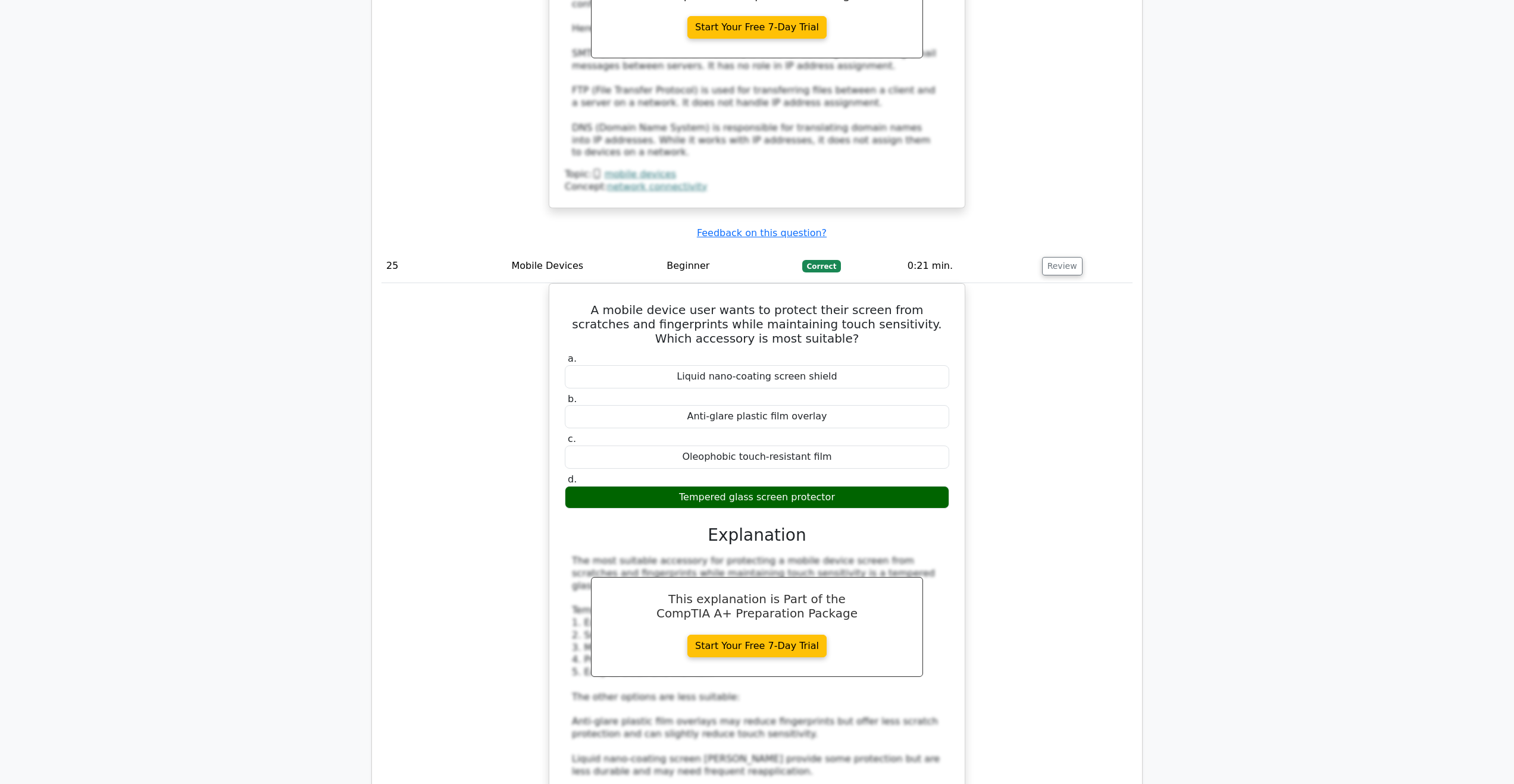
scroll to position [16361, 0]
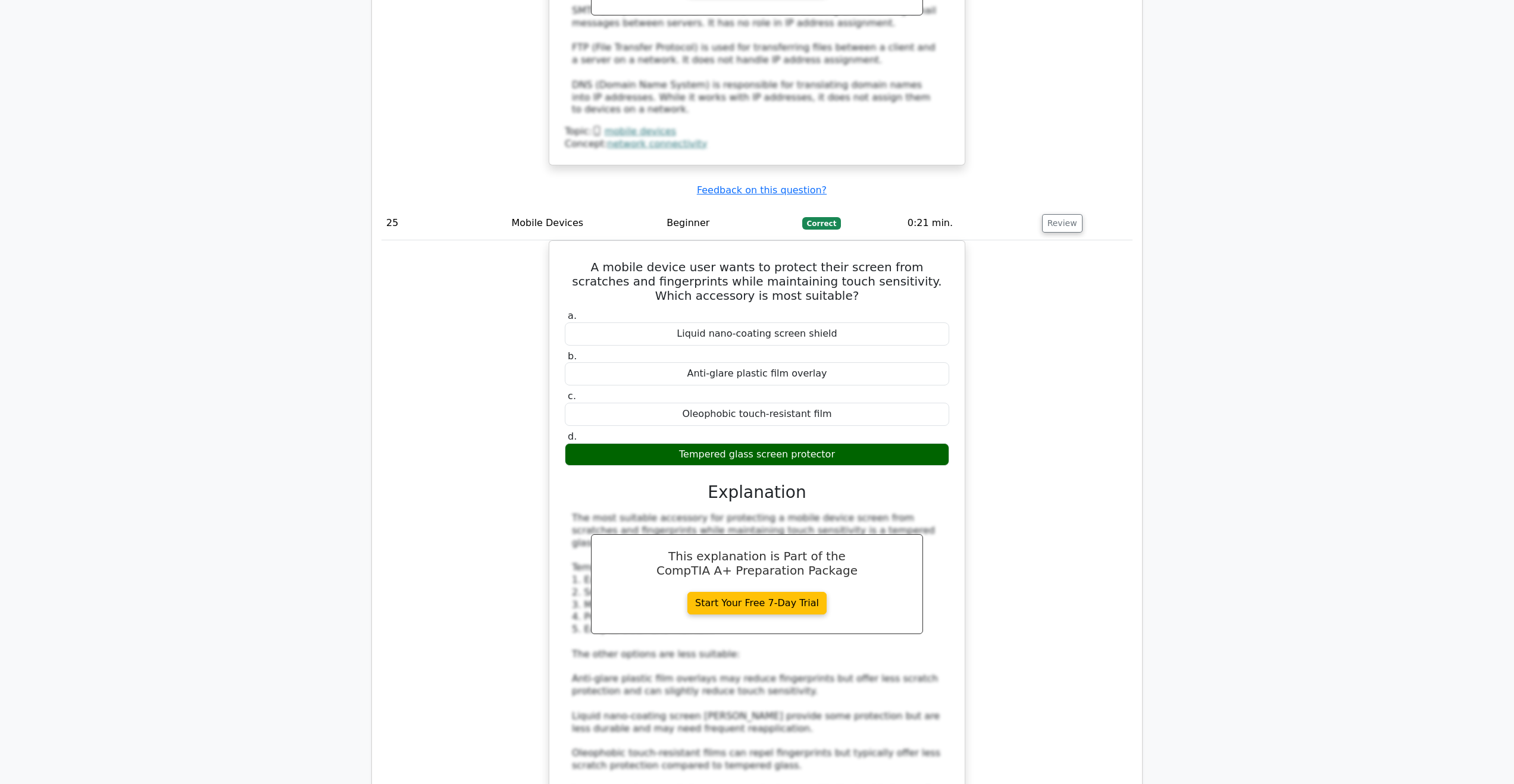
drag, startPoint x: 705, startPoint y: 466, endPoint x: 912, endPoint y: 482, distance: 207.6
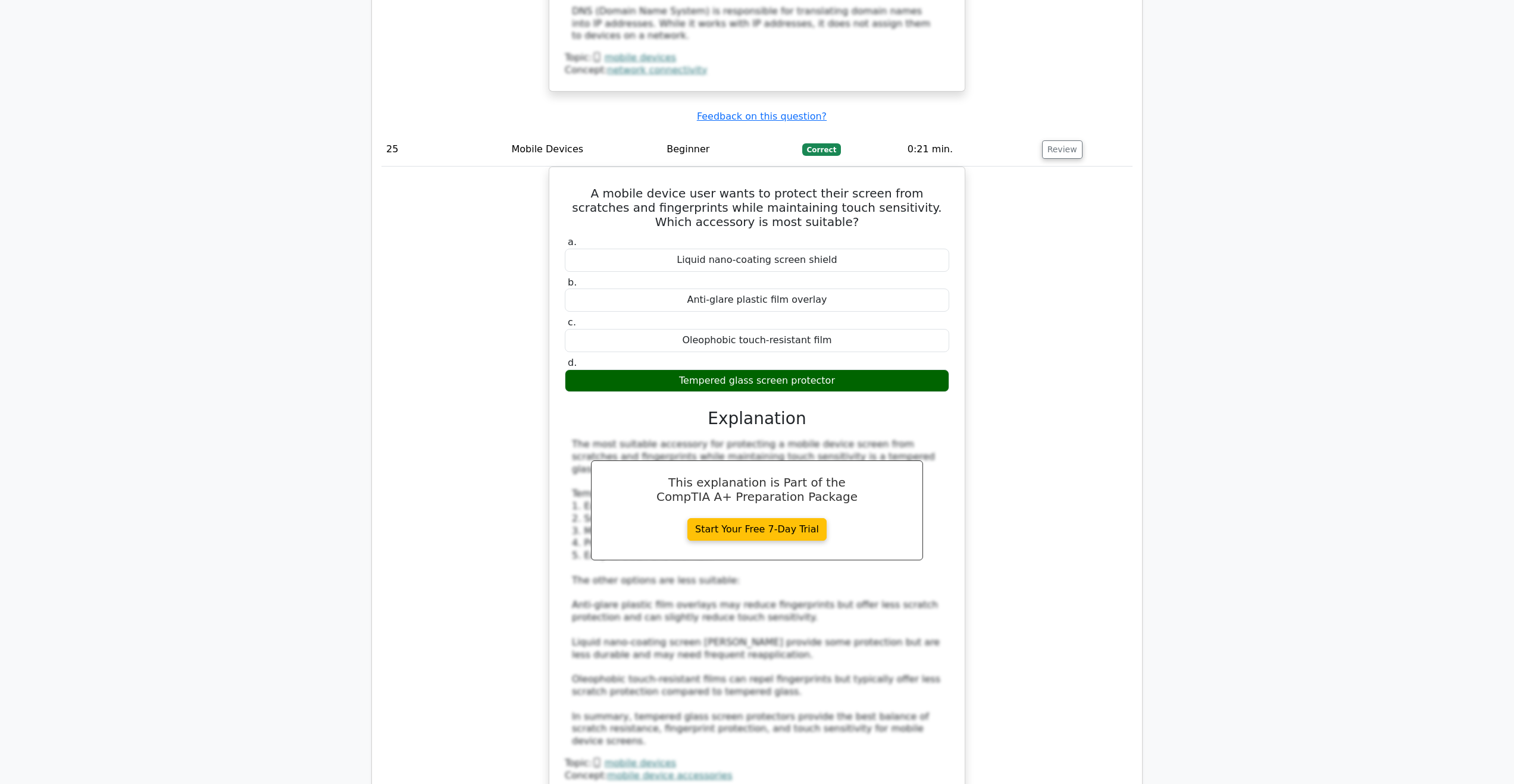
scroll to position [16777, 0]
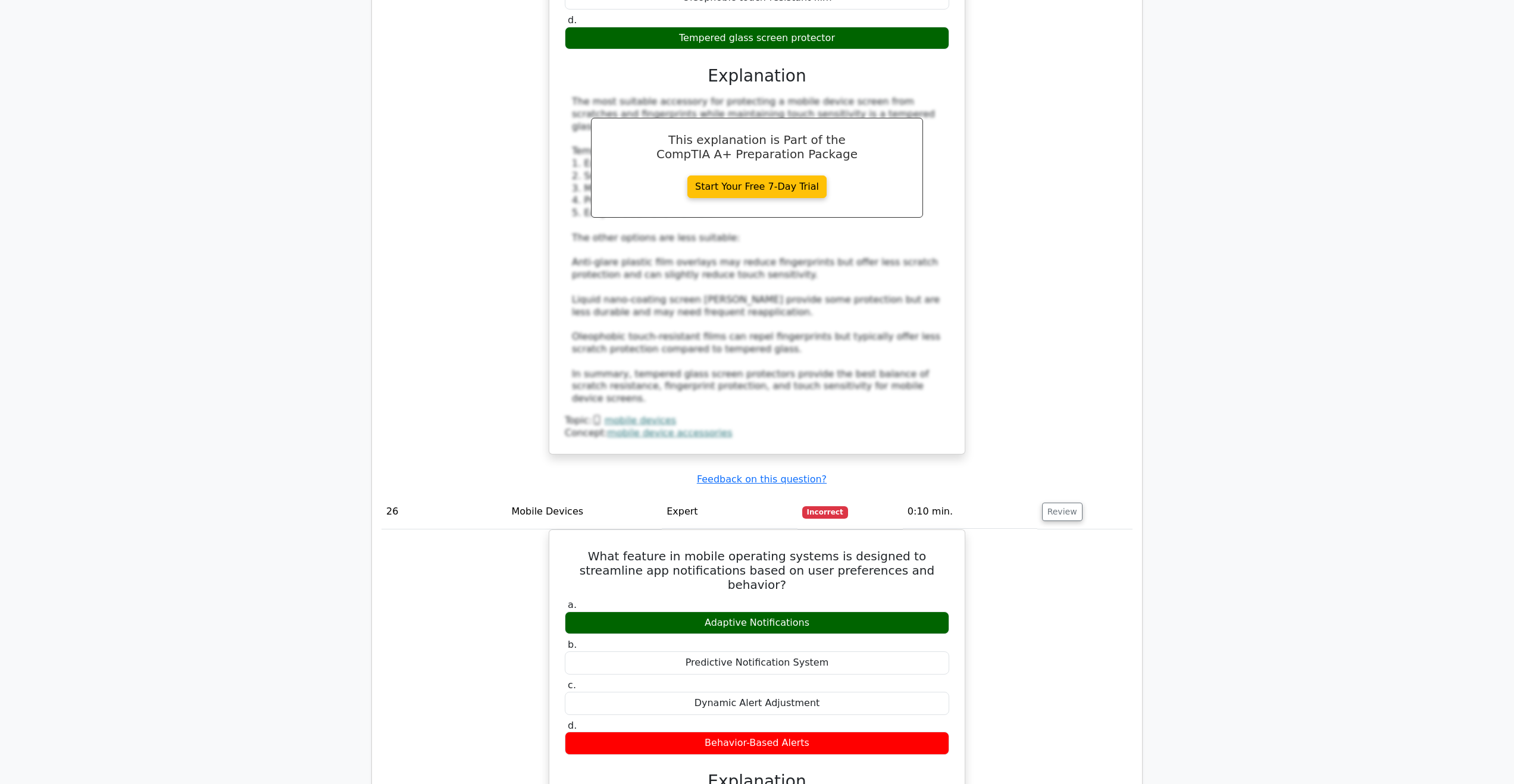
drag, startPoint x: 728, startPoint y: 693, endPoint x: 899, endPoint y: 710, distance: 171.8
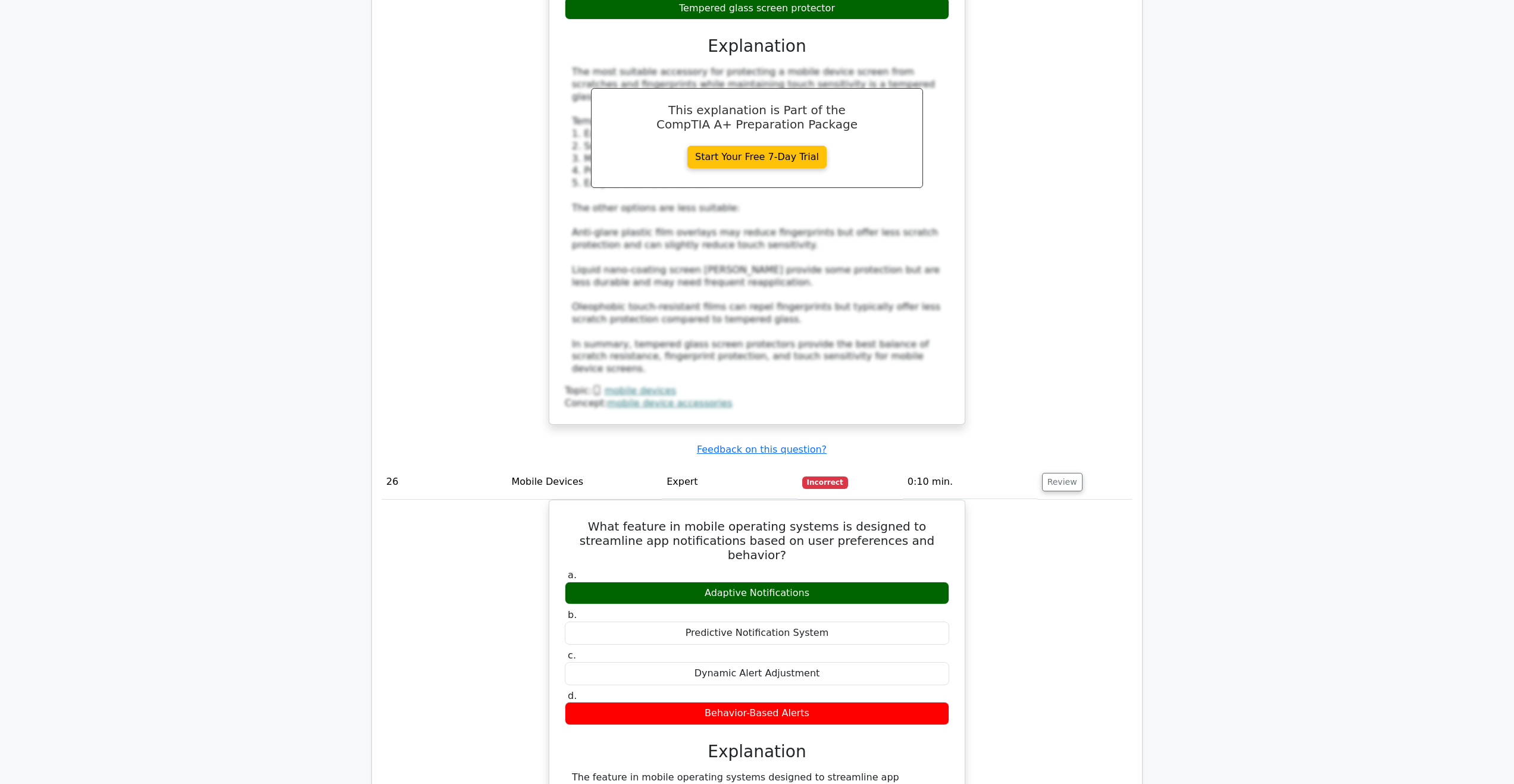
scroll to position [16956, 0]
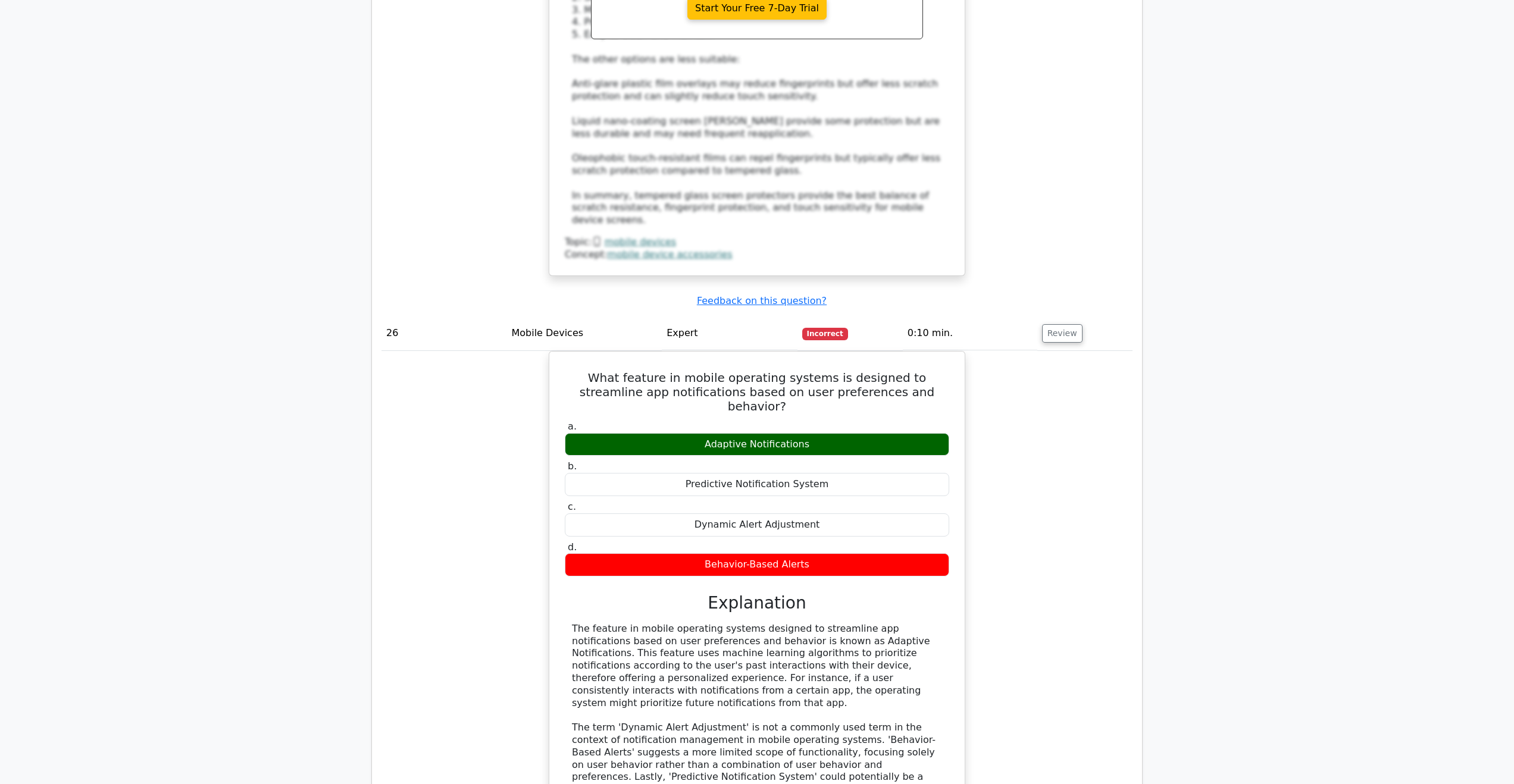
drag, startPoint x: 647, startPoint y: 380, endPoint x: 944, endPoint y: 408, distance: 298.3
drag, startPoint x: 831, startPoint y: 566, endPoint x: 672, endPoint y: 565, distance: 159.0
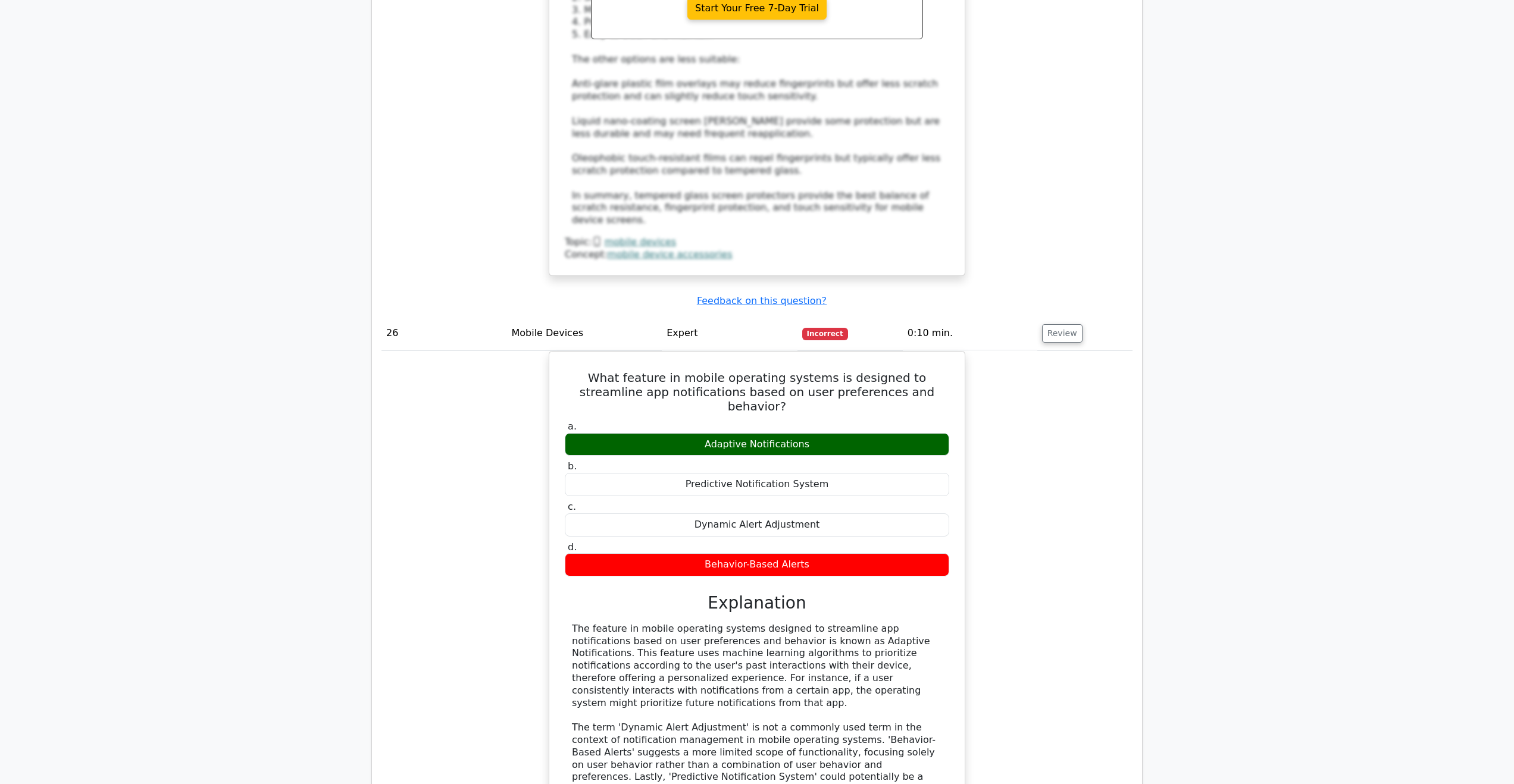
drag, startPoint x: 784, startPoint y: 524, endPoint x: 706, endPoint y: 505, distance: 80.3
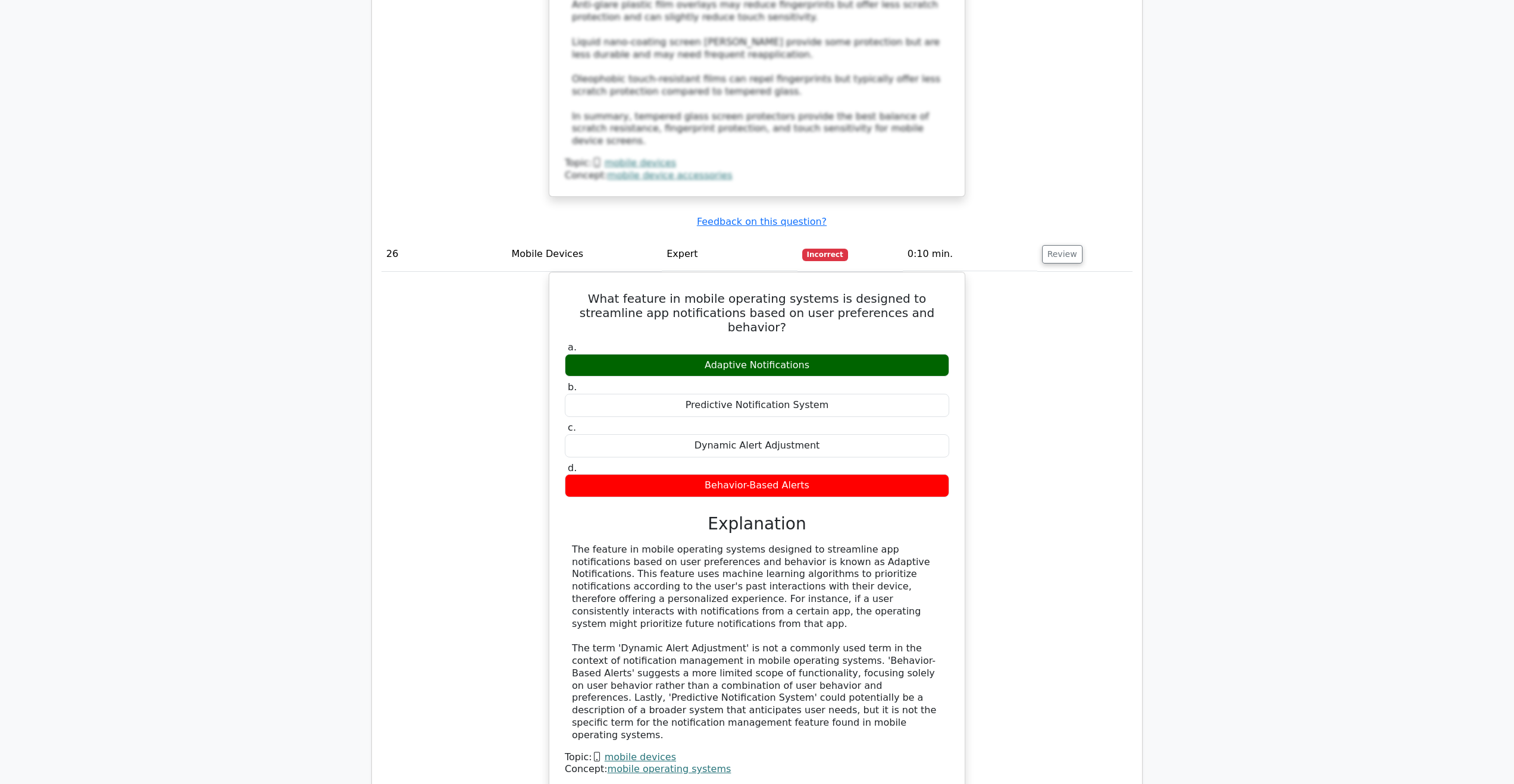
scroll to position [17135, 0]
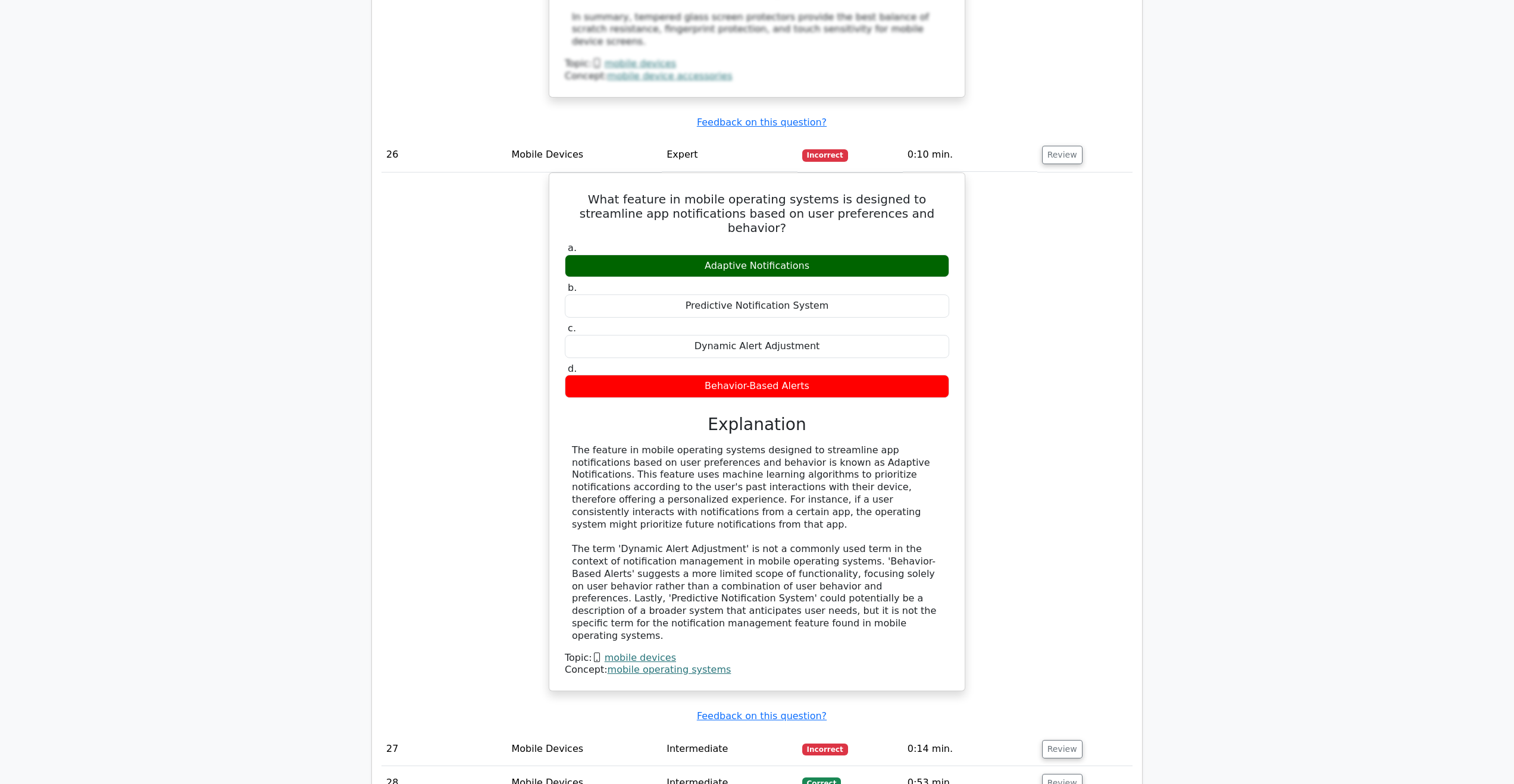
drag, startPoint x: 1060, startPoint y: 424, endPoint x: 1064, endPoint y: 482, distance: 58.1
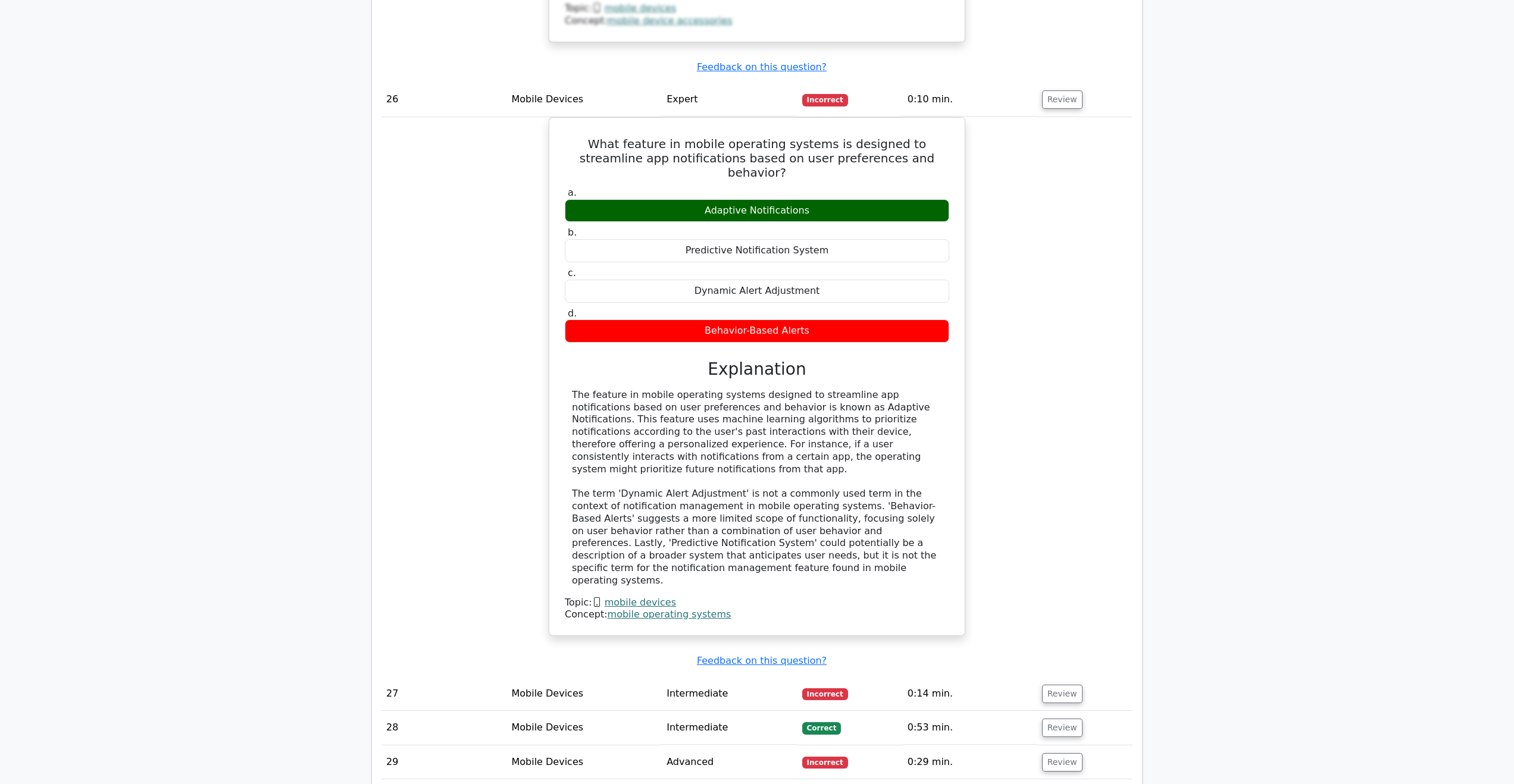
scroll to position [17194, 0]
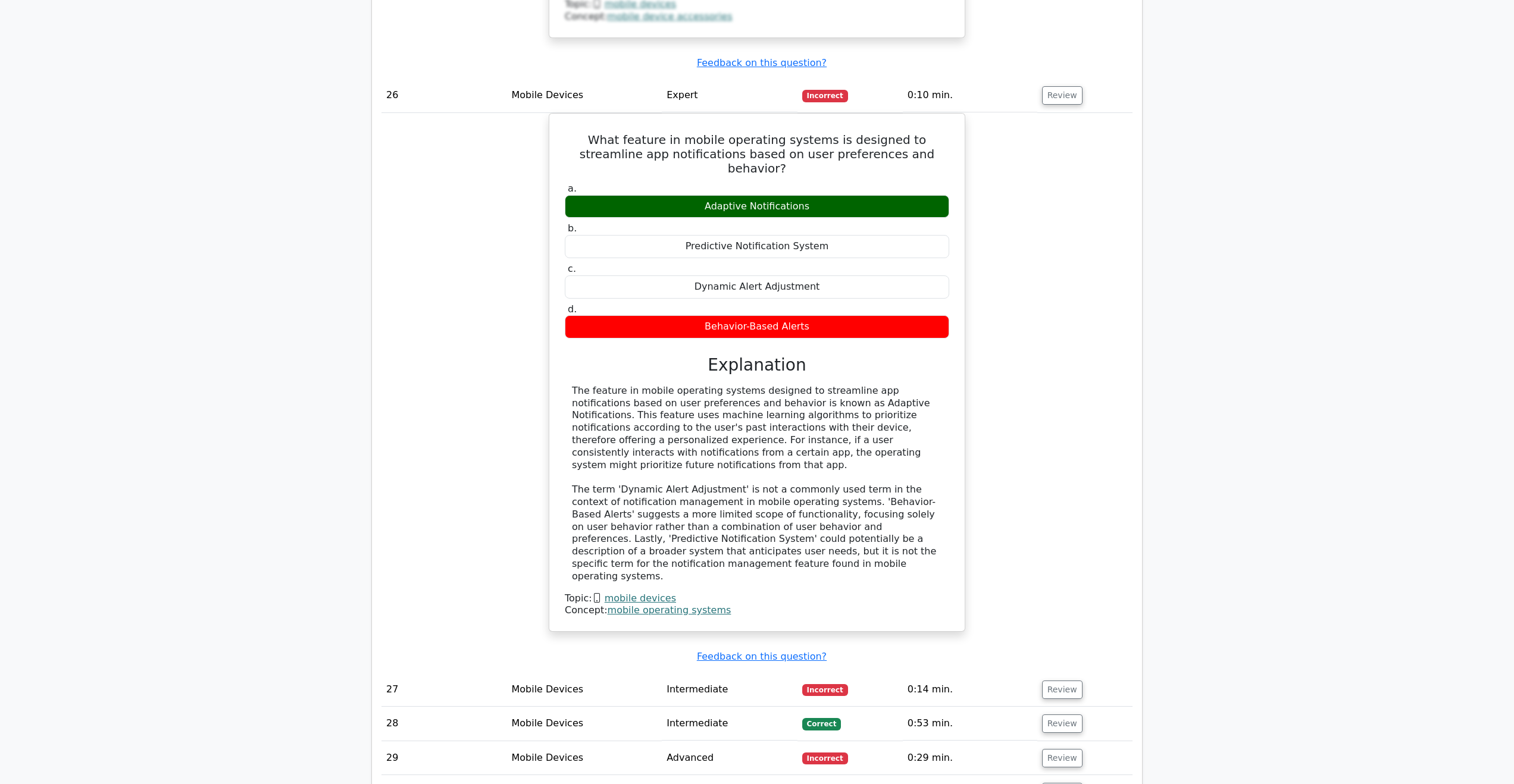
drag, startPoint x: 585, startPoint y: 485, endPoint x: 923, endPoint y: 521, distance: 339.9
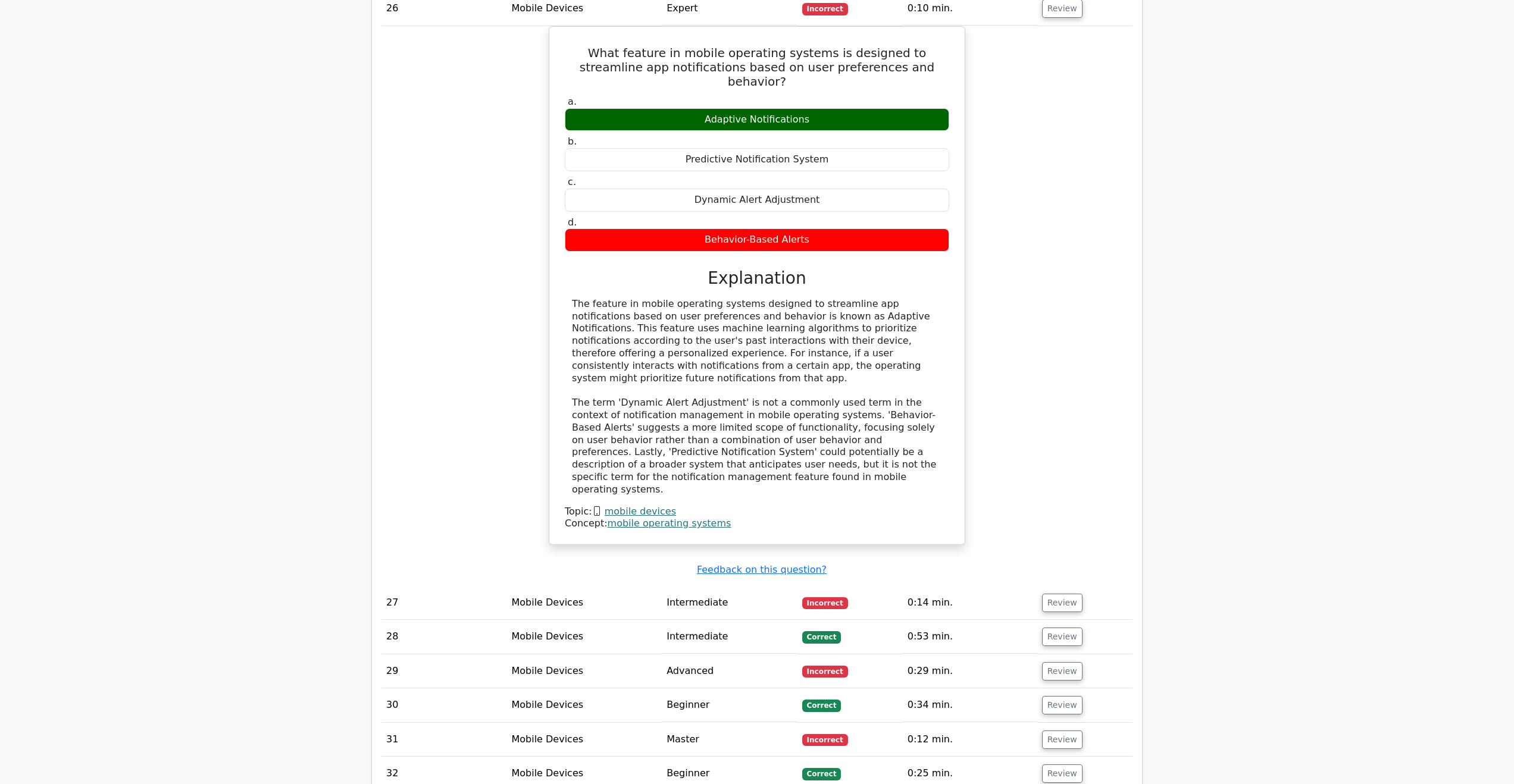
scroll to position [17313, 0]
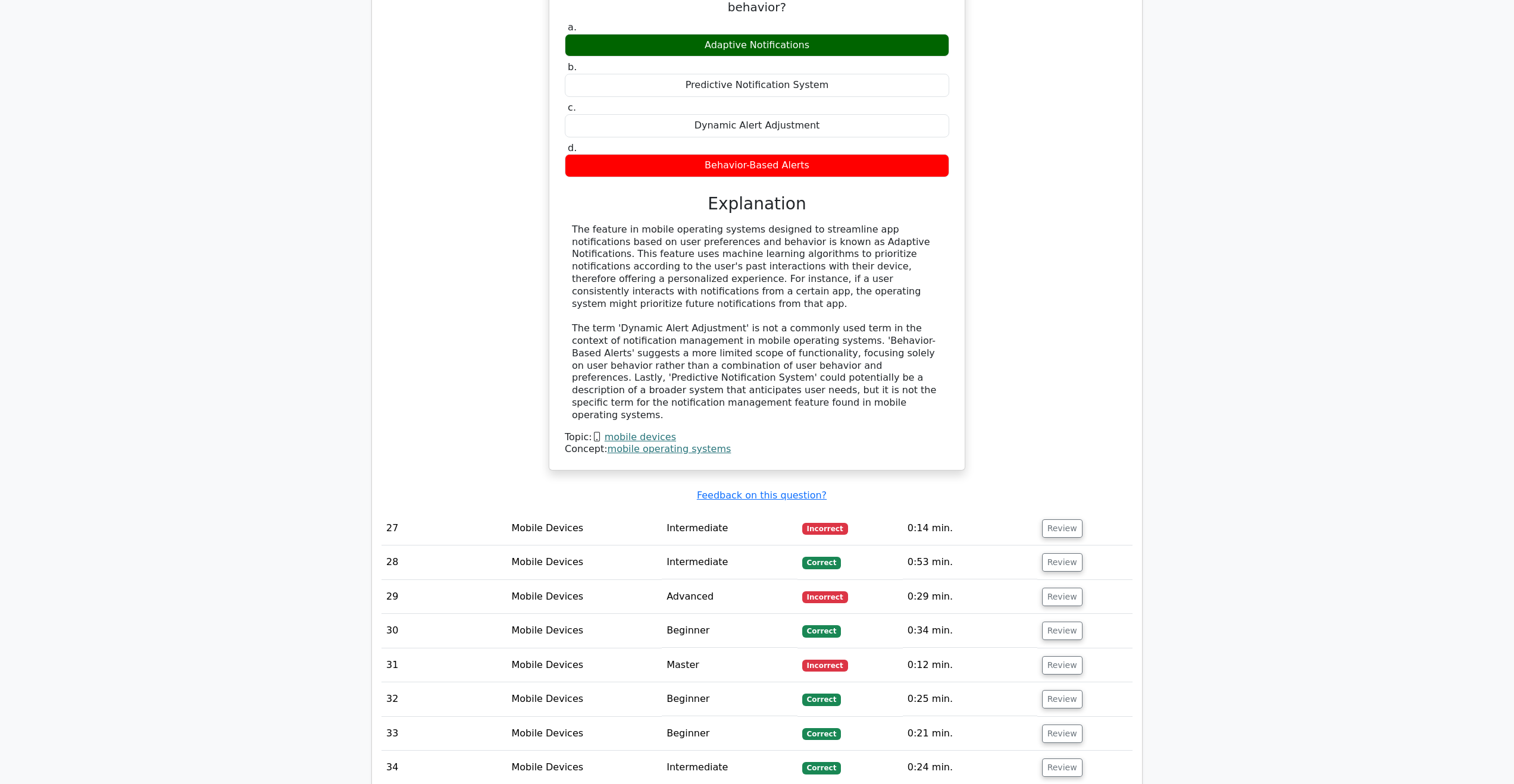
scroll to position [17492, 0]
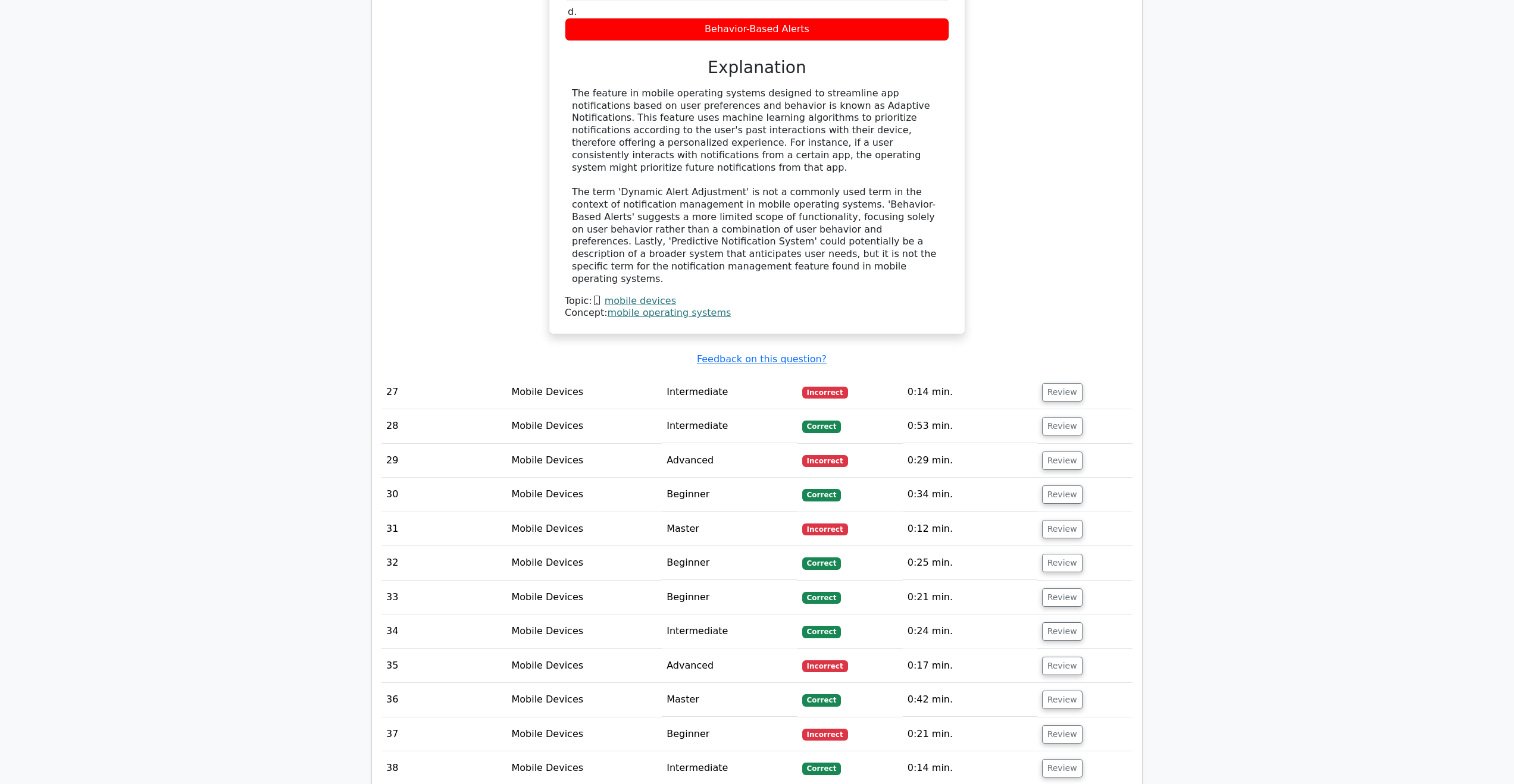
drag, startPoint x: 1049, startPoint y: 392, endPoint x: 1054, endPoint y: 378, distance: 14.9
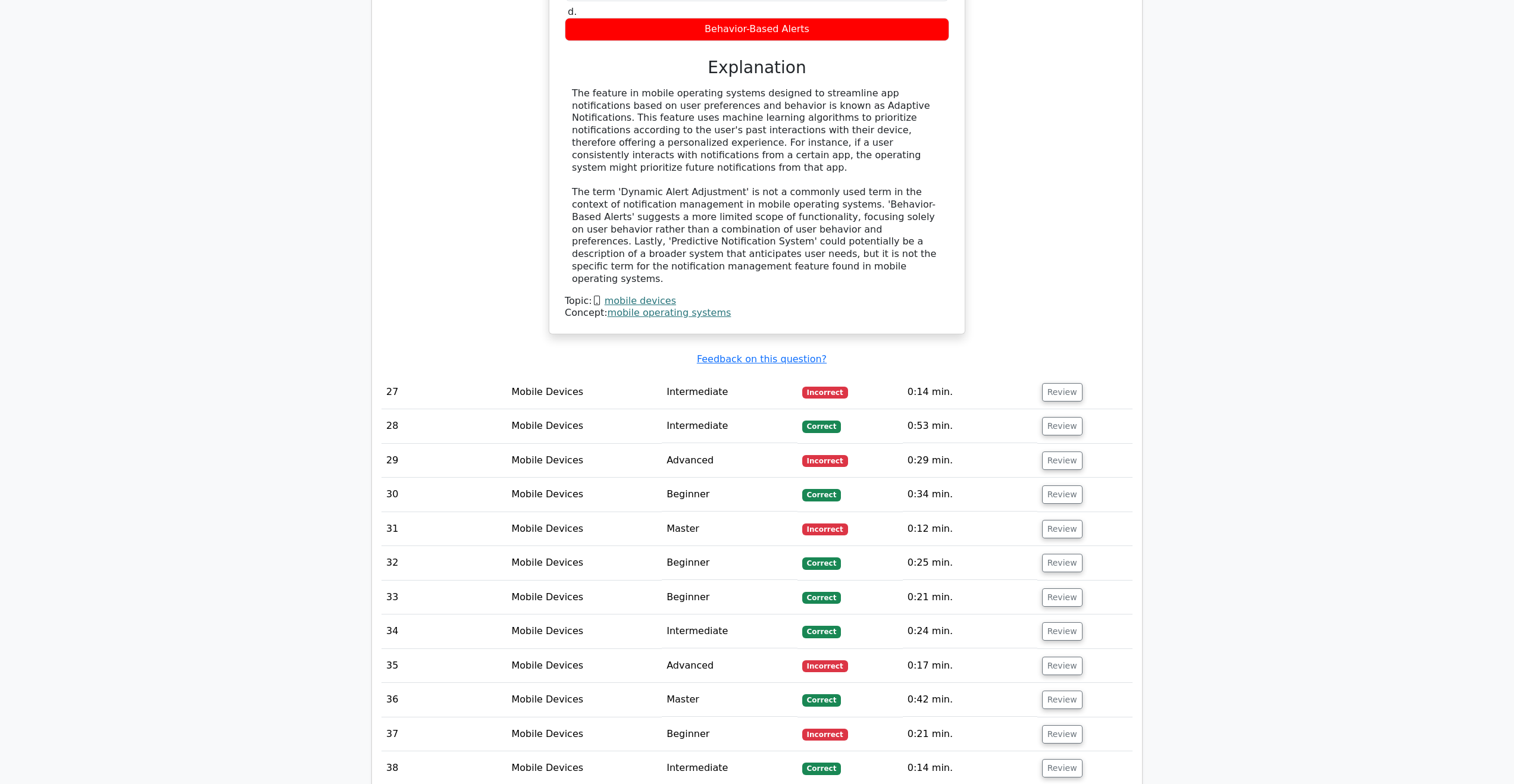
drag, startPoint x: 1069, startPoint y: 309, endPoint x: 1069, endPoint y: 318, distance: 9.0
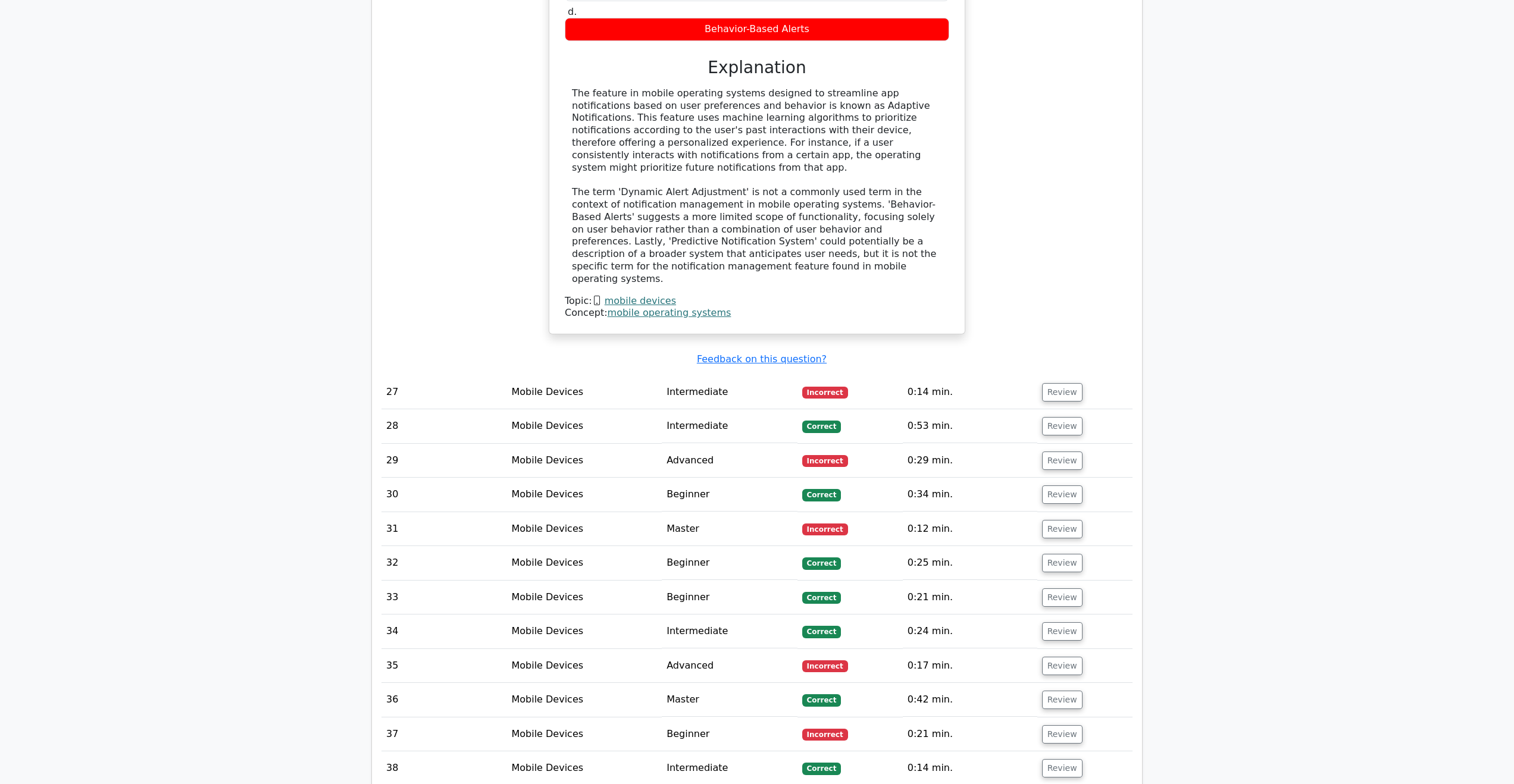
drag, startPoint x: 1052, startPoint y: 481, endPoint x: 1057, endPoint y: 478, distance: 5.8
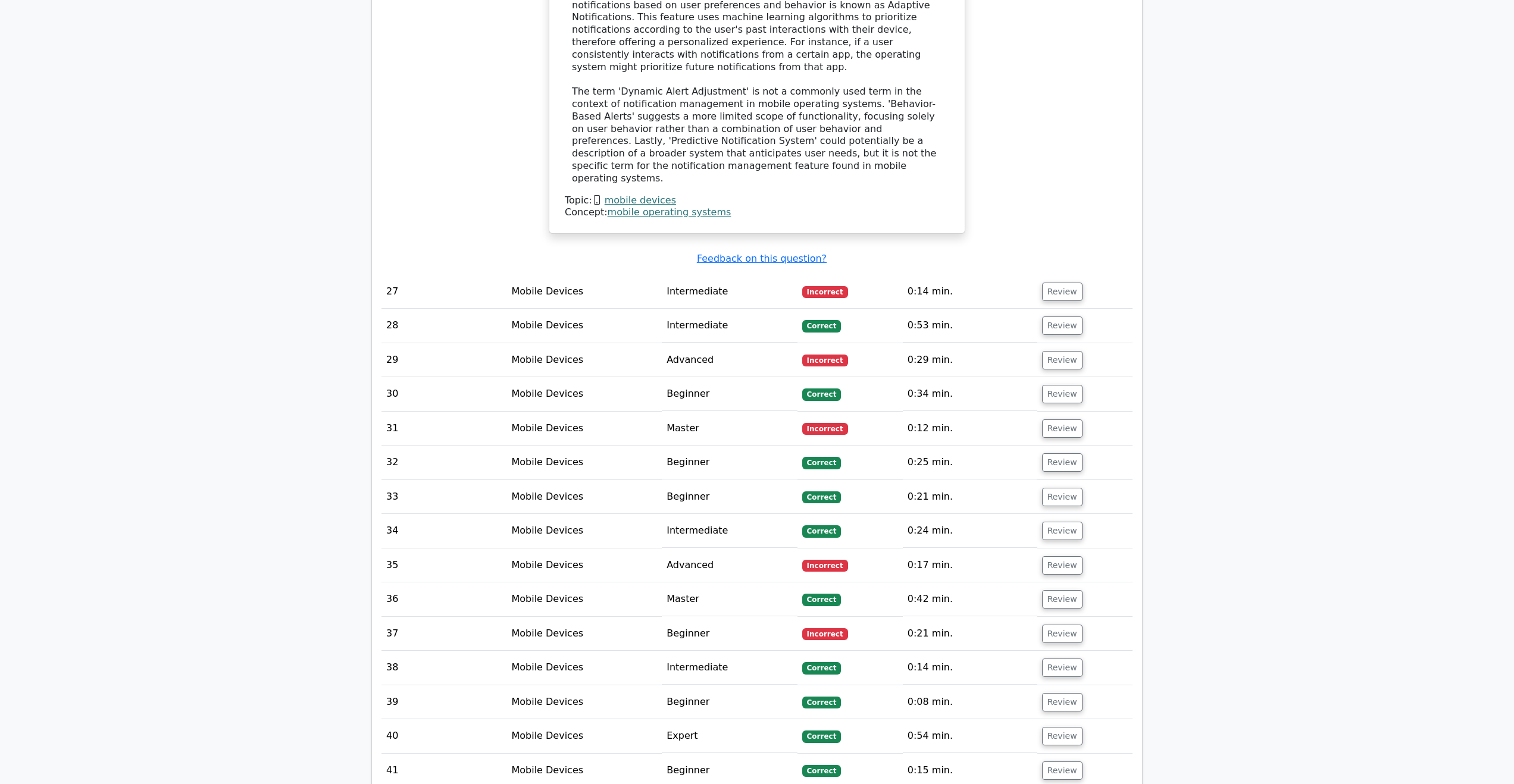
scroll to position [17610, 0]
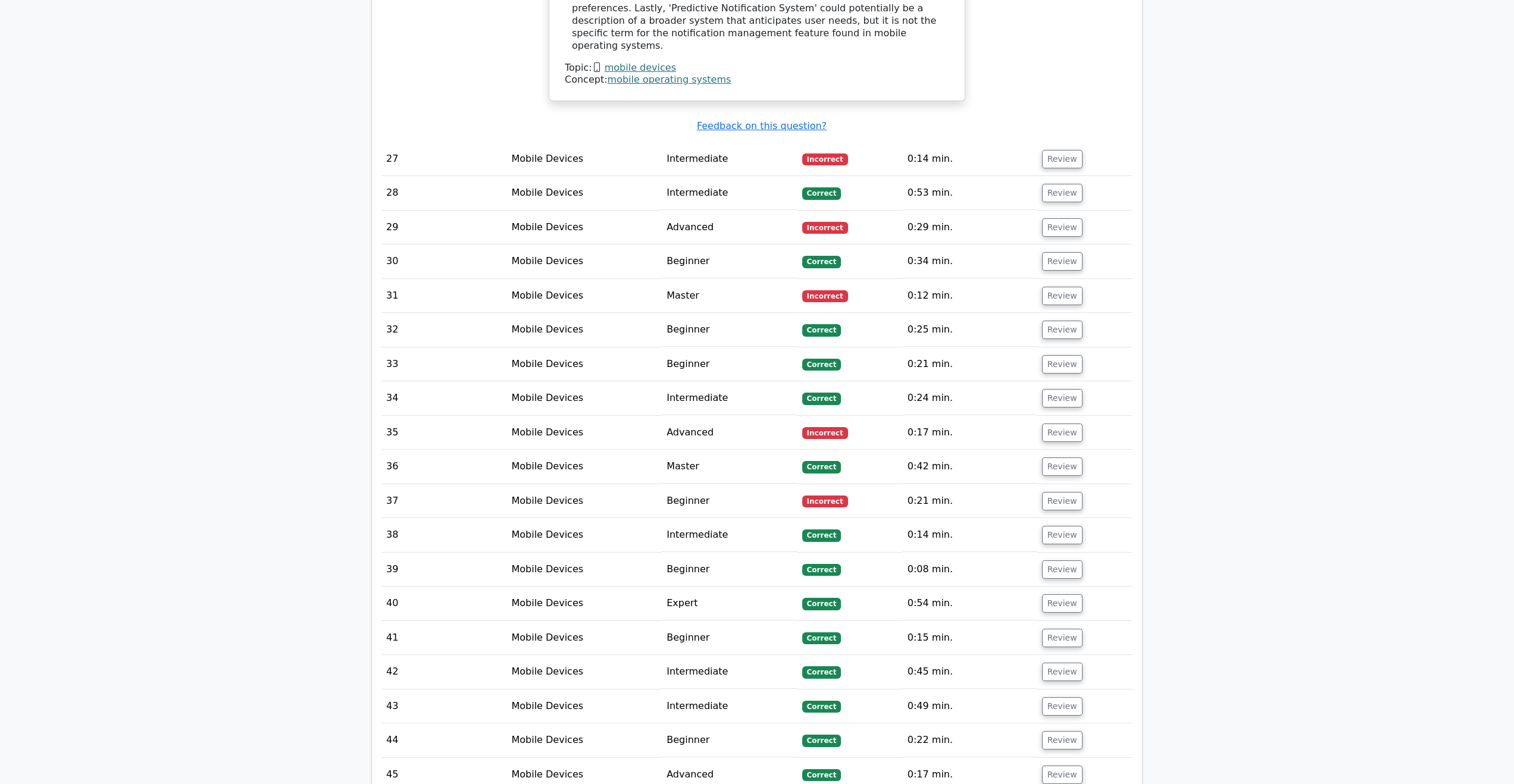
scroll to position [17730, 0]
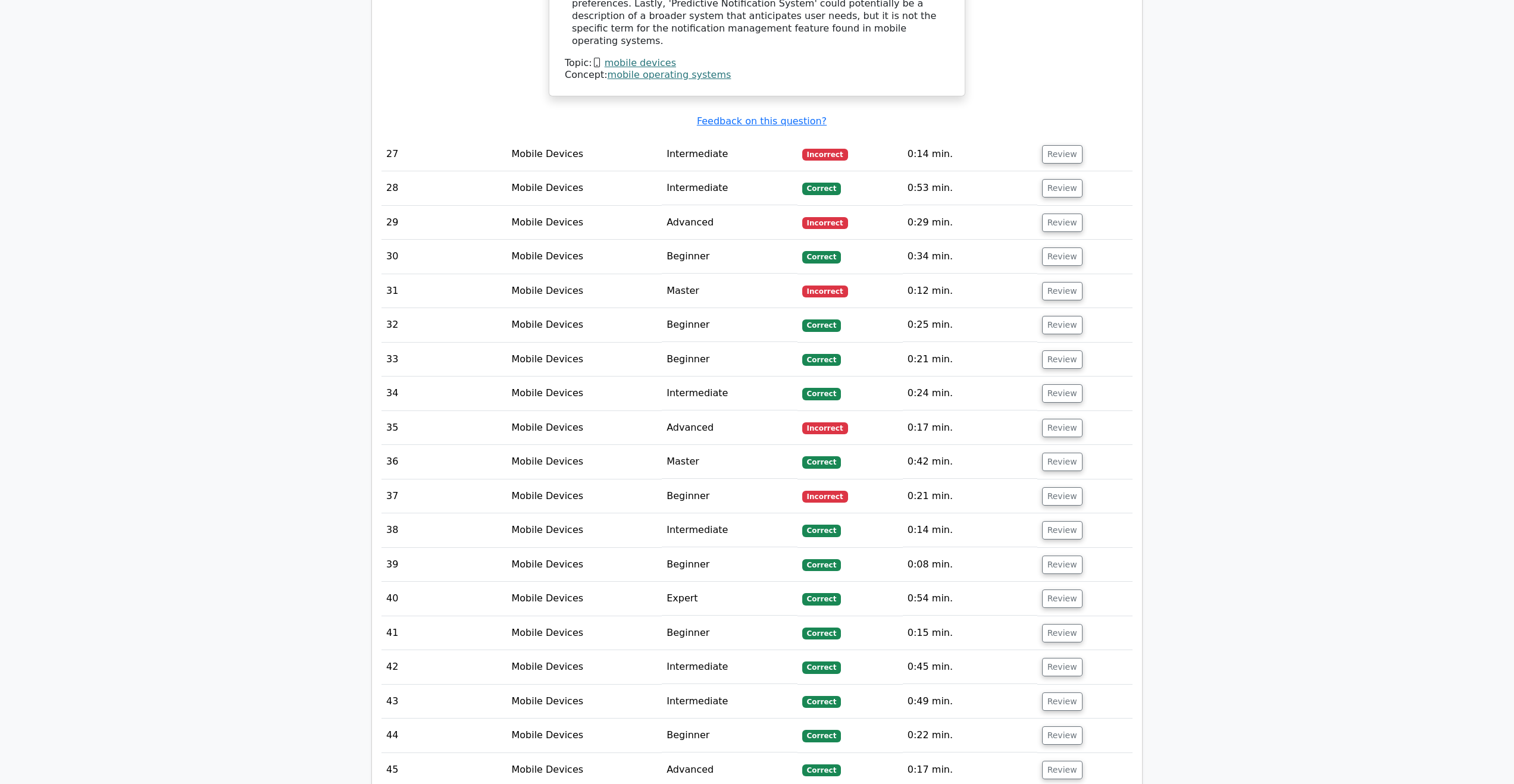
drag, startPoint x: 757, startPoint y: 534, endPoint x: 973, endPoint y: 479, distance: 222.9
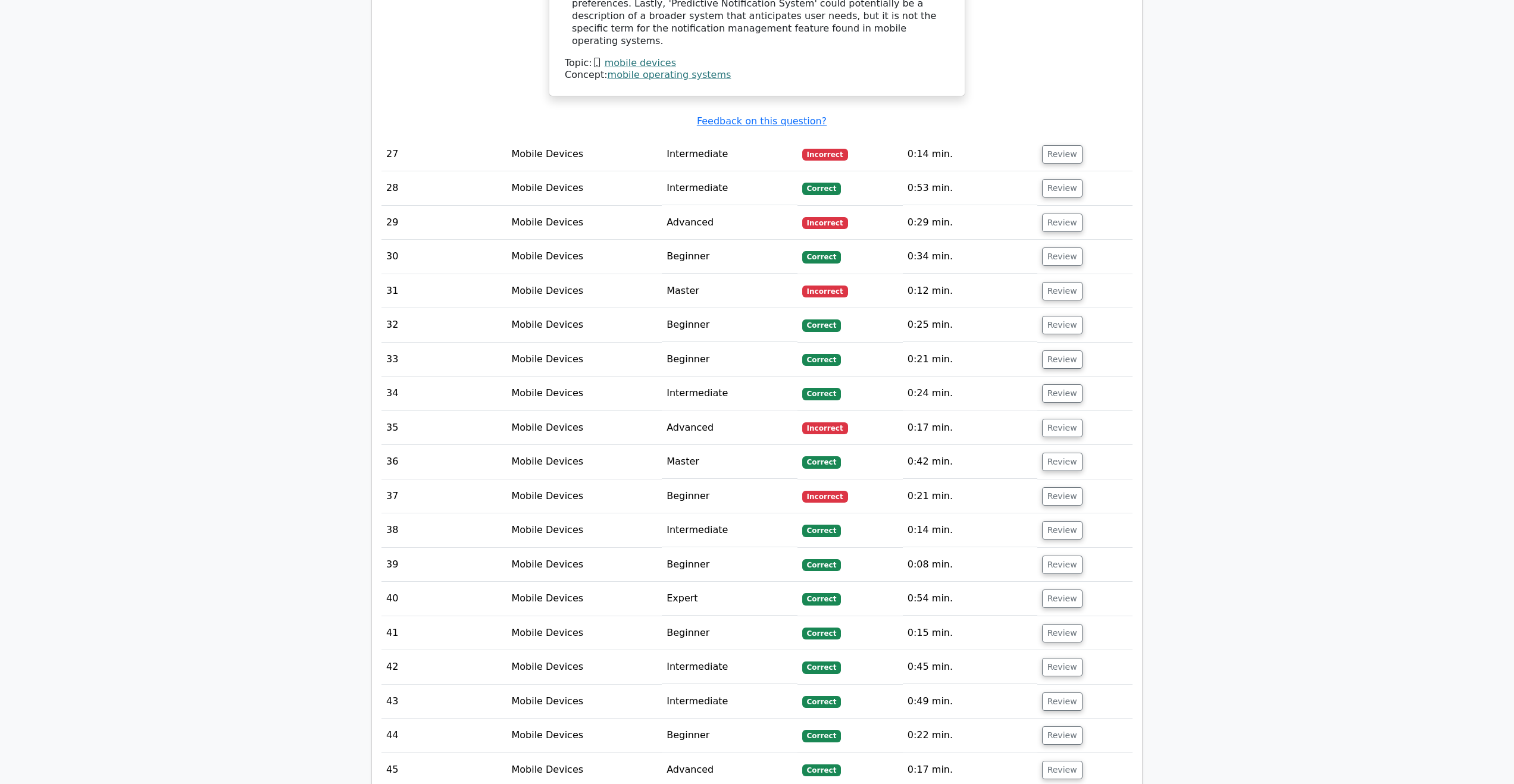
drag, startPoint x: 674, startPoint y: 492, endPoint x: 955, endPoint y: 504, distance: 281.3
drag, startPoint x: 607, startPoint y: 636, endPoint x: 879, endPoint y: 561, distance: 282.2
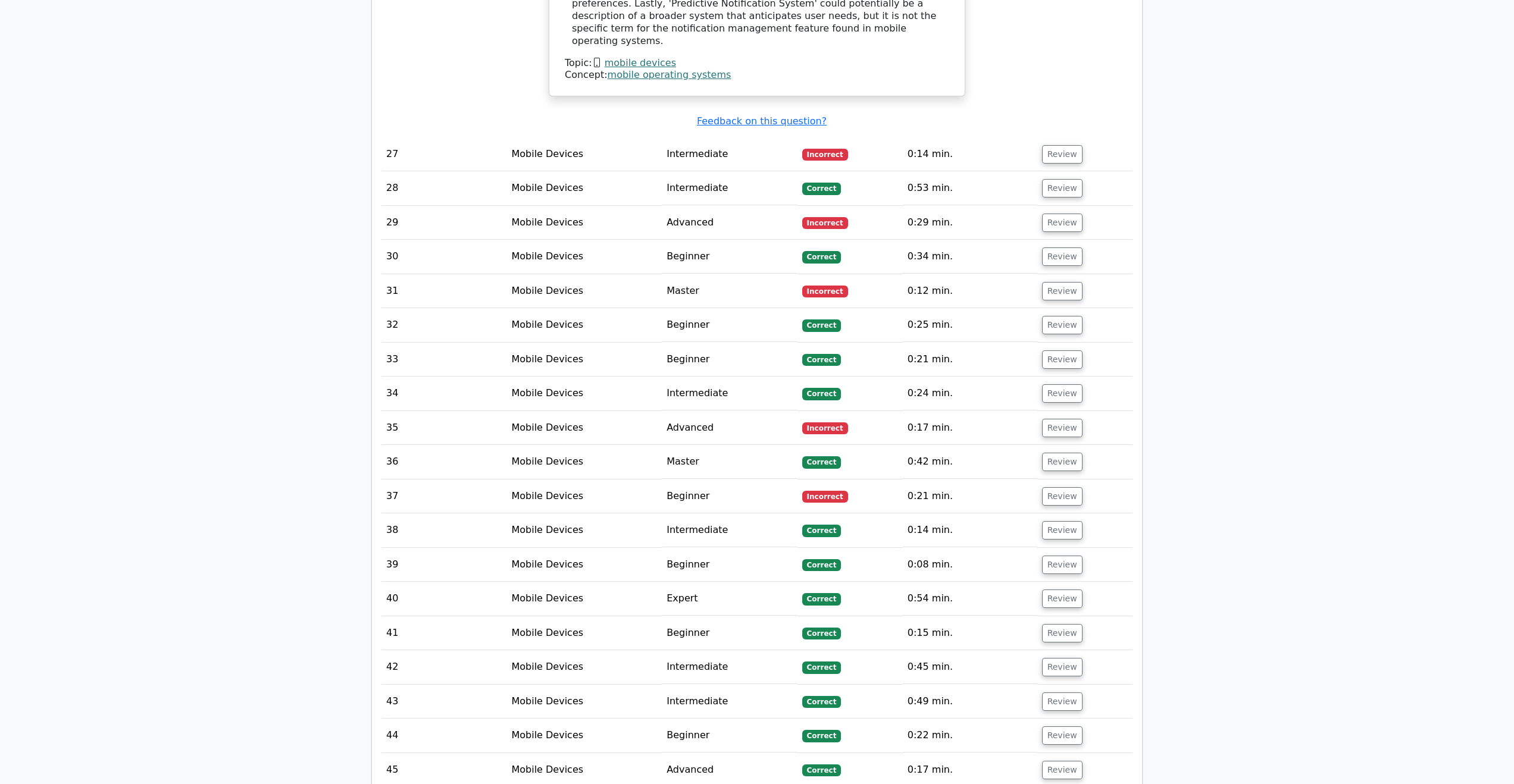
drag, startPoint x: 876, startPoint y: 552, endPoint x: 666, endPoint y: 524, distance: 211.9
drag, startPoint x: 1054, startPoint y: 557, endPoint x: 1054, endPoint y: 539, distance: 18.0
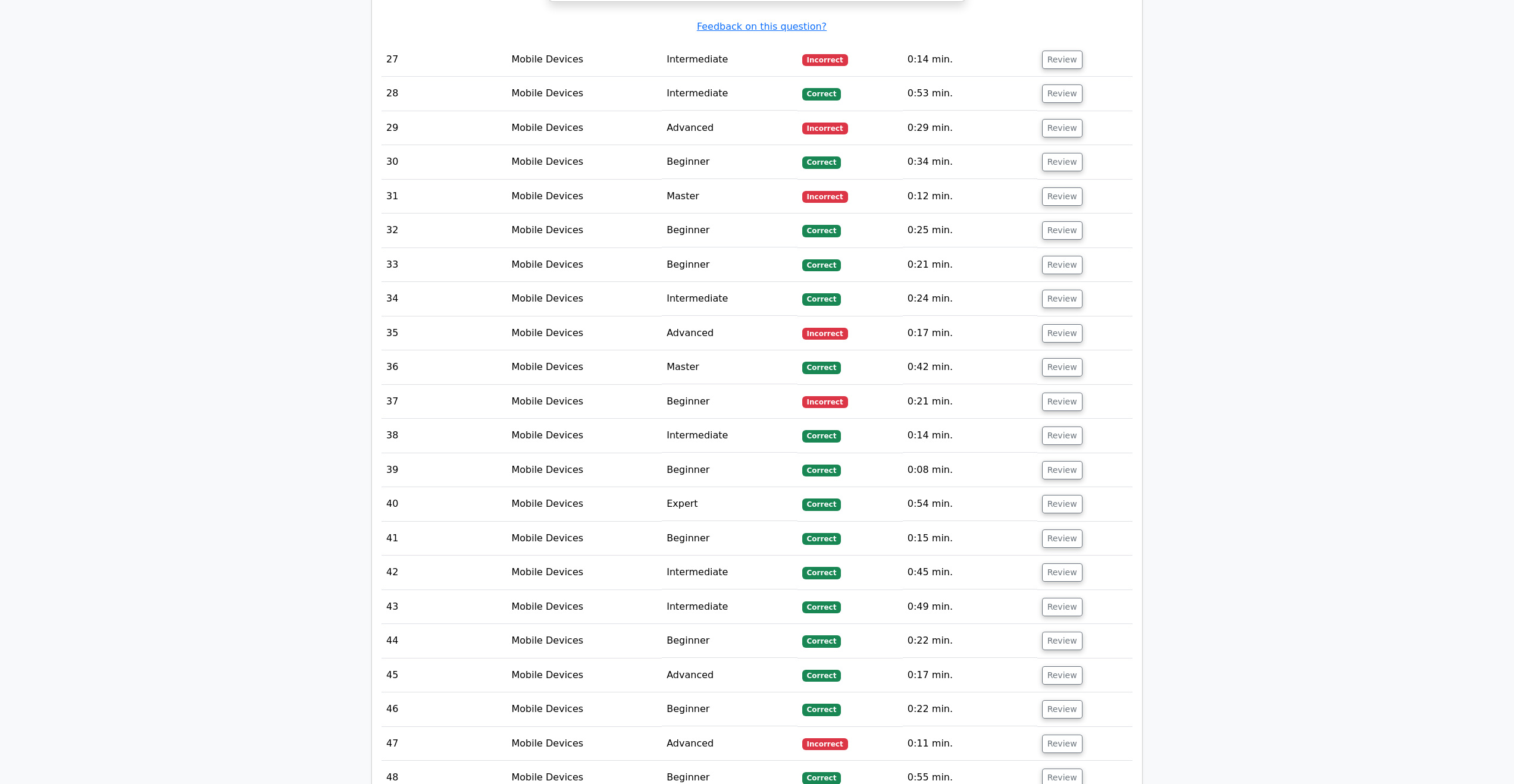
scroll to position [17968, 0]
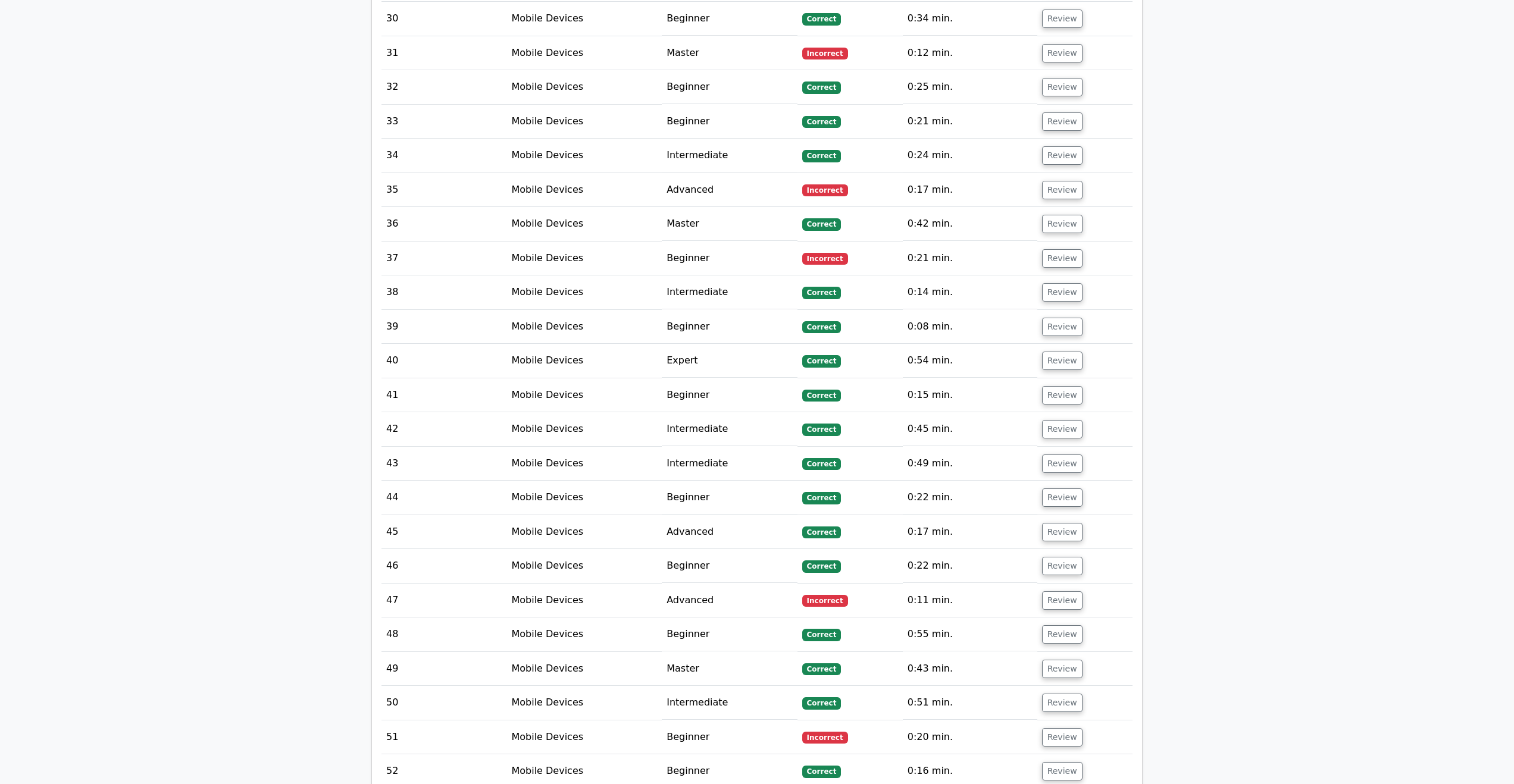
drag, startPoint x: 814, startPoint y: 653, endPoint x: 678, endPoint y: 642, distance: 136.4
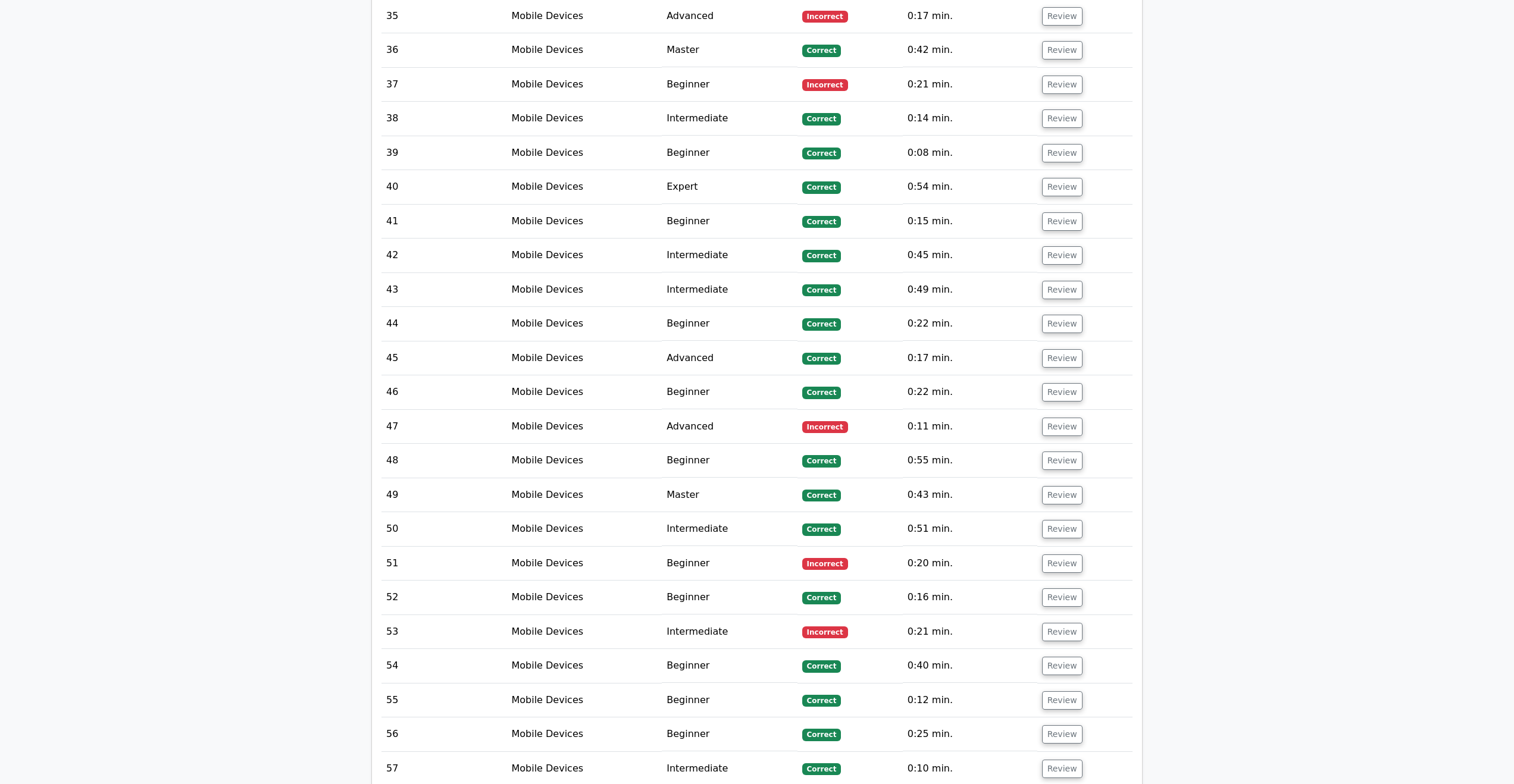
scroll to position [18146, 0]
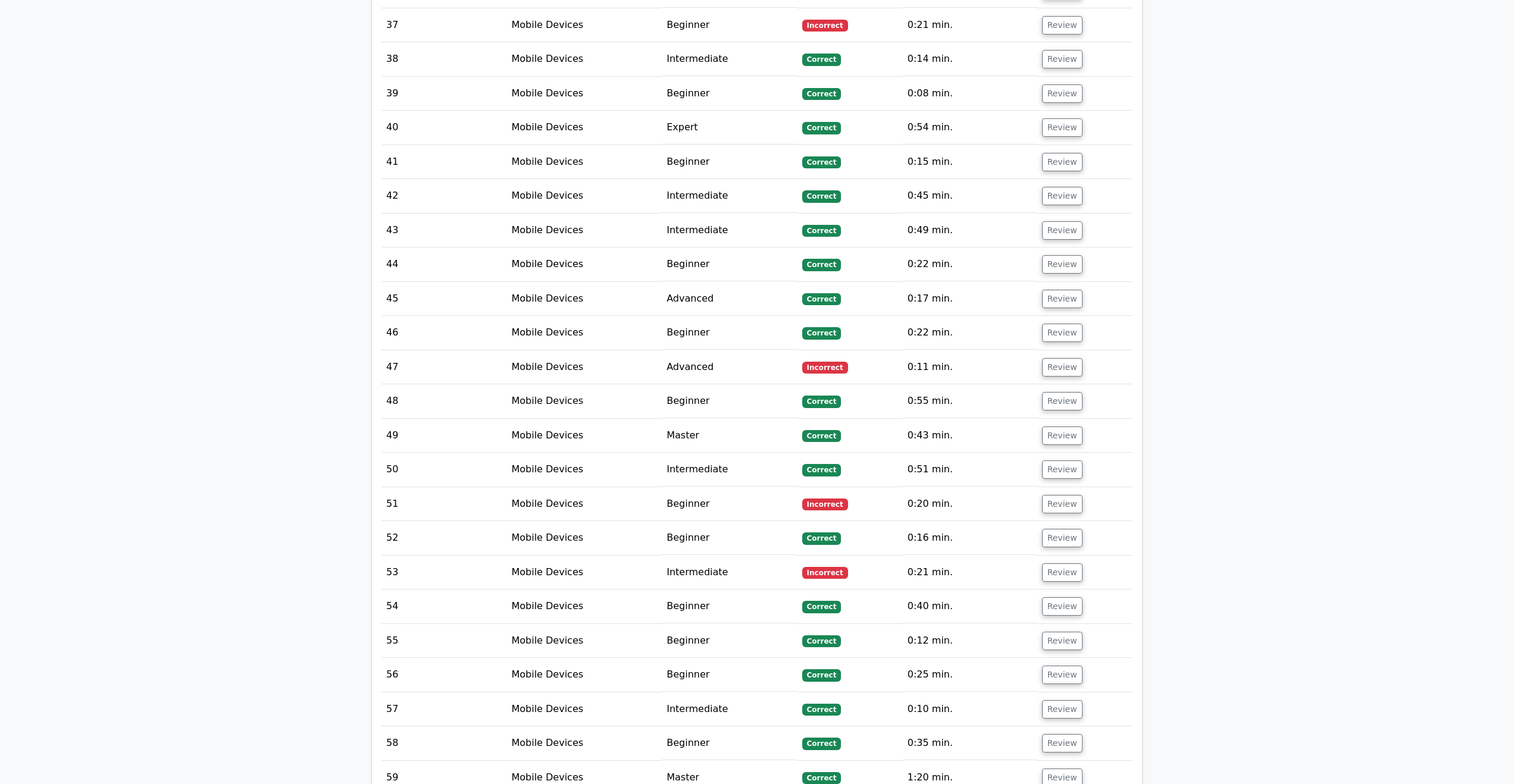
scroll to position [18205, 0]
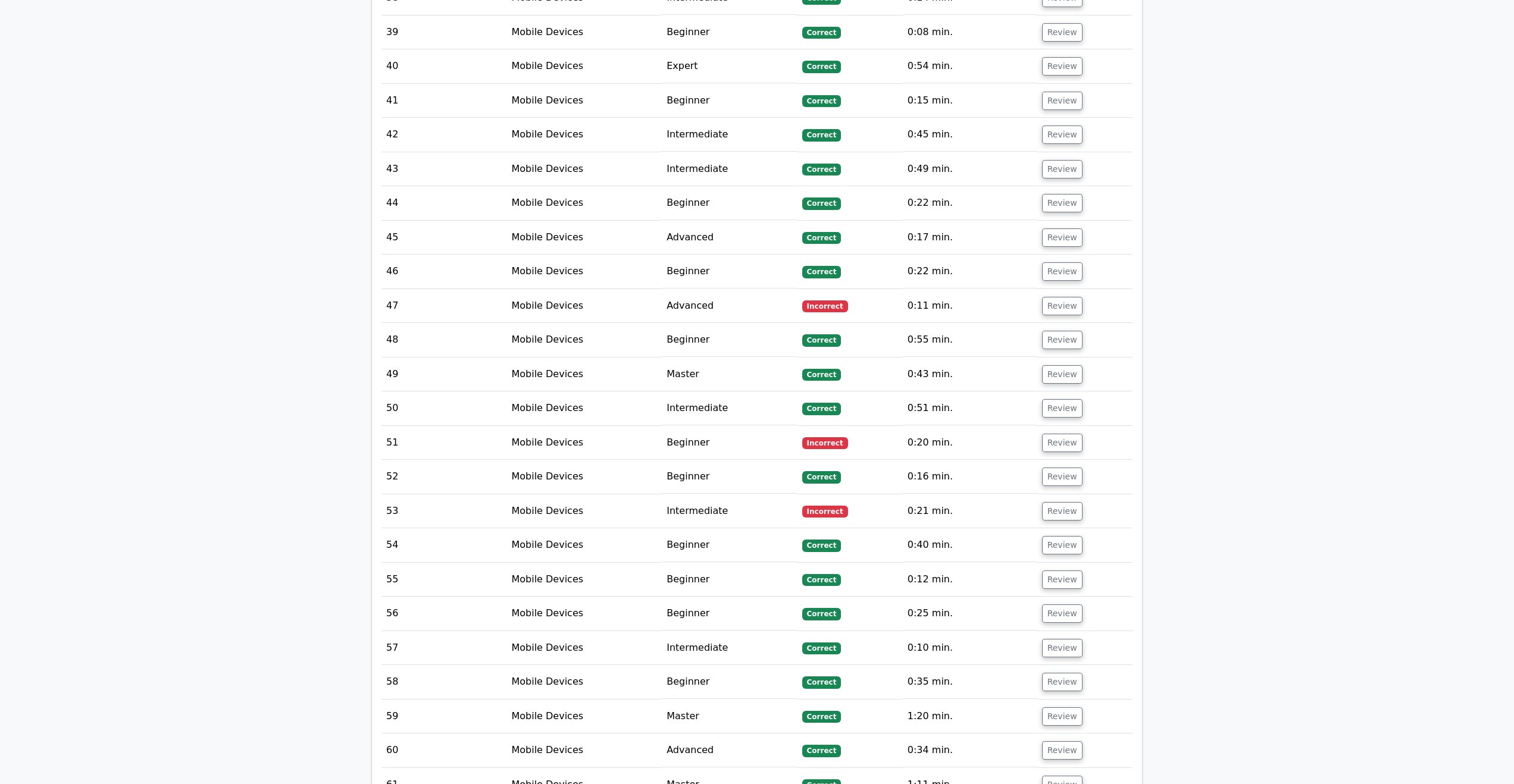
scroll to position [18265, 0]
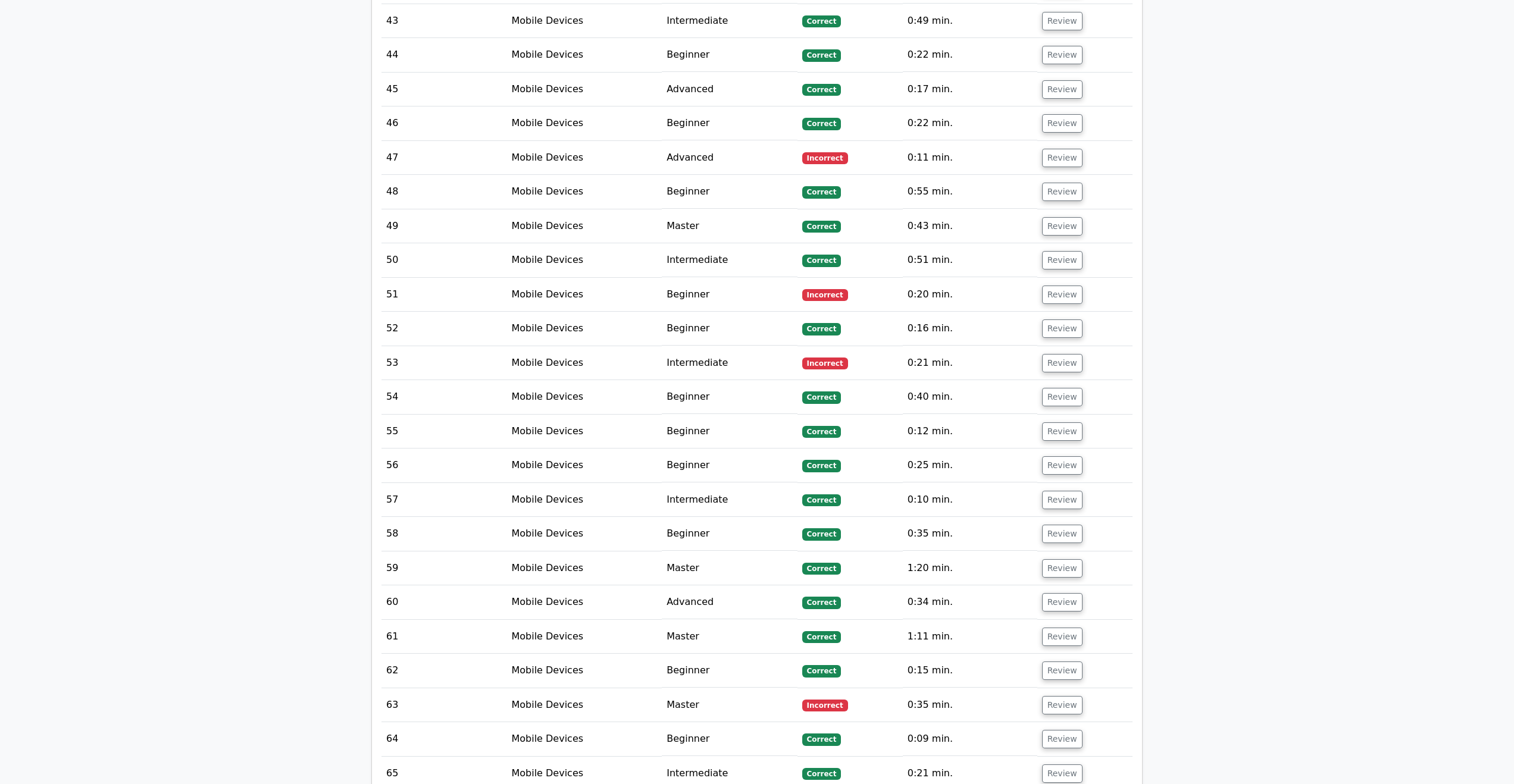
scroll to position [18443, 0]
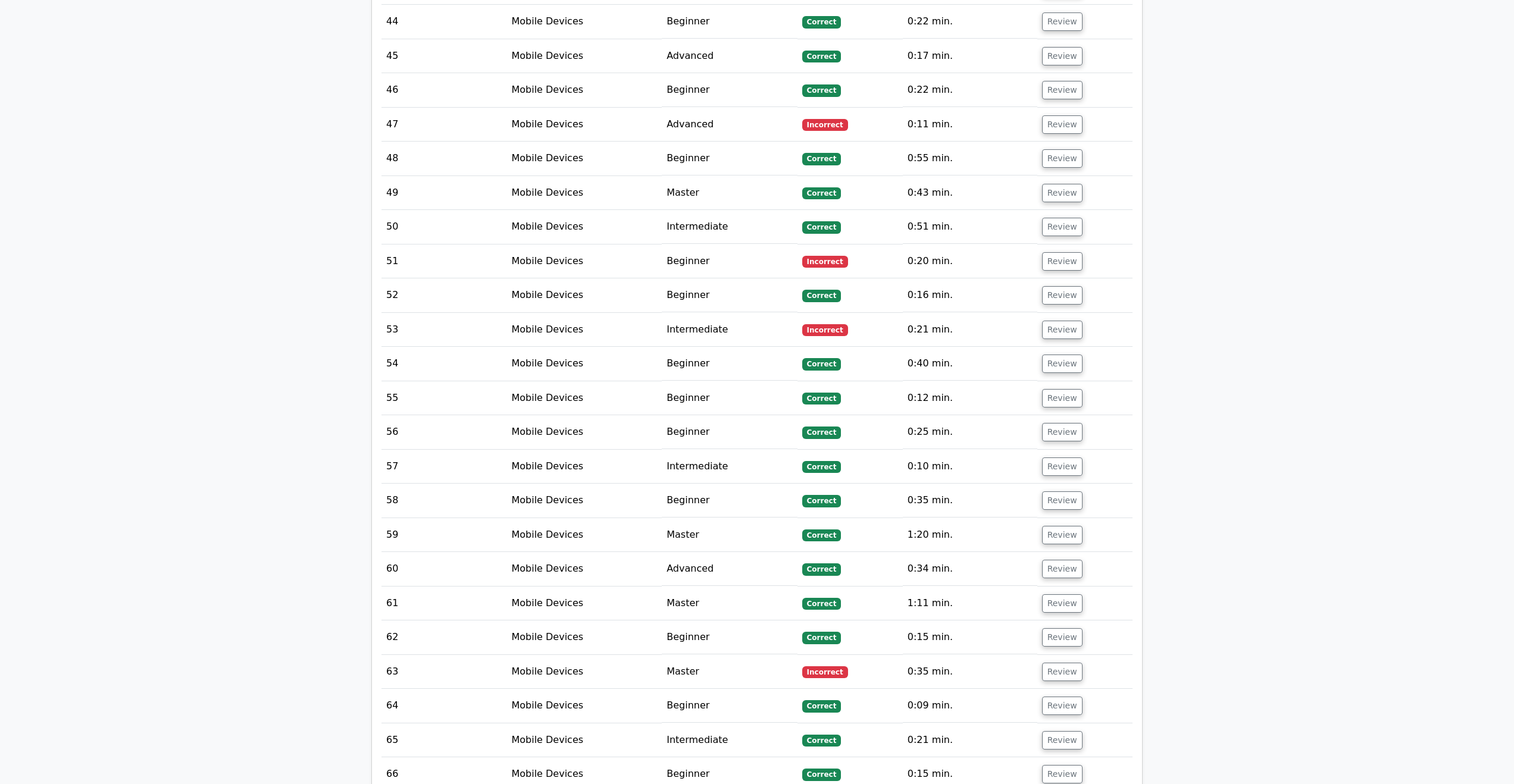
drag, startPoint x: 1061, startPoint y: 438, endPoint x: 1064, endPoint y: 452, distance: 14.3
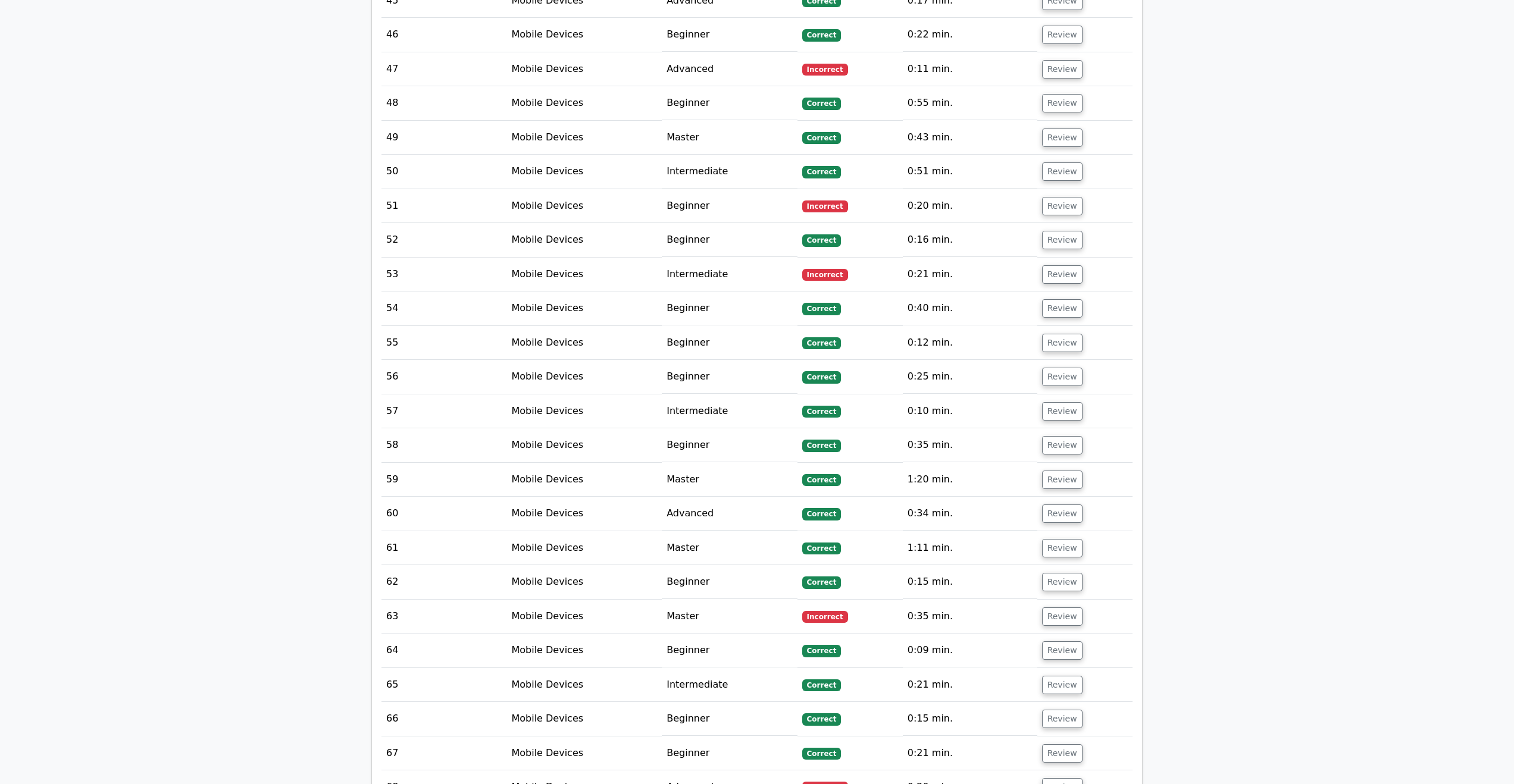
scroll to position [18503, 0]
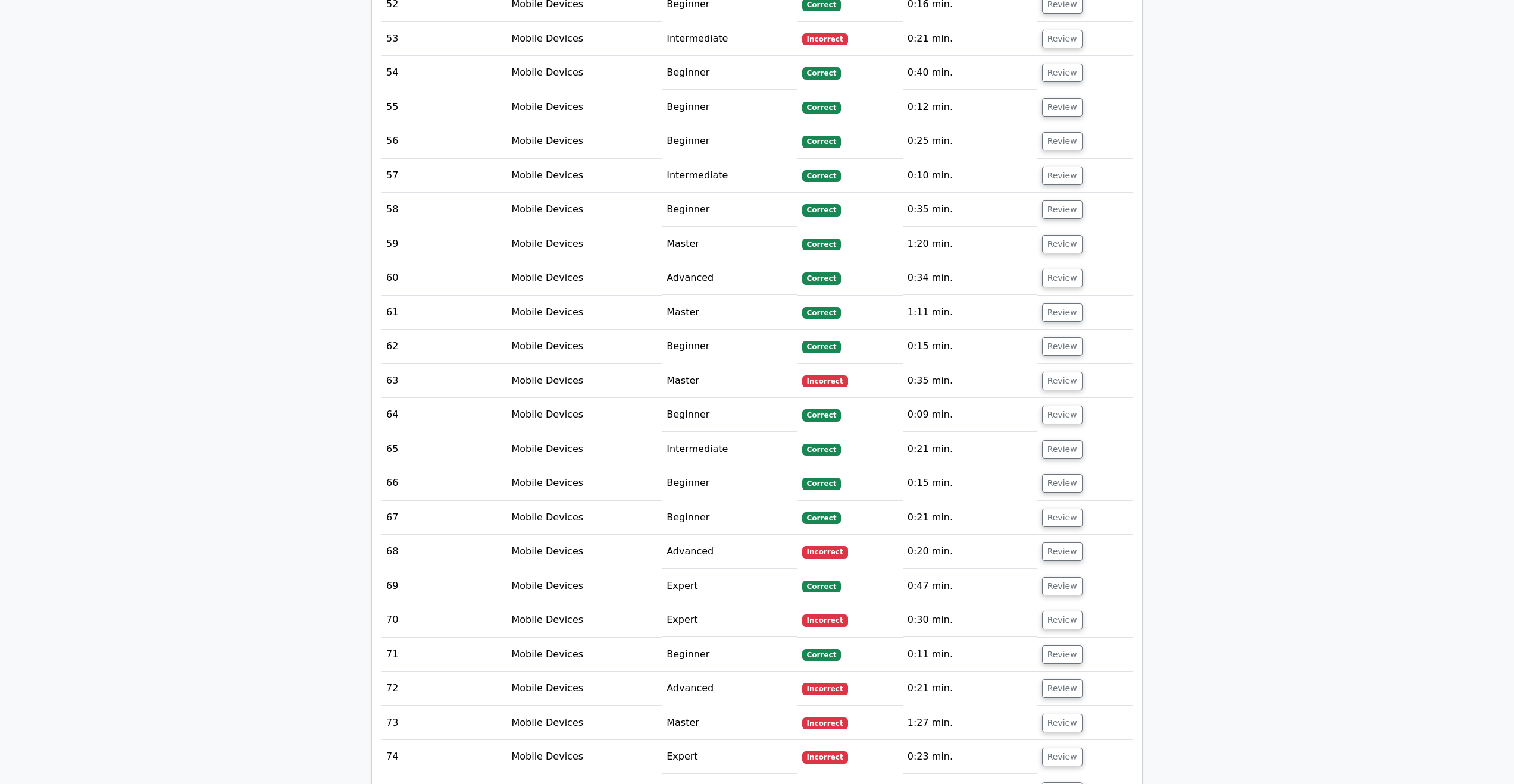
scroll to position [18741, 0]
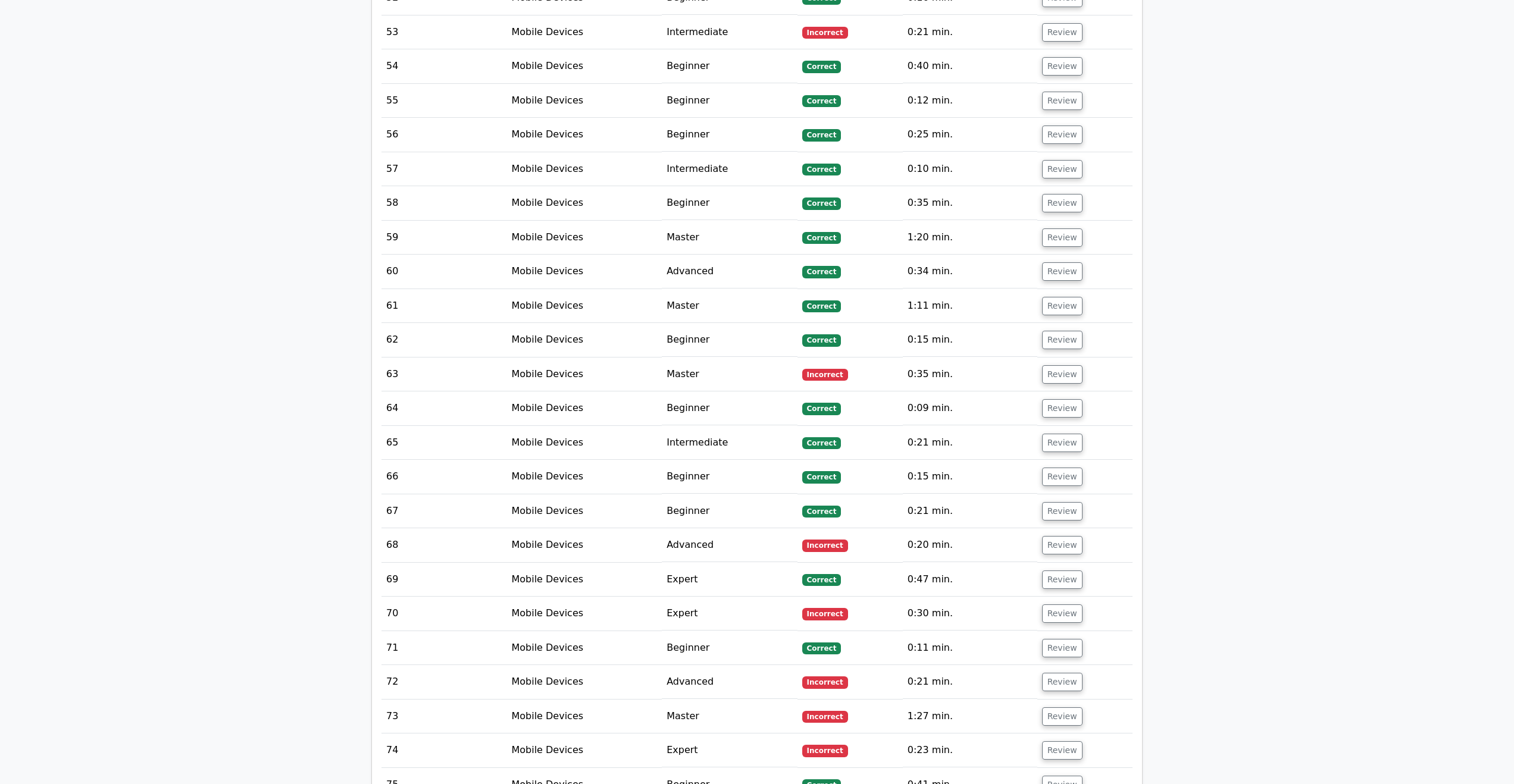
drag, startPoint x: 1066, startPoint y: 325, endPoint x: 1066, endPoint y: 319, distance: 6.0
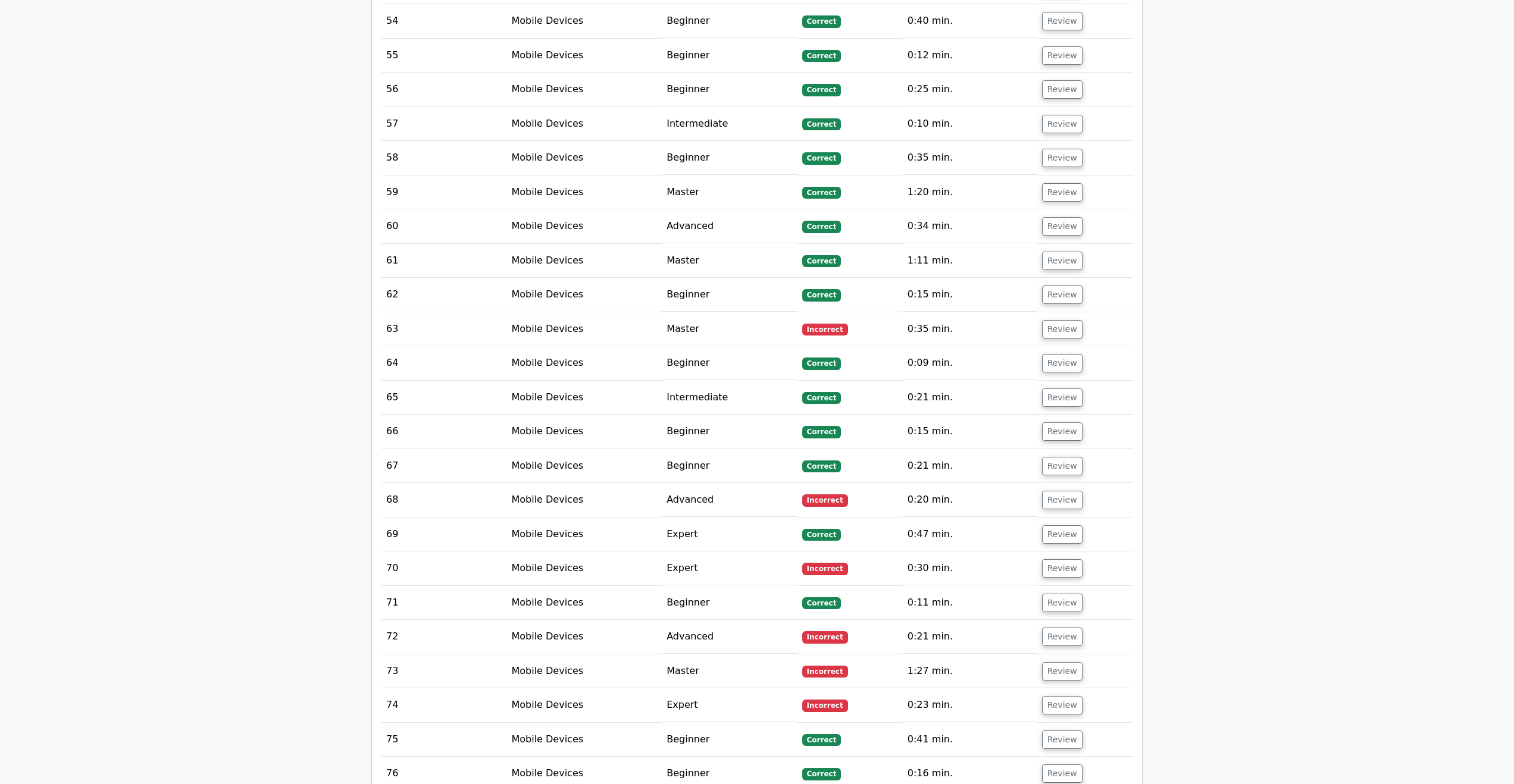
scroll to position [18979, 0]
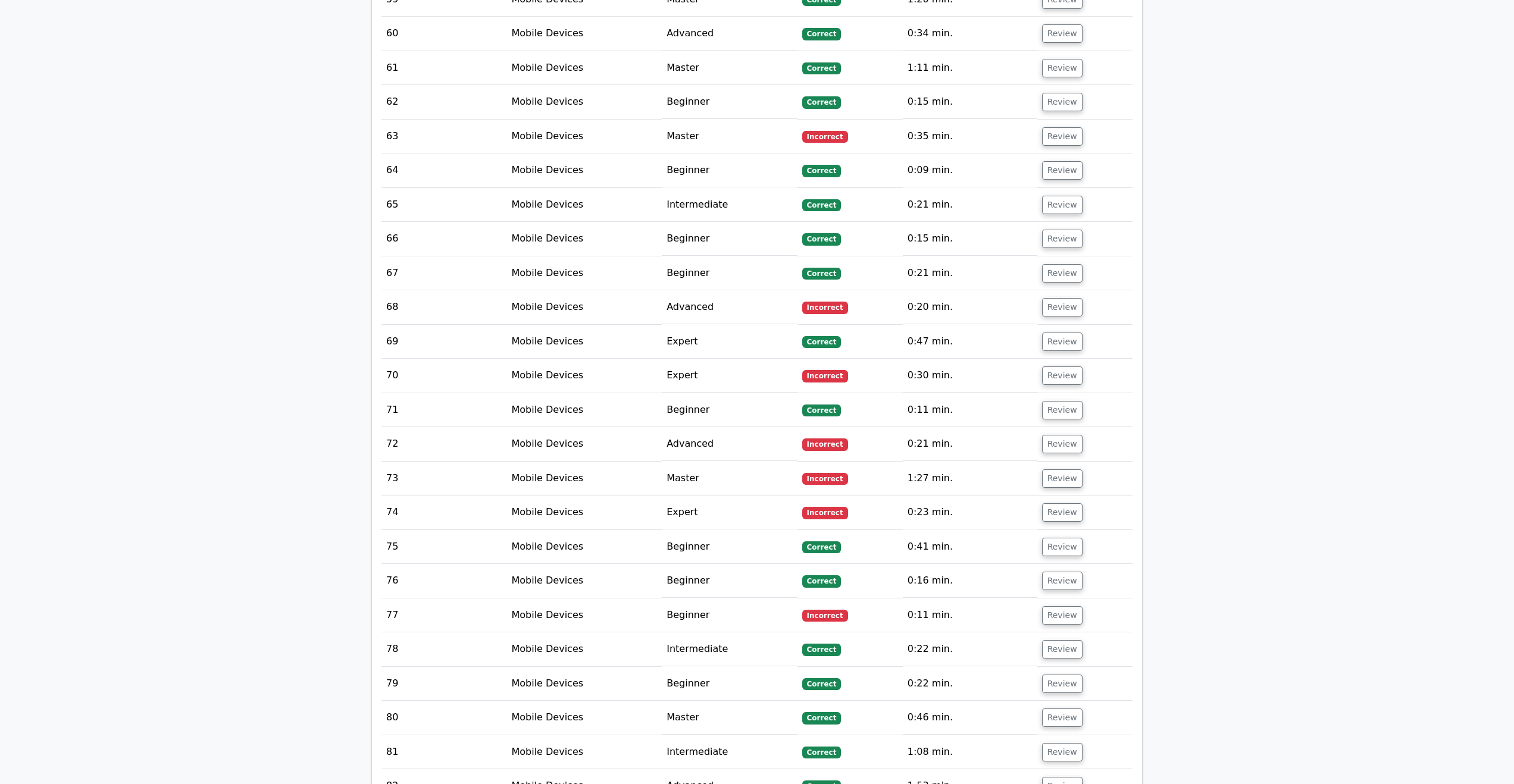
drag, startPoint x: 653, startPoint y: 596, endPoint x: 926, endPoint y: 596, distance: 273.0
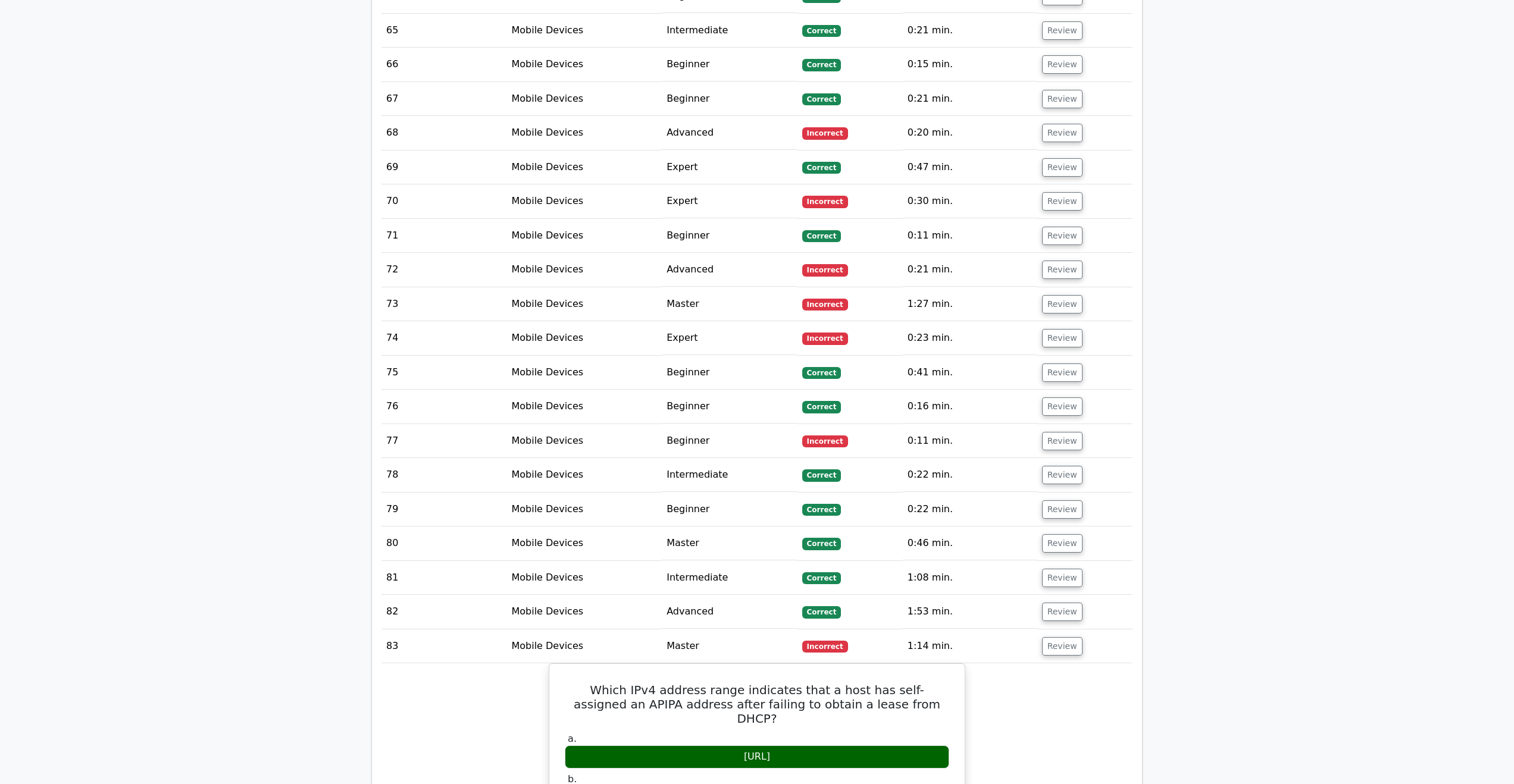
scroll to position [19157, 0]
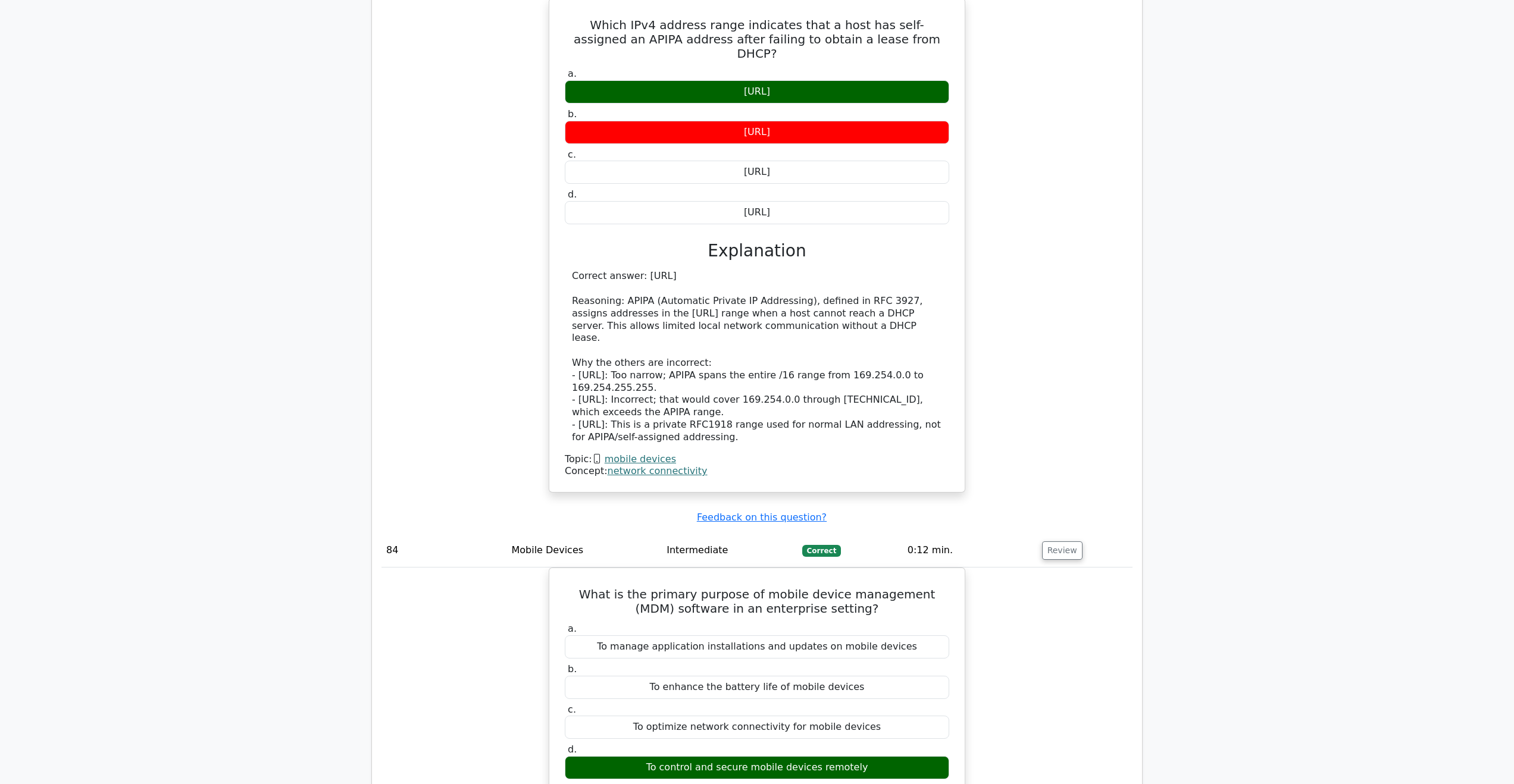
scroll to position [19872, 0]
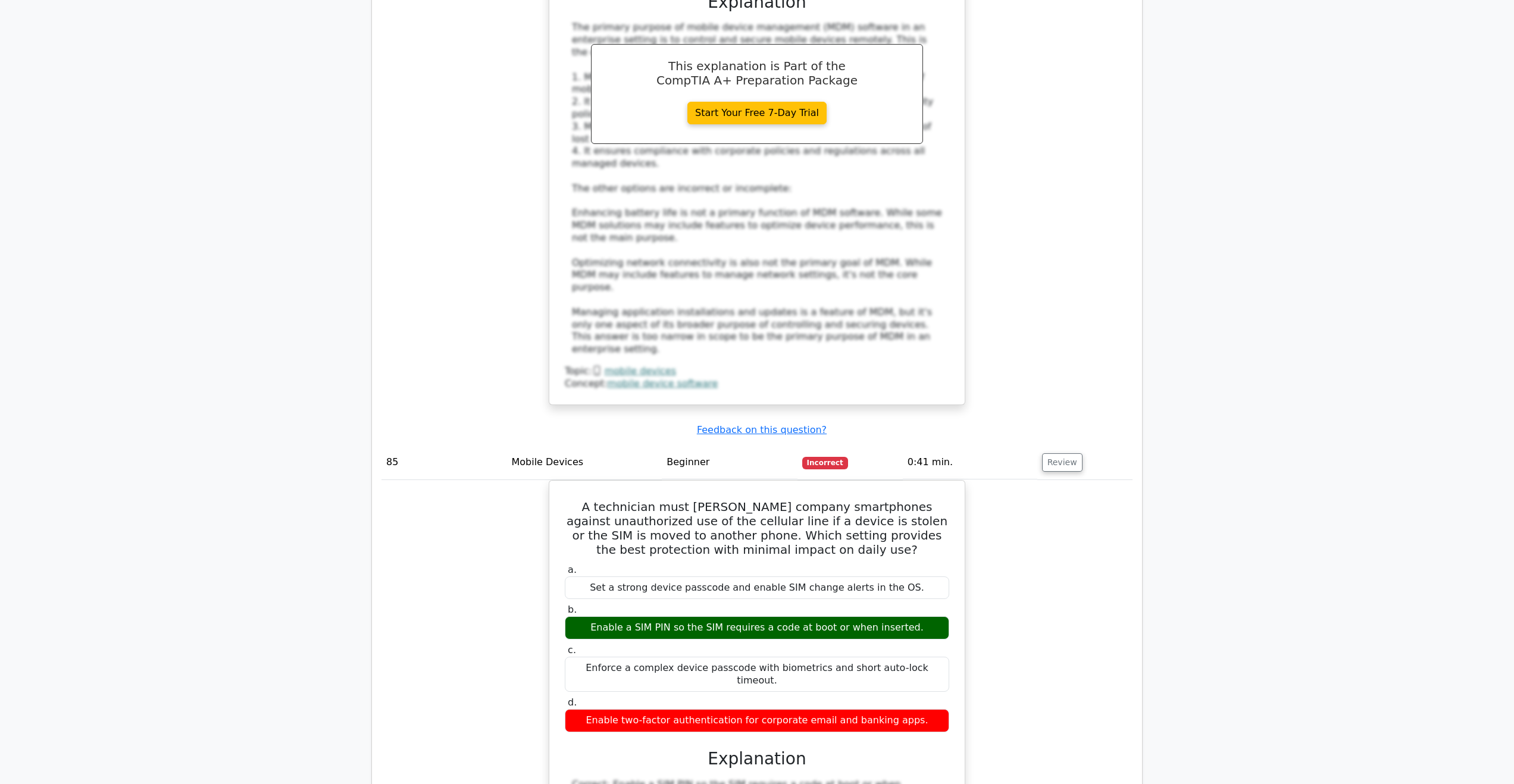
scroll to position [20645, 0]
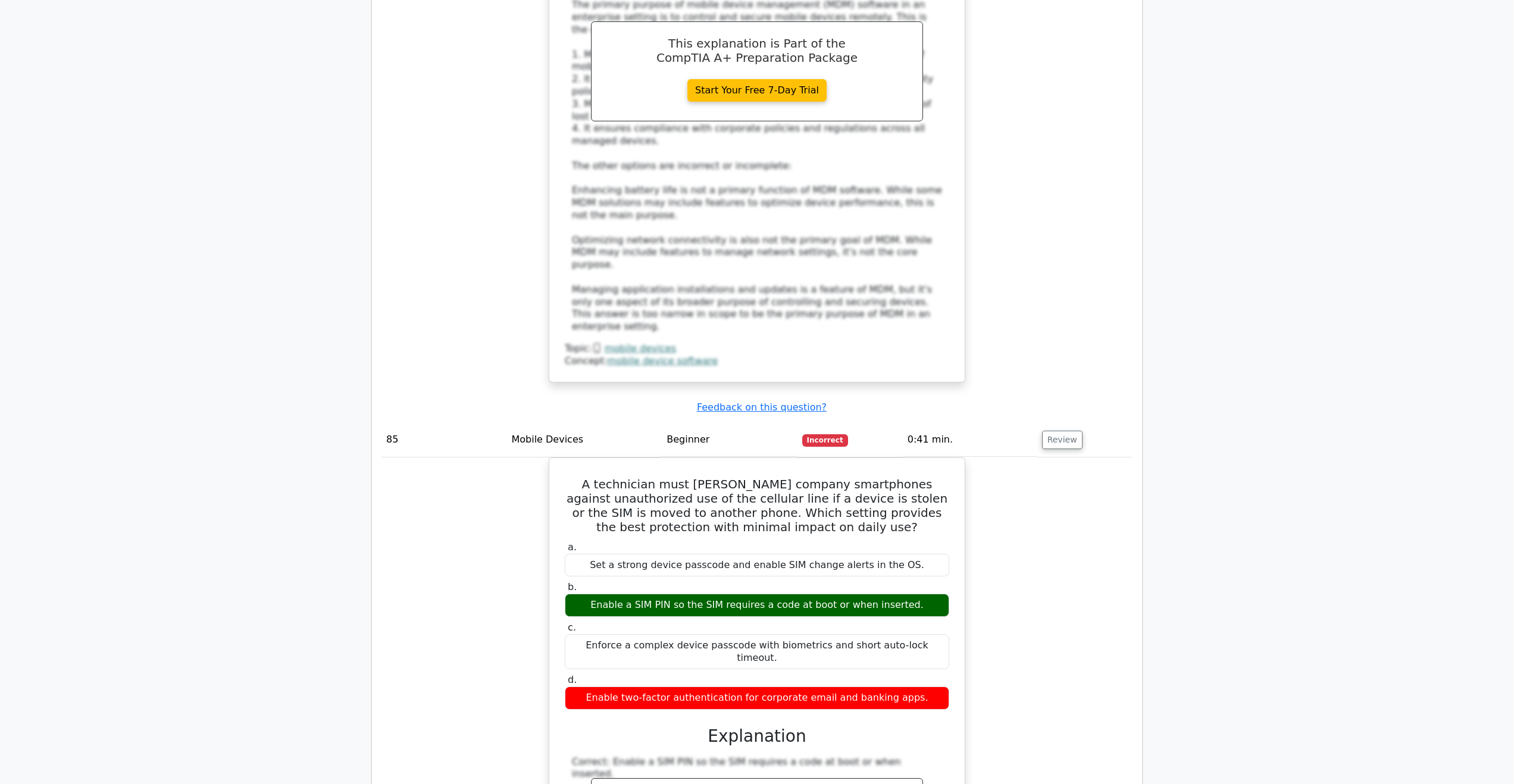
drag, startPoint x: 598, startPoint y: 472, endPoint x: 603, endPoint y: 483, distance: 12.1
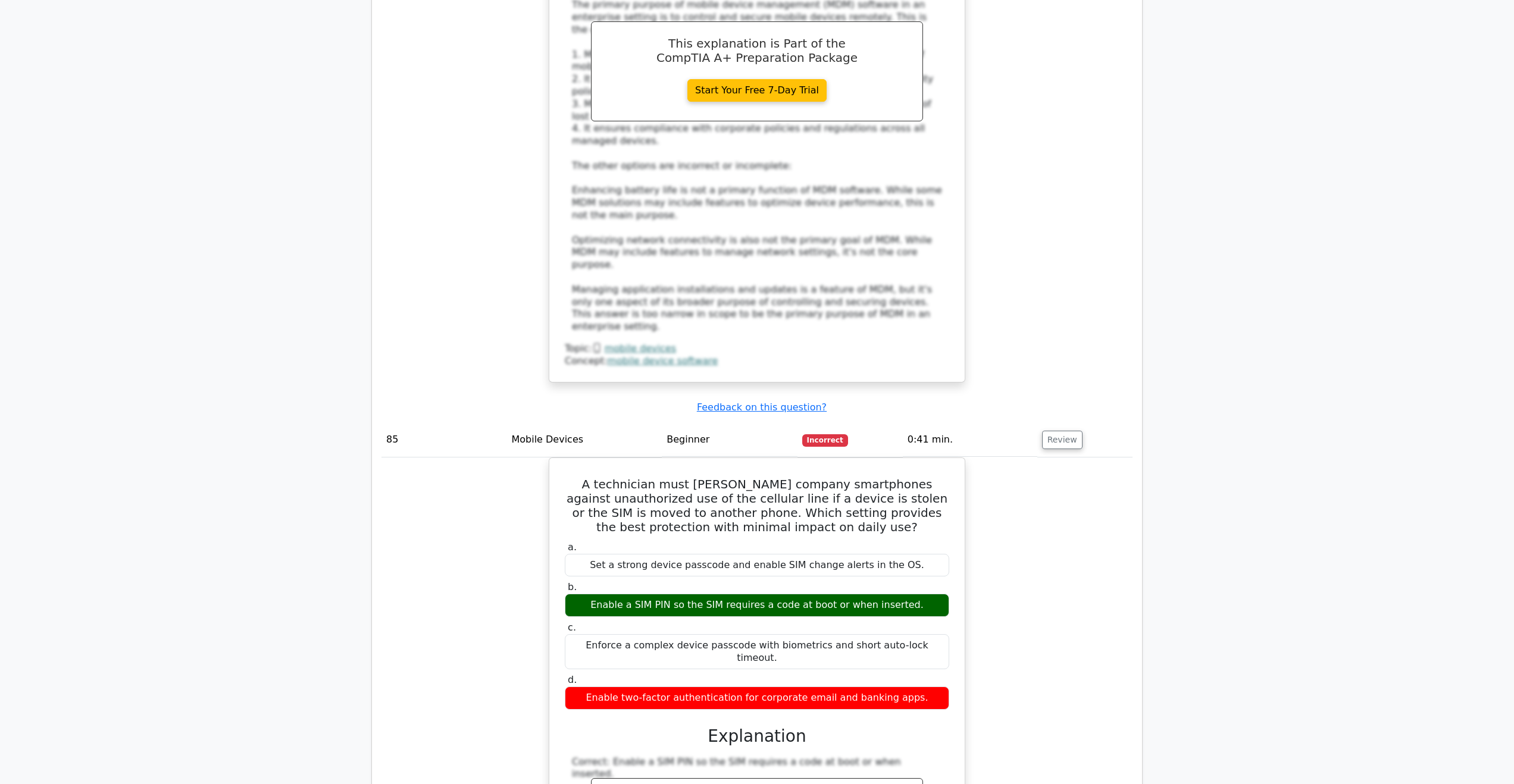
drag, startPoint x: 754, startPoint y: 577, endPoint x: 747, endPoint y: 607, distance: 30.8
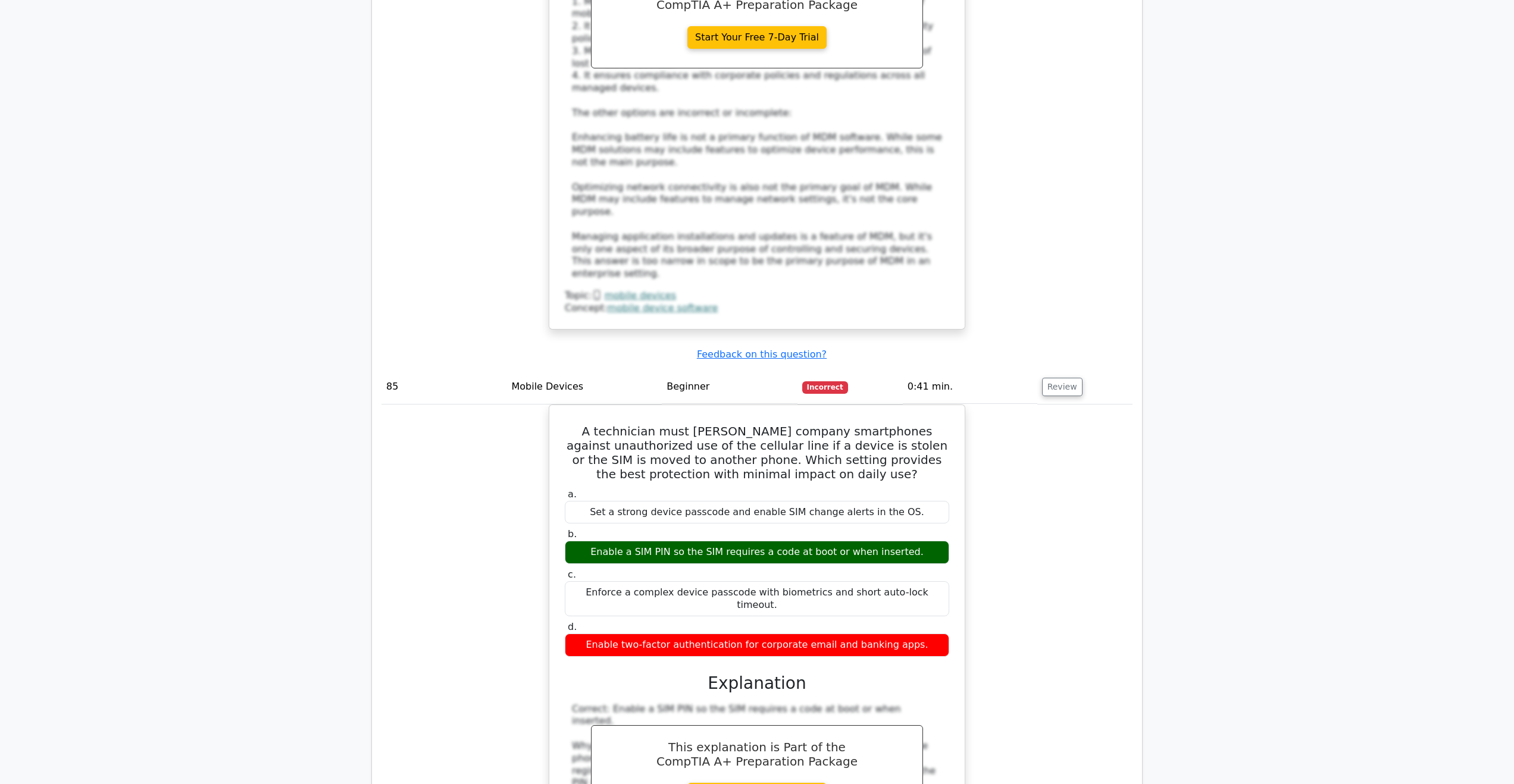
scroll to position [20704, 0]
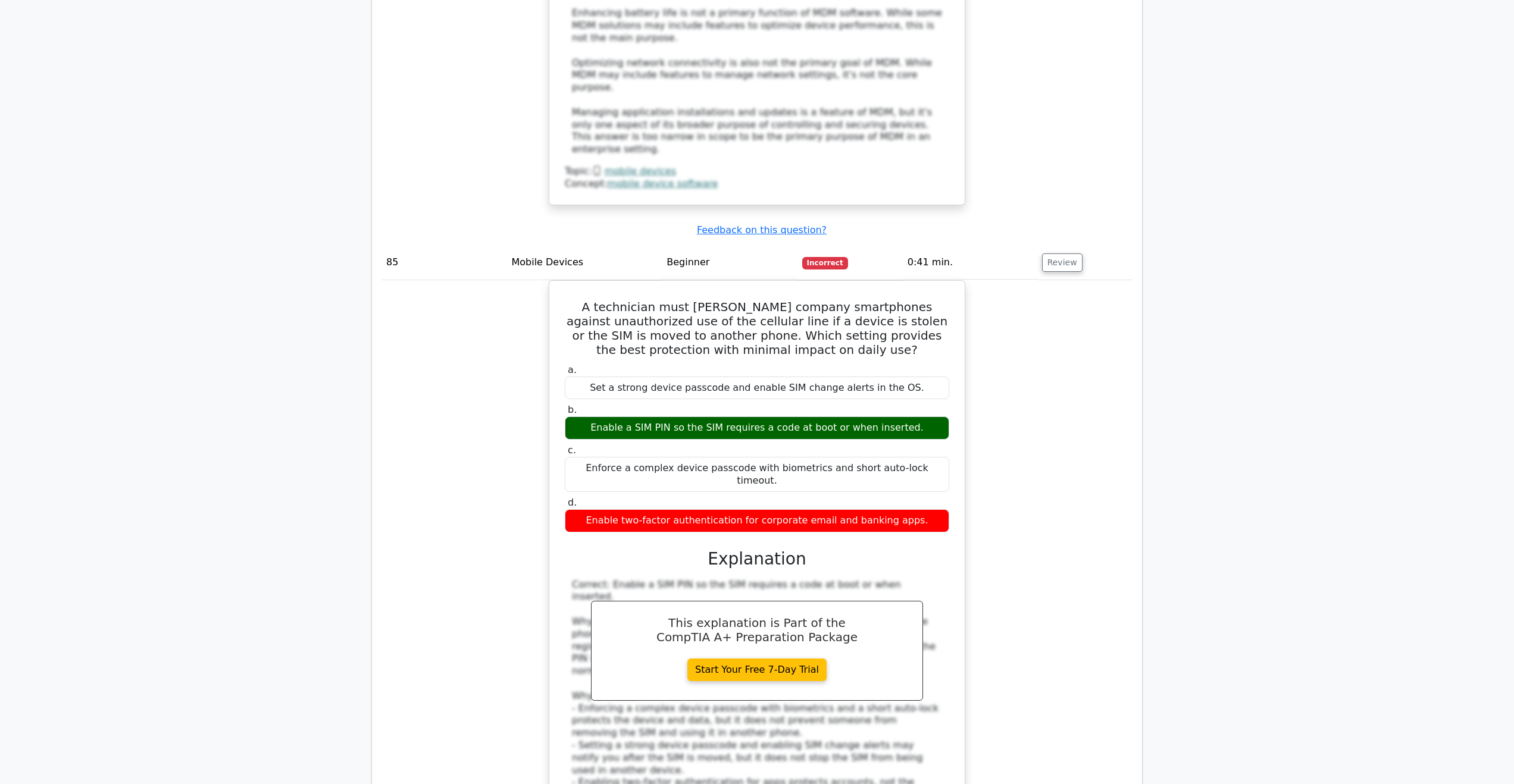
scroll to position [20823, 0]
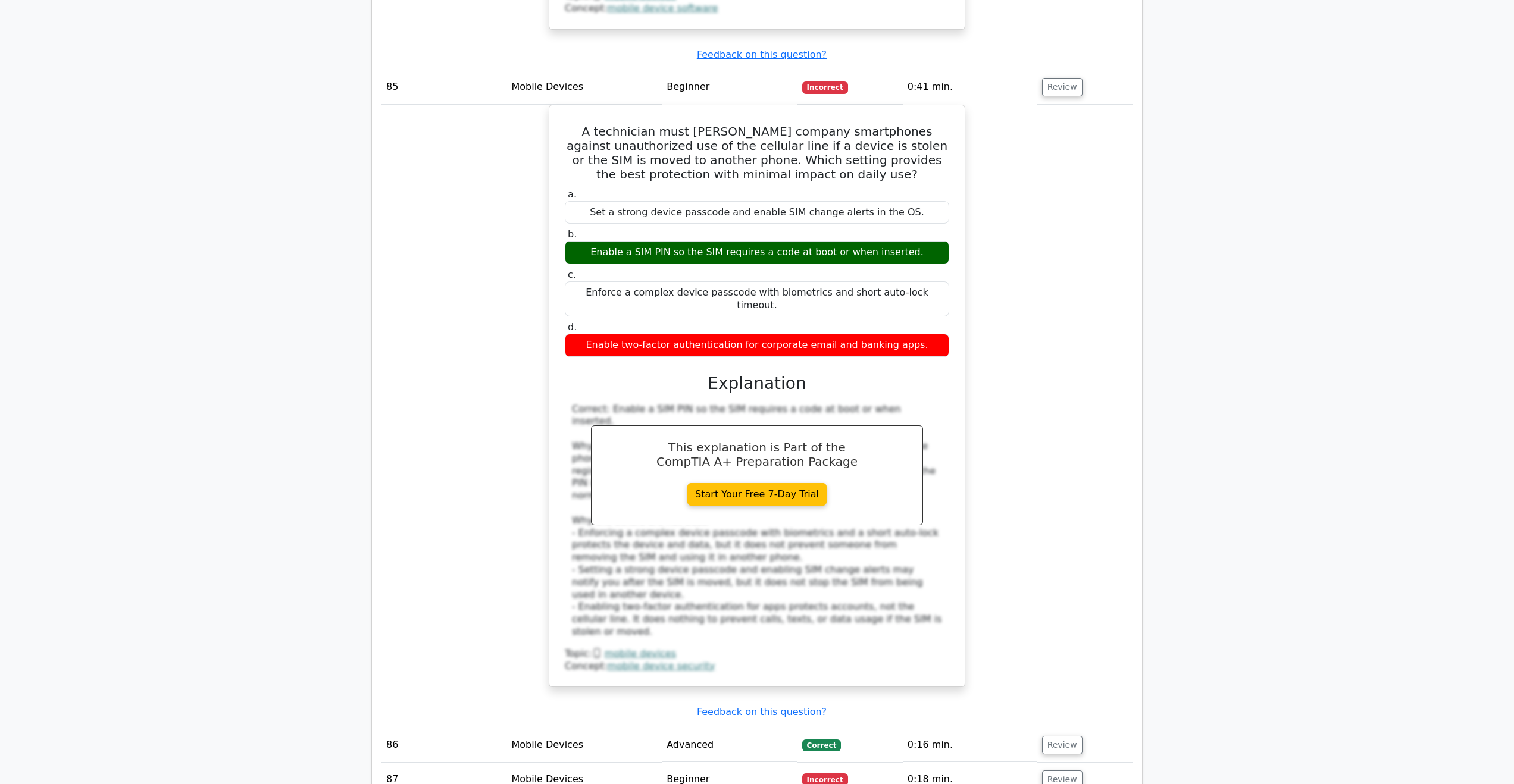
scroll to position [21002, 0]
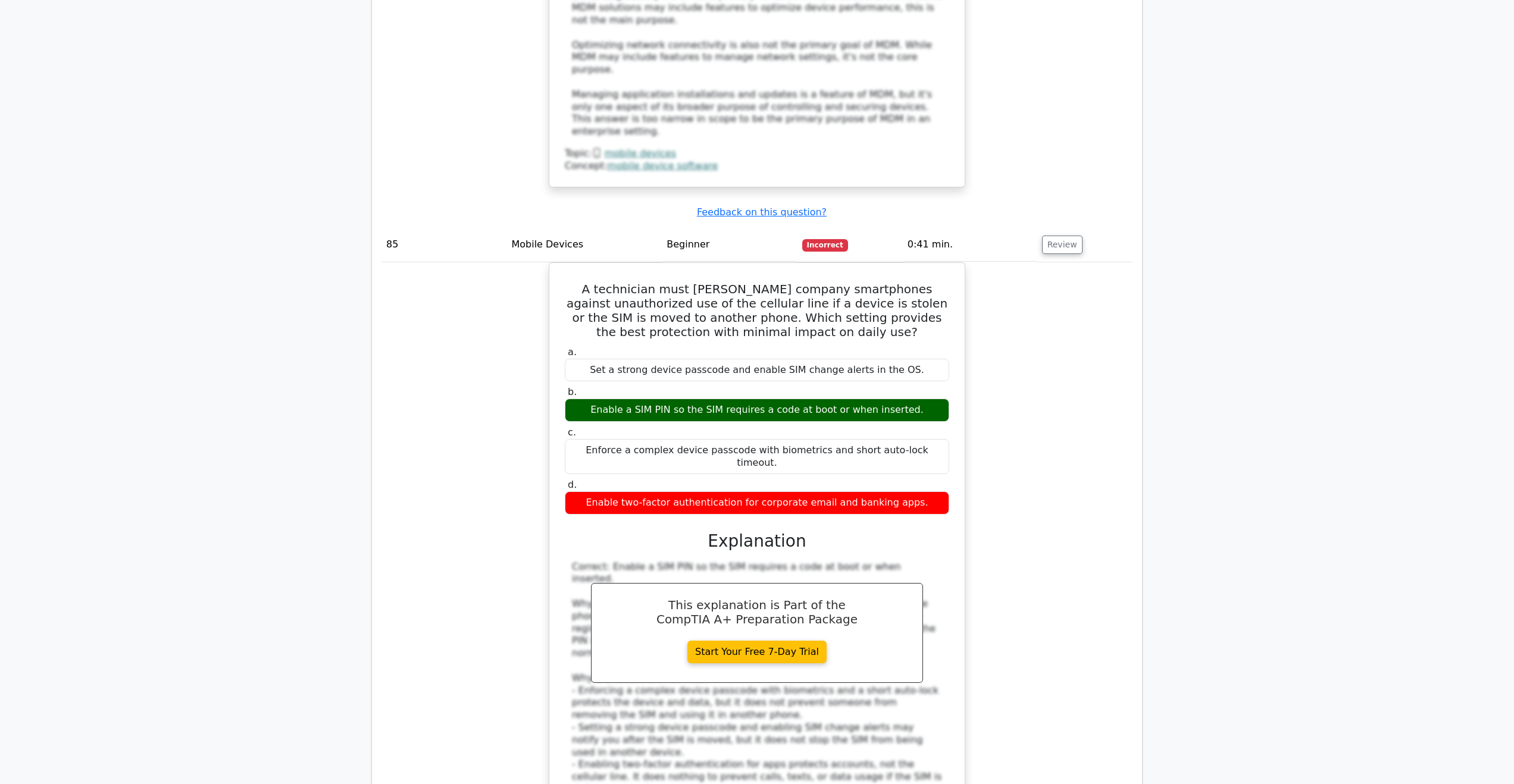
scroll to position [20823, 0]
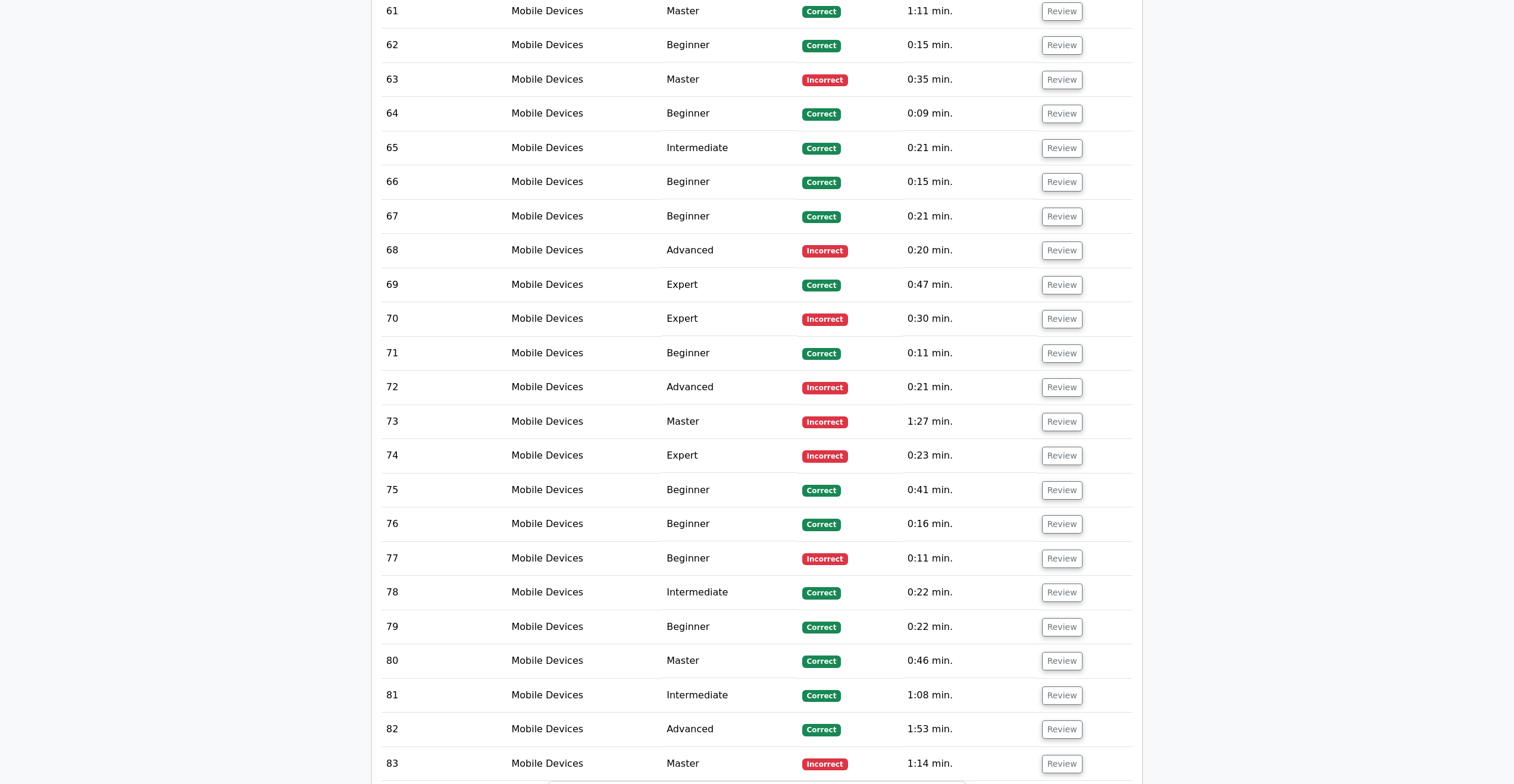
drag, startPoint x: 1242, startPoint y: 151, endPoint x: 1242, endPoint y: 235, distance: 84.0
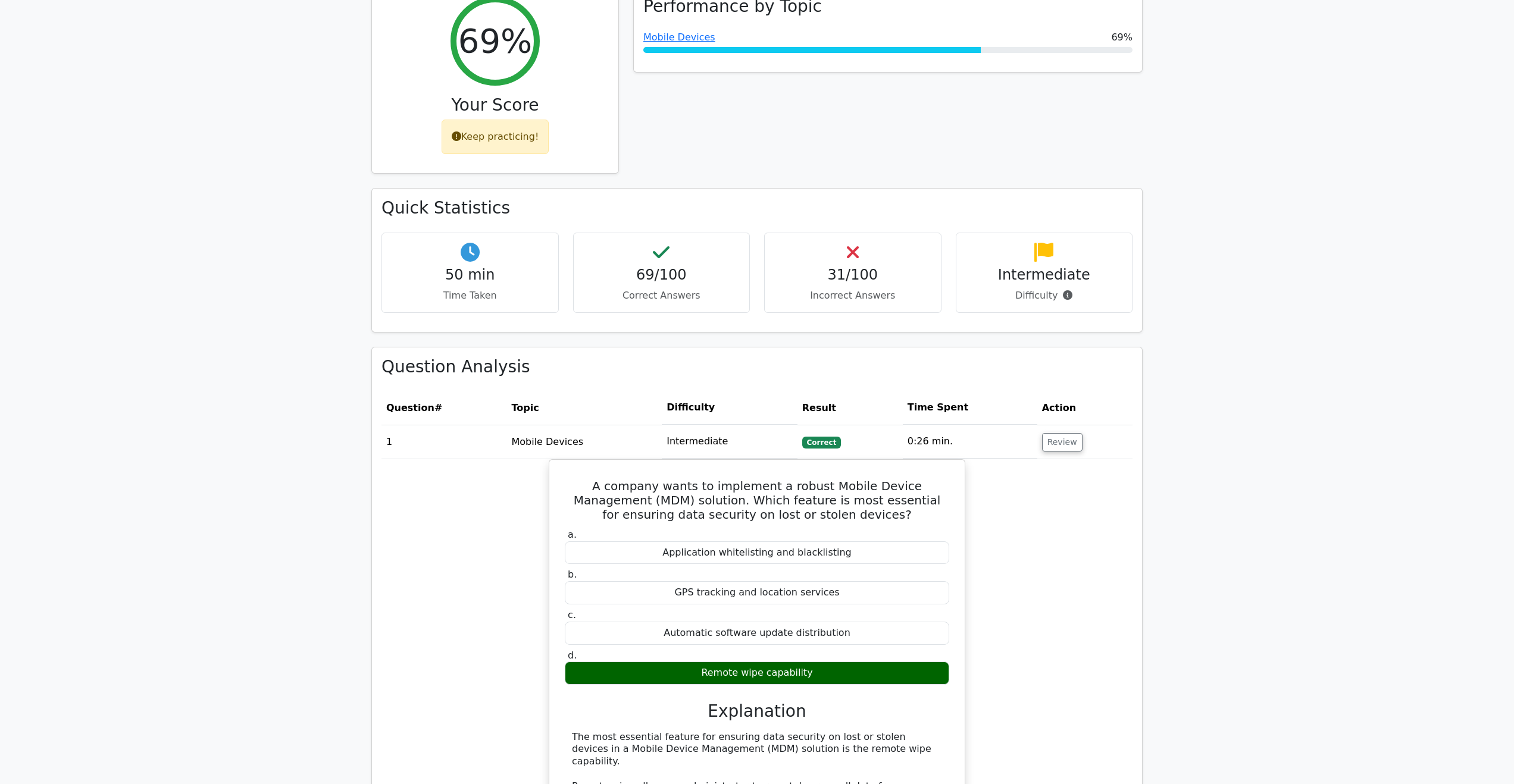
scroll to position [0, 0]
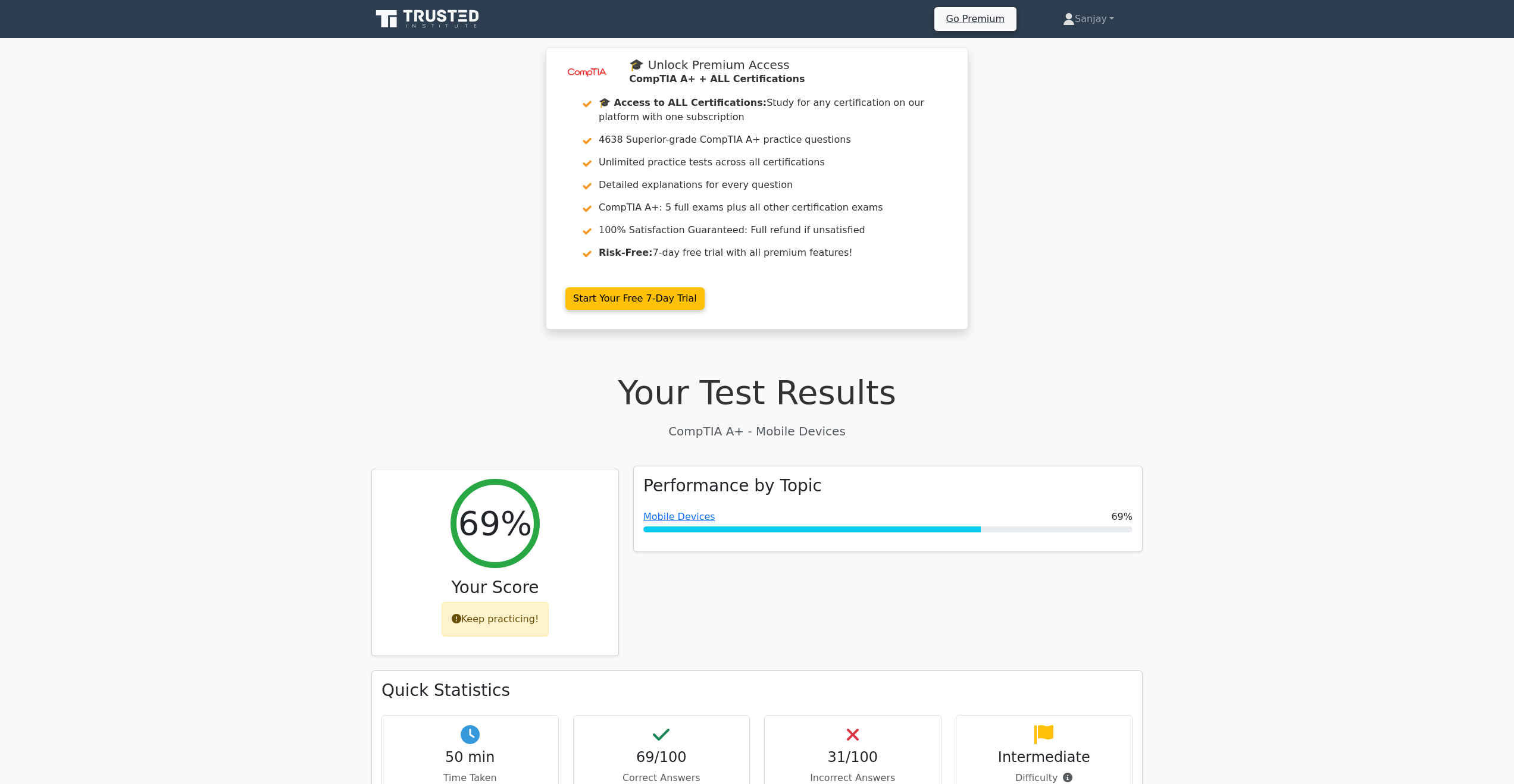
click at [1093, 529] on div at bounding box center [888, 529] width 490 height 6
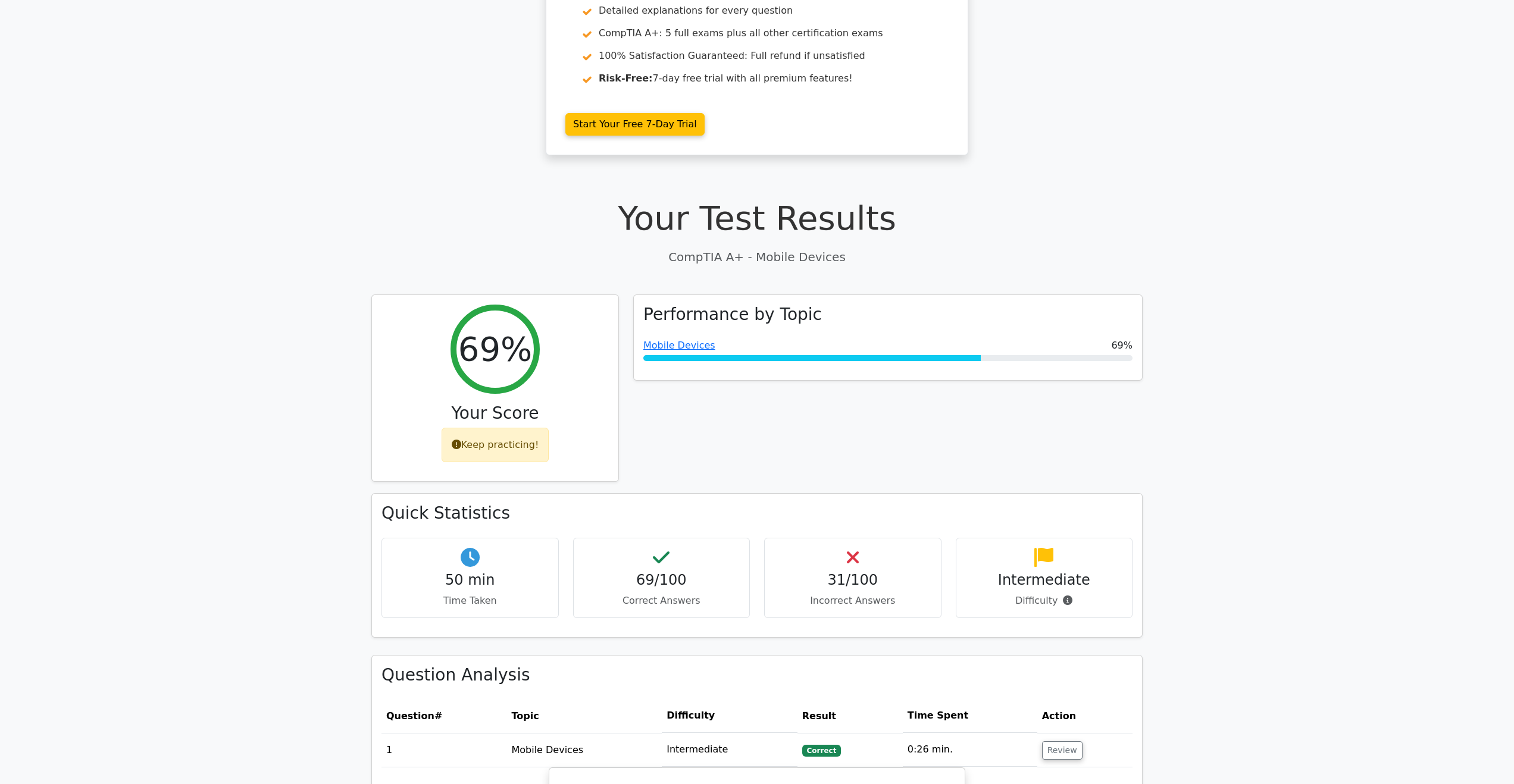
scroll to position [179, 0]
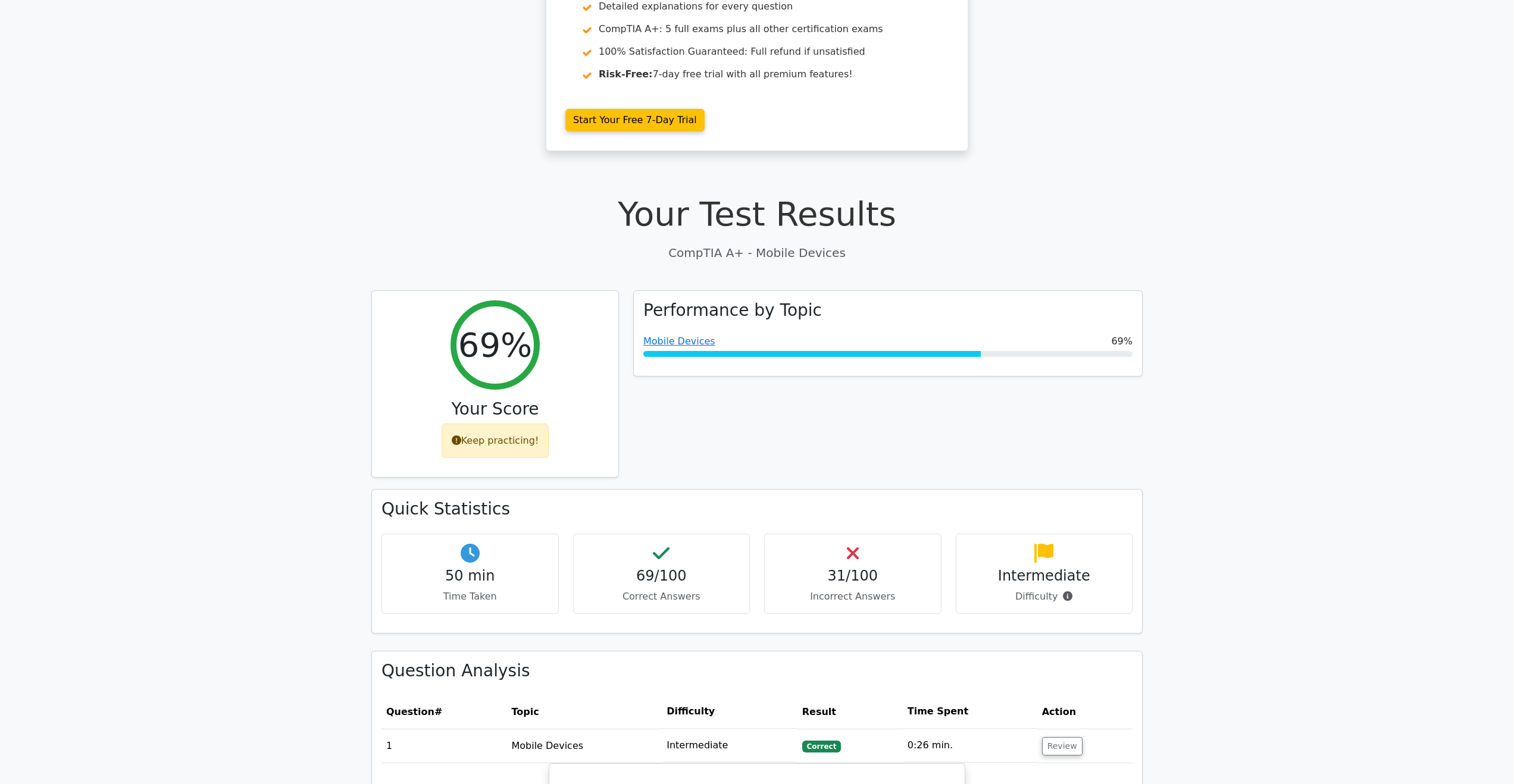
click at [491, 595] on p "Time Taken" at bounding box center [470, 597] width 157 height 14
click at [501, 444] on div "Keep practicing!" at bounding box center [495, 438] width 108 height 34
click at [461, 440] on icon at bounding box center [457, 438] width 10 height 10
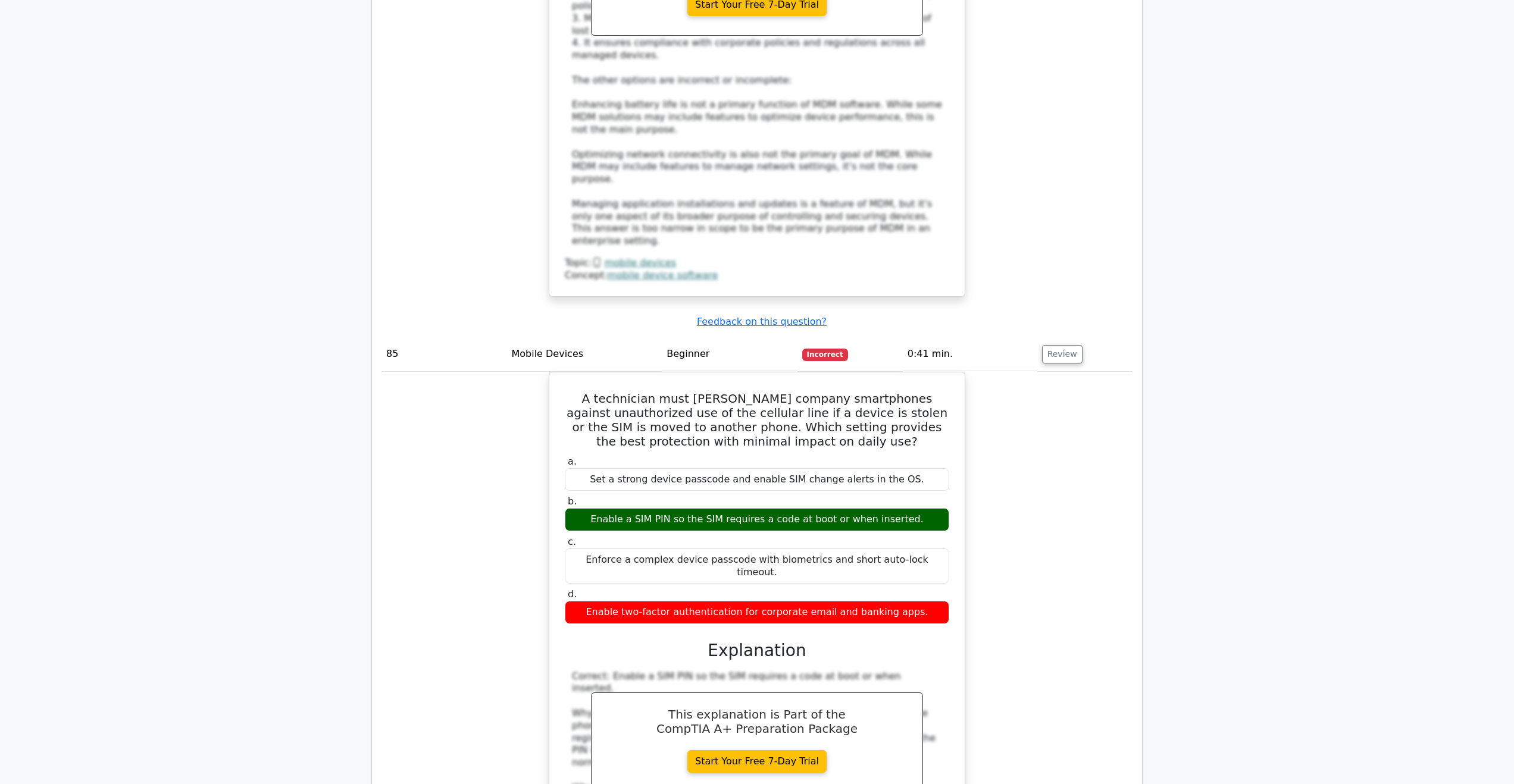
scroll to position [21340, 0]
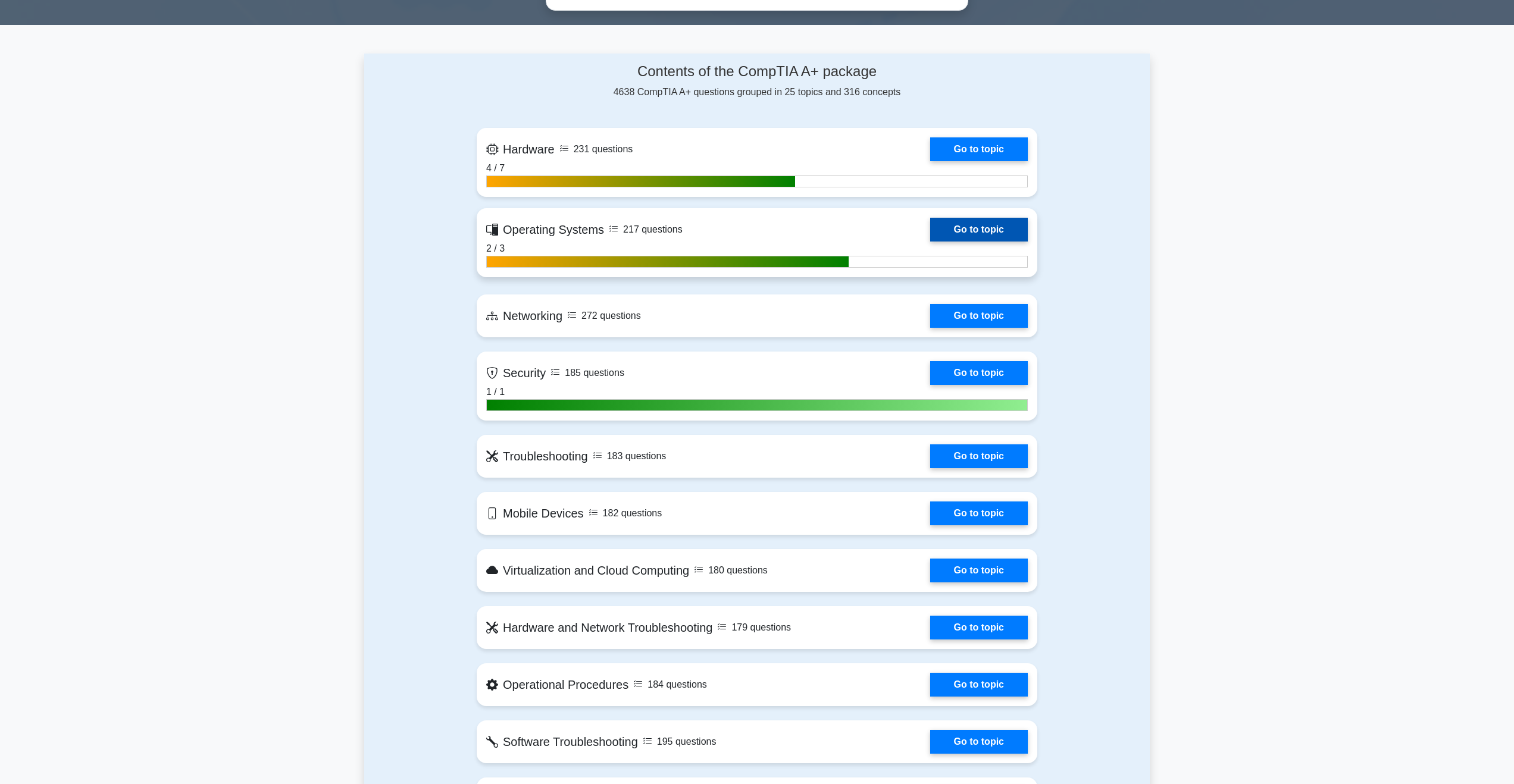
scroll to position [714, 0]
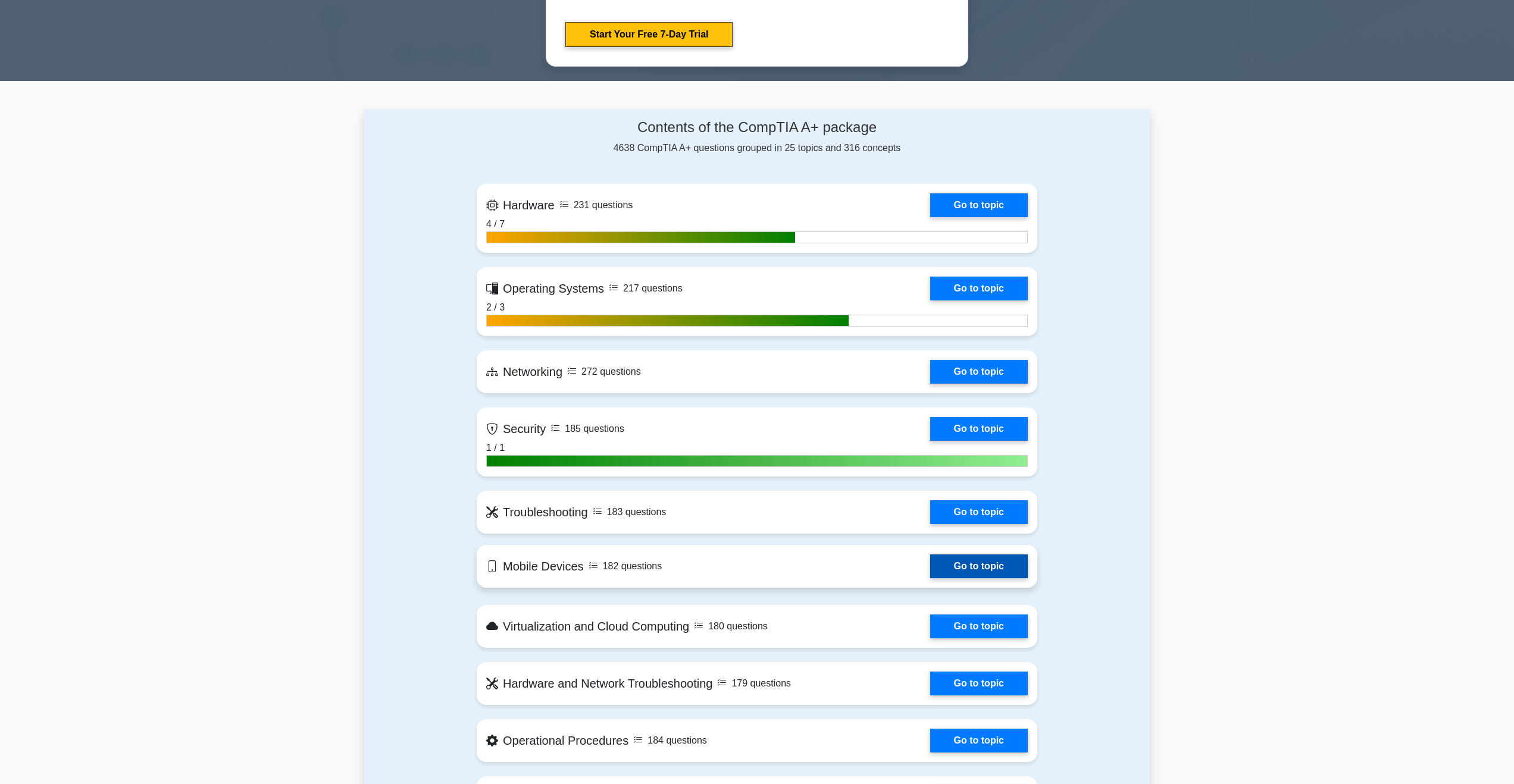
click at [930, 577] on link "Go to topic" at bounding box center [979, 566] width 98 height 24
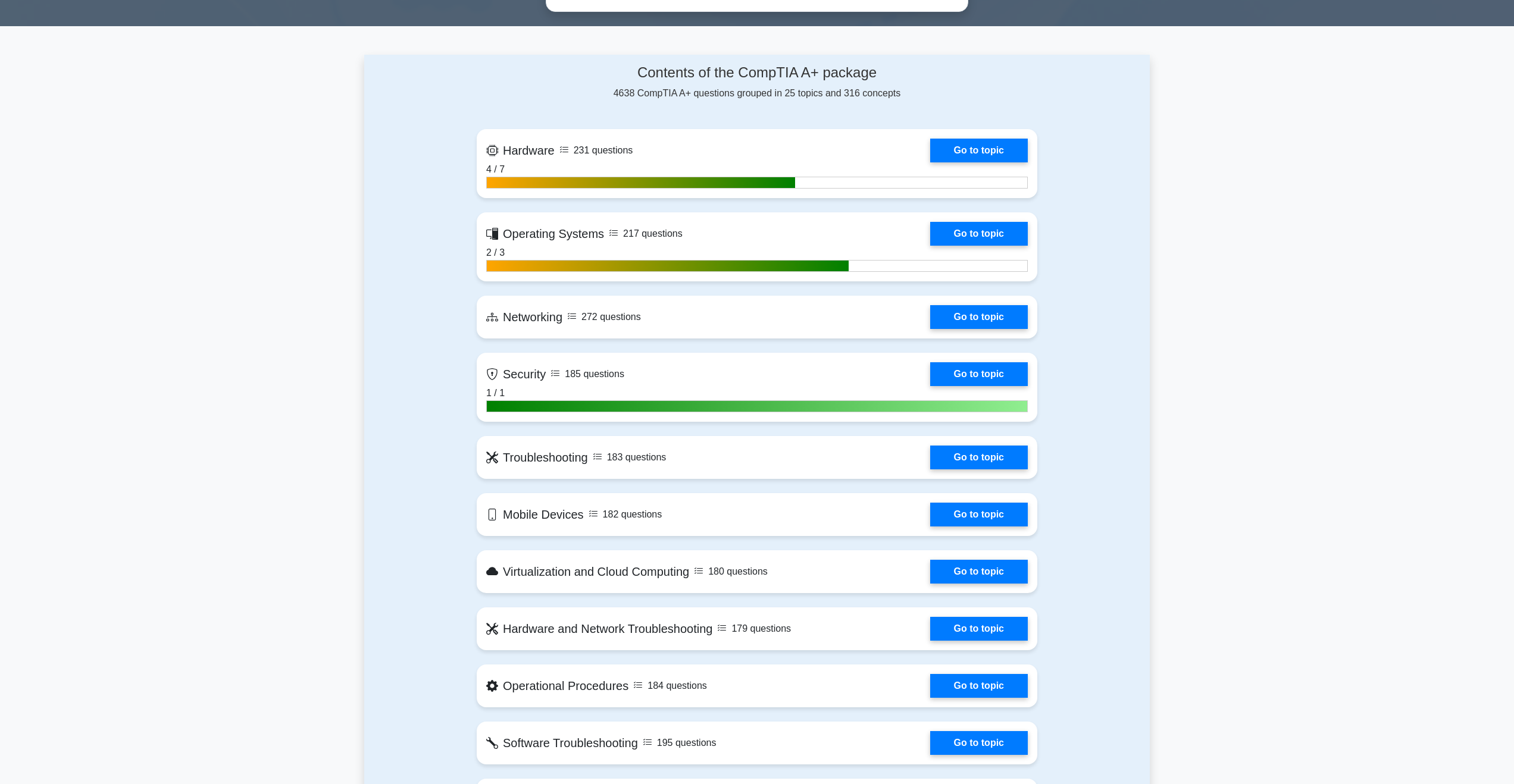
scroll to position [774, 0]
